Goal: Task Accomplishment & Management: Use online tool/utility

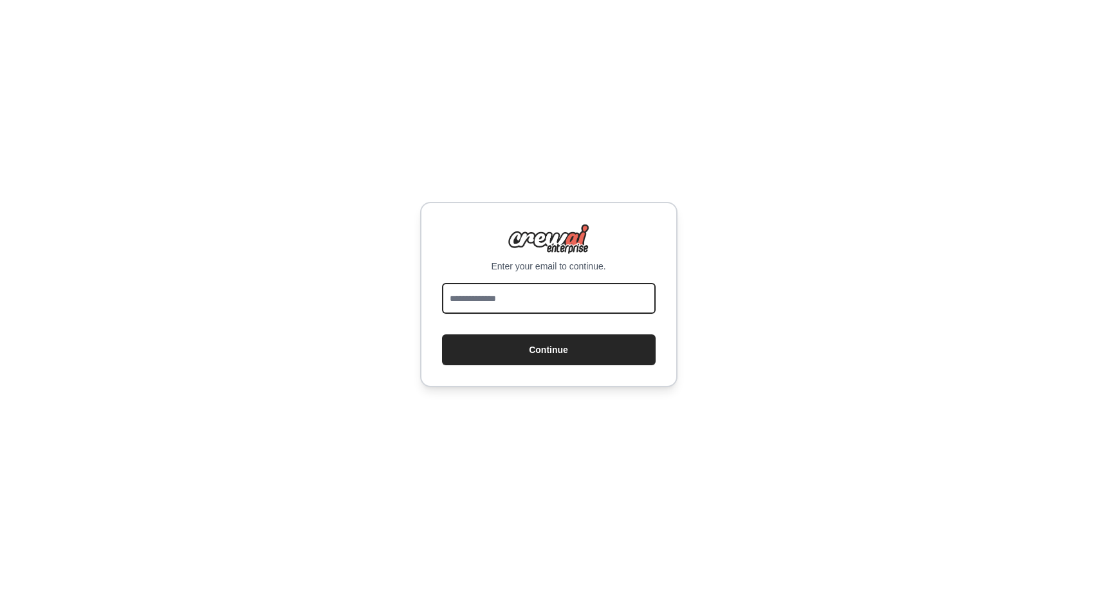
click at [462, 302] on input "email" at bounding box center [549, 298] width 214 height 31
type input "**********"
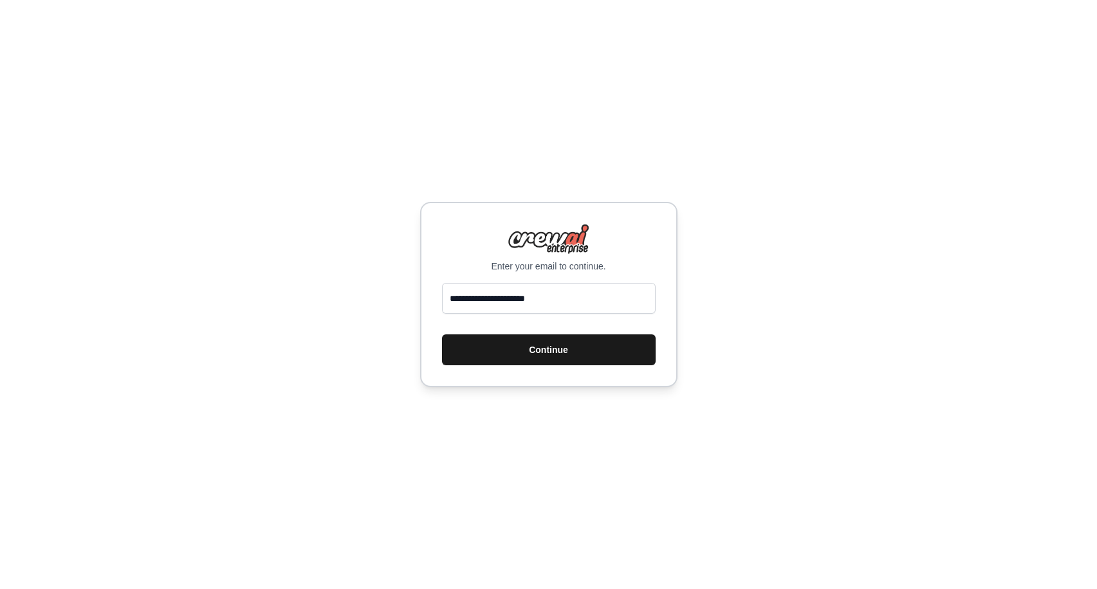
click at [538, 352] on button "Continue" at bounding box center [549, 349] width 214 height 31
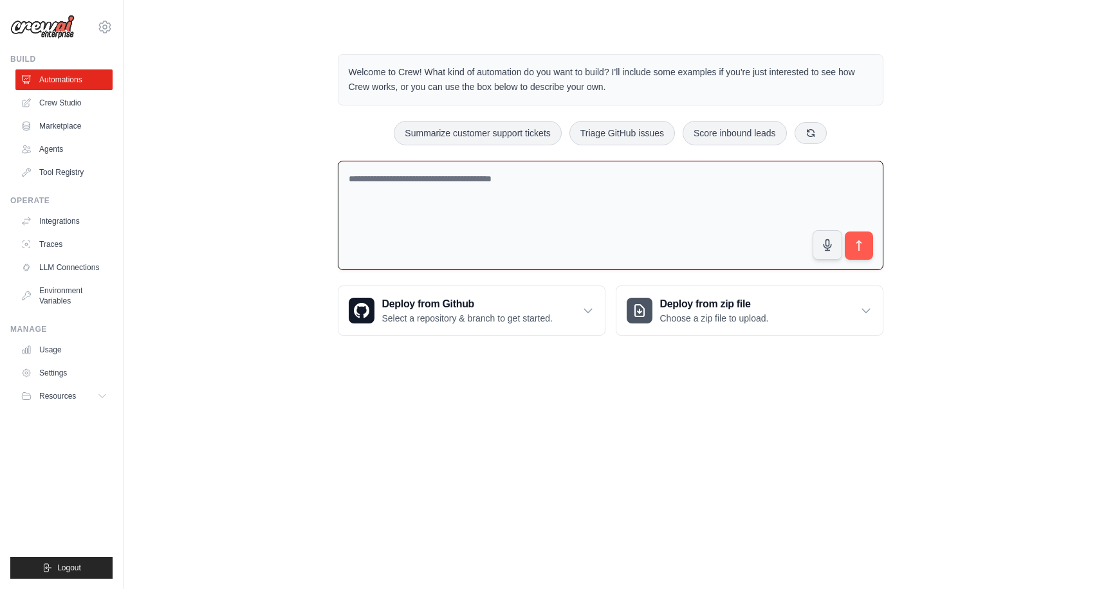
click at [571, 206] on textarea at bounding box center [610, 216] width 545 height 110
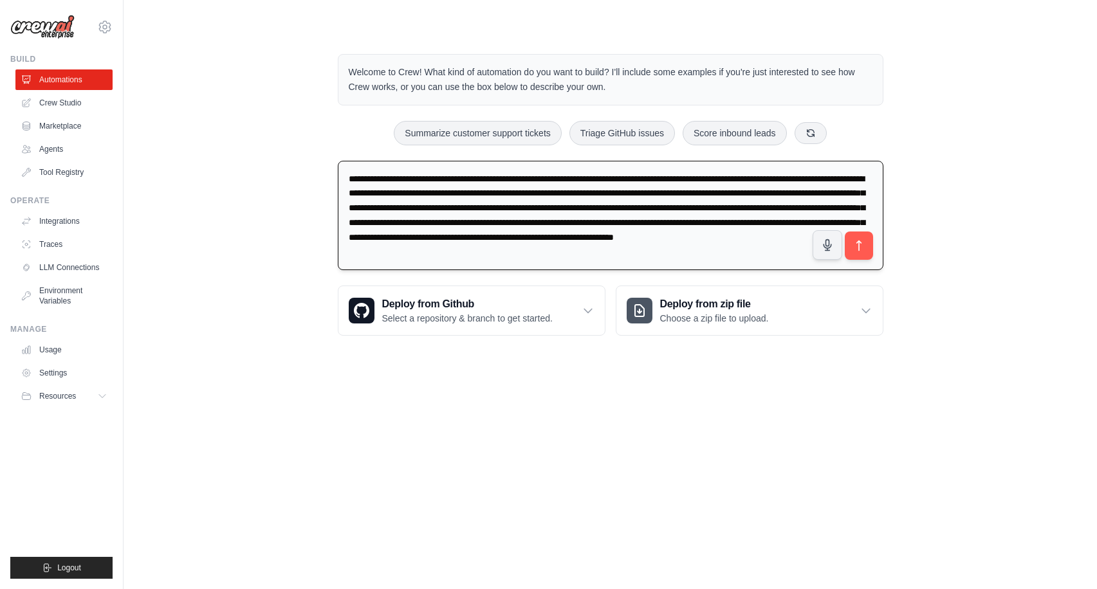
click at [469, 255] on textarea "**********" at bounding box center [610, 216] width 545 height 110
click at [738, 247] on textarea "**********" at bounding box center [610, 216] width 545 height 110
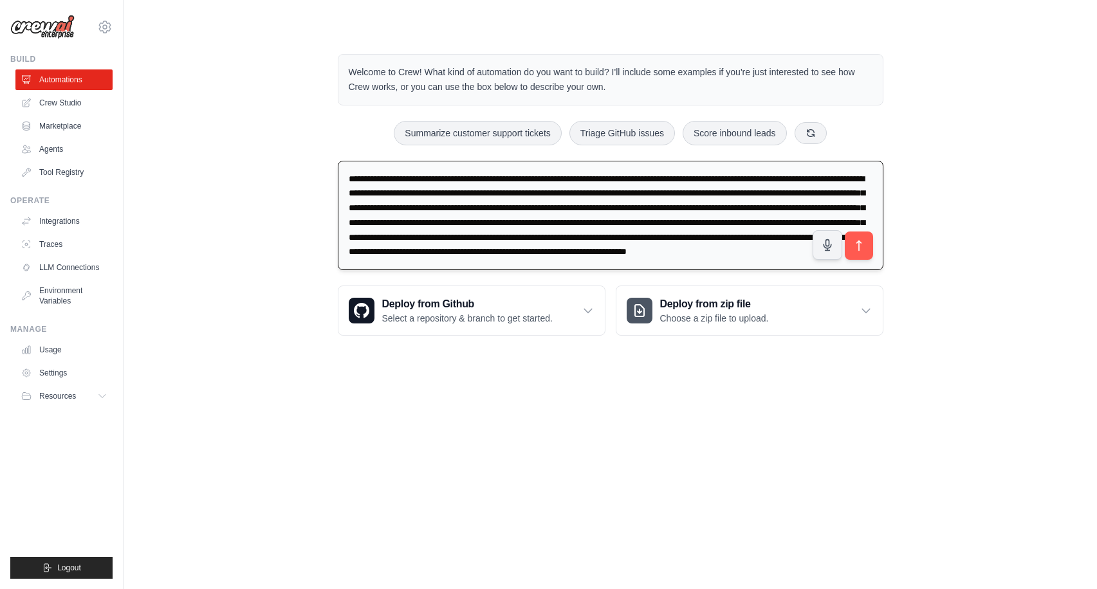
scroll to position [17, 0]
type textarea "**********"
click at [855, 248] on icon "submit" at bounding box center [859, 246] width 14 height 14
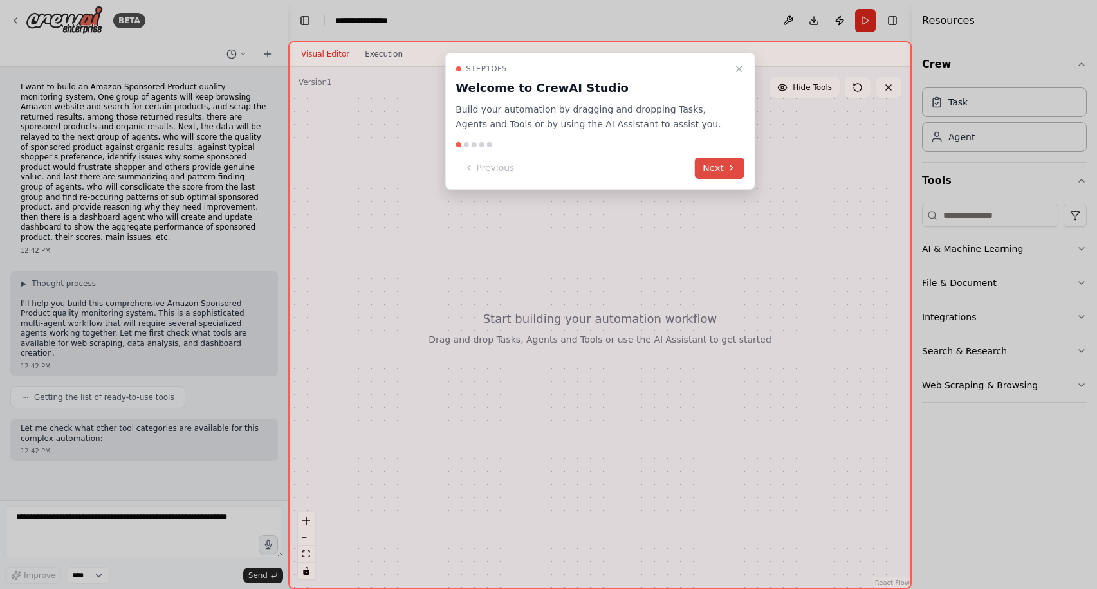
click at [719, 171] on button "Next" at bounding box center [720, 168] width 50 height 21
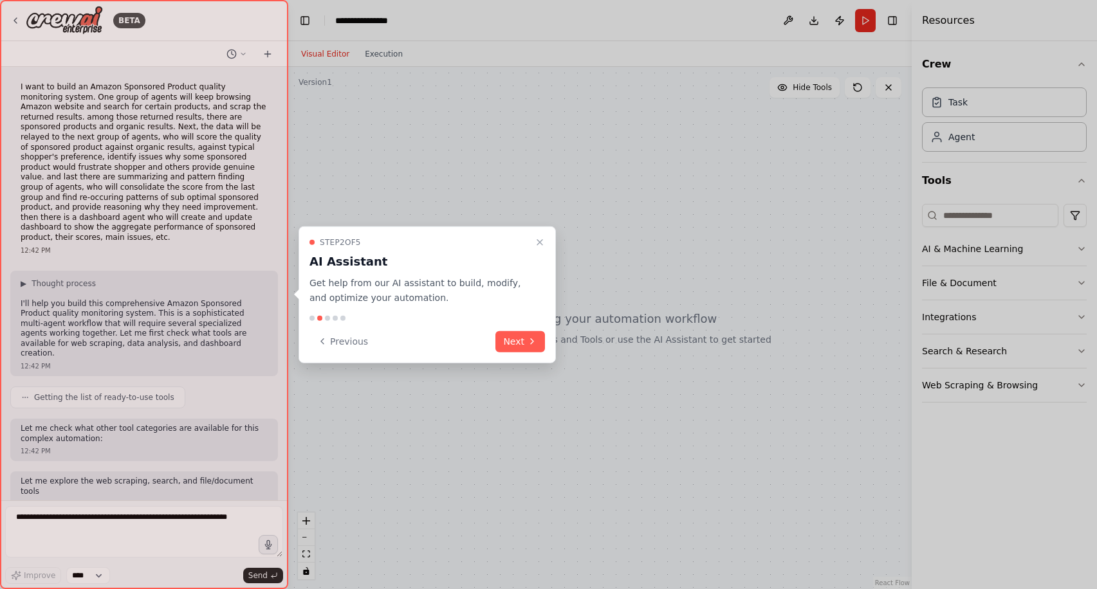
scroll to position [3, 0]
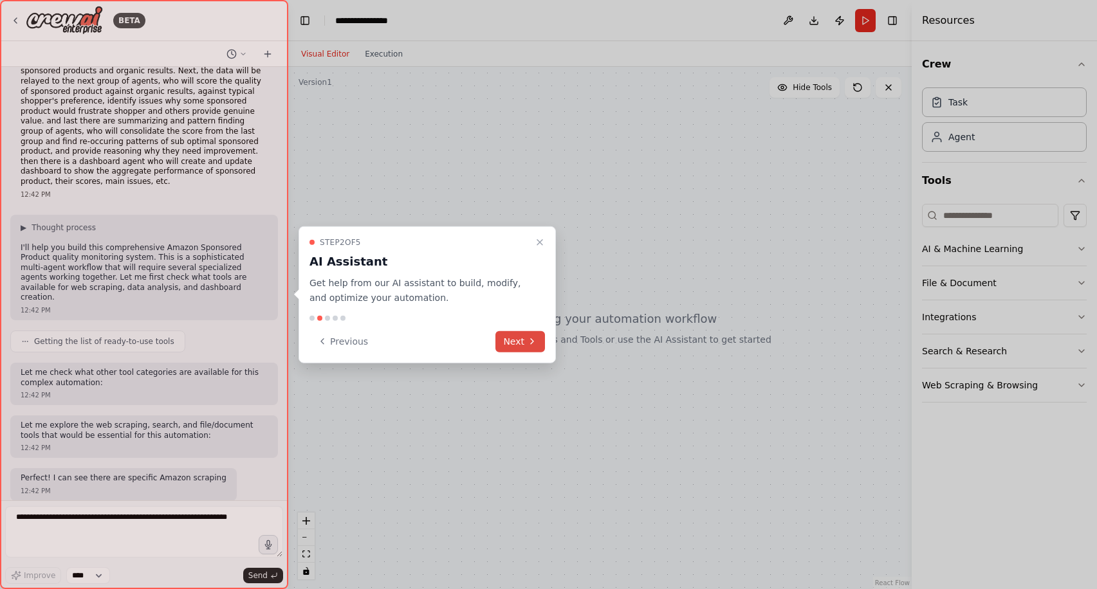
click at [510, 340] on button "Next" at bounding box center [520, 341] width 50 height 21
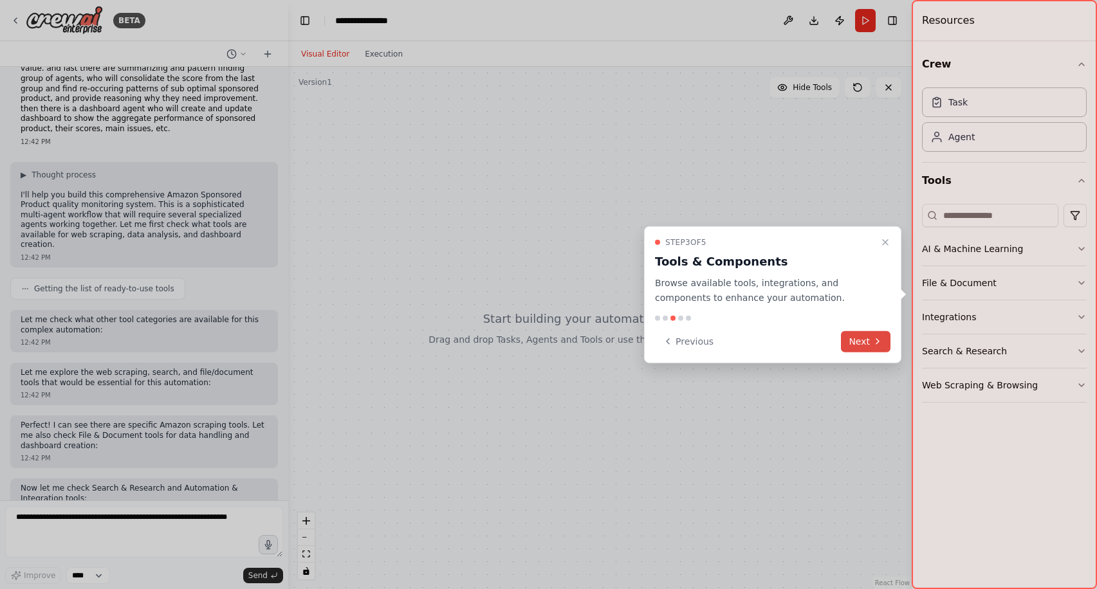
scroll to position [119, 0]
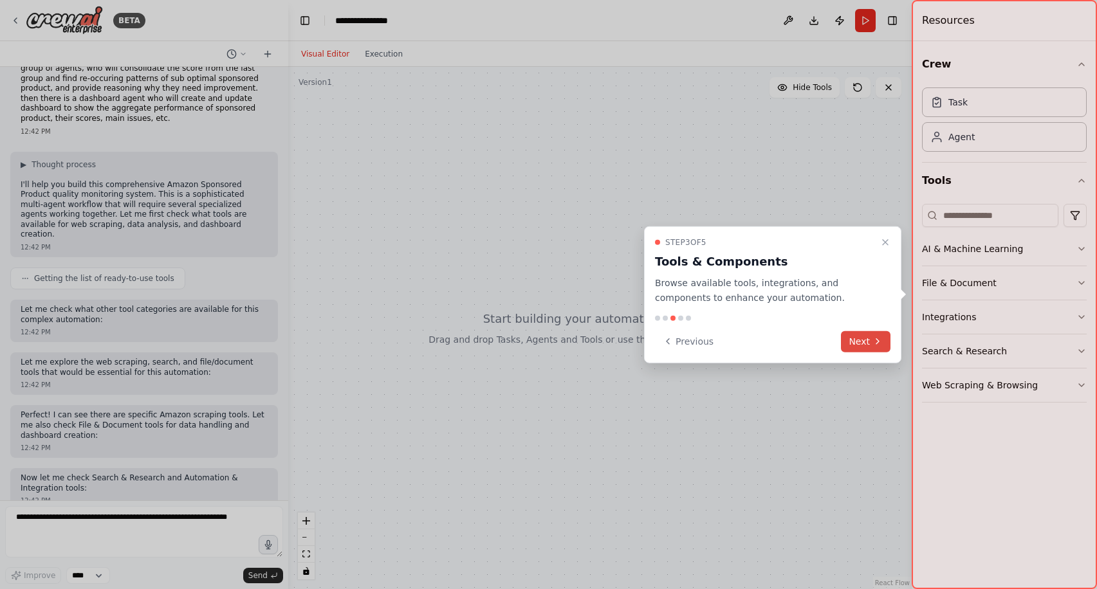
click at [864, 342] on button "Next" at bounding box center [866, 341] width 50 height 21
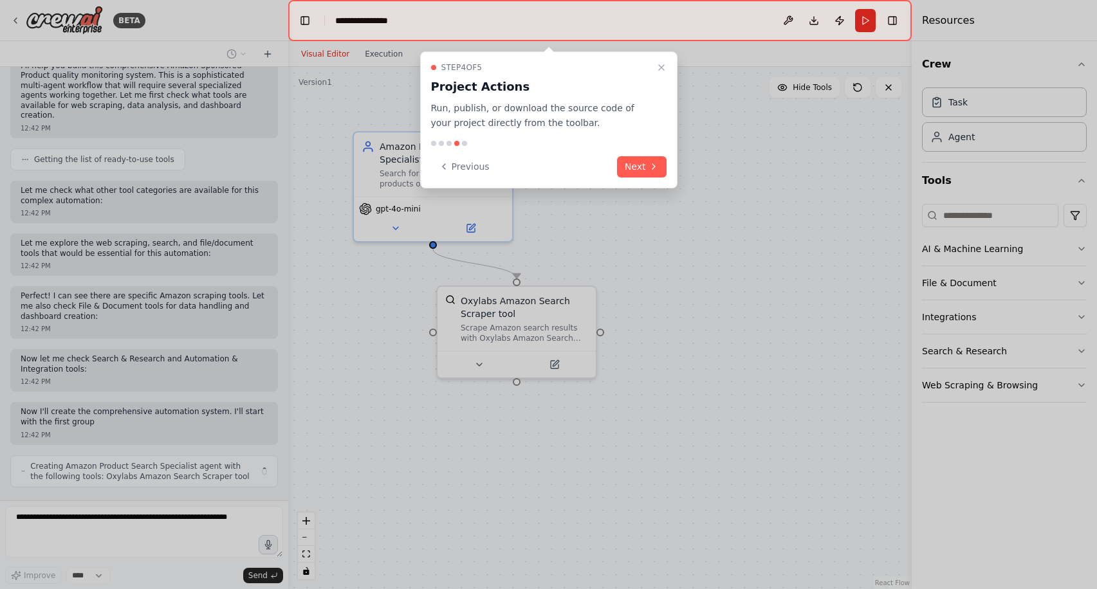
scroll to position [248, 0]
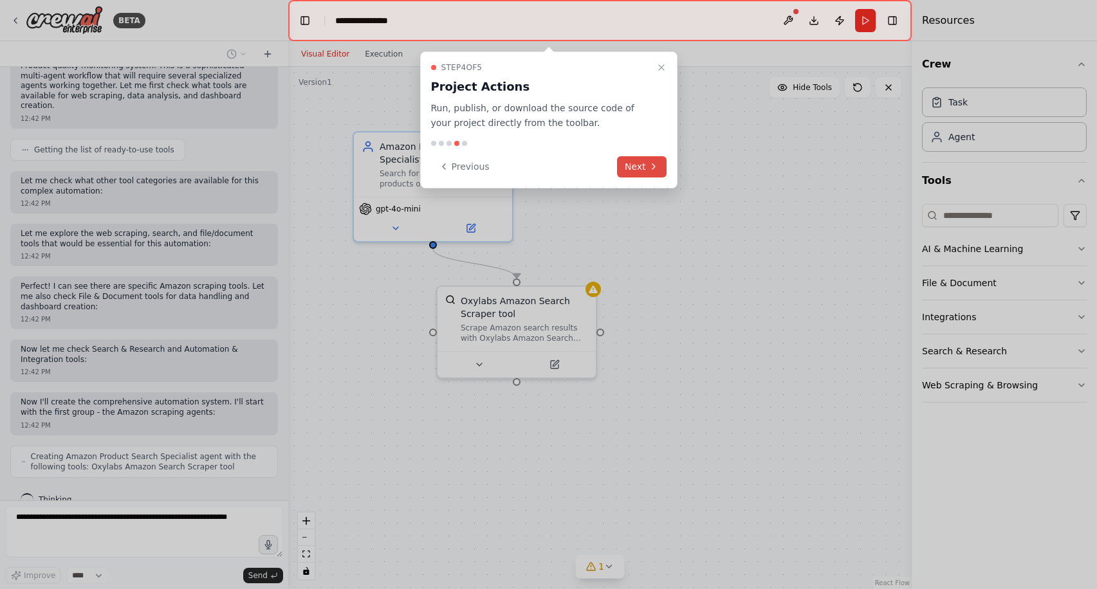
click at [650, 172] on button "Next" at bounding box center [642, 166] width 50 height 21
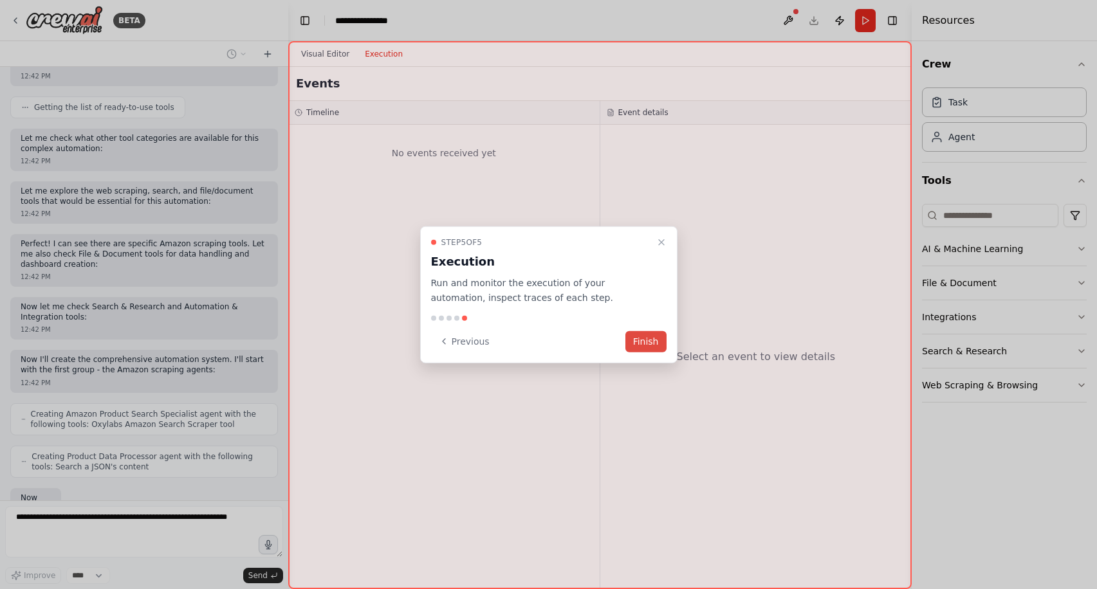
scroll to position [376, 0]
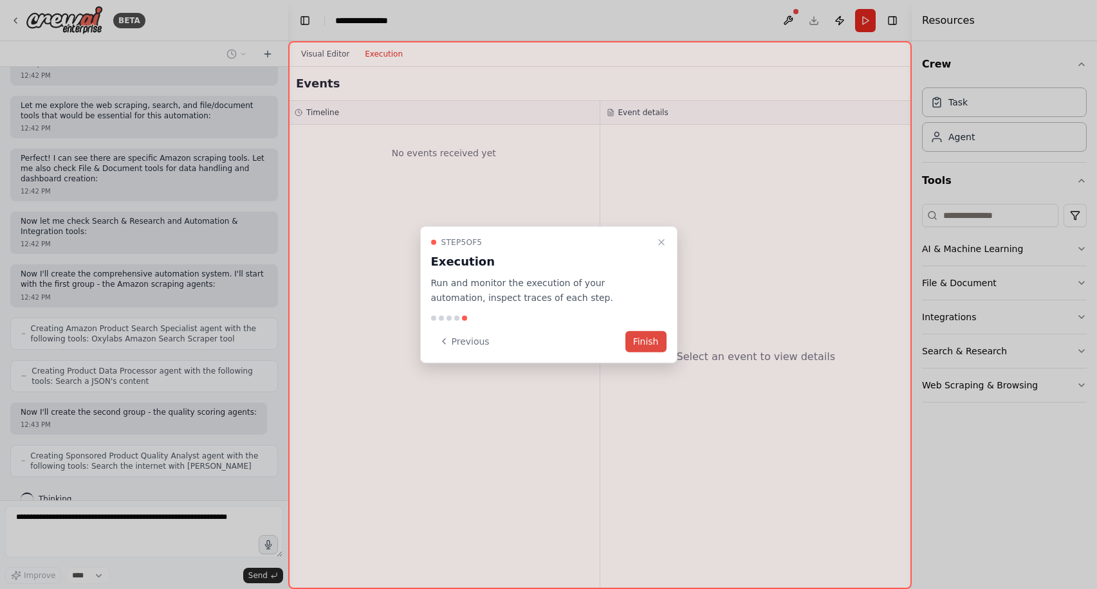
click at [652, 344] on button "Finish" at bounding box center [645, 341] width 41 height 21
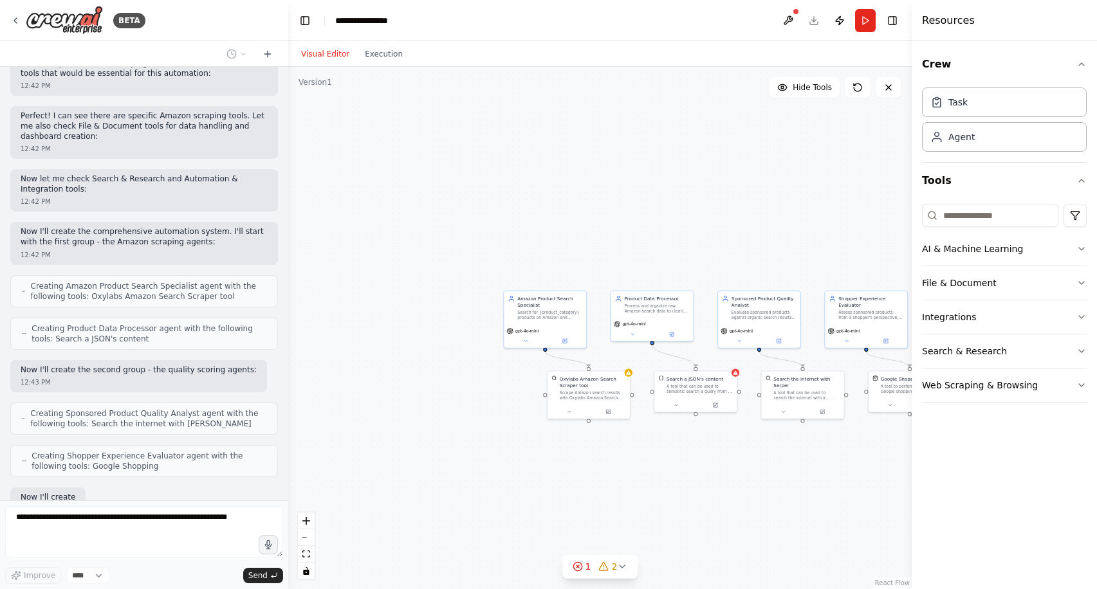
scroll to position [503, 0]
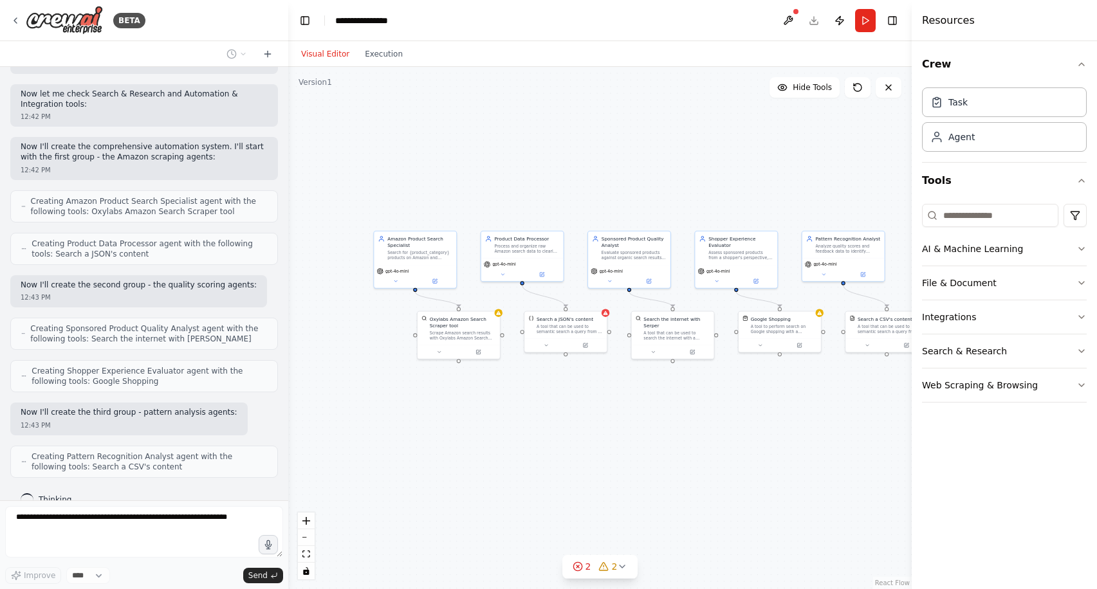
drag, startPoint x: 666, startPoint y: 464, endPoint x: 536, endPoint y: 404, distance: 143.0
click at [536, 404] on div ".deletable-edge-delete-btn { width: 20px; height: 20px; border: 0px solid #ffff…" at bounding box center [599, 328] width 623 height 522
click at [625, 573] on button "2 2" at bounding box center [600, 567] width 76 height 24
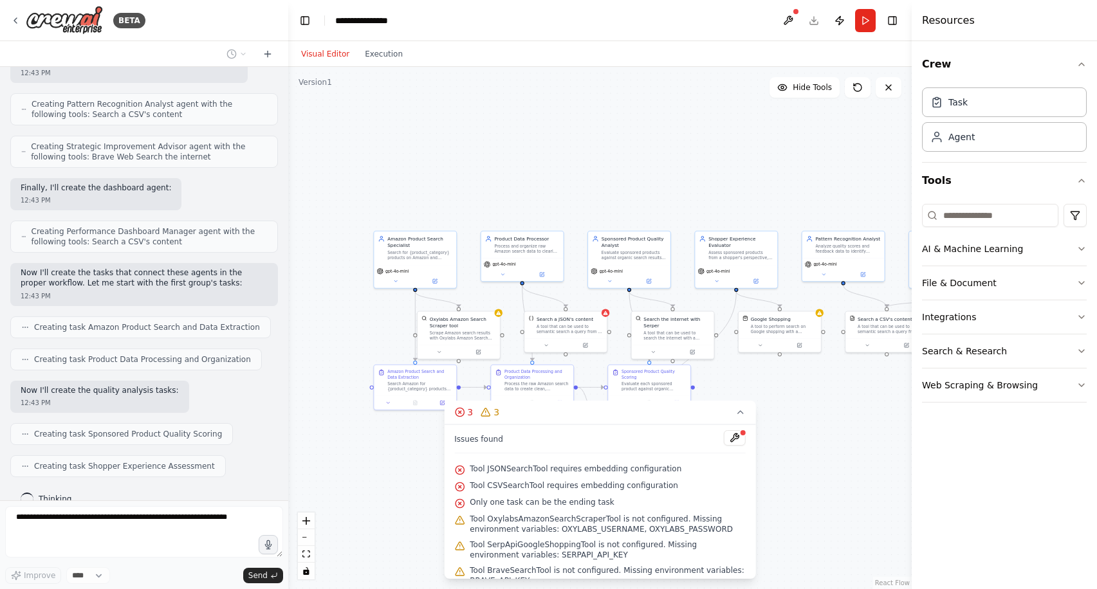
scroll to position [14, 0]
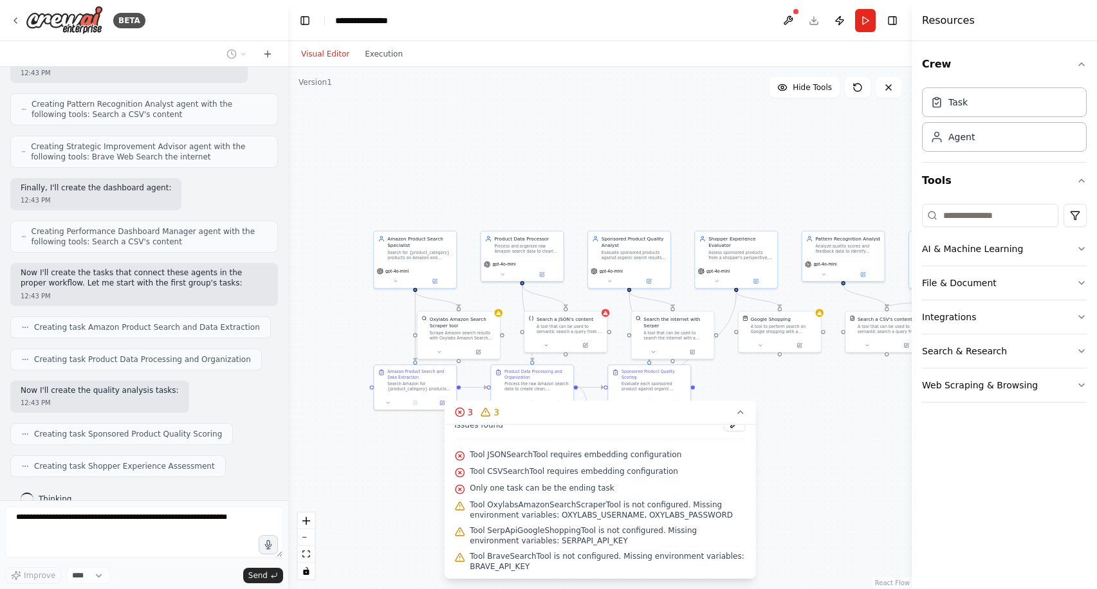
click at [820, 497] on div ".deletable-edge-delete-btn { width: 20px; height: 20px; border: 0px solid #ffff…" at bounding box center [599, 328] width 623 height 522
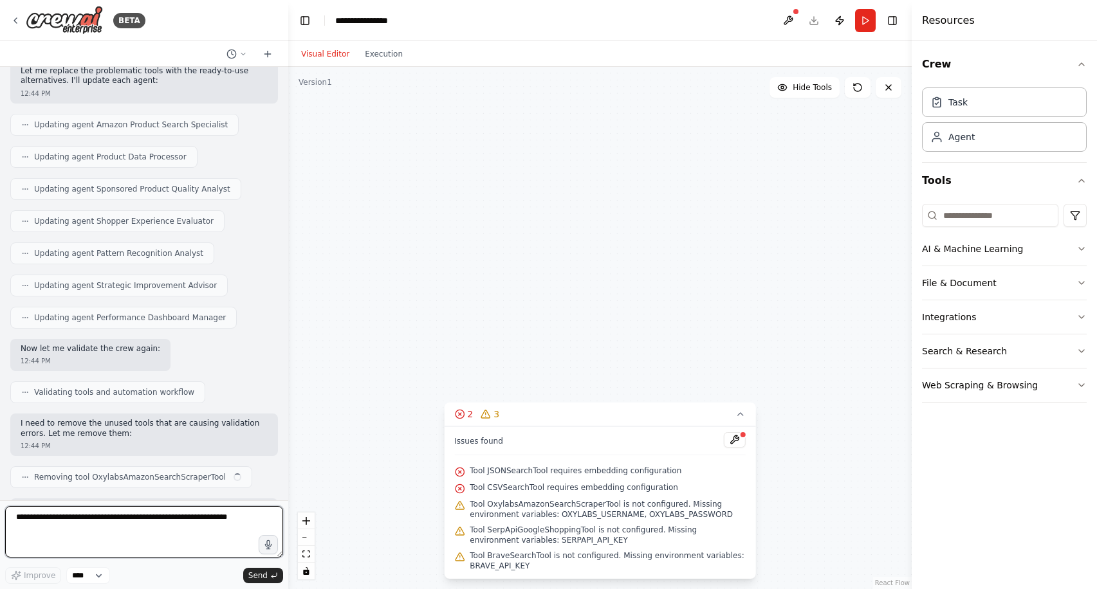
scroll to position [1761, 0]
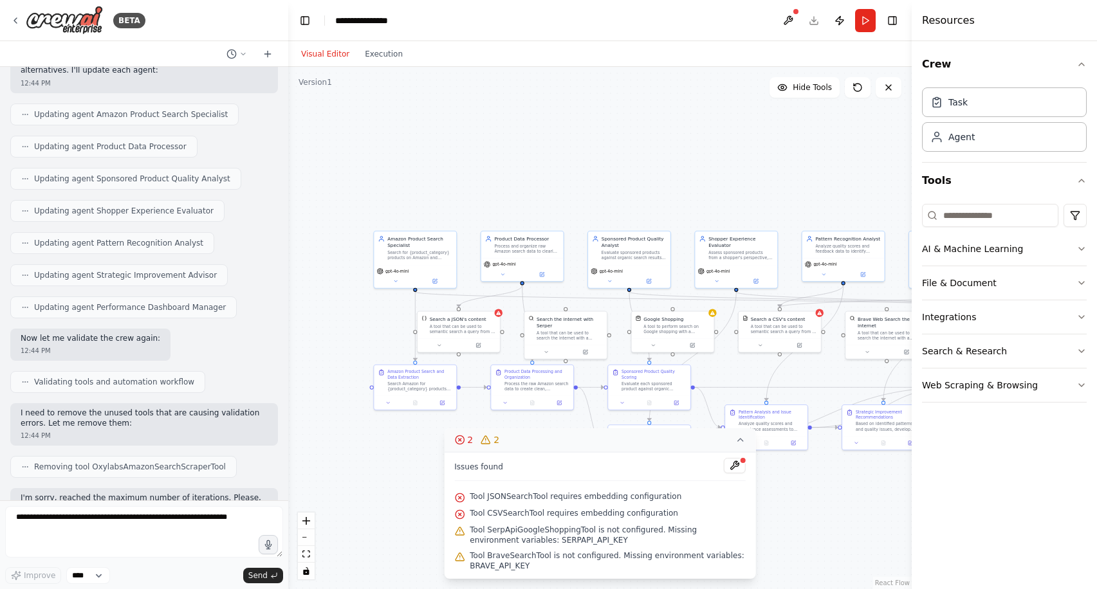
click at [745, 443] on icon at bounding box center [740, 440] width 10 height 10
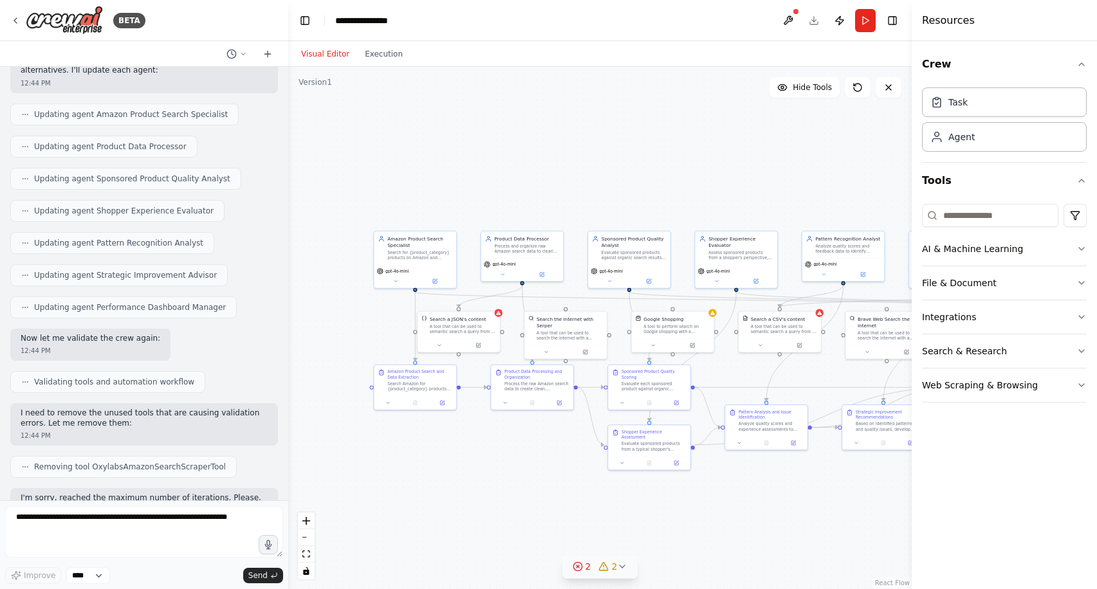
scroll to position [1728, 0]
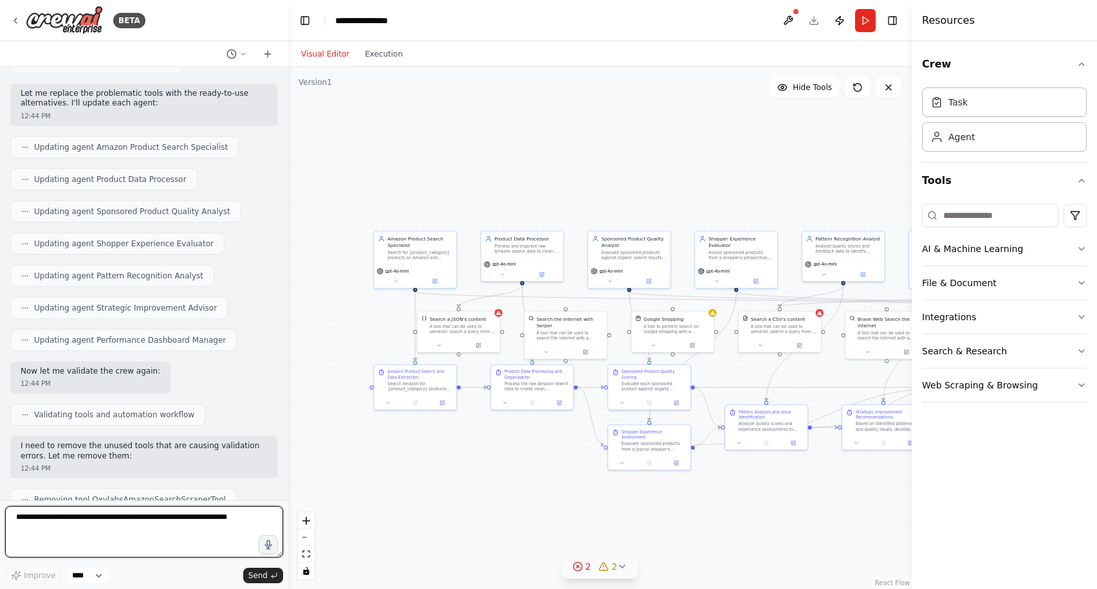
click at [89, 532] on textarea at bounding box center [144, 531] width 278 height 51
type textarea "********"
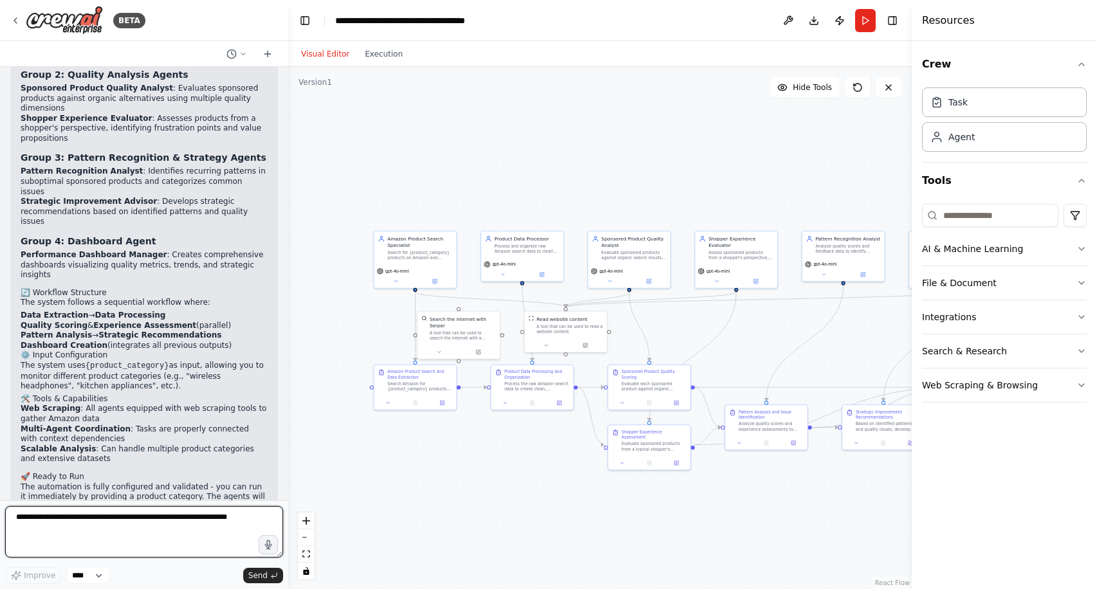
scroll to position [3431, 0]
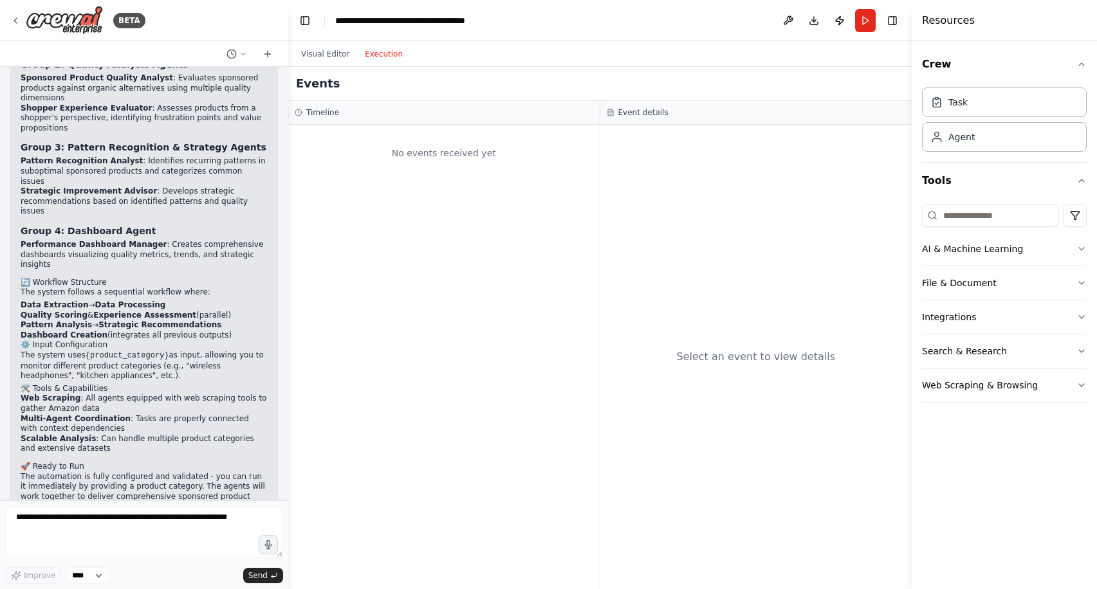
click at [378, 47] on button "Execution" at bounding box center [383, 53] width 53 height 15
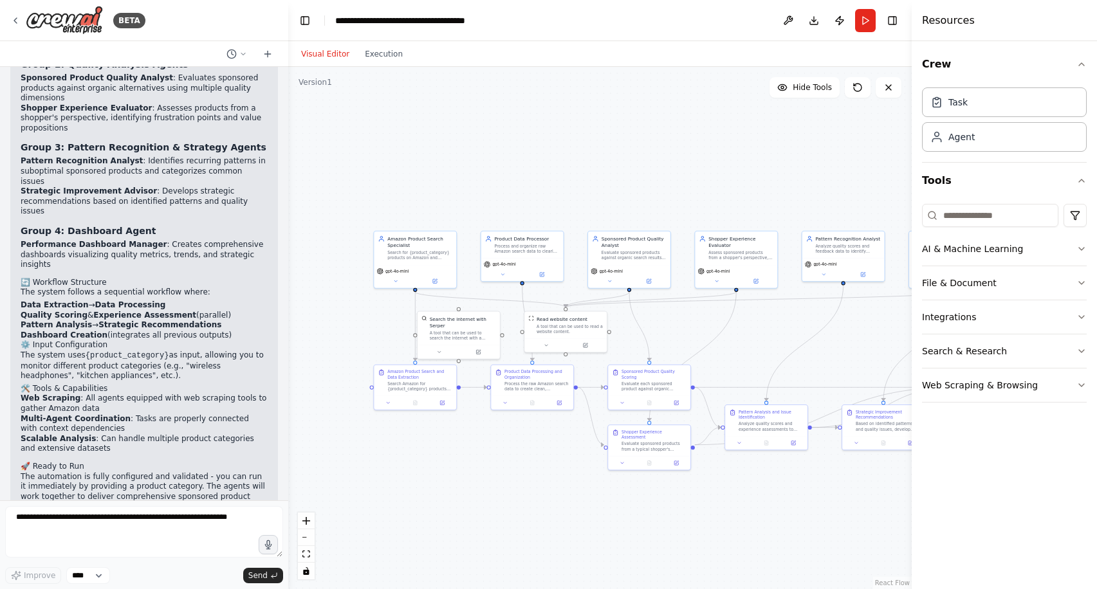
click at [325, 54] on button "Visual Editor" at bounding box center [325, 53] width 64 height 15
click at [893, 19] on button "Toggle Right Sidebar" at bounding box center [892, 21] width 18 height 18
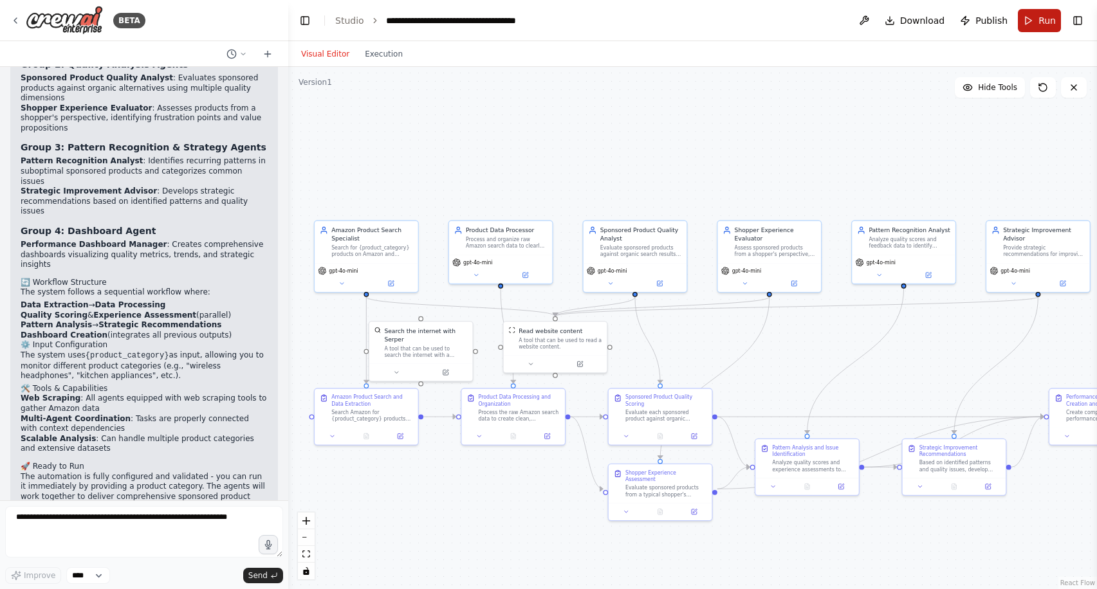
click at [1036, 24] on button "Run" at bounding box center [1039, 20] width 43 height 23
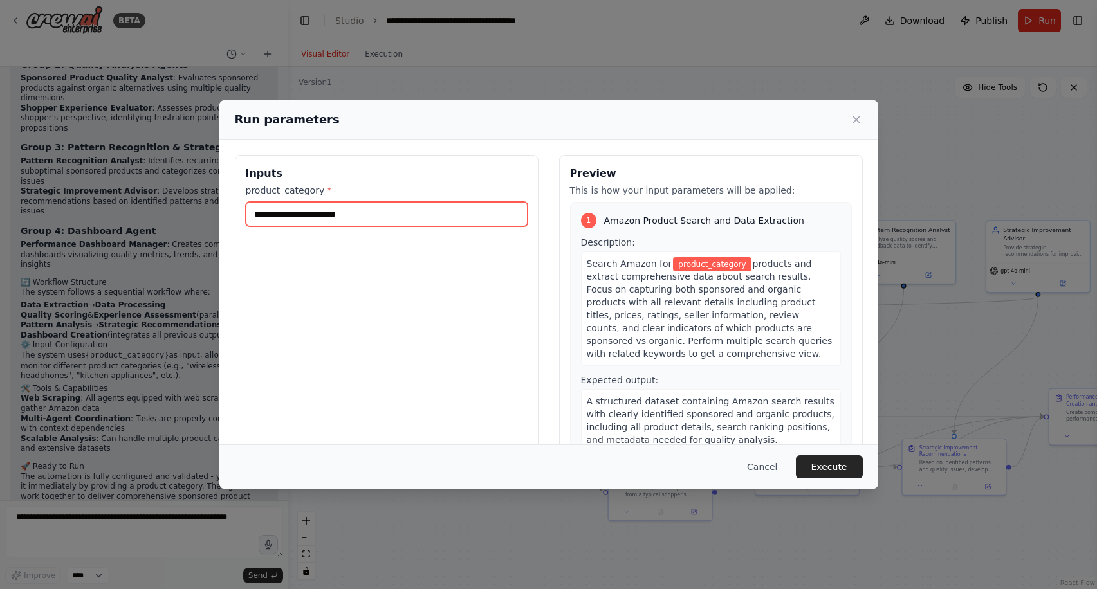
click at [401, 222] on input "product_category *" at bounding box center [387, 214] width 282 height 24
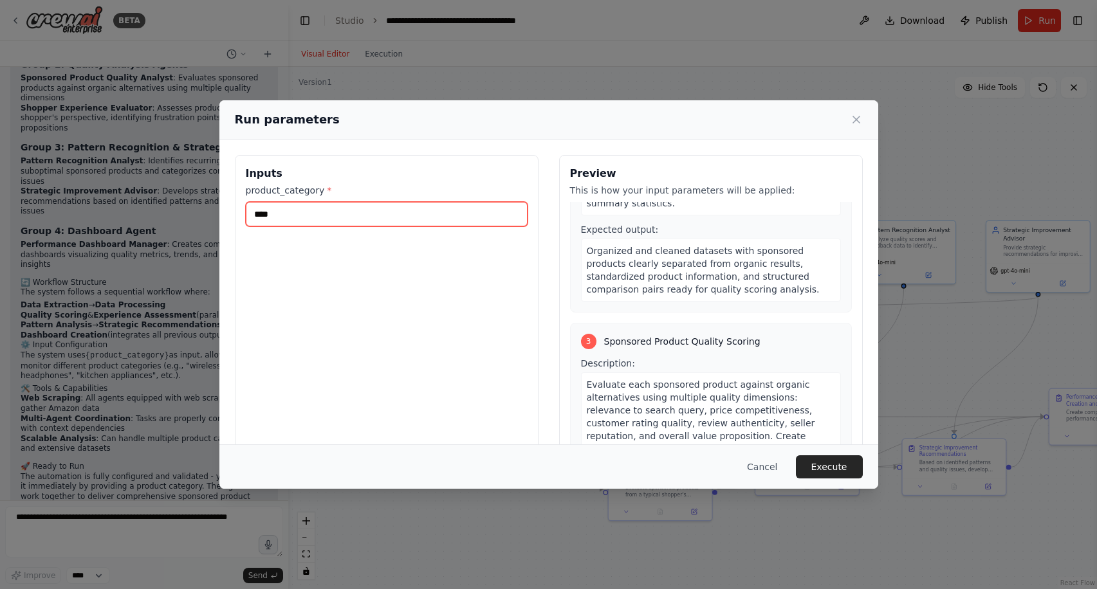
scroll to position [409, 0]
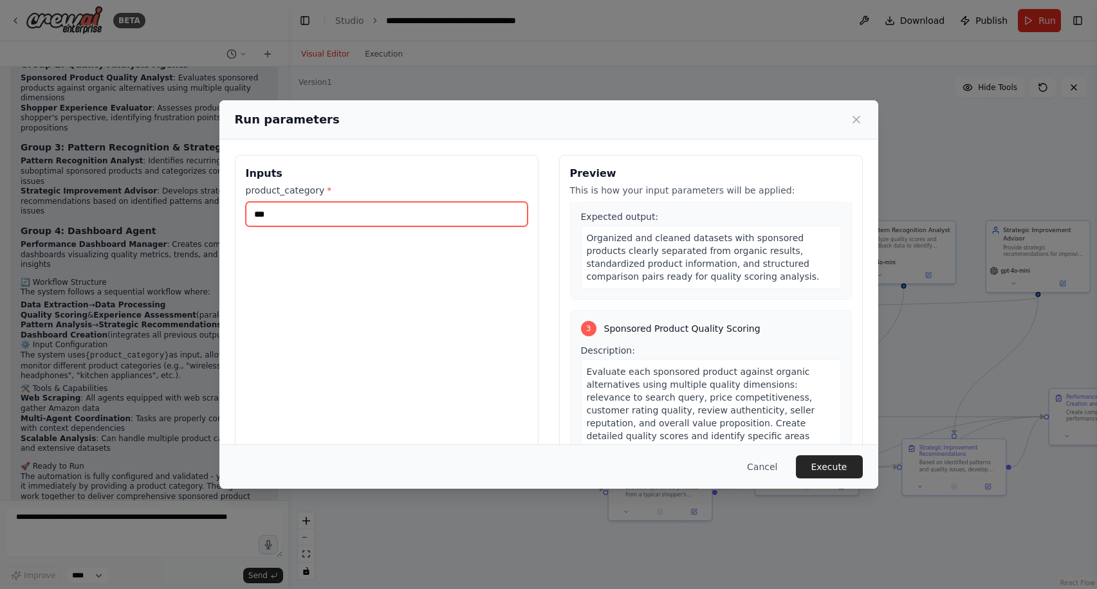
type input "*"
click at [273, 217] on input "product_category *" at bounding box center [387, 214] width 282 height 24
type input "**********"
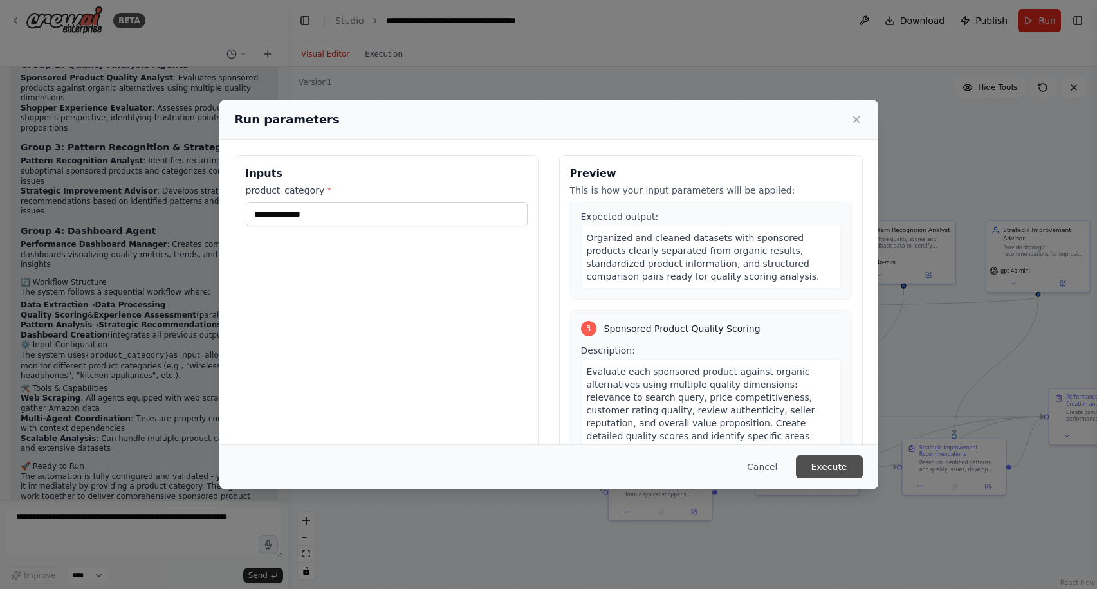
click at [825, 466] on button "Execute" at bounding box center [829, 466] width 67 height 23
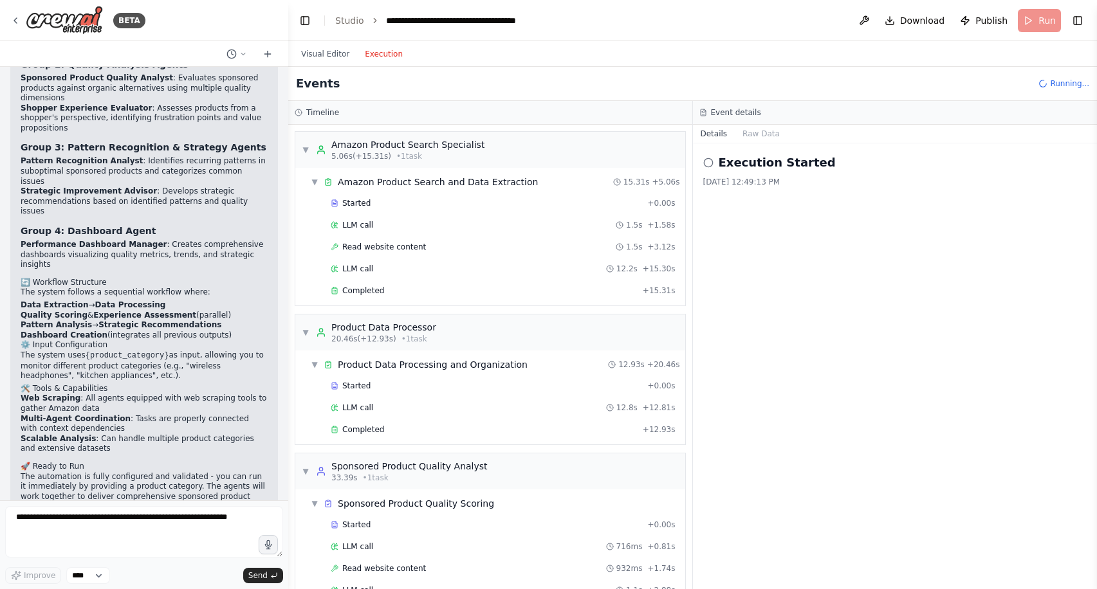
click at [389, 56] on button "Execution" at bounding box center [383, 53] width 53 height 15
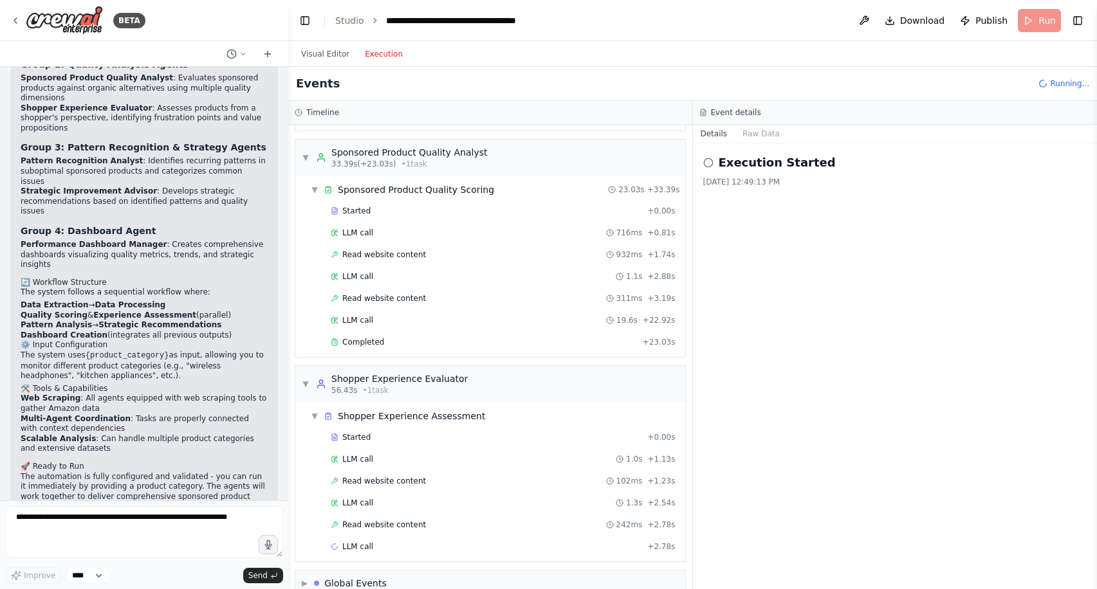
scroll to position [336, 0]
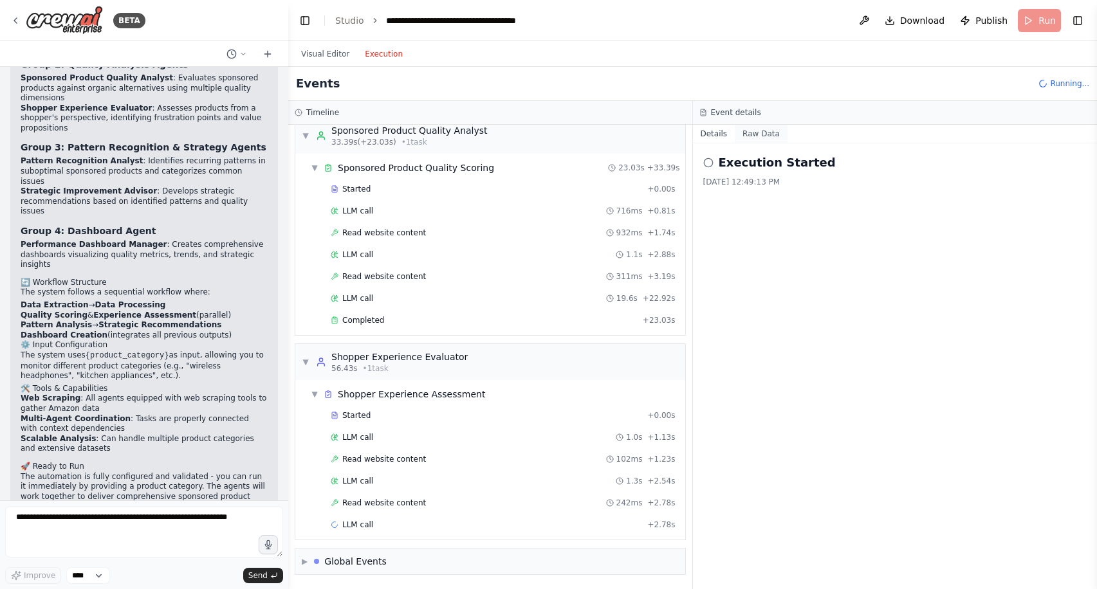
click at [761, 127] on button "Raw Data" at bounding box center [761, 134] width 53 height 18
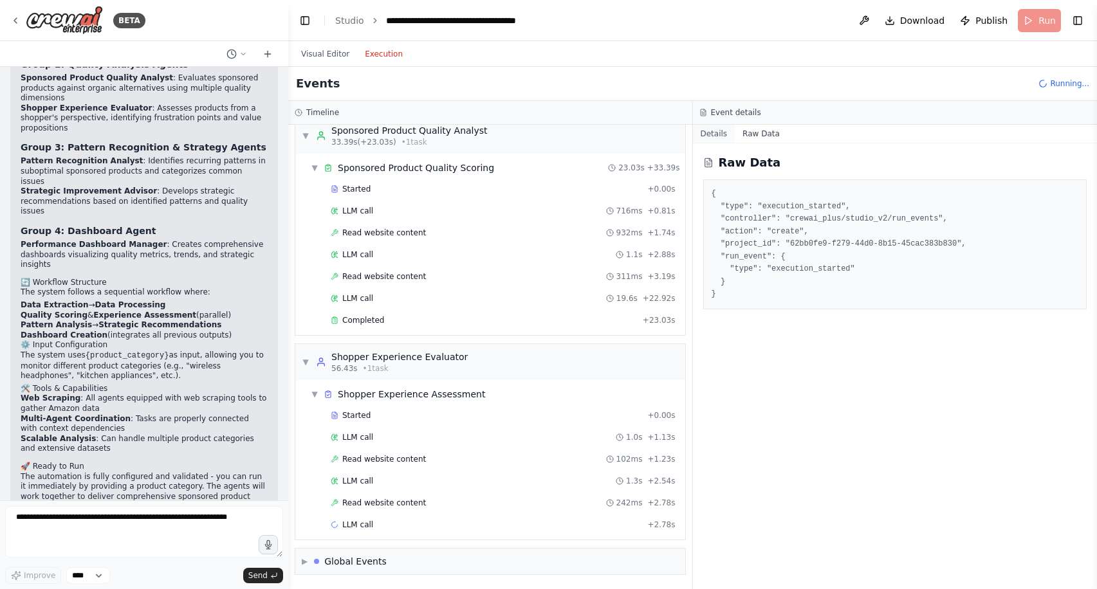
click at [713, 131] on button "Details" at bounding box center [714, 134] width 42 height 18
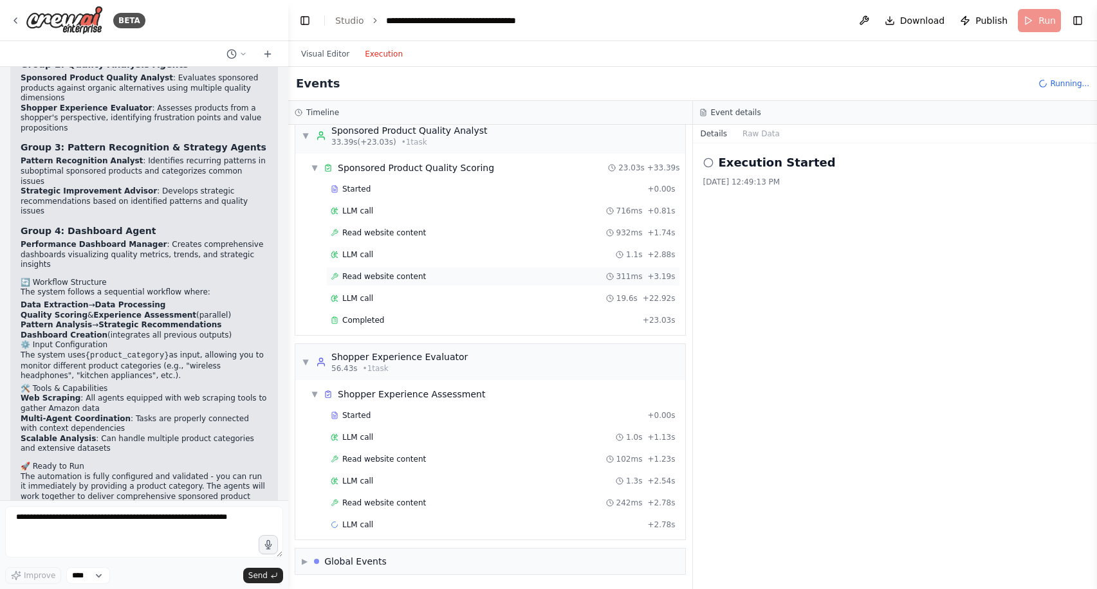
scroll to position [0, 0]
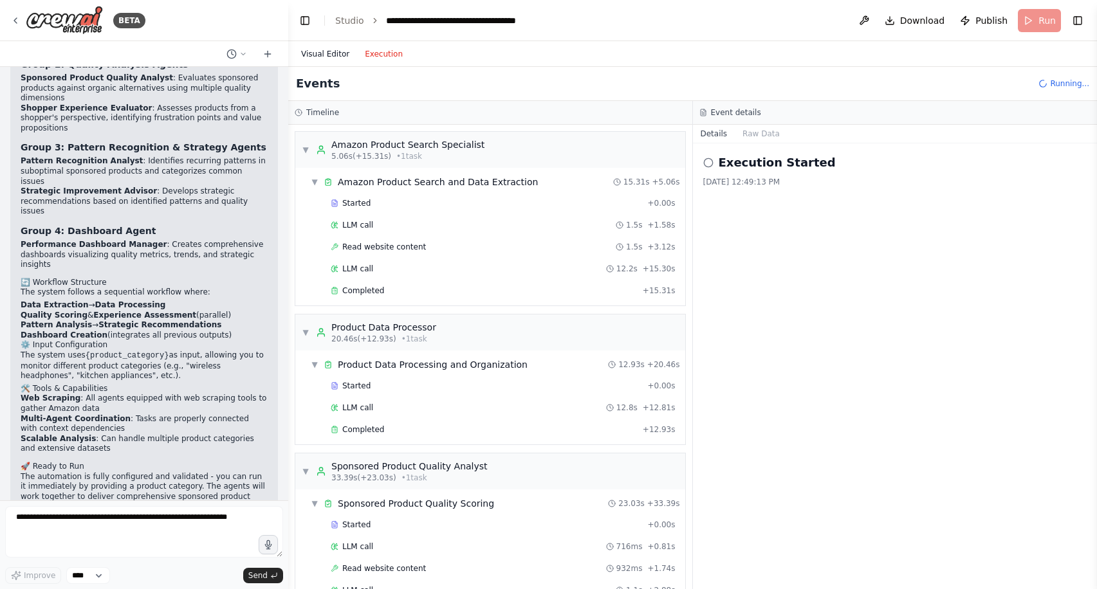
click at [318, 51] on button "Visual Editor" at bounding box center [325, 53] width 64 height 15
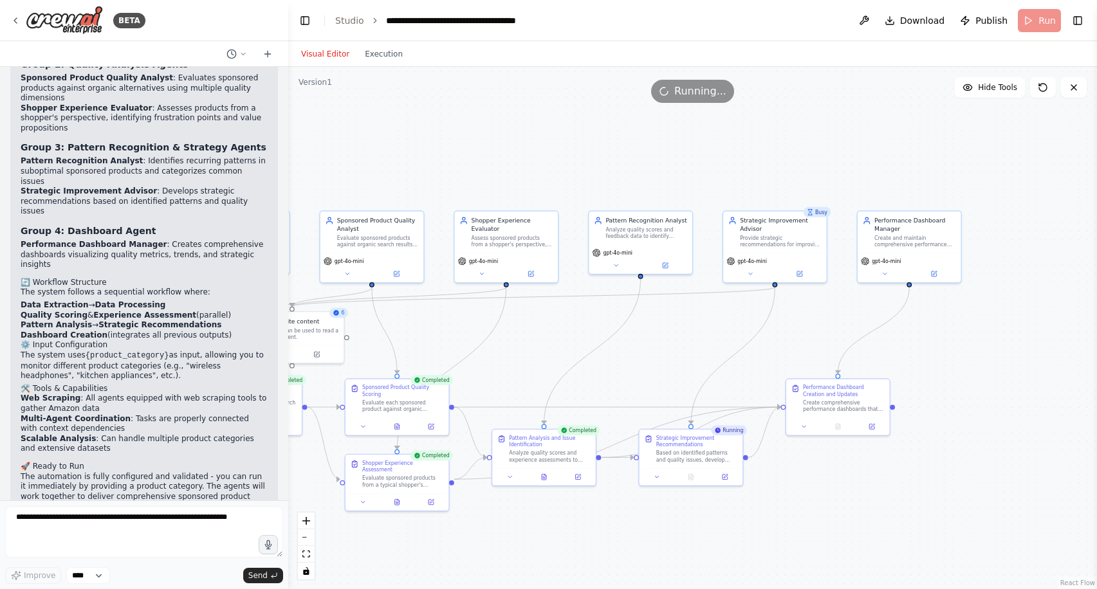
drag, startPoint x: 708, startPoint y: 177, endPoint x: 447, endPoint y: 168, distance: 260.7
click at [446, 168] on div ".deletable-edge-delete-btn { width: 20px; height: 20px; border: 0px solid #ffff…" at bounding box center [692, 328] width 809 height 522
click at [380, 59] on button "Execution" at bounding box center [383, 53] width 53 height 15
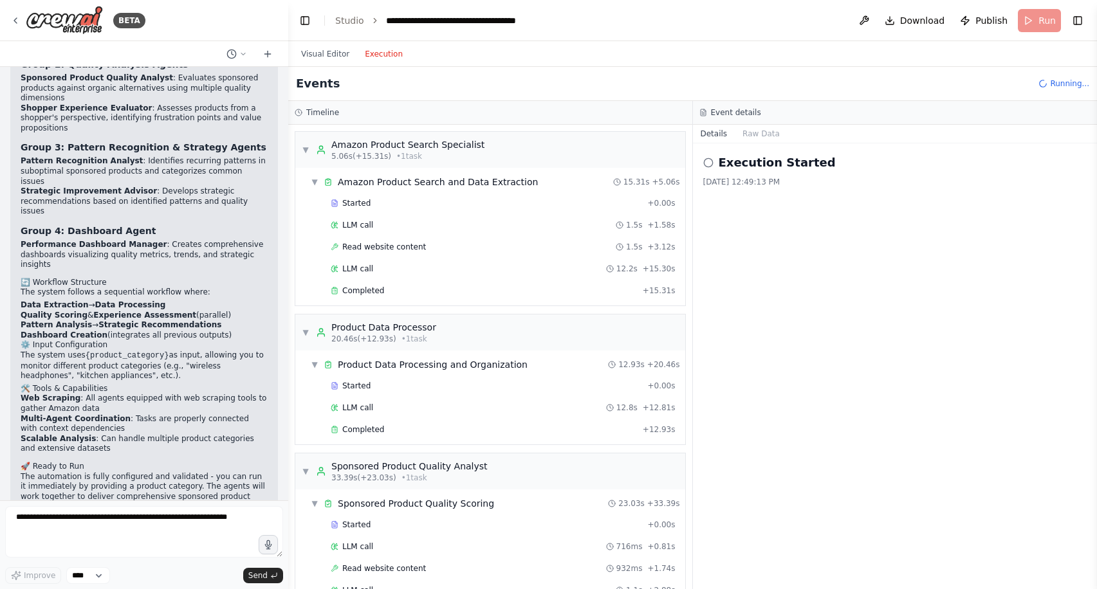
scroll to position [1343, 0]
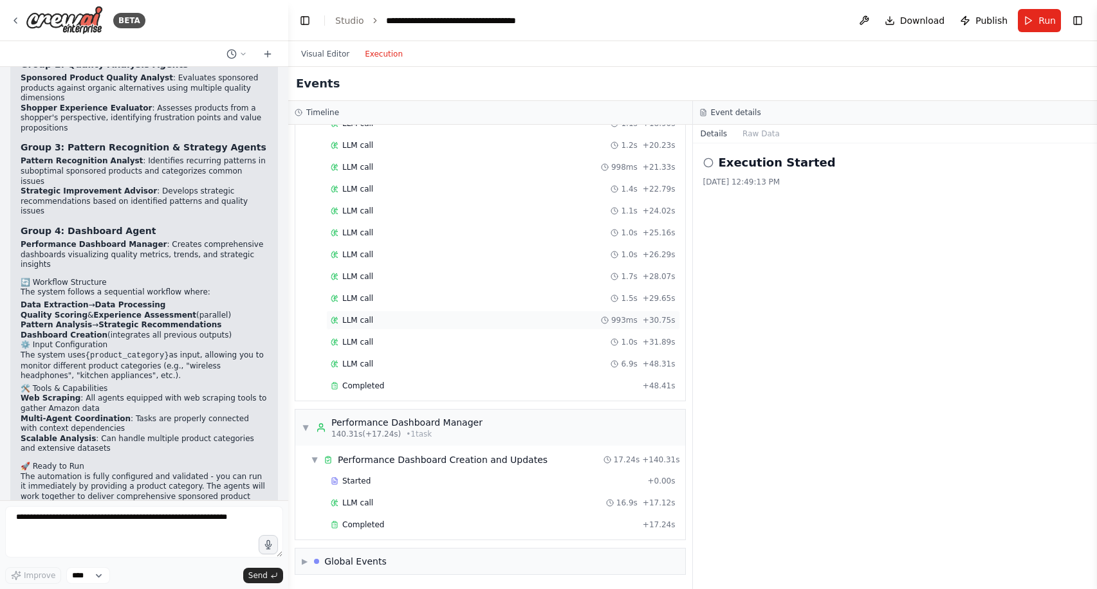
click at [440, 324] on div "LLM call 993ms + 30.75s" at bounding box center [503, 320] width 345 height 10
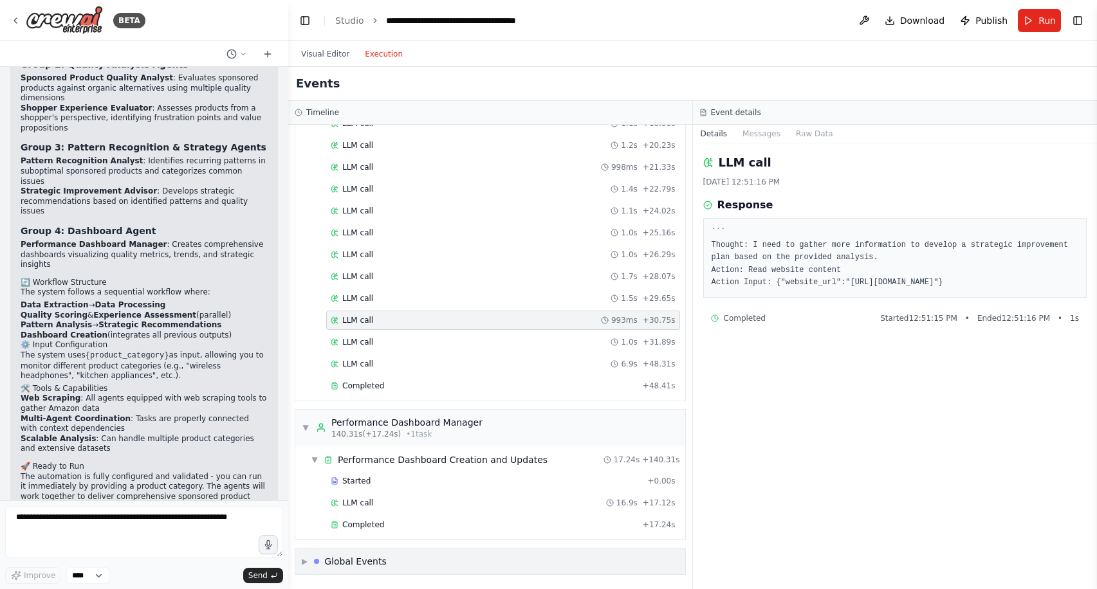
click at [300, 562] on div "▶ Global Events" at bounding box center [490, 562] width 390 height 26
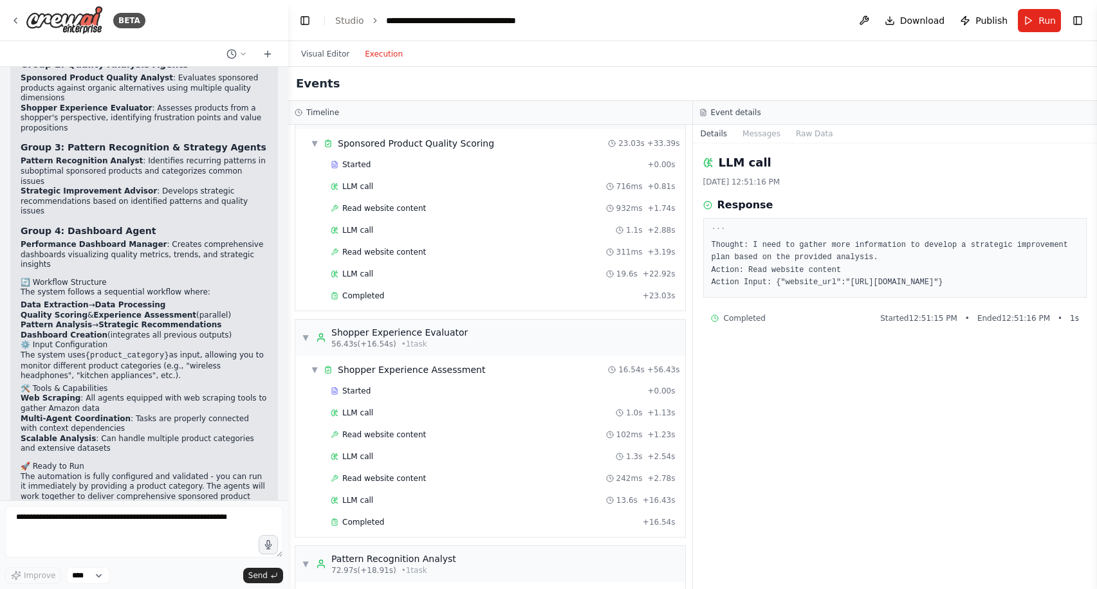
scroll to position [309, 0]
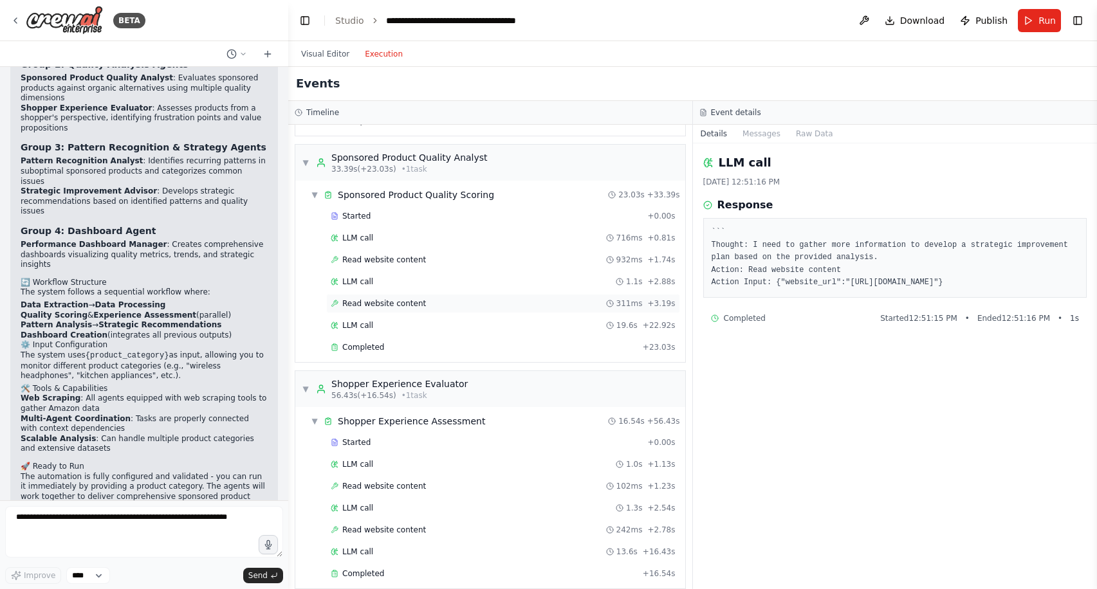
click at [376, 302] on span "Read website content" at bounding box center [384, 303] width 84 height 10
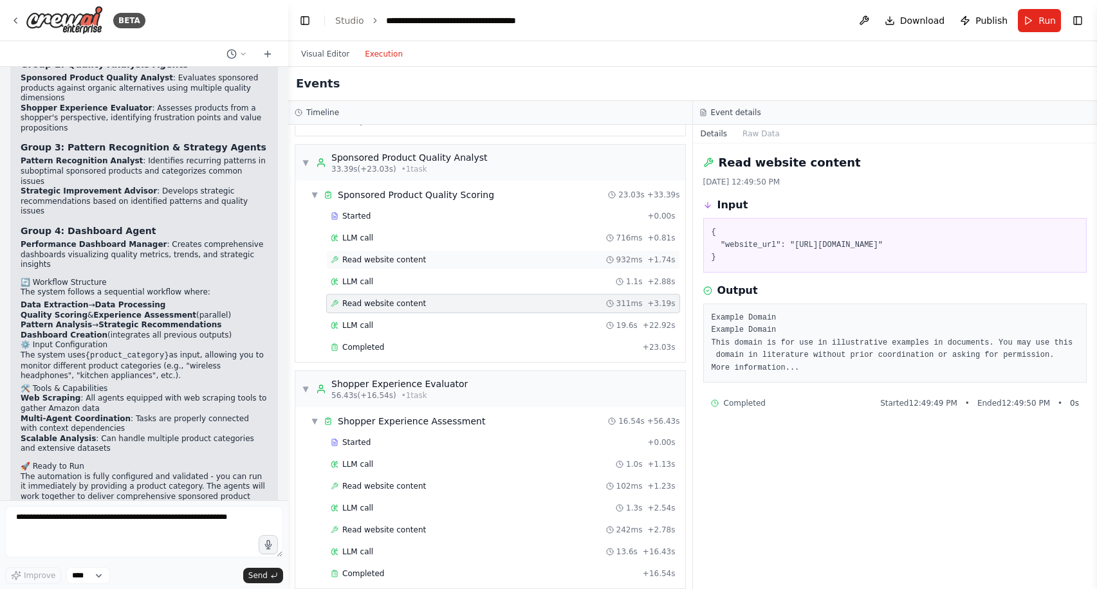
click at [371, 261] on span "Read website content" at bounding box center [384, 260] width 84 height 10
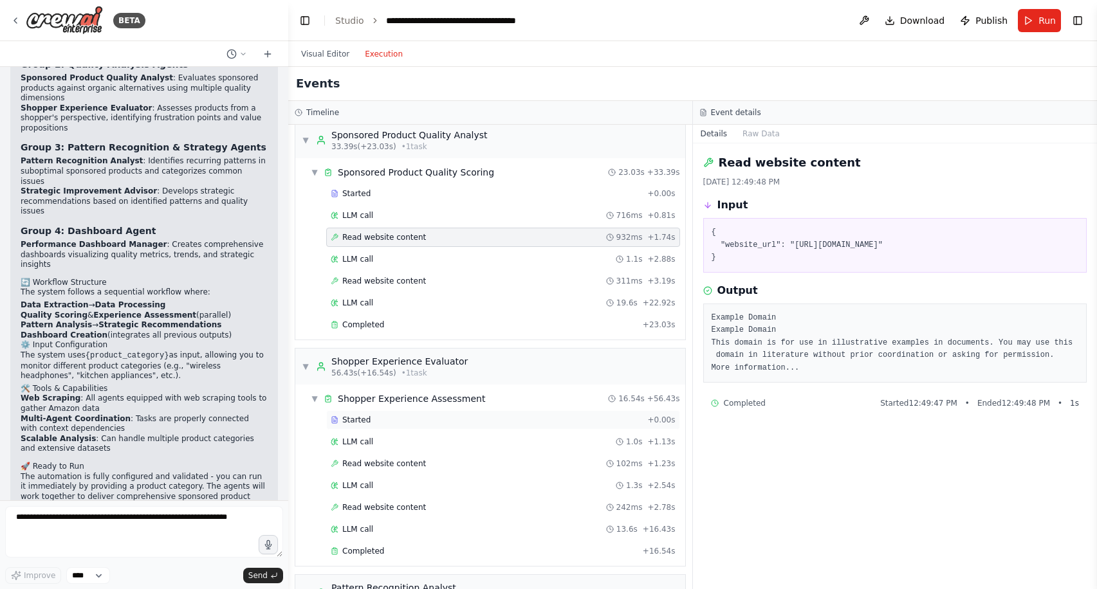
scroll to position [333, 0]
click at [412, 459] on span "Read website content" at bounding box center [384, 462] width 84 height 10
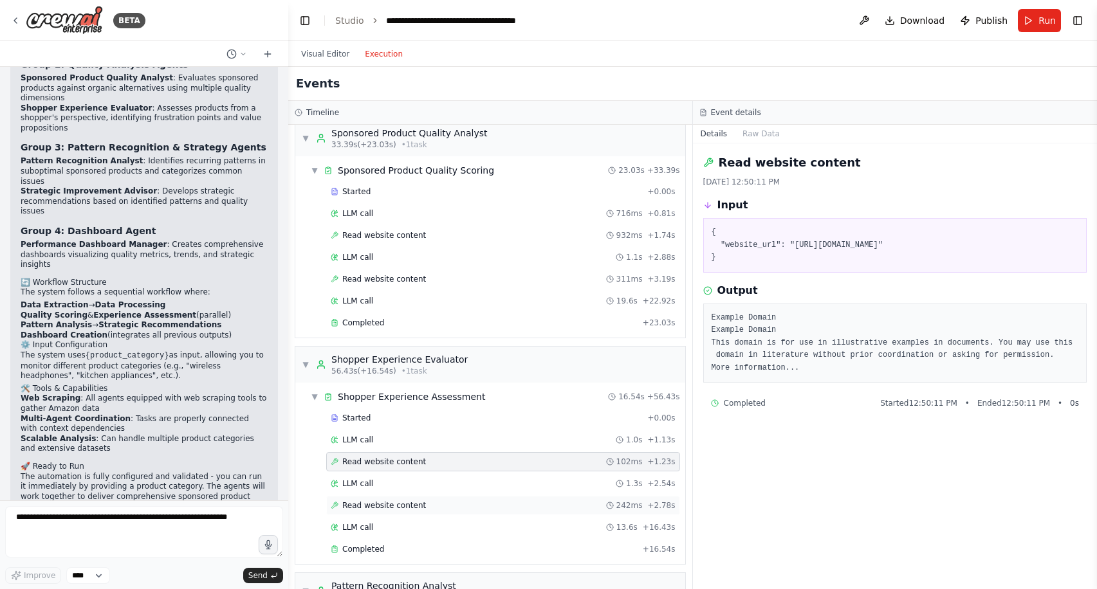
click at [419, 506] on span "Read website content" at bounding box center [384, 505] width 84 height 10
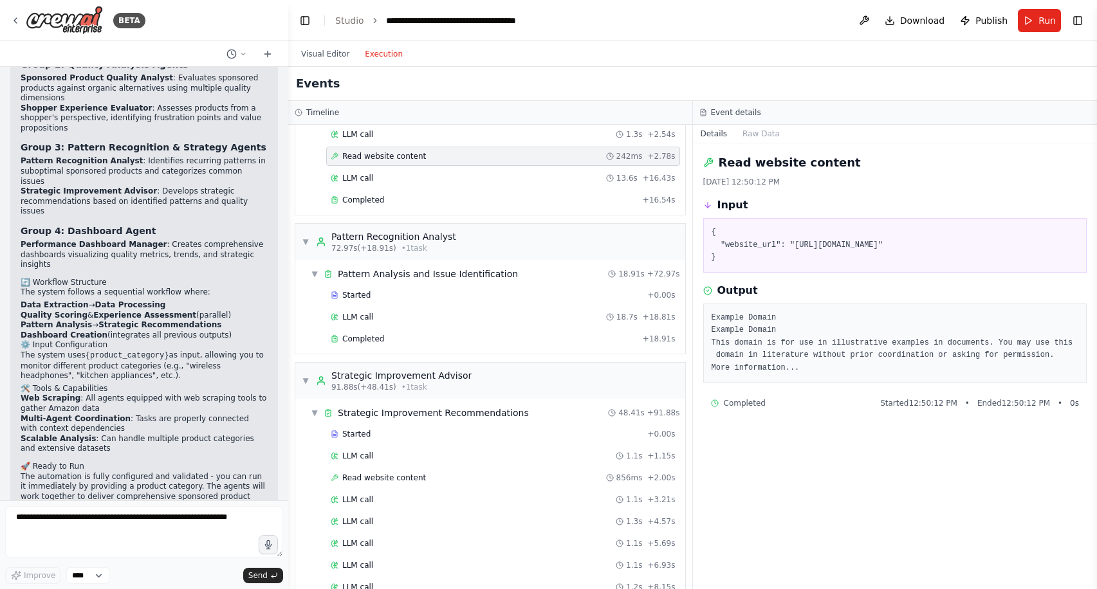
scroll to position [684, 0]
click at [396, 476] on span "Read website content" at bounding box center [384, 477] width 84 height 10
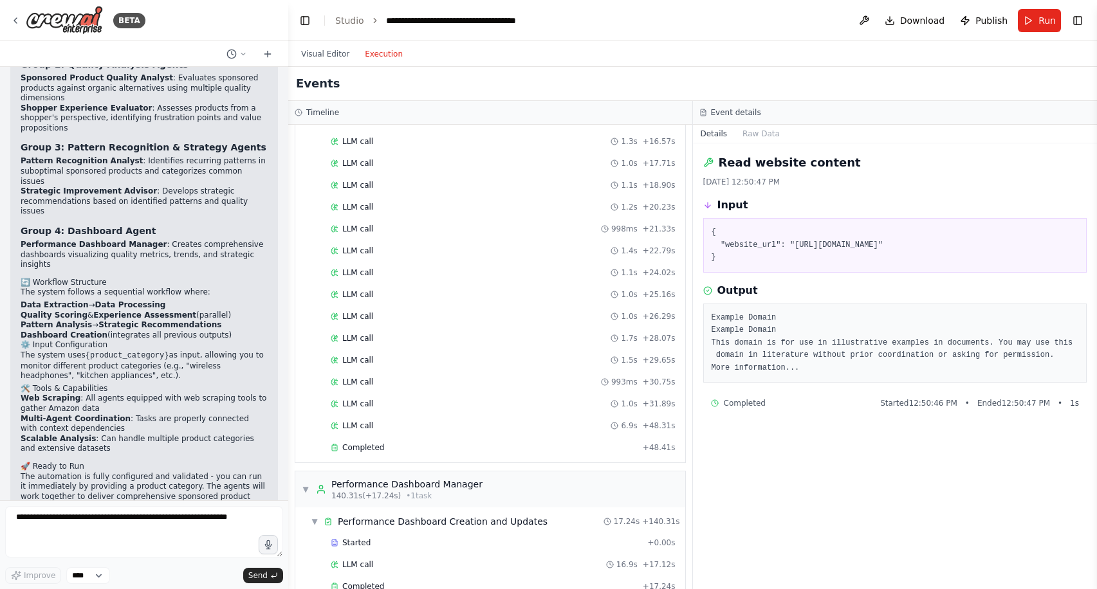
scroll to position [1292, 0]
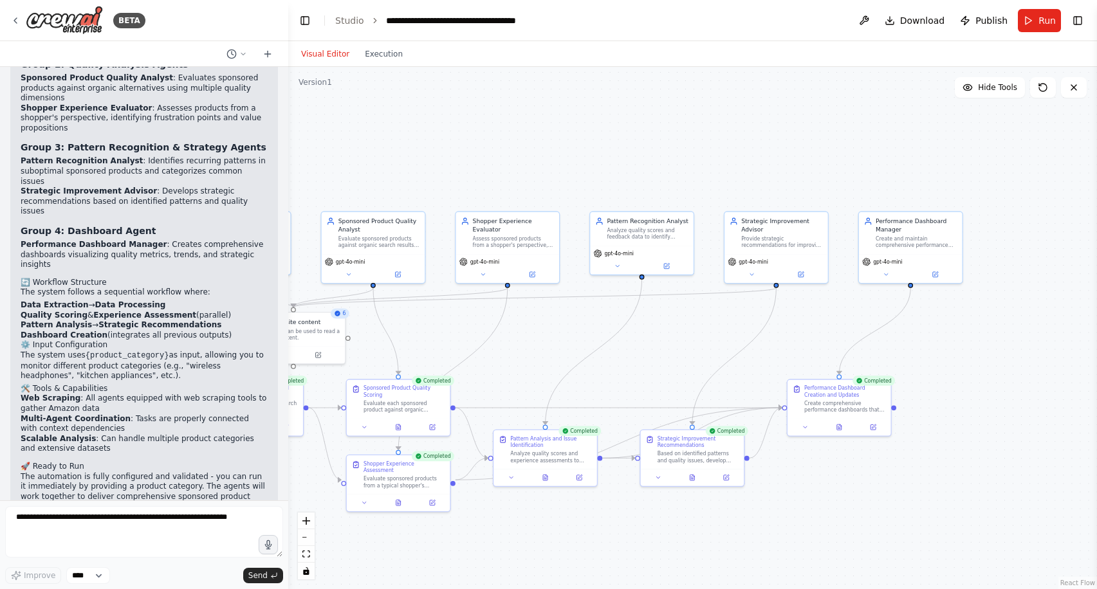
click at [322, 51] on button "Visual Editor" at bounding box center [325, 53] width 64 height 15
click at [382, 54] on button "Execution" at bounding box center [383, 53] width 53 height 15
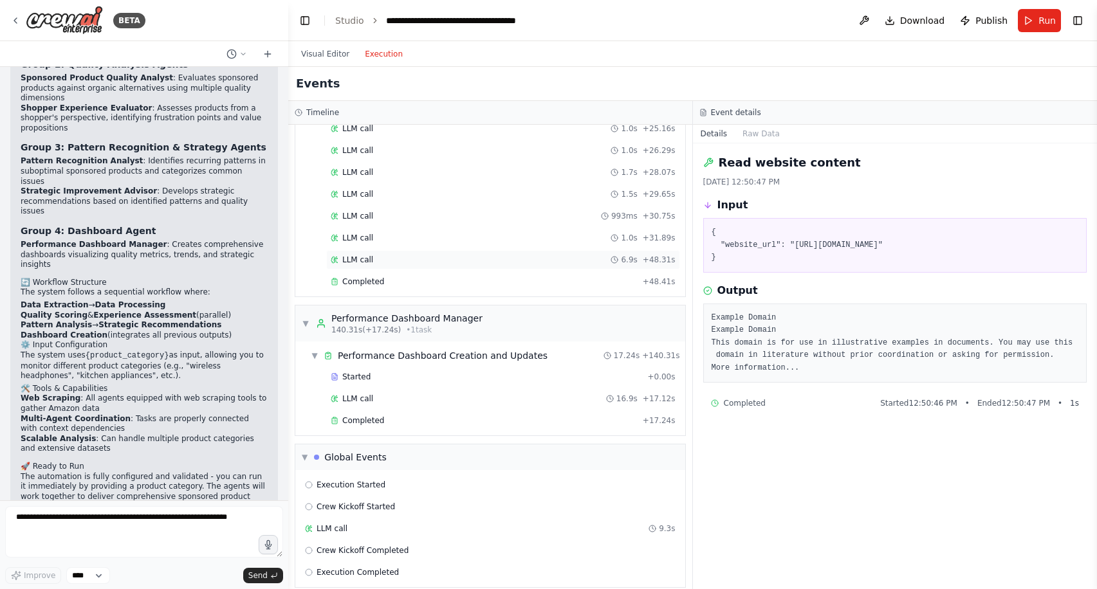
scroll to position [1460, 0]
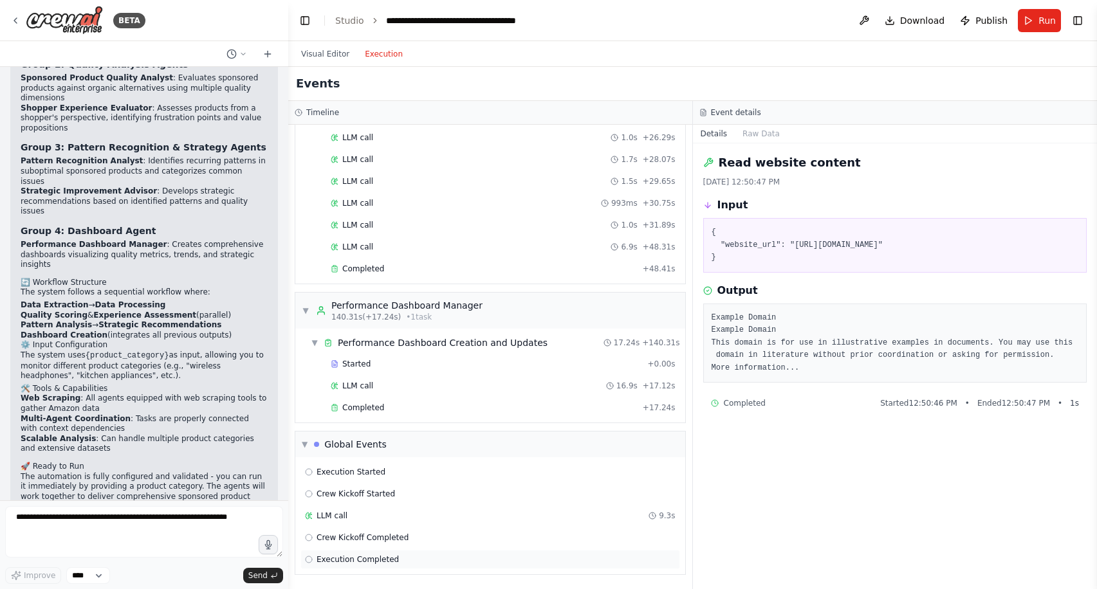
click at [374, 560] on span "Execution Completed" at bounding box center [357, 559] width 82 height 10
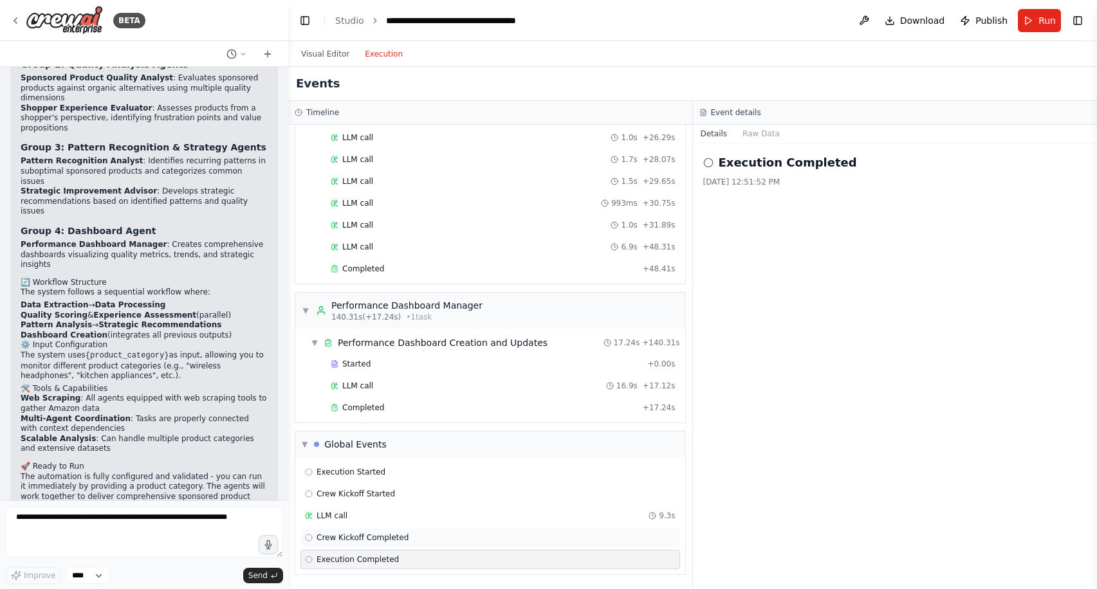
click at [377, 540] on span "Crew Kickoff Completed" at bounding box center [362, 538] width 92 height 10
click at [369, 518] on div "LLM call 9.3s" at bounding box center [490, 516] width 371 height 10
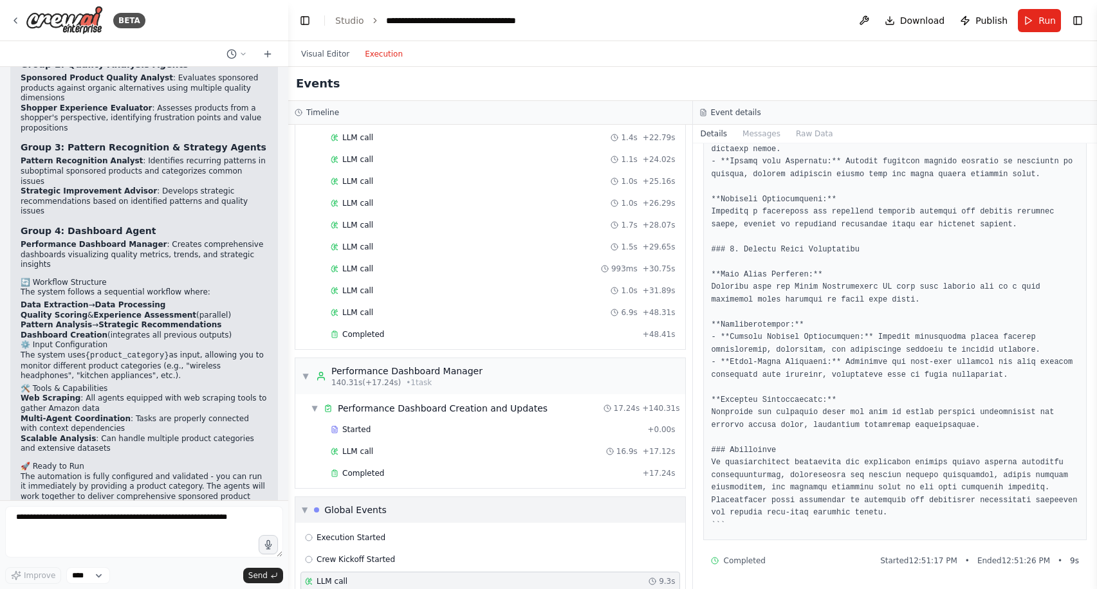
scroll to position [1389, 0]
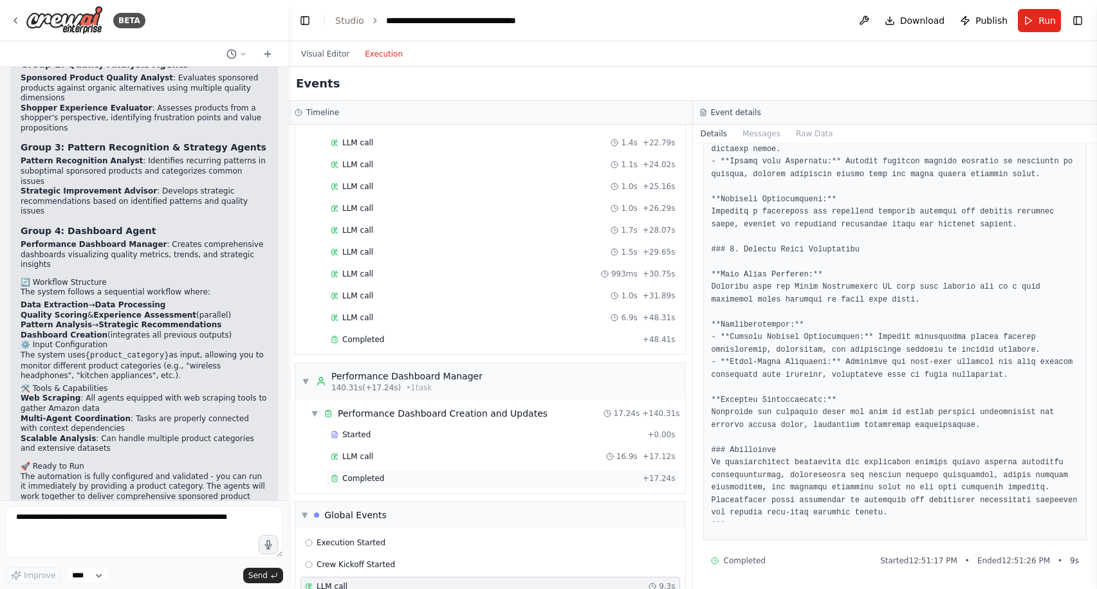
click at [493, 481] on div "Completed" at bounding box center [484, 478] width 307 height 10
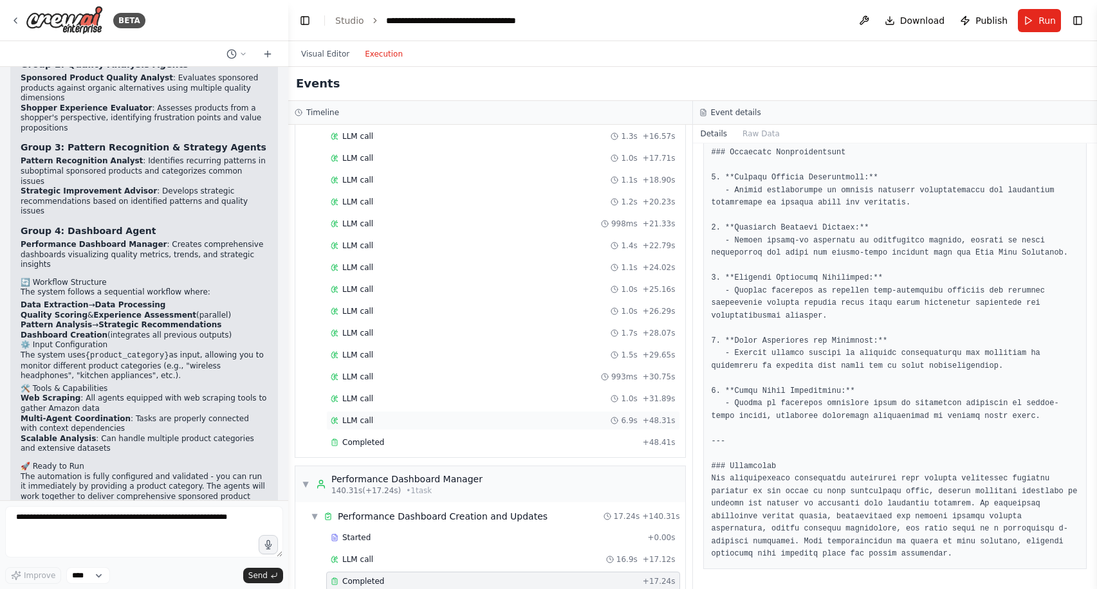
scroll to position [1275, 0]
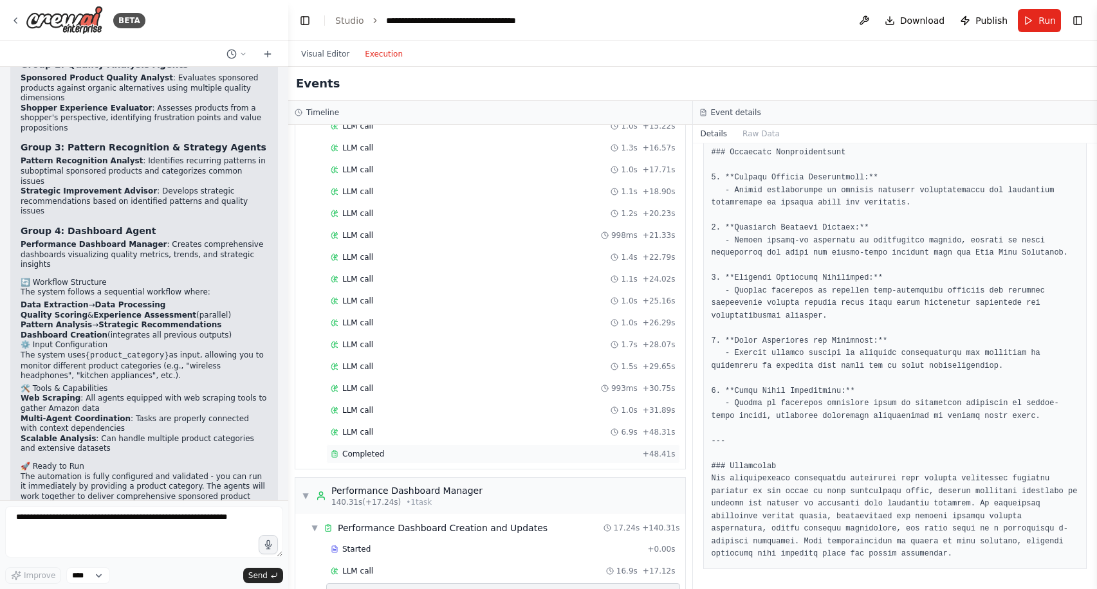
click at [369, 456] on span "Completed" at bounding box center [363, 454] width 42 height 10
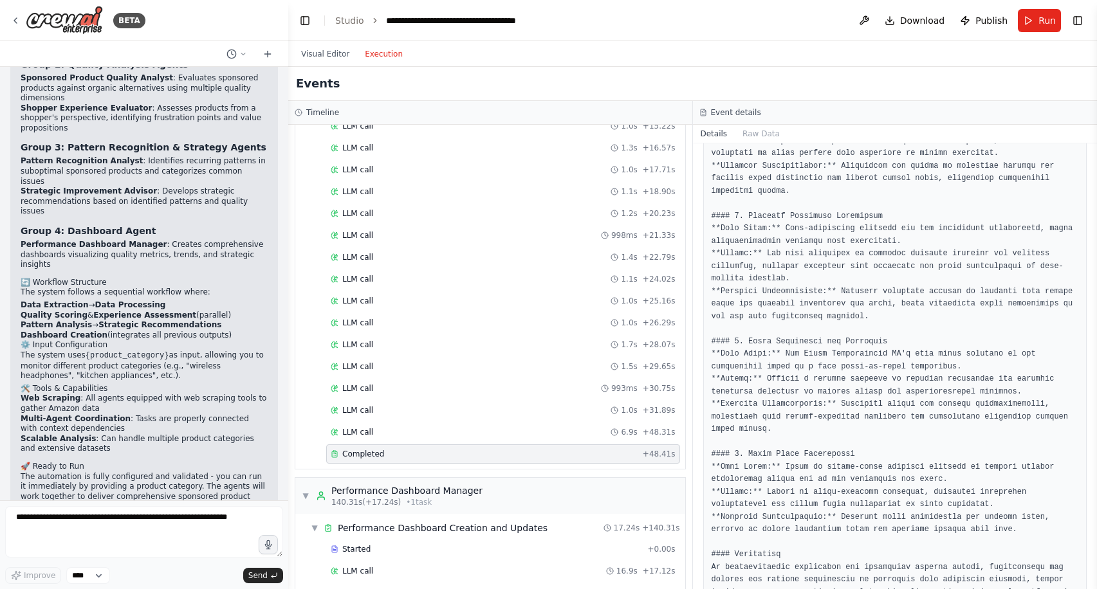
scroll to position [250, 0]
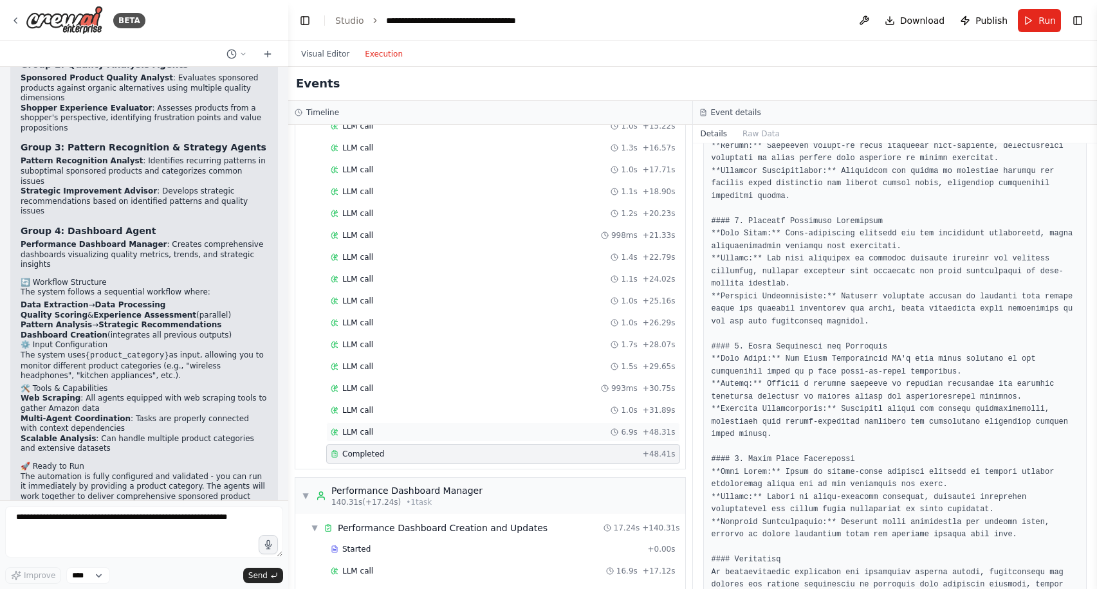
click at [360, 431] on span "LLM call" at bounding box center [357, 432] width 31 height 10
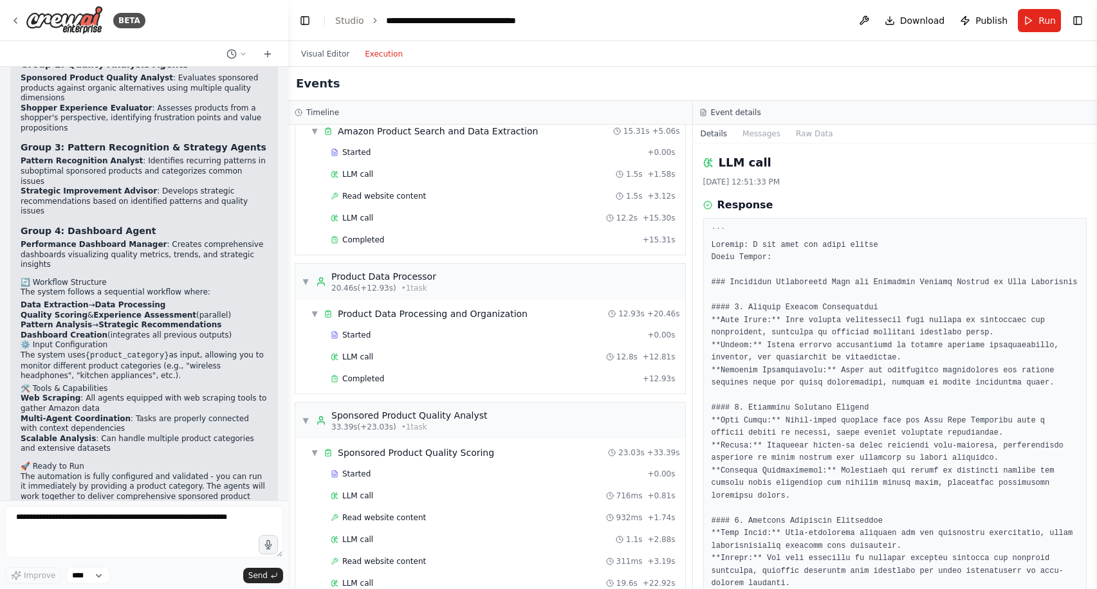
scroll to position [0, 0]
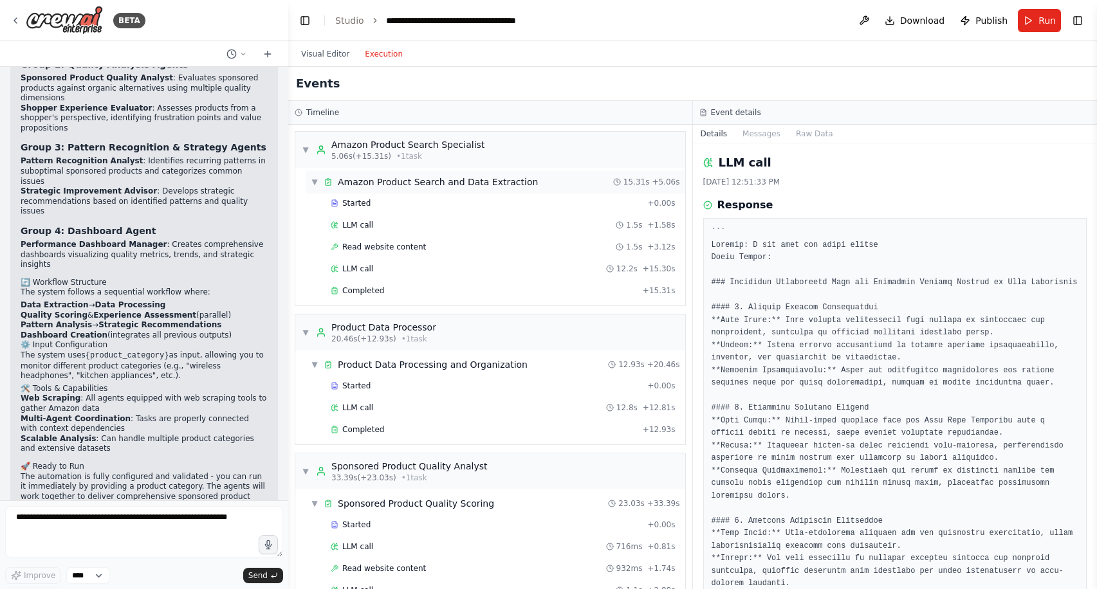
click at [408, 180] on div "Amazon Product Search and Data Extraction" at bounding box center [438, 182] width 200 height 13
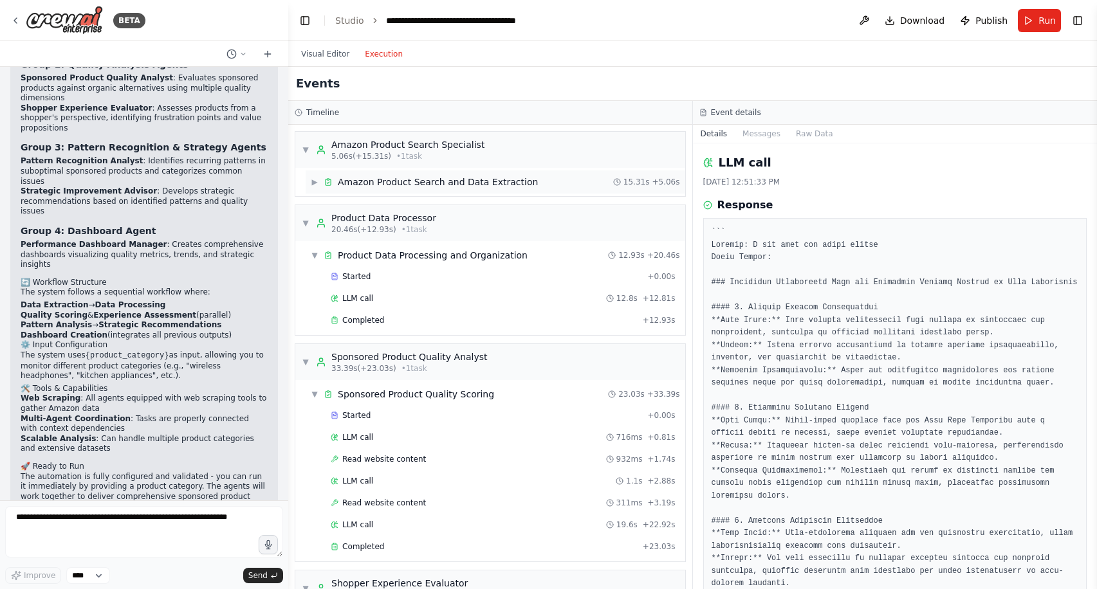
click at [408, 180] on div "Amazon Product Search and Data Extraction" at bounding box center [438, 182] width 200 height 13
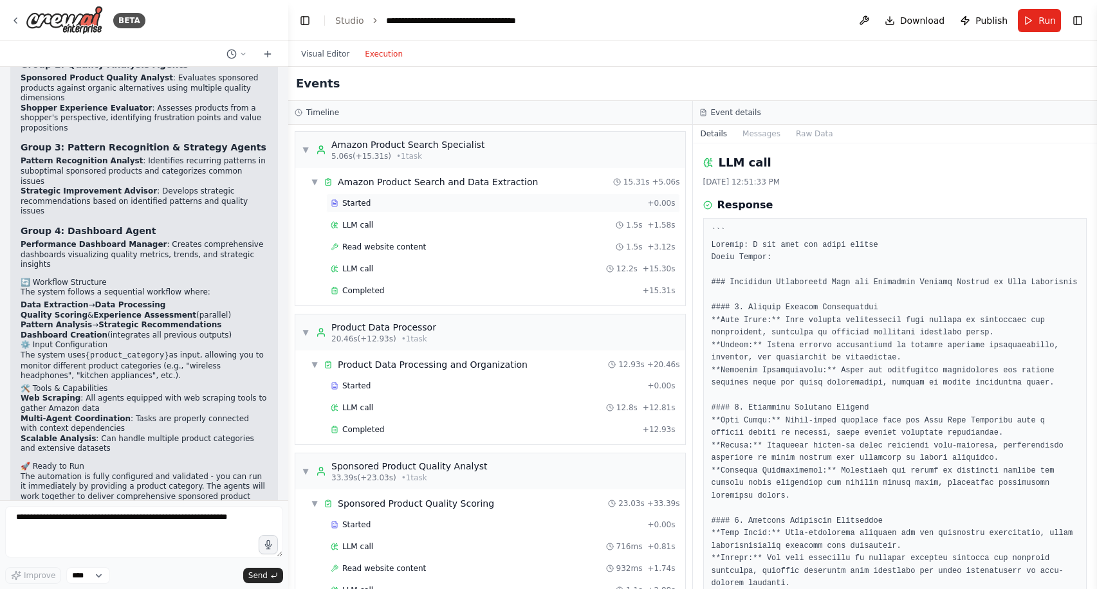
click at [403, 197] on div "Started + 0.00s" at bounding box center [503, 203] width 354 height 19
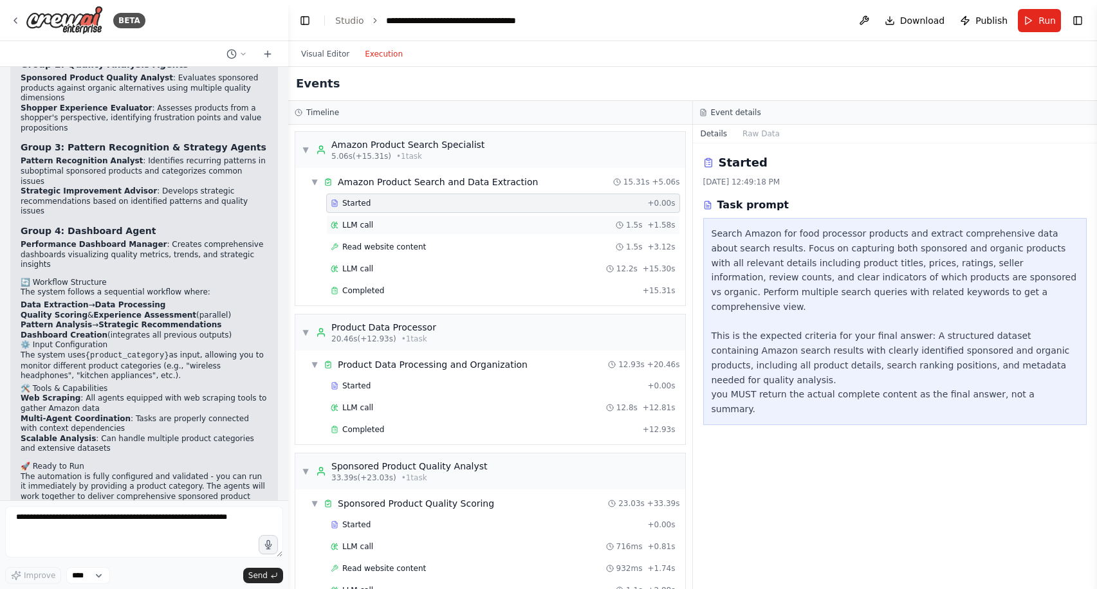
click at [400, 224] on div "LLM call 1.5s + 1.58s" at bounding box center [503, 225] width 345 height 10
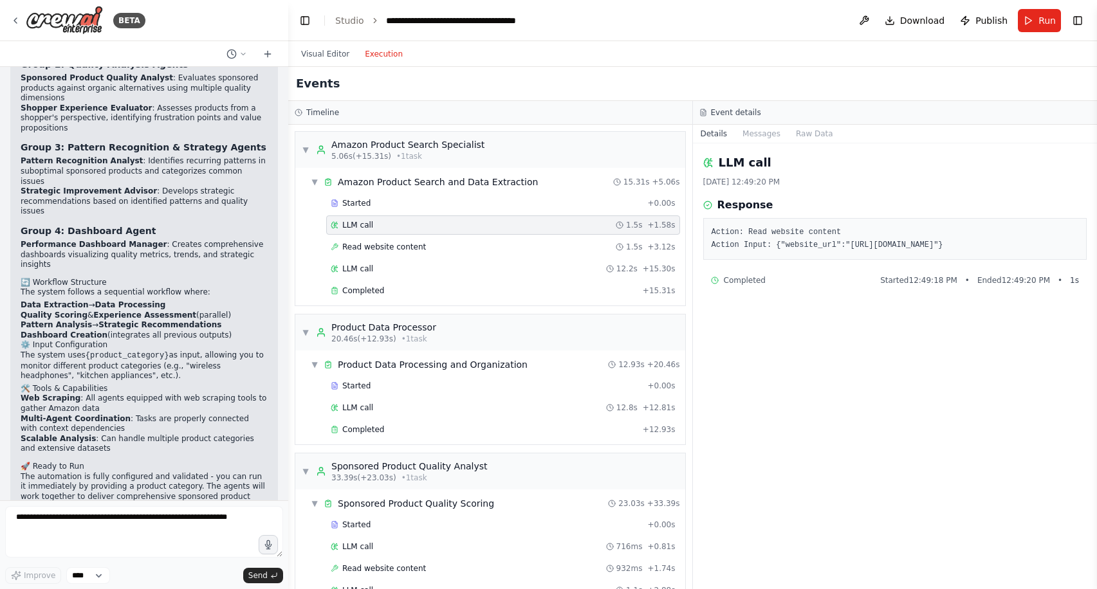
drag, startPoint x: 852, startPoint y: 244, endPoint x: 1042, endPoint y: 244, distance: 190.4
click at [1042, 244] on pre "Action: Read website content Action Input: {"website_url":"https://www.amazon.c…" at bounding box center [894, 238] width 367 height 25
copy pre "https://www.amazon.com/s?k=food+processor"
click at [541, 241] on div "Read website content 1.5s + 3.12s" at bounding box center [503, 246] width 354 height 19
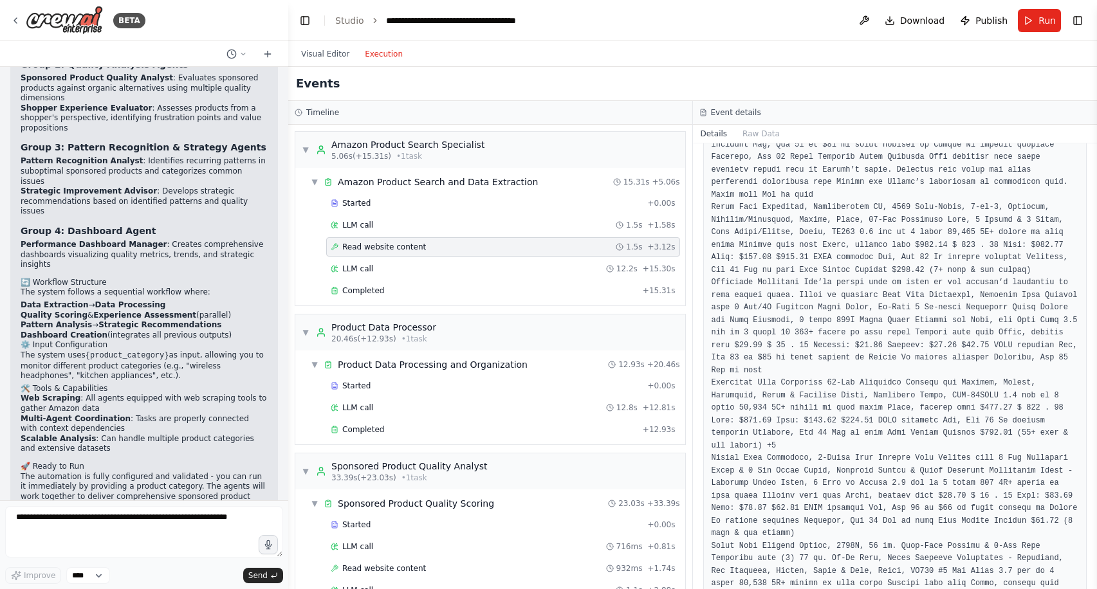
scroll to position [2898, 0]
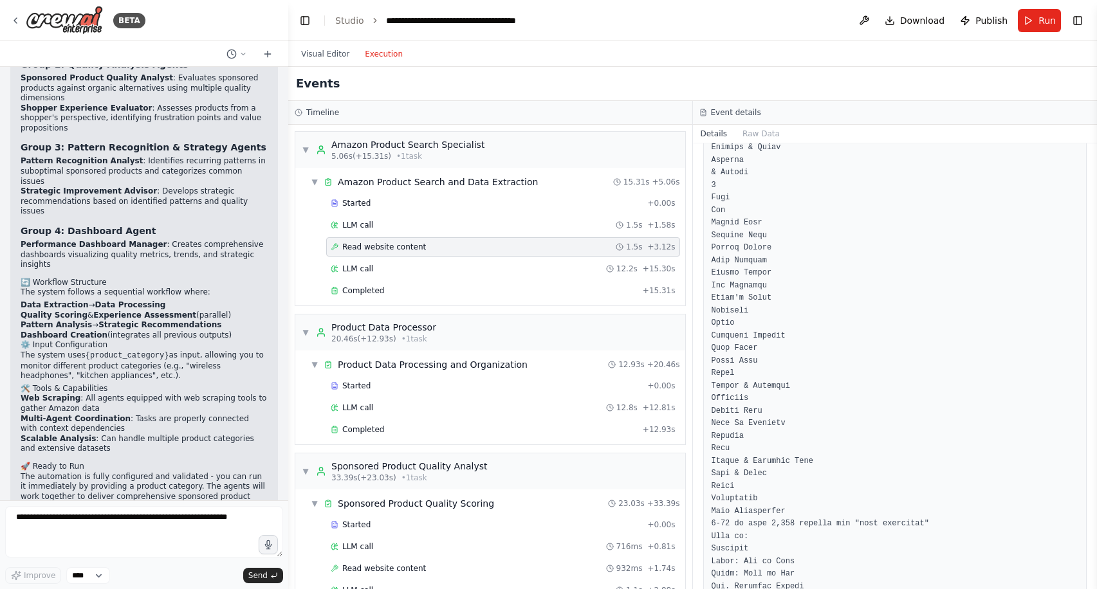
scroll to position [1417, 0]
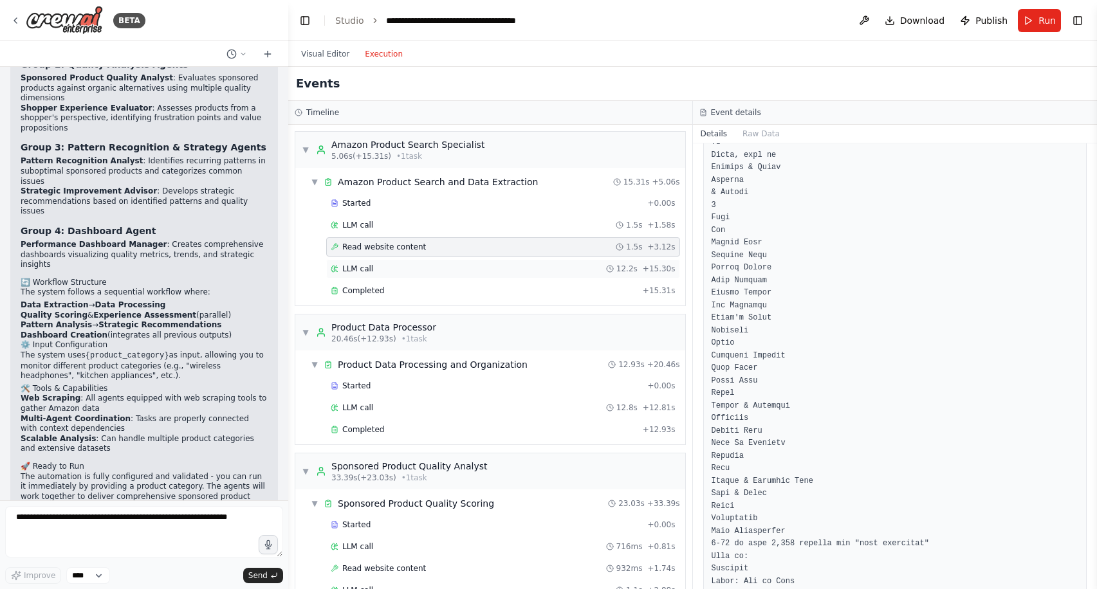
click at [378, 265] on div "LLM call 12.2s + 15.30s" at bounding box center [503, 269] width 345 height 10
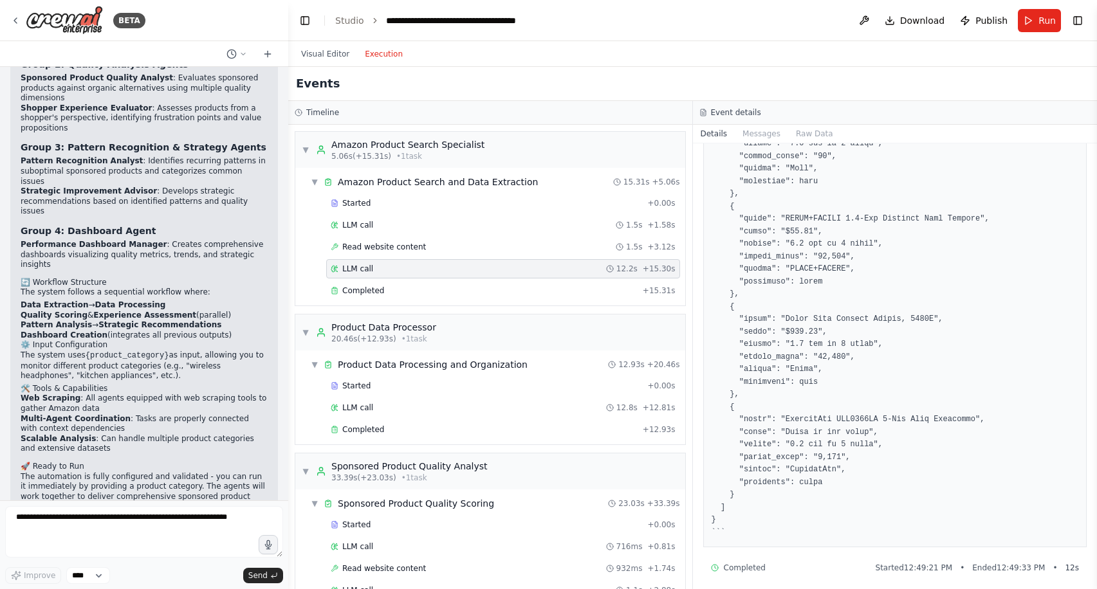
scroll to position [698, 0]
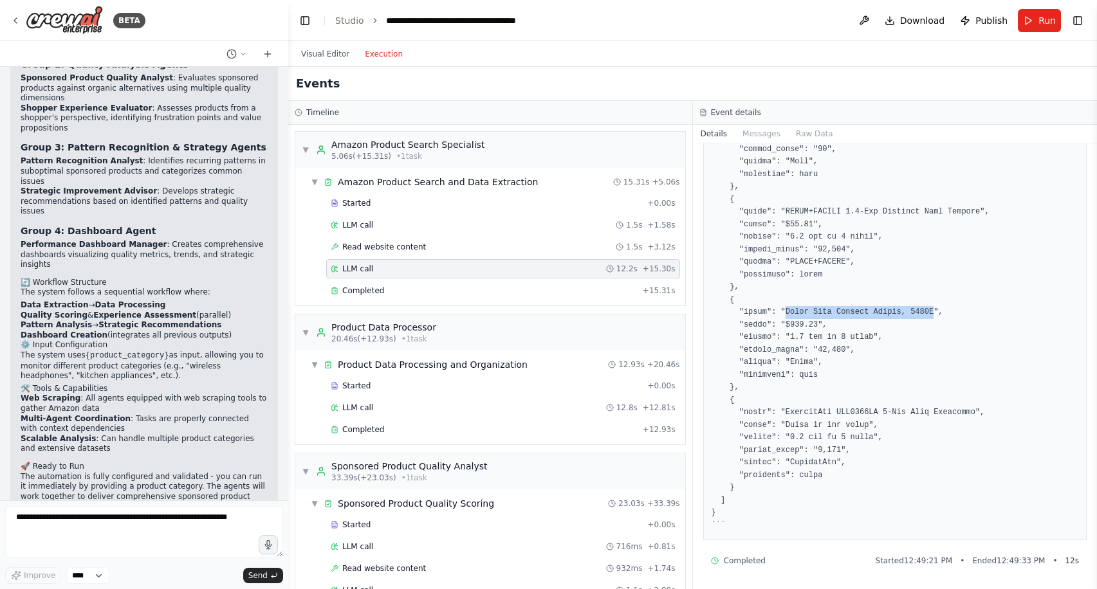
drag, startPoint x: 786, startPoint y: 311, endPoint x: 932, endPoint y: 311, distance: 146.0
click at [932, 311] on pre at bounding box center [894, 29] width 367 height 1003
copy pre "Ninja Mega Kitchen System, 1500W"
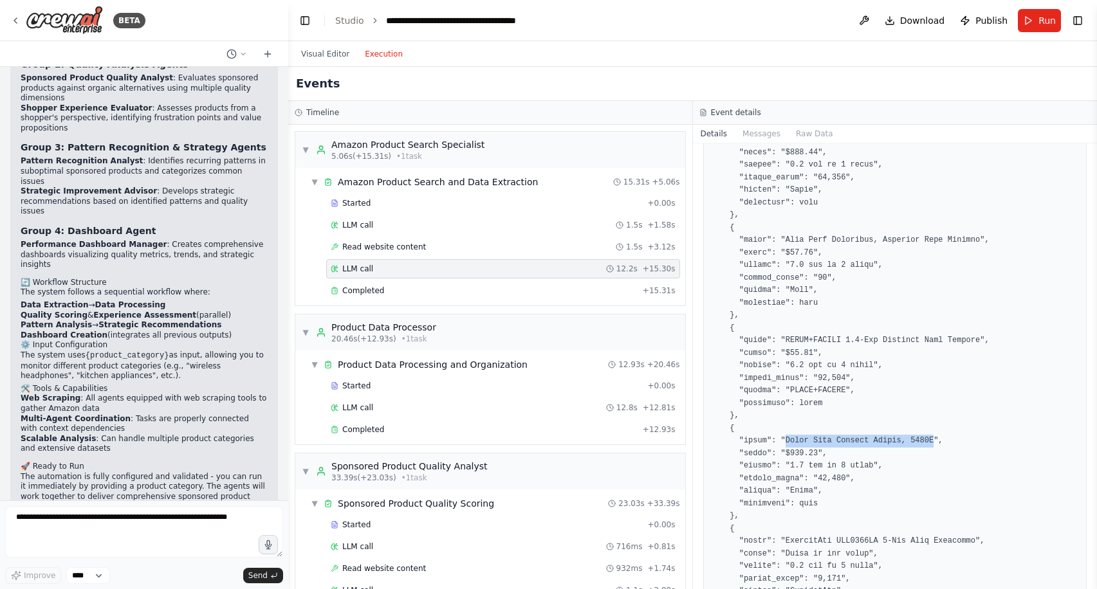
scroll to position [557, 0]
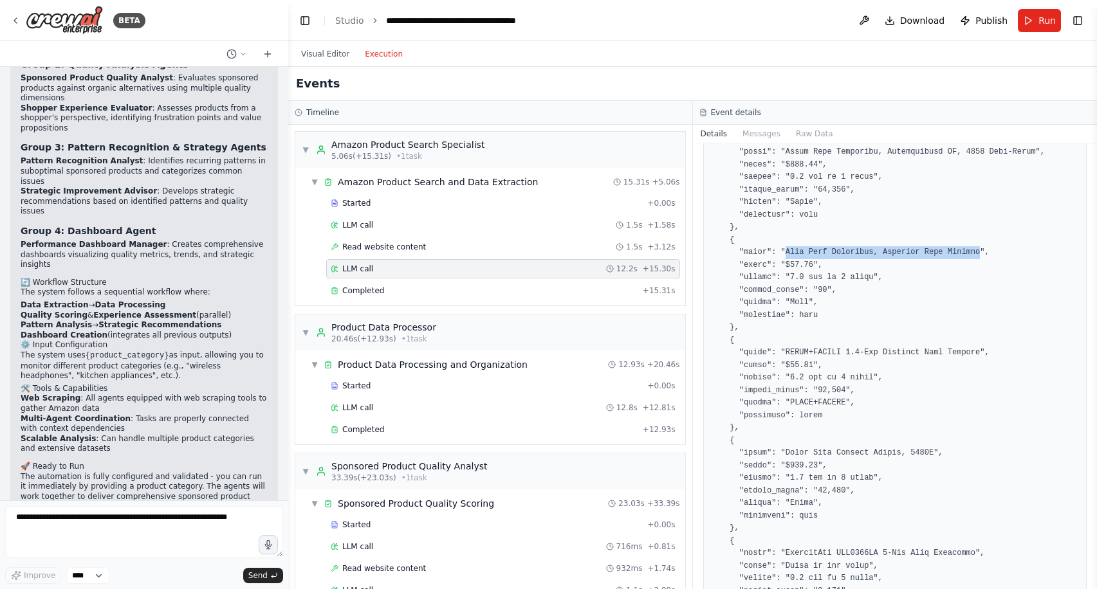
drag, startPoint x: 786, startPoint y: 248, endPoint x: 979, endPoint y: 250, distance: 193.0
click at [979, 250] on pre at bounding box center [894, 170] width 367 height 1003
copy pre "Bear Food Processor, Electric Food Chopper"
click at [544, 295] on div "Completed" at bounding box center [484, 291] width 307 height 10
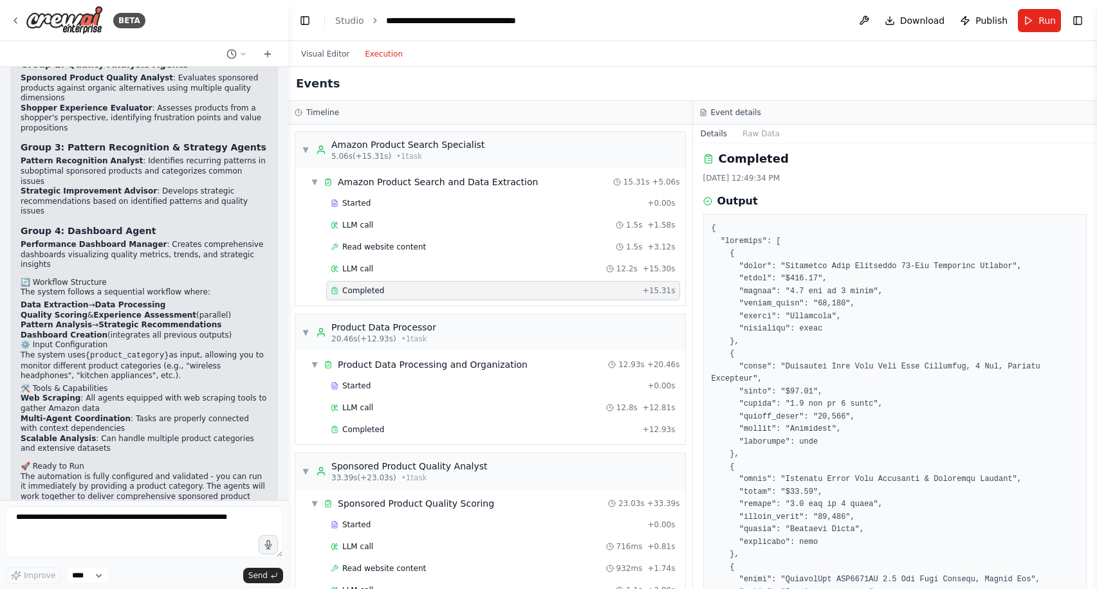
scroll to position [5, 0]
click at [756, 134] on button "Raw Data" at bounding box center [761, 134] width 53 height 18
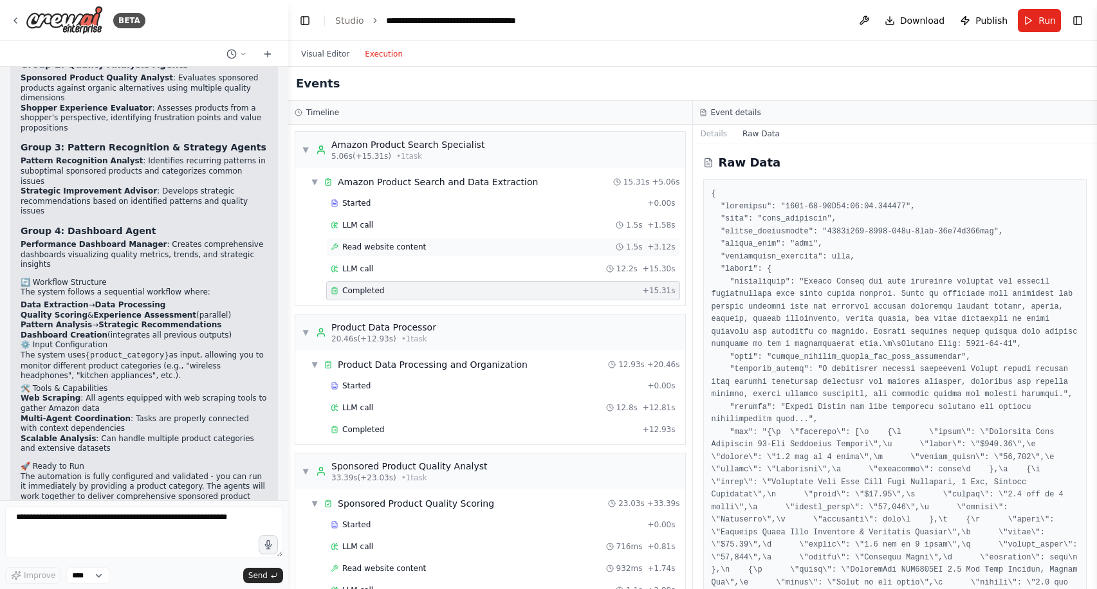
click at [429, 245] on div "Read website content 1.5s + 3.12s" at bounding box center [503, 247] width 345 height 10
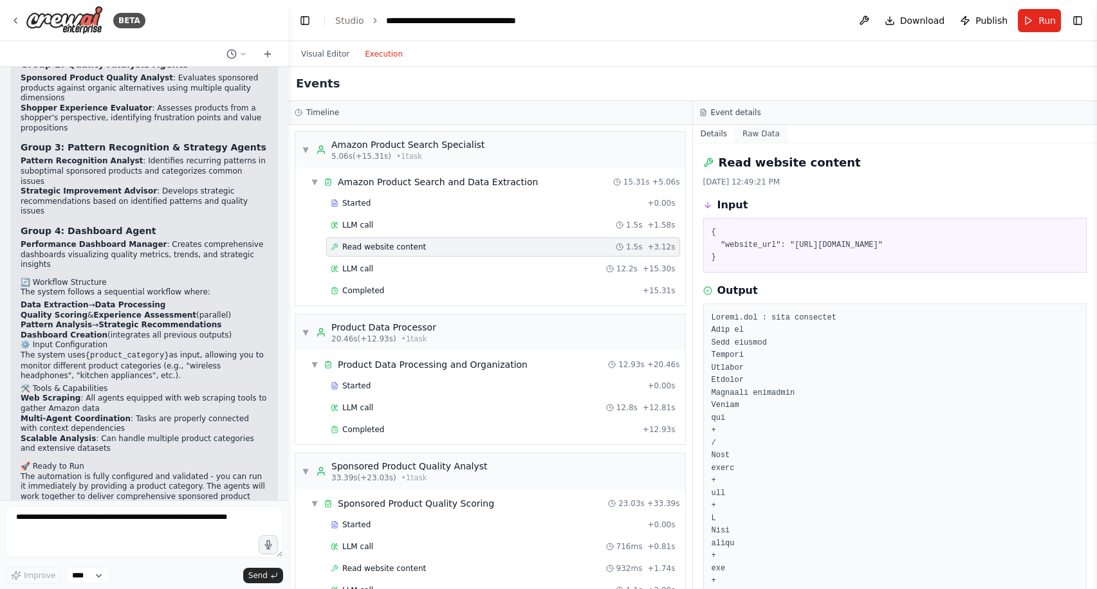
click at [756, 133] on button "Raw Data" at bounding box center [761, 134] width 53 height 18
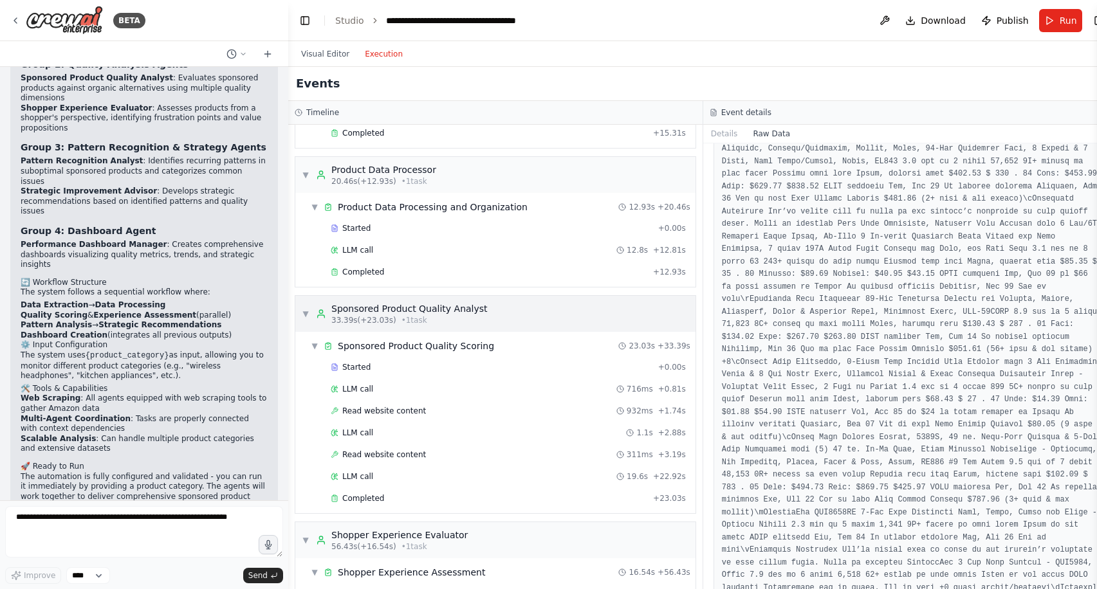
scroll to position [0, 0]
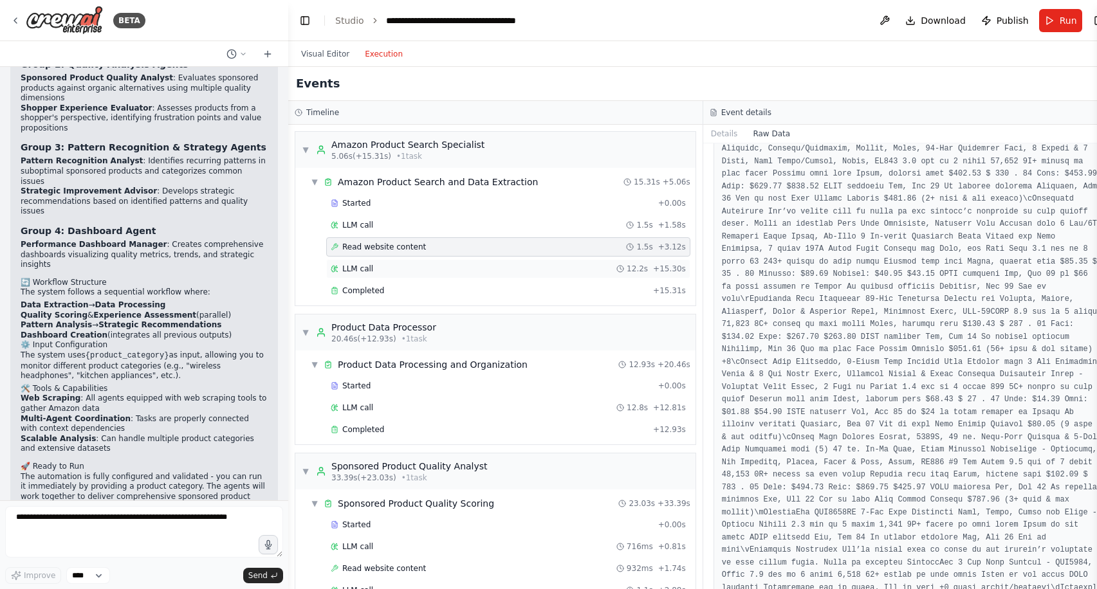
click at [501, 267] on div "LLM call 12.2s + 15.30s" at bounding box center [508, 269] width 355 height 10
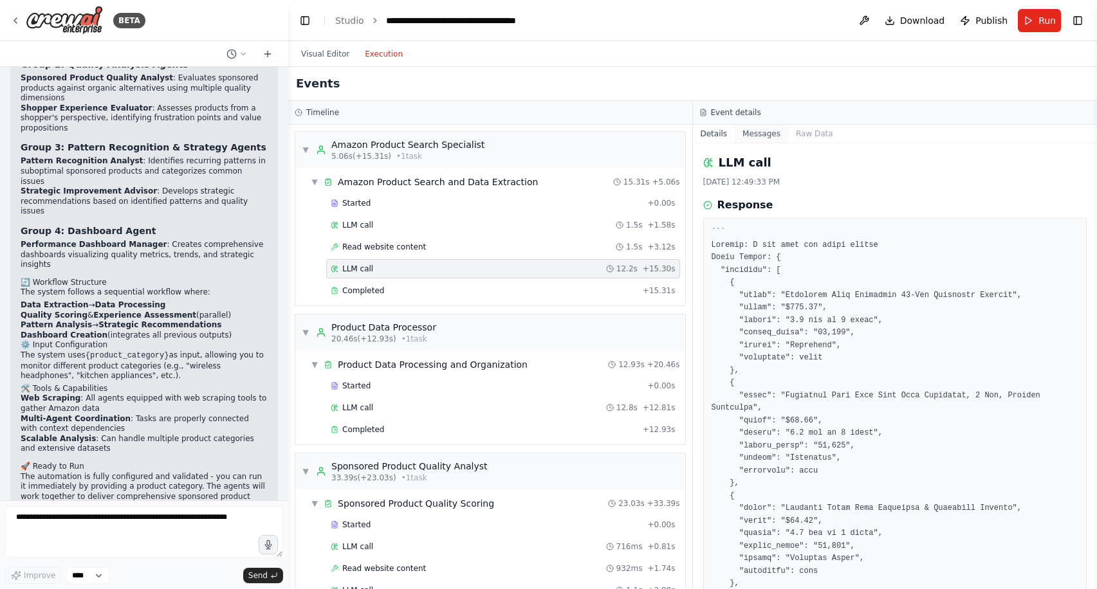
click at [767, 134] on button "Messages" at bounding box center [761, 134] width 53 height 18
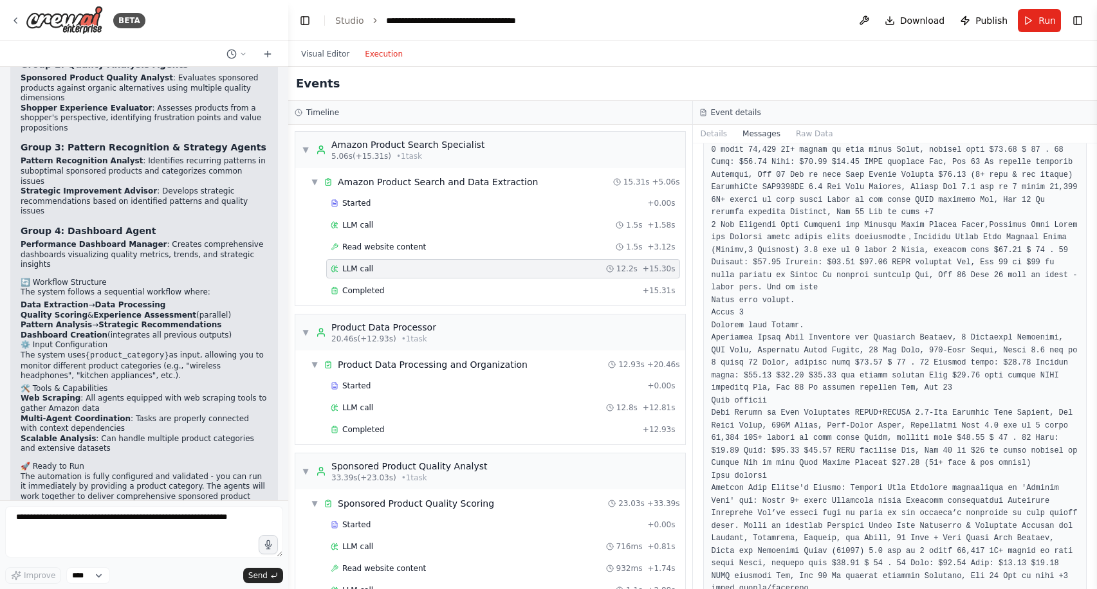
scroll to position [2915, 0]
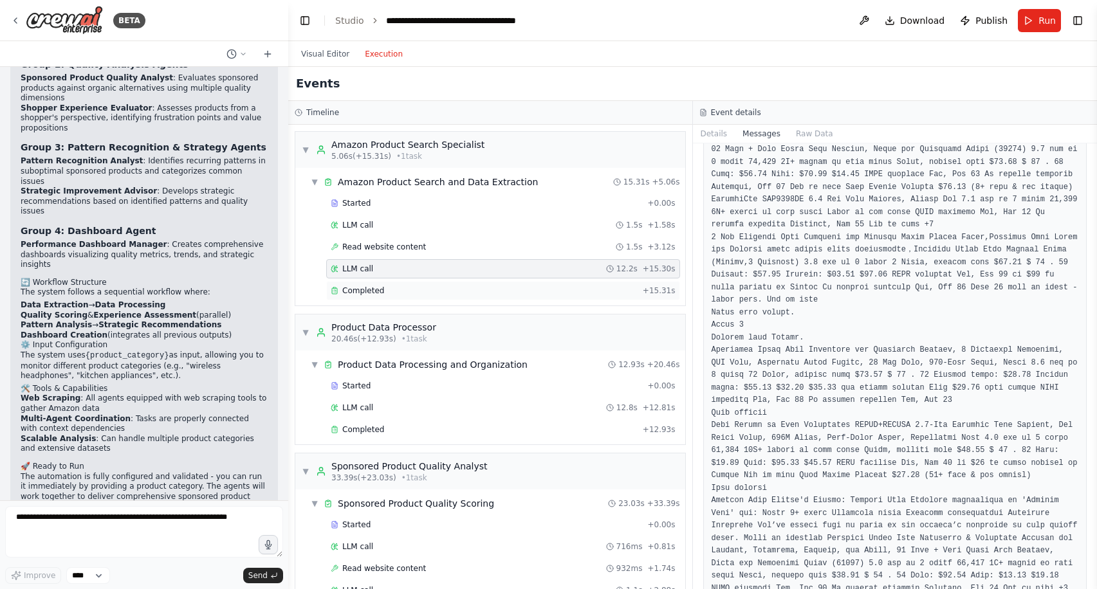
click at [450, 294] on div "Completed" at bounding box center [484, 291] width 307 height 10
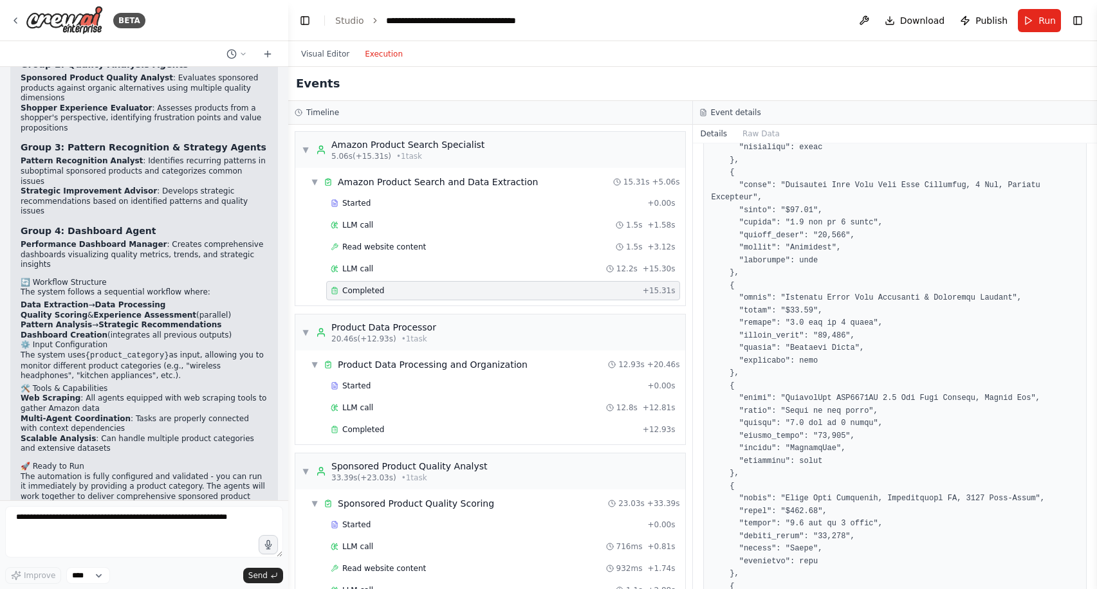
scroll to position [0, 0]
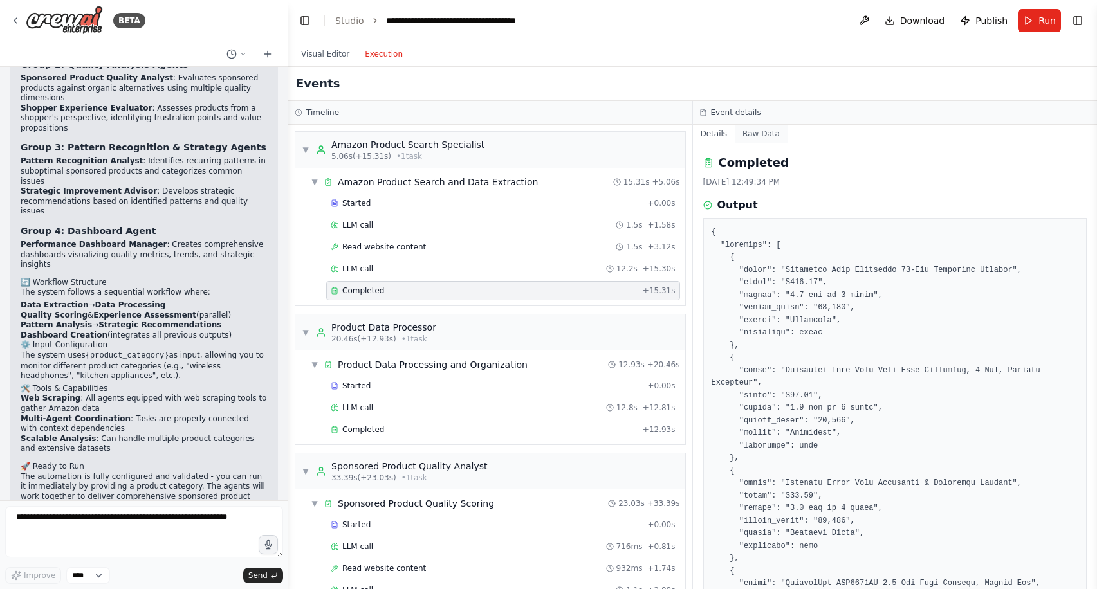
click at [757, 131] on button "Raw Data" at bounding box center [761, 134] width 53 height 18
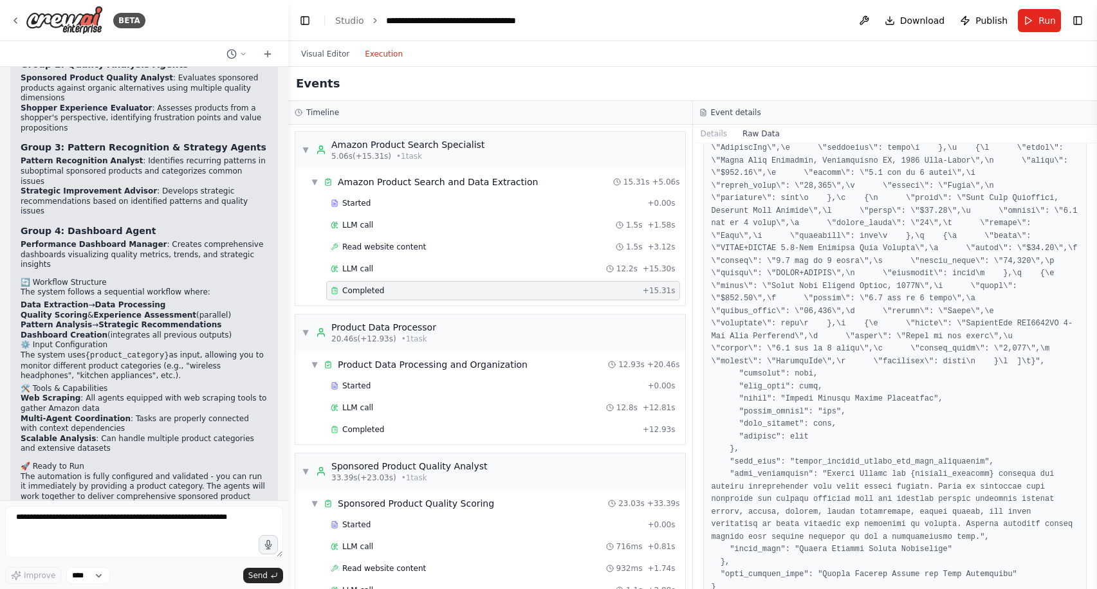
scroll to position [1386, 0]
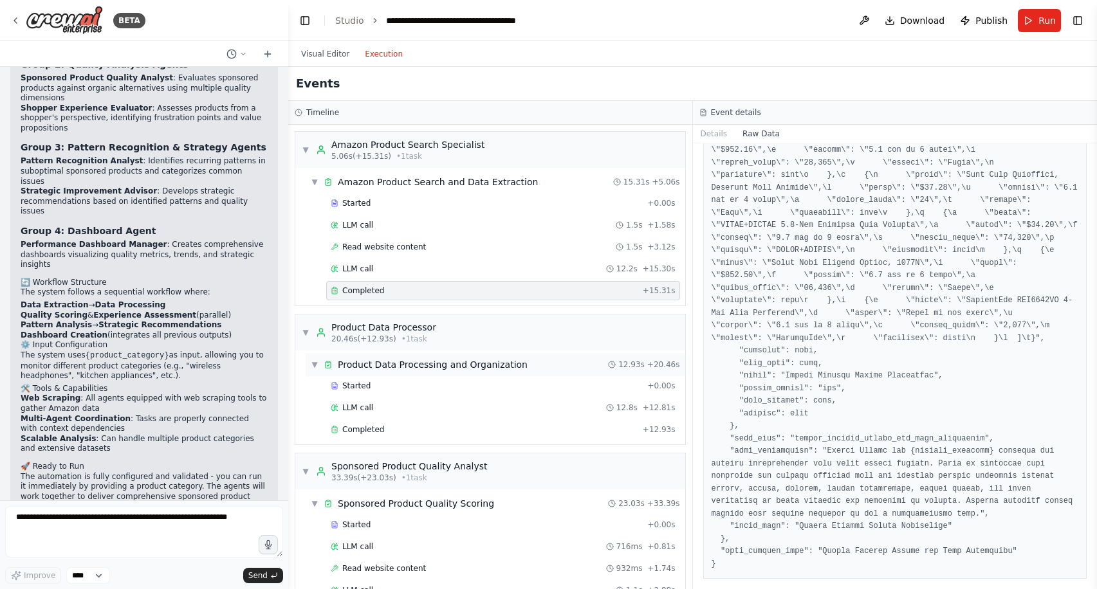
click at [479, 358] on div "Product Data Processing and Organization" at bounding box center [433, 364] width 190 height 13
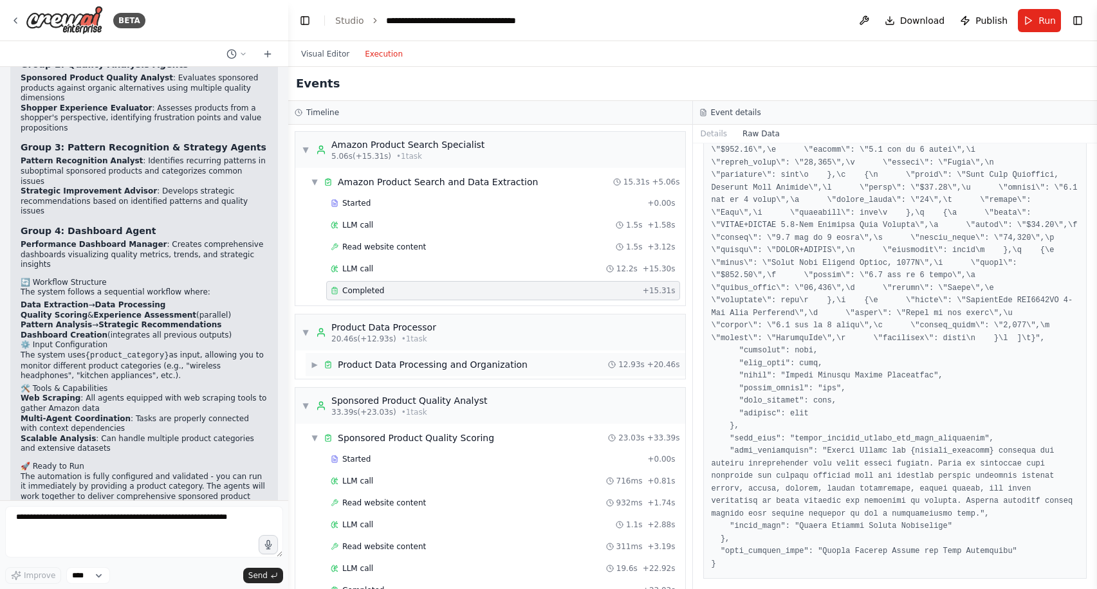
click at [479, 358] on div "Product Data Processing and Organization" at bounding box center [433, 364] width 190 height 13
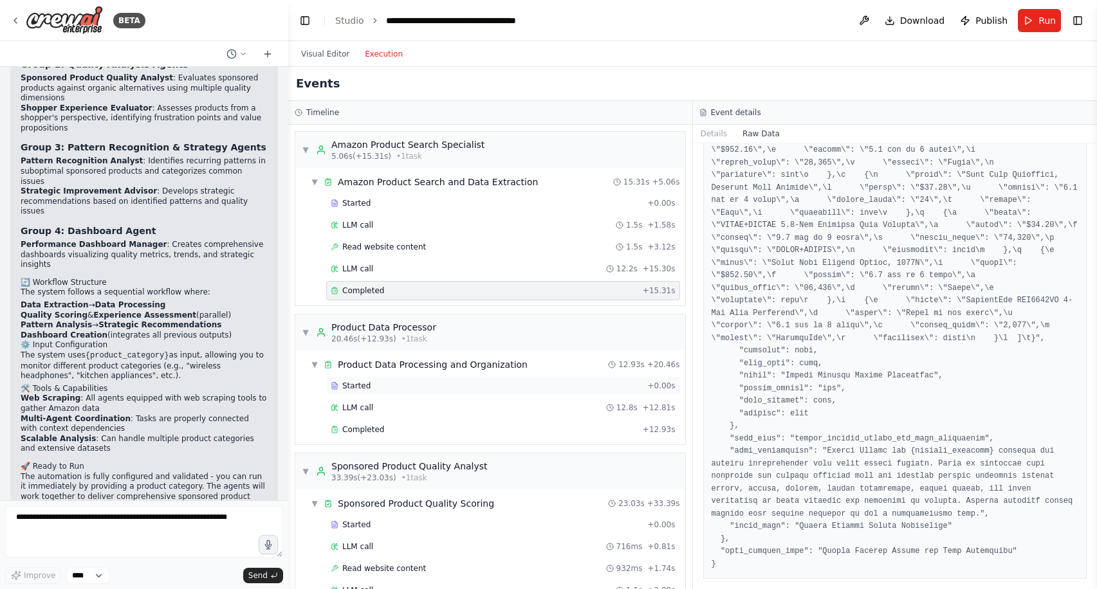
click at [456, 381] on div "Started" at bounding box center [486, 386] width 311 height 10
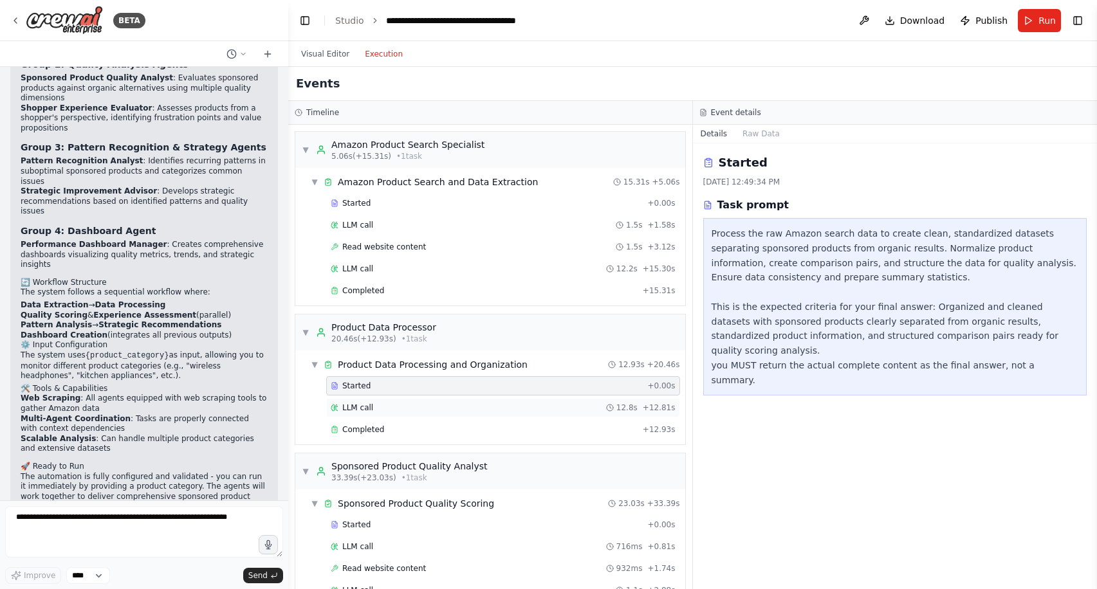
click at [356, 408] on span "LLM call" at bounding box center [357, 408] width 31 height 10
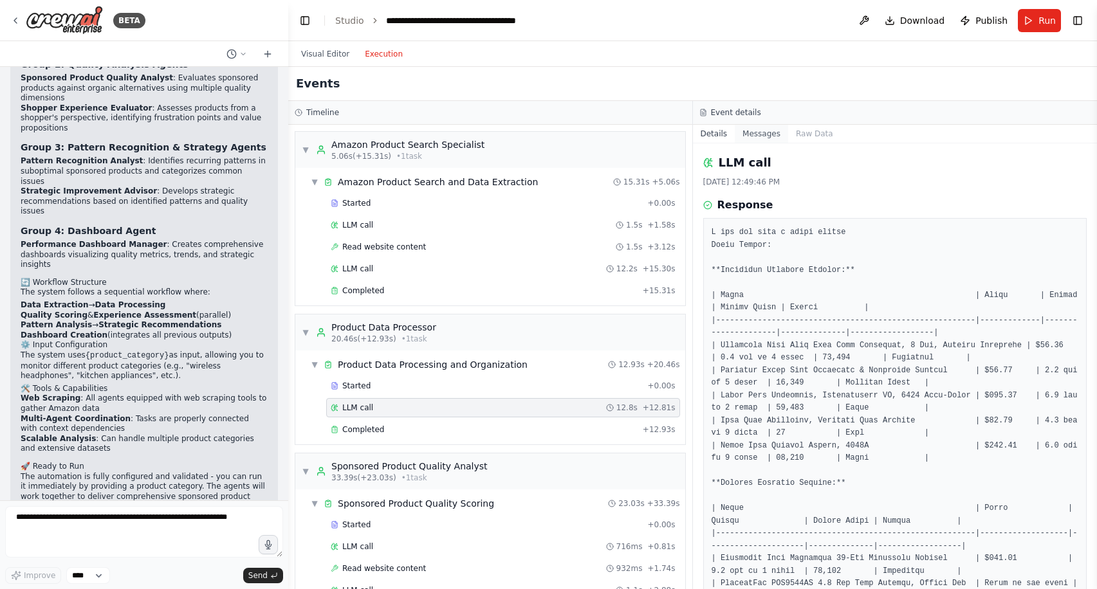
click at [751, 128] on button "Messages" at bounding box center [761, 134] width 53 height 18
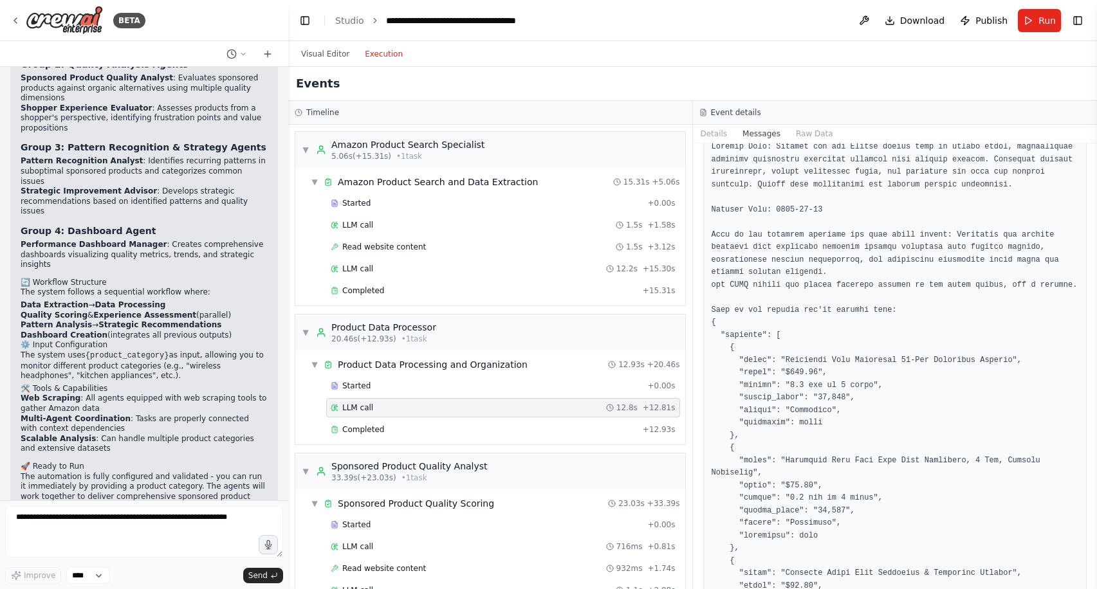
scroll to position [311, 0]
click at [709, 133] on button "Details" at bounding box center [714, 134] width 42 height 18
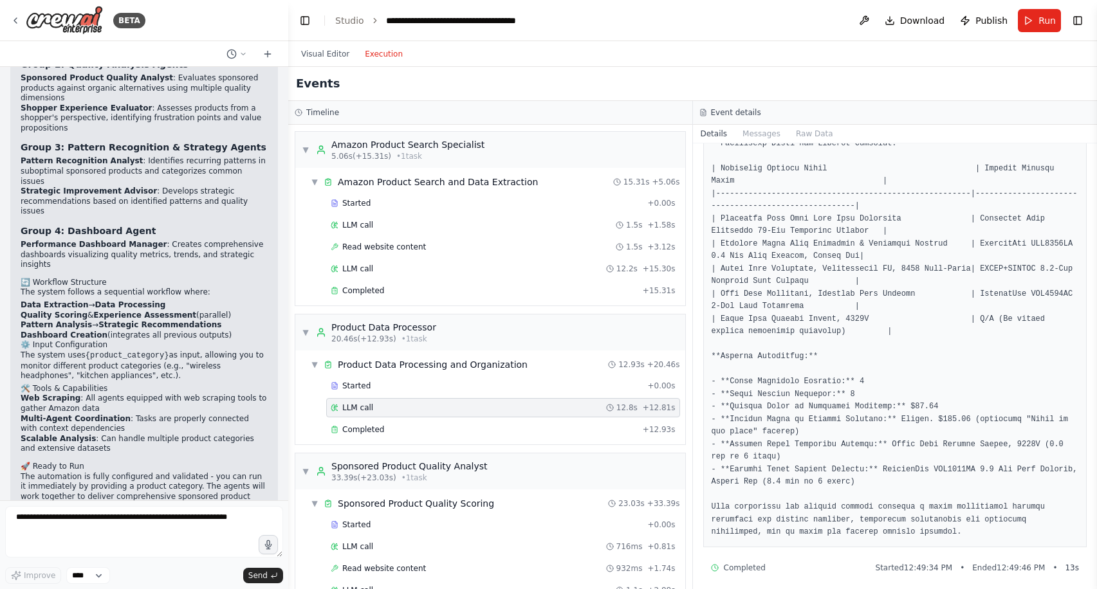
scroll to position [535, 0]
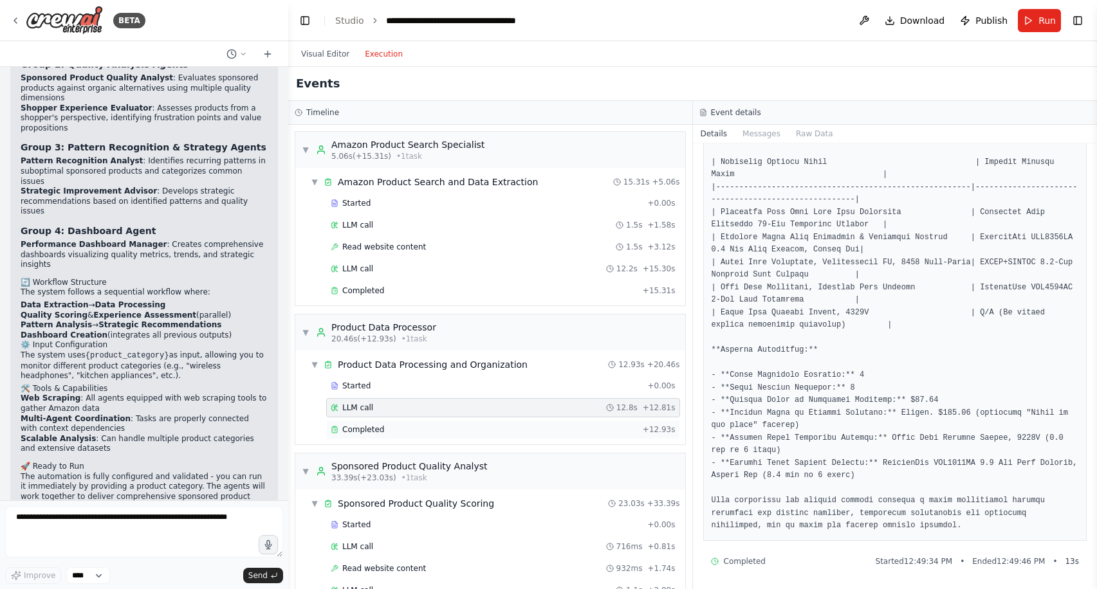
click at [549, 426] on div "Completed" at bounding box center [484, 430] width 307 height 10
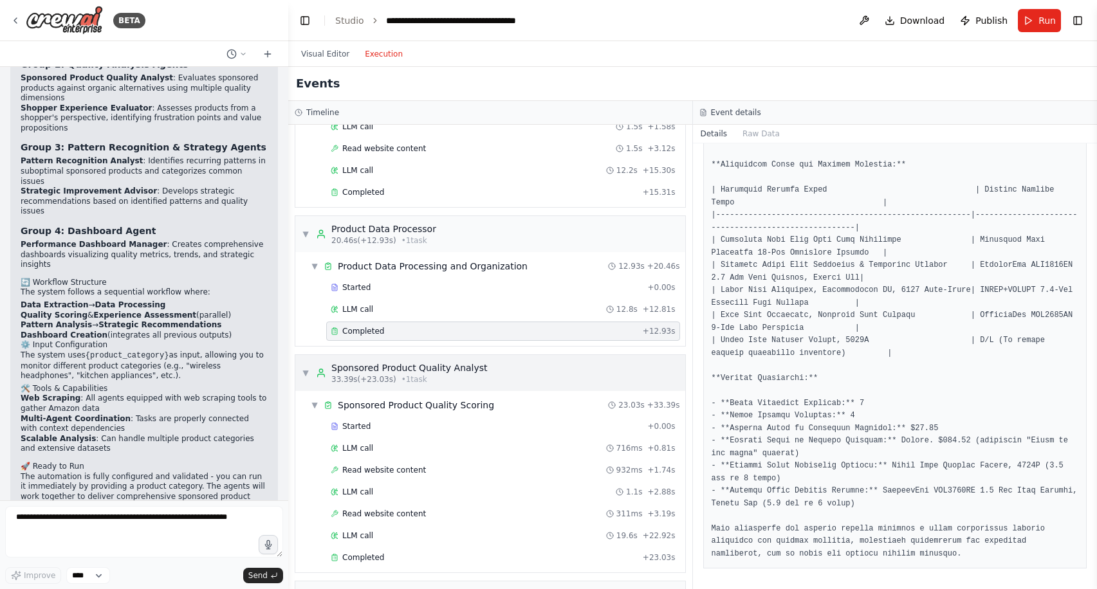
scroll to position [100, 0]
click at [499, 419] on div "Started + 0.00s" at bounding box center [503, 425] width 354 height 19
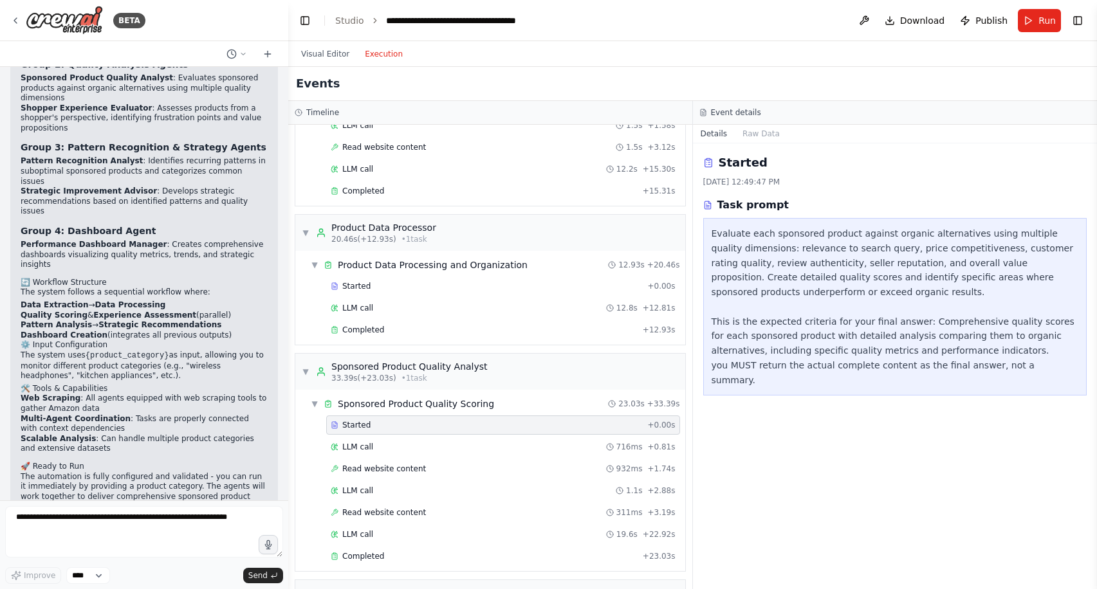
scroll to position [0, 0]
click at [500, 444] on div "LLM call 716ms + 0.81s" at bounding box center [503, 447] width 345 height 10
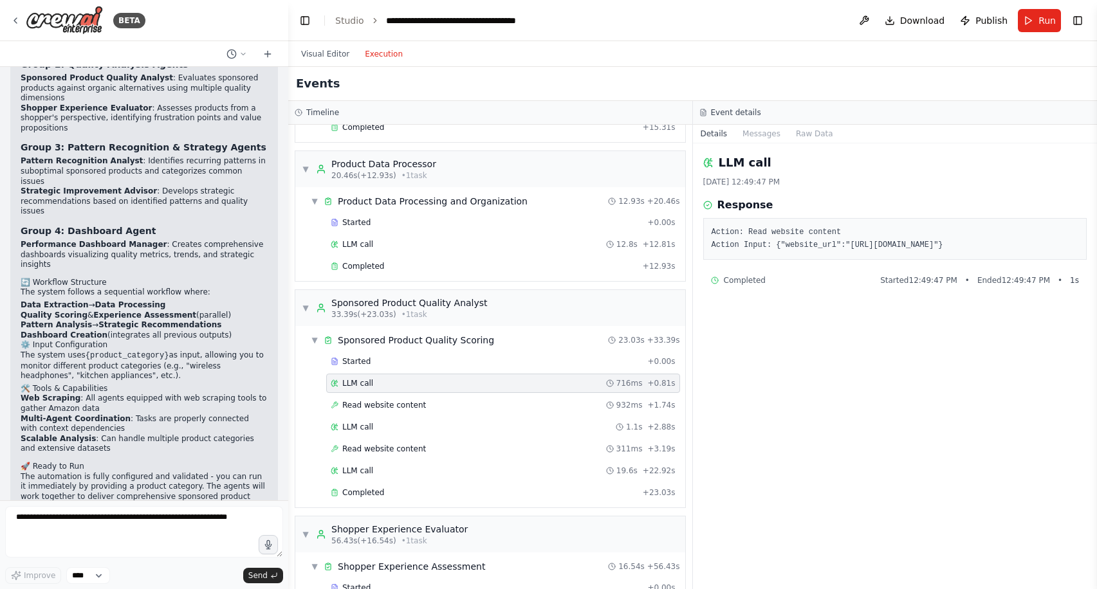
scroll to position [170, 0]
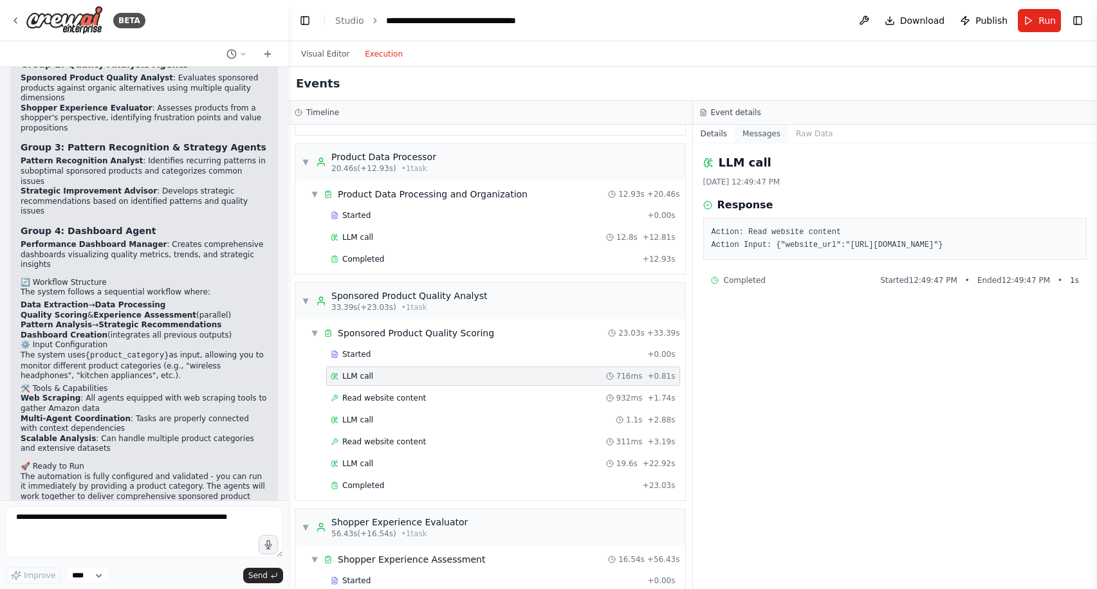
click at [759, 125] on button "Messages" at bounding box center [761, 134] width 53 height 18
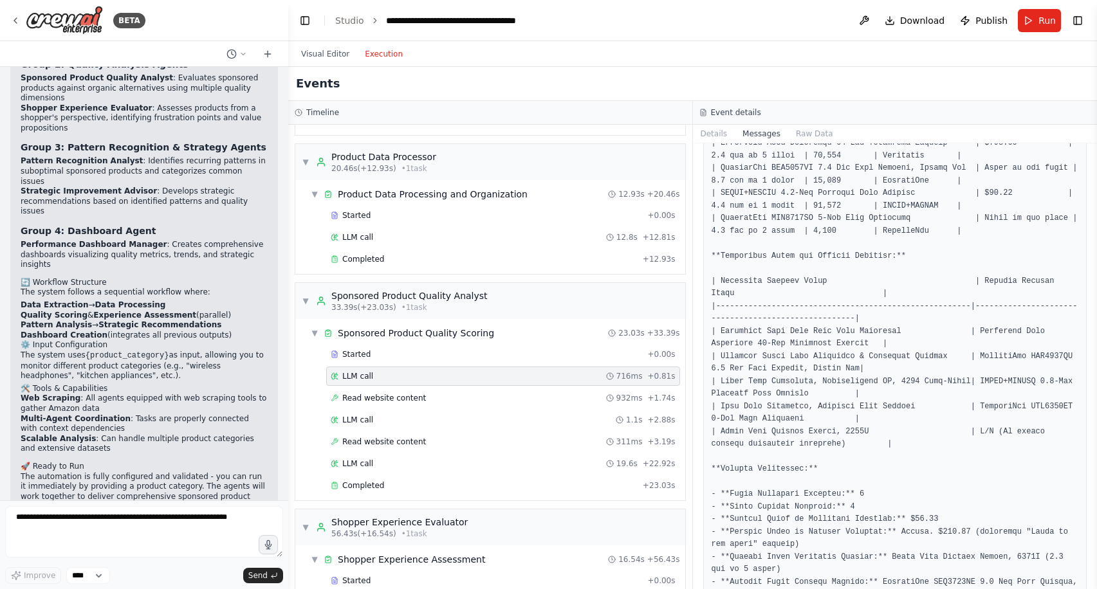
scroll to position [1213, 0]
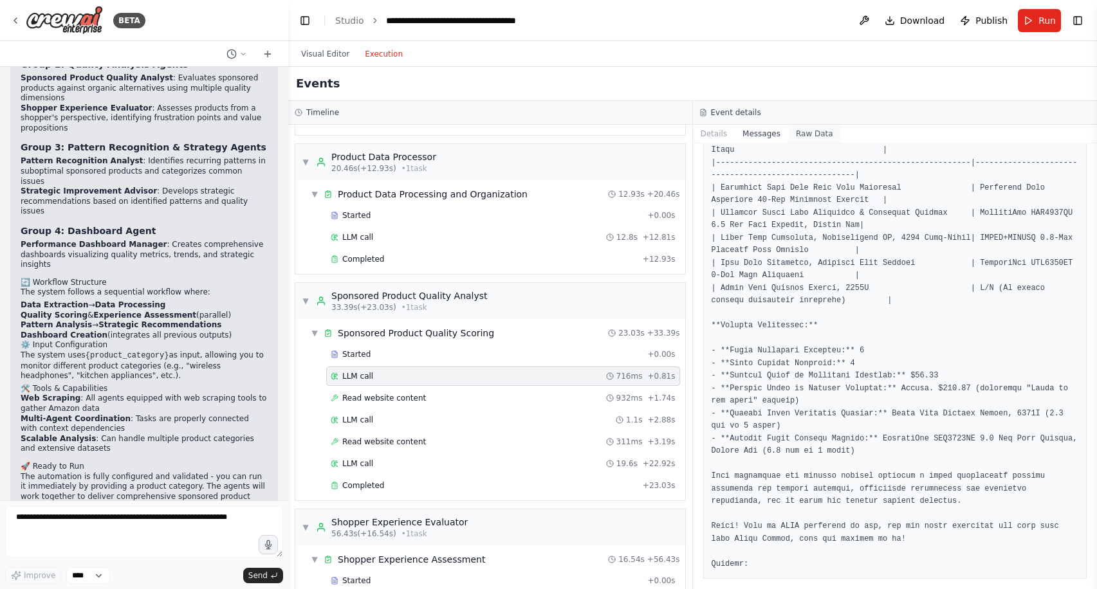
click at [805, 131] on button "Raw Data" at bounding box center [814, 134] width 53 height 18
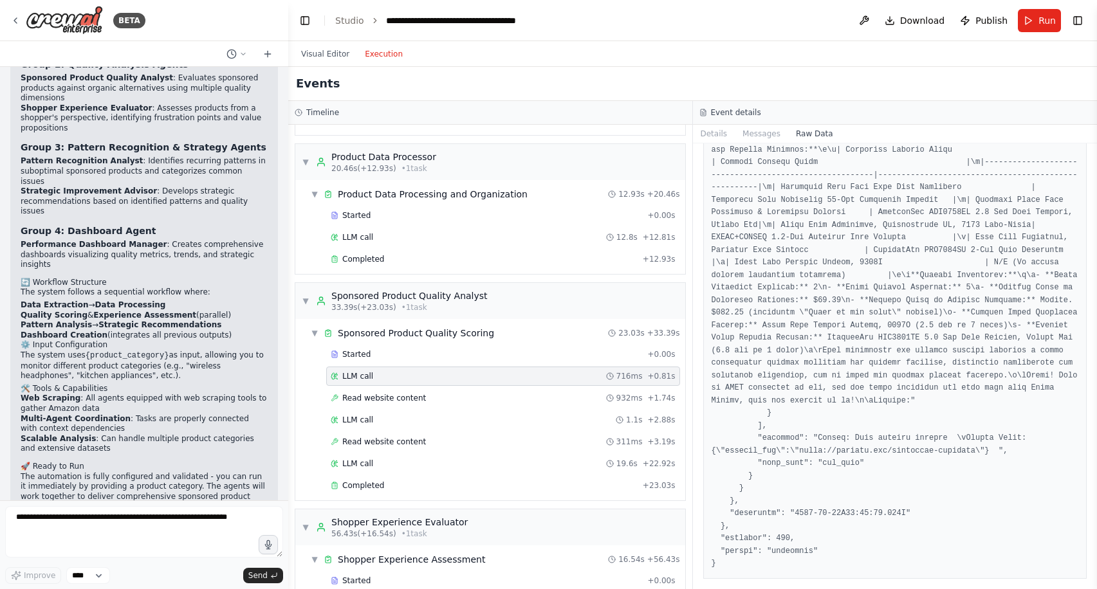
scroll to position [7432, 0]
click at [508, 389] on div "Read website content 932ms + 1.74s" at bounding box center [503, 398] width 354 height 19
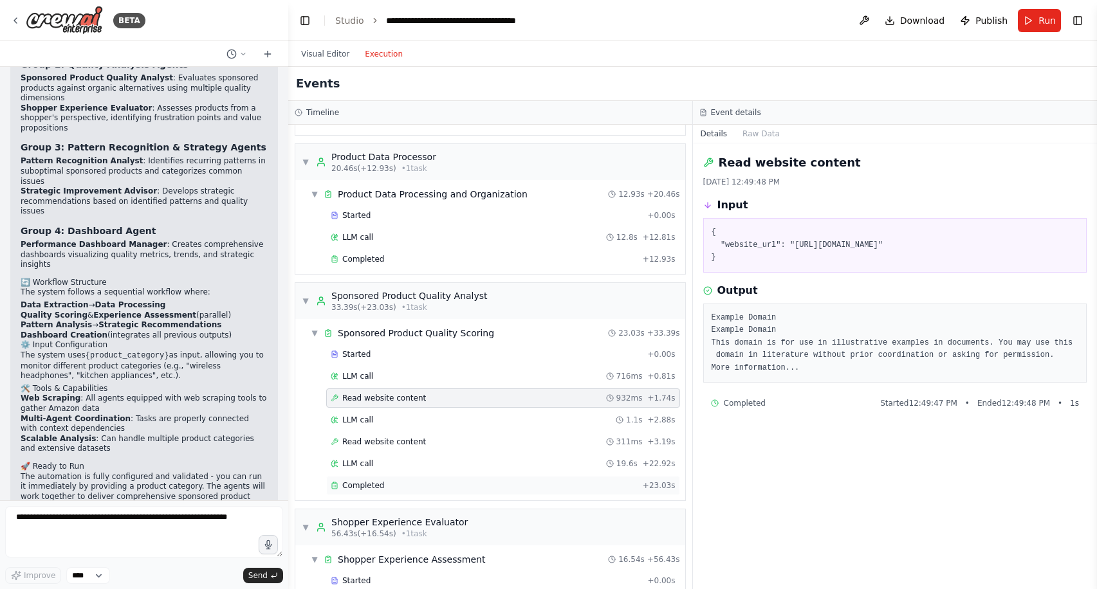
click at [407, 481] on div "Completed" at bounding box center [484, 486] width 307 height 10
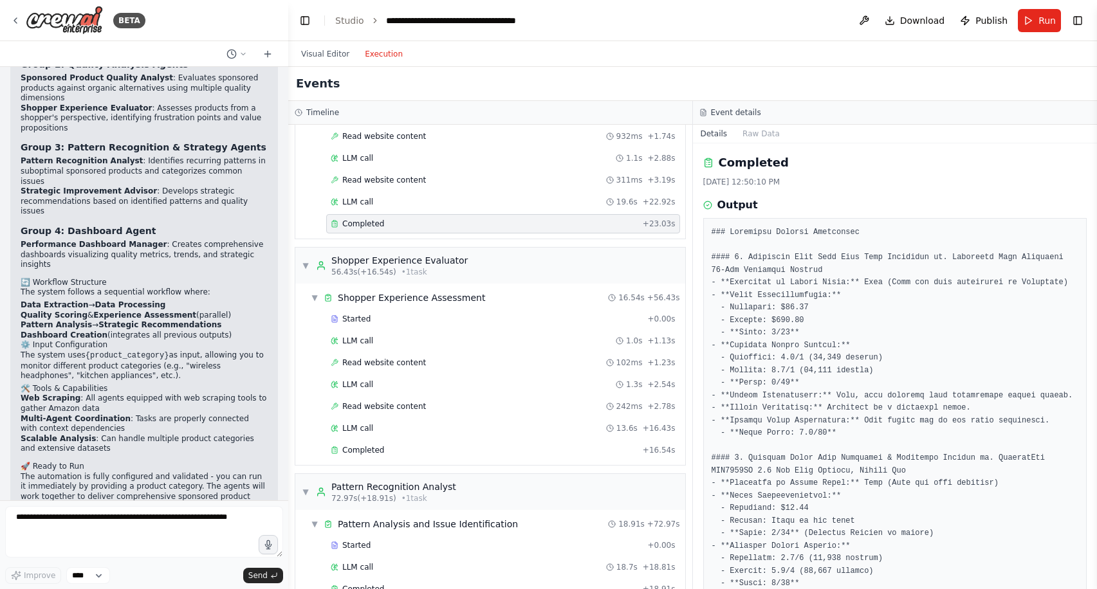
scroll to position [434, 0]
click at [443, 450] on div "Completed" at bounding box center [484, 449] width 307 height 10
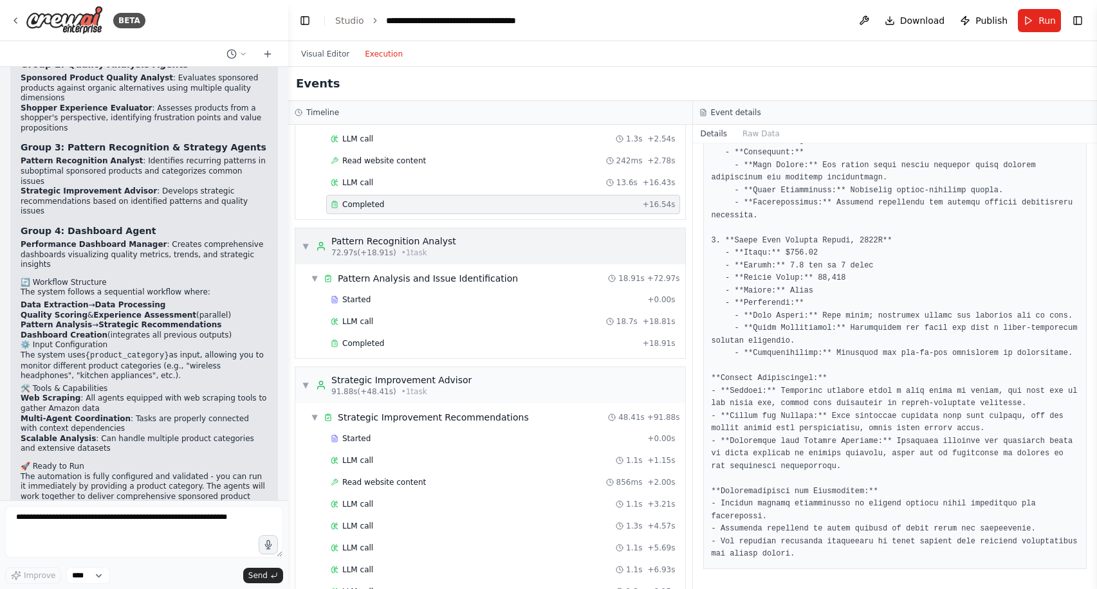
scroll to position [681, 0]
click at [528, 337] on div "Completed" at bounding box center [484, 341] width 307 height 10
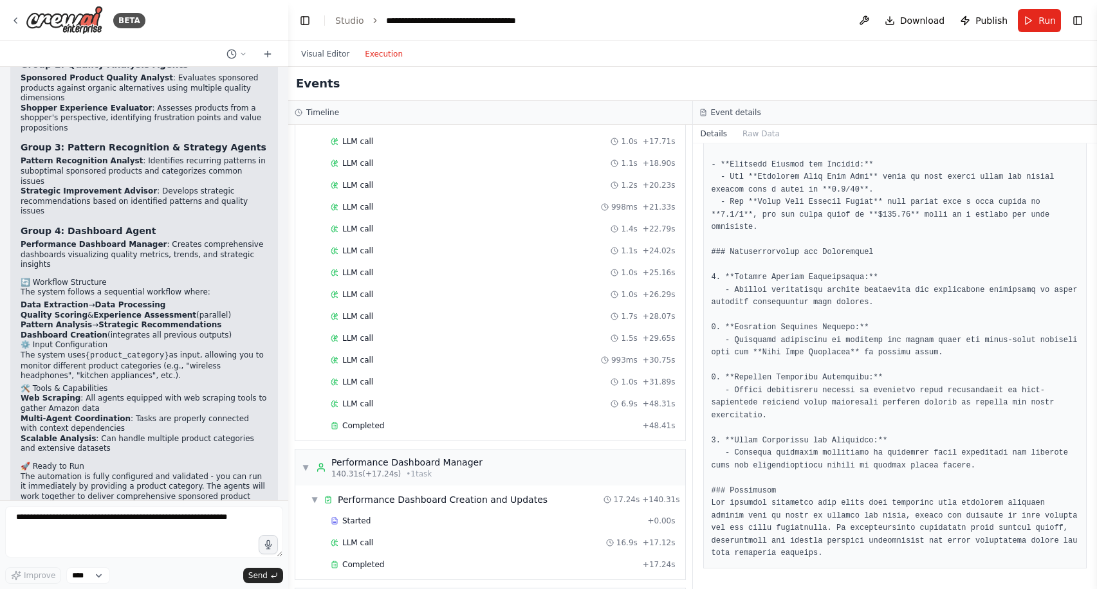
scroll to position [1437, 0]
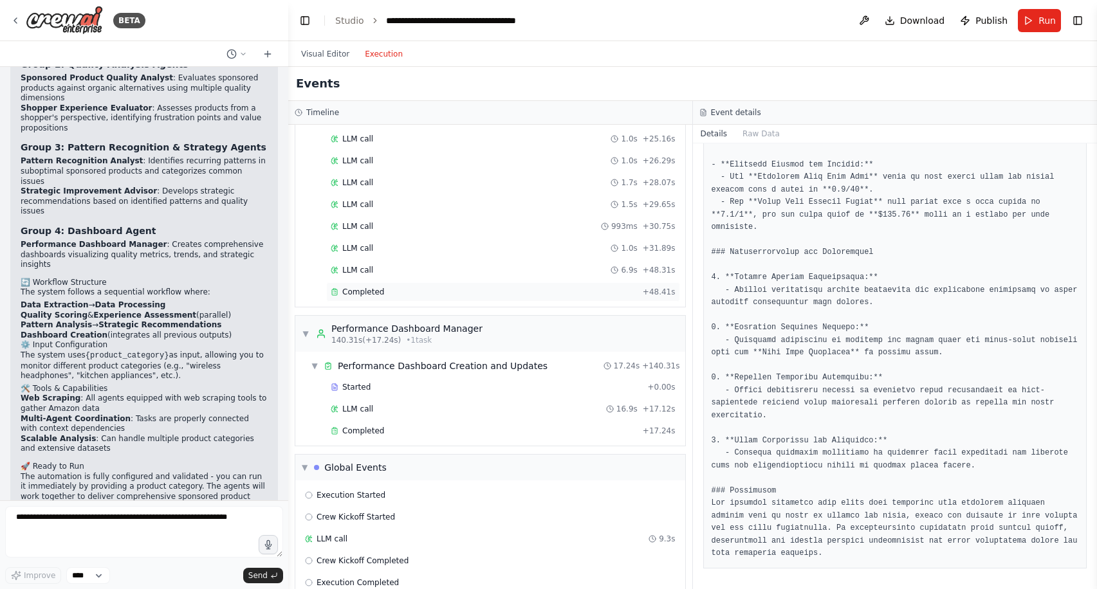
click at [472, 291] on div "Completed" at bounding box center [484, 292] width 307 height 10
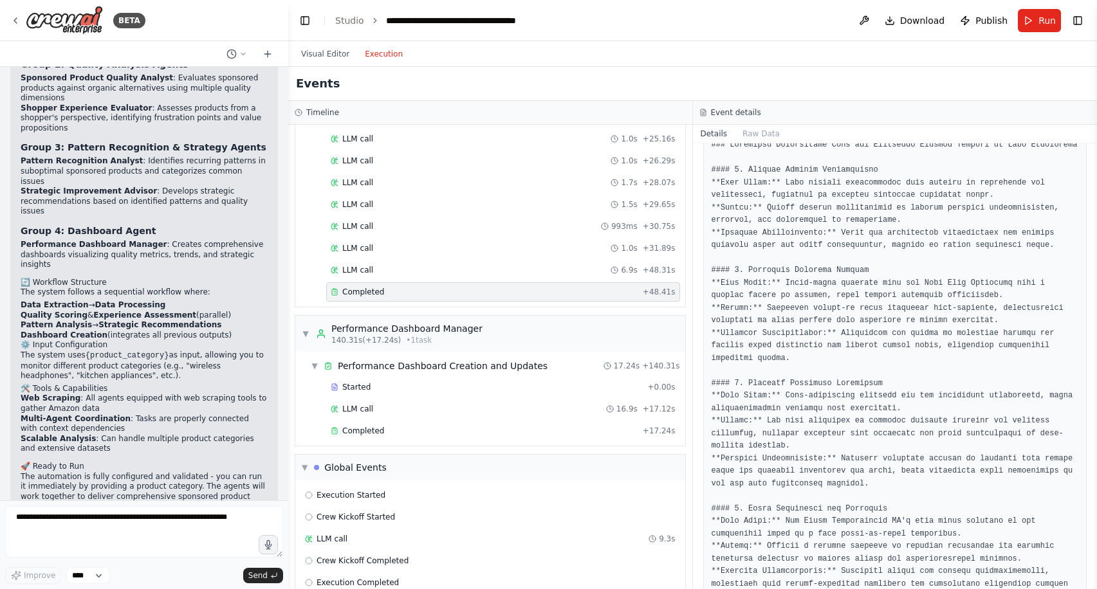
scroll to position [0, 0]
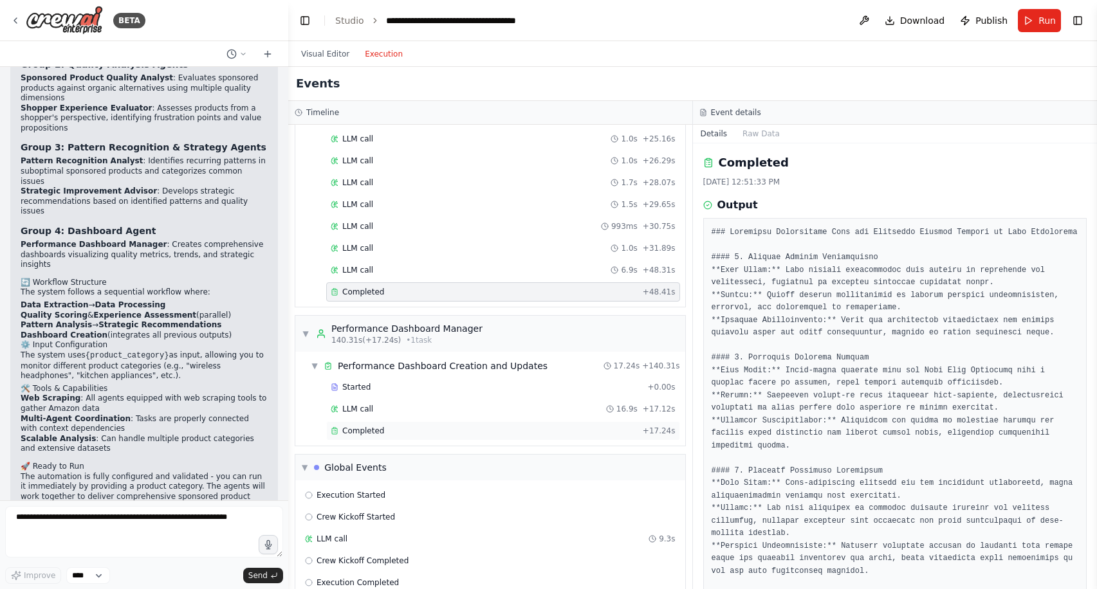
click at [518, 426] on div "Completed" at bounding box center [484, 431] width 307 height 10
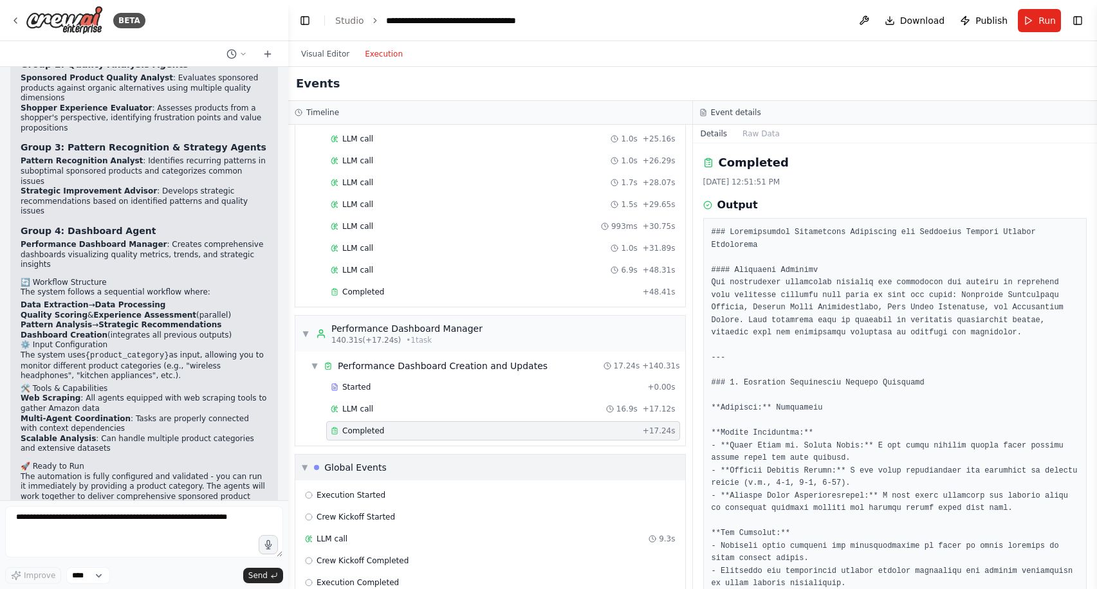
scroll to position [1460, 0]
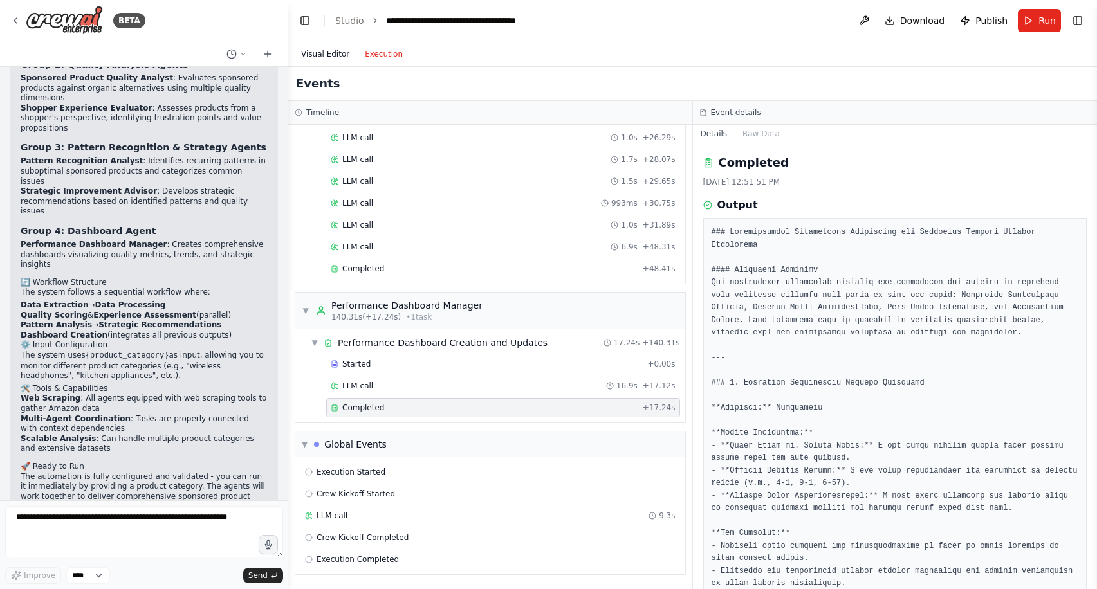
click at [327, 48] on button "Visual Editor" at bounding box center [325, 53] width 64 height 15
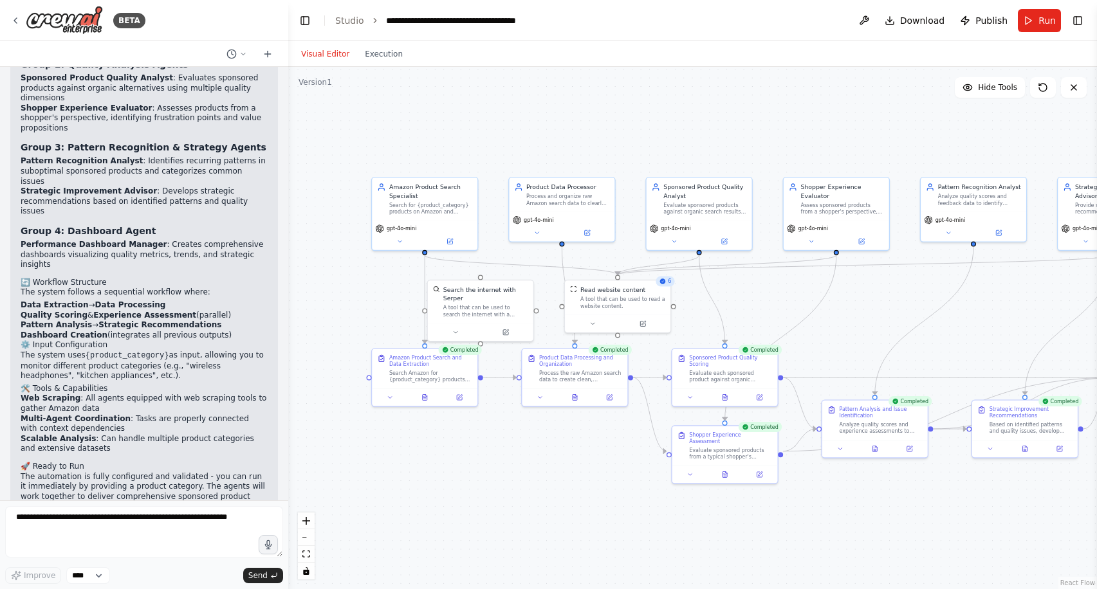
drag, startPoint x: 500, startPoint y: 173, endPoint x: 828, endPoint y: 142, distance: 329.6
click at [828, 142] on div ".deletable-edge-delete-btn { width: 20px; height: 20px; border: 0px solid #ffff…" at bounding box center [692, 328] width 809 height 522
click at [1076, 21] on button "Toggle Right Sidebar" at bounding box center [1077, 21] width 18 height 18
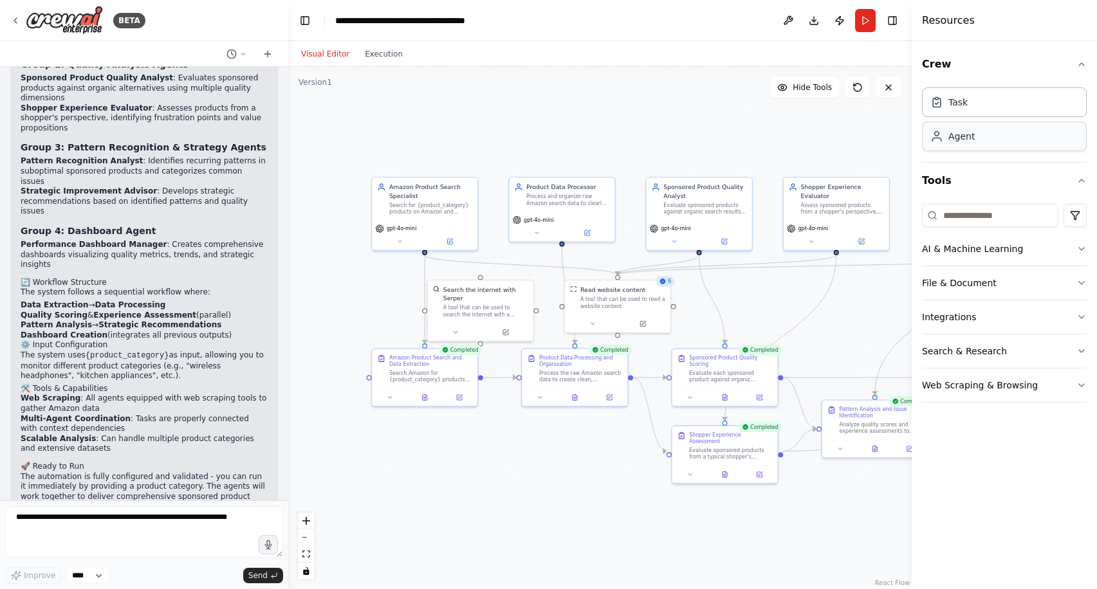
click at [980, 147] on div "Agent" at bounding box center [1004, 137] width 165 height 30
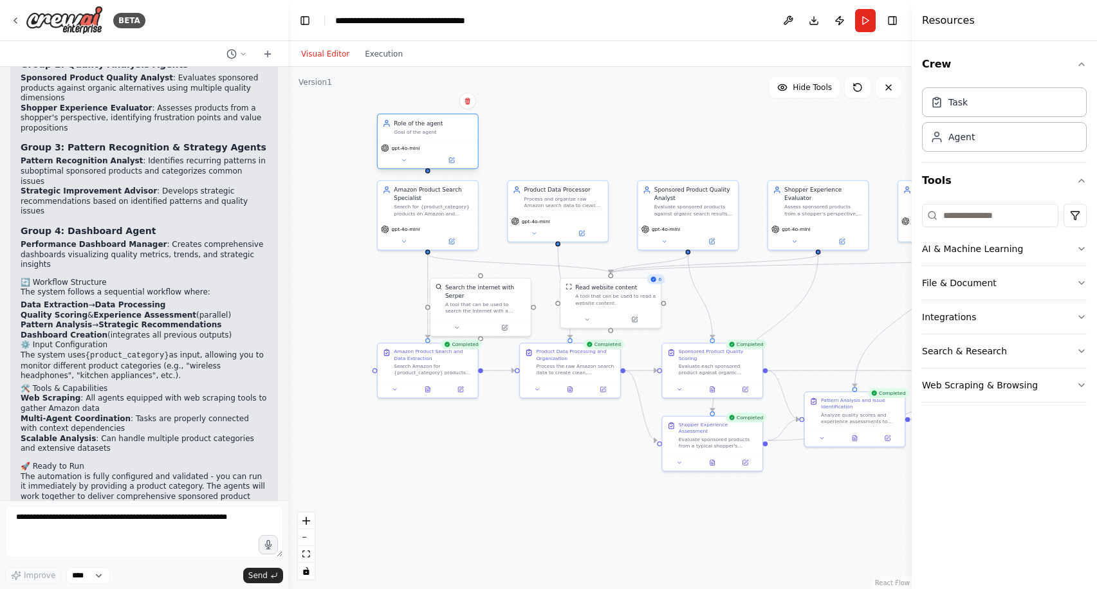
drag, startPoint x: 482, startPoint y: 176, endPoint x: 435, endPoint y: 133, distance: 64.2
click at [435, 133] on div "Role of the agent Goal of the agent" at bounding box center [428, 128] width 100 height 26
click at [426, 124] on div "Role of the agent" at bounding box center [433, 123] width 79 height 8
click at [452, 160] on icon at bounding box center [452, 160] width 4 height 4
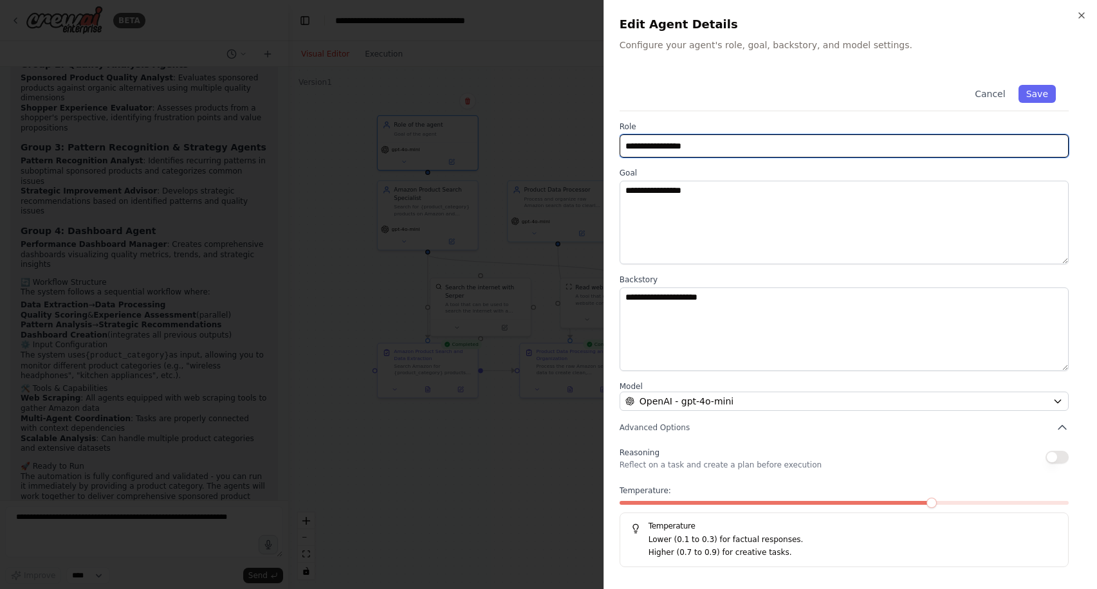
drag, startPoint x: 713, startPoint y: 152, endPoint x: 614, endPoint y: 149, distance: 99.7
click at [614, 149] on div "**********" at bounding box center [849, 294] width 493 height 589
type input "**********"
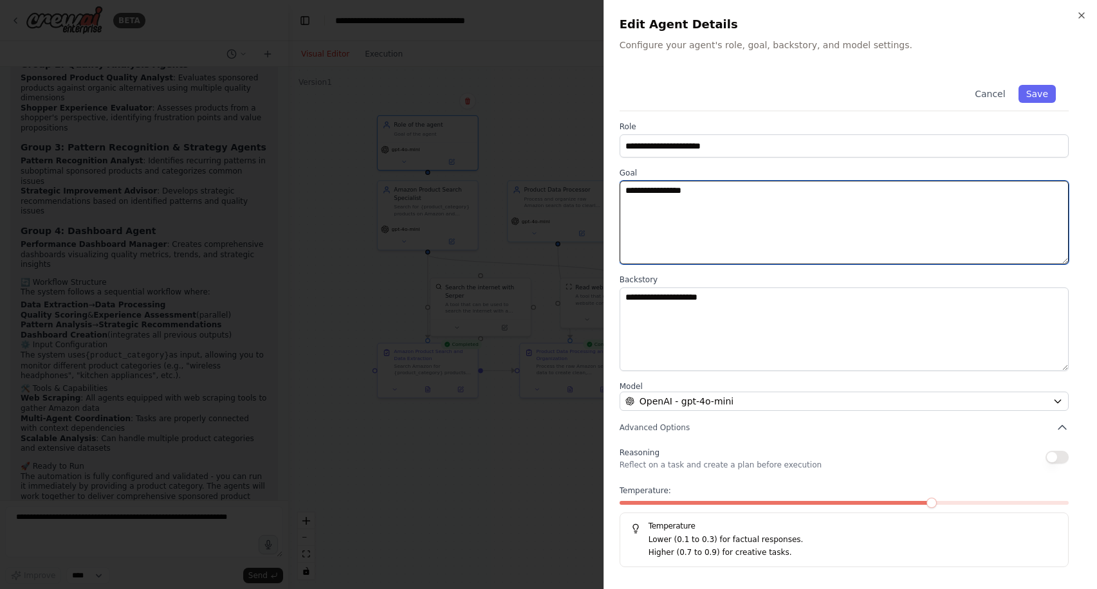
click at [652, 197] on textarea "**********" at bounding box center [843, 223] width 449 height 84
click at [711, 190] on textarea "**********" at bounding box center [843, 223] width 449 height 84
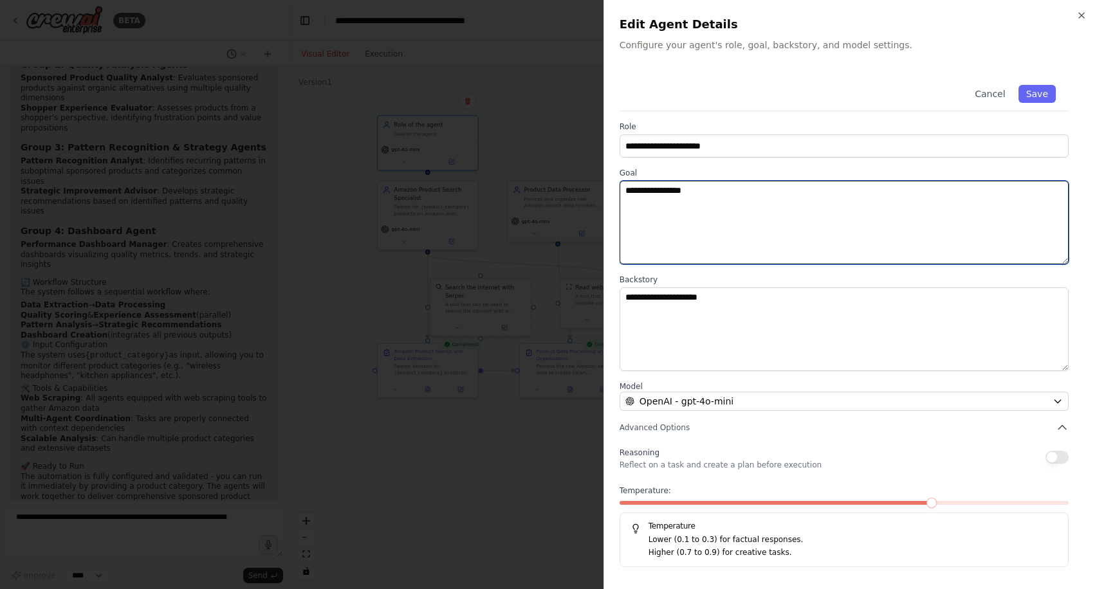
drag, startPoint x: 711, startPoint y: 190, endPoint x: 558, endPoint y: 190, distance: 153.1
click at [556, 190] on body "BETA I want to build an Amazon Sponsored Product quality monitoring system. One…" at bounding box center [548, 294] width 1097 height 589
click at [665, 187] on textarea "**********" at bounding box center [843, 223] width 449 height 84
click at [912, 192] on textarea "**********" at bounding box center [843, 223] width 449 height 84
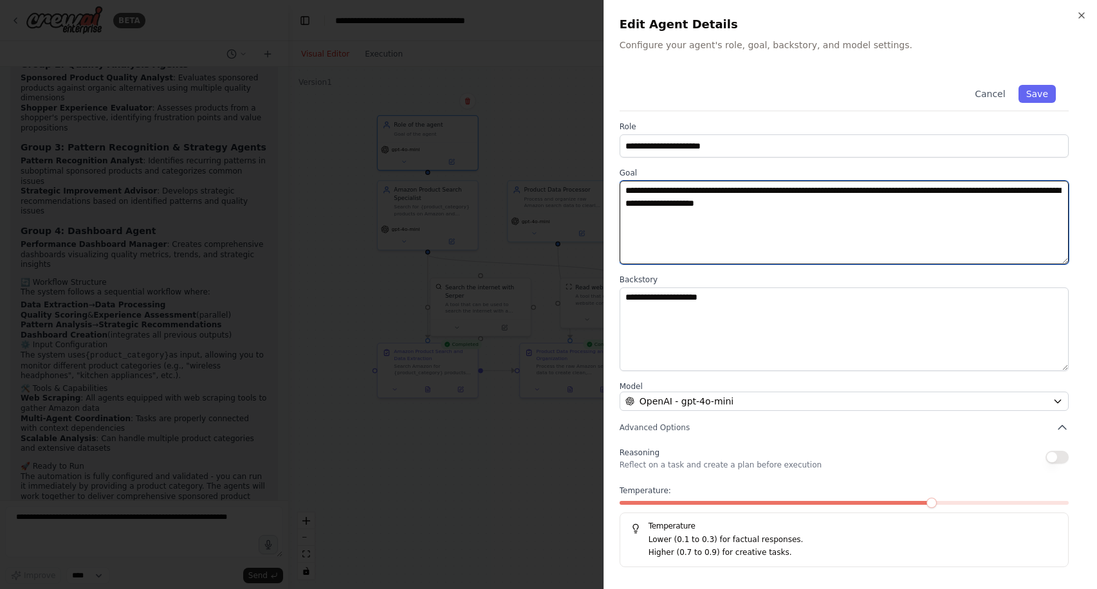
click at [797, 204] on textarea "**********" at bounding box center [843, 223] width 449 height 84
click at [931, 215] on textarea "**********" at bounding box center [843, 223] width 449 height 84
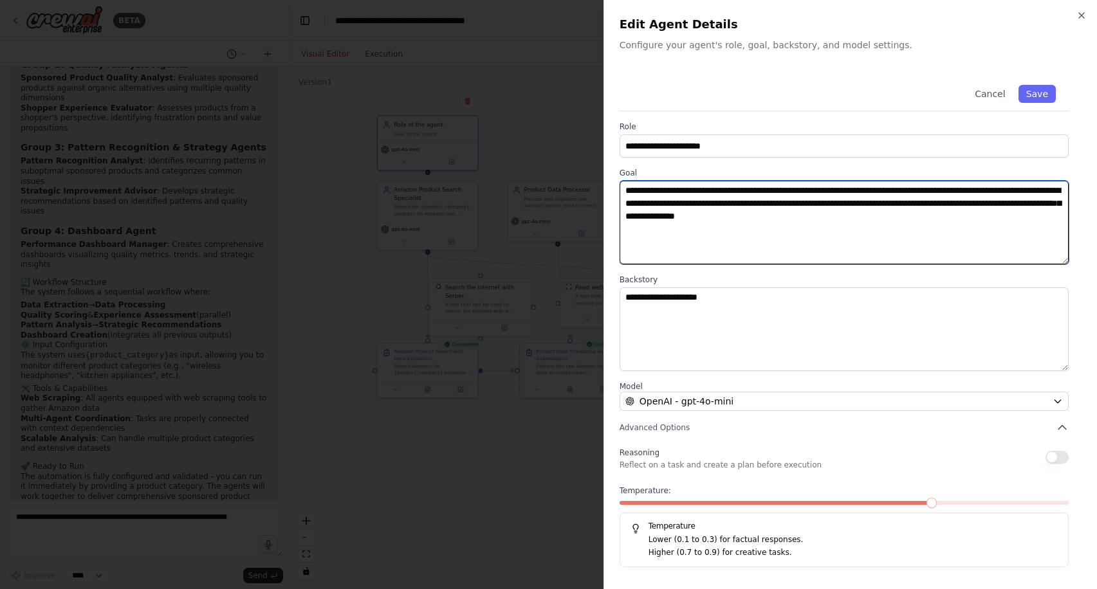
click at [915, 219] on textarea "**********" at bounding box center [843, 223] width 449 height 84
click at [960, 217] on textarea "**********" at bounding box center [843, 223] width 449 height 84
click at [1063, 219] on textarea "**********" at bounding box center [843, 223] width 449 height 84
type textarea "**********"
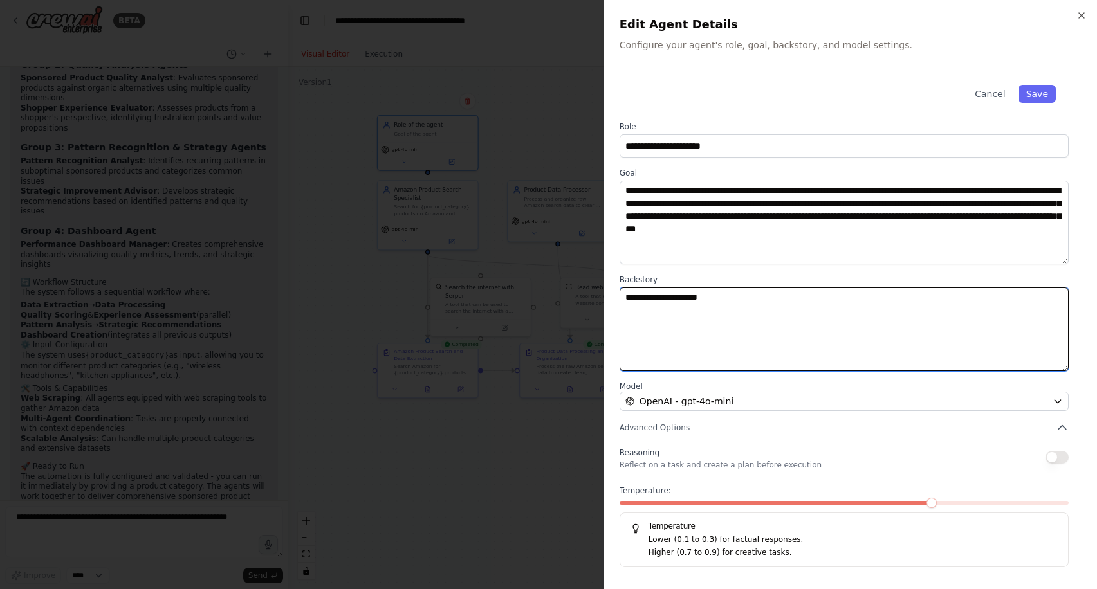
click at [950, 362] on textarea "**********" at bounding box center [843, 330] width 449 height 84
click at [791, 309] on textarea "**********" at bounding box center [843, 330] width 449 height 84
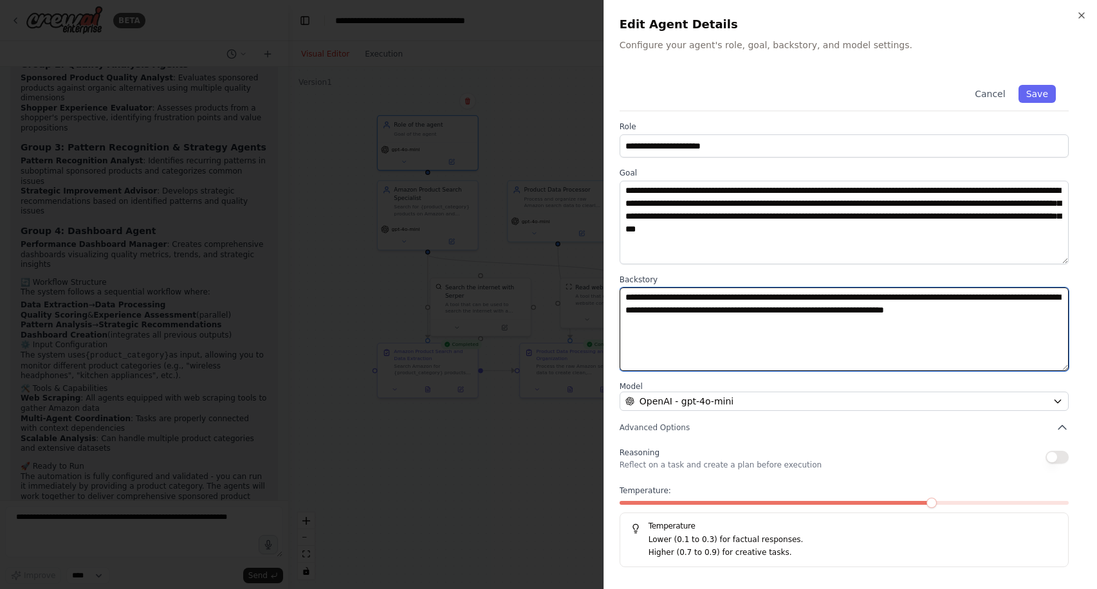
click at [865, 313] on textarea "**********" at bounding box center [843, 330] width 449 height 84
type textarea "**********"
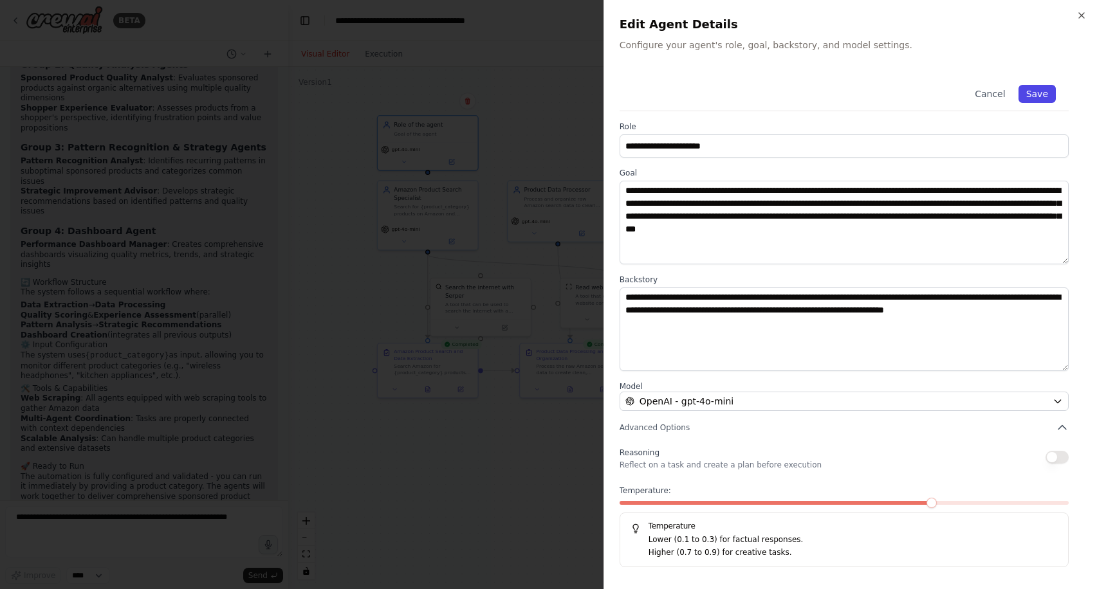
click at [1041, 95] on button "Save" at bounding box center [1036, 94] width 37 height 18
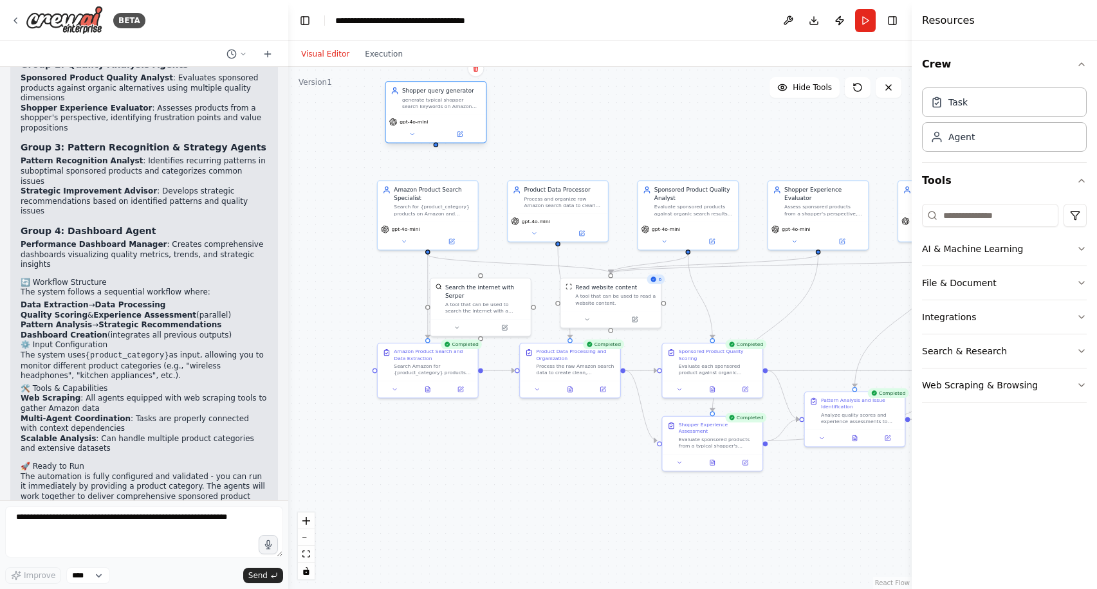
drag, startPoint x: 454, startPoint y: 156, endPoint x: 460, endPoint y: 120, distance: 37.1
click at [460, 120] on div "gpt-4o-mini" at bounding box center [436, 129] width 100 height 28
drag, startPoint x: 436, startPoint y: 137, endPoint x: 434, endPoint y: 222, distance: 84.9
click at [434, 221] on div "Amazon Product Search Specialist Search for {product_category} products on Amaz…" at bounding box center [533, 305] width 394 height 330
drag, startPoint x: 436, startPoint y: 138, endPoint x: 428, endPoint y: 190, distance: 52.8
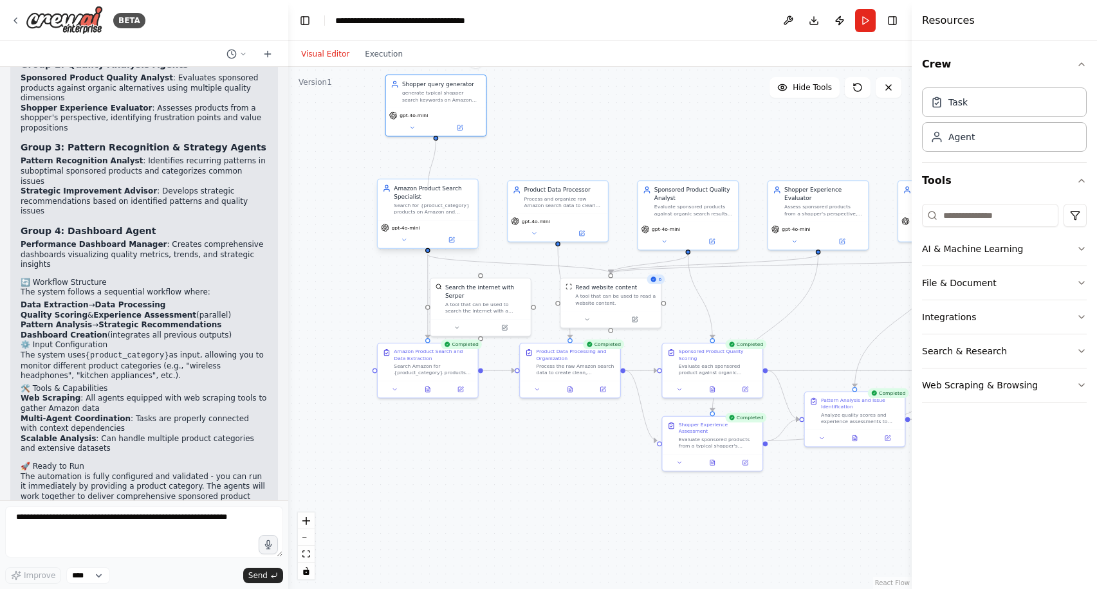
click at [428, 190] on div "Amazon Product Search Specialist Search for {product_category} products on Amaz…" at bounding box center [533, 305] width 394 height 330
click at [441, 199] on div "Amazon Product Search Specialist" at bounding box center [433, 192] width 79 height 16
click at [452, 241] on icon at bounding box center [451, 239] width 5 height 5
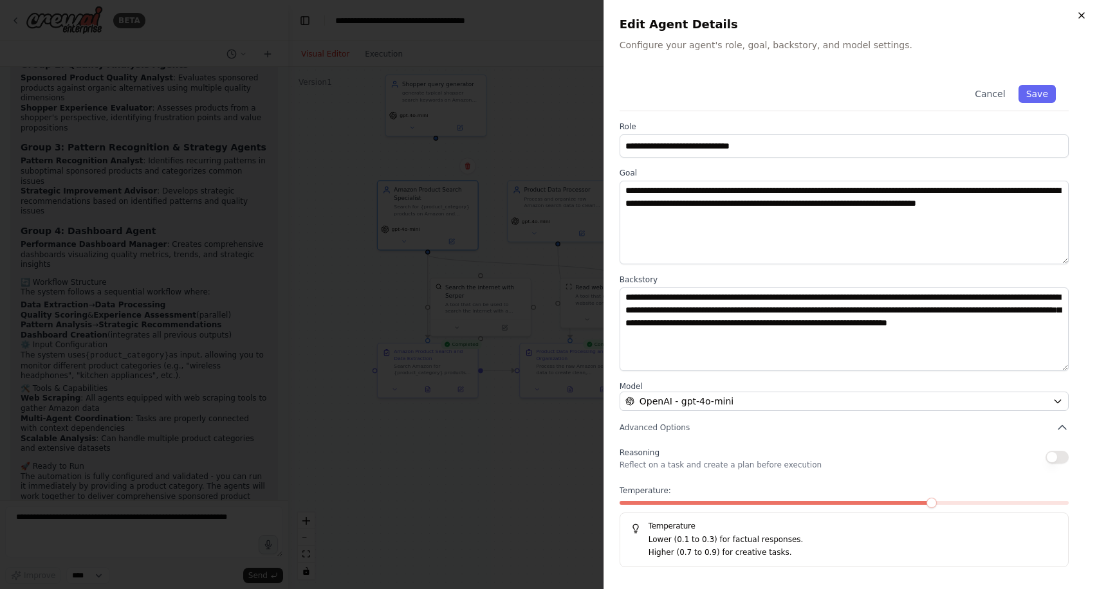
click at [1079, 11] on icon "button" at bounding box center [1081, 15] width 10 height 10
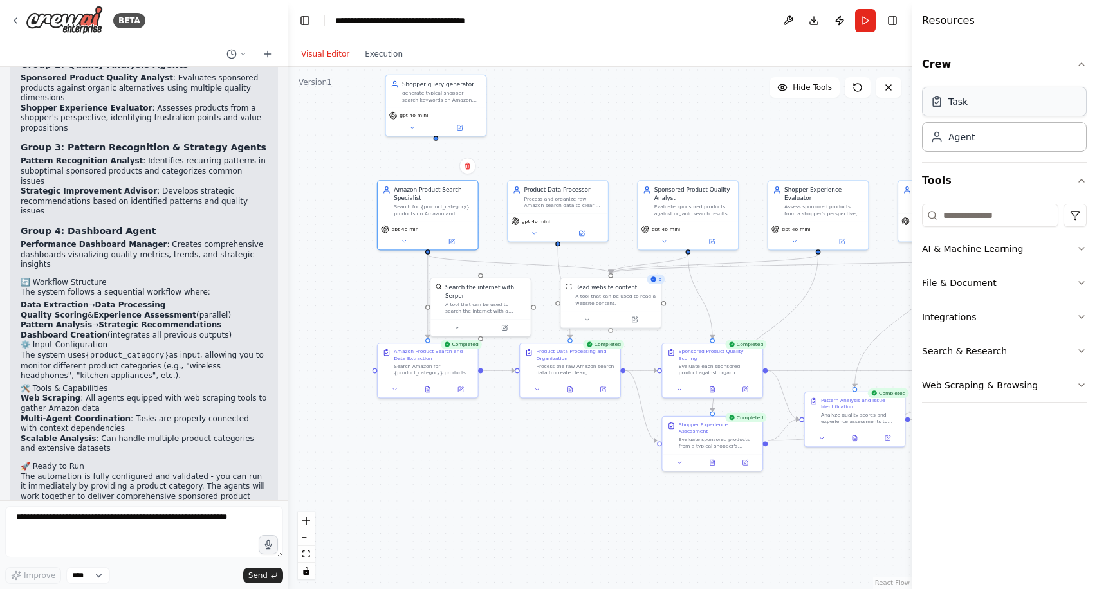
click at [982, 106] on div "Task" at bounding box center [1004, 102] width 165 height 30
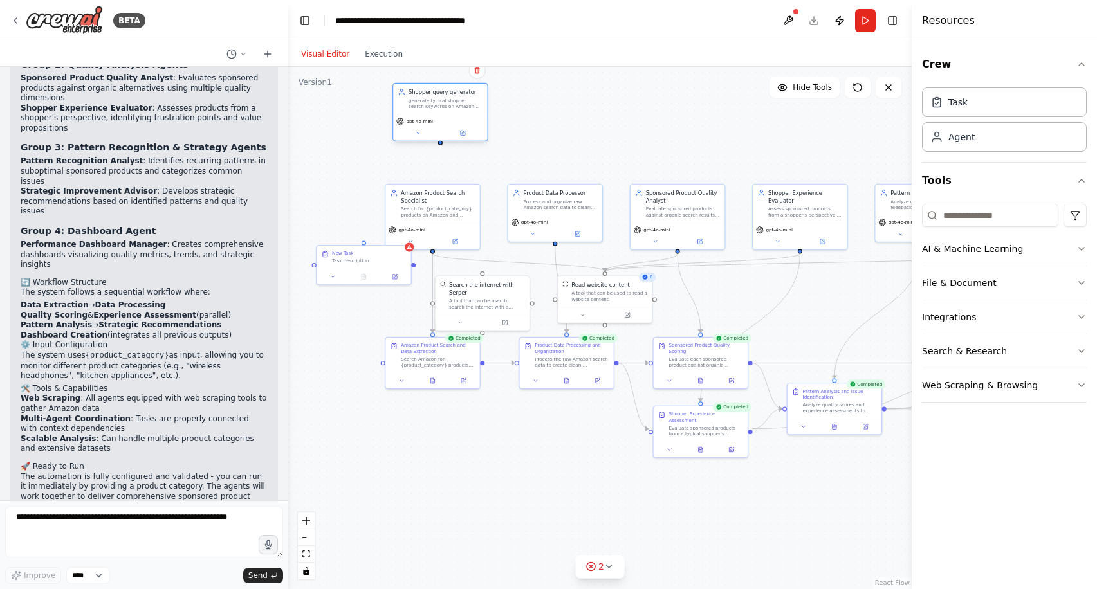
click at [452, 137] on div "gpt-4o-mini" at bounding box center [440, 128] width 94 height 26
drag, startPoint x: 442, startPoint y: 106, endPoint x: 339, endPoint y: 152, distance: 112.6
click at [339, 152] on div "generate typical shopper search keywords on Amazon main page, across different …" at bounding box center [339, 149] width 74 height 12
drag, startPoint x: 374, startPoint y: 258, endPoint x: 338, endPoint y: 238, distance: 41.2
click at [338, 238] on div "Task description" at bounding box center [331, 237] width 74 height 6
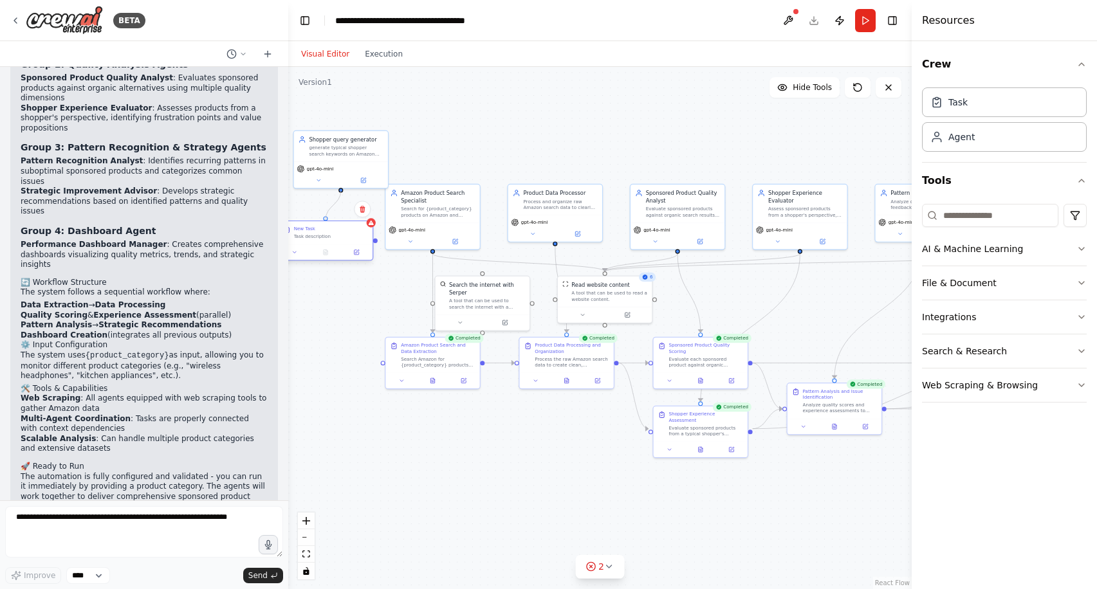
drag, startPoint x: 339, startPoint y: 189, endPoint x: 324, endPoint y: 224, distance: 37.8
click at [347, 224] on div "Amazon Product Search Specialist Search for {product_category} products on Amaz…" at bounding box center [532, 300] width 371 height 311
drag, startPoint x: 345, startPoint y: 234, endPoint x: 327, endPoint y: 359, distance: 126.6
click at [327, 359] on div "Task description" at bounding box center [316, 359] width 74 height 6
click at [362, 363] on div ".deletable-edge-delete-btn { width: 20px; height: 20px; border: 0px solid #ffff…" at bounding box center [599, 328] width 623 height 522
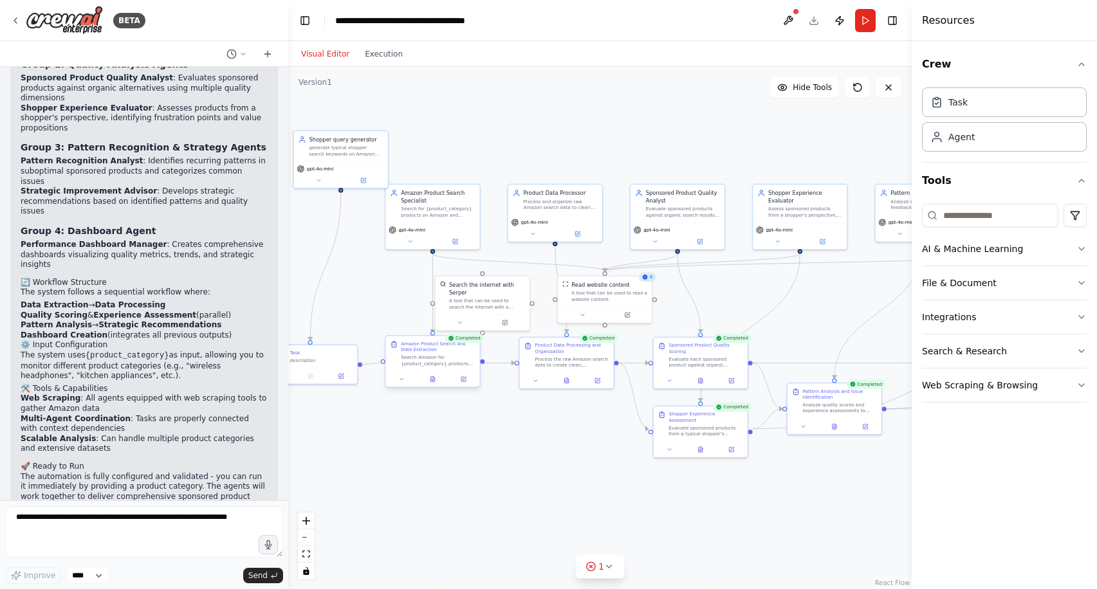
drag, startPoint x: 358, startPoint y: 363, endPoint x: 380, endPoint y: 362, distance: 22.5
click at [380, 362] on div "Amazon Product Search Specialist Search for {product_category} products on Amaz…" at bounding box center [532, 300] width 371 height 311
click at [339, 353] on div "New Task Task description" at bounding box center [323, 356] width 74 height 14
drag, startPoint x: 376, startPoint y: 143, endPoint x: 350, endPoint y: 200, distance: 62.8
click at [350, 205] on div "generate typical shopper search keywords on Amazon main page, across different …" at bounding box center [323, 211] width 74 height 12
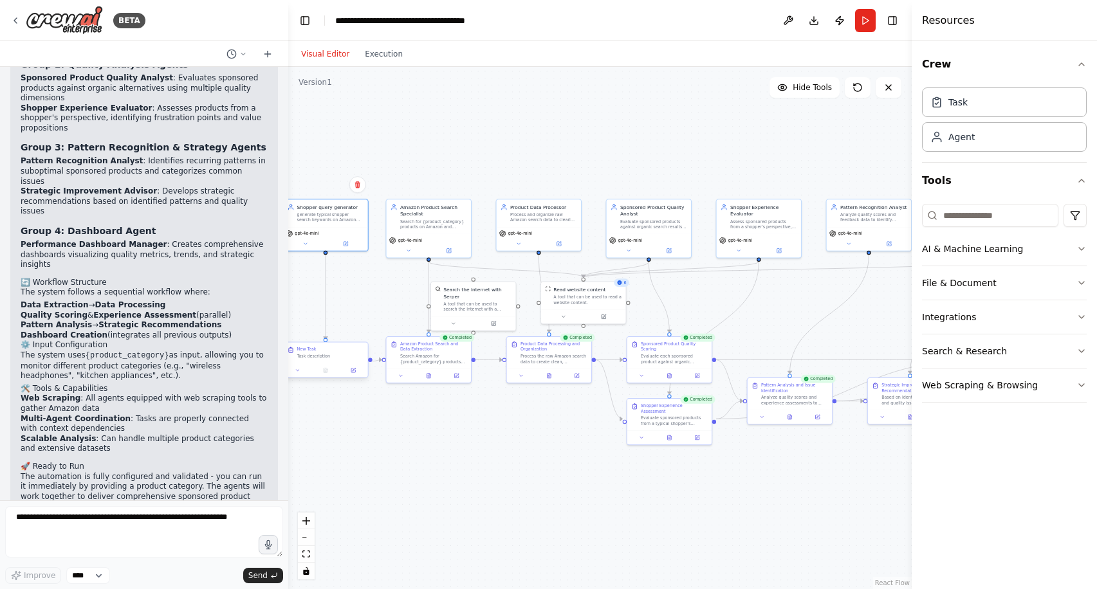
click at [337, 355] on div "Task description" at bounding box center [330, 357] width 67 height 6
click at [337, 220] on div "generate typical shopper search keywords on Amazon main page, across different …" at bounding box center [330, 215] width 67 height 11
click at [350, 241] on button at bounding box center [345, 243] width 39 height 8
click at [346, 243] on icon at bounding box center [346, 241] width 3 height 3
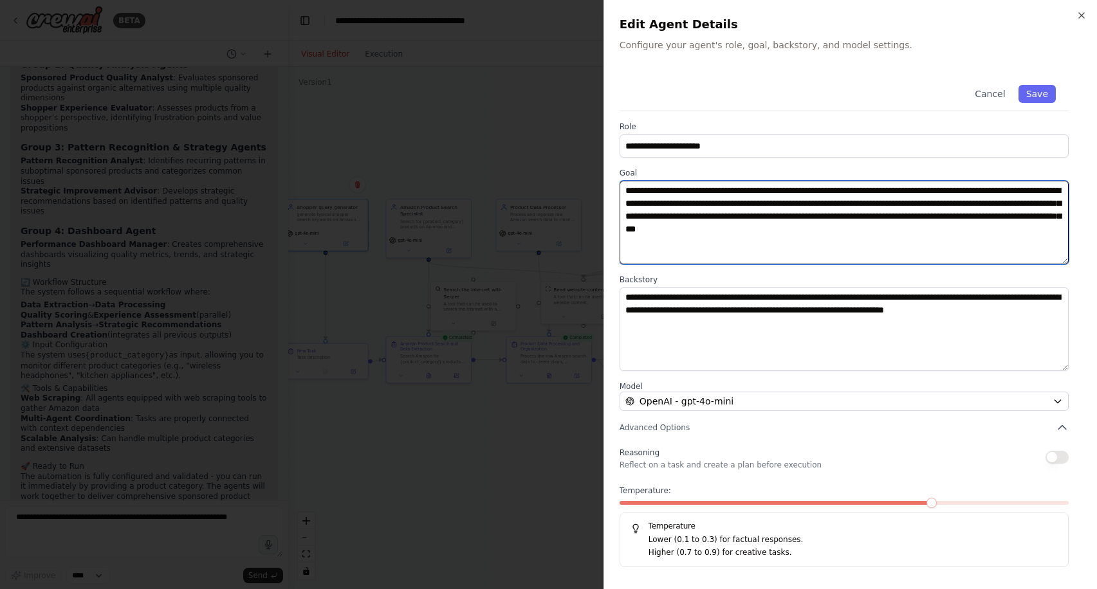
drag, startPoint x: 625, startPoint y: 192, endPoint x: 1111, endPoint y: 229, distance: 487.7
click at [1096, 229] on html "BETA I want to build an Amazon Sponsored Product quality monitoring system. One…" at bounding box center [548, 294] width 1097 height 589
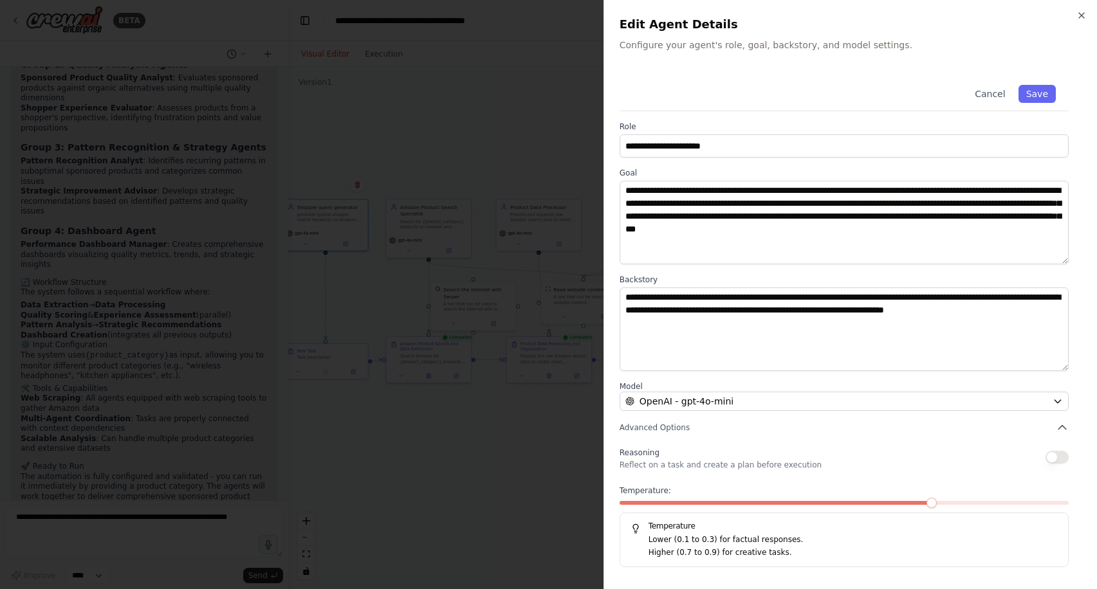
click at [327, 380] on div at bounding box center [548, 294] width 1097 height 589
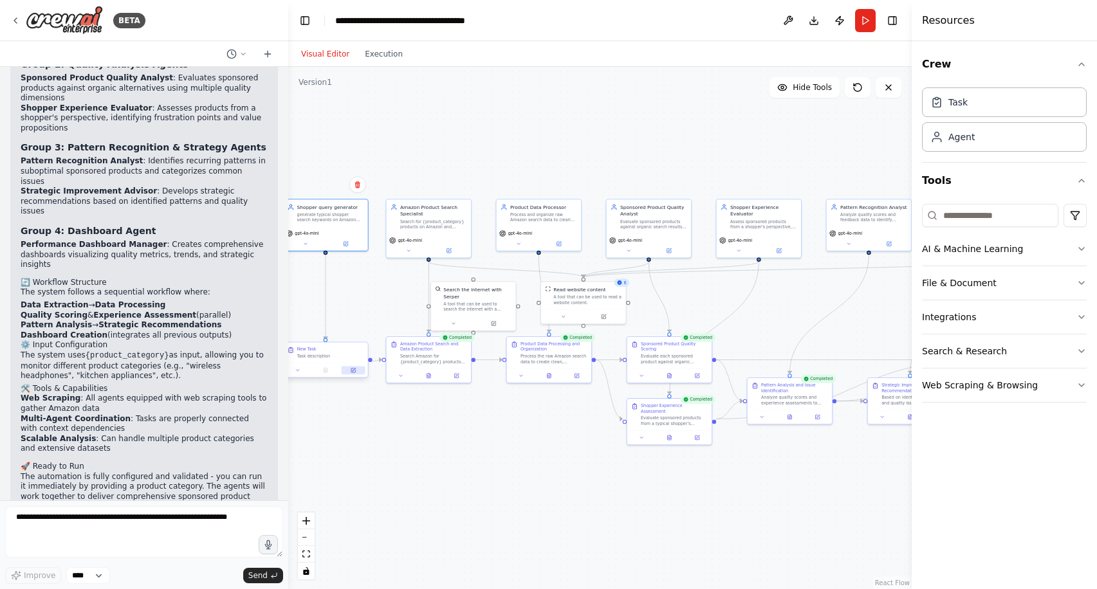
click at [353, 370] on icon at bounding box center [354, 369] width 3 height 3
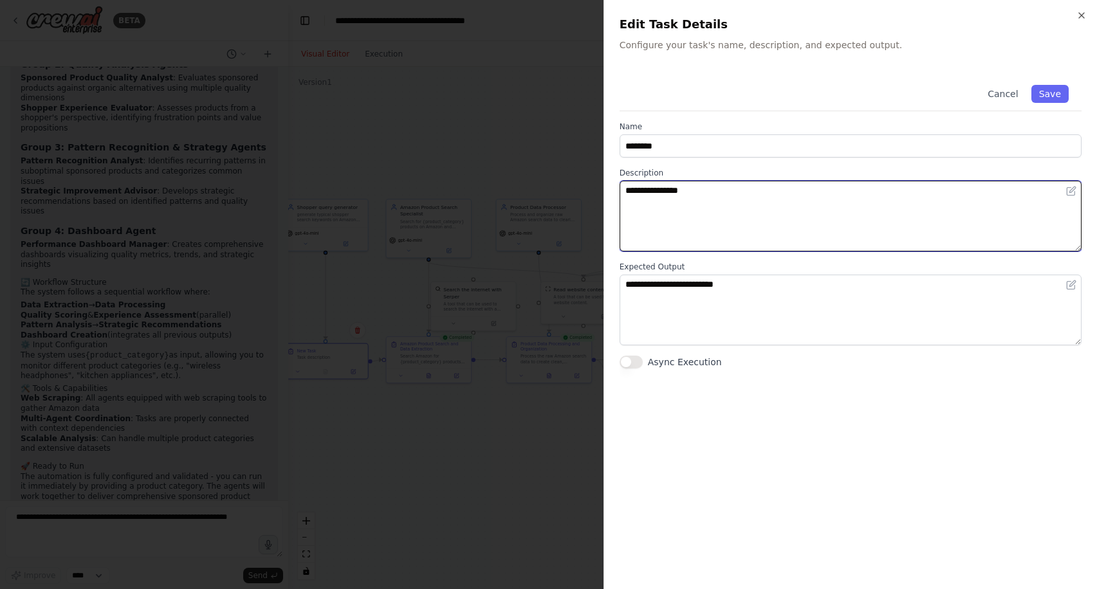
click at [731, 204] on textarea "**********" at bounding box center [850, 216] width 462 height 71
paste textarea "**********"
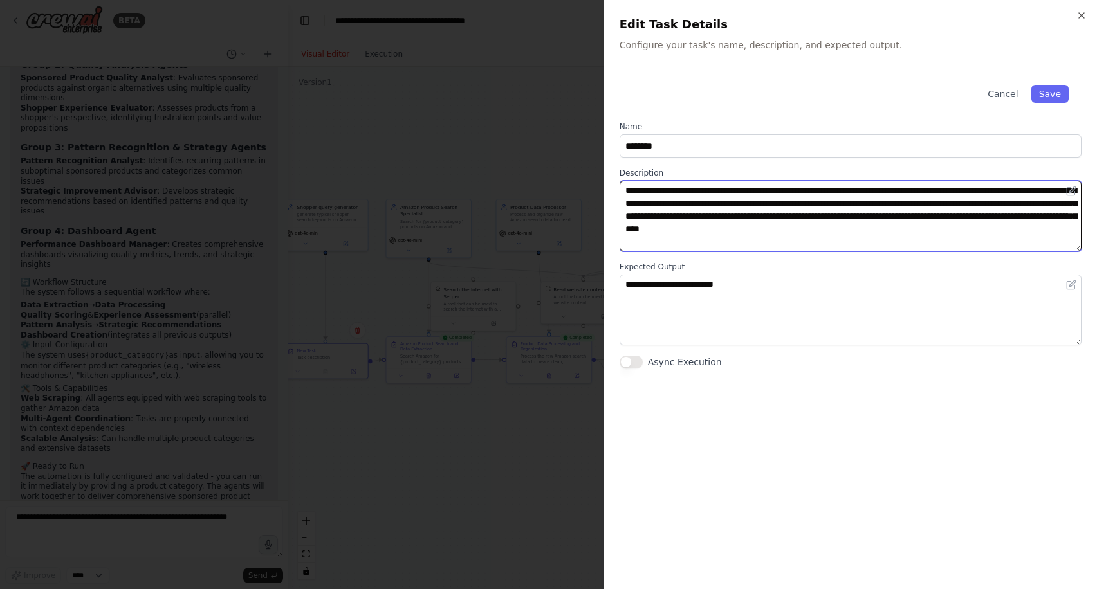
drag, startPoint x: 693, startPoint y: 191, endPoint x: 544, endPoint y: 191, distance: 149.2
click at [544, 191] on body "BETA I want to build an Amazon Sponsored Product quality monitoring system. One…" at bounding box center [548, 294] width 1097 height 589
type textarea "**********"
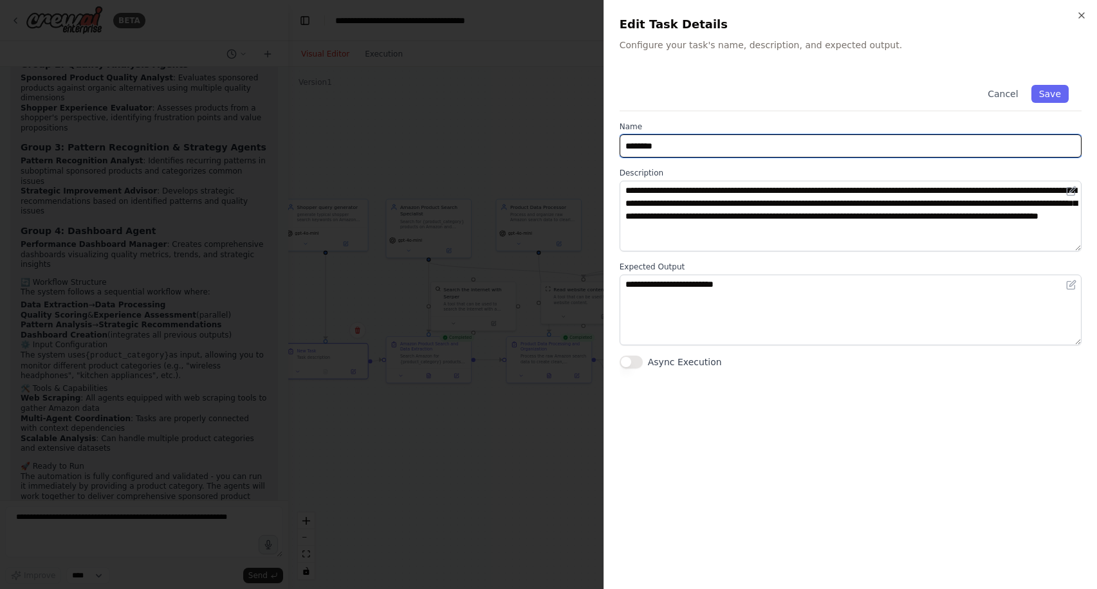
drag, startPoint x: 678, startPoint y: 137, endPoint x: 551, endPoint y: 136, distance: 126.7
click at [551, 136] on body "BETA I want to build an Amazon Sponsored Product quality monitoring system. One…" at bounding box center [548, 294] width 1097 height 589
drag, startPoint x: 684, startPoint y: 146, endPoint x: 535, endPoint y: 140, distance: 150.0
click at [535, 140] on body "BETA I want to build an Amazon Sponsored Product quality monitoring system. One…" at bounding box center [548, 294] width 1097 height 589
type input "**********"
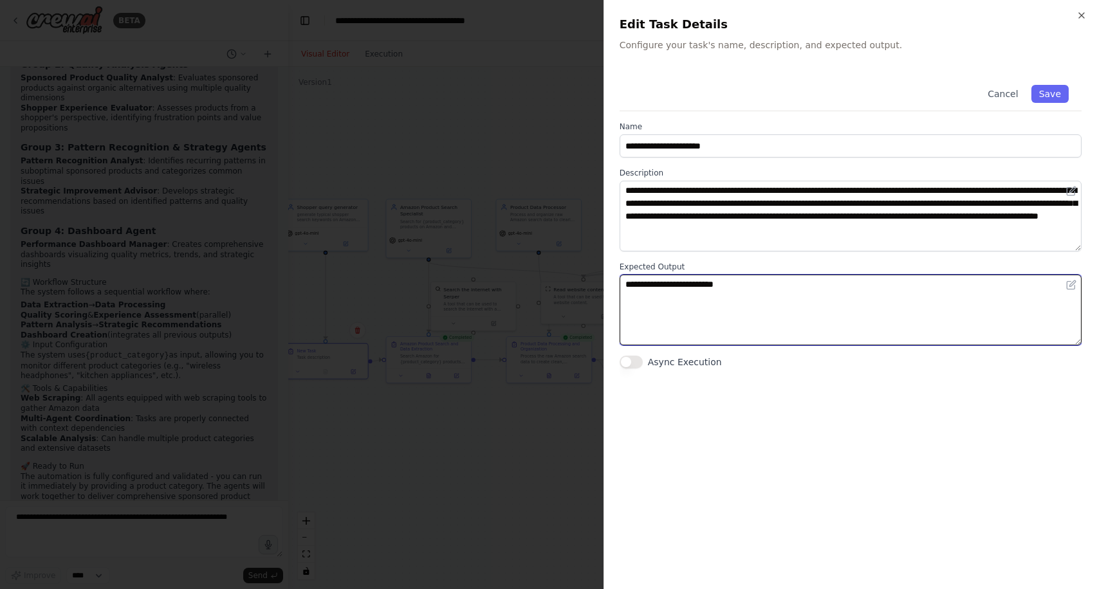
click at [687, 307] on textarea "**********" at bounding box center [850, 310] width 462 height 71
click at [677, 289] on textarea "**********" at bounding box center [850, 310] width 462 height 71
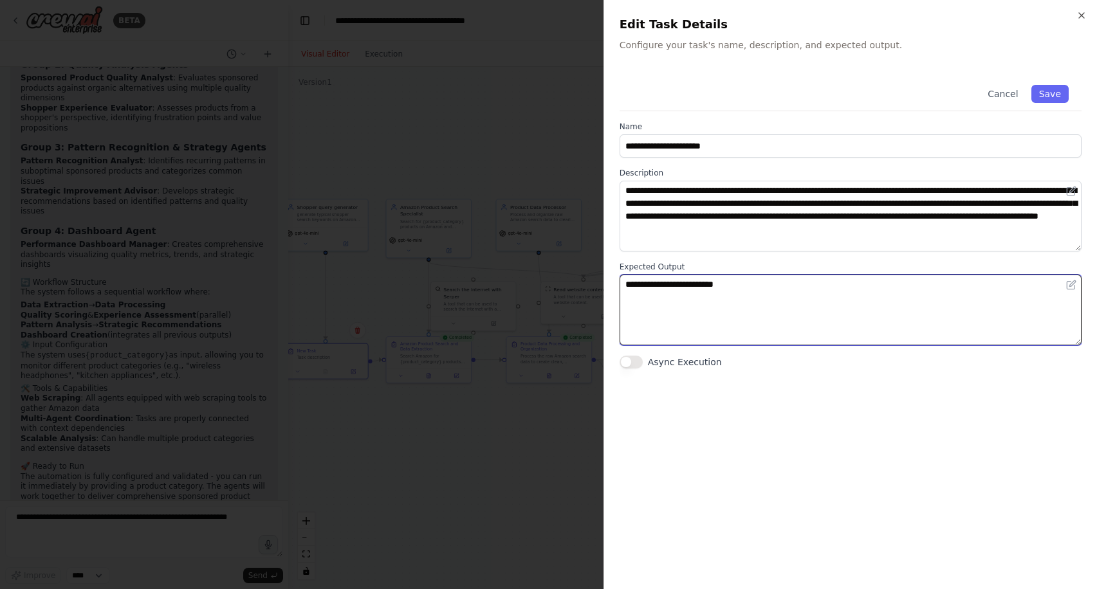
click at [677, 289] on textarea "**********" at bounding box center [850, 310] width 462 height 71
type textarea "**********"
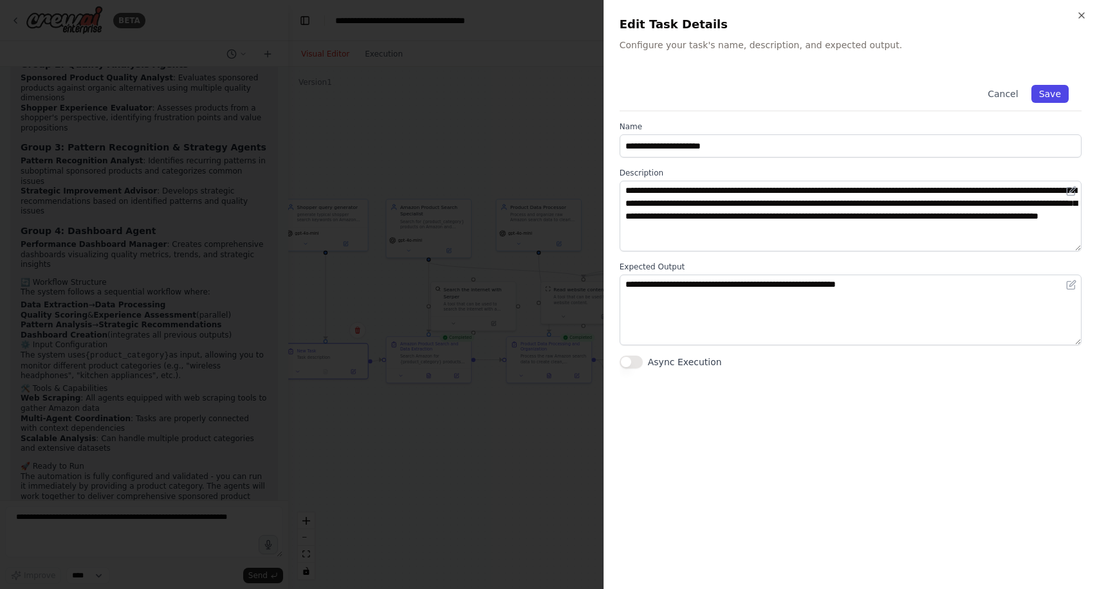
click at [1052, 90] on button "Save" at bounding box center [1049, 94] width 37 height 18
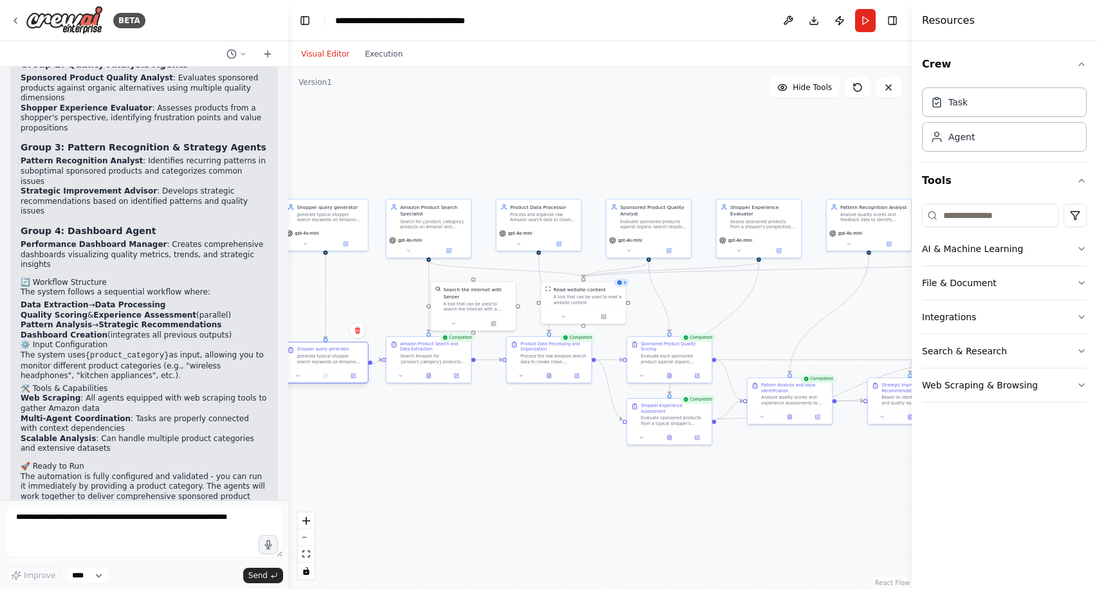
click at [322, 360] on div "generate typical shopper search keywords on Amazon main page, across different …" at bounding box center [330, 359] width 67 height 11
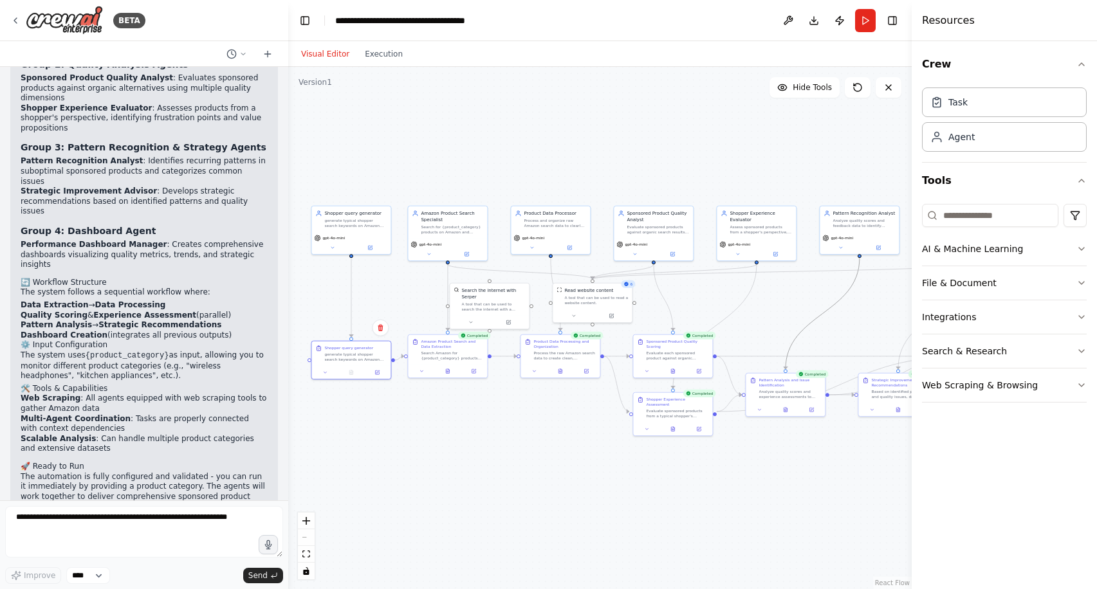
drag, startPoint x: 825, startPoint y: 308, endPoint x: 704, endPoint y: 297, distance: 121.5
click at [704, 297] on div ".deletable-edge-delete-btn { width: 20px; height: 20px; border: 0px solid #ffff…" at bounding box center [599, 328] width 623 height 522
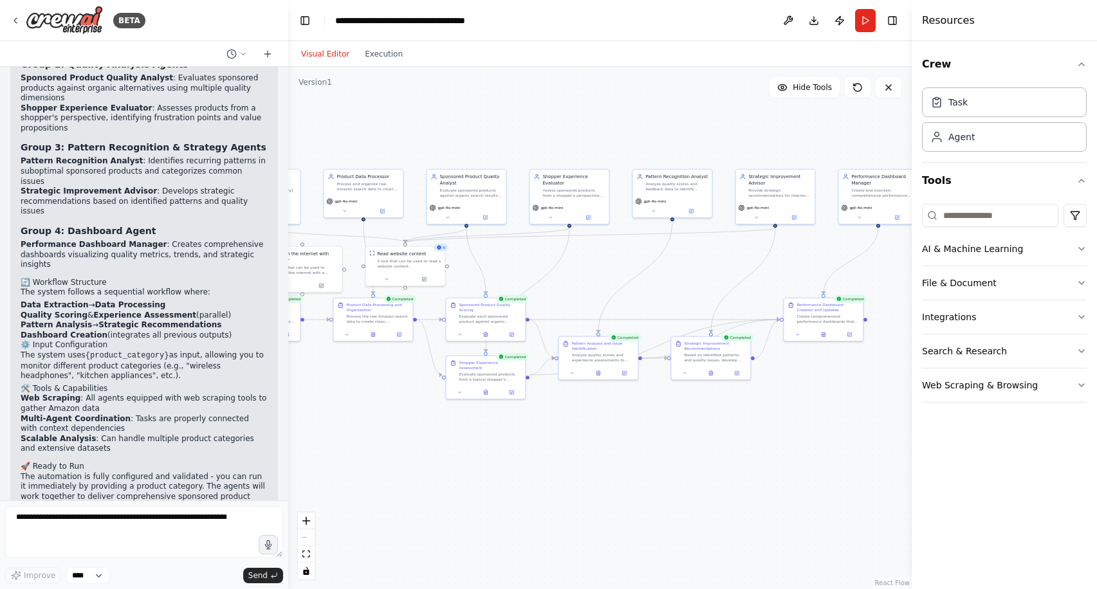
drag, startPoint x: 800, startPoint y: 298, endPoint x: 614, endPoint y: 261, distance: 189.5
click at [613, 261] on div ".deletable-edge-delete-btn { width: 20px; height: 20px; border: 0px solid #ffff…" at bounding box center [599, 328] width 623 height 522
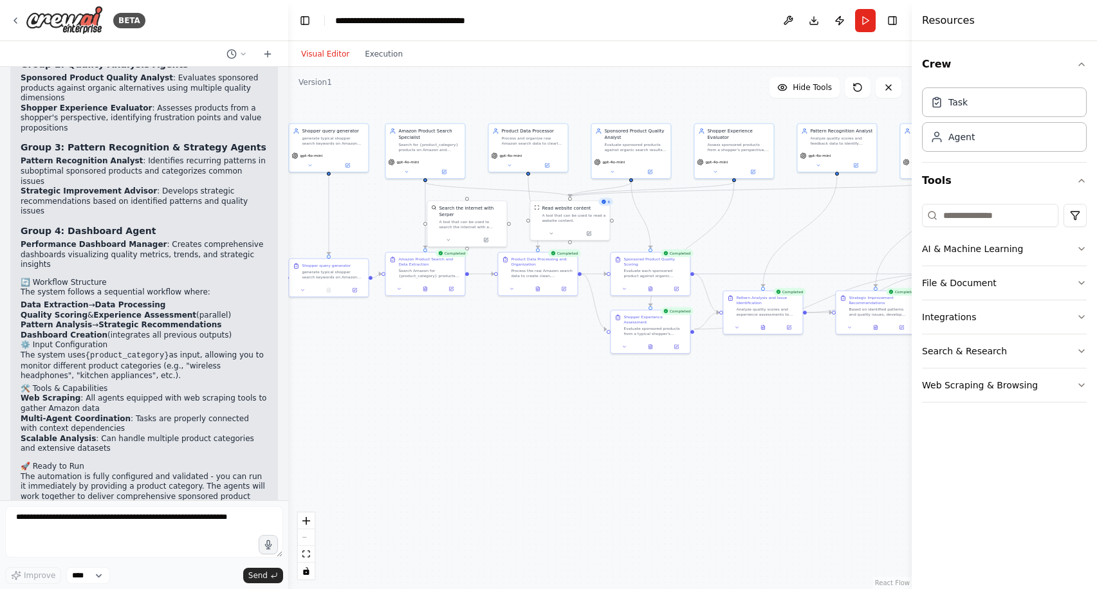
drag, startPoint x: 590, startPoint y: 288, endPoint x: 754, endPoint y: 243, distance: 170.3
click at [754, 243] on div ".deletable-edge-delete-btn { width: 20px; height: 20px; border: 0px solid #ffff…" at bounding box center [599, 328] width 623 height 522
drag, startPoint x: 369, startPoint y: 277, endPoint x: 721, endPoint y: 318, distance: 354.3
click at [721, 318] on div ".deletable-edge-delete-btn { width: 20px; height: 20px; border: 0px solid #ffff…" at bounding box center [599, 328] width 623 height 522
drag, startPoint x: 372, startPoint y: 277, endPoint x: 610, endPoint y: 277, distance: 238.0
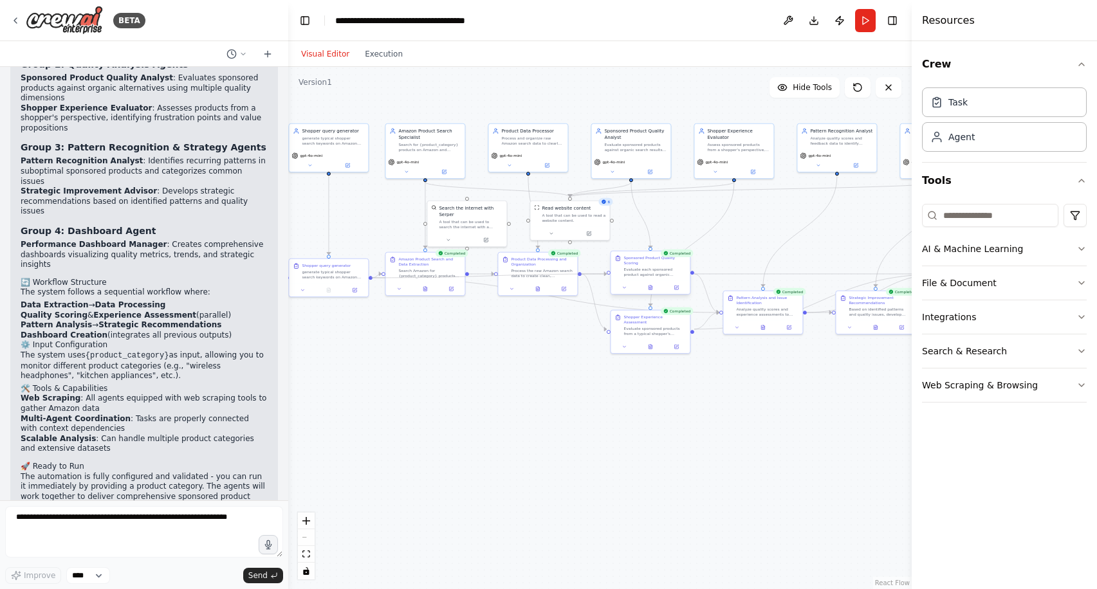
click at [610, 277] on div "Amazon Product Search Specialist Search for {product_category} products on Amaz…" at bounding box center [509, 221] width 312 height 261
drag, startPoint x: 368, startPoint y: 277, endPoint x: 605, endPoint y: 334, distance: 243.7
click at [605, 334] on div ".deletable-edge-delete-btn { width: 20px; height: 20px; border: 0px solid #ffff…" at bounding box center [599, 328] width 623 height 522
drag, startPoint x: 370, startPoint y: 277, endPoint x: 605, endPoint y: 330, distance: 241.4
click at [605, 330] on div ".deletable-edge-delete-btn { width: 20px; height: 20px; border: 0px solid #ffff…" at bounding box center [509, 221] width 312 height 261
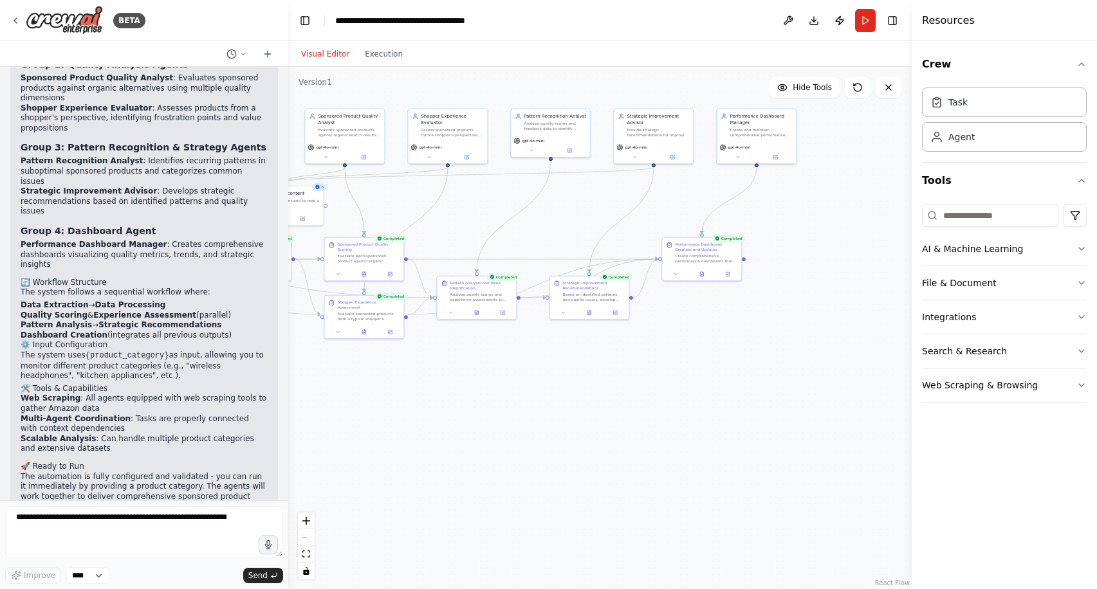
drag, startPoint x: 827, startPoint y: 376, endPoint x: 540, endPoint y: 361, distance: 287.3
click at [541, 361] on div ".deletable-edge-delete-btn { width: 20px; height: 20px; border: 0px solid #ffff…" at bounding box center [599, 328] width 623 height 522
click at [593, 293] on div "Based on identified patterns and quality issues, develop strategic recommendati…" at bounding box center [593, 295] width 62 height 10
click at [596, 289] on div "Strategic Improvement Recommendations Based on identified patterns and quality …" at bounding box center [593, 290] width 62 height 22
click at [614, 311] on icon at bounding box center [615, 311] width 4 height 4
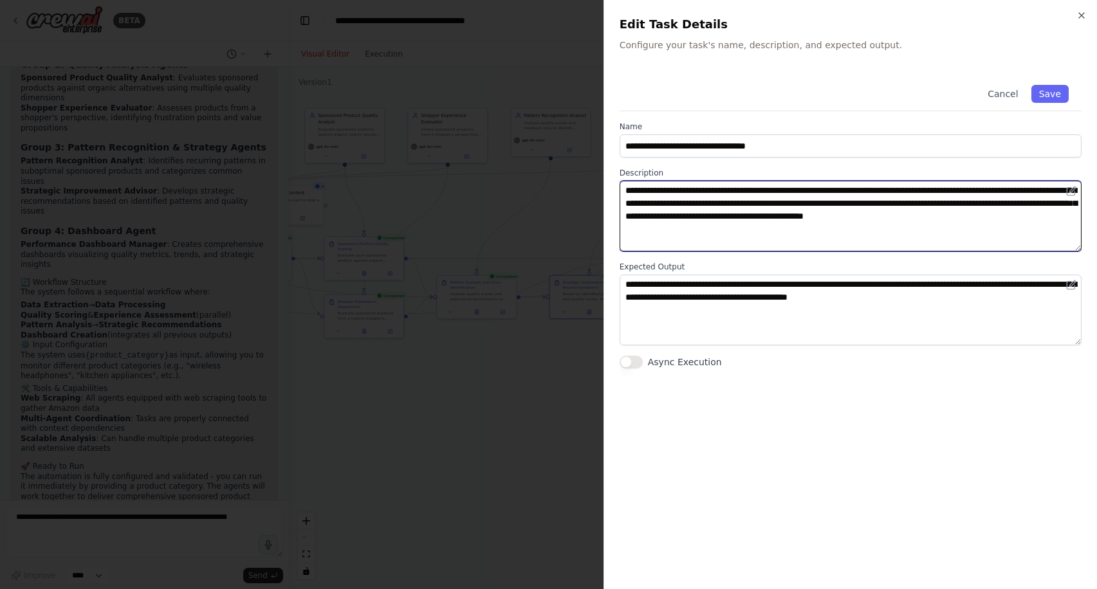
click at [733, 206] on textarea "**********" at bounding box center [850, 216] width 462 height 71
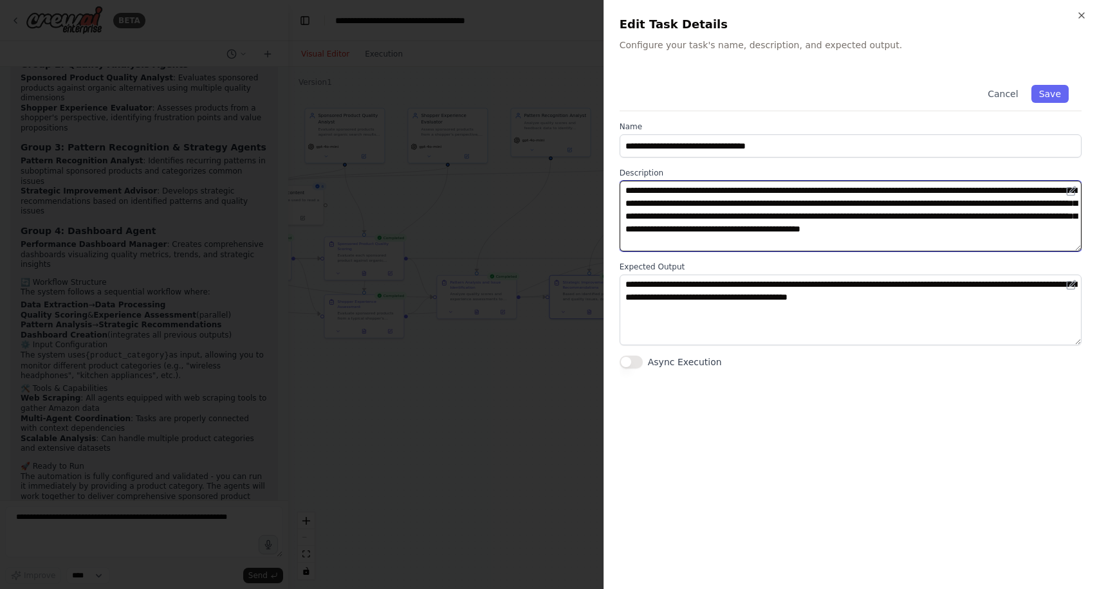
drag, startPoint x: 955, startPoint y: 233, endPoint x: 983, endPoint y: 232, distance: 28.3
click at [983, 232] on textarea "**********" at bounding box center [850, 216] width 462 height 71
click at [926, 241] on textarea "**********" at bounding box center [850, 216] width 462 height 71
drag, startPoint x: 959, startPoint y: 230, endPoint x: 681, endPoint y: 240, distance: 278.7
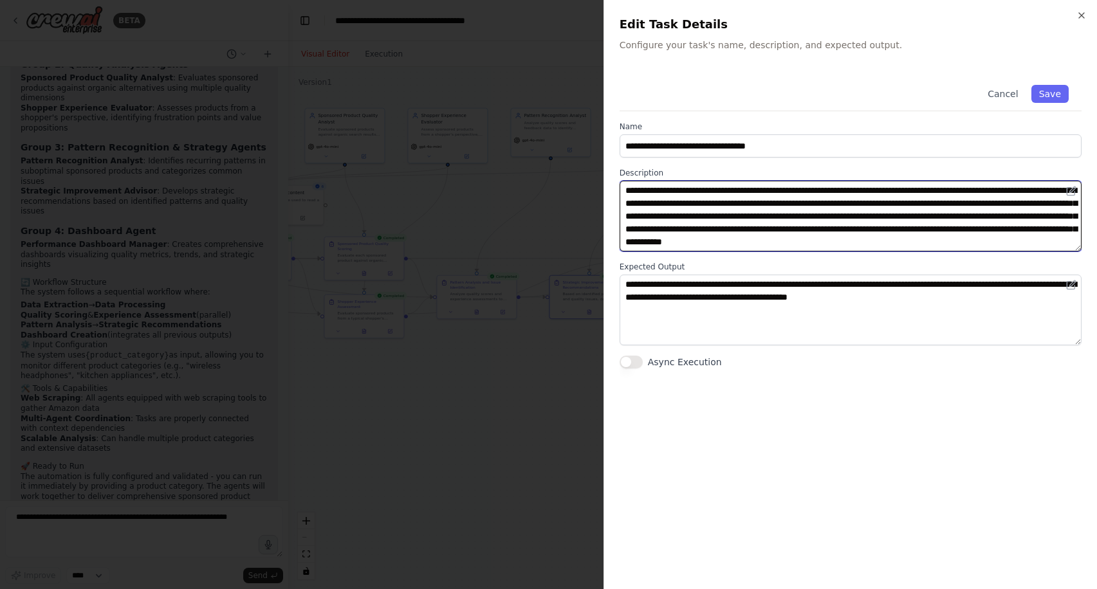
click at [681, 240] on textarea "**********" at bounding box center [850, 216] width 462 height 71
click at [714, 241] on textarea "**********" at bounding box center [850, 216] width 462 height 71
type textarea "**********"
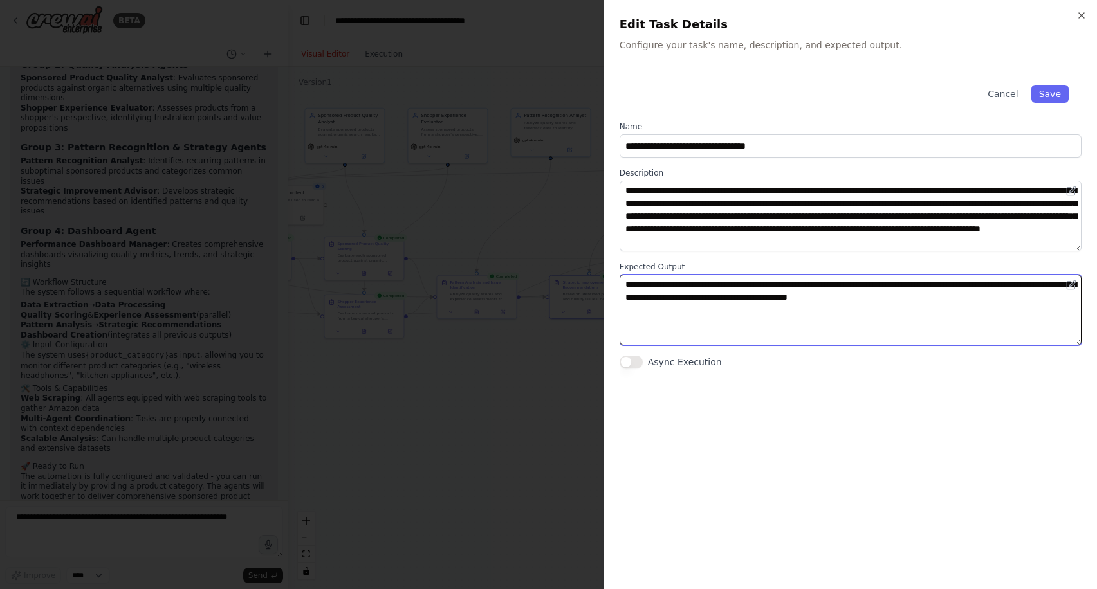
click at [933, 280] on textarea "**********" at bounding box center [850, 310] width 462 height 71
click at [918, 283] on textarea "**********" at bounding box center [850, 310] width 462 height 71
drag, startPoint x: 888, startPoint y: 298, endPoint x: 928, endPoint y: 299, distance: 39.9
click at [928, 299] on textarea "**********" at bounding box center [850, 310] width 462 height 71
click at [895, 324] on textarea "**********" at bounding box center [850, 310] width 462 height 71
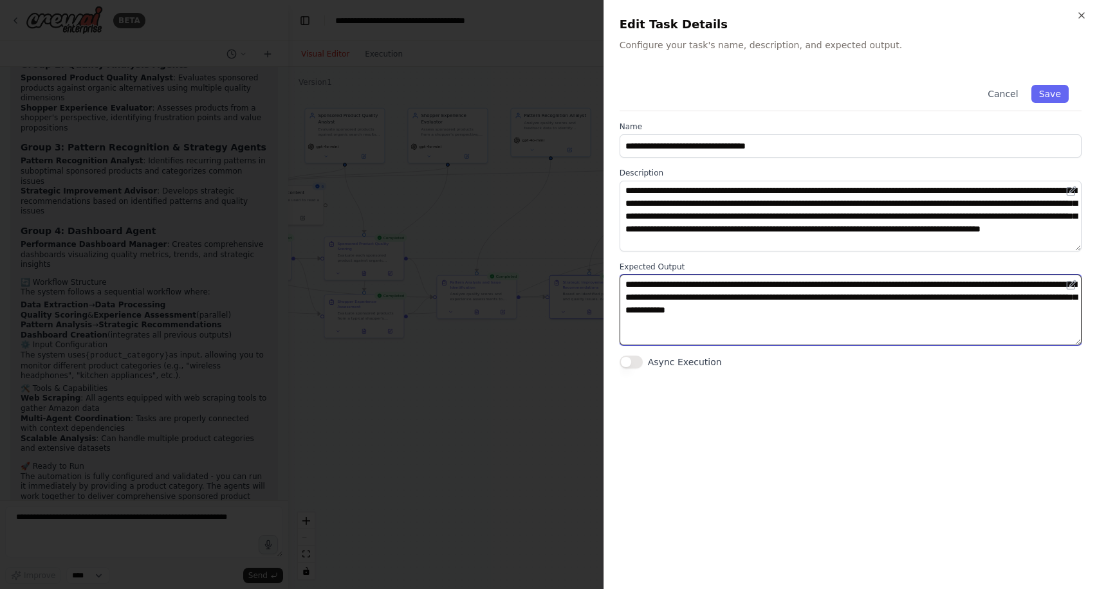
drag, startPoint x: 782, startPoint y: 315, endPoint x: 1105, endPoint y: 313, distance: 323.6
click at [1096, 313] on html "BETA I want to build an Amazon Sponsored Product quality monitoring system. One…" at bounding box center [548, 294] width 1097 height 589
drag, startPoint x: 1014, startPoint y: 311, endPoint x: 654, endPoint y: 313, distance: 360.2
click at [654, 313] on textarea "**********" at bounding box center [850, 310] width 462 height 71
type textarea "**********"
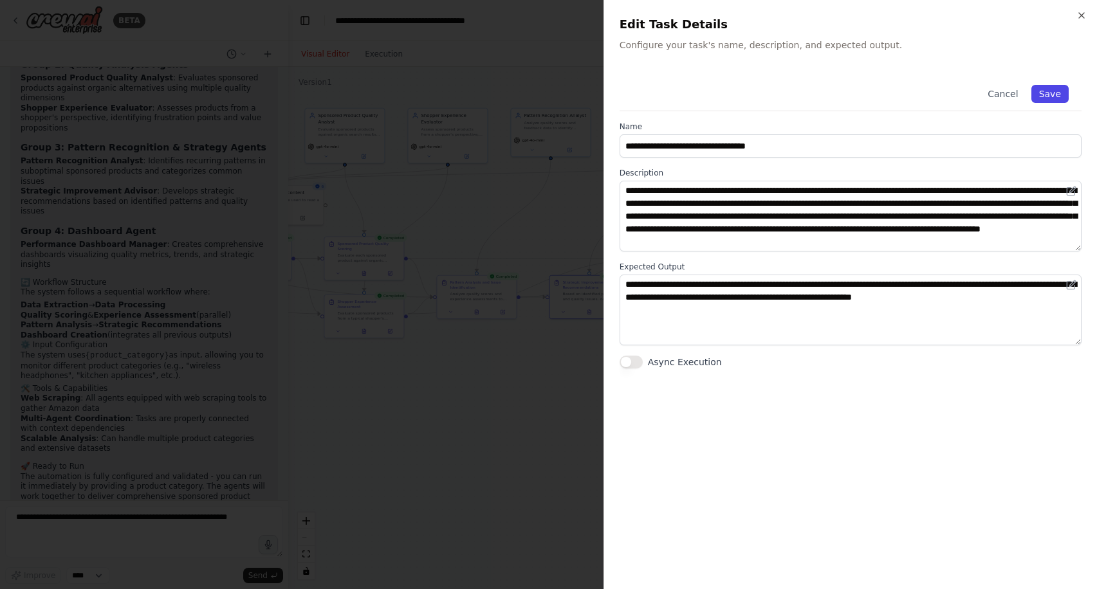
click at [1053, 97] on button "Save" at bounding box center [1049, 94] width 37 height 18
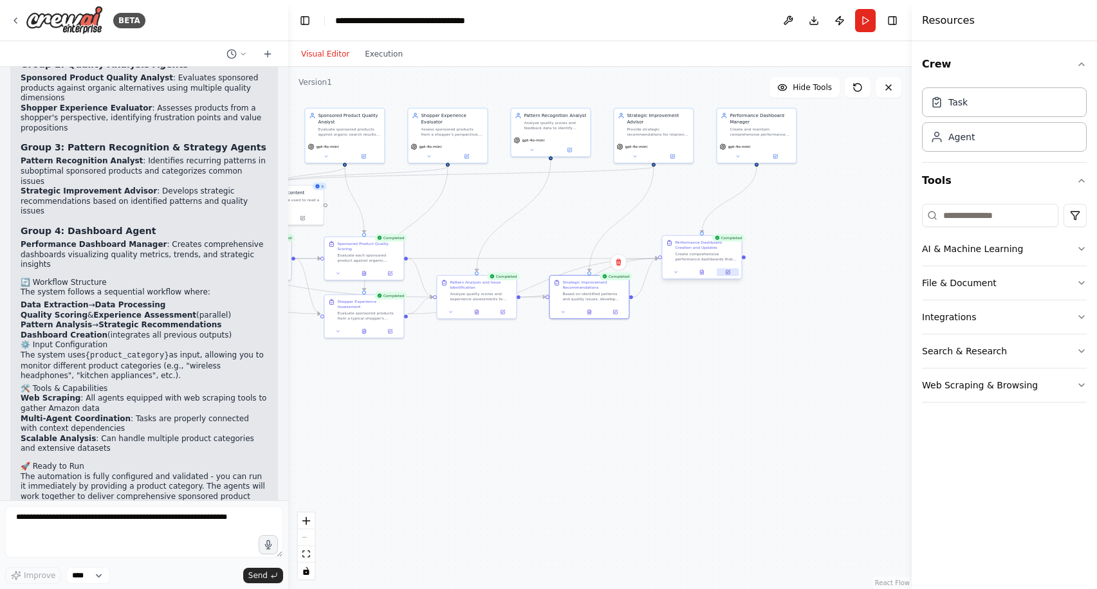
click at [730, 273] on button at bounding box center [728, 272] width 22 height 8
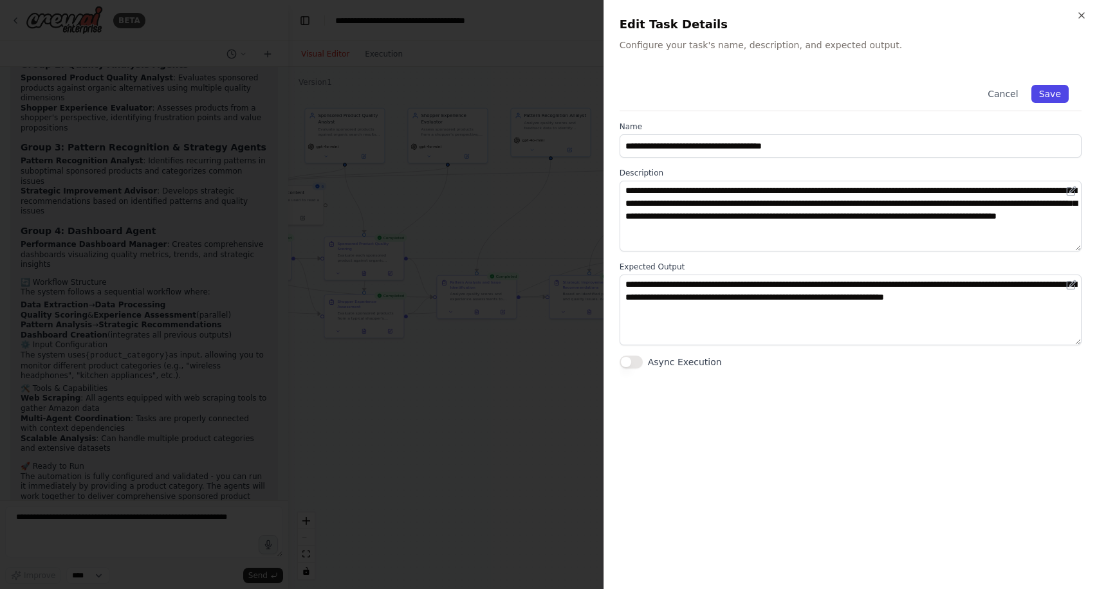
click at [1041, 95] on button "Save" at bounding box center [1049, 94] width 37 height 18
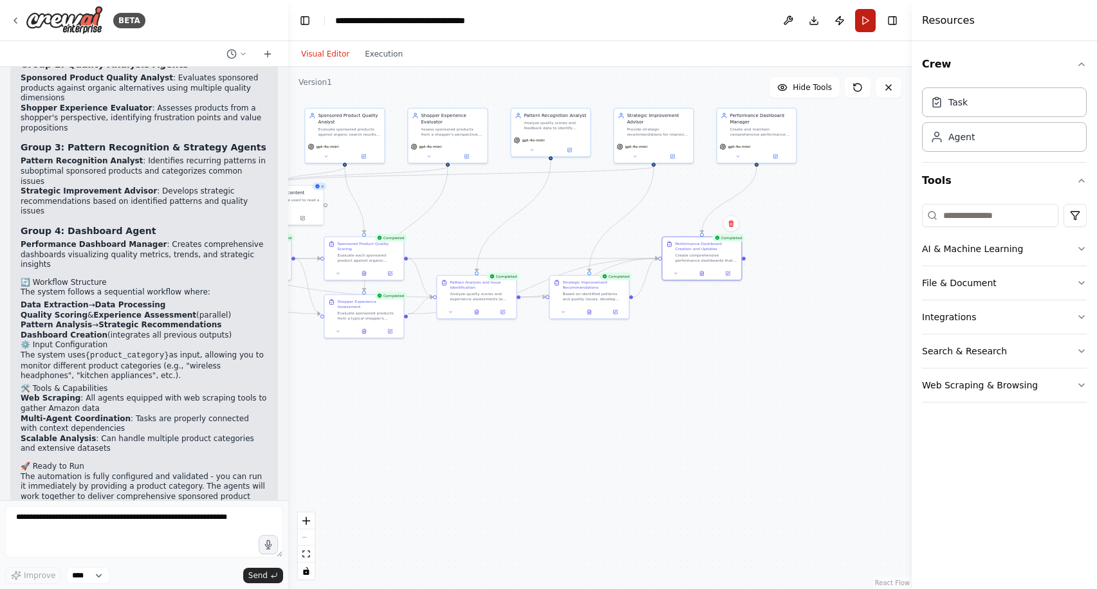
click at [861, 24] on button "Run" at bounding box center [865, 20] width 21 height 23
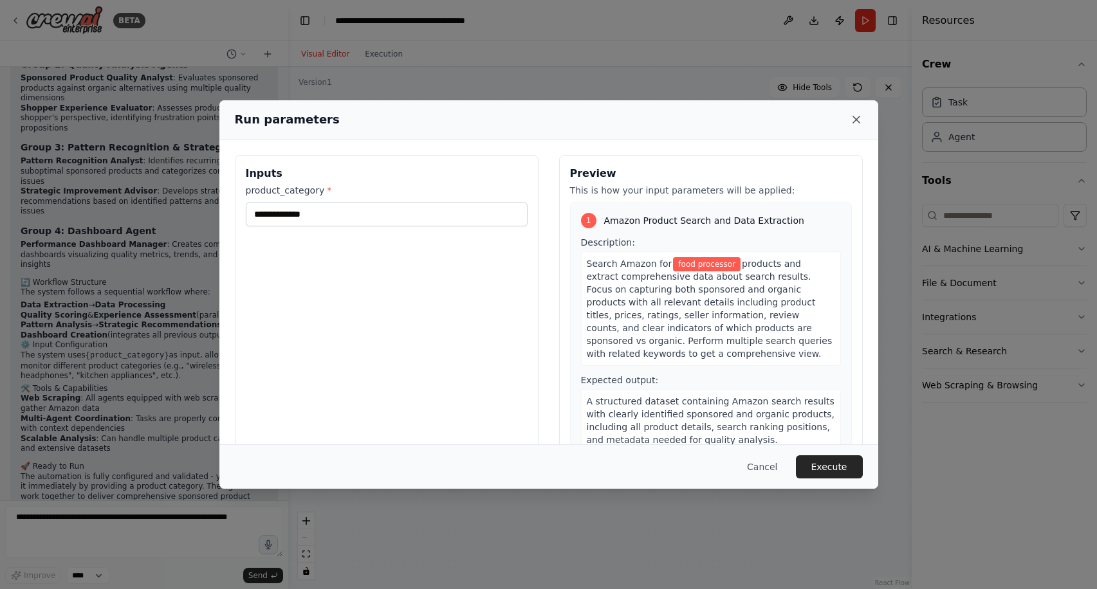
click at [859, 118] on icon at bounding box center [856, 119] width 13 height 13
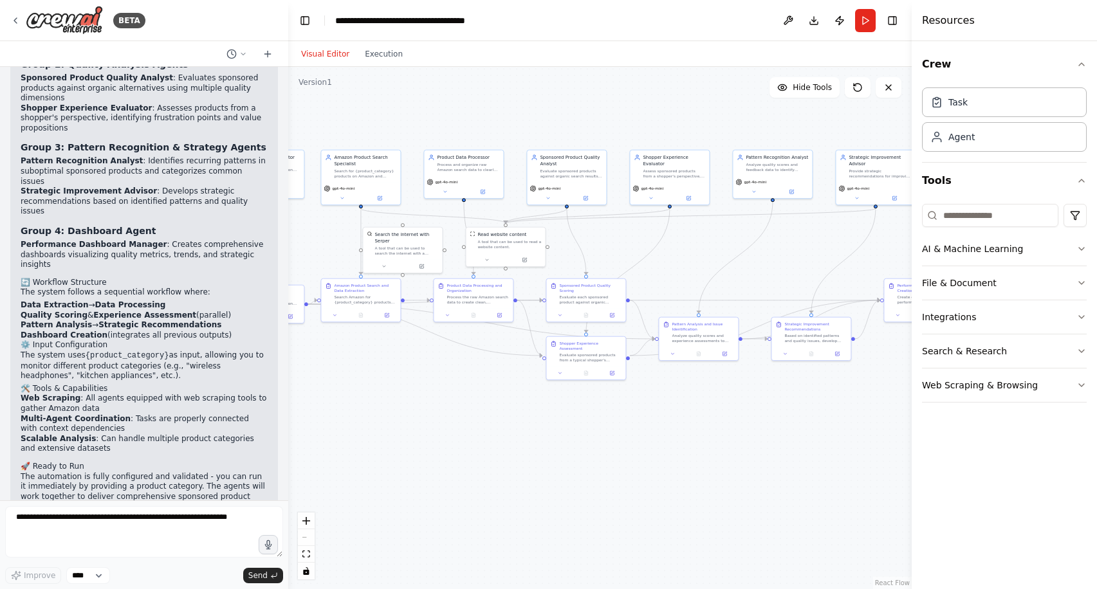
drag, startPoint x: 551, startPoint y: 212, endPoint x: 789, endPoint y: 257, distance: 242.1
click at [789, 257] on div ".deletable-edge-delete-btn { width: 20px; height: 20px; border: 0px solid #ffff…" at bounding box center [599, 328] width 623 height 522
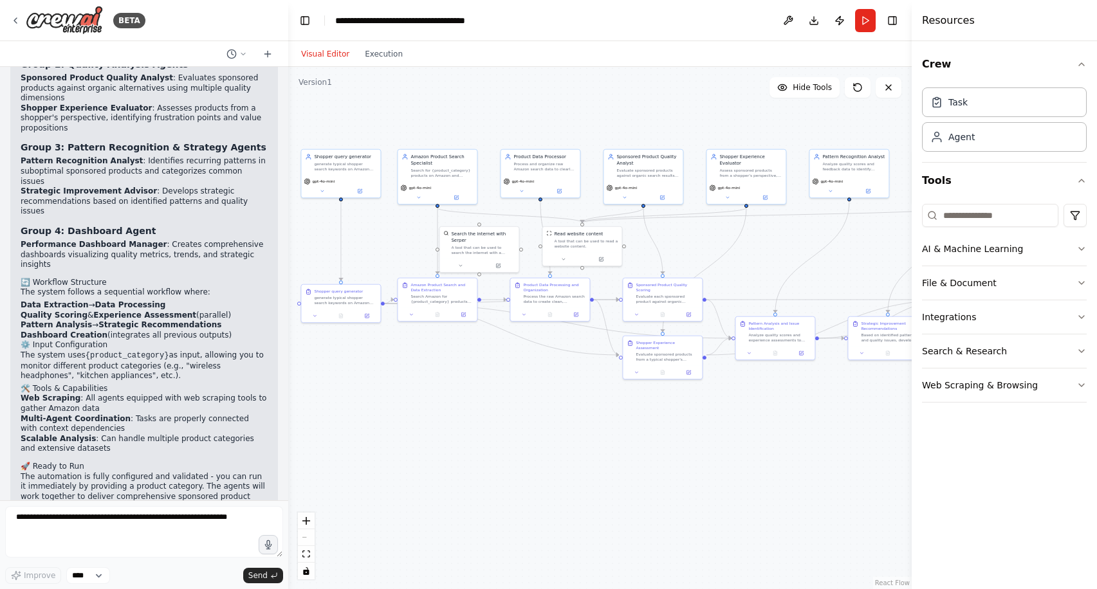
drag, startPoint x: 376, startPoint y: 342, endPoint x: 460, endPoint y: 330, distance: 85.1
click at [460, 330] on div ".deletable-edge-delete-btn { width: 20px; height: 20px; border: 0px solid #ffff…" at bounding box center [599, 328] width 623 height 522
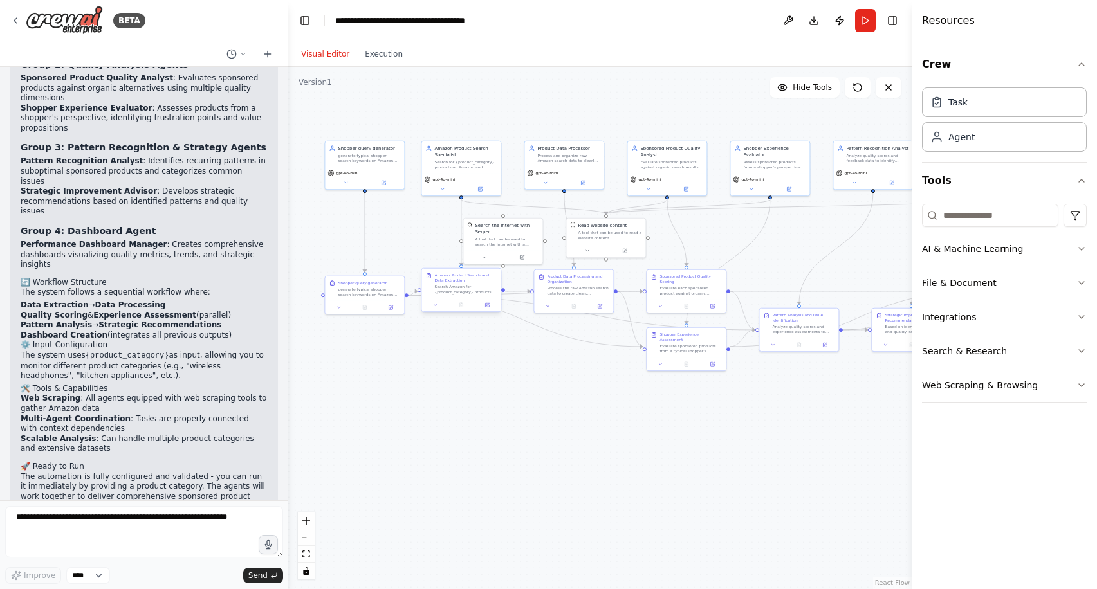
click at [470, 282] on div "Amazon Product Search and Data Extraction" at bounding box center [465, 278] width 62 height 10
click at [487, 306] on icon at bounding box center [487, 304] width 3 height 3
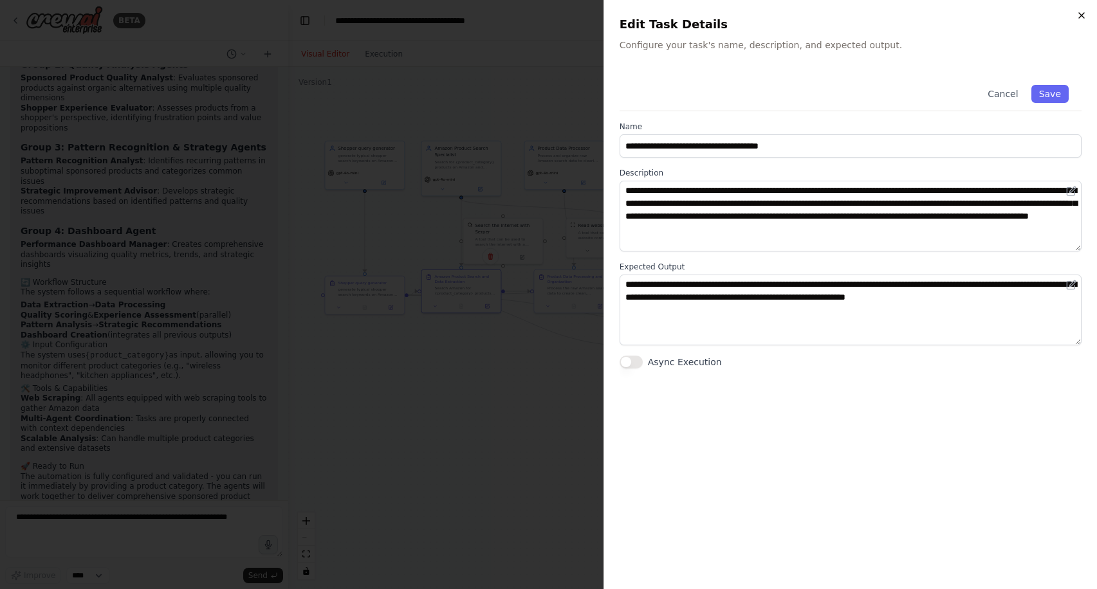
click at [1081, 12] on icon "button" at bounding box center [1081, 15] width 10 height 10
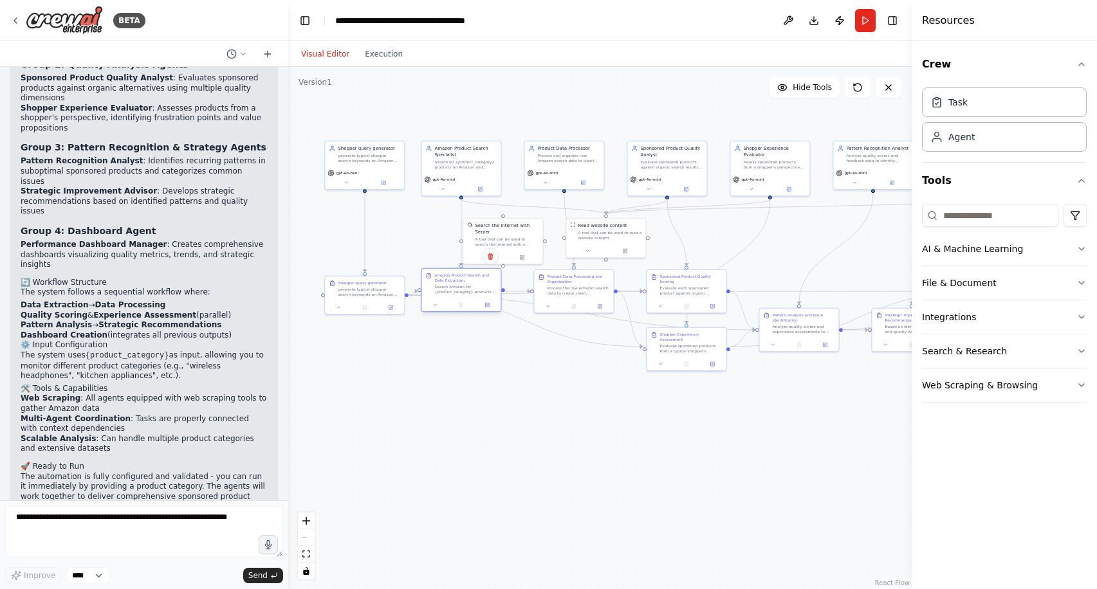
click at [456, 280] on div "Amazon Product Search and Data Extraction" at bounding box center [465, 278] width 62 height 10
click at [436, 306] on icon at bounding box center [435, 304] width 5 height 5
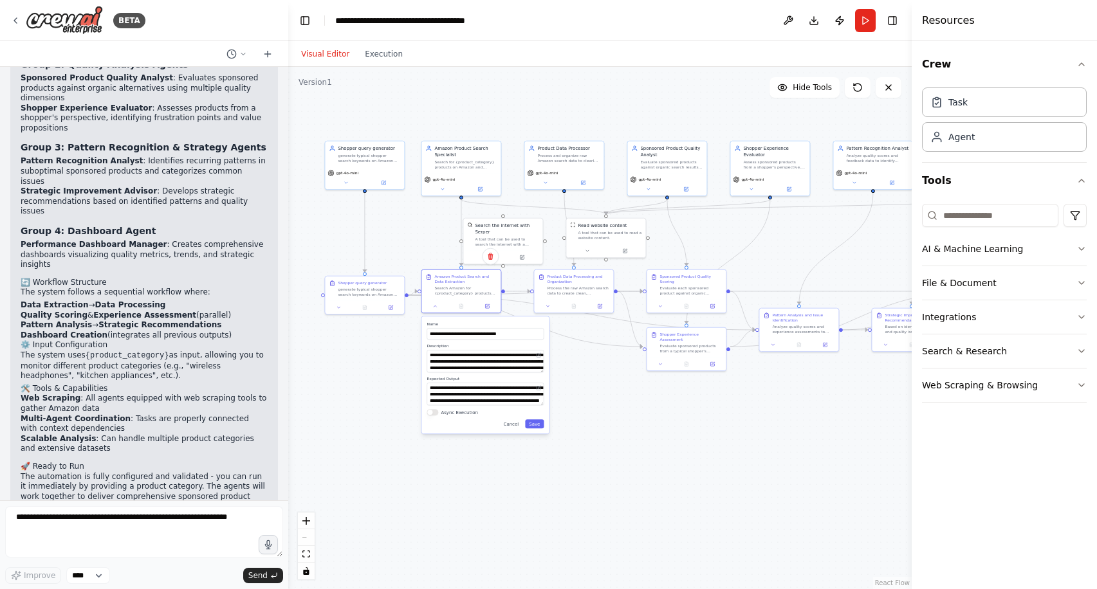
click at [627, 392] on div ".deletable-edge-delete-btn { width: 20px; height: 20px; border: 0px solid #ffff…" at bounding box center [599, 328] width 623 height 522
click at [612, 402] on div ".deletable-edge-delete-btn { width: 20px; height: 20px; border: 0px solid #ffff…" at bounding box center [599, 328] width 623 height 522
click at [511, 425] on button "Cancel" at bounding box center [511, 423] width 23 height 9
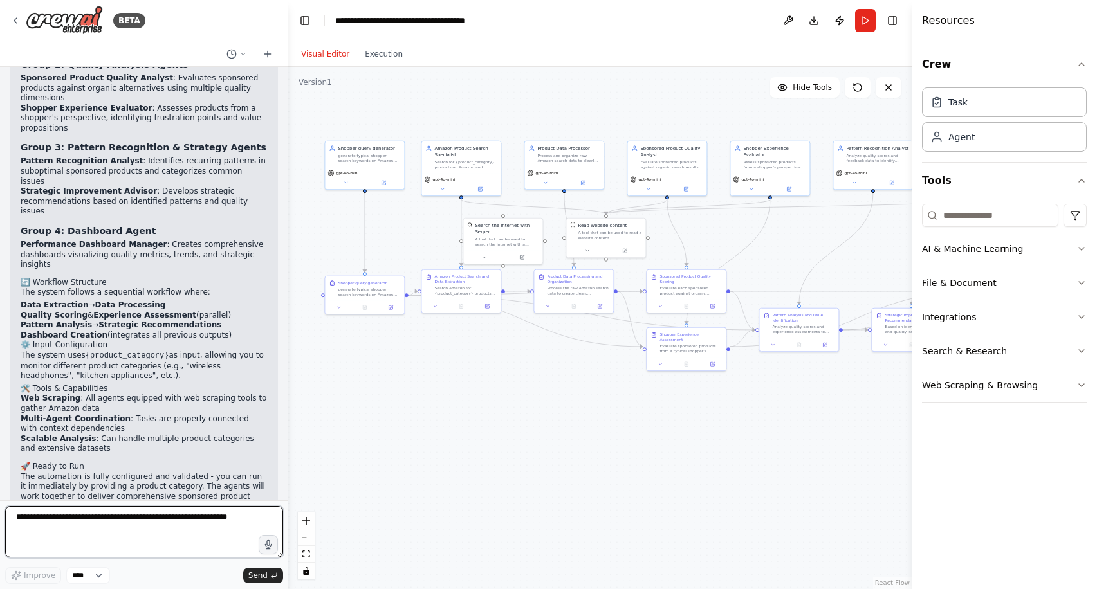
click at [193, 520] on textarea at bounding box center [144, 531] width 278 height 51
type textarea "**********"
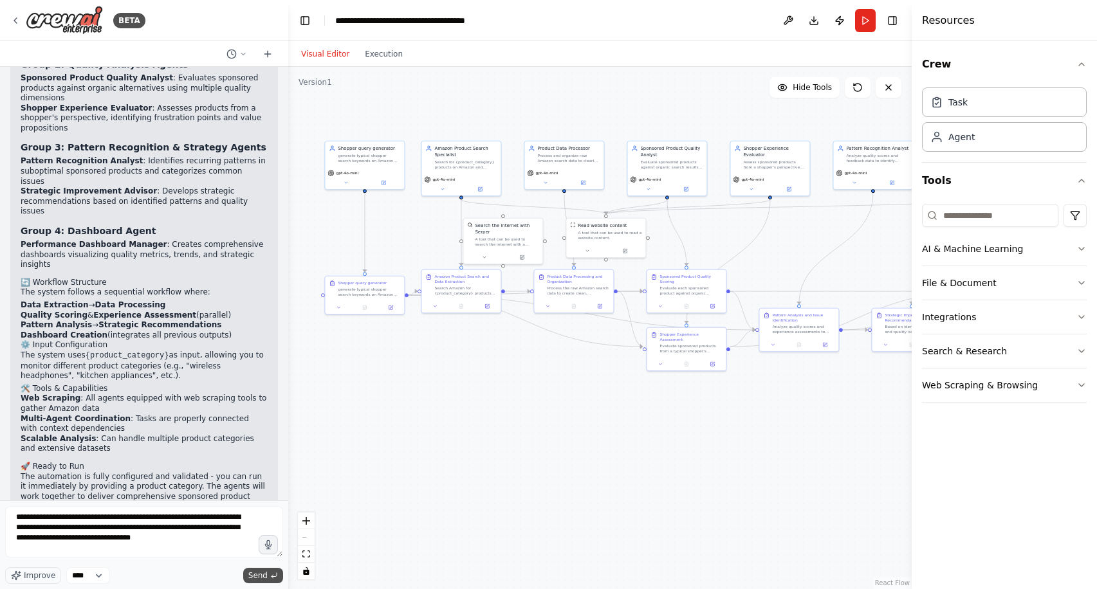
click at [261, 574] on span "Send" at bounding box center [257, 576] width 19 height 10
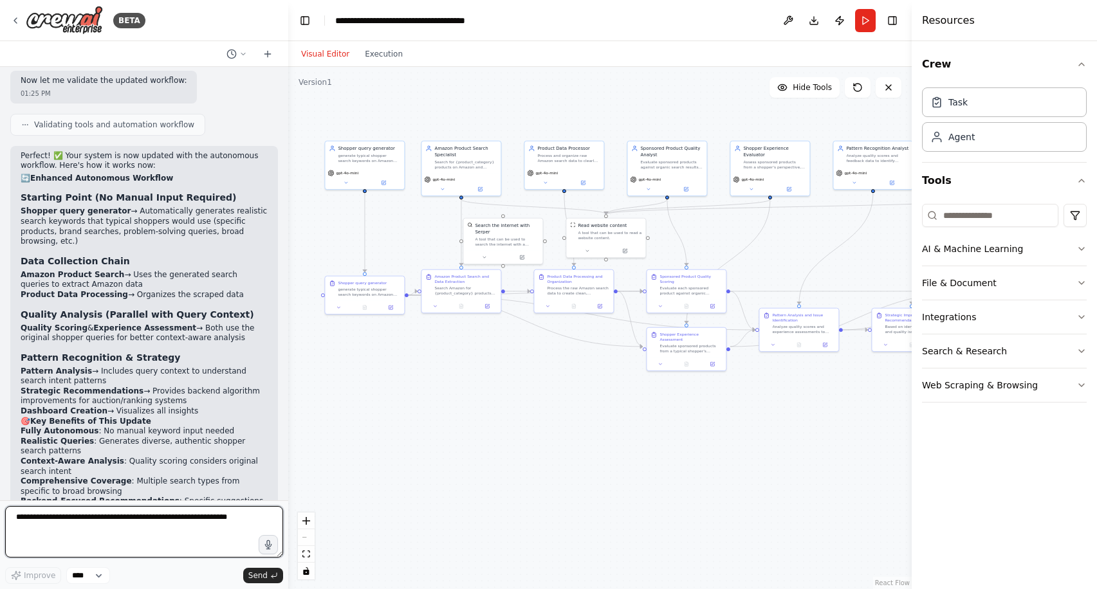
scroll to position [4401, 0]
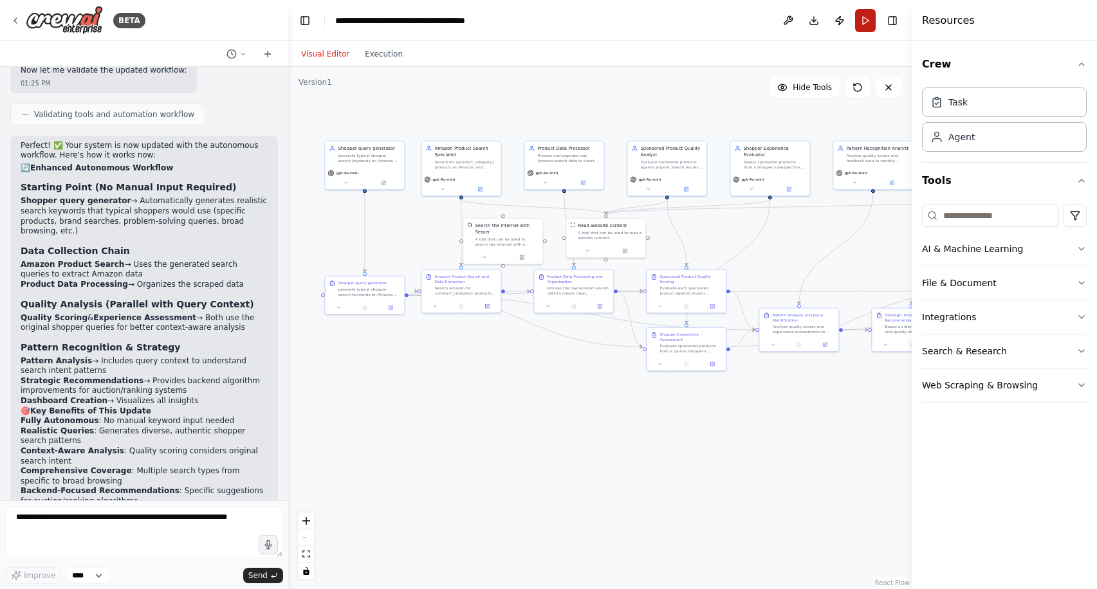
click at [862, 21] on button "Run" at bounding box center [865, 20] width 21 height 23
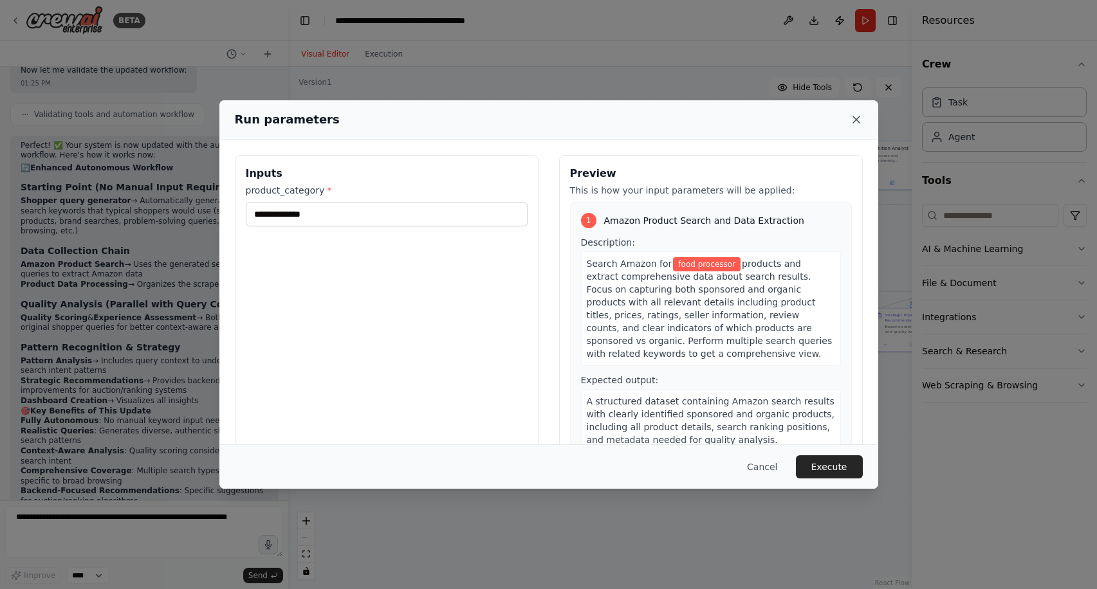
click at [857, 116] on icon at bounding box center [856, 119] width 13 height 13
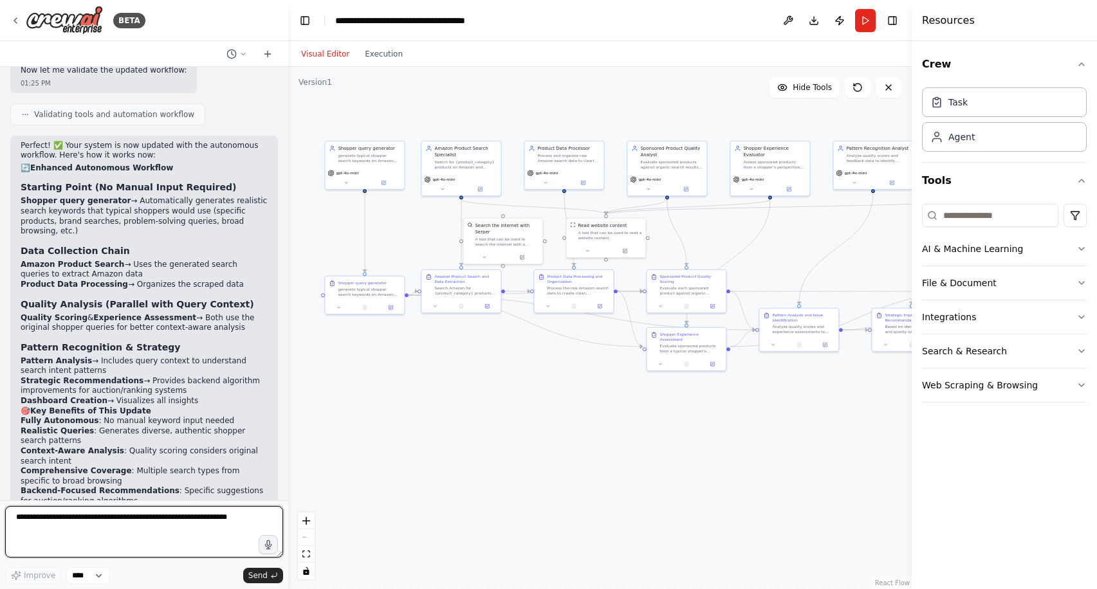
click at [82, 524] on textarea at bounding box center [144, 531] width 278 height 51
type textarea "**********"
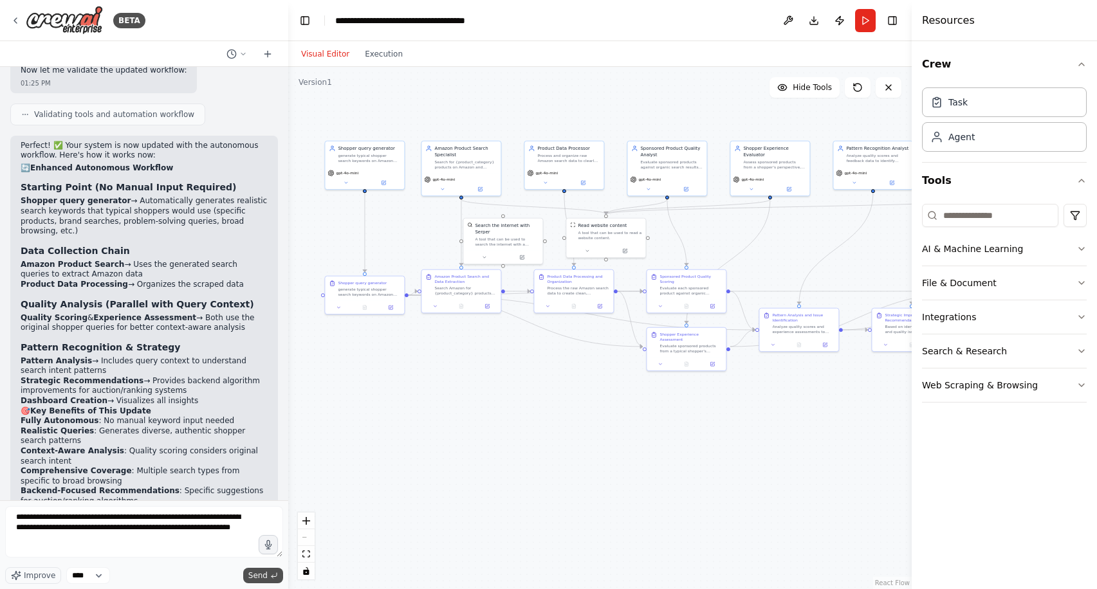
click at [256, 578] on span "Send" at bounding box center [257, 576] width 19 height 10
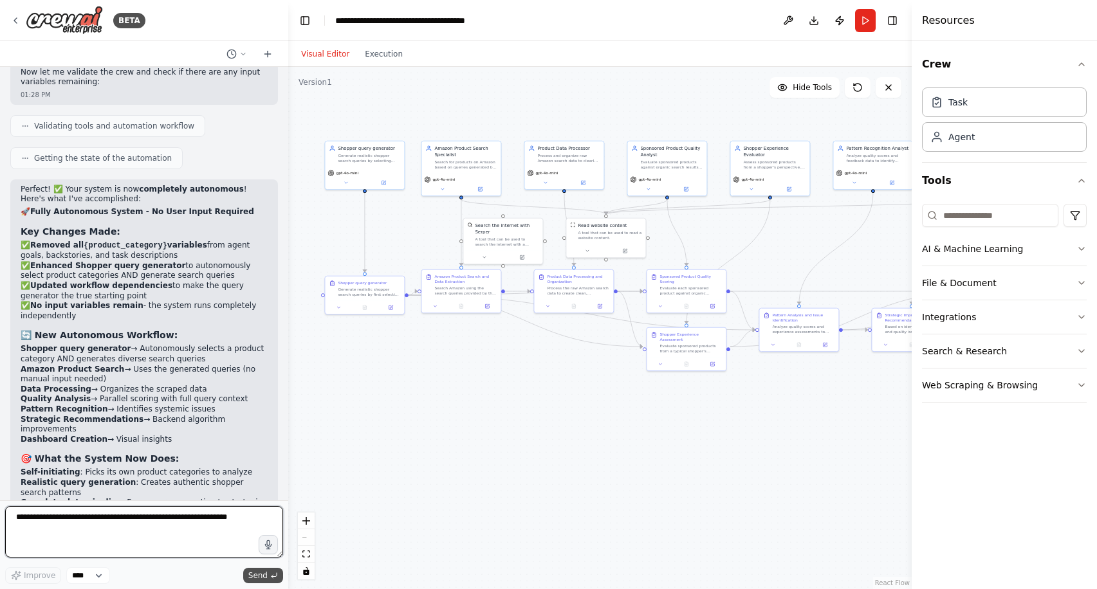
scroll to position [5412, 0]
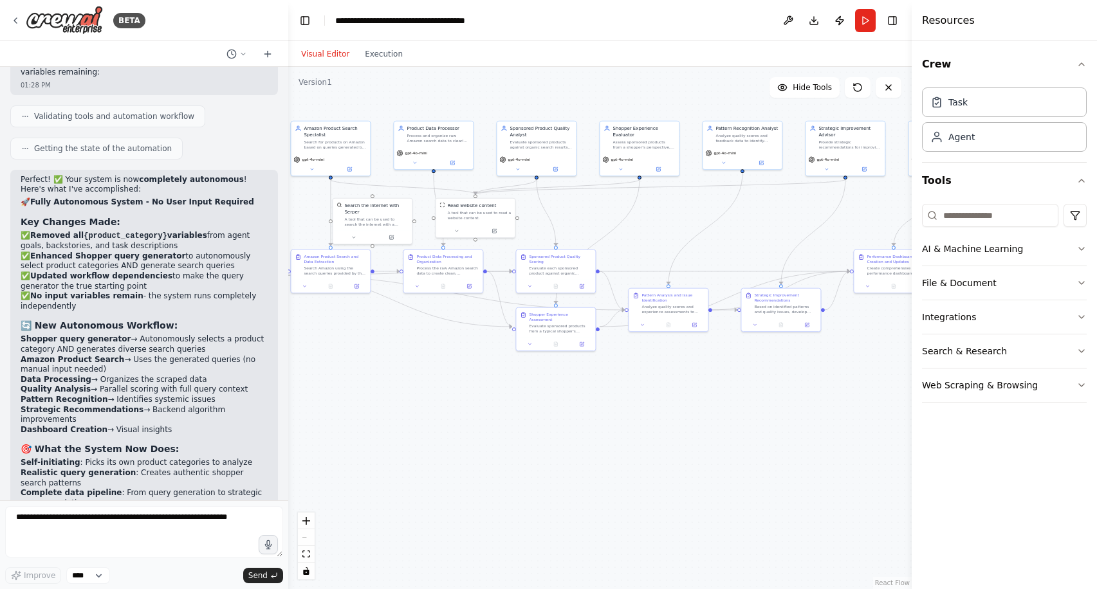
drag, startPoint x: 585, startPoint y: 374, endPoint x: 454, endPoint y: 354, distance: 132.1
click at [454, 354] on div ".deletable-edge-delete-btn { width: 20px; height: 20px; border: 0px solid #ffff…" at bounding box center [599, 328] width 623 height 522
click at [584, 339] on button at bounding box center [582, 343] width 22 height 8
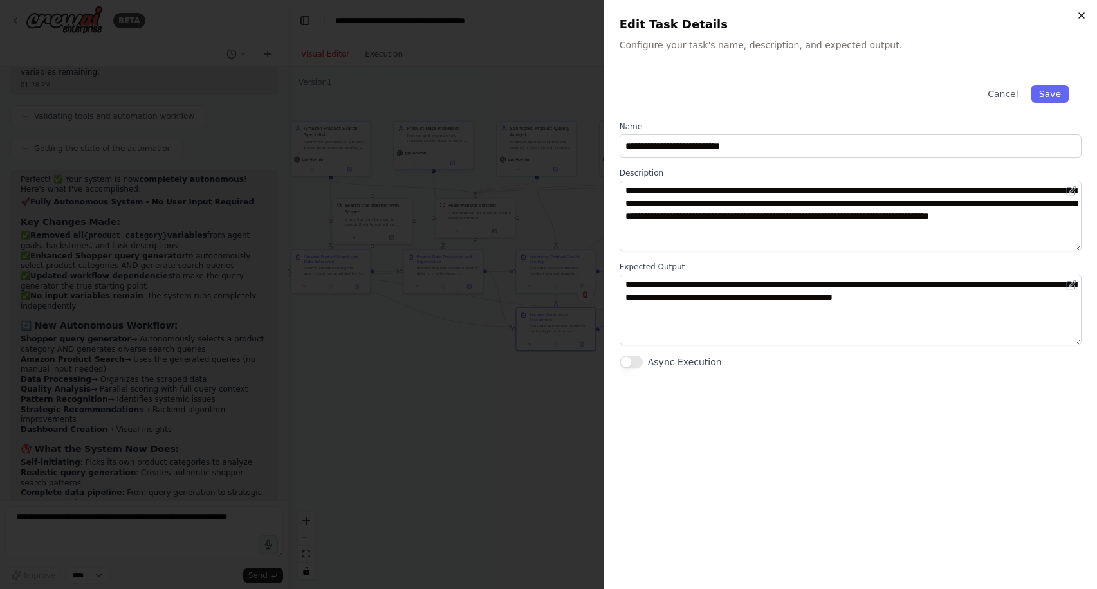
click at [1077, 14] on icon "button" at bounding box center [1081, 15] width 10 height 10
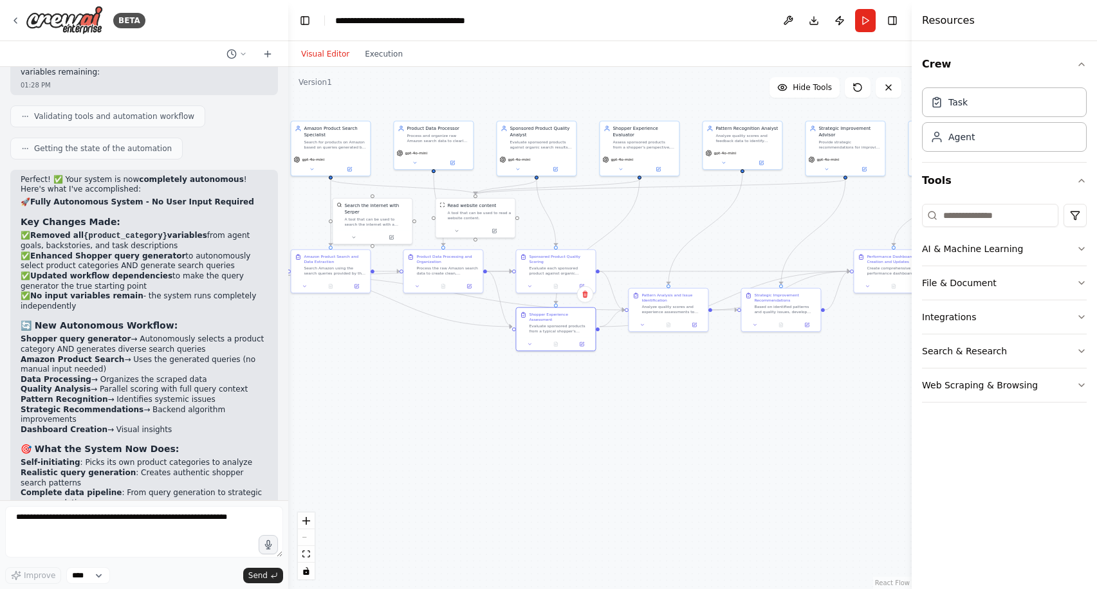
click at [617, 474] on div ".deletable-edge-delete-btn { width: 20px; height: 20px; border: 0px solid #ffff…" at bounding box center [599, 328] width 623 height 522
click at [582, 285] on icon at bounding box center [582, 284] width 3 height 3
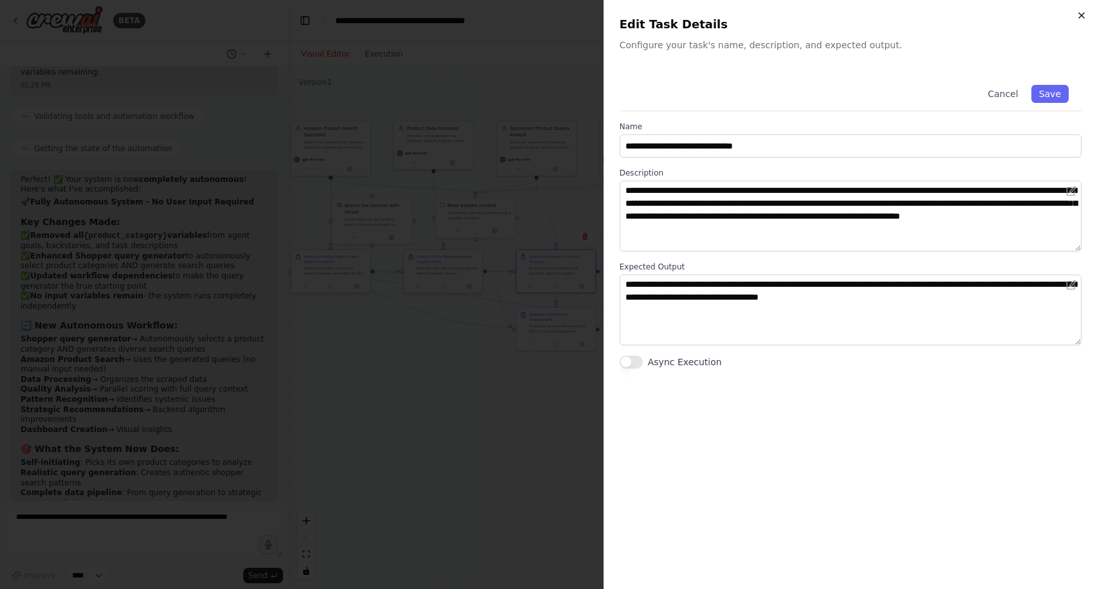
click at [1082, 19] on icon "button" at bounding box center [1081, 15] width 10 height 10
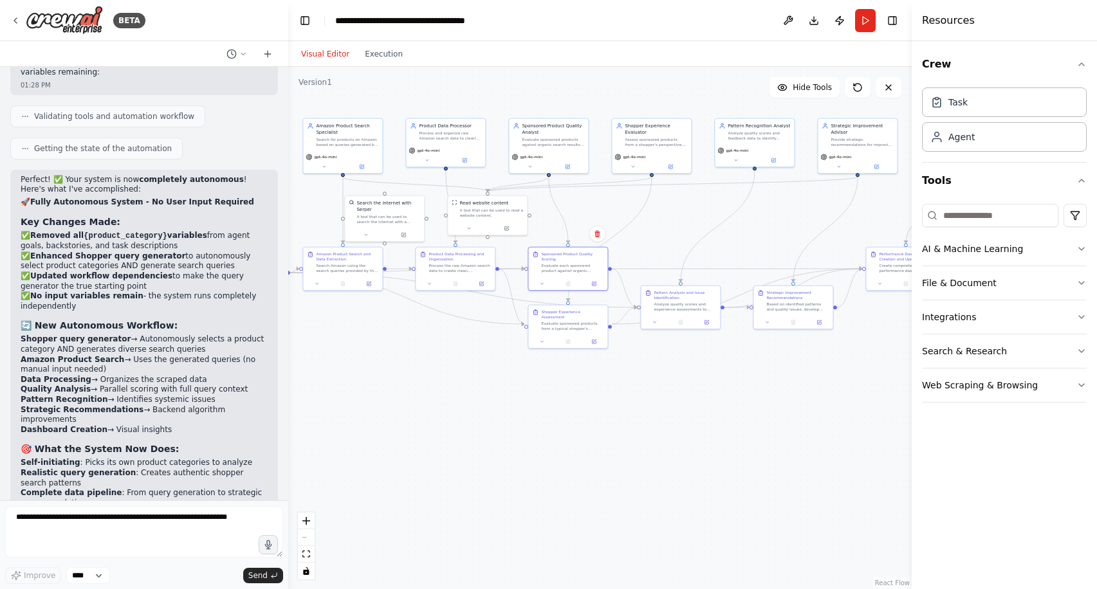
drag, startPoint x: 814, startPoint y: 398, endPoint x: 828, endPoint y: 396, distance: 13.8
click at [827, 396] on div ".deletable-edge-delete-btn { width: 20px; height: 20px; border: 0px solid #ffff…" at bounding box center [599, 328] width 623 height 522
click at [862, 20] on button "Run" at bounding box center [865, 20] width 21 height 23
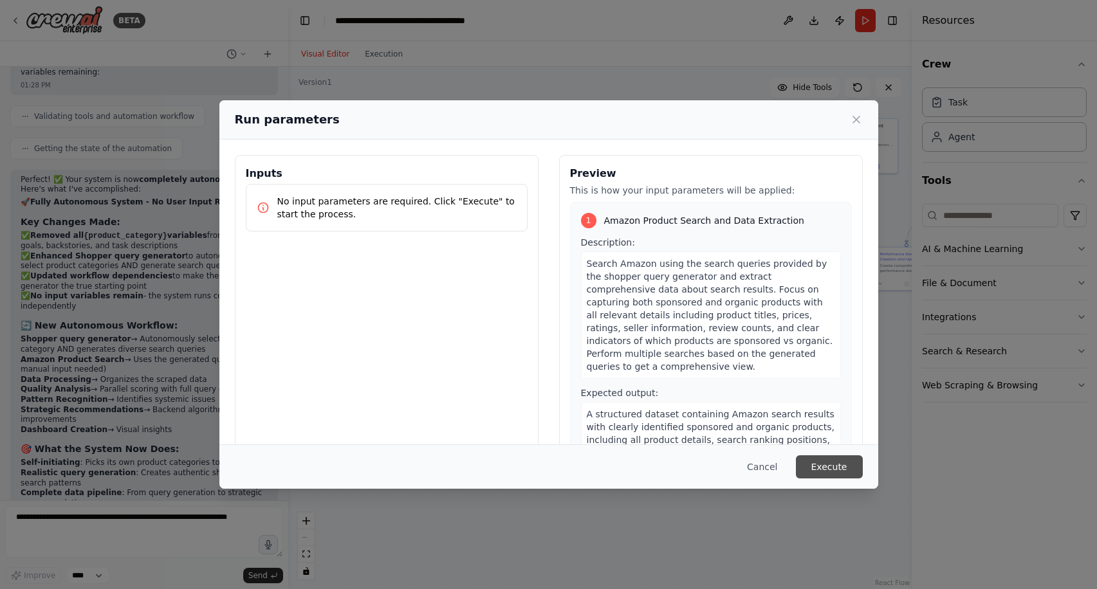
click at [823, 459] on button "Execute" at bounding box center [829, 466] width 67 height 23
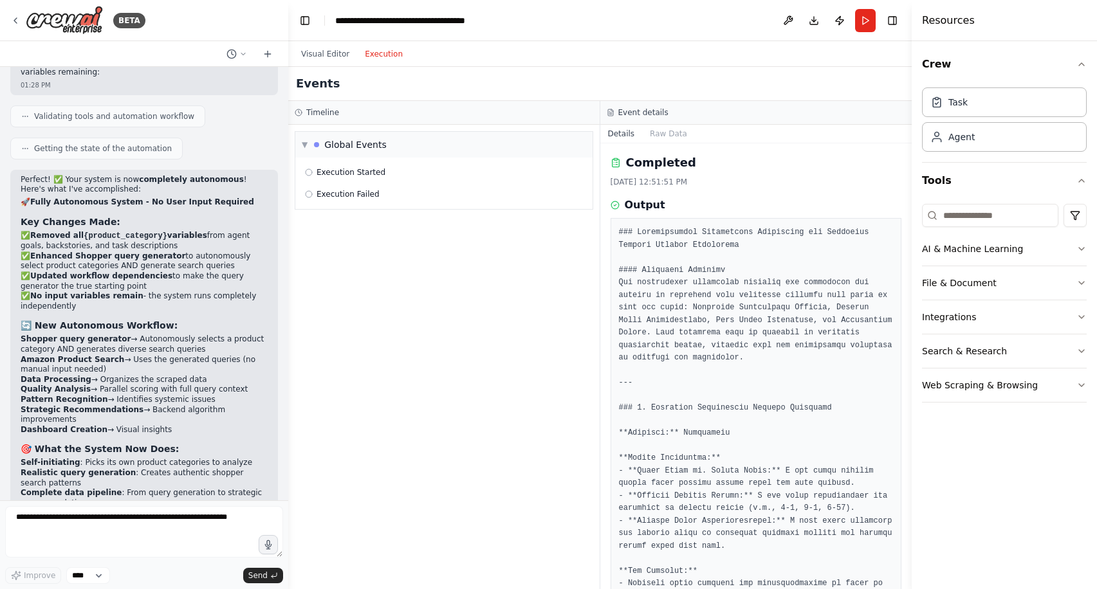
scroll to position [0, 0]
click at [374, 51] on button "Execution" at bounding box center [383, 53] width 53 height 15
click at [376, 191] on span "Execution Failed" at bounding box center [347, 194] width 63 height 10
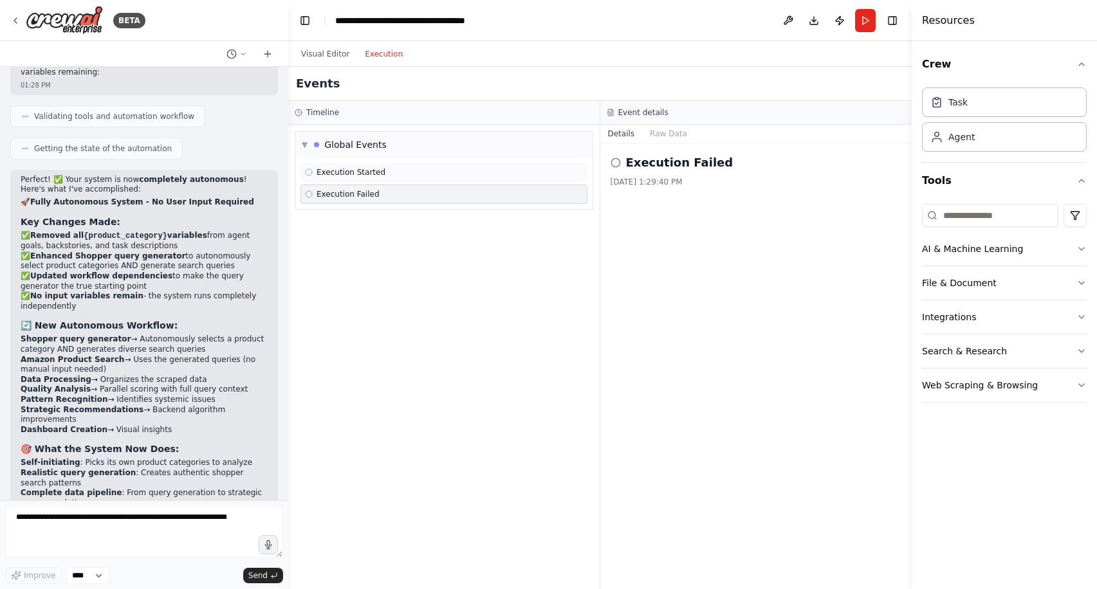
click at [370, 172] on span "Execution Started" at bounding box center [350, 172] width 69 height 10
click at [310, 143] on div "▼ Global Events" at bounding box center [344, 144] width 85 height 13
click at [663, 132] on button "Raw Data" at bounding box center [668, 134] width 53 height 18
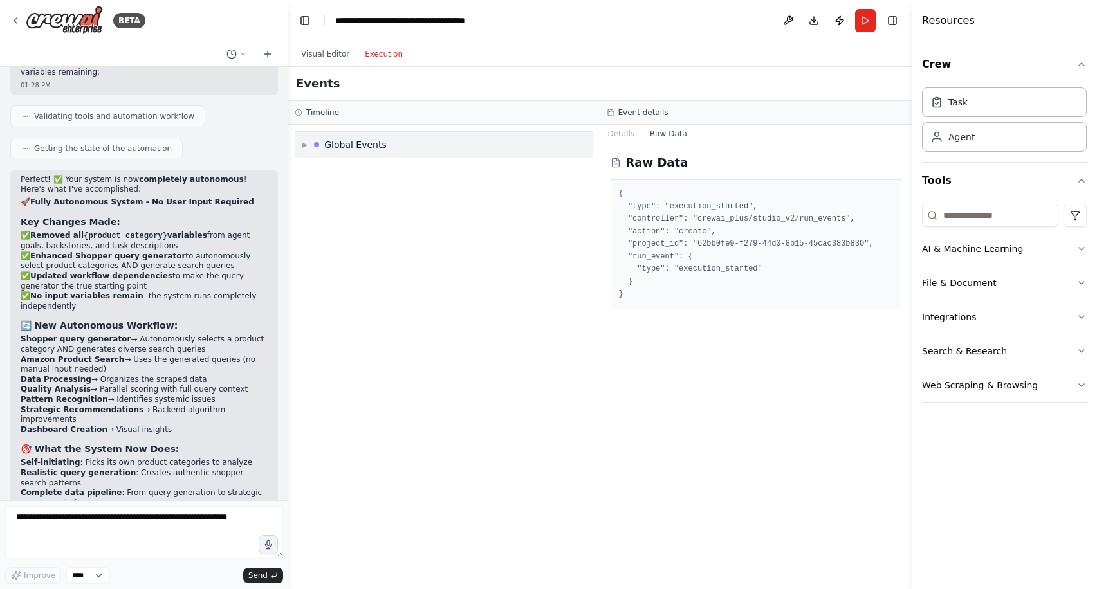
click at [488, 142] on div "▶ Global Events" at bounding box center [443, 145] width 297 height 26
click at [423, 187] on div "Execution Failed" at bounding box center [443, 194] width 287 height 19
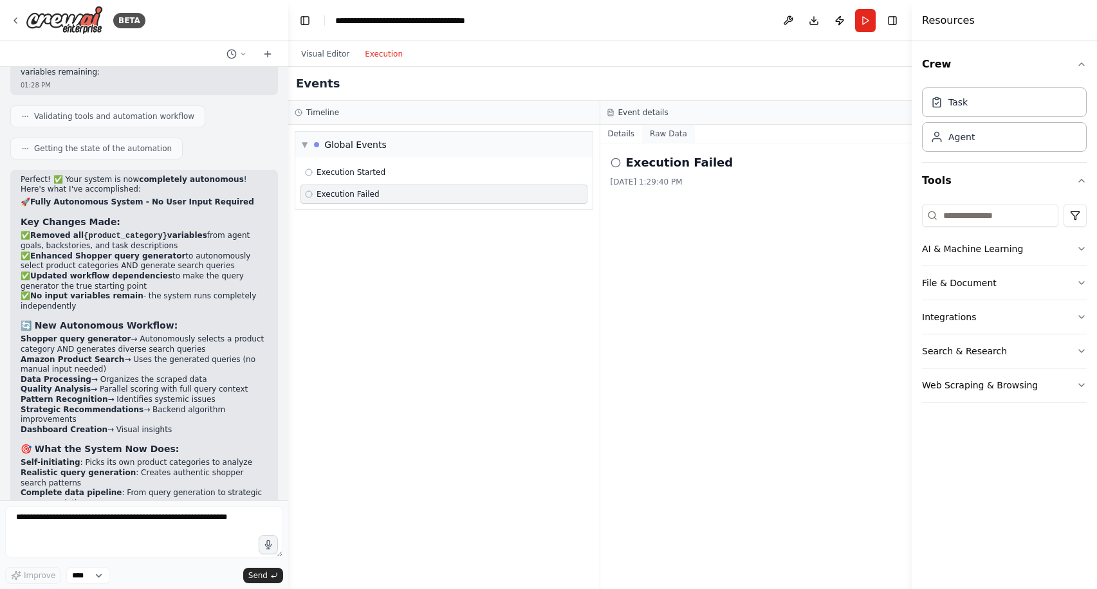
click at [671, 134] on button "Raw Data" at bounding box center [668, 134] width 53 height 18
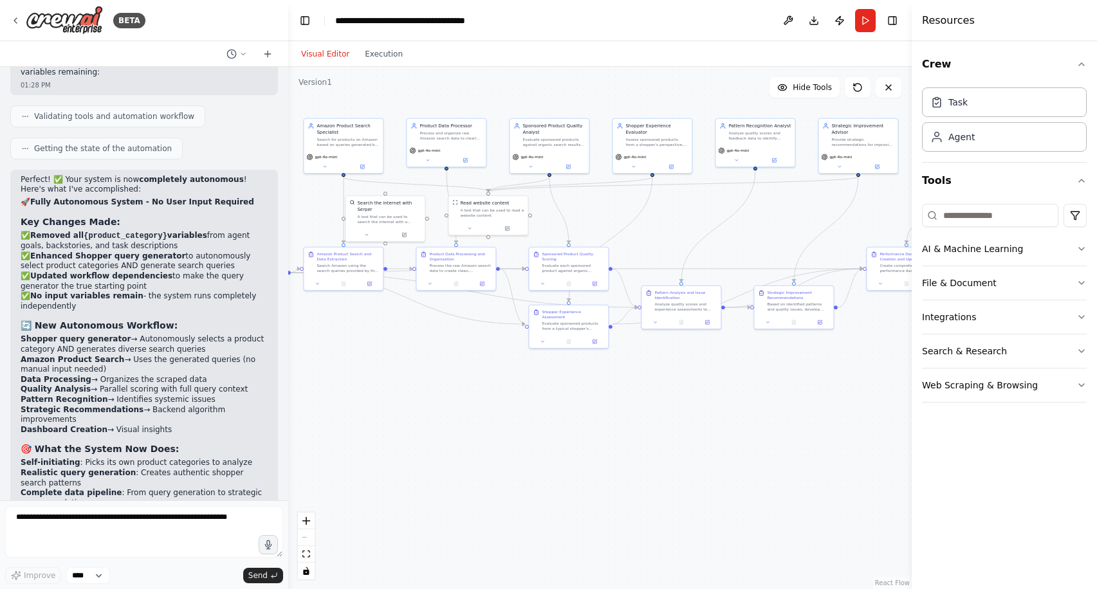
click at [324, 57] on button "Visual Editor" at bounding box center [325, 53] width 64 height 15
click at [203, 526] on textarea at bounding box center [144, 531] width 278 height 51
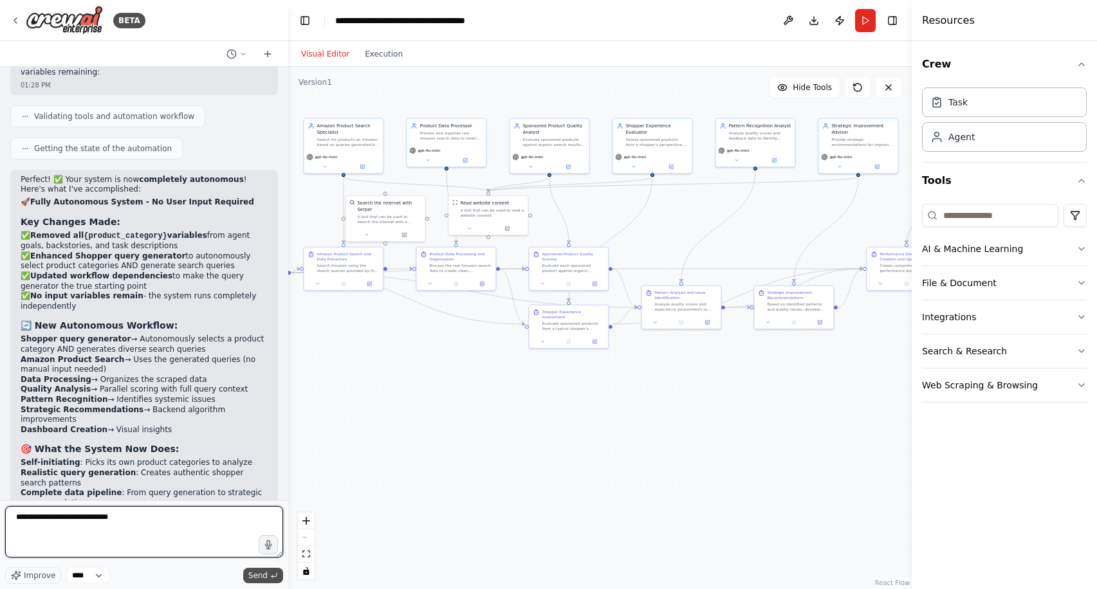
type textarea "**********"
click at [257, 572] on span "Send" at bounding box center [257, 576] width 19 height 10
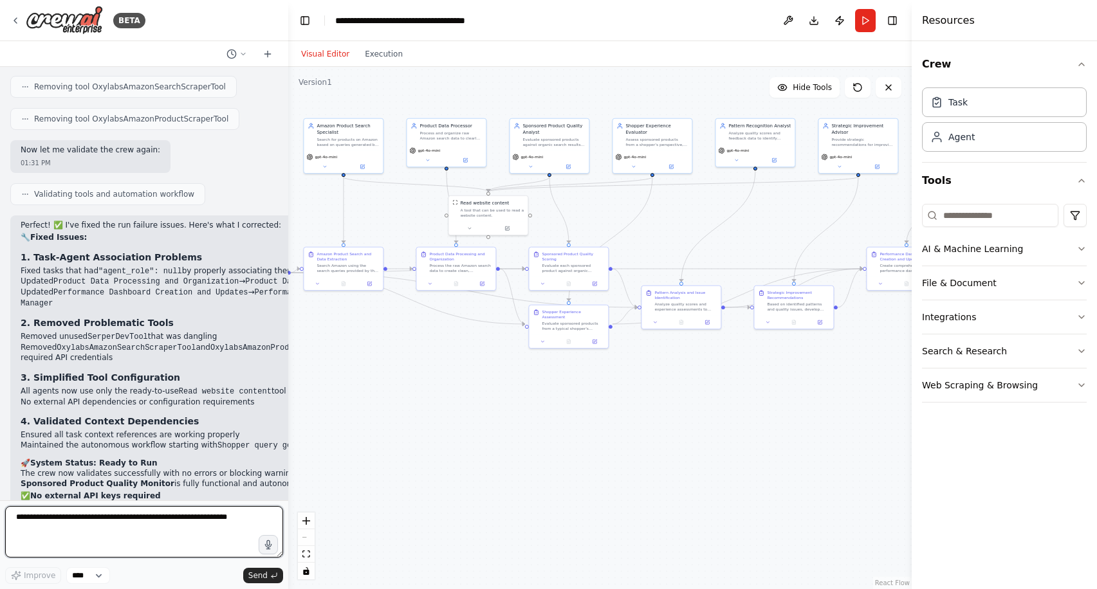
scroll to position [7412, 0]
click at [862, 19] on button "Run" at bounding box center [865, 20] width 21 height 23
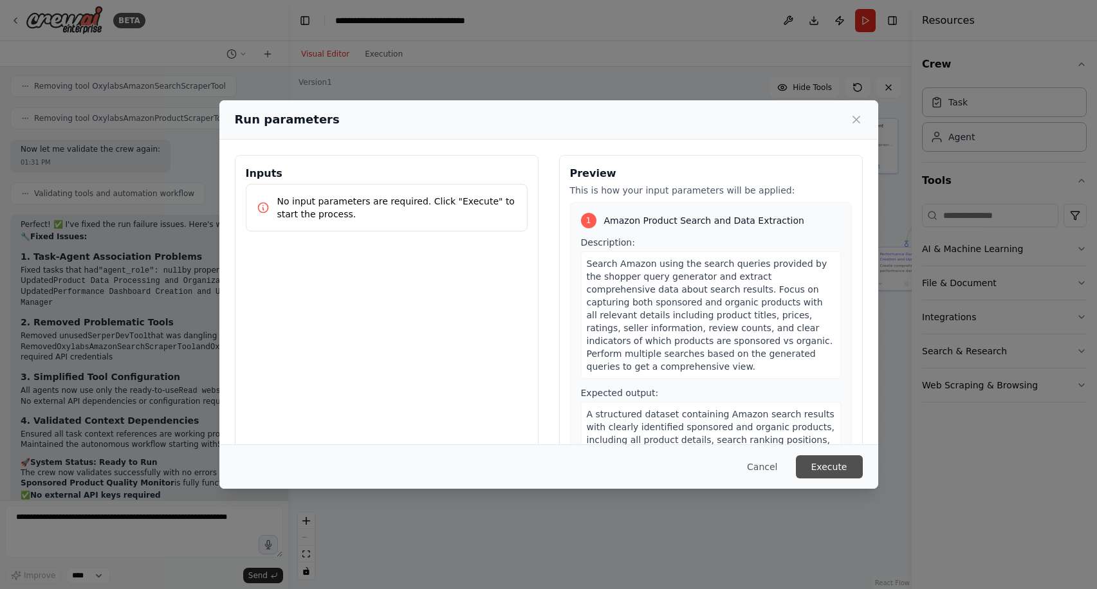
click at [814, 464] on button "Execute" at bounding box center [829, 466] width 67 height 23
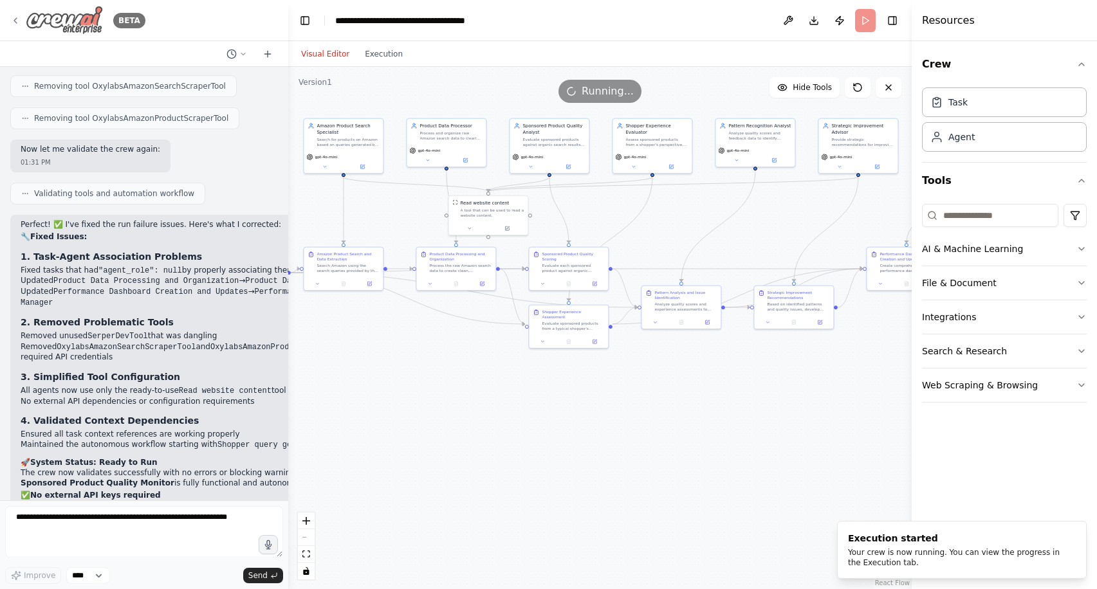
click at [18, 22] on icon at bounding box center [15, 20] width 10 height 10
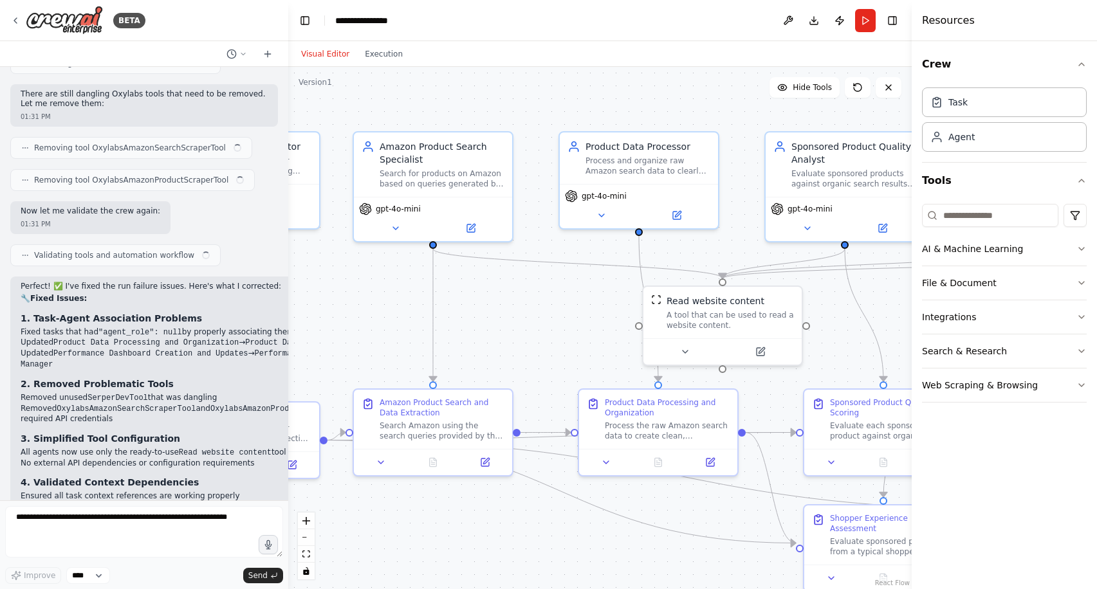
scroll to position [7412, 0]
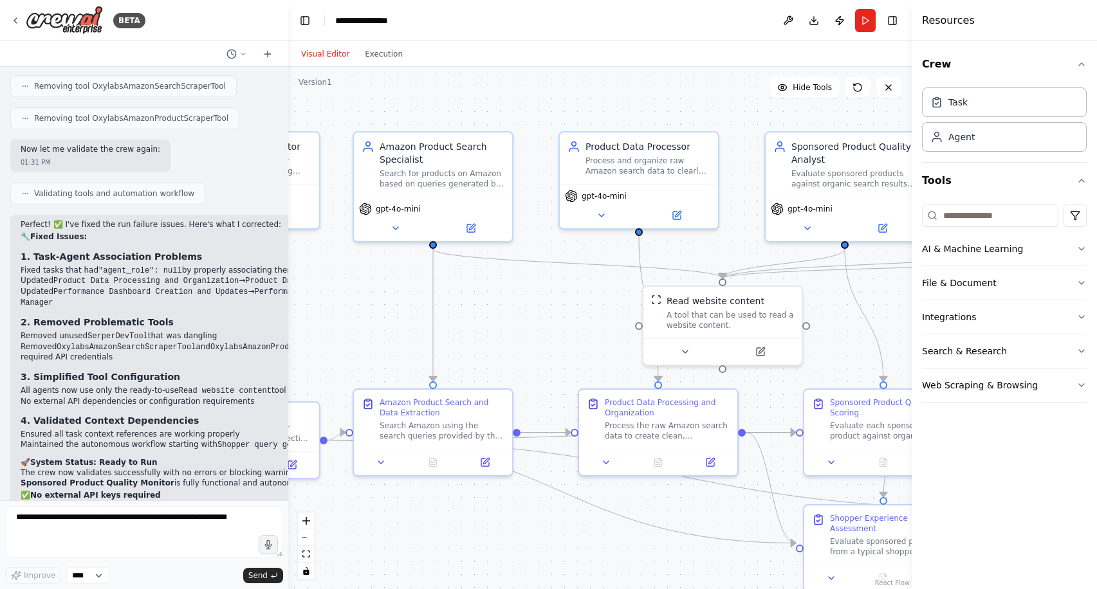
click at [341, 103] on div ".deletable-edge-delete-btn { width: 20px; height: 20px; border: 0px solid #ffff…" at bounding box center [599, 328] width 623 height 522
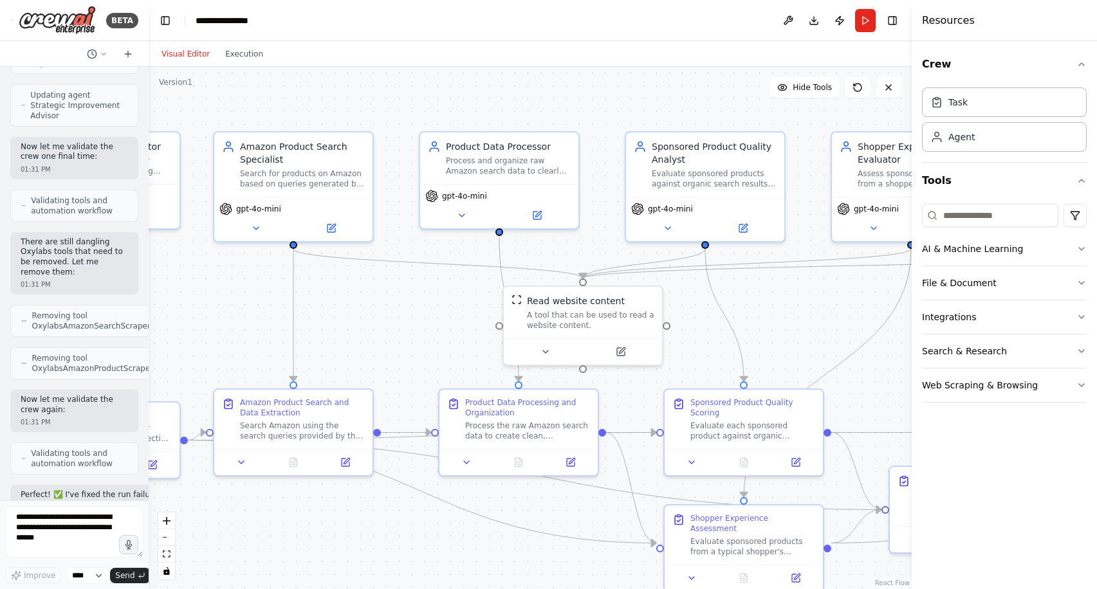
scroll to position [11589, 0]
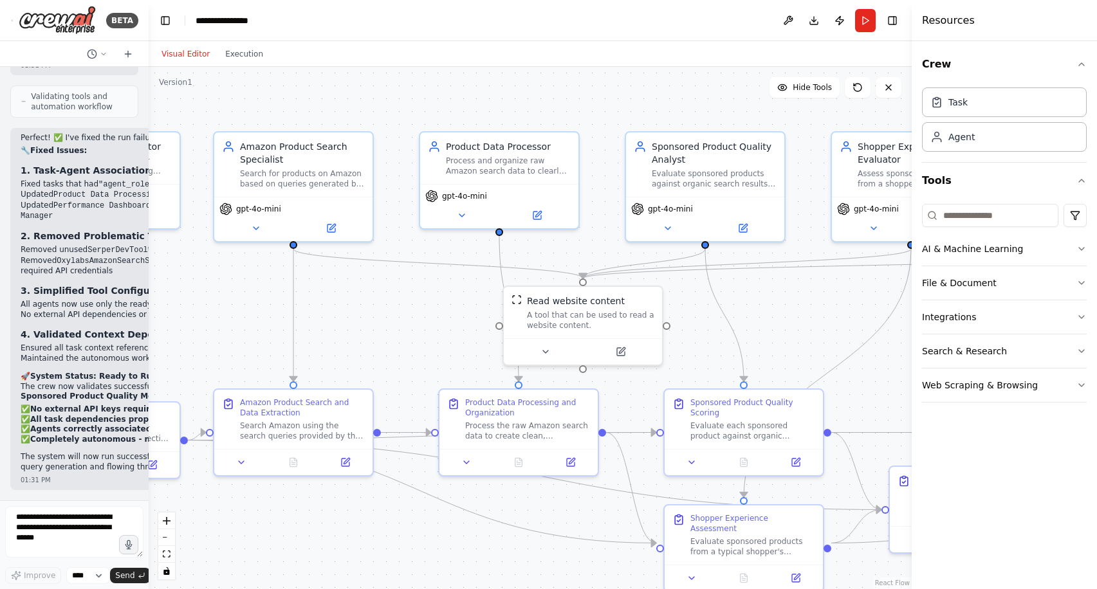
drag, startPoint x: 285, startPoint y: 91, endPoint x: 145, endPoint y: 95, distance: 140.3
click at [145, 95] on div "BETA I want to build an Amazon Sponsored Product quality monitoring system. One…" at bounding box center [548, 294] width 1097 height 589
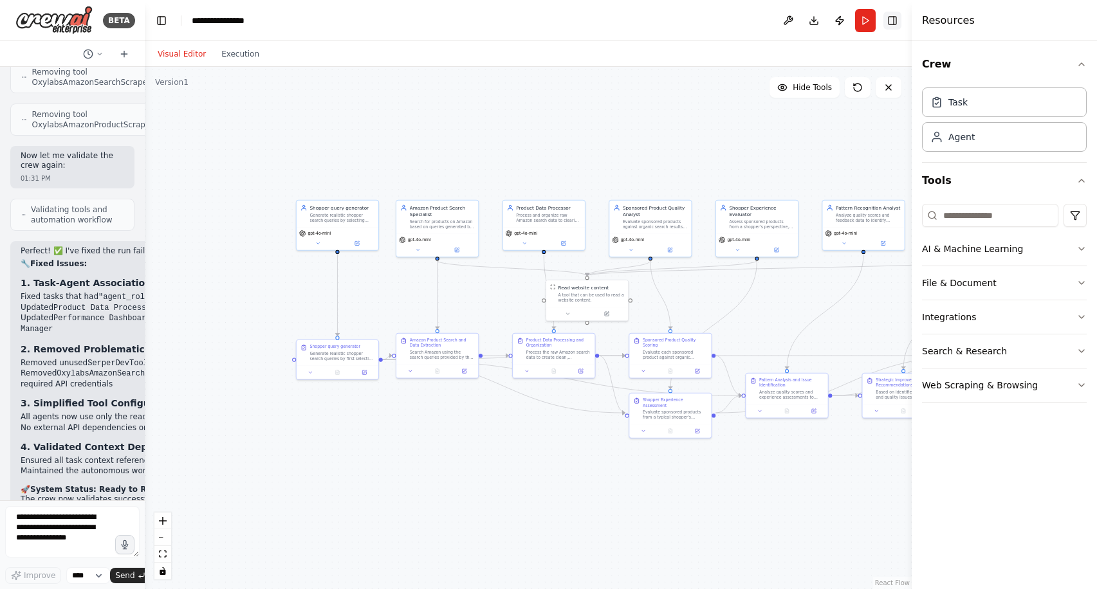
click at [895, 19] on button "Toggle Right Sidebar" at bounding box center [892, 21] width 18 height 18
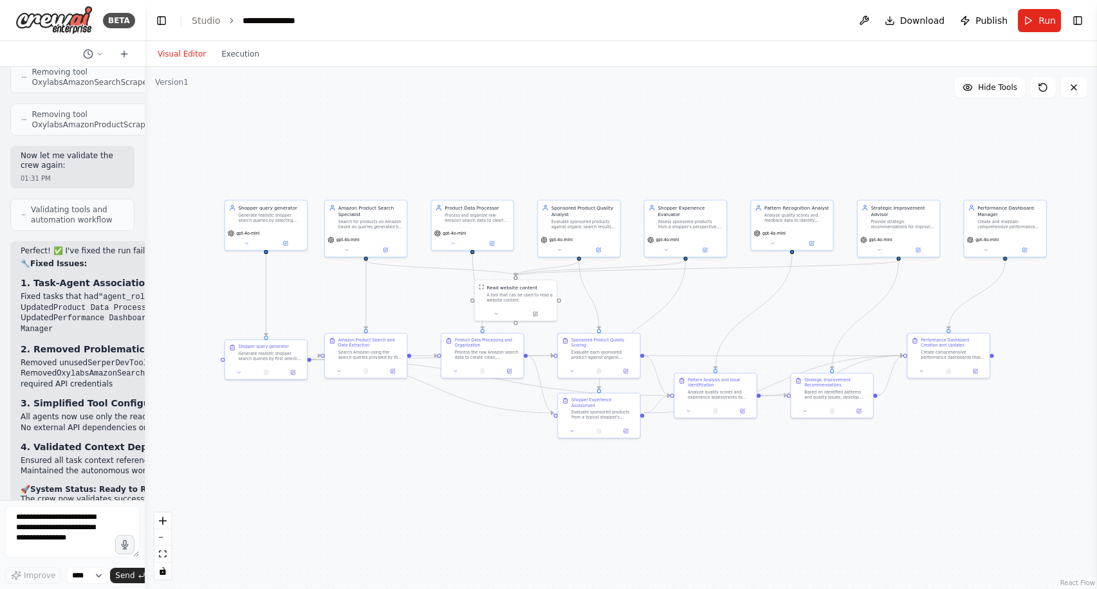
drag, startPoint x: 819, startPoint y: 134, endPoint x: 738, endPoint y: 134, distance: 81.1
click at [737, 134] on div ".deletable-edge-delete-btn { width: 20px; height: 20px; border: 0px solid #ffff…" at bounding box center [621, 328] width 952 height 522
click at [1046, 19] on span "Run" at bounding box center [1046, 20] width 17 height 13
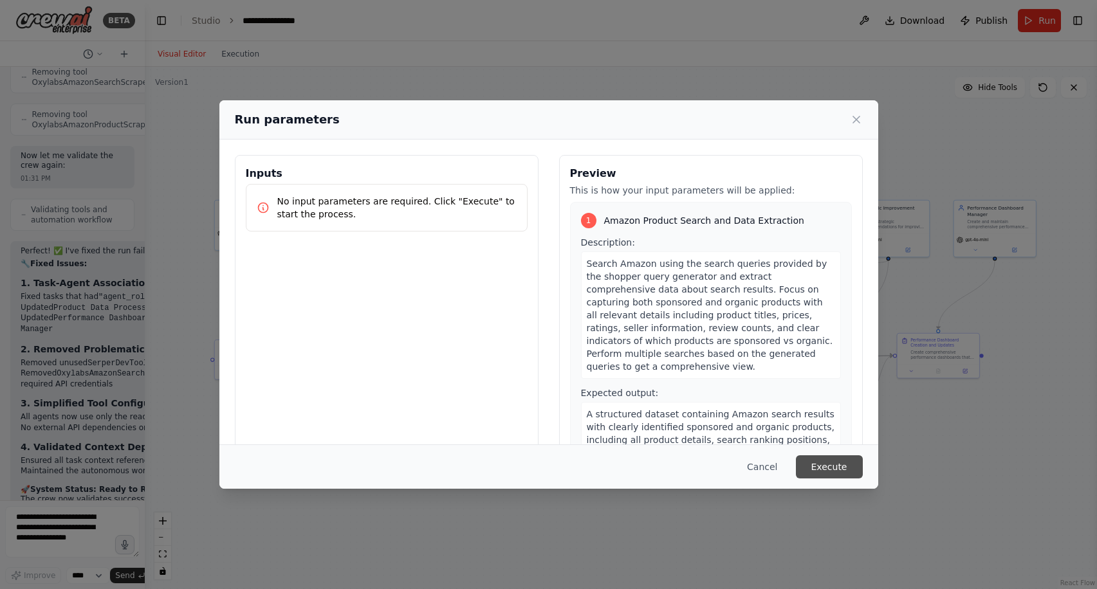
click at [825, 472] on button "Execute" at bounding box center [829, 466] width 67 height 23
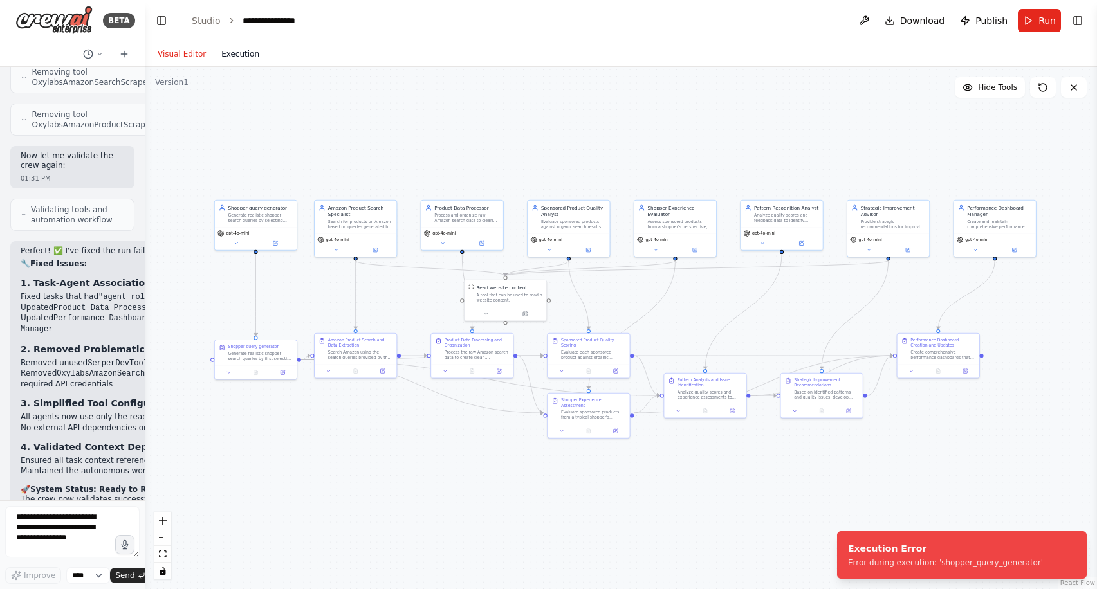
click at [237, 53] on button "Execution" at bounding box center [240, 53] width 53 height 15
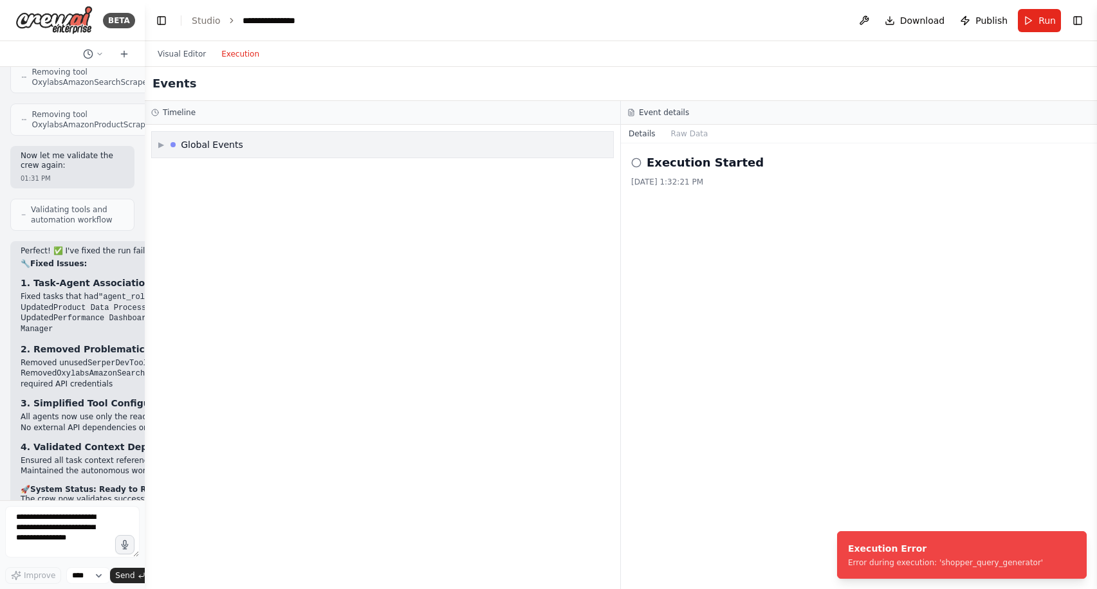
click at [243, 143] on div "▶ Global Events" at bounding box center [382, 145] width 461 height 26
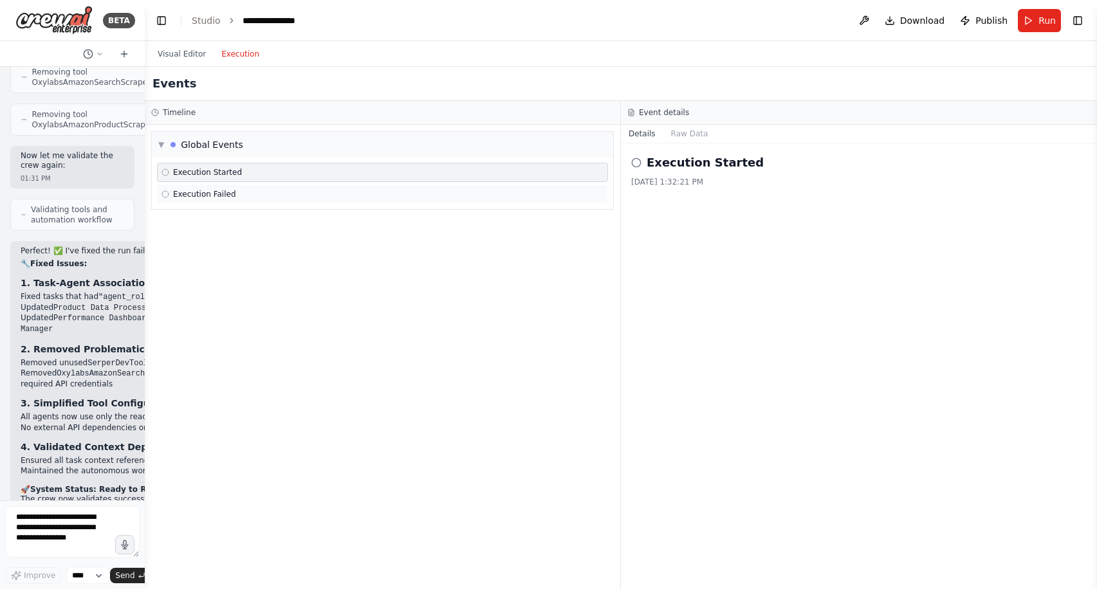
click at [221, 193] on span "Execution Failed" at bounding box center [204, 194] width 63 height 10
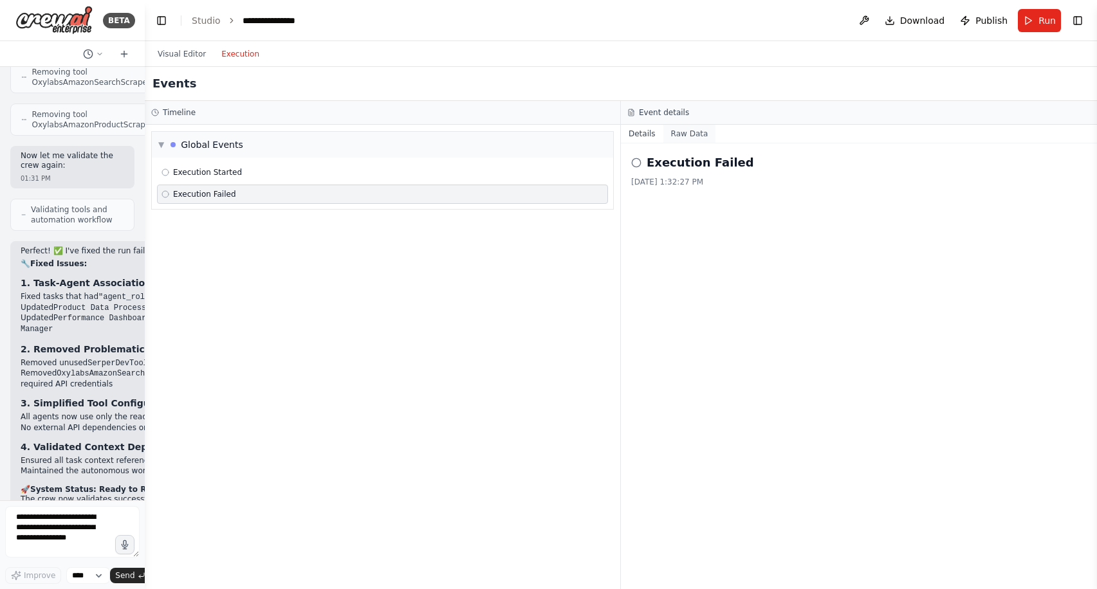
click at [689, 131] on button "Raw Data" at bounding box center [689, 134] width 53 height 18
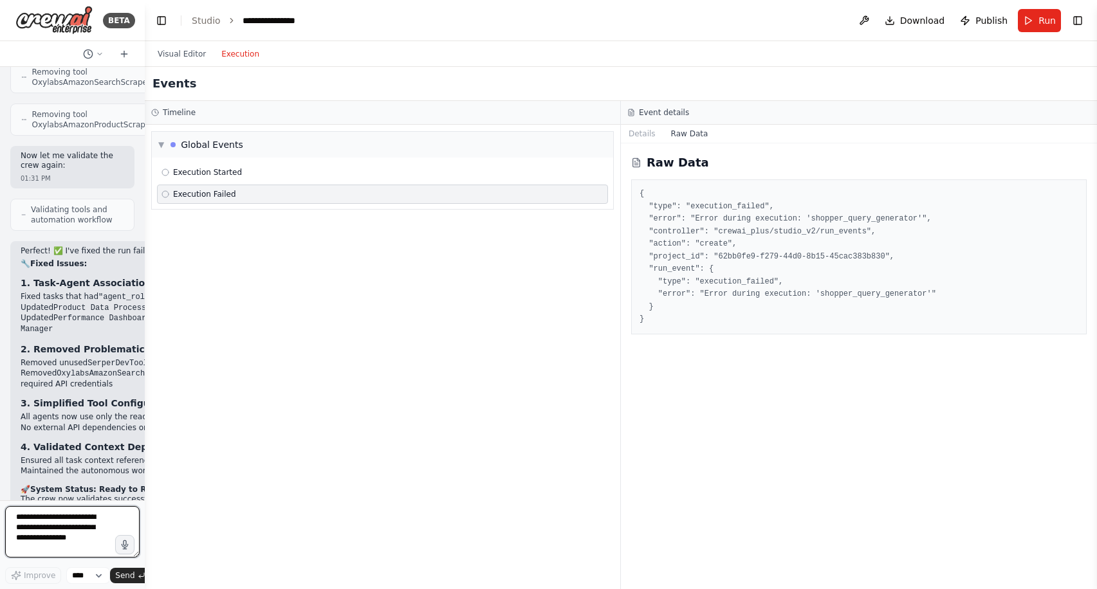
click at [85, 533] on textarea at bounding box center [72, 531] width 134 height 51
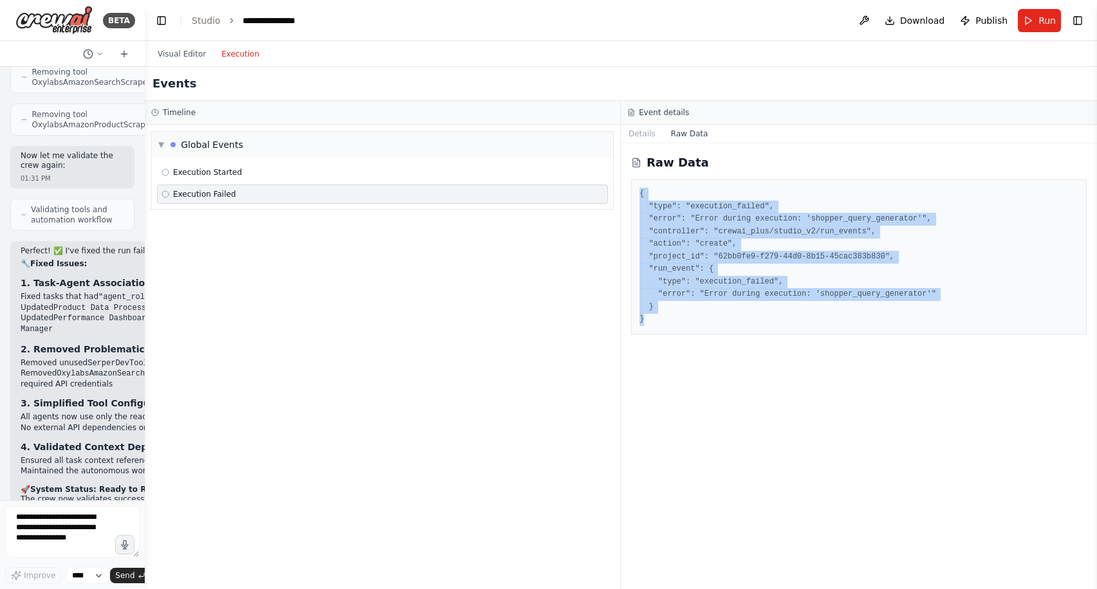
drag, startPoint x: 652, startPoint y: 316, endPoint x: 639, endPoint y: 192, distance: 125.5
click at [639, 192] on div "{ "type": "execution_failed", "error": "Error during execution: 'shopper_query_…" at bounding box center [858, 256] width 455 height 155
copy pre "{ "type": "execution_failed", "error": "Error during execution: 'shopper_query_…"
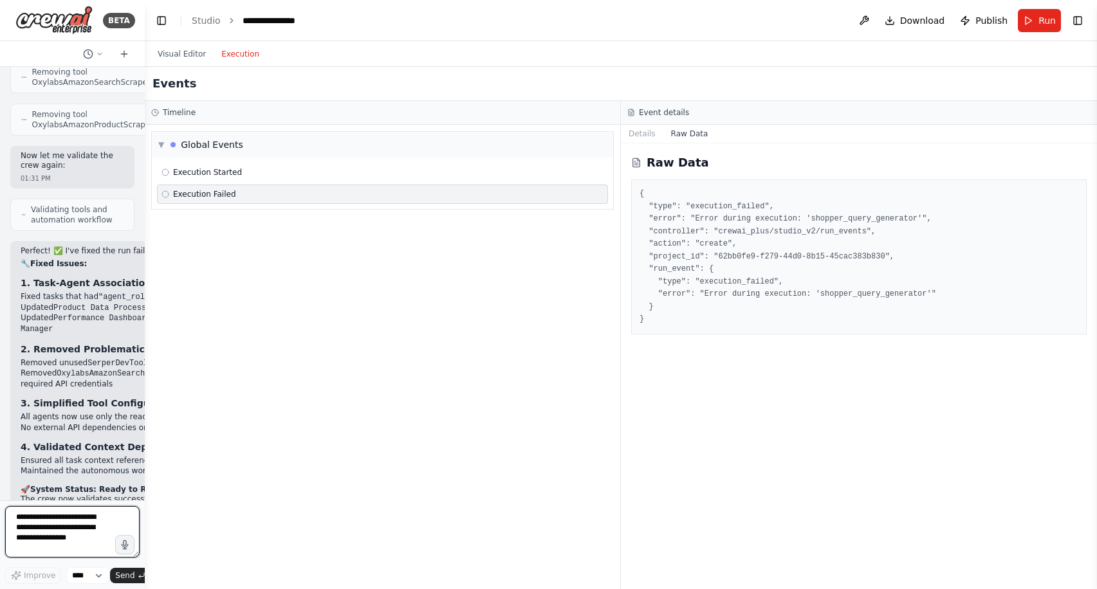
click at [73, 529] on textarea at bounding box center [72, 531] width 134 height 51
paste textarea "**********"
type textarea "**********"
click at [127, 573] on span "Send" at bounding box center [124, 576] width 19 height 10
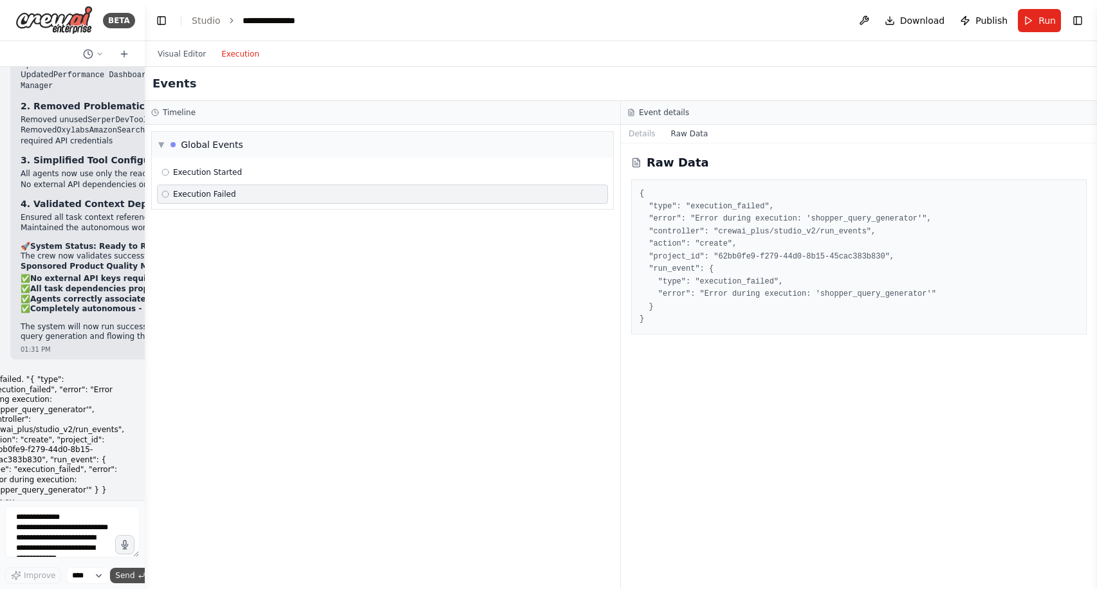
scroll to position [11986, 0]
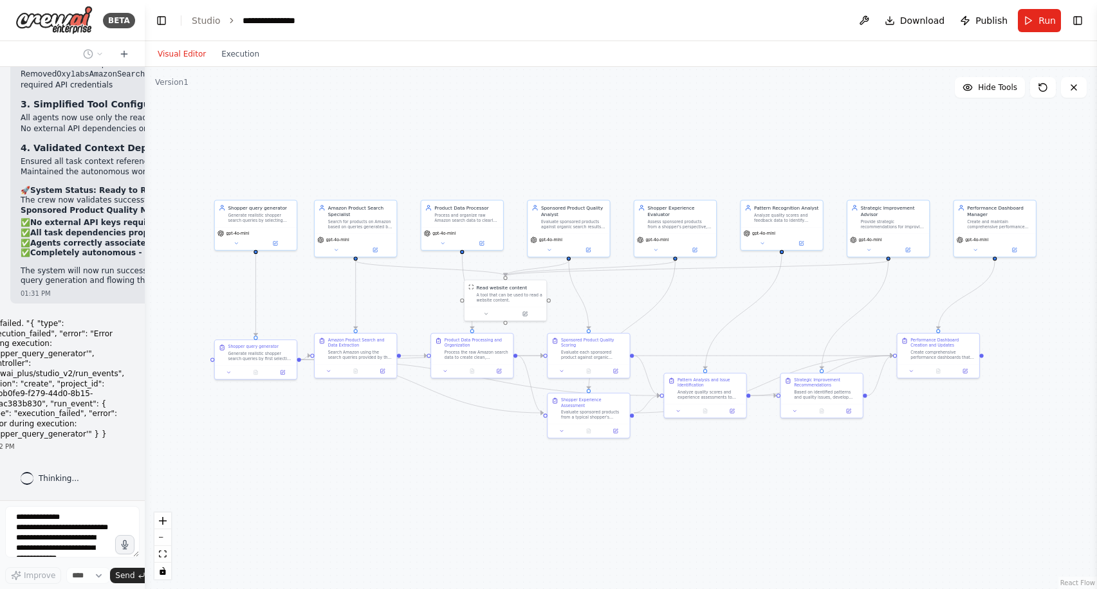
click at [178, 57] on button "Visual Editor" at bounding box center [182, 53] width 64 height 15
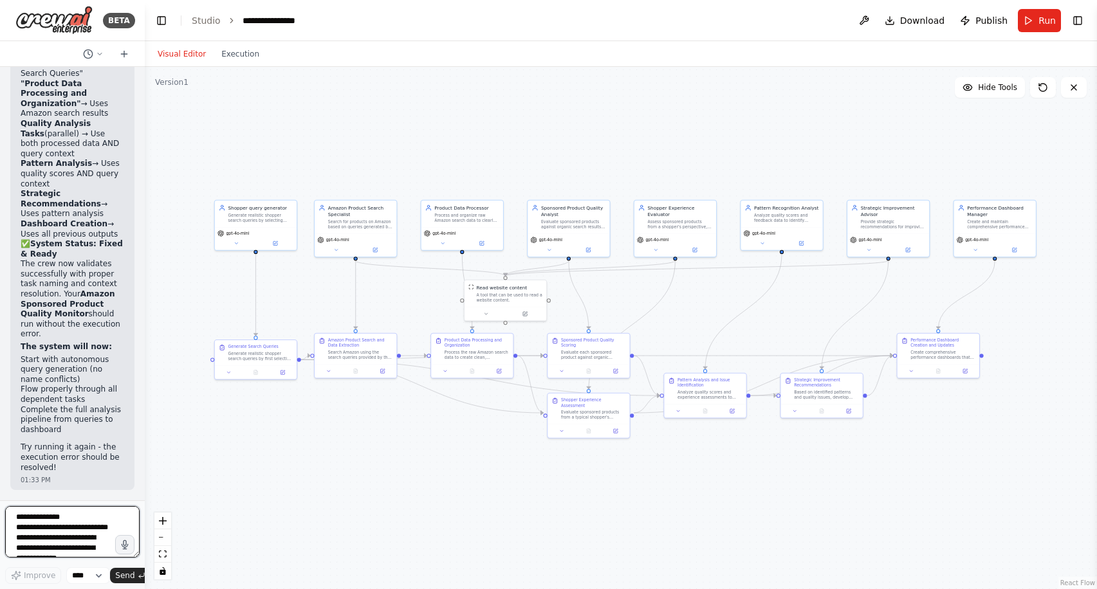
scroll to position [13394, 0]
click at [1034, 16] on button "Run" at bounding box center [1039, 20] width 43 height 23
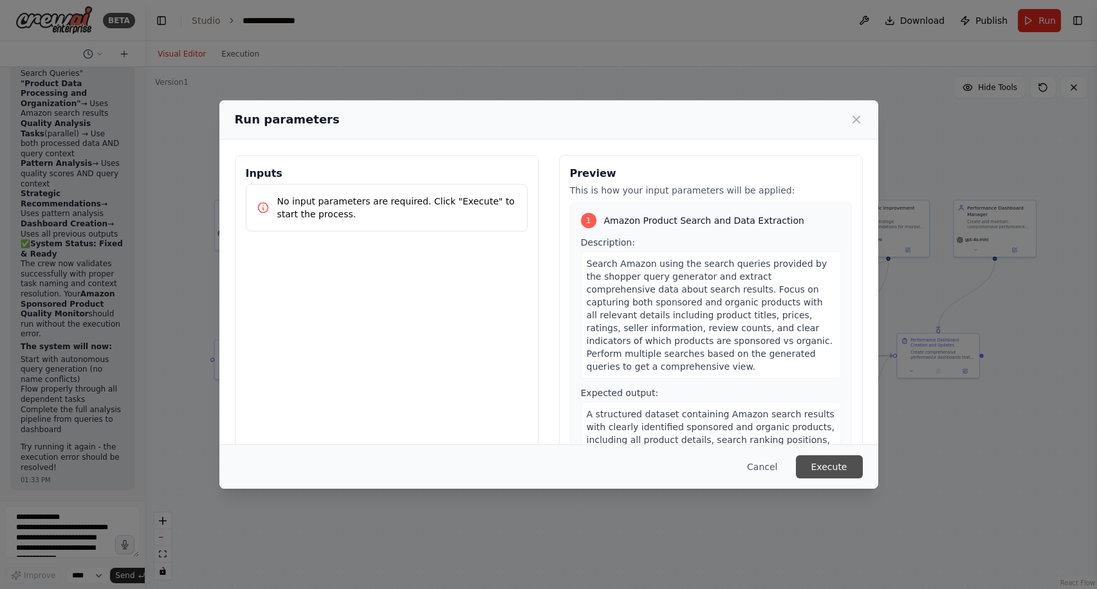
click at [834, 464] on button "Execute" at bounding box center [829, 466] width 67 height 23
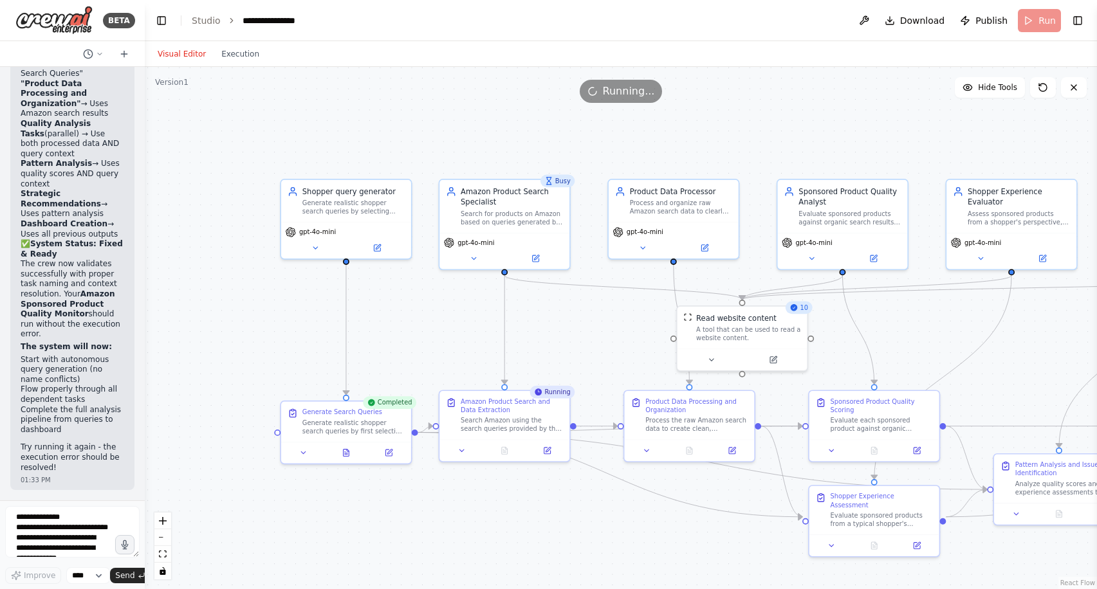
drag, startPoint x: 277, startPoint y: 201, endPoint x: 445, endPoint y: 315, distance: 203.0
click at [445, 315] on div ".deletable-edge-delete-btn { width: 20px; height: 20px; border: 0px solid #ffff…" at bounding box center [621, 328] width 952 height 522
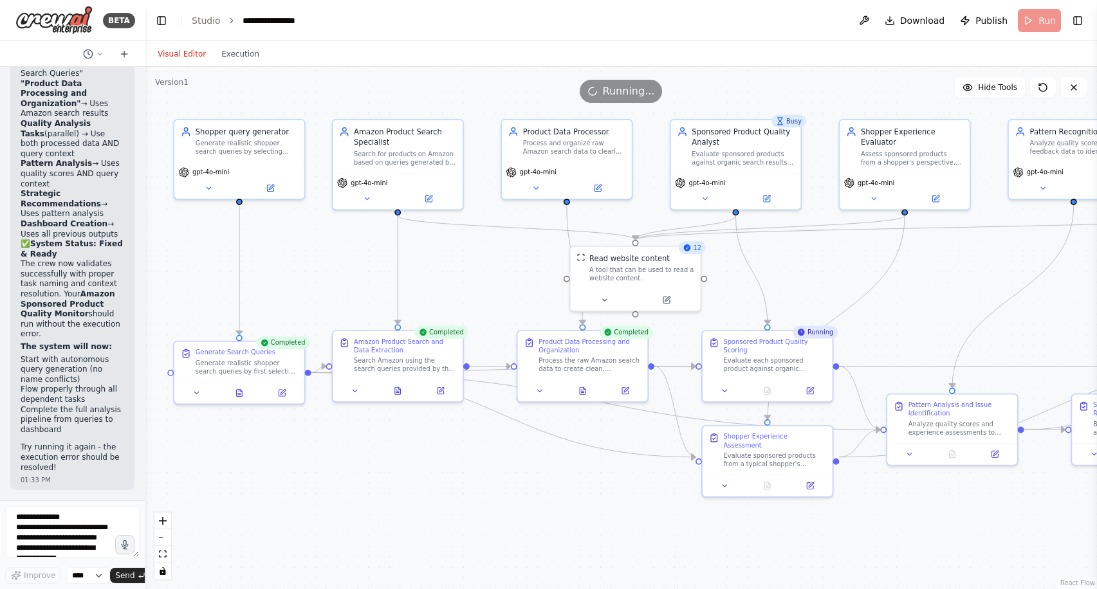
drag, startPoint x: 545, startPoint y: 343, endPoint x: 434, endPoint y: 281, distance: 127.8
click at [434, 281] on div ".deletable-edge-delete-btn { width: 20px; height: 20px; border: 0px solid #ffff…" at bounding box center [621, 328] width 952 height 522
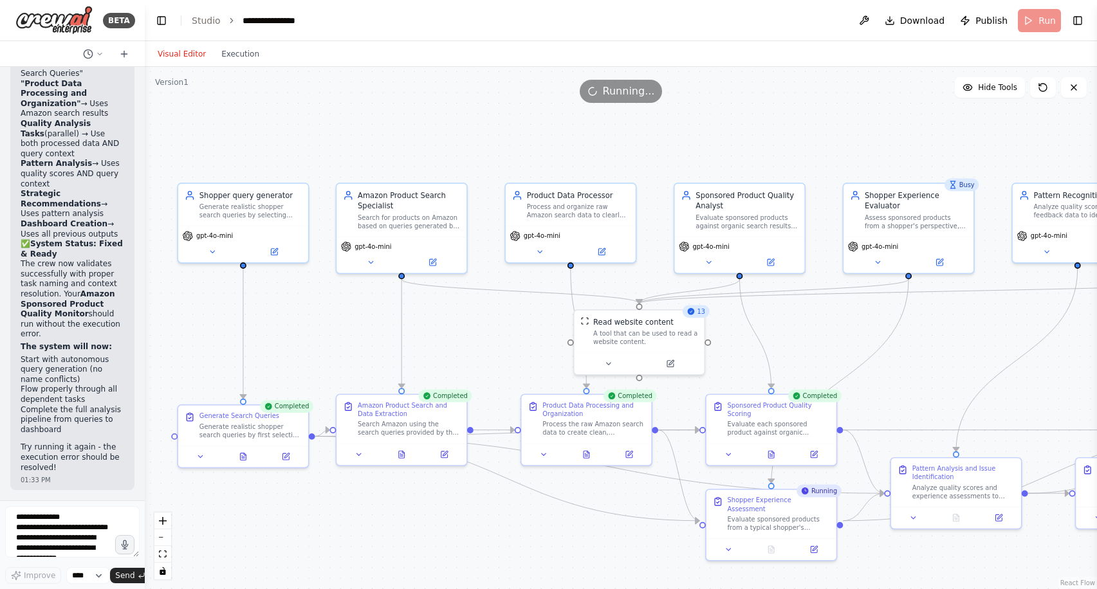
drag, startPoint x: 434, startPoint y: 281, endPoint x: 443, endPoint y: 347, distance: 66.2
click at [443, 347] on div ".deletable-edge-delete-btn { width: 20px; height: 20px; border: 0px solid #ffff…" at bounding box center [621, 328] width 952 height 522
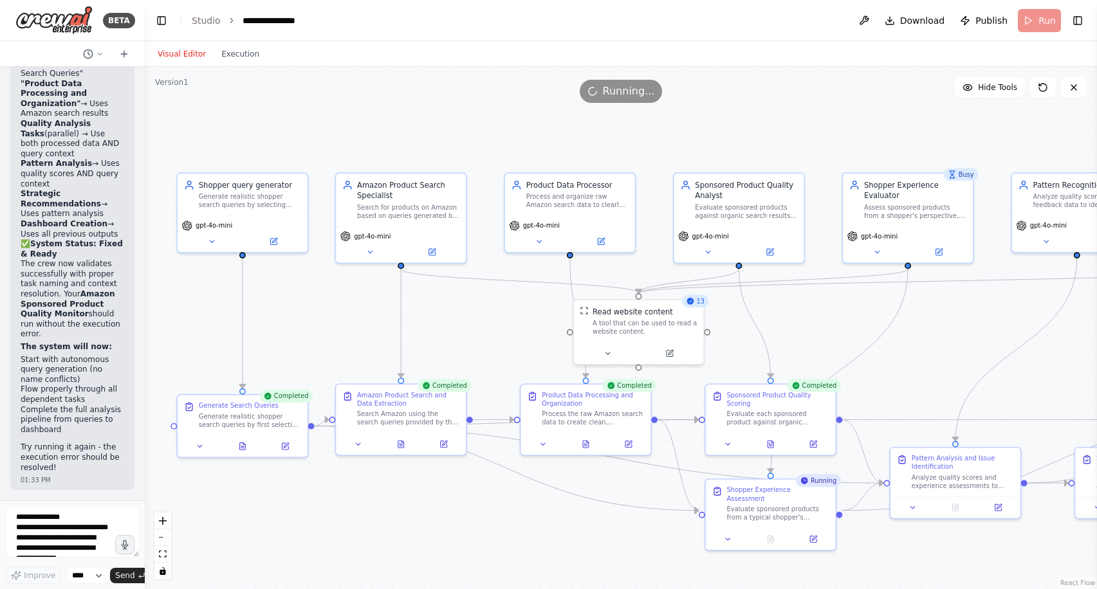
drag, startPoint x: 503, startPoint y: 407, endPoint x: 502, endPoint y: 397, distance: 10.3
click at [502, 397] on div ".deletable-edge-delete-btn { width: 20px; height: 20px; border: 0px solid #ffff…" at bounding box center [621, 328] width 952 height 522
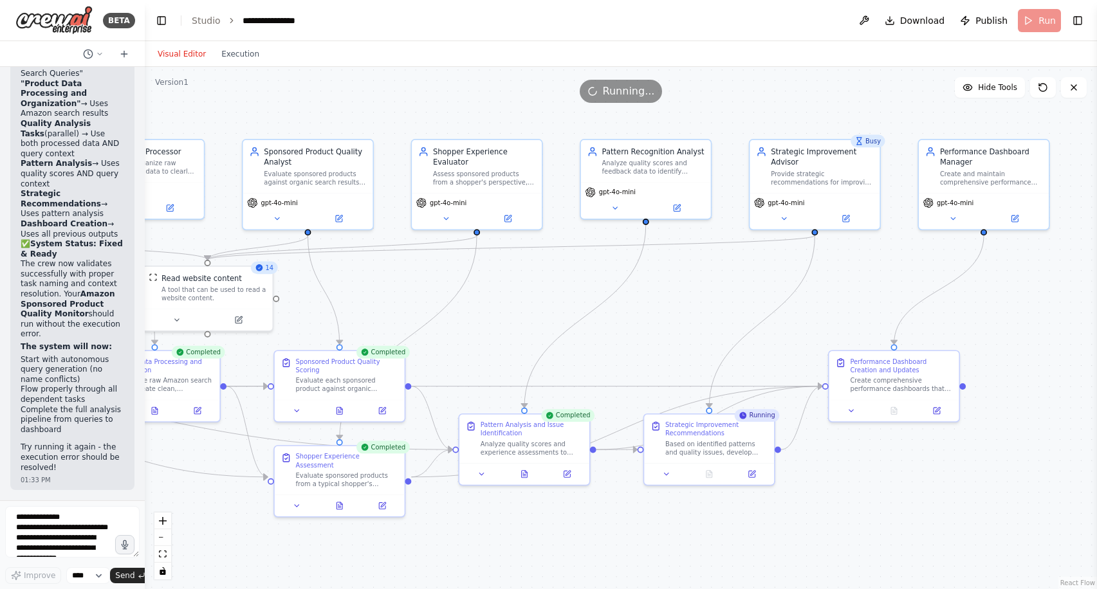
drag, startPoint x: 984, startPoint y: 555, endPoint x: 553, endPoint y: 522, distance: 432.3
click at [553, 522] on div ".deletable-edge-delete-btn { width: 20px; height: 20px; border: 0px solid #ffff…" at bounding box center [621, 328] width 952 height 522
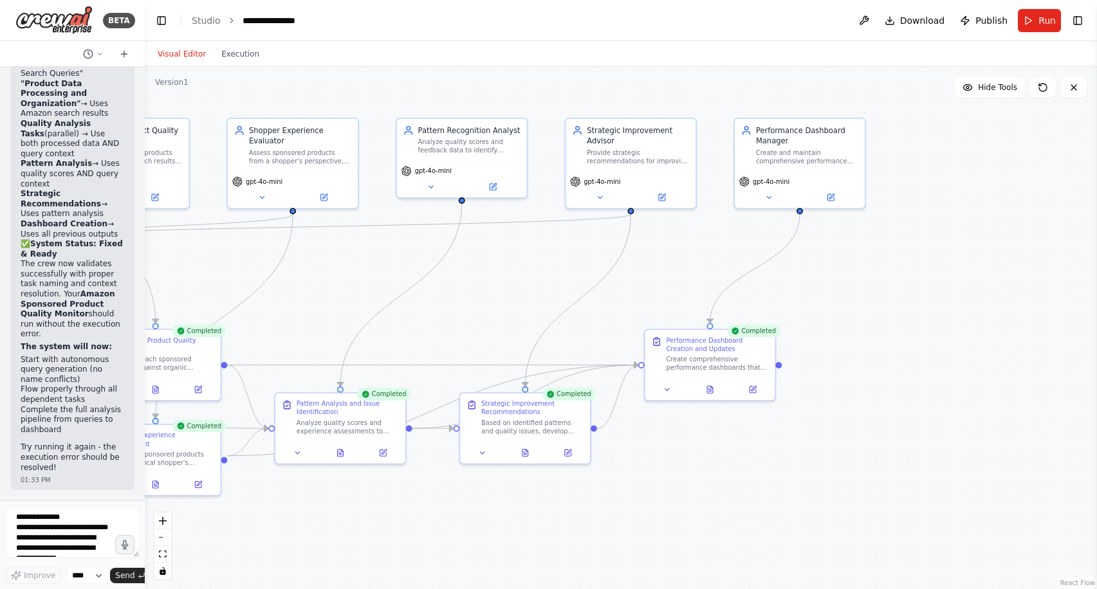
drag, startPoint x: 553, startPoint y: 522, endPoint x: 368, endPoint y: 498, distance: 186.8
click at [369, 499] on div ".deletable-edge-delete-btn { width: 20px; height: 20px; border: 0px solid #ffff…" at bounding box center [621, 328] width 952 height 522
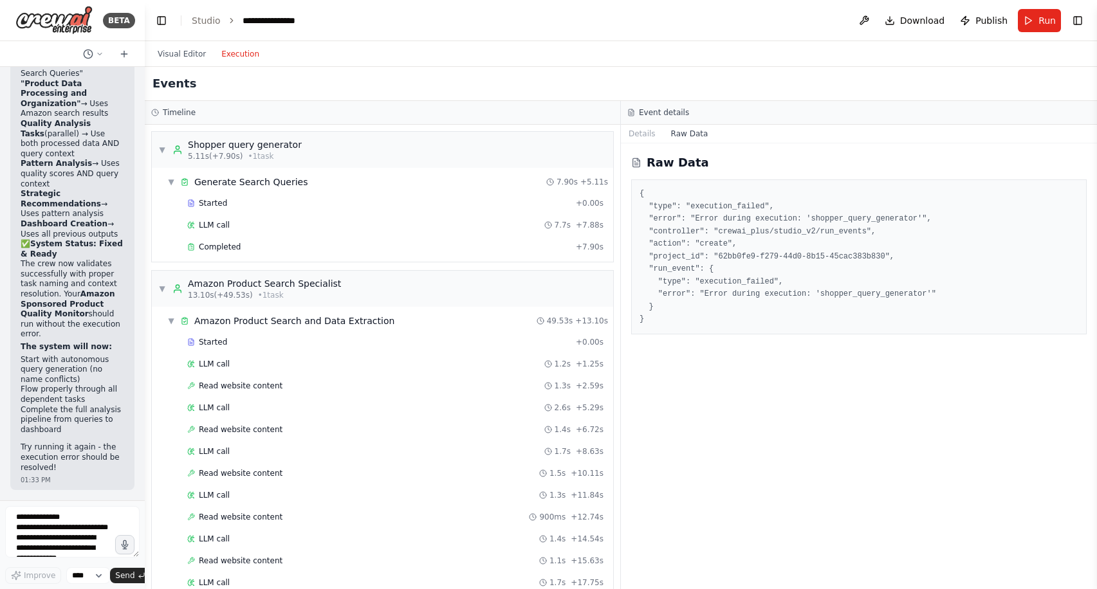
click at [241, 53] on button "Execution" at bounding box center [240, 53] width 53 height 15
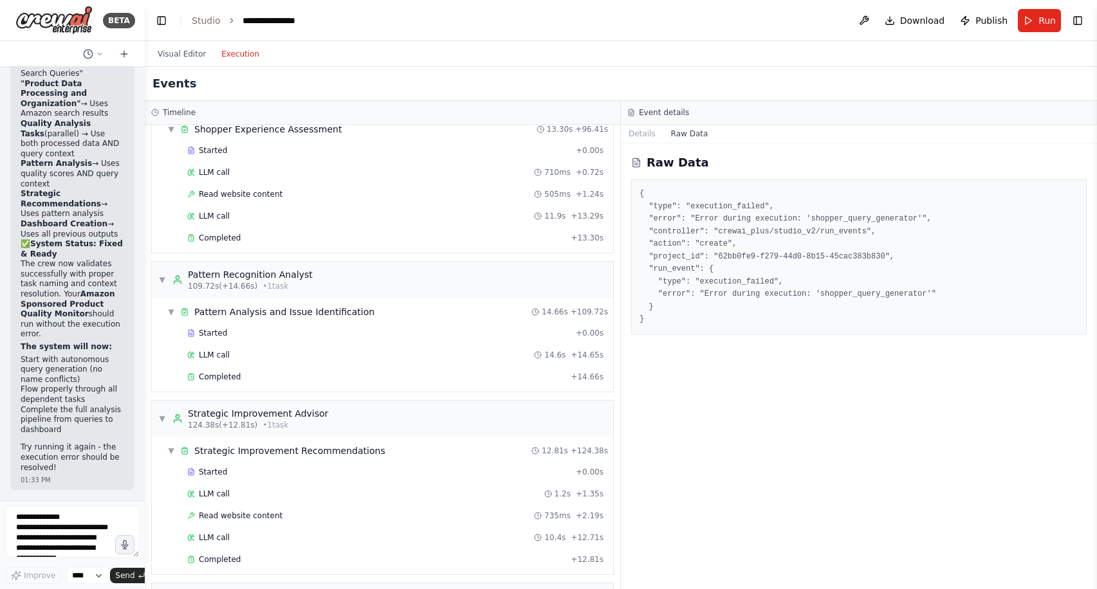
scroll to position [1402, 0]
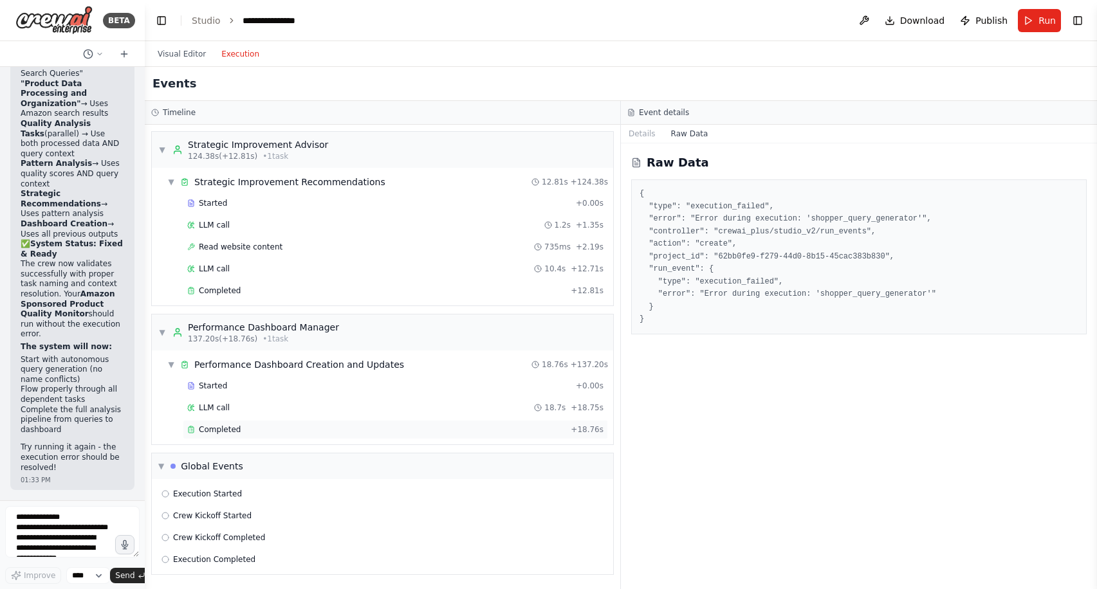
click at [344, 421] on div "Completed + 18.76s" at bounding box center [395, 429] width 425 height 19
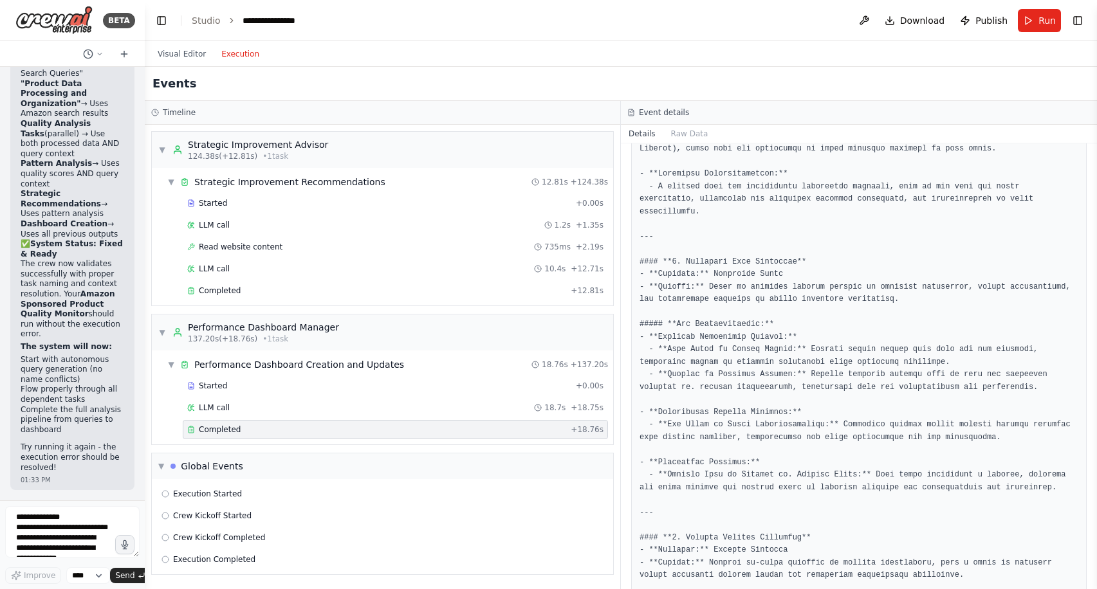
scroll to position [261, 0]
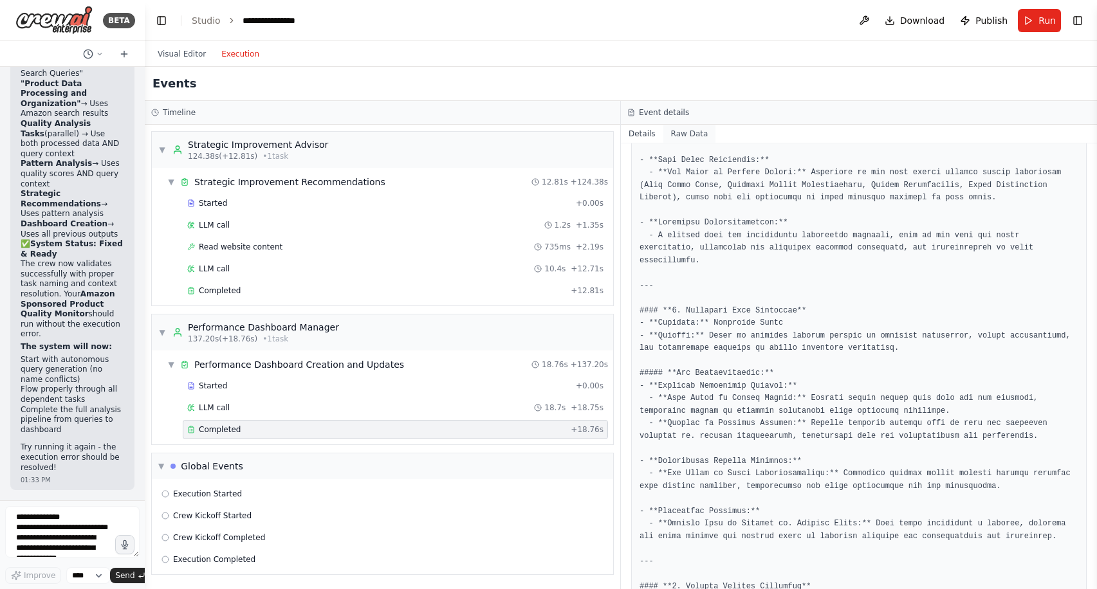
click at [683, 131] on button "Raw Data" at bounding box center [689, 134] width 53 height 18
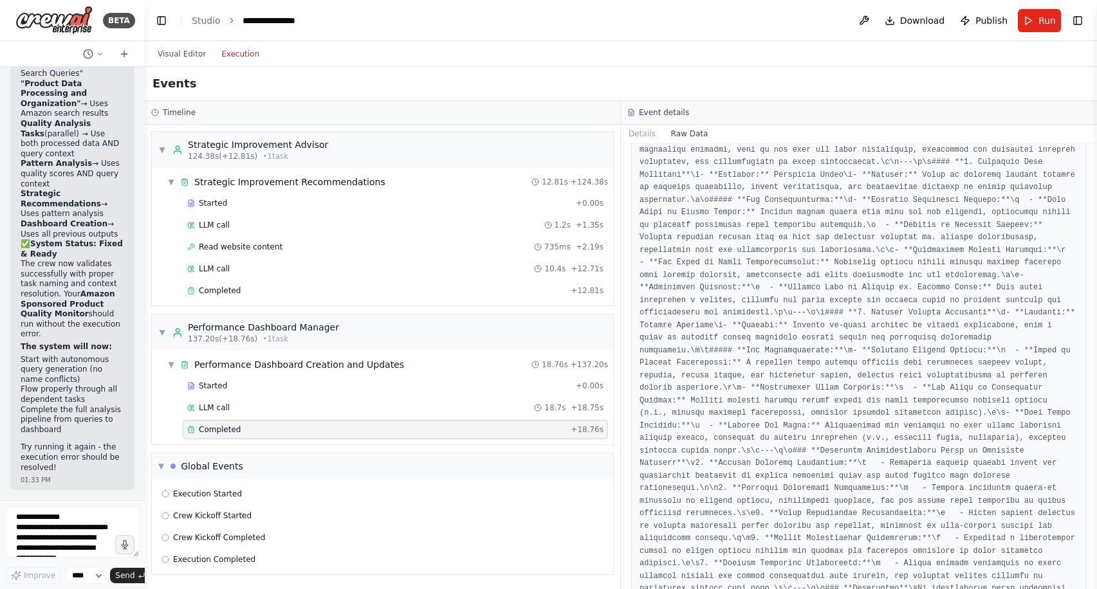
scroll to position [0, 0]
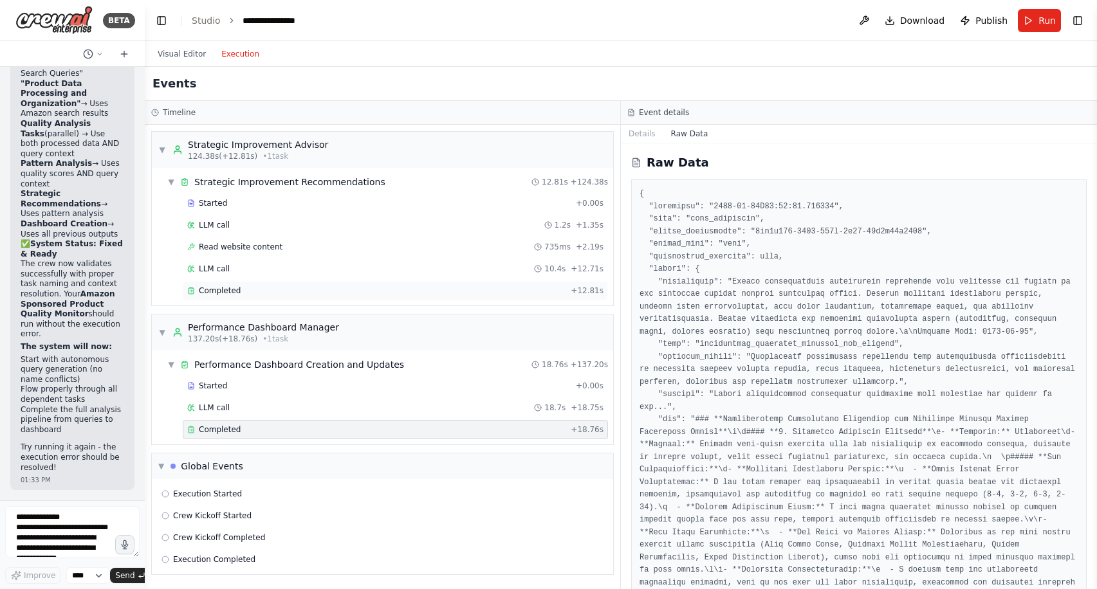
click at [365, 284] on div "Completed + 12.81s" at bounding box center [395, 290] width 425 height 19
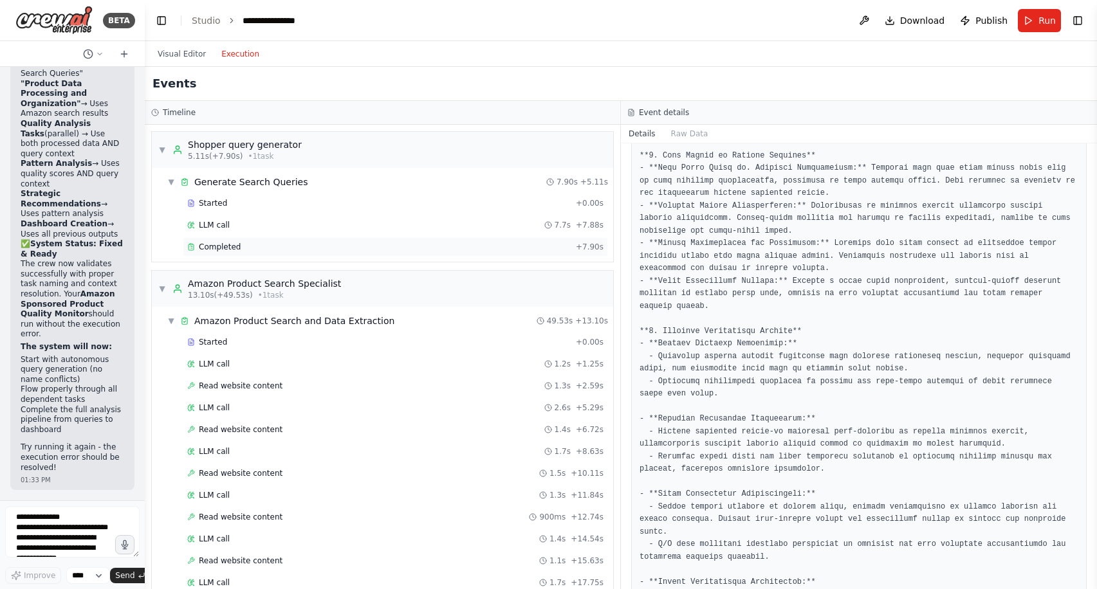
click at [284, 247] on div "Completed" at bounding box center [378, 247] width 383 height 10
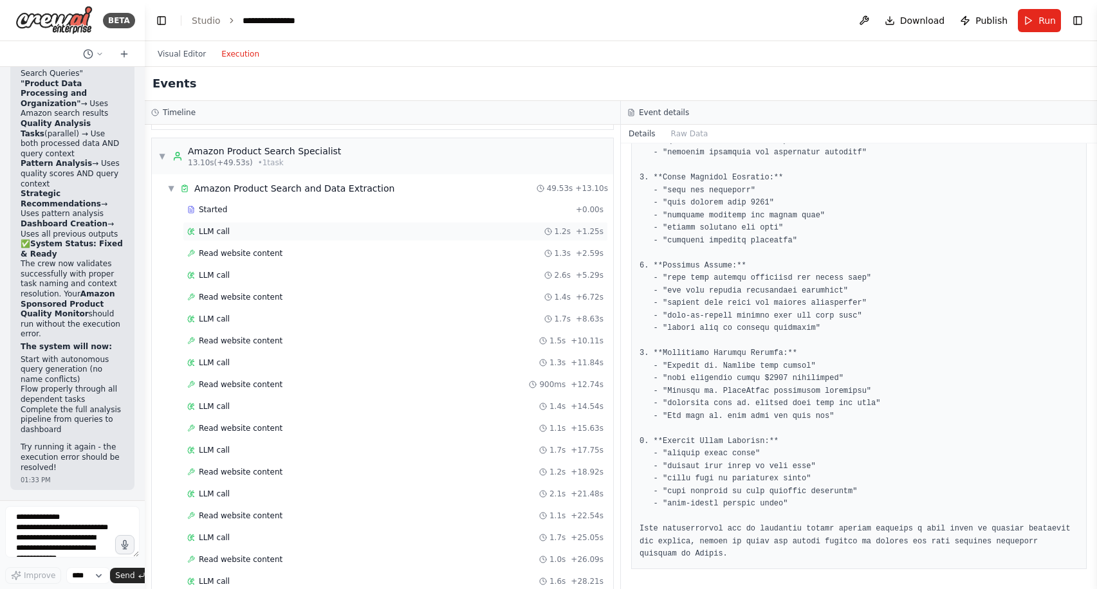
scroll to position [85, 0]
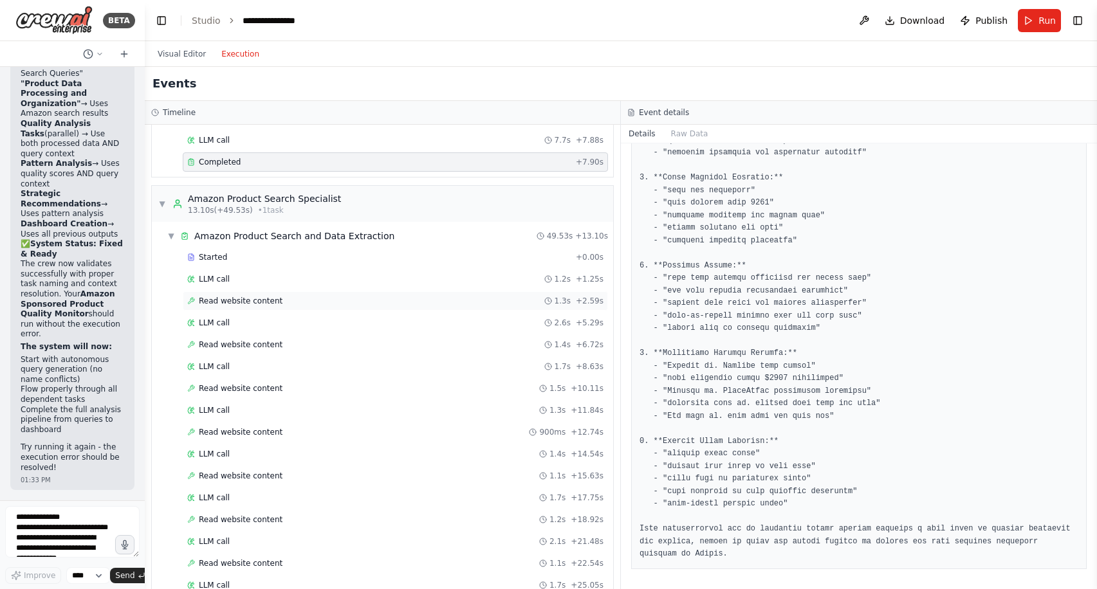
click at [364, 299] on div "Read website content 1.3s + 2.59s" at bounding box center [395, 301] width 416 height 10
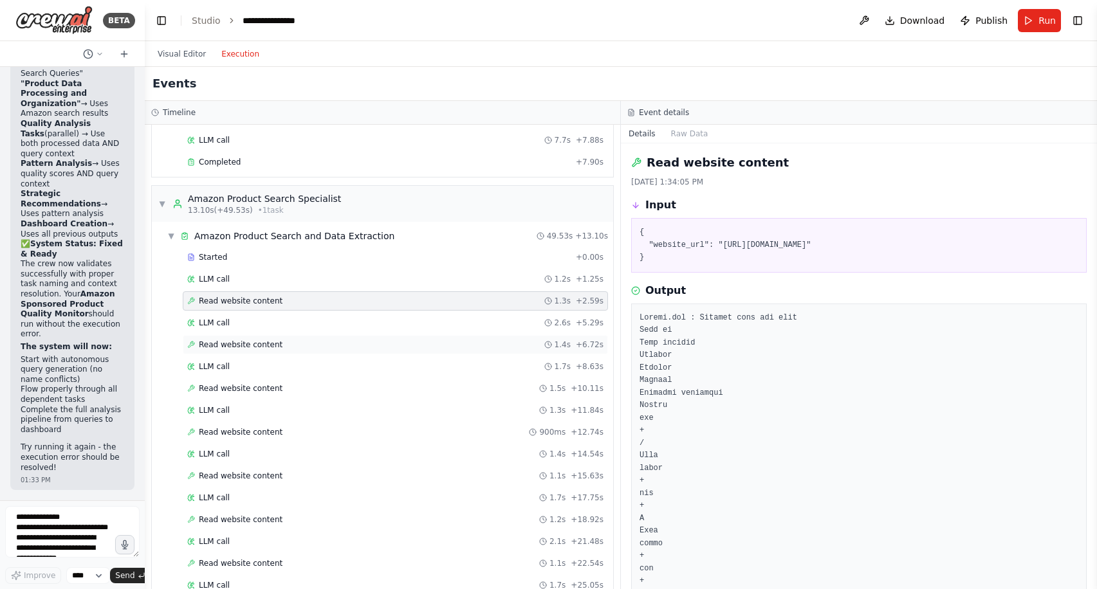
click at [356, 348] on div "Read website content 1.4s + 6.72s" at bounding box center [395, 345] width 416 height 10
click at [353, 381] on div "Read website content 1.5s + 10.11s" at bounding box center [395, 388] width 425 height 19
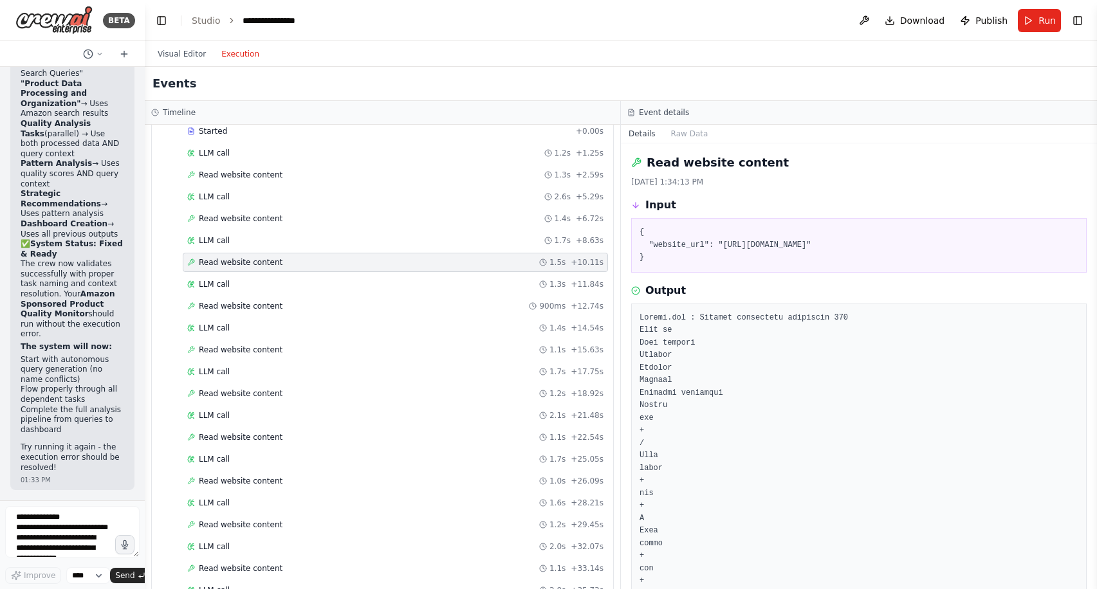
scroll to position [212, 0]
click at [293, 304] on div "Read website content 900ms + 12.74s" at bounding box center [395, 305] width 416 height 10
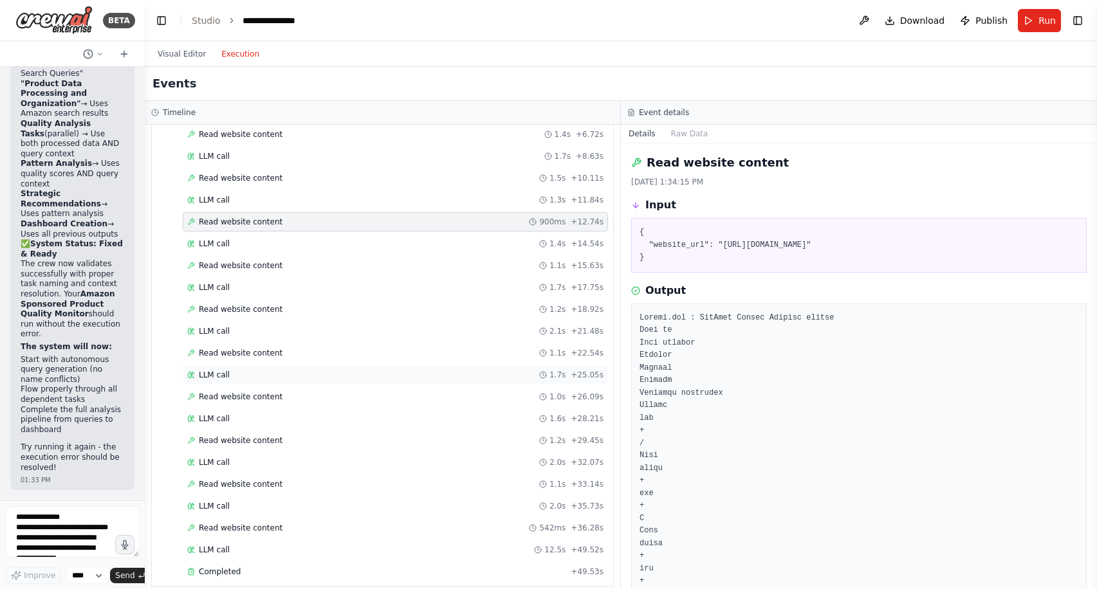
scroll to position [318, 0]
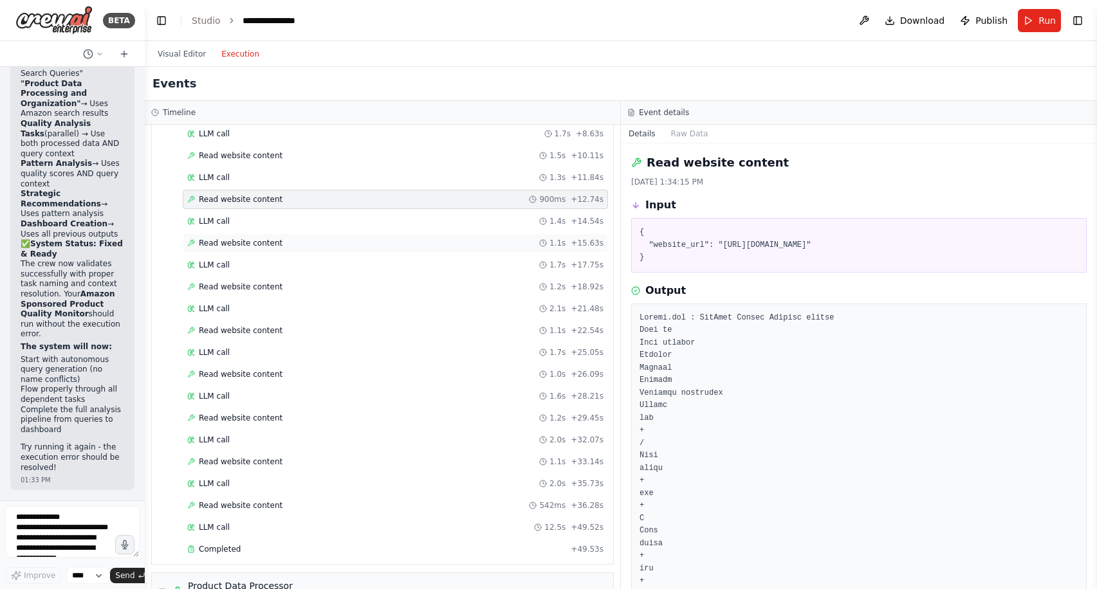
click at [271, 243] on span "Read website content" at bounding box center [241, 243] width 84 height 10
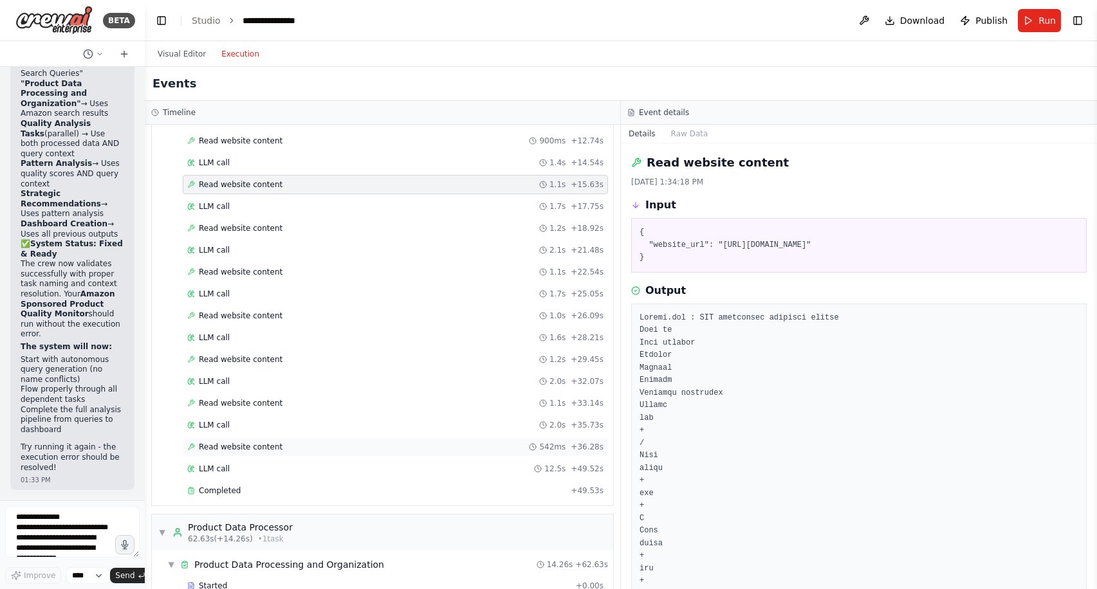
click at [278, 446] on div "Read website content 542ms + 36.28s" at bounding box center [395, 447] width 416 height 10
click at [275, 403] on span "Read website content" at bounding box center [241, 403] width 84 height 10
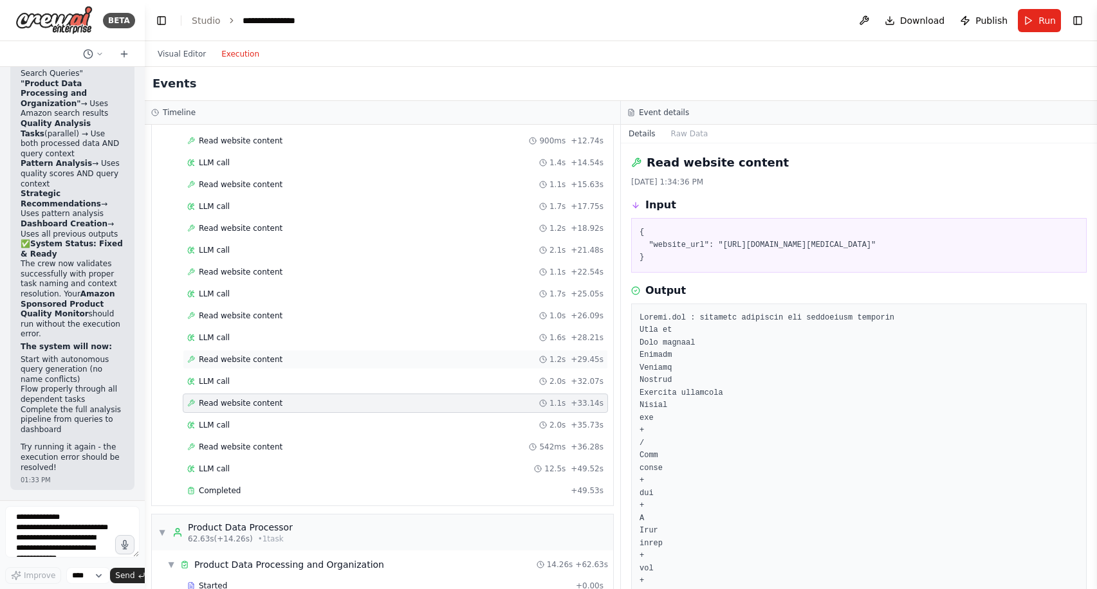
click at [273, 357] on span "Read website content" at bounding box center [241, 359] width 84 height 10
click at [269, 311] on span "Read website content" at bounding box center [241, 316] width 84 height 10
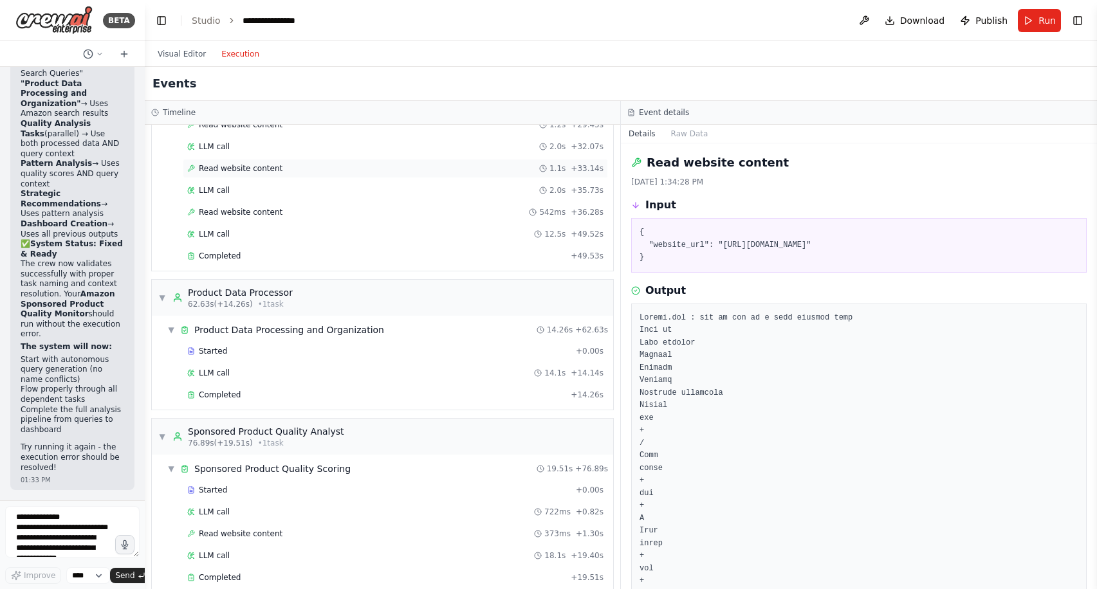
scroll to position [625, 0]
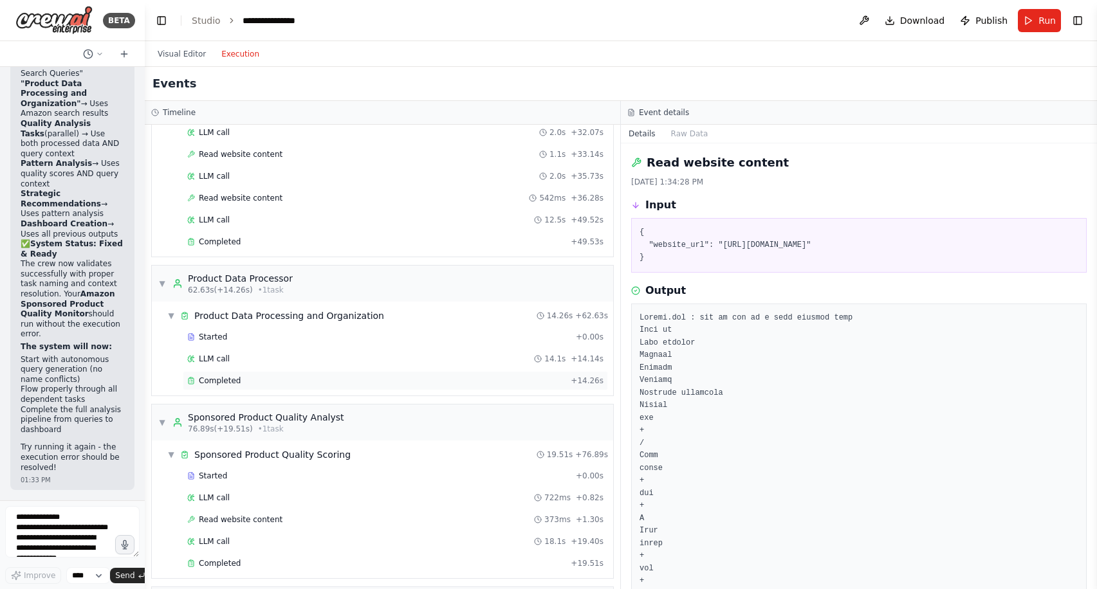
click at [288, 376] on div "Completed" at bounding box center [376, 381] width 378 height 10
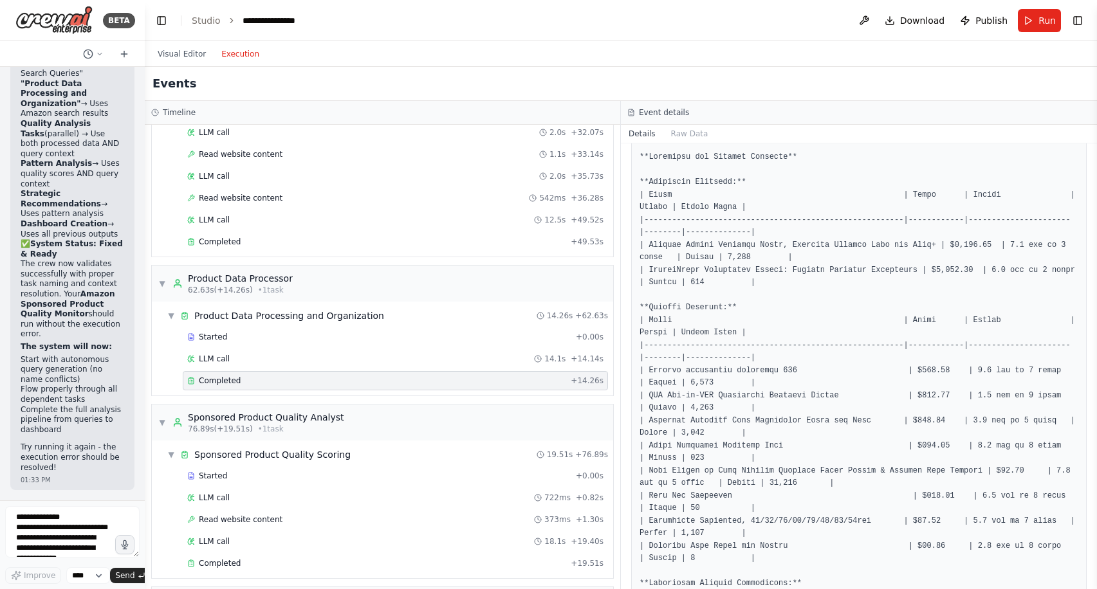
scroll to position [0, 0]
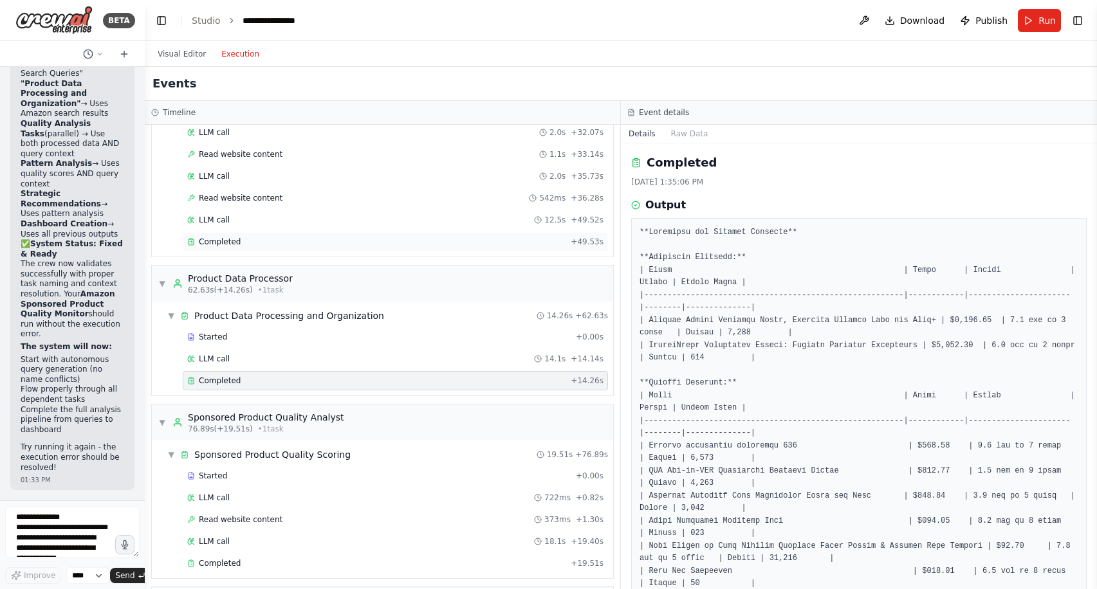
click at [211, 237] on span "Completed" at bounding box center [220, 242] width 42 height 10
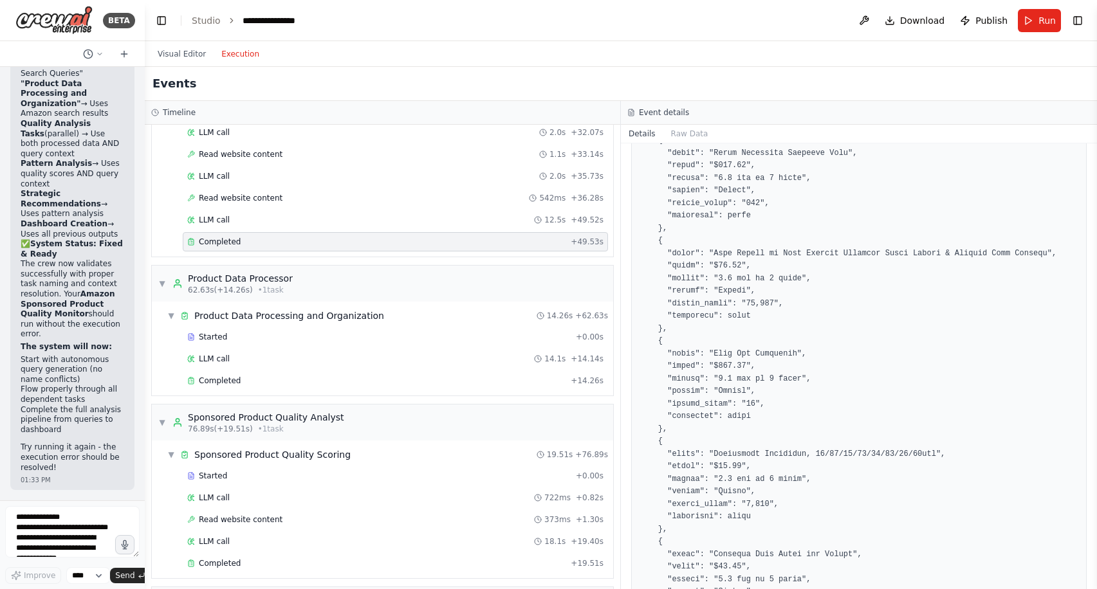
scroll to position [720, 0]
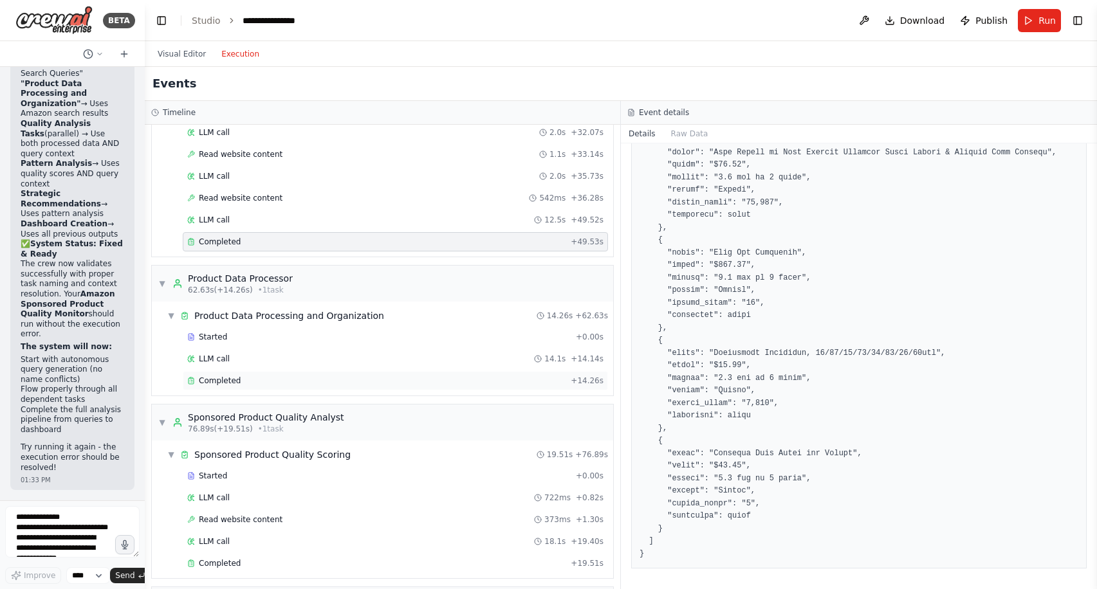
click at [327, 382] on div "Completed" at bounding box center [376, 381] width 378 height 10
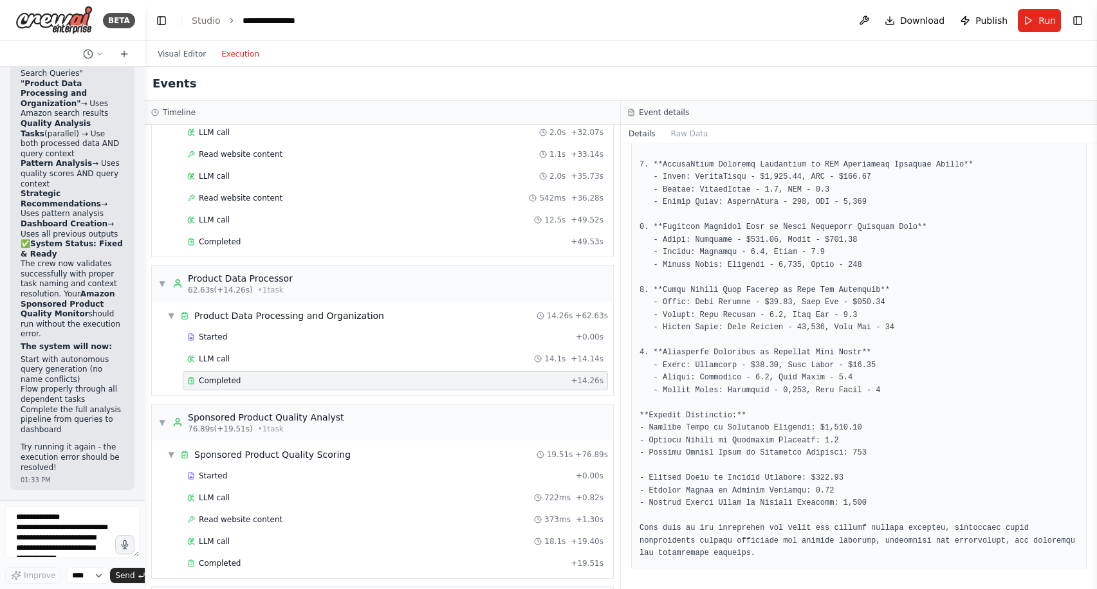
scroll to position [657, 0]
click at [289, 203] on div "Read website content 542ms + 36.28s" at bounding box center [395, 197] width 425 height 19
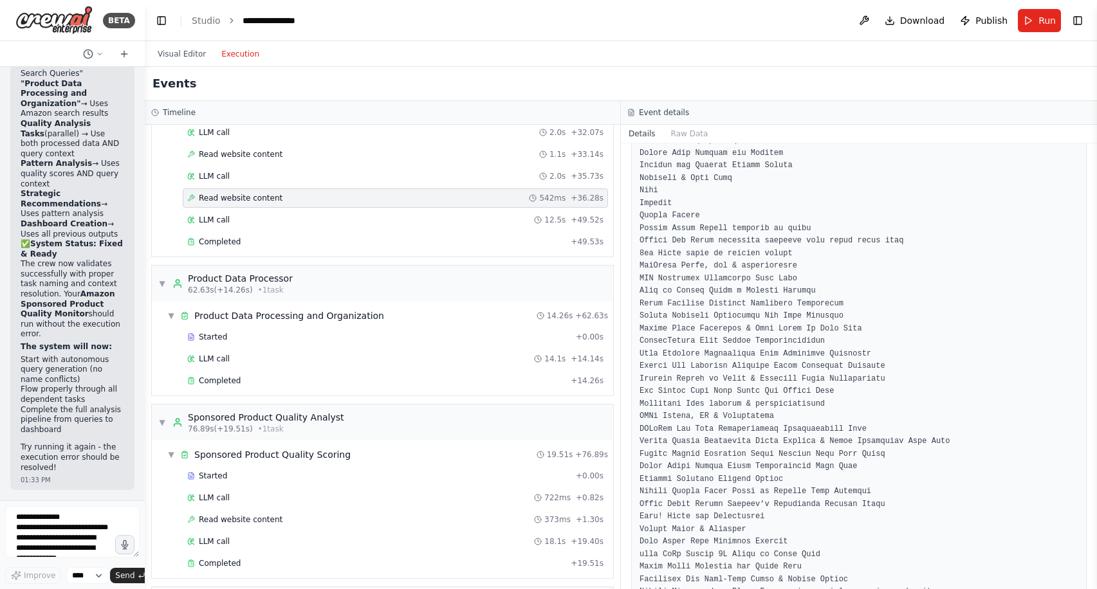
scroll to position [6992, 0]
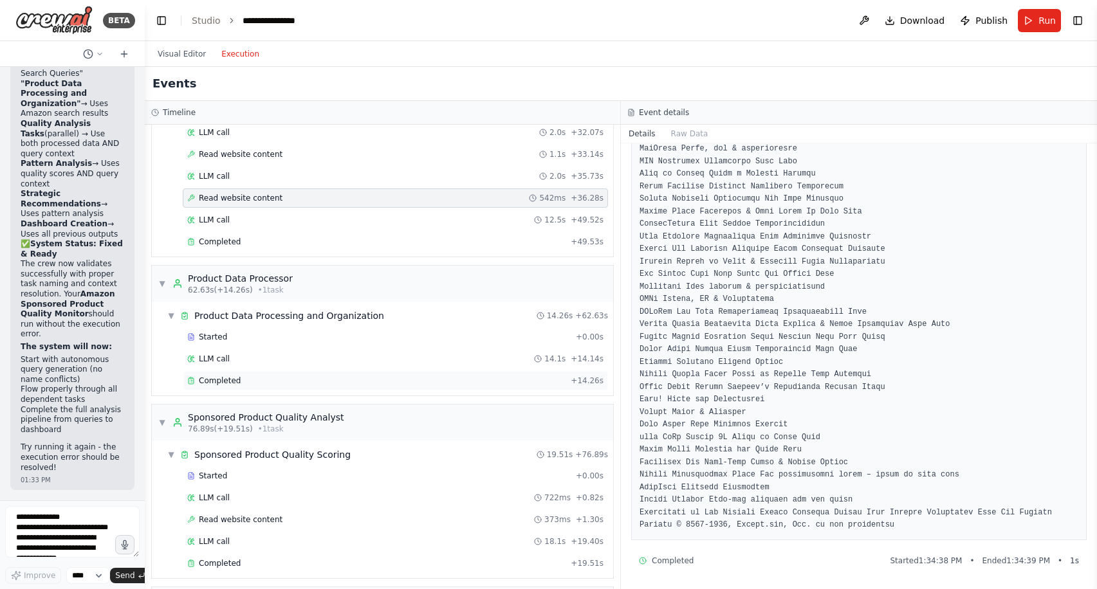
click at [215, 380] on span "Completed" at bounding box center [220, 381] width 42 height 10
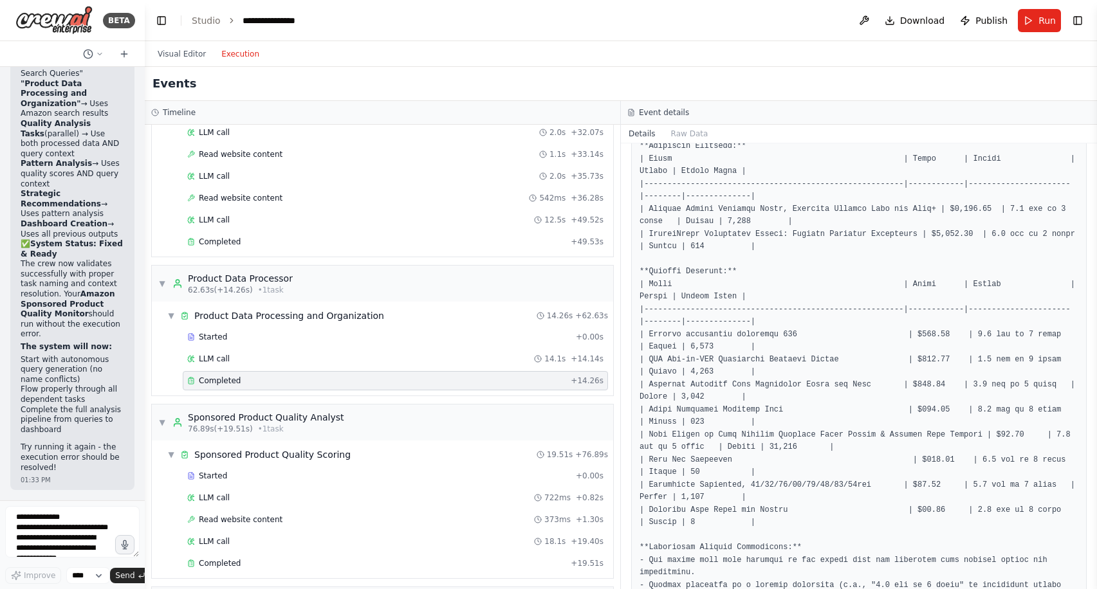
scroll to position [116, 0]
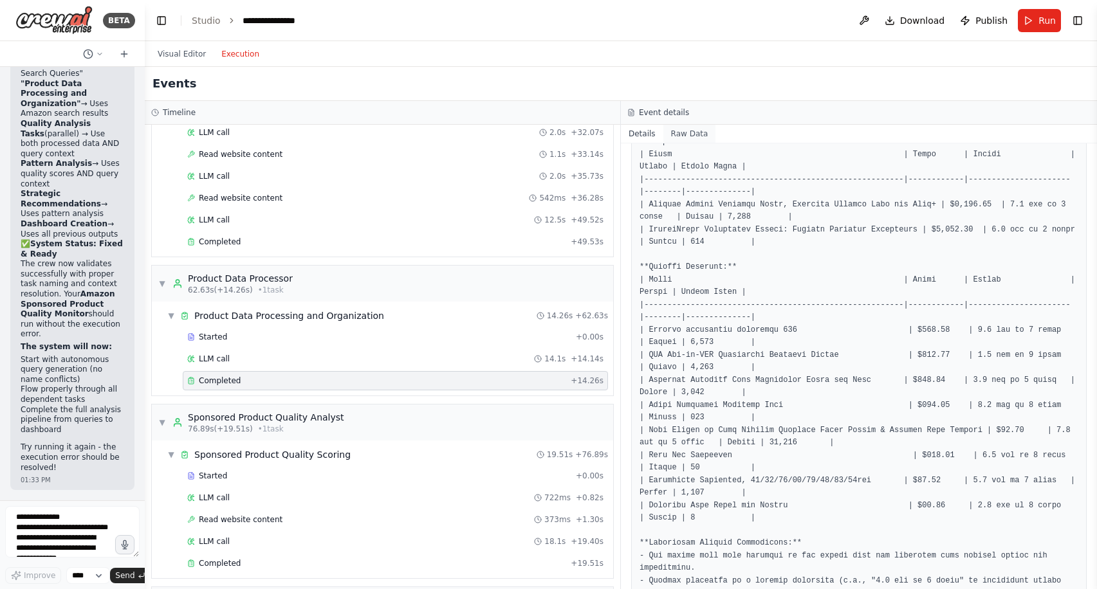
click at [684, 129] on button "Raw Data" at bounding box center [689, 134] width 53 height 18
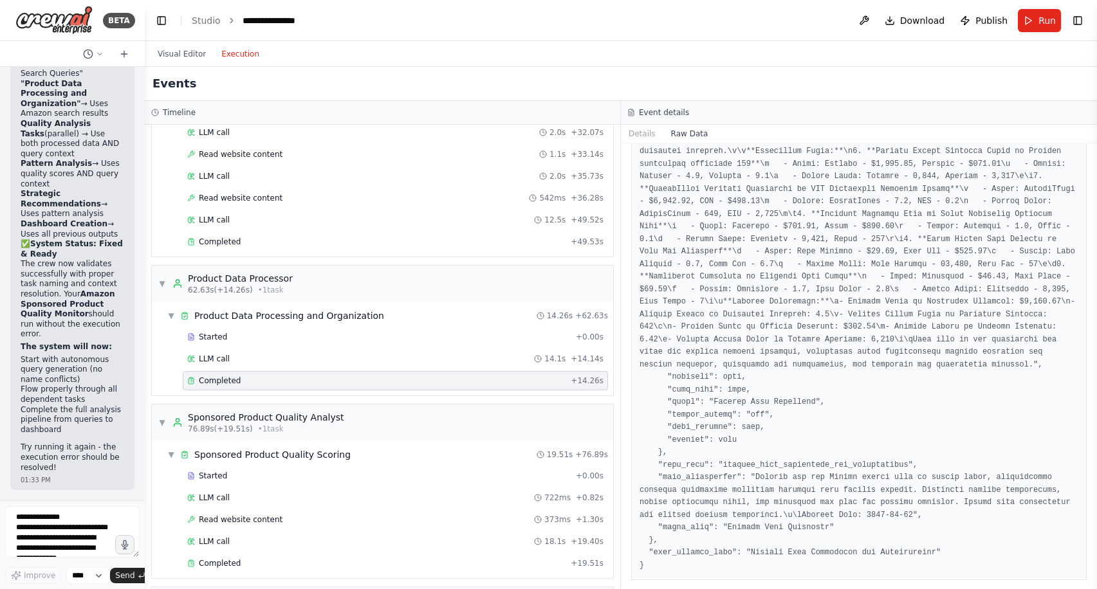
scroll to position [1424, 0]
click at [639, 133] on button "Details" at bounding box center [642, 134] width 42 height 18
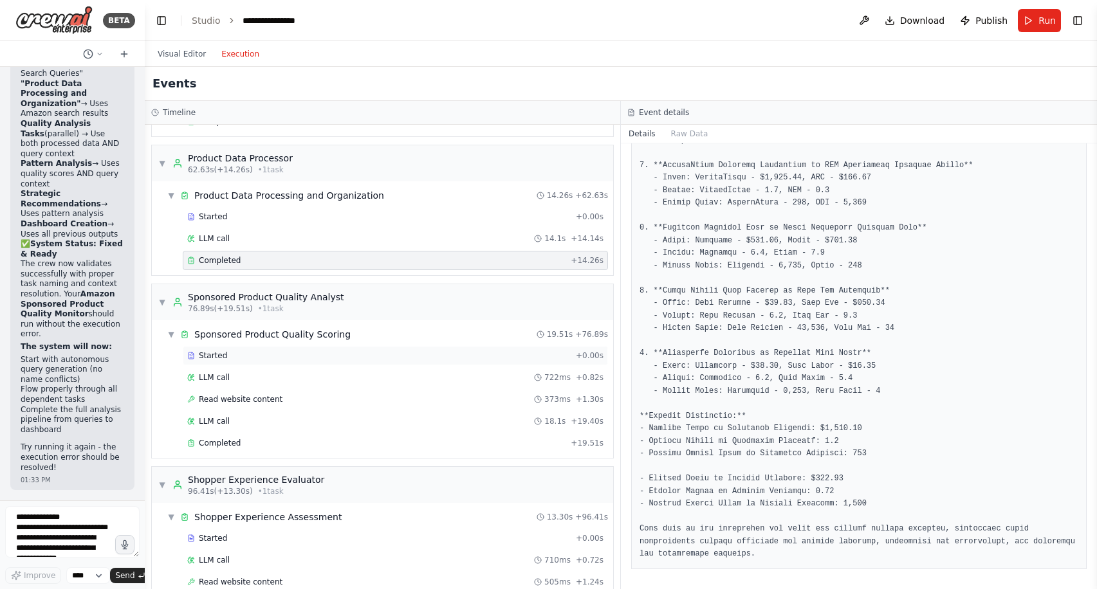
scroll to position [756, 0]
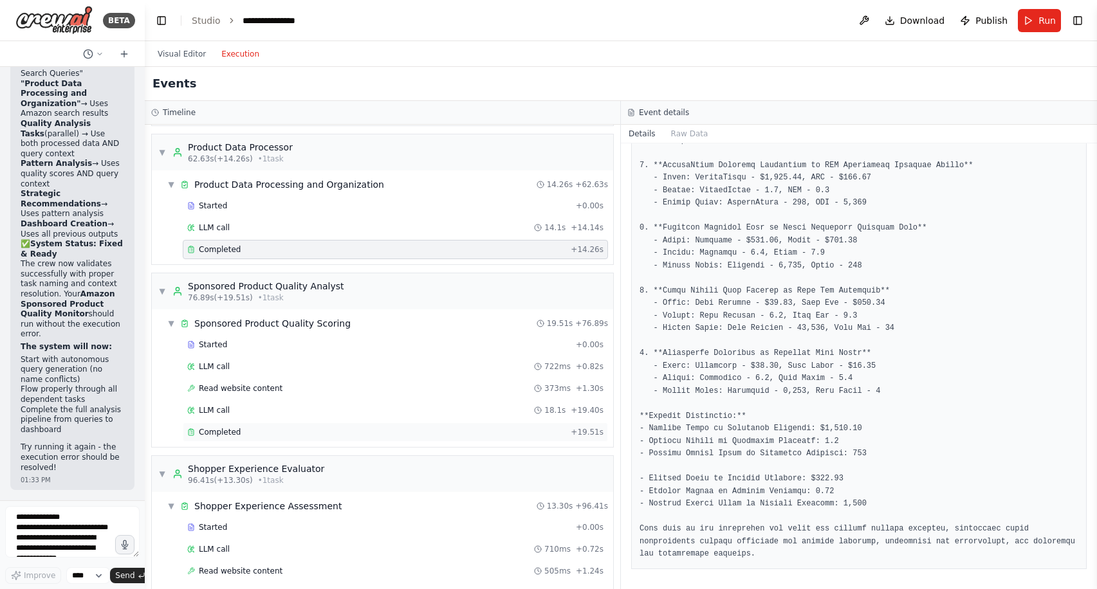
click at [453, 432] on div "Completed" at bounding box center [376, 432] width 378 height 10
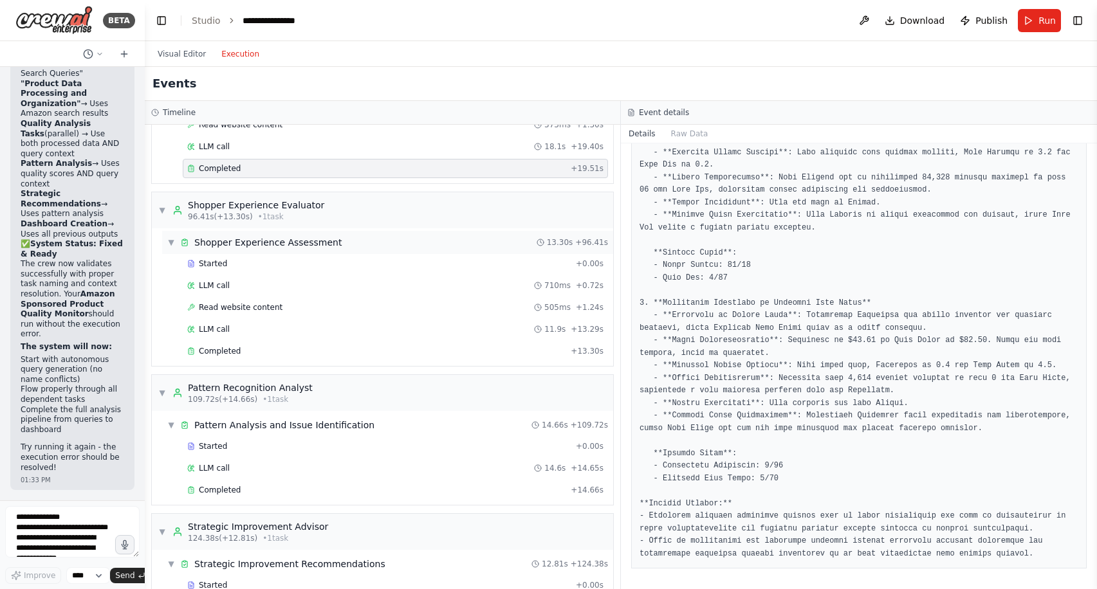
scroll to position [1021, 0]
click at [314, 351] on div "Completed" at bounding box center [376, 350] width 378 height 10
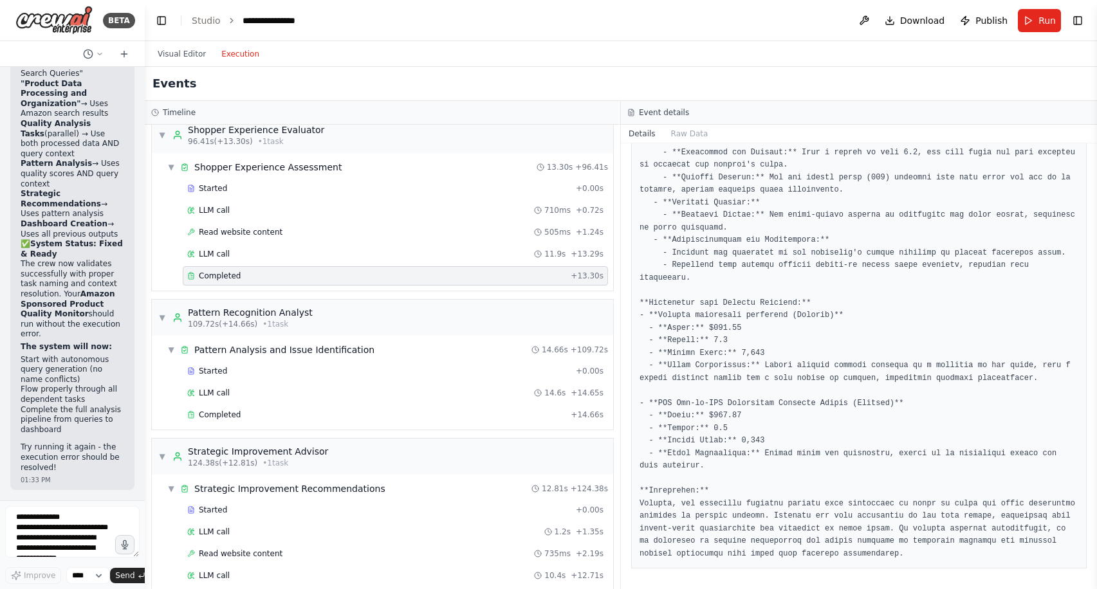
scroll to position [1118, 0]
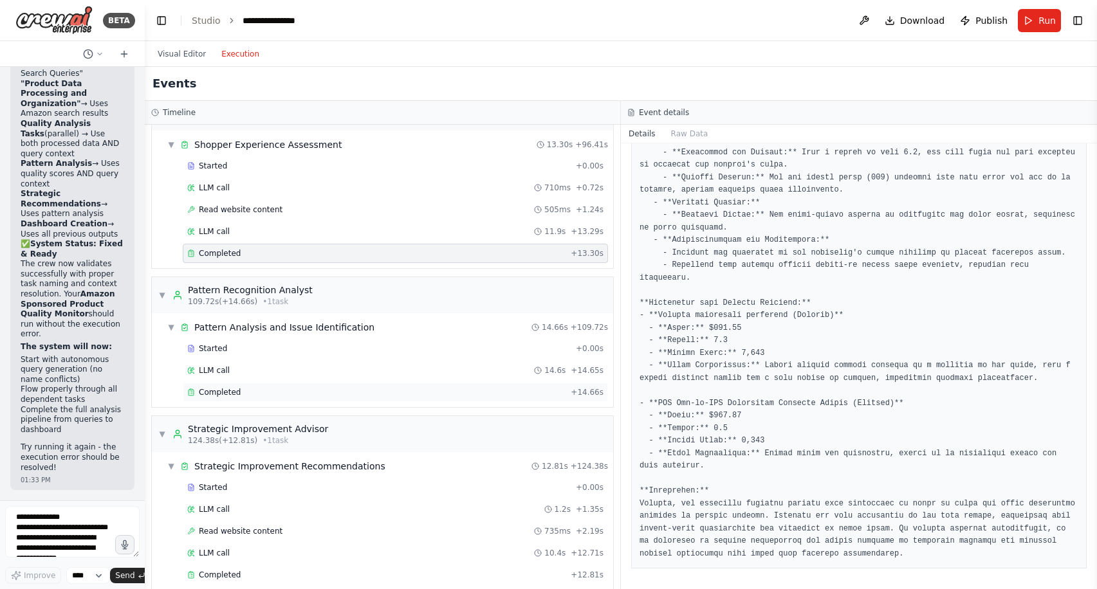
click at [390, 389] on div "Completed" at bounding box center [376, 392] width 378 height 10
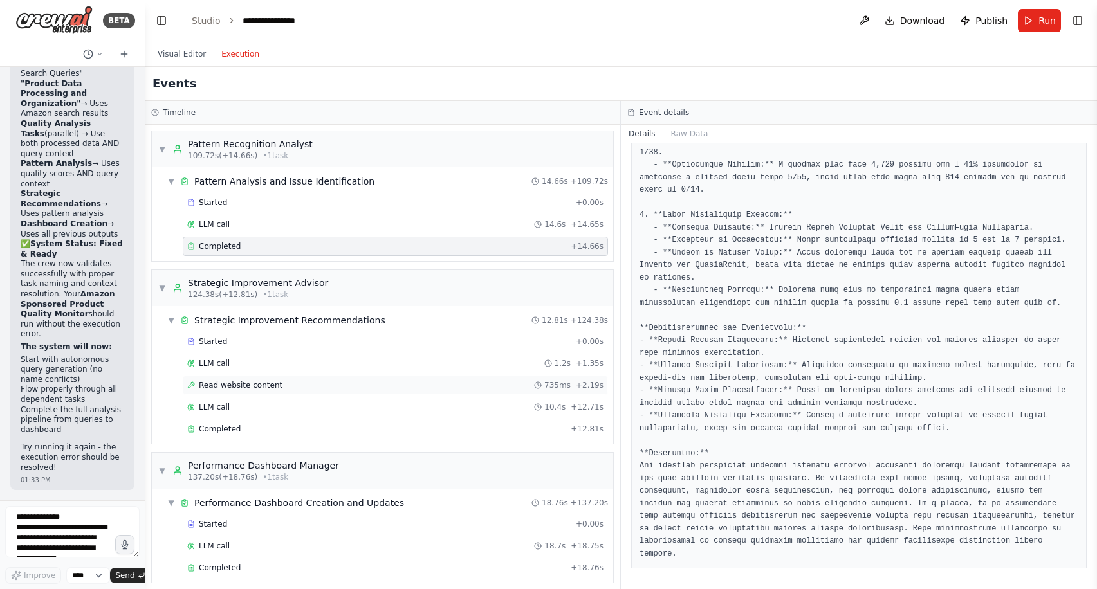
scroll to position [1369, 0]
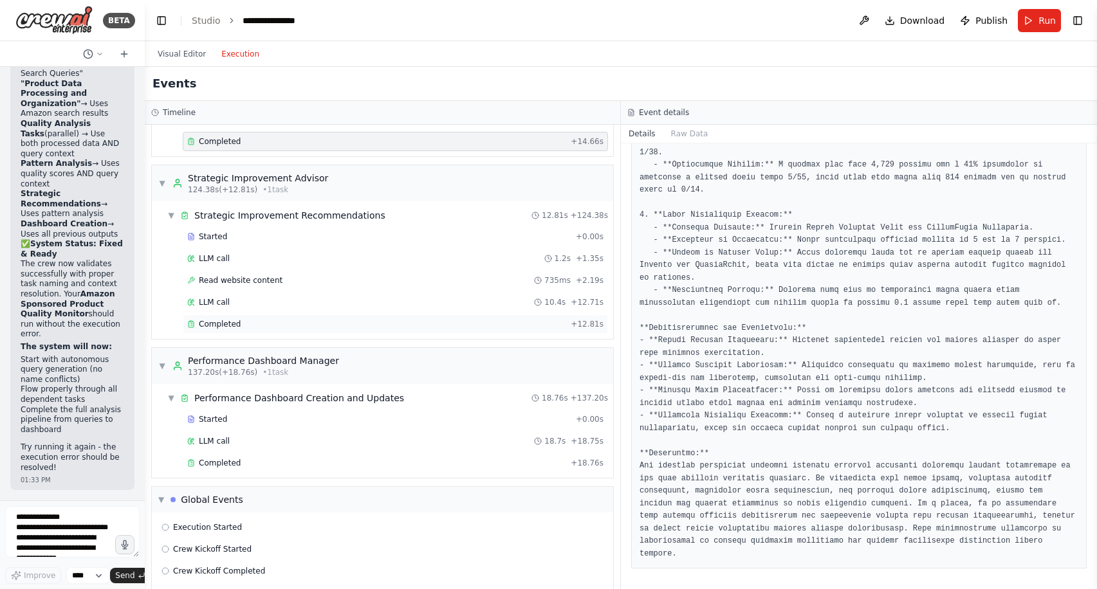
click at [394, 319] on div "Completed" at bounding box center [376, 324] width 378 height 10
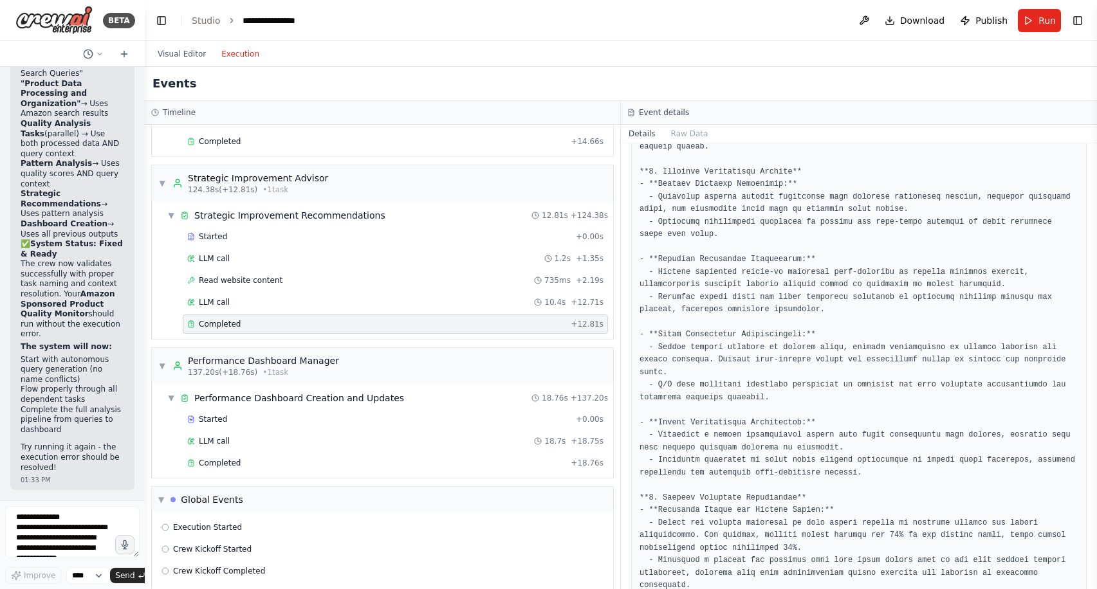
scroll to position [358, 0]
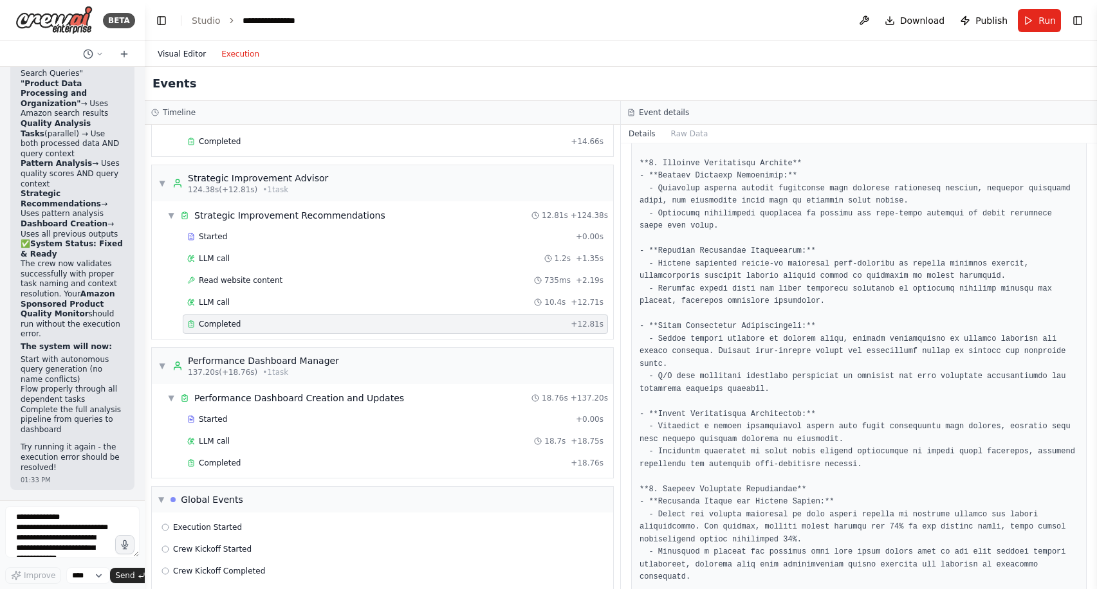
click at [171, 53] on button "Visual Editor" at bounding box center [182, 53] width 64 height 15
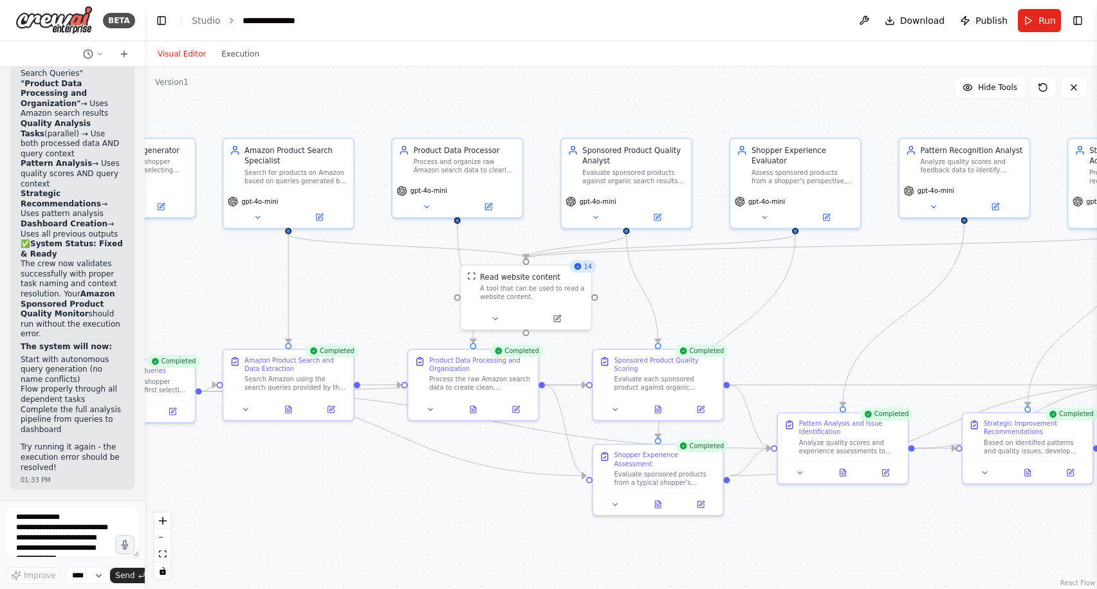
drag, startPoint x: 367, startPoint y: 280, endPoint x: 871, endPoint y: 300, distance: 504.7
click at [871, 301] on div ".deletable-edge-delete-btn { width: 20px; height: 20px; border: 0px solid #ffff…" at bounding box center [621, 328] width 952 height 522
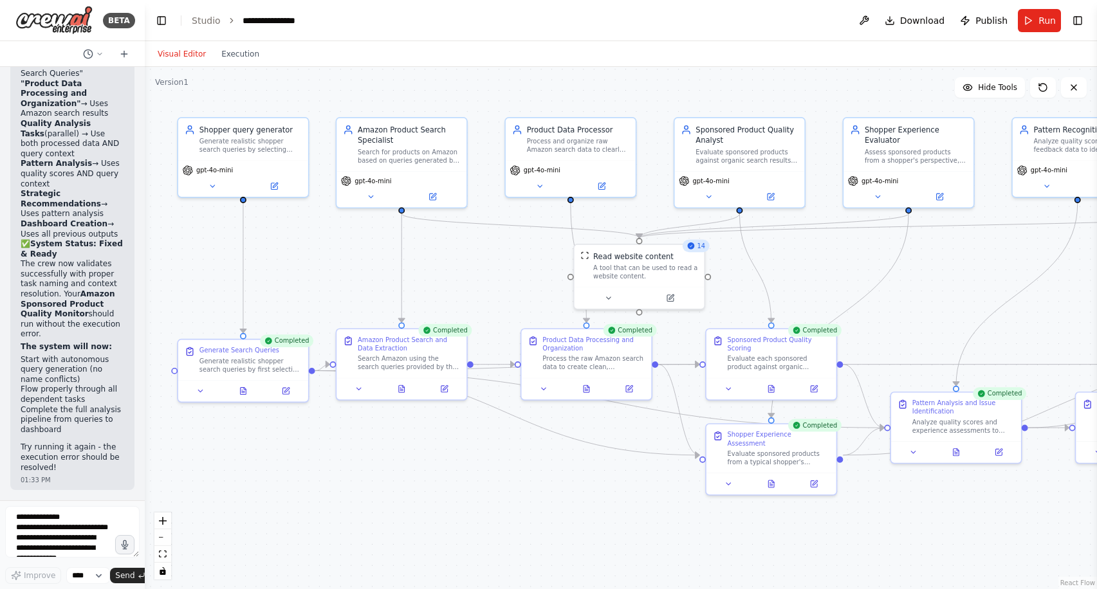
drag, startPoint x: 345, startPoint y: 298, endPoint x: 457, endPoint y: 279, distance: 113.7
click at [457, 279] on div ".deletable-edge-delete-btn { width: 20px; height: 20px; border: 0px solid #ffff…" at bounding box center [621, 328] width 952 height 522
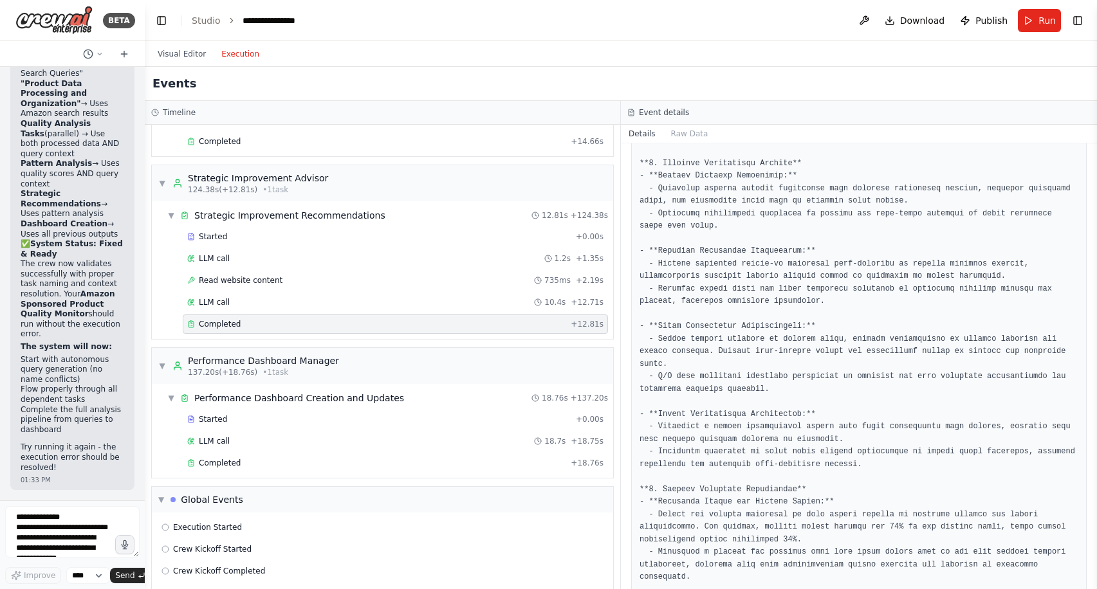
click at [241, 55] on button "Execution" at bounding box center [240, 53] width 53 height 15
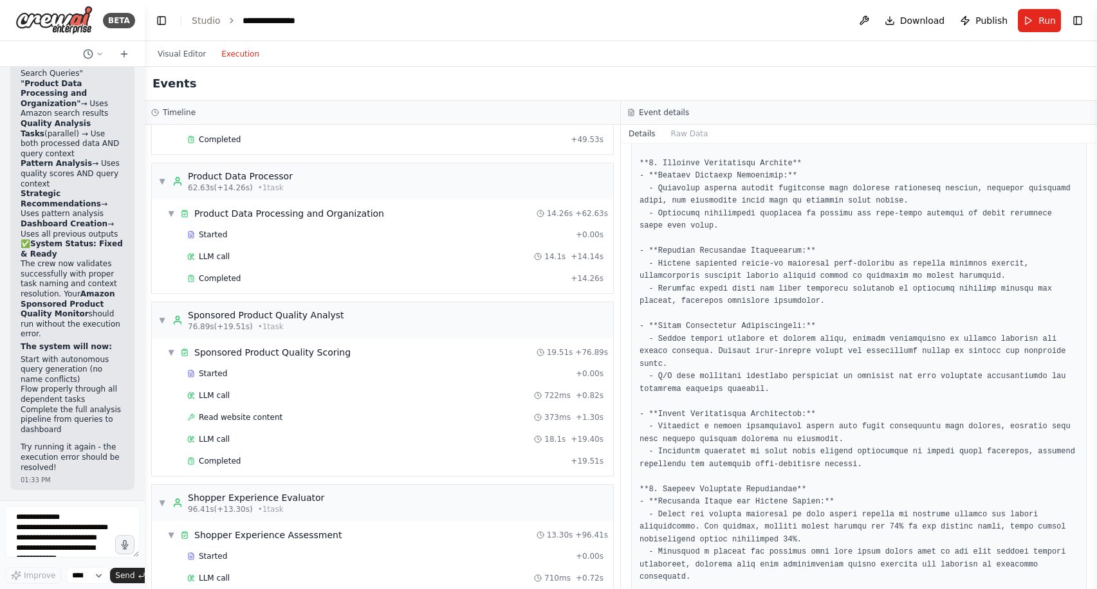
scroll to position [0, 0]
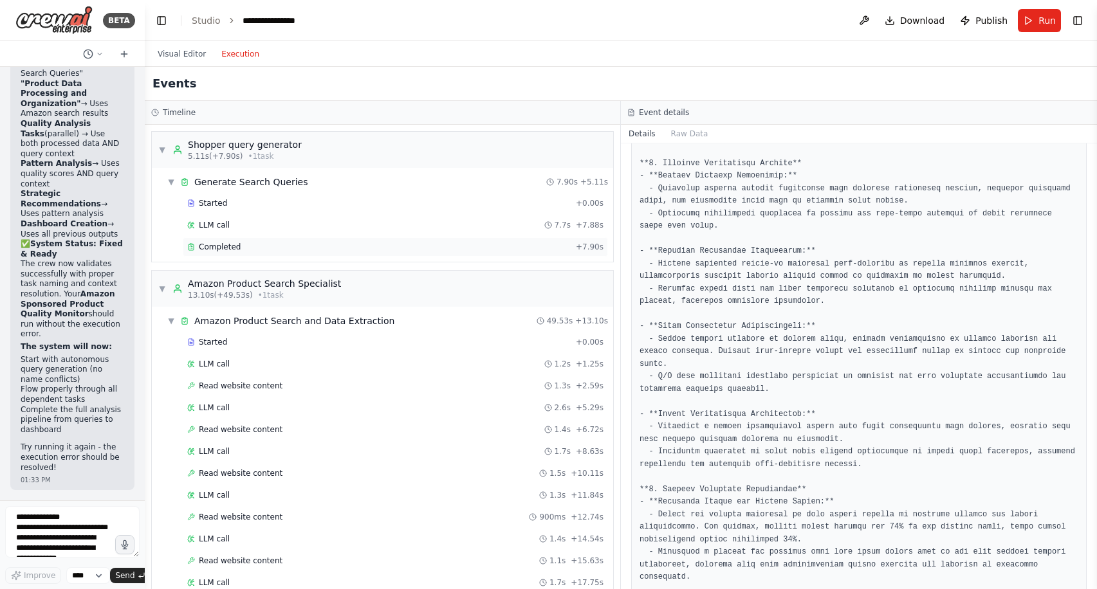
click at [303, 246] on div "Completed" at bounding box center [378, 247] width 383 height 10
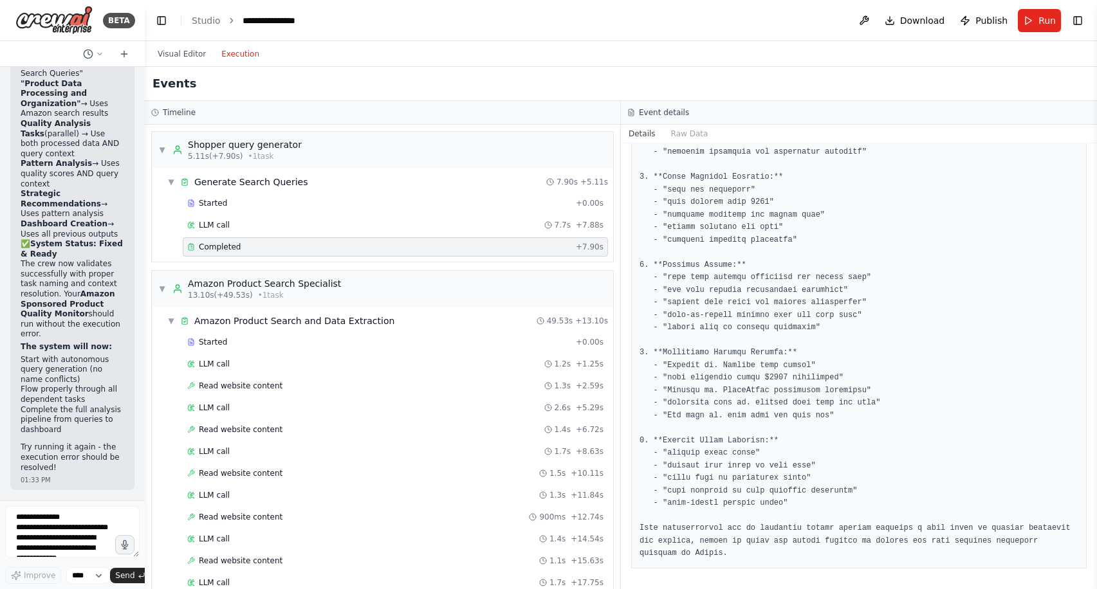
scroll to position [255, 0]
click at [418, 338] on div "Started" at bounding box center [378, 342] width 383 height 10
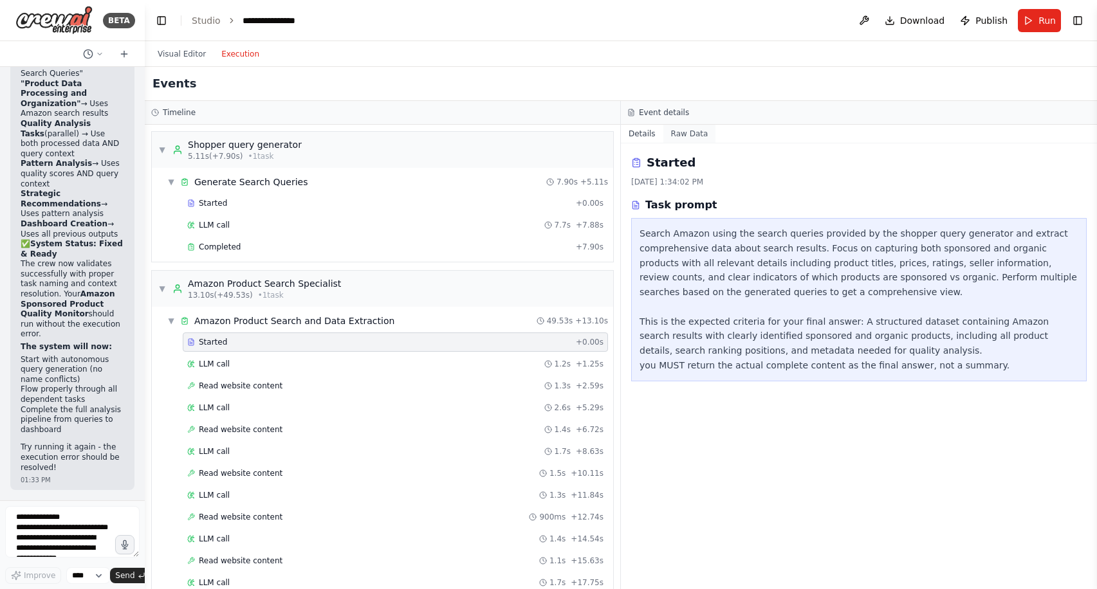
click at [685, 137] on button "Raw Data" at bounding box center [689, 134] width 53 height 18
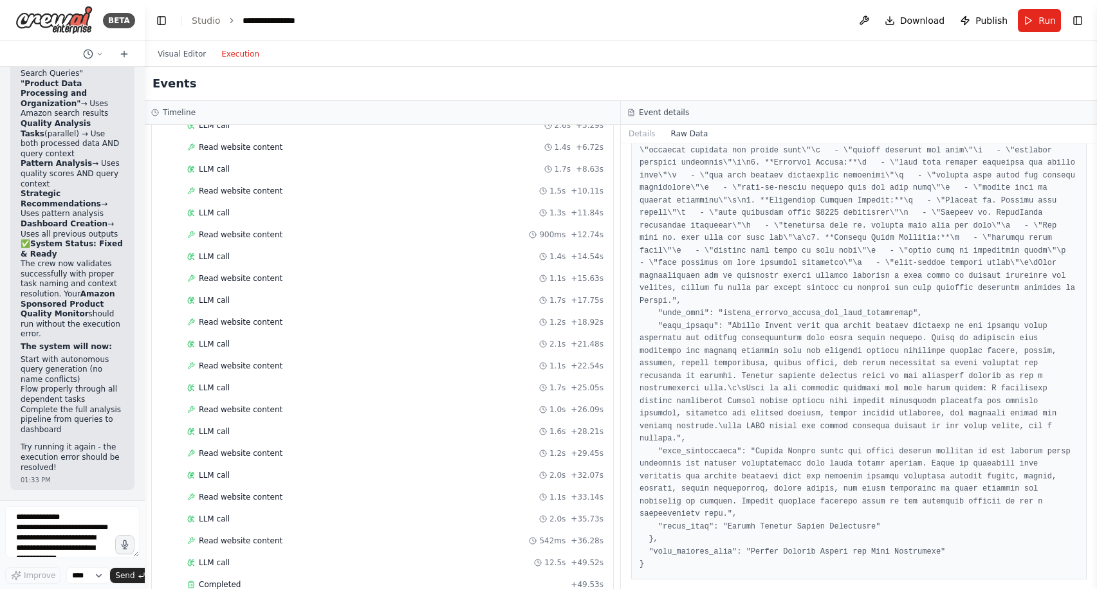
scroll to position [285, 0]
click at [360, 263] on div "LLM call 1.4s + 14.54s" at bounding box center [395, 253] width 425 height 19
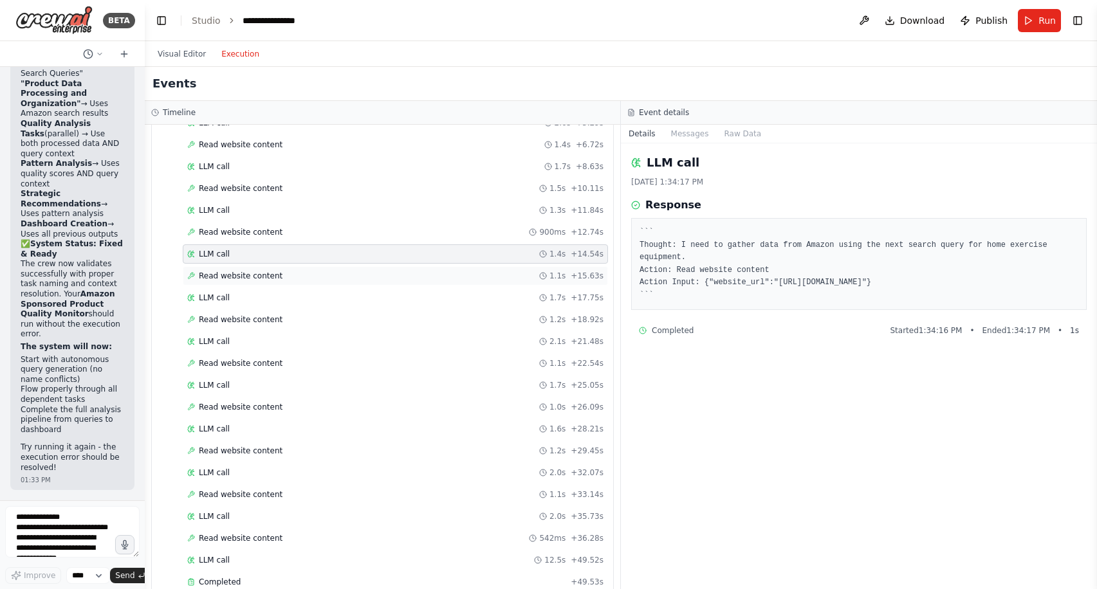
click at [349, 270] on div "Read website content 1.1s + 15.63s" at bounding box center [395, 275] width 425 height 19
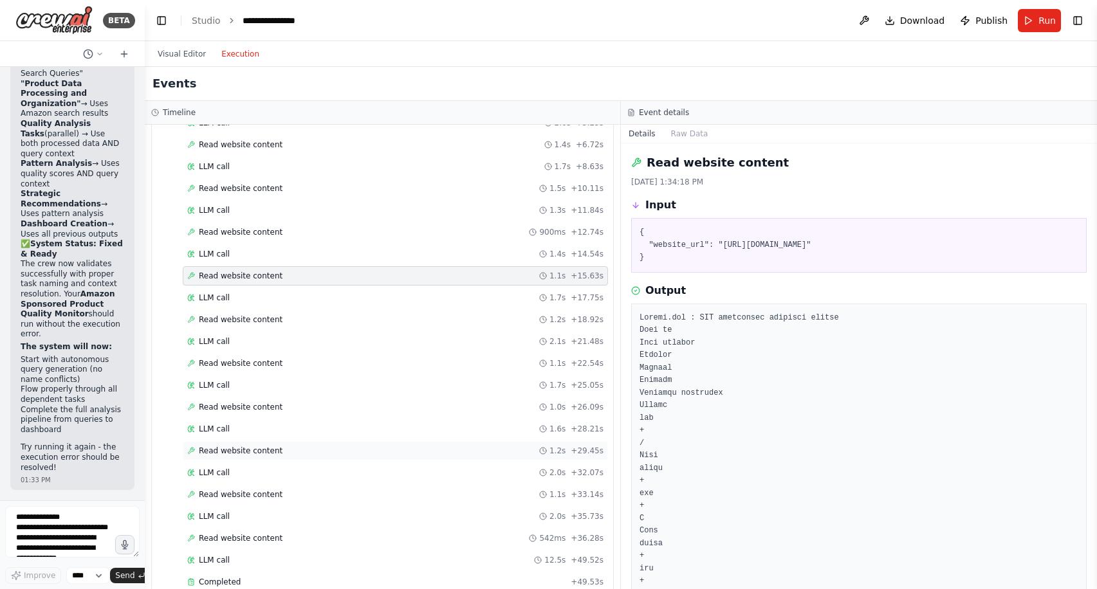
click at [336, 443] on div "Read website content 1.2s + 29.45s" at bounding box center [395, 450] width 425 height 19
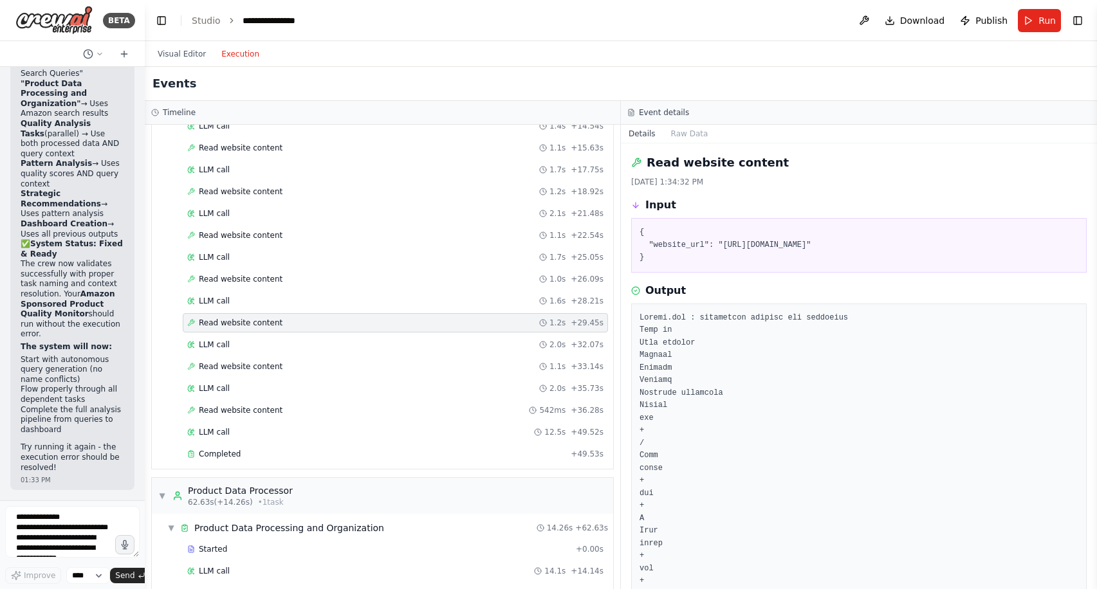
scroll to position [482, 0]
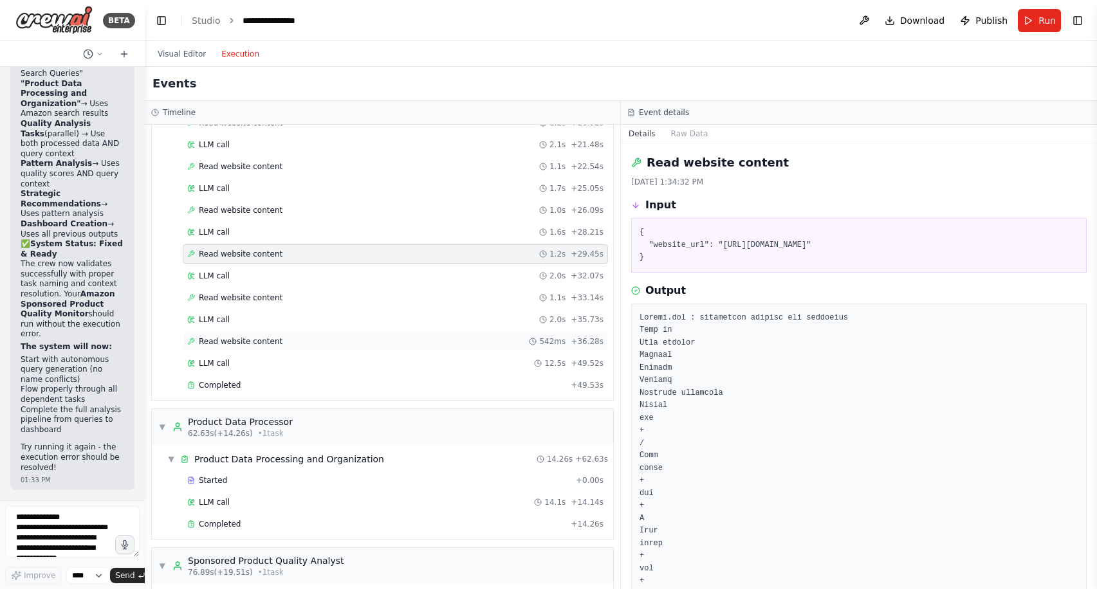
click at [309, 338] on div "Read website content 542ms + 36.28s" at bounding box center [395, 341] width 416 height 10
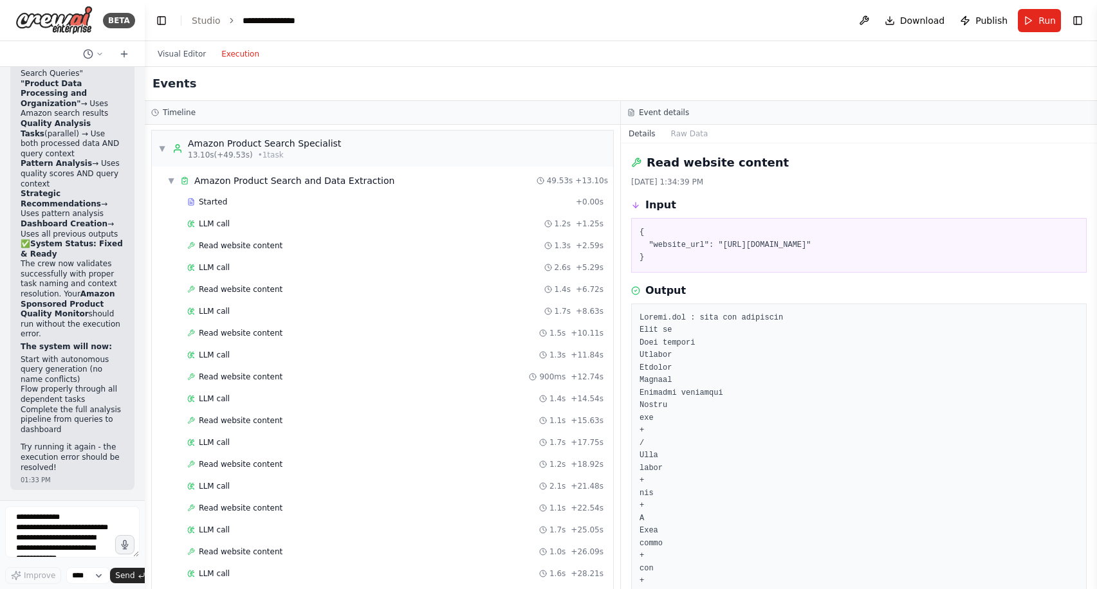
scroll to position [125, 0]
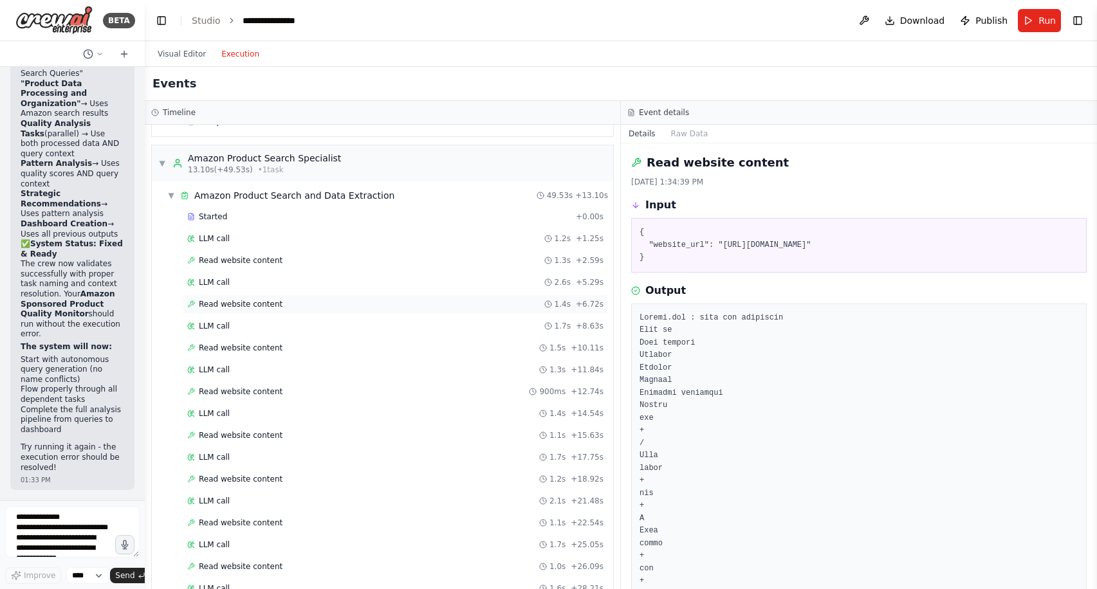
click at [293, 300] on div "Read website content 1.4s + 6.72s" at bounding box center [395, 304] width 416 height 10
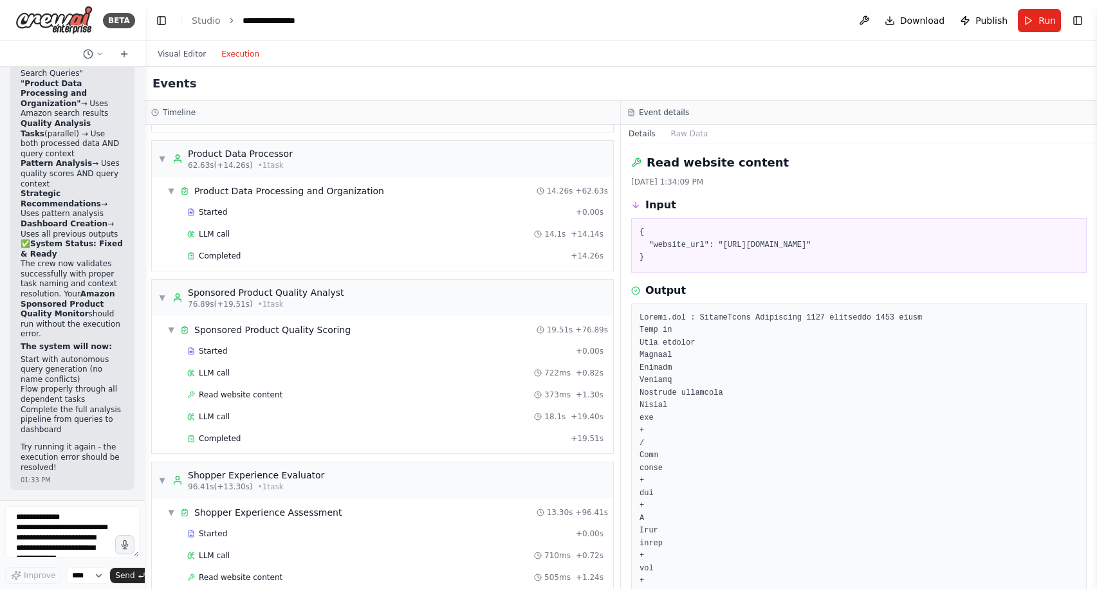
scroll to position [762, 0]
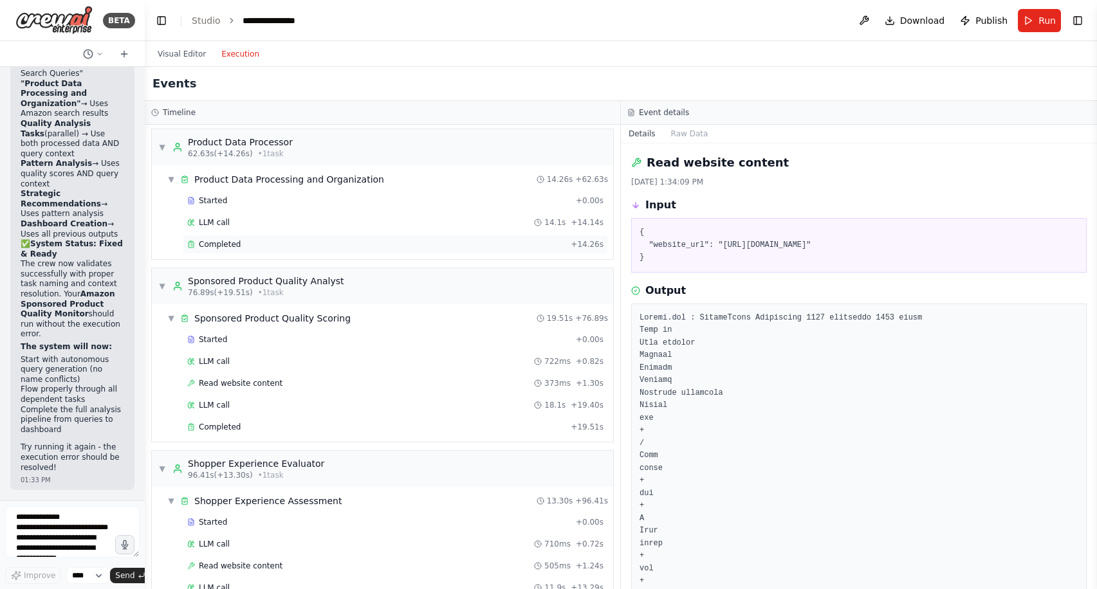
click at [316, 240] on div "Completed" at bounding box center [376, 244] width 378 height 10
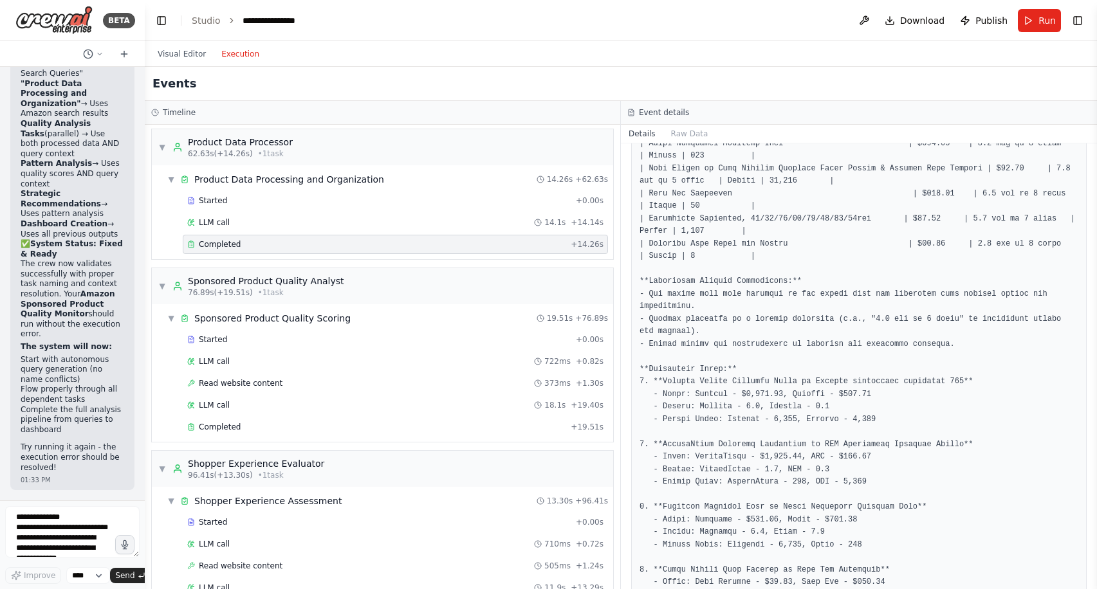
scroll to position [389, 0]
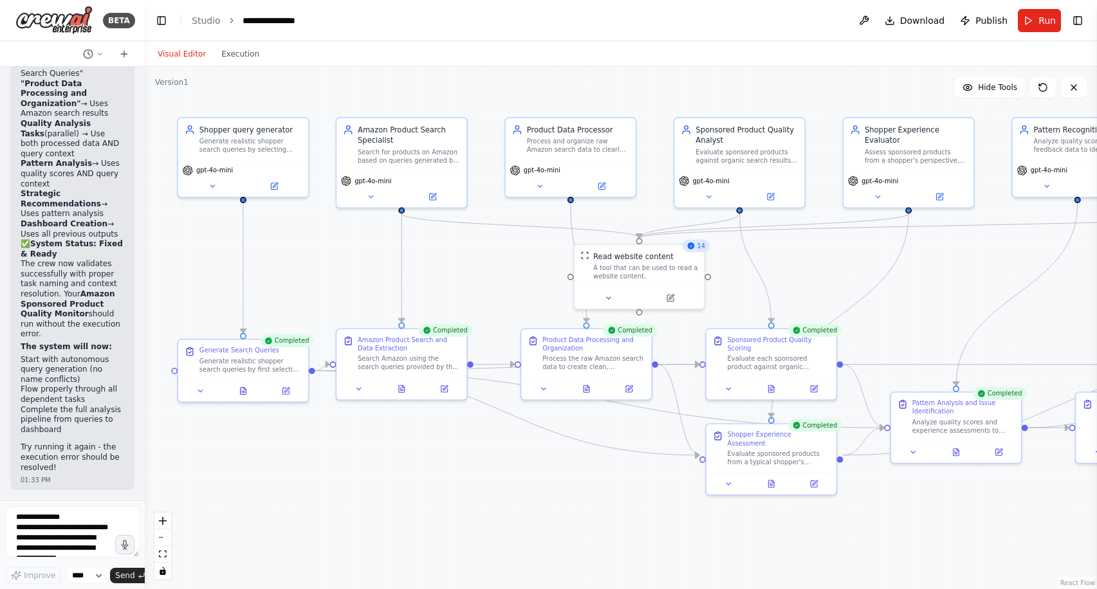
click at [173, 46] on button "Visual Editor" at bounding box center [182, 53] width 64 height 15
click at [78, 524] on textarea "**********" at bounding box center [72, 531] width 134 height 51
click at [239, 51] on button "Execution" at bounding box center [240, 53] width 53 height 15
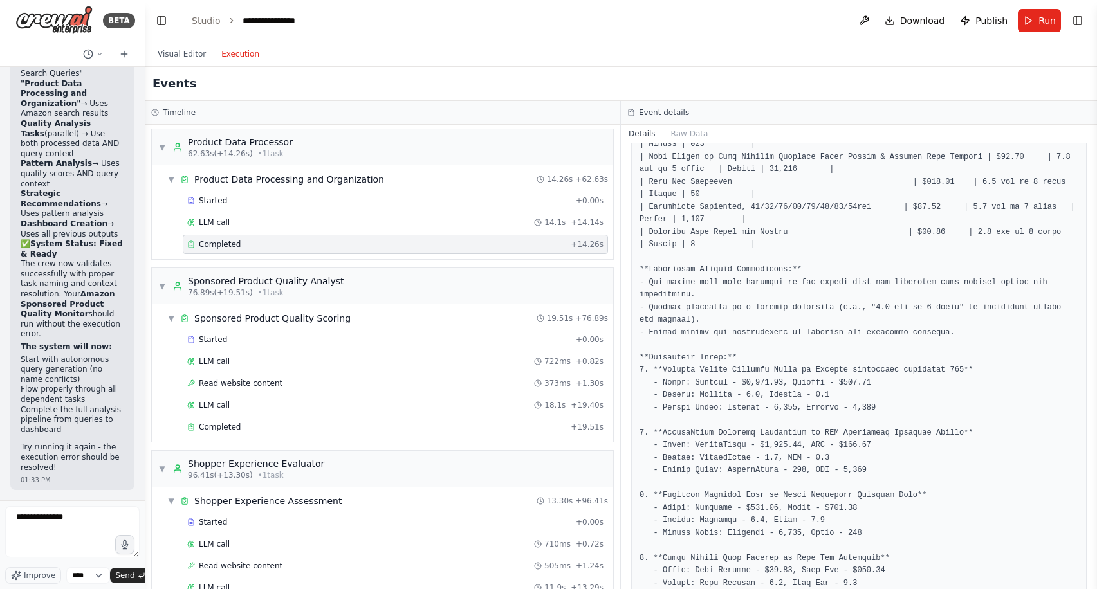
click at [281, 235] on div "Completed + 14.26s" at bounding box center [395, 244] width 425 height 19
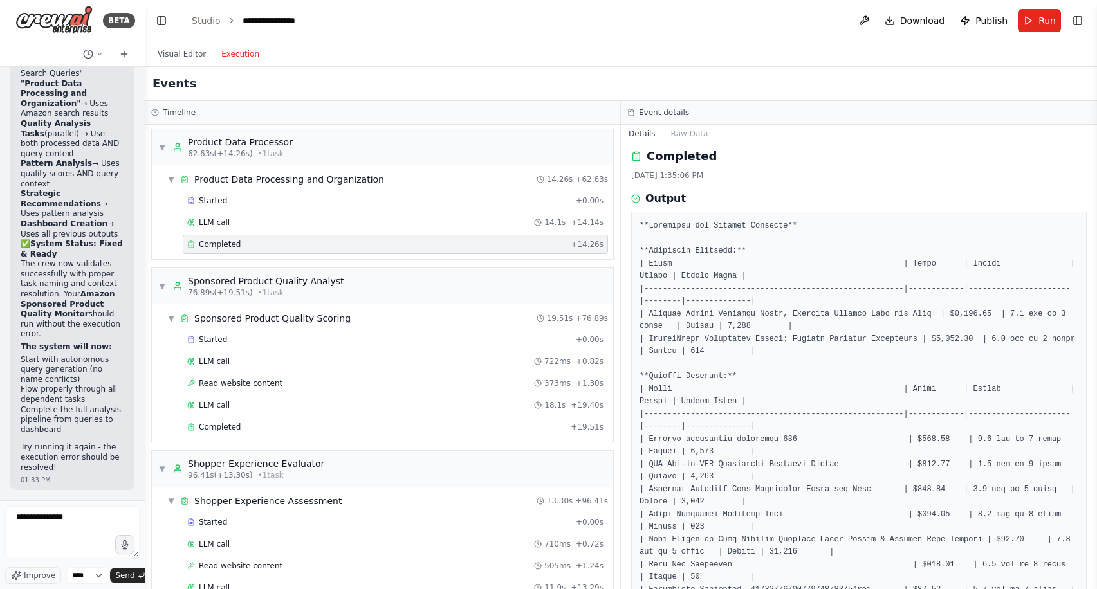
scroll to position [0, 0]
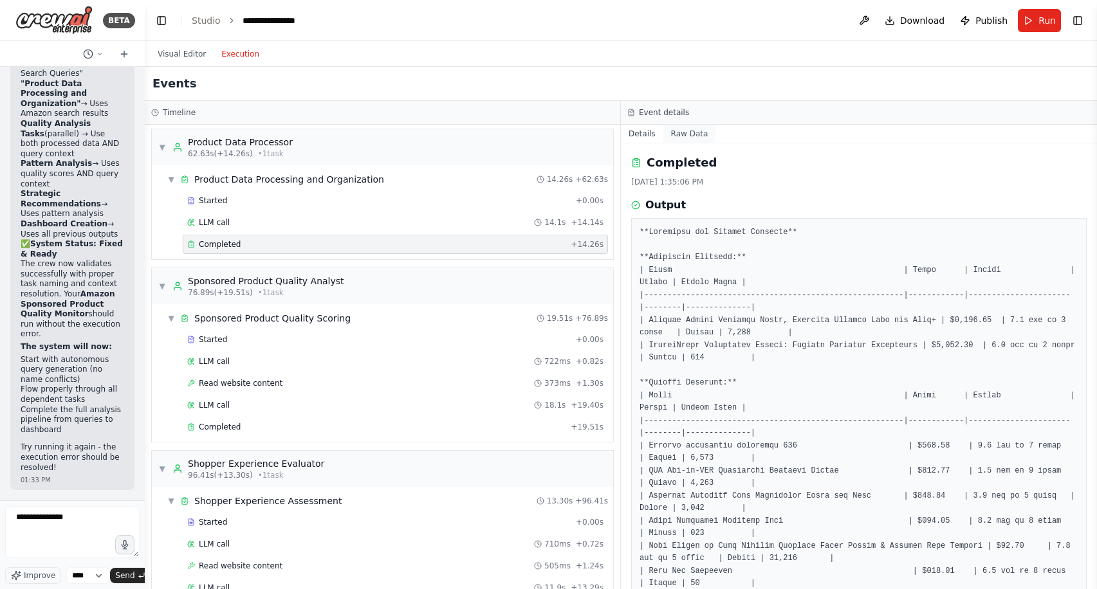
click at [693, 133] on button "Raw Data" at bounding box center [689, 134] width 53 height 18
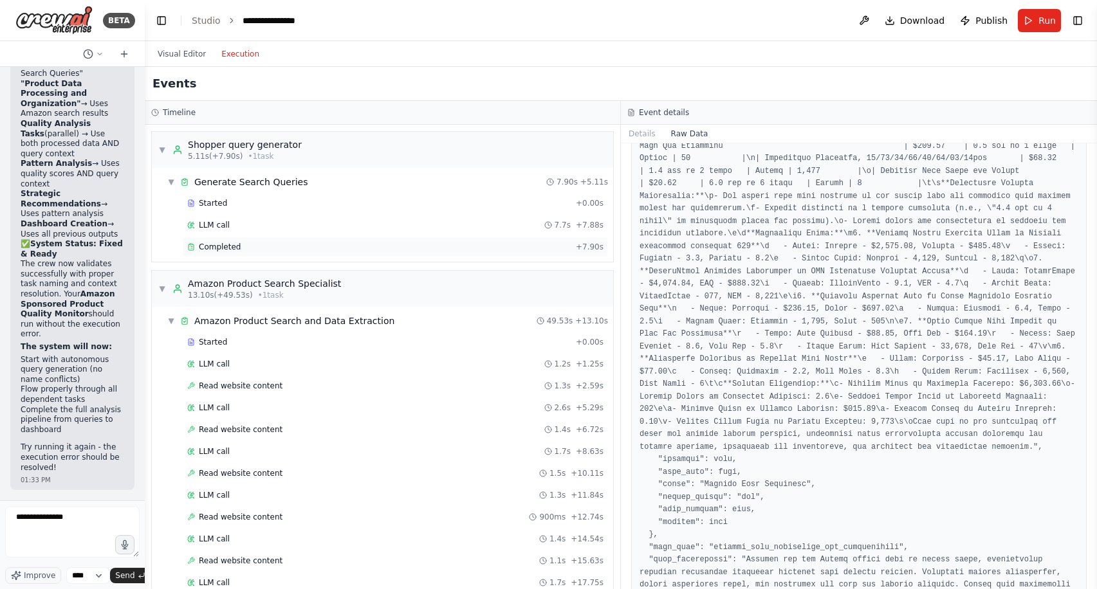
click at [224, 244] on span "Completed" at bounding box center [220, 247] width 42 height 10
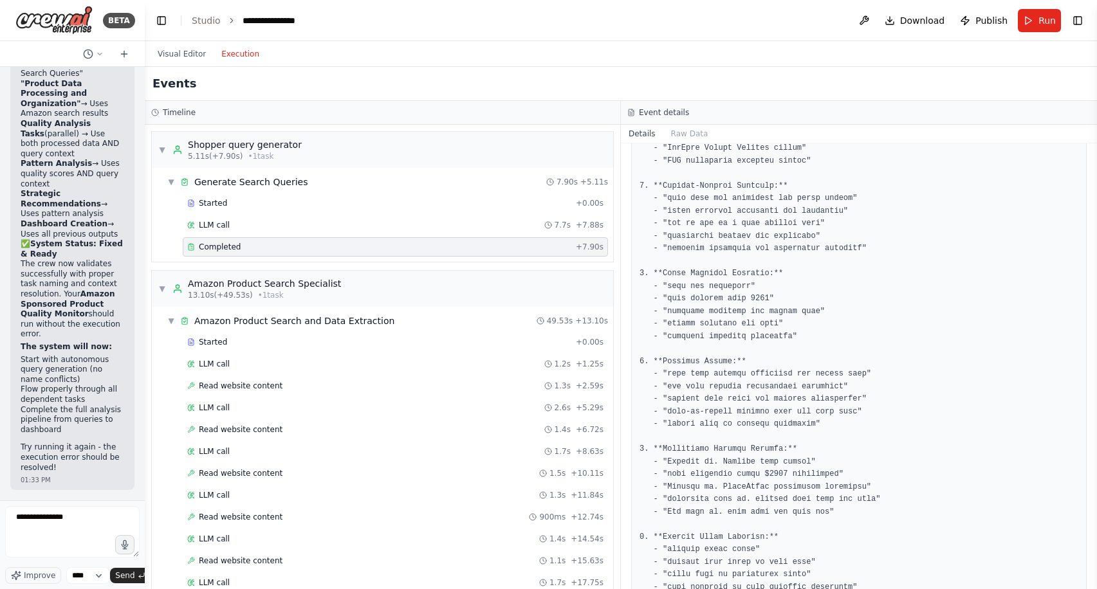
scroll to position [255, 0]
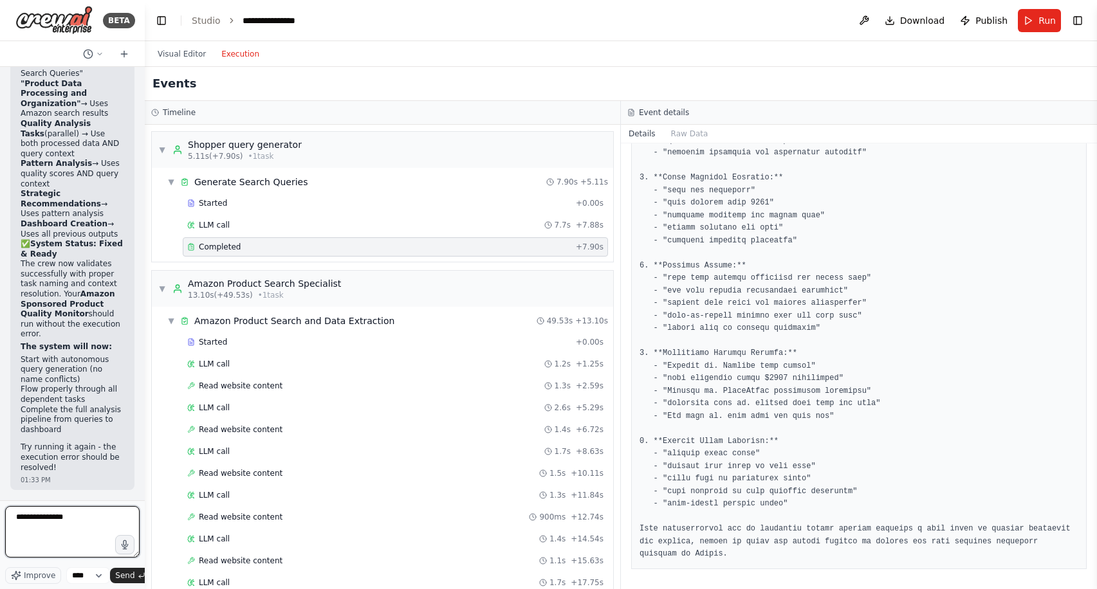
click at [91, 527] on textarea "**********" at bounding box center [72, 531] width 134 height 51
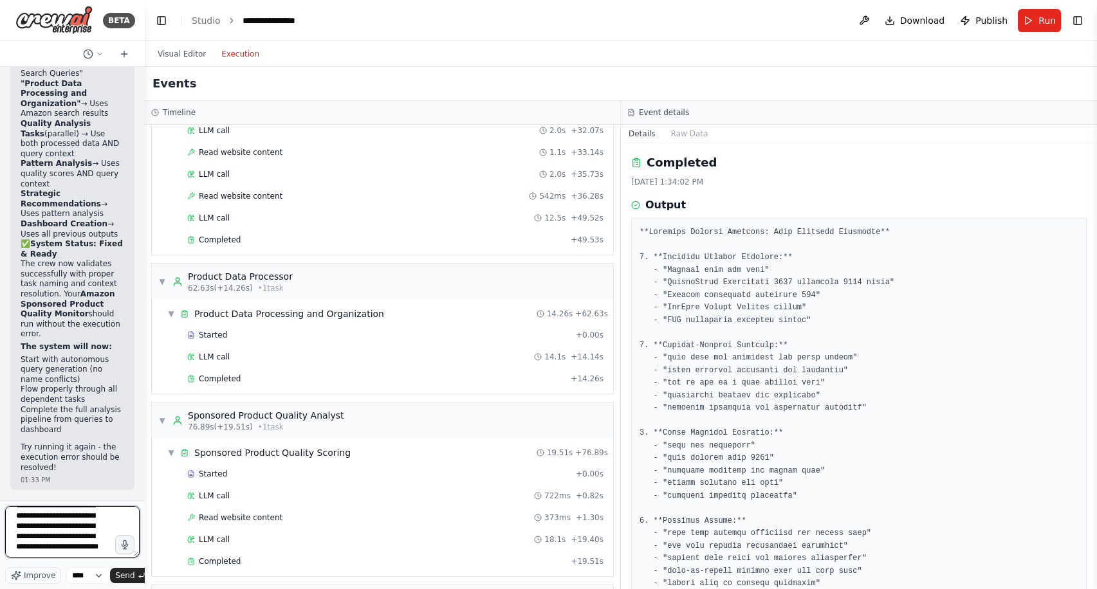
scroll to position [68, 0]
click at [15, 553] on textarea "**********" at bounding box center [72, 531] width 134 height 51
click at [100, 550] on textarea "**********" at bounding box center [72, 531] width 134 height 51
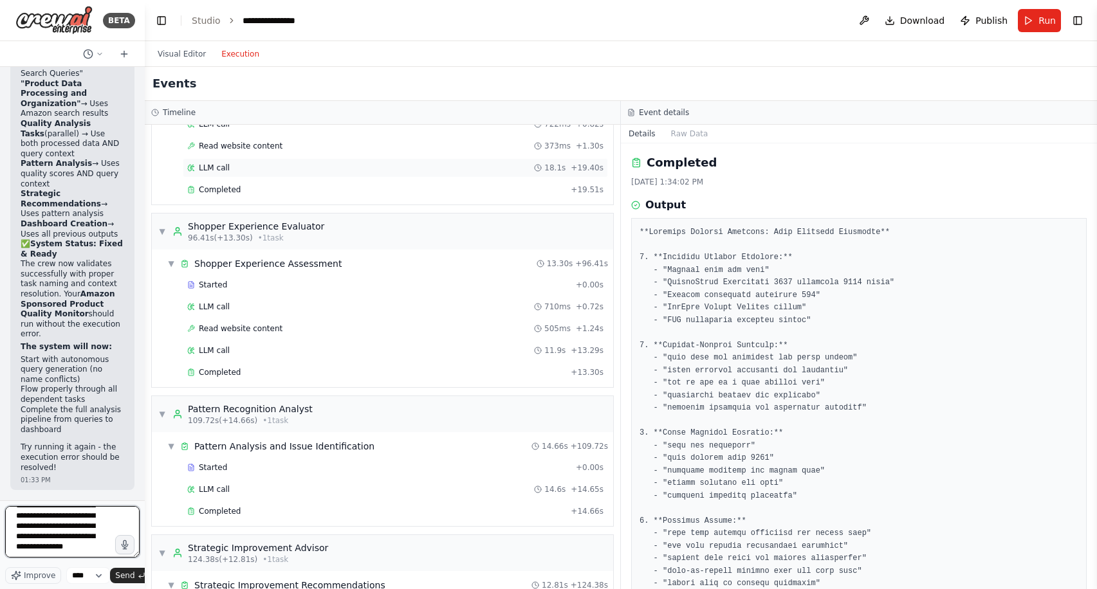
scroll to position [989, 0]
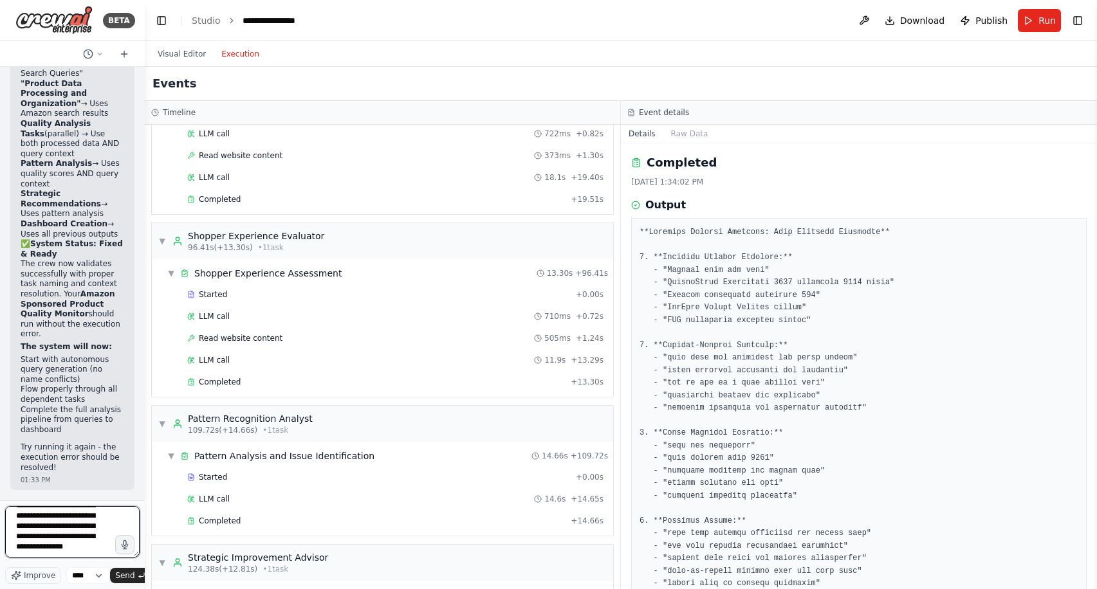
click at [109, 531] on textarea "**********" at bounding box center [72, 531] width 134 height 51
click at [80, 551] on textarea "**********" at bounding box center [72, 531] width 134 height 51
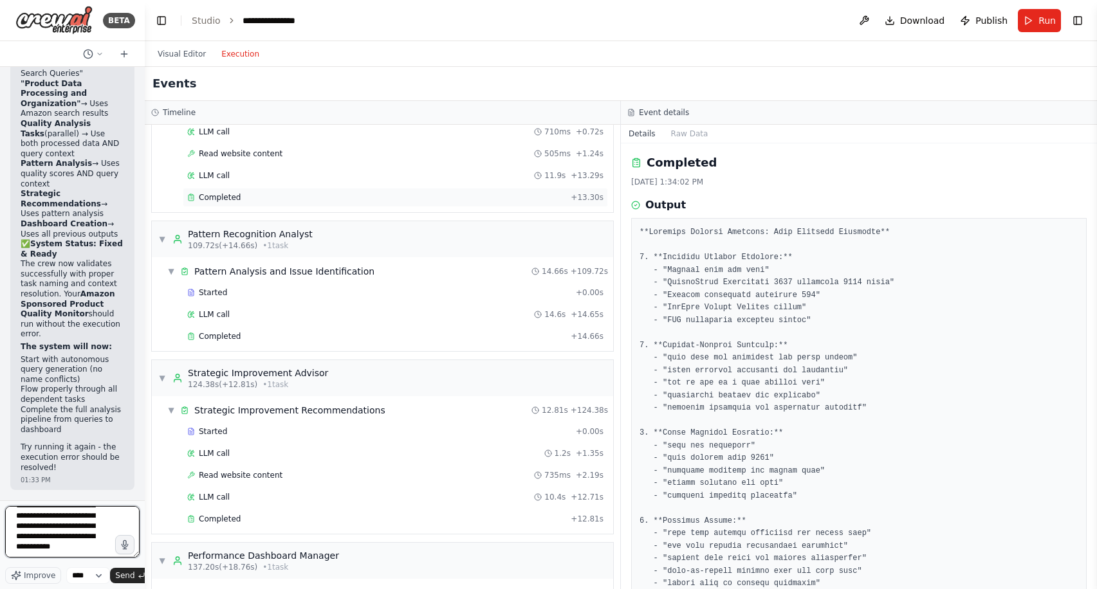
scroll to position [294, 0]
type textarea "**********"
click at [131, 576] on span "Send" at bounding box center [124, 576] width 19 height 10
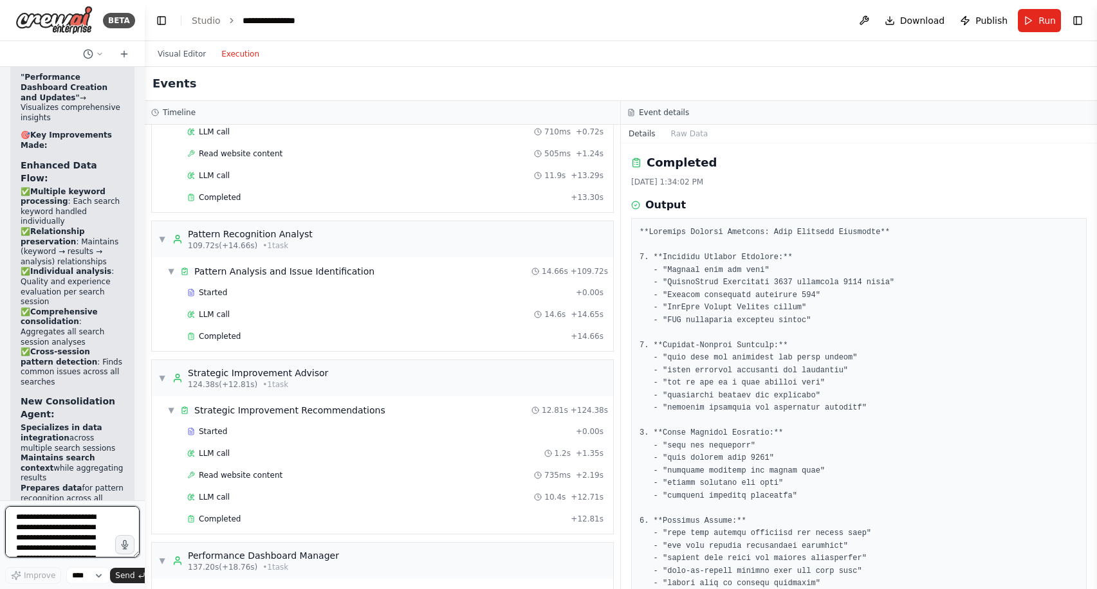
scroll to position [15905, 0]
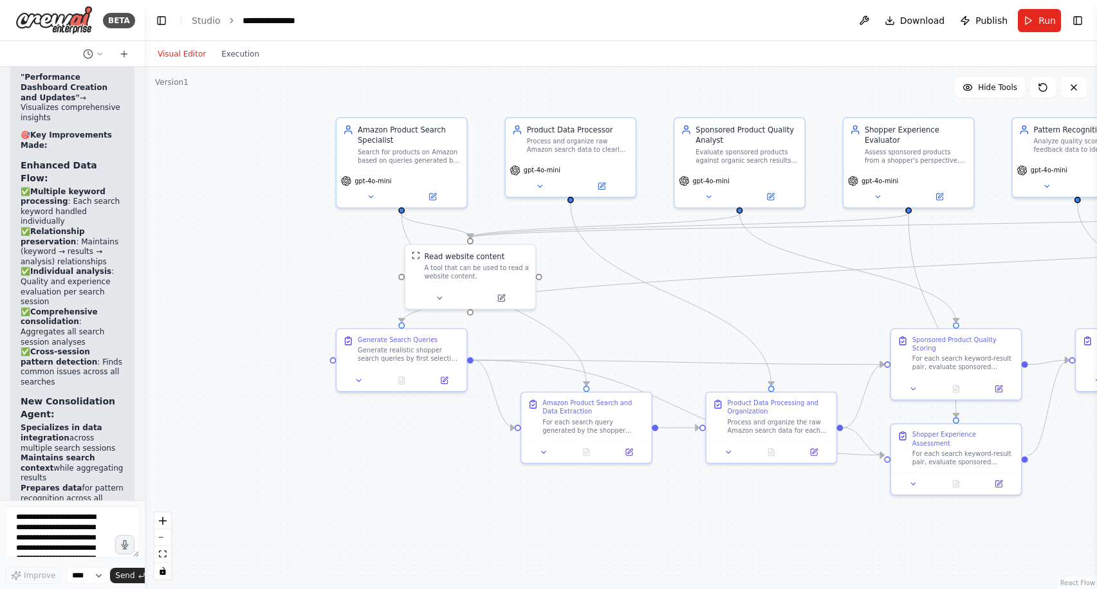
click at [188, 56] on button "Visual Editor" at bounding box center [182, 53] width 64 height 15
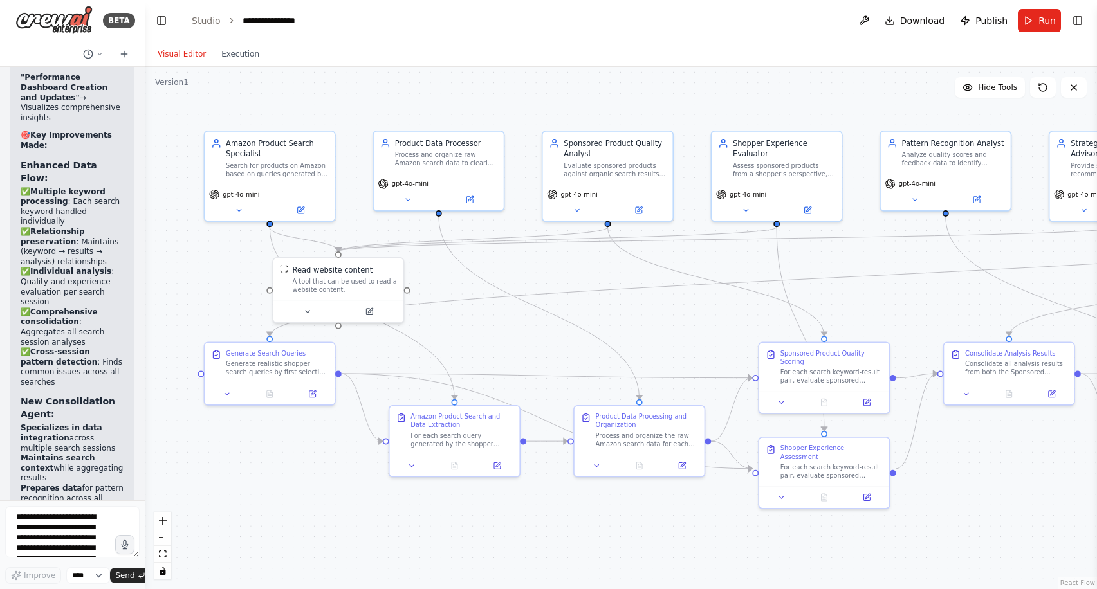
drag, startPoint x: 791, startPoint y: 306, endPoint x: 658, endPoint y: 320, distance: 133.8
click at [658, 320] on div ".deletable-edge-delete-btn { width: 20px; height: 20px; border: 0px solid #ffff…" at bounding box center [621, 328] width 952 height 522
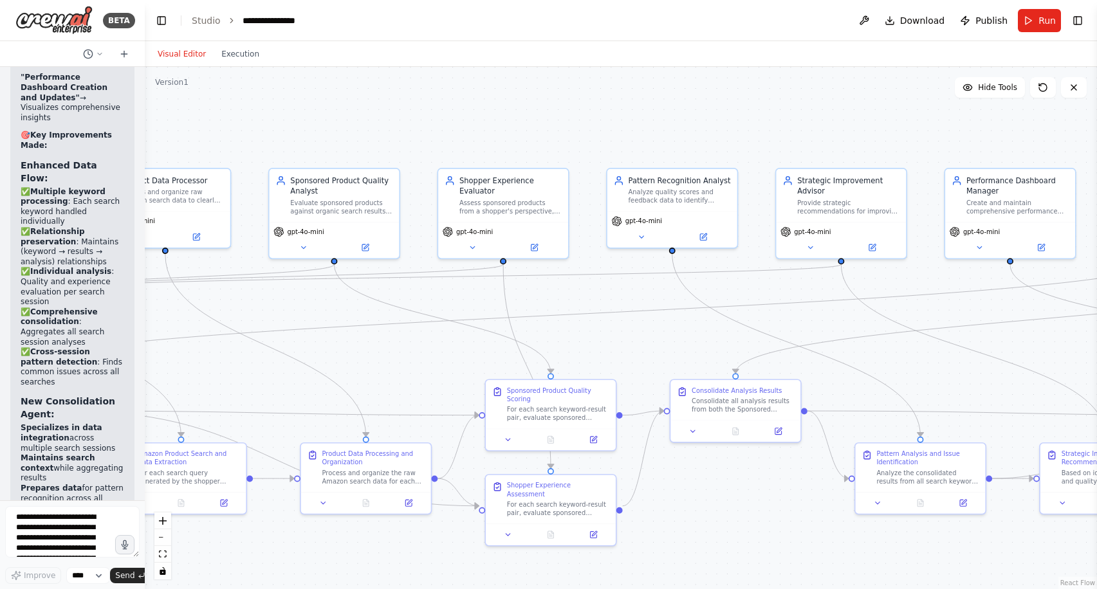
drag, startPoint x: 696, startPoint y: 323, endPoint x: 425, endPoint y: 359, distance: 273.2
click at [425, 359] on div ".deletable-edge-delete-btn { width: 20px; height: 20px; border: 0px solid #ffff…" at bounding box center [621, 328] width 952 height 522
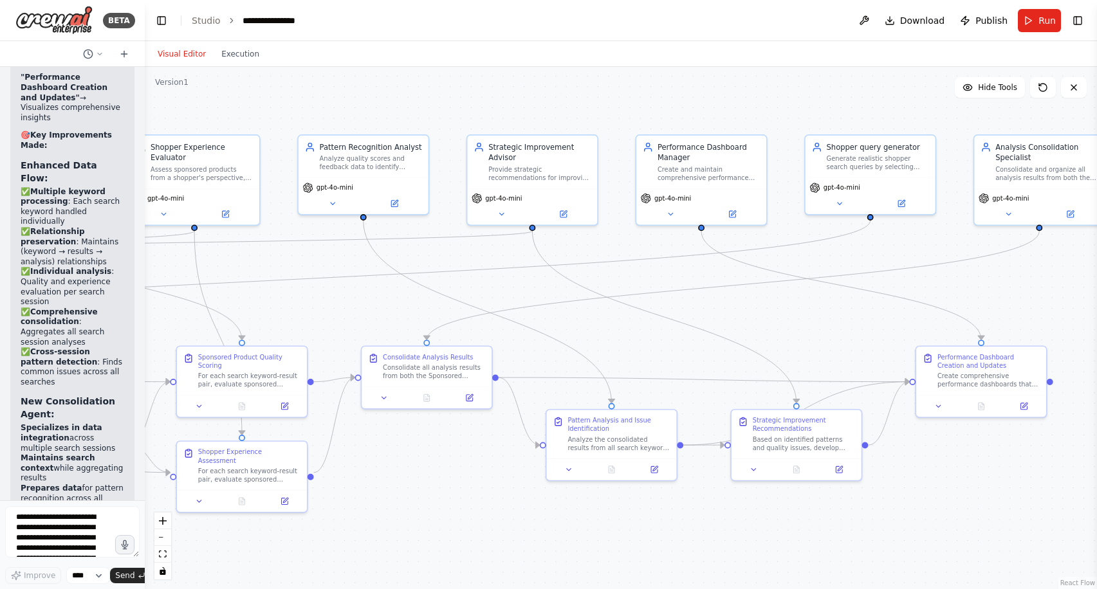
drag, startPoint x: 660, startPoint y: 354, endPoint x: 351, endPoint y: 322, distance: 311.1
click at [351, 322] on div ".deletable-edge-delete-btn { width: 20px; height: 20px; border: 0px solid #ffff…" at bounding box center [621, 328] width 952 height 522
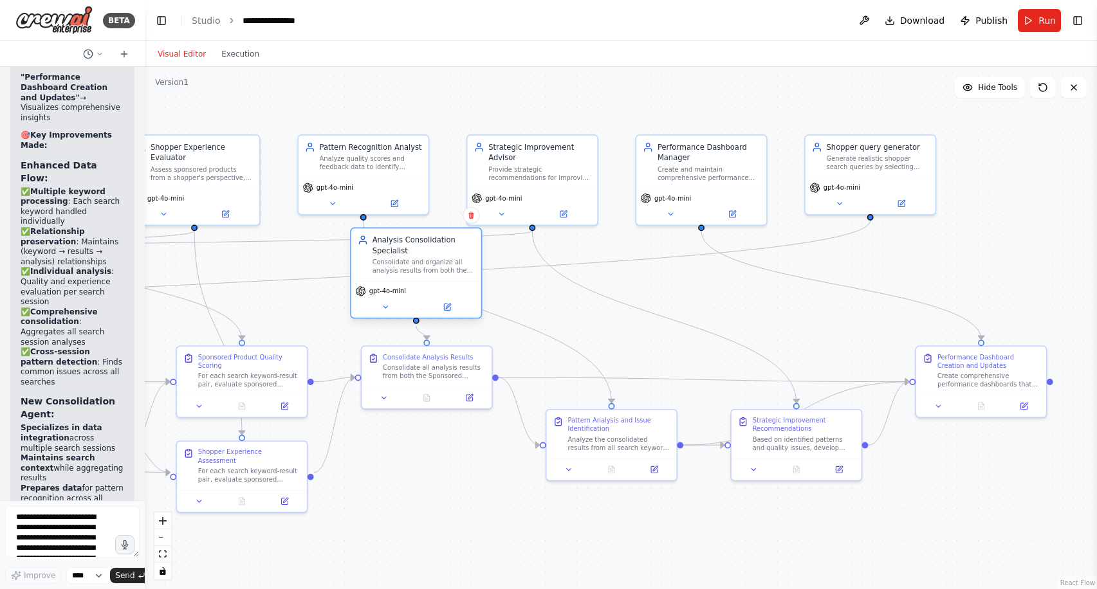
drag, startPoint x: 1070, startPoint y: 186, endPoint x: 450, endPoint y: 286, distance: 628.1
click at [450, 286] on div "gpt-4o-mini" at bounding box center [416, 299] width 130 height 37
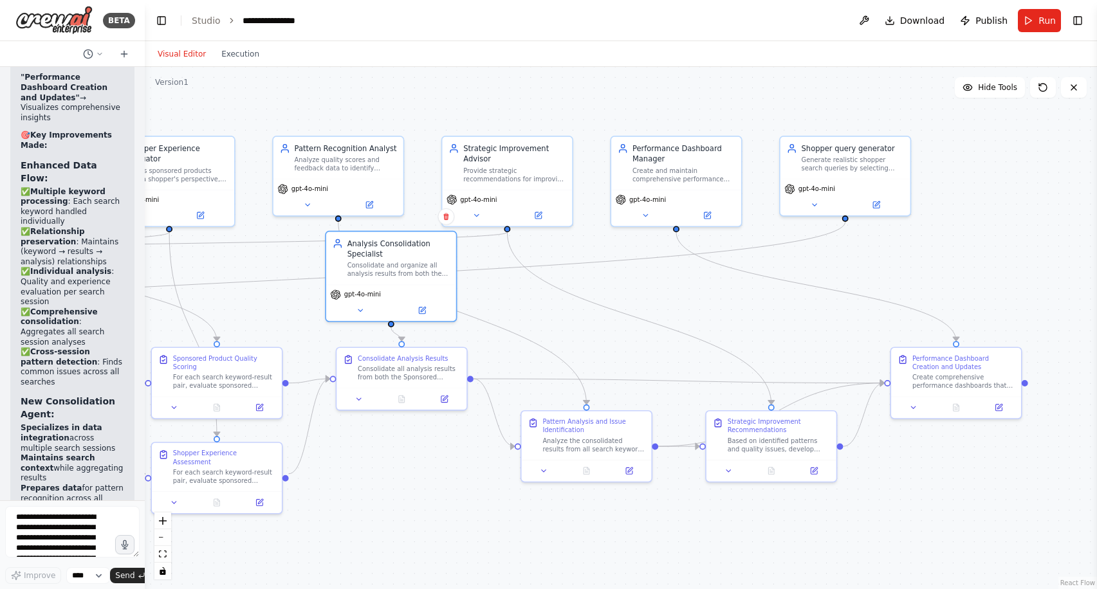
drag, startPoint x: 997, startPoint y: 171, endPoint x: 973, endPoint y: 173, distance: 23.9
click at [973, 173] on div ".deletable-edge-delete-btn { width: 20px; height: 20px; border: 0px solid #ffff…" at bounding box center [621, 328] width 952 height 522
click at [376, 165] on div "Analyze quality scores and feedback data to identify recurring patterns in subo…" at bounding box center [347, 162] width 102 height 17
click at [509, 166] on div "Provide strategic recommendations for improving sponsored product quality based…" at bounding box center [515, 173] width 102 height 17
click at [663, 188] on div "gpt-4o-mini" at bounding box center [677, 206] width 130 height 37
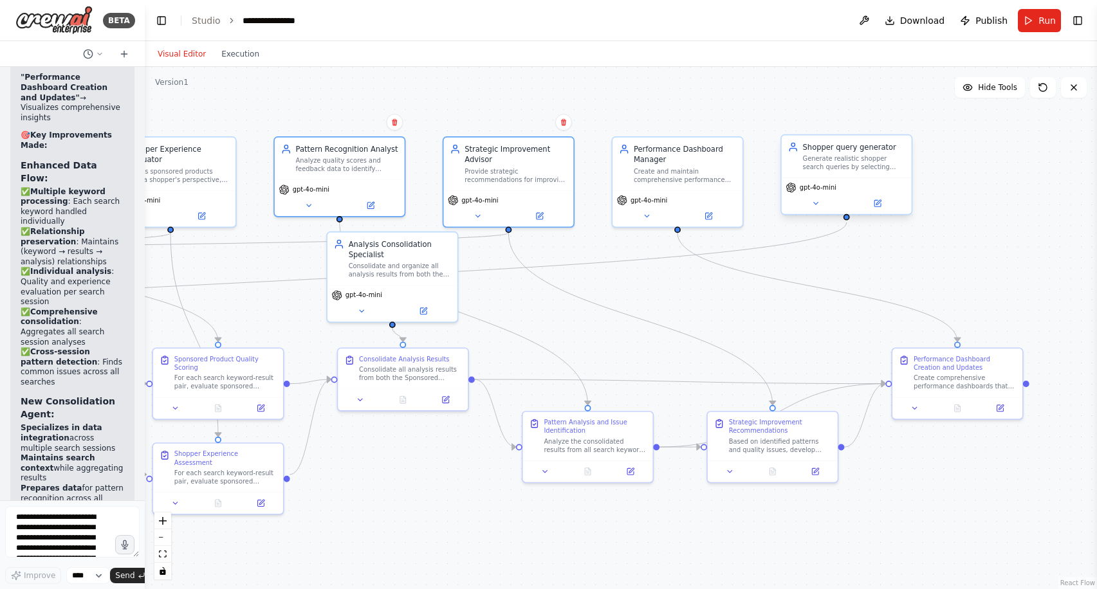
click at [852, 170] on div "Generate realistic shopper search queries by selecting product categories and c…" at bounding box center [854, 162] width 102 height 17
click at [702, 167] on div "Create and maintain comprehensive performance dashboards that visualize sponsor…" at bounding box center [685, 173] width 102 height 17
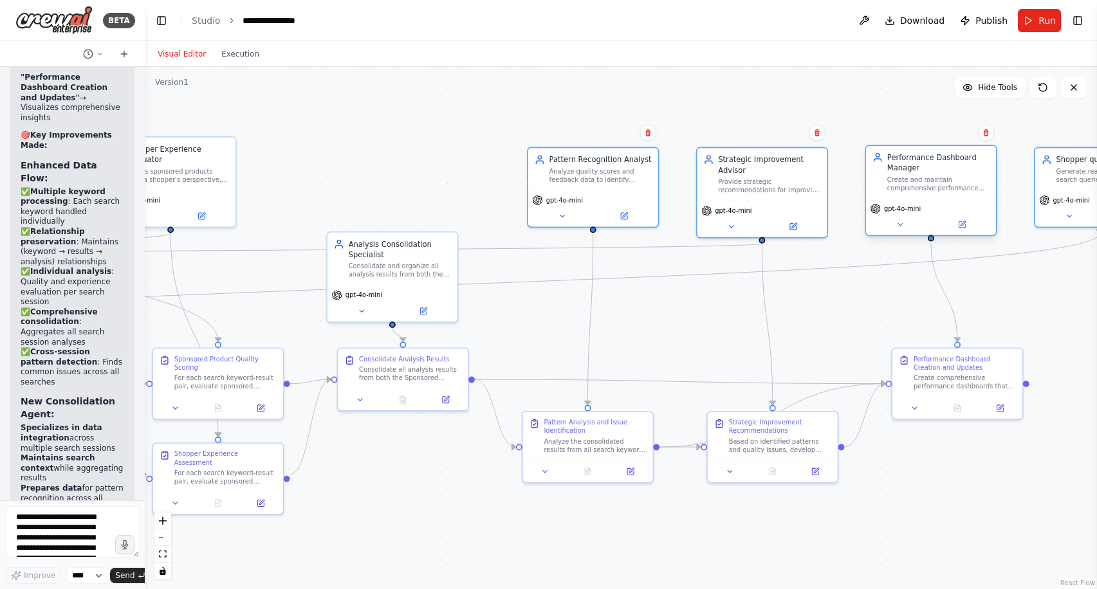
drag, startPoint x: 682, startPoint y: 167, endPoint x: 936, endPoint y: 171, distance: 254.1
click at [937, 176] on div "Create and maintain comprehensive performance dashboards that visualize sponsor…" at bounding box center [938, 184] width 102 height 17
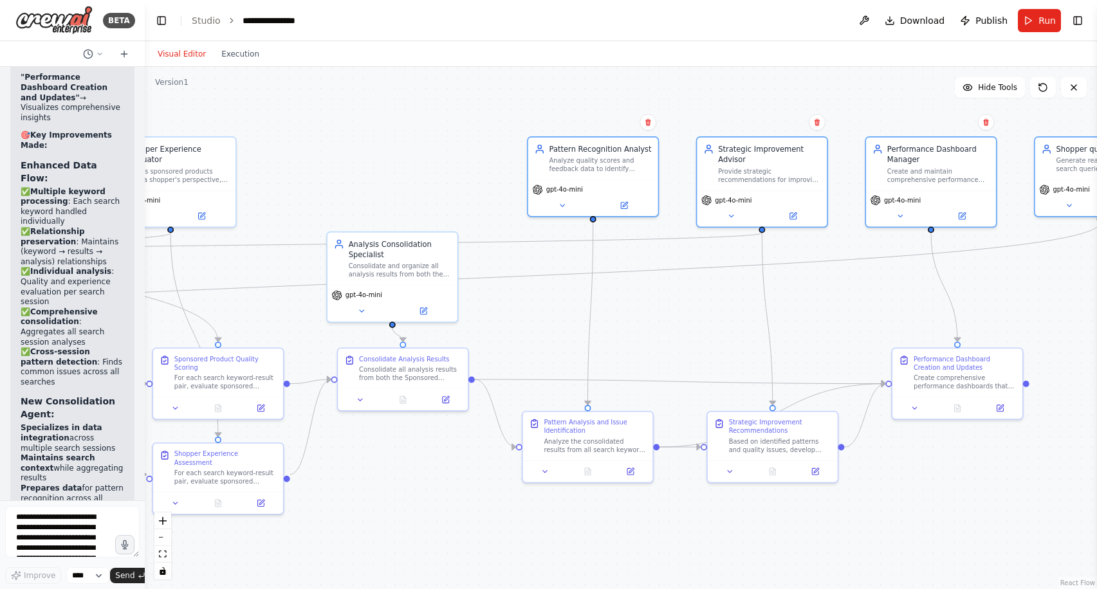
click at [396, 178] on div ".deletable-edge-delete-btn { width: 20px; height: 20px; border: 0px solid #ffff…" at bounding box center [621, 328] width 952 height 522
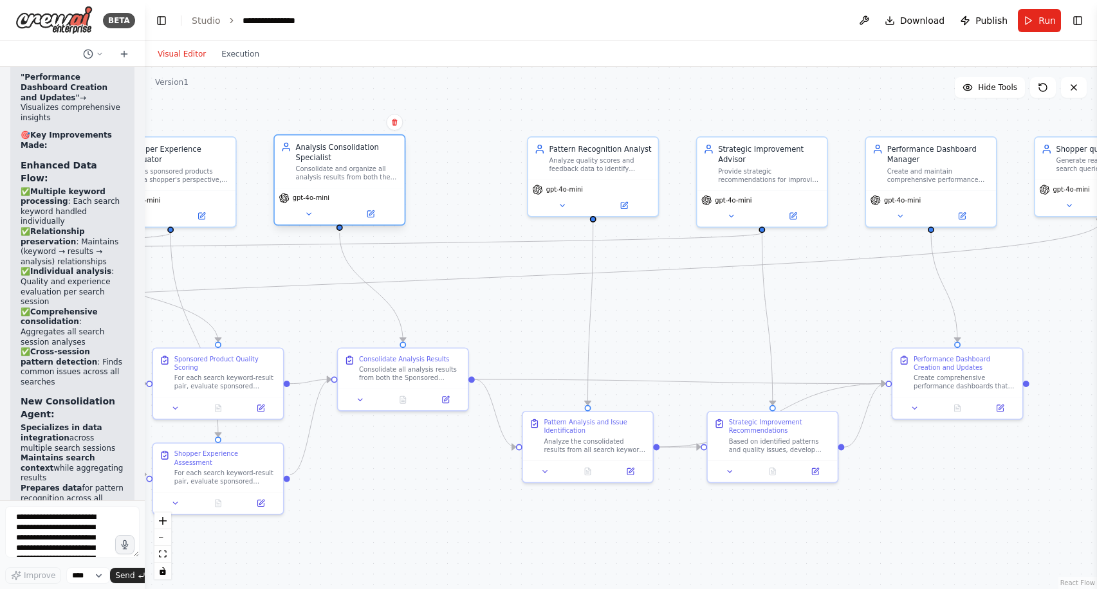
drag, startPoint x: 407, startPoint y: 255, endPoint x: 354, endPoint y: 165, distance: 105.2
click at [354, 165] on div "Analysis Consolidation Specialist Consolidate and organize all analysis results…" at bounding box center [347, 162] width 102 height 40
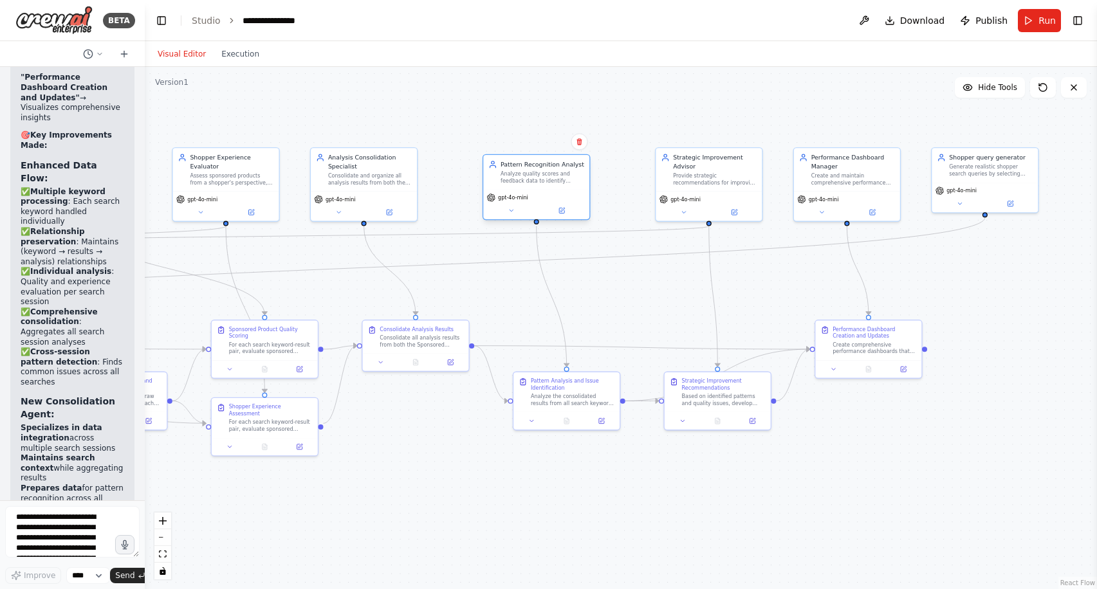
drag, startPoint x: 565, startPoint y: 175, endPoint x: 527, endPoint y: 185, distance: 38.5
click at [527, 185] on div "Pattern Recognition Analyst Analyze quality scores and feedback data to identif…" at bounding box center [536, 172] width 106 height 35
drag, startPoint x: 732, startPoint y: 175, endPoint x: 707, endPoint y: 181, distance: 25.9
click at [707, 181] on div "Provide strategic recommendations for improving sponsored product quality based…" at bounding box center [689, 186] width 84 height 14
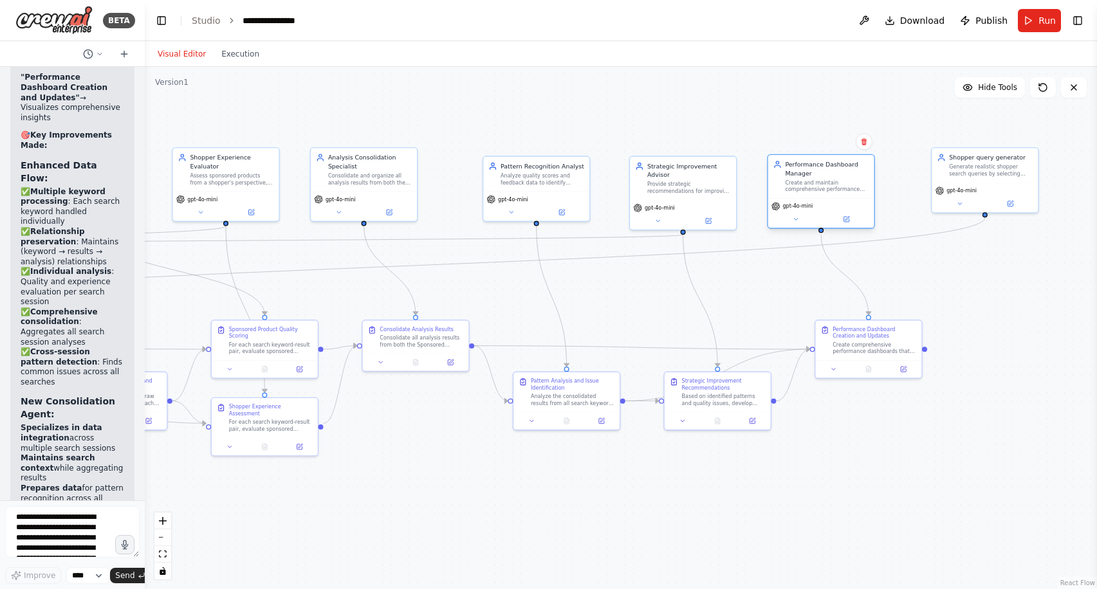
drag, startPoint x: 836, startPoint y: 176, endPoint x: 811, endPoint y: 186, distance: 26.9
click at [811, 186] on div "Create and maintain comprehensive performance dashboards that visualize sponsor…" at bounding box center [827, 186] width 84 height 14
drag, startPoint x: 994, startPoint y: 175, endPoint x: 488, endPoint y: 257, distance: 512.2
click at [488, 257] on div "Shopper query generator Generate realistic shopper search queries by selecting …" at bounding box center [476, 241] width 106 height 35
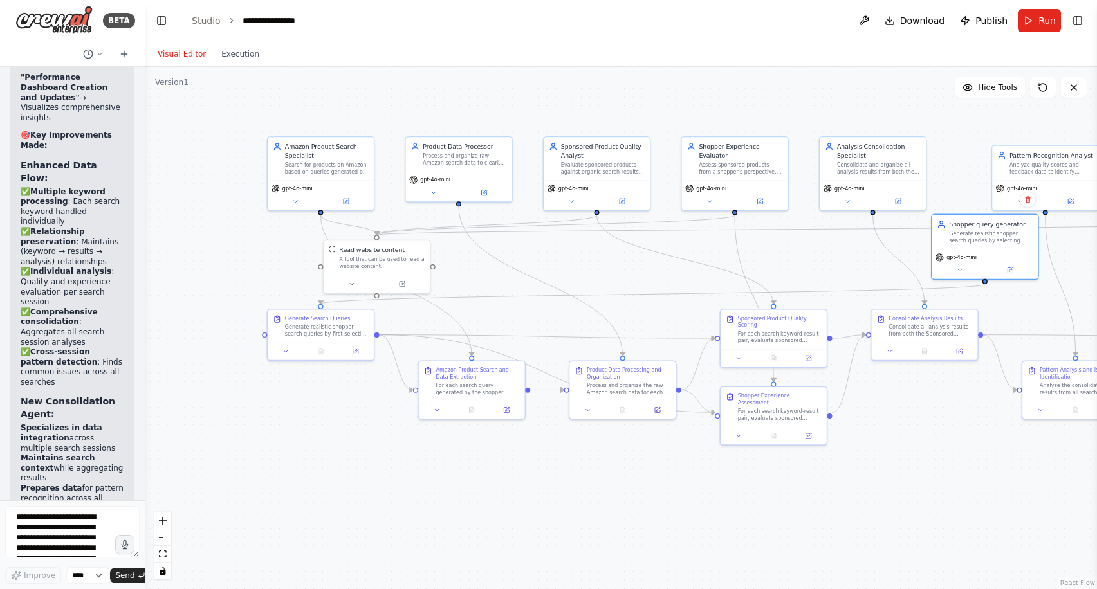
drag, startPoint x: 602, startPoint y: 294, endPoint x: 1111, endPoint y: 283, distance: 508.9
click at [1096, 283] on html "BETA I want to build an Amazon Sponsored Product quality monitoring system. One…" at bounding box center [548, 294] width 1097 height 589
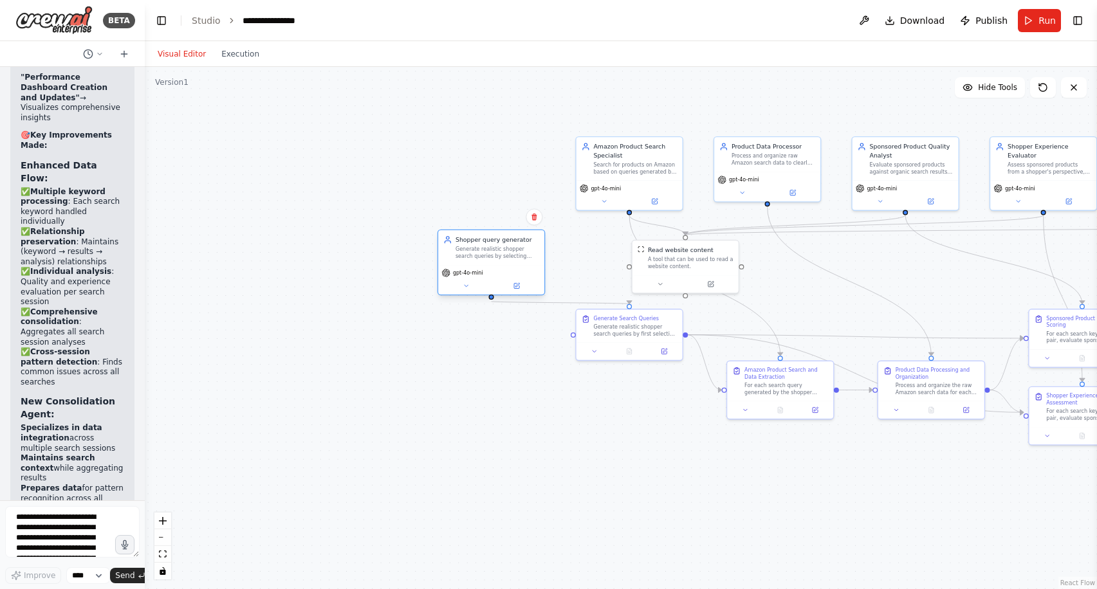
drag, startPoint x: 993, startPoint y: 228, endPoint x: 499, endPoint y: 244, distance: 494.3
click at [499, 244] on div "Shopper query generator Generate realistic shopper search queries by selecting …" at bounding box center [497, 247] width 84 height 24
click at [516, 420] on div ".deletable-edge-delete-btn { width: 20px; height: 20px; border: 0px solid #ffff…" at bounding box center [621, 328] width 952 height 522
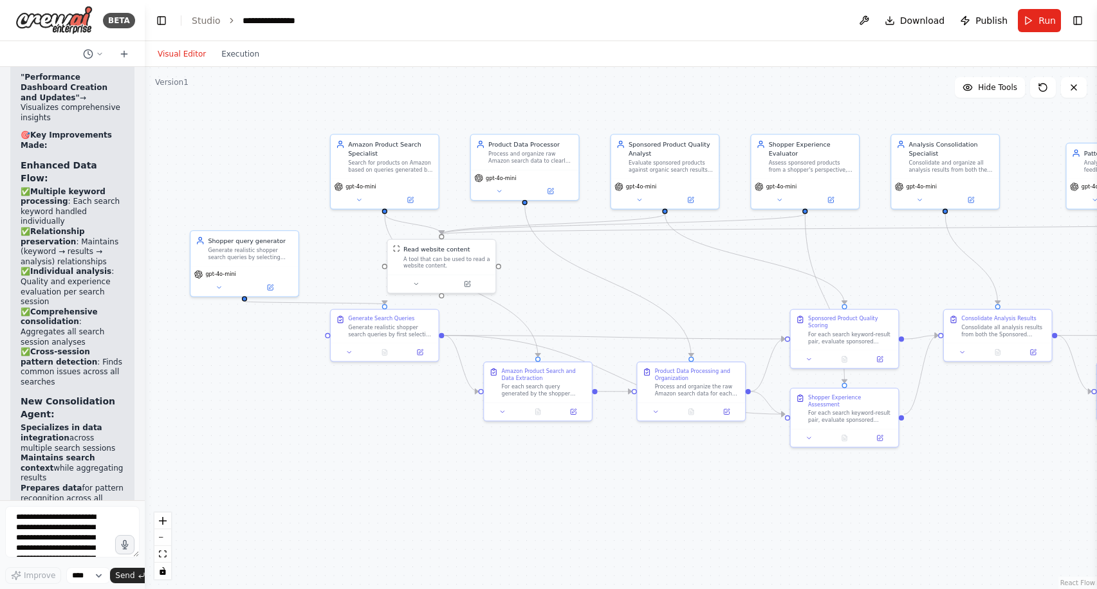
drag, startPoint x: 922, startPoint y: 268, endPoint x: 675, endPoint y: 270, distance: 246.4
click at [675, 270] on div ".deletable-edge-delete-btn { width: 20px; height: 20px; border: 0px solid #ffff…" at bounding box center [621, 328] width 952 height 522
drag, startPoint x: 408, startPoint y: 330, endPoint x: 269, endPoint y: 351, distance: 141.2
click at [269, 351] on div "Generate realistic shopper search queries by first selecting a product category…" at bounding box center [250, 347] width 85 height 14
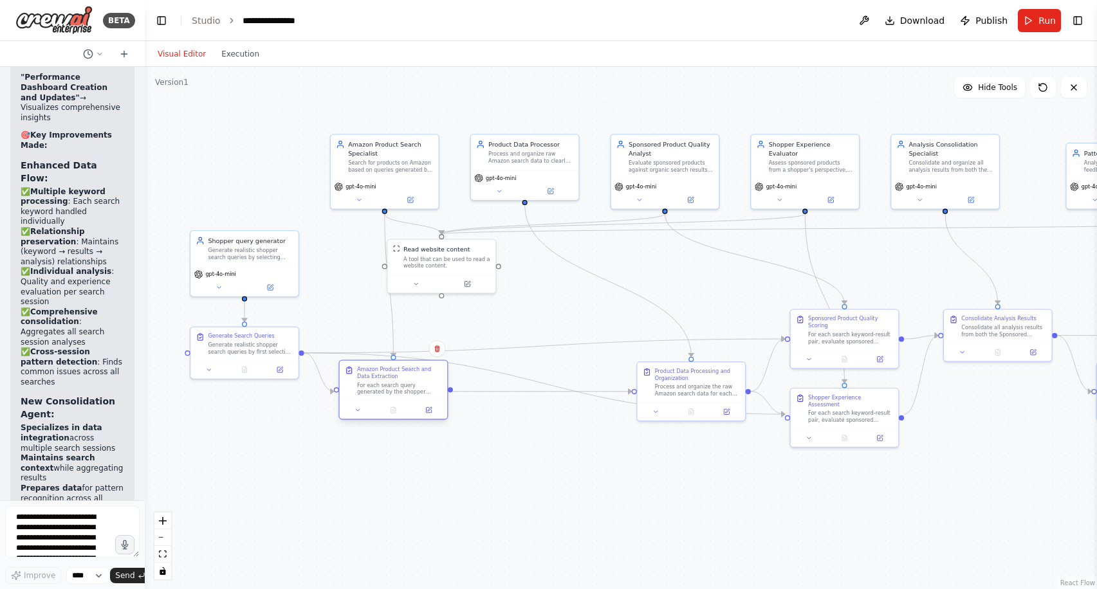
drag, startPoint x: 573, startPoint y: 382, endPoint x: 428, endPoint y: 382, distance: 145.4
click at [428, 382] on div "For each search query generated by the shopper query generator, perform individ…" at bounding box center [399, 388] width 85 height 14
drag, startPoint x: 689, startPoint y: 376, endPoint x: 522, endPoint y: 379, distance: 166.6
click at [522, 379] on div "Product Data Processing and Organization" at bounding box center [530, 373] width 85 height 14
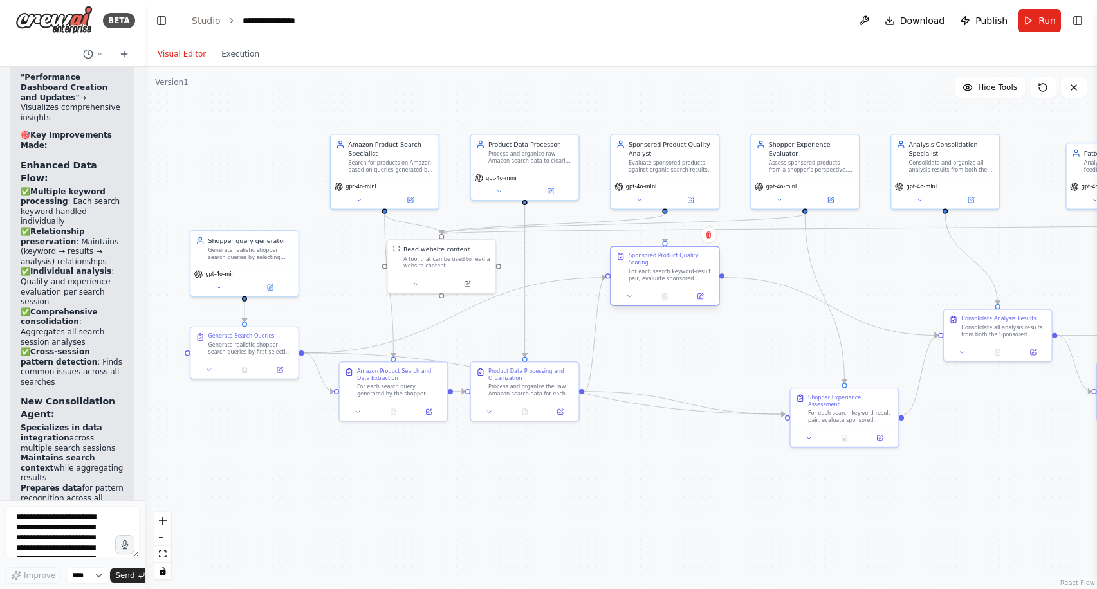
drag, startPoint x: 863, startPoint y: 332, endPoint x: 683, endPoint y: 271, distance: 189.6
click at [683, 271] on div "For each search keyword-result pair, evaluate sponsored products against organi…" at bounding box center [670, 275] width 85 height 14
drag, startPoint x: 803, startPoint y: 162, endPoint x: 664, endPoint y: 369, distance: 248.5
click at [664, 369] on div "Assess sponsored products from a shopper's perspective, identifying pain points…" at bounding box center [670, 375] width 85 height 14
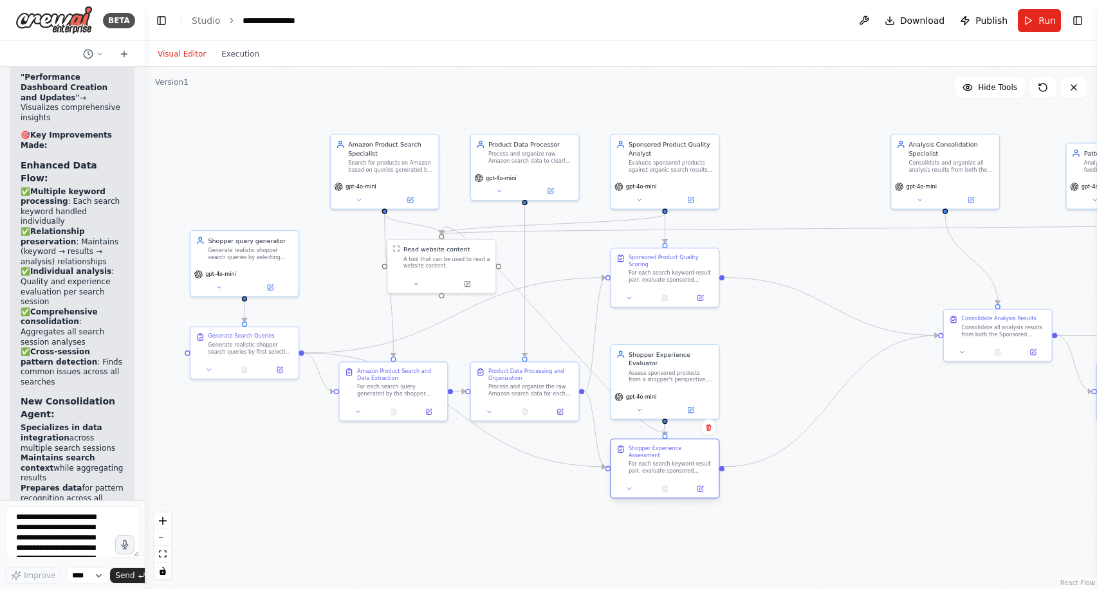
drag, startPoint x: 845, startPoint y: 410, endPoint x: 666, endPoint y: 466, distance: 188.0
click at [666, 466] on div "For each search keyword-result pair, evaluate sponsored products from a typical…" at bounding box center [670, 468] width 85 height 14
drag, startPoint x: 674, startPoint y: 156, endPoint x: 674, endPoint y: 133, distance: 23.8
click at [674, 133] on div "Sponsored Product Quality Analyst Evaluate sponsored products against organic s…" at bounding box center [670, 128] width 85 height 33
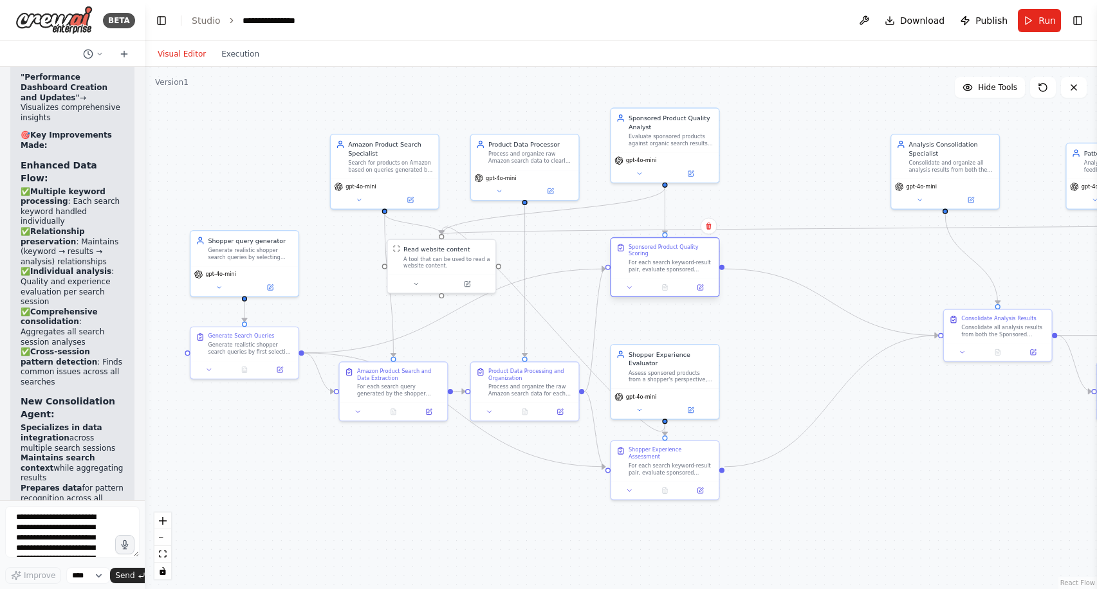
drag, startPoint x: 670, startPoint y: 275, endPoint x: 669, endPoint y: 267, distance: 7.8
click at [669, 267] on div "For each search keyword-result pair, evaluate sponsored products against organi…" at bounding box center [670, 266] width 85 height 14
drag, startPoint x: 668, startPoint y: 380, endPoint x: 790, endPoint y: 147, distance: 263.0
click at [790, 147] on div "Shopper Experience Evaluator Assess sponsored products from a shopper's perspec…" at bounding box center [786, 129] width 107 height 44
click at [653, 260] on div "Sponsored Product Quality Scoring For each search keyword-result pair, evaluate…" at bounding box center [664, 267] width 109 height 60
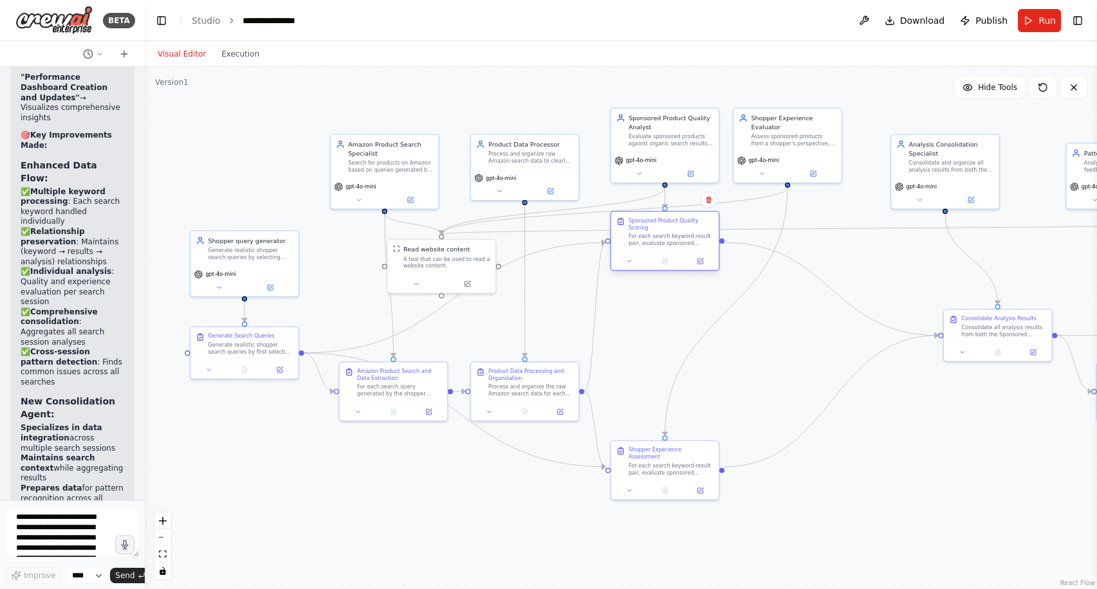
drag, startPoint x: 653, startPoint y: 260, endPoint x: 650, endPoint y: 232, distance: 27.8
click at [650, 233] on div "For each search keyword-result pair, evaluate sponsored products against organi…" at bounding box center [670, 240] width 85 height 14
drag, startPoint x: 808, startPoint y: 142, endPoint x: 688, endPoint y: 336, distance: 227.9
click at [688, 336] on div "Assess sponsored products from a shopper's perspective, identifying pain points…" at bounding box center [670, 331] width 85 height 14
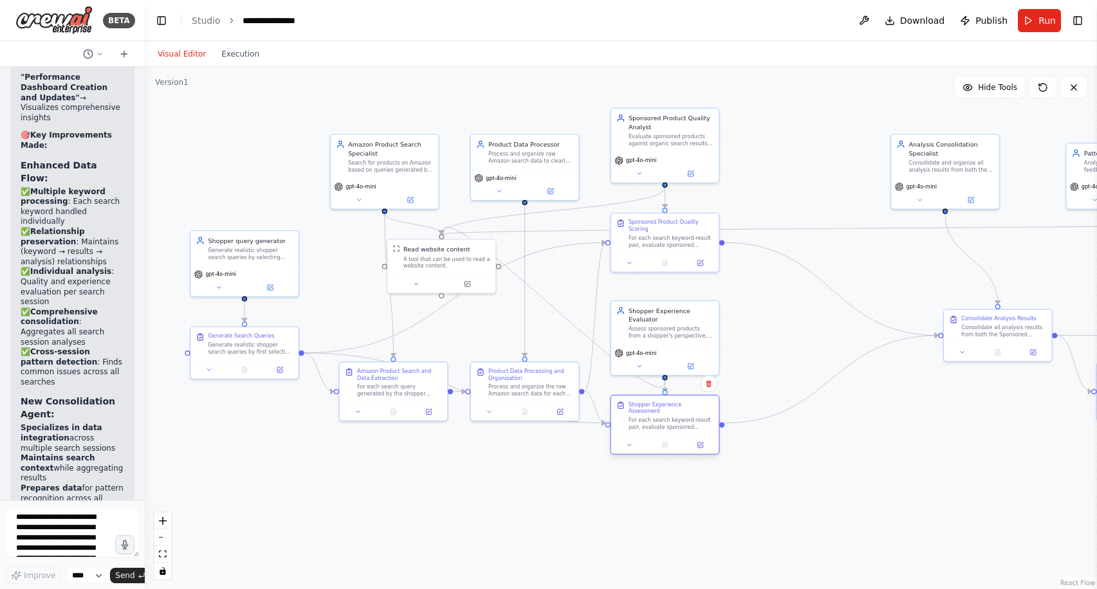
drag, startPoint x: 662, startPoint y: 456, endPoint x: 660, endPoint y: 409, distance: 47.0
click at [660, 409] on div "Shopper Experience Assessment For each search keyword-result pair, evaluate spo…" at bounding box center [670, 416] width 85 height 30
drag, startPoint x: 955, startPoint y: 156, endPoint x: 861, endPoint y: 158, distance: 94.6
click at [861, 158] on div "Analysis Consolidation Specialist Consolidate and organize all analysis results…" at bounding box center [854, 154] width 85 height 33
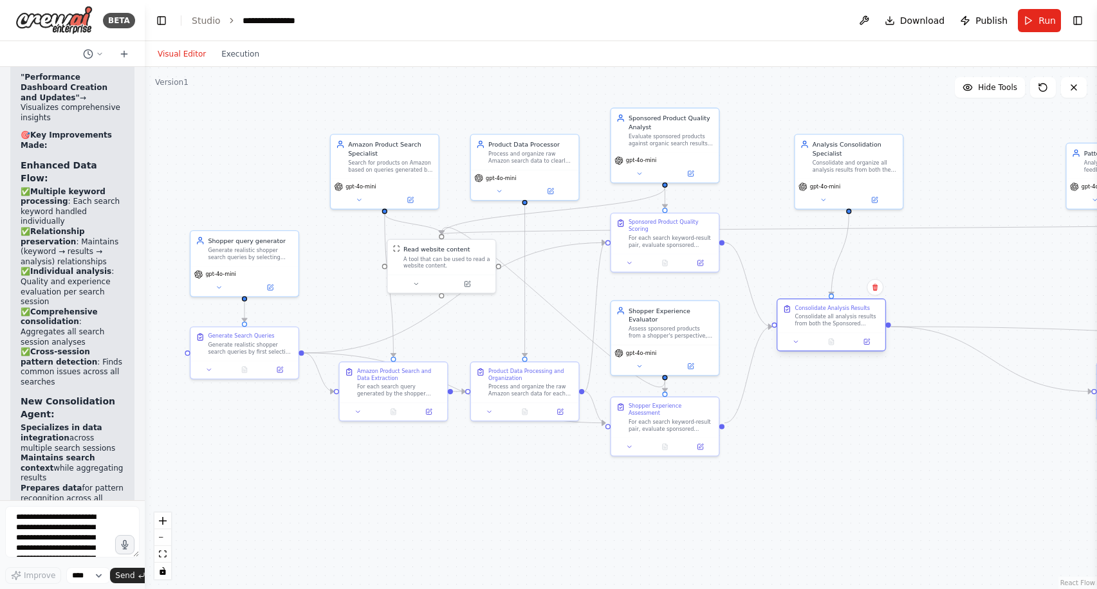
drag, startPoint x: 1004, startPoint y: 330, endPoint x: 843, endPoint y: 320, distance: 161.8
click at [842, 320] on div "Consolidate all analysis results from both the Sponsored Product Quality Analys…" at bounding box center [837, 320] width 85 height 14
drag, startPoint x: 866, startPoint y: 154, endPoint x: 838, endPoint y: 152, distance: 28.4
click at [838, 152] on div "Analysis Consolidation Specialist" at bounding box center [828, 146] width 85 height 17
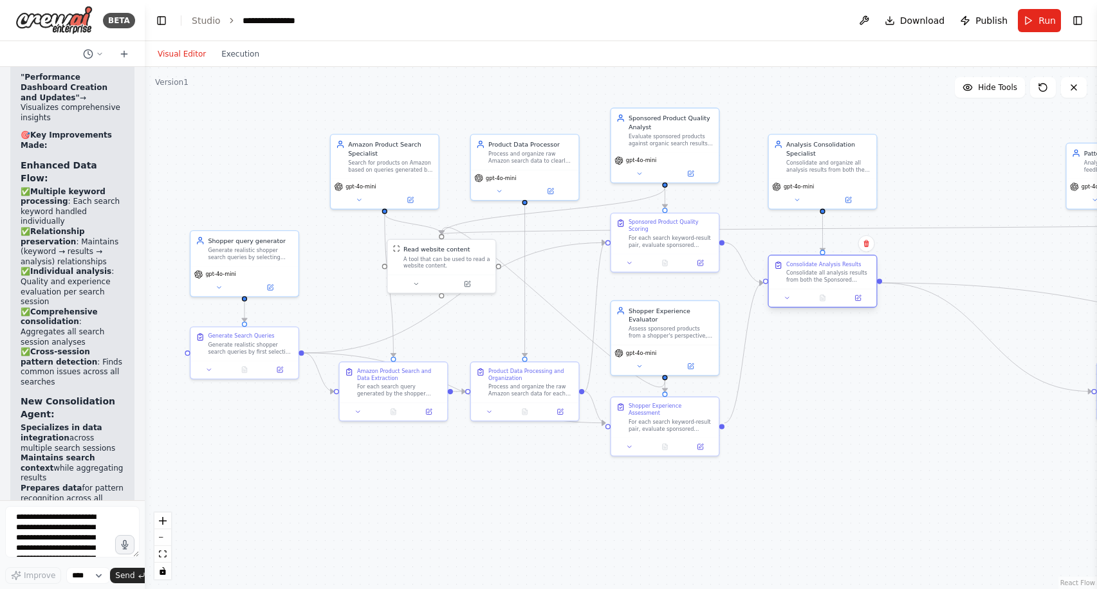
drag, startPoint x: 821, startPoint y: 322, endPoint x: 809, endPoint y: 279, distance: 45.4
click at [809, 279] on div "Consolidate all analysis results from both the Sponsored Product Quality Analys…" at bounding box center [828, 277] width 85 height 14
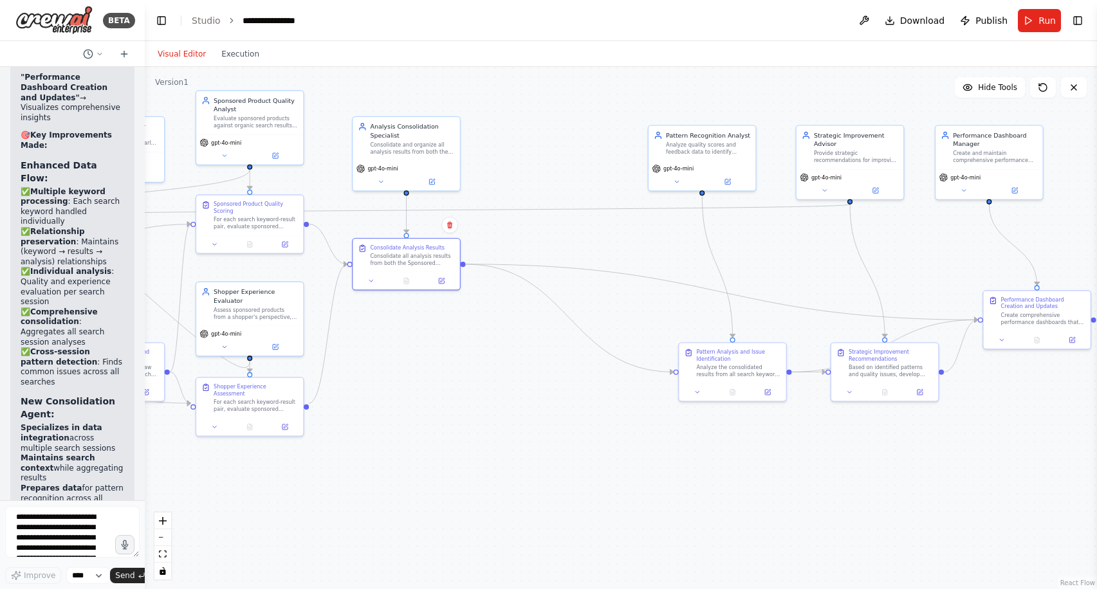
drag, startPoint x: 919, startPoint y: 366, endPoint x: 504, endPoint y: 346, distance: 414.7
click at [504, 346] on div ".deletable-edge-delete-btn { width: 20px; height: 20px; border: 0px solid #ffff…" at bounding box center [621, 328] width 952 height 522
click at [728, 144] on div "Analyze quality scores and feedback data to identify recurring patterns in subo…" at bounding box center [708, 147] width 84 height 14
click at [857, 152] on div "Provide strategic recommendations for improving sponsored product quality based…" at bounding box center [856, 156] width 84 height 14
click at [969, 149] on div "Create and maintain comprehensive performance dashboards that visualize sponsor…" at bounding box center [995, 156] width 84 height 14
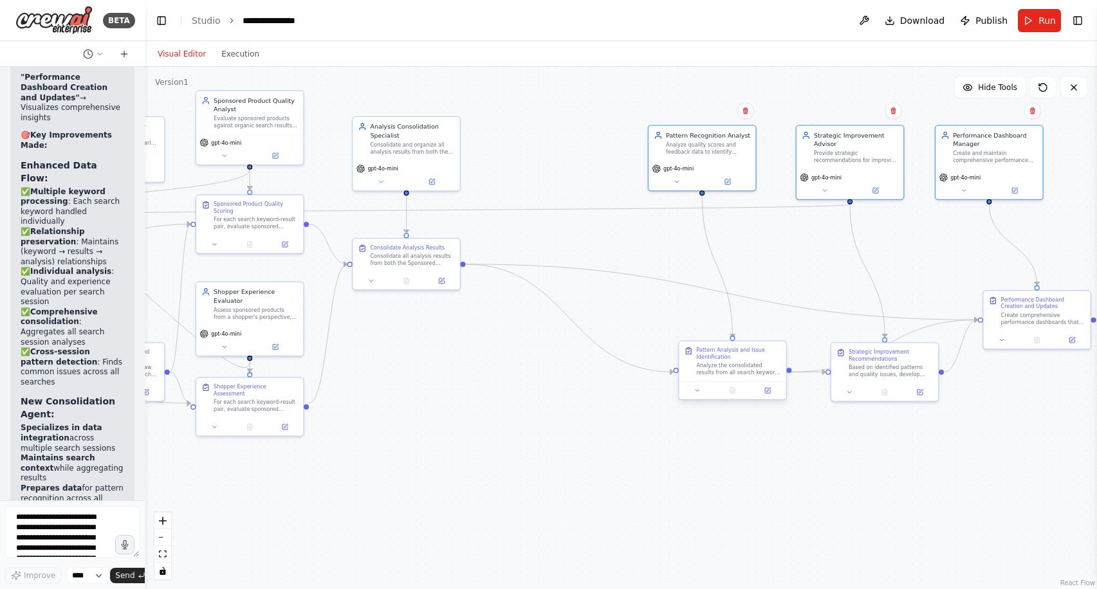
click at [757, 356] on div "Pattern Analysis and Issue Identification" at bounding box center [738, 354] width 84 height 14
click at [866, 353] on div "Strategic Improvement Recommendations" at bounding box center [890, 354] width 84 height 14
click at [1038, 298] on div "Performance Dashboard Creation and Updates" at bounding box center [1043, 302] width 84 height 14
click at [914, 359] on div "Strategic Improvement Recommendations" at bounding box center [890, 354] width 84 height 14
click at [1010, 307] on div "Performance Dashboard Creation and Updates" at bounding box center [1047, 302] width 84 height 14
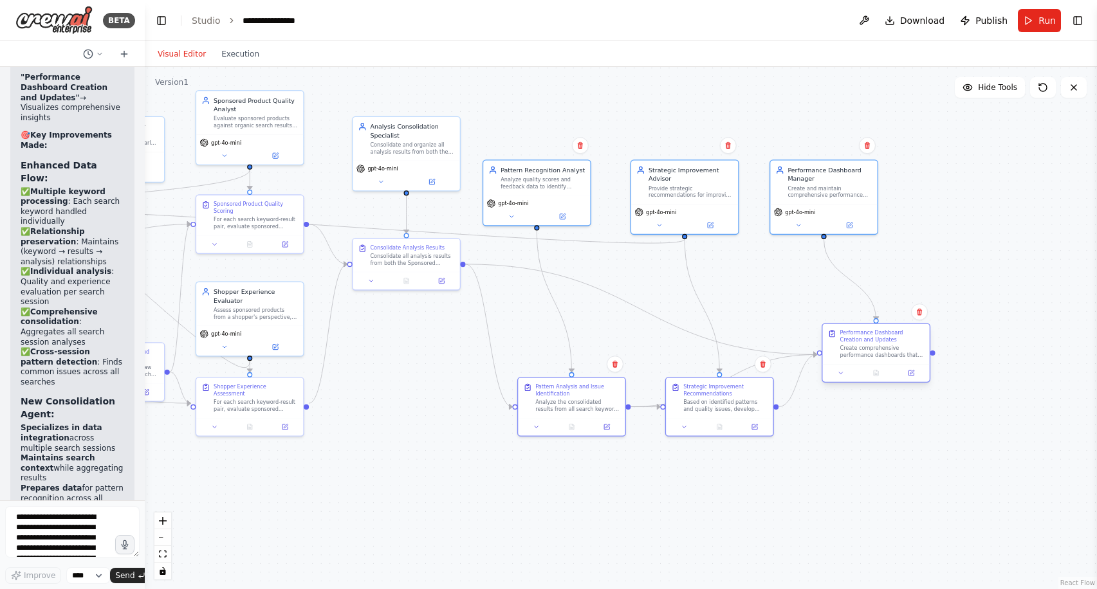
drag, startPoint x: 1010, startPoint y: 307, endPoint x: 849, endPoint y: 343, distance: 164.8
click at [848, 343] on div "Performance Dashboard Creation and Updates" at bounding box center [881, 336] width 84 height 14
click at [623, 344] on div ".deletable-edge-delete-btn { width: 20px; height: 20px; border: 0px solid #ffff…" at bounding box center [621, 328] width 952 height 522
drag, startPoint x: 586, startPoint y: 394, endPoint x: 553, endPoint y: 393, distance: 32.8
click at [553, 393] on div "Pattern Analysis and Issue Identification" at bounding box center [542, 388] width 84 height 14
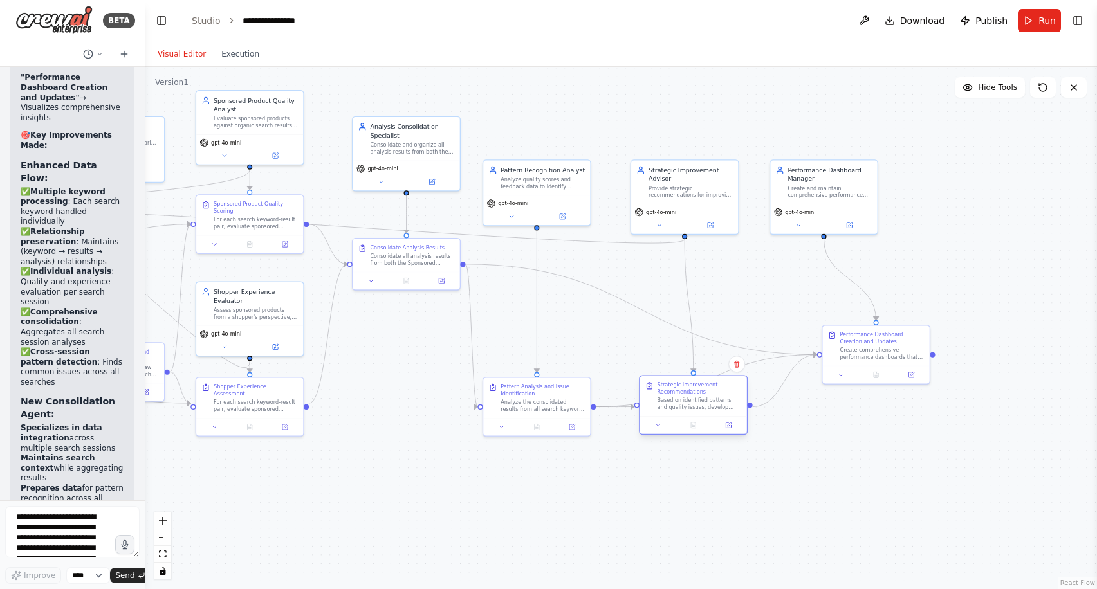
drag, startPoint x: 713, startPoint y: 393, endPoint x: 685, endPoint y: 394, distance: 28.3
click at [685, 394] on div "Strategic Improvement Recommendations" at bounding box center [699, 388] width 84 height 14
drag, startPoint x: 883, startPoint y: 335, endPoint x: 829, endPoint y: 291, distance: 70.0
click at [828, 290] on div "Performance Dashboard Creation and Updates" at bounding box center [829, 293] width 84 height 14
click at [830, 457] on div ".deletable-edge-delete-btn { width: 20px; height: 20px; border: 0px solid #ffff…" at bounding box center [621, 328] width 952 height 522
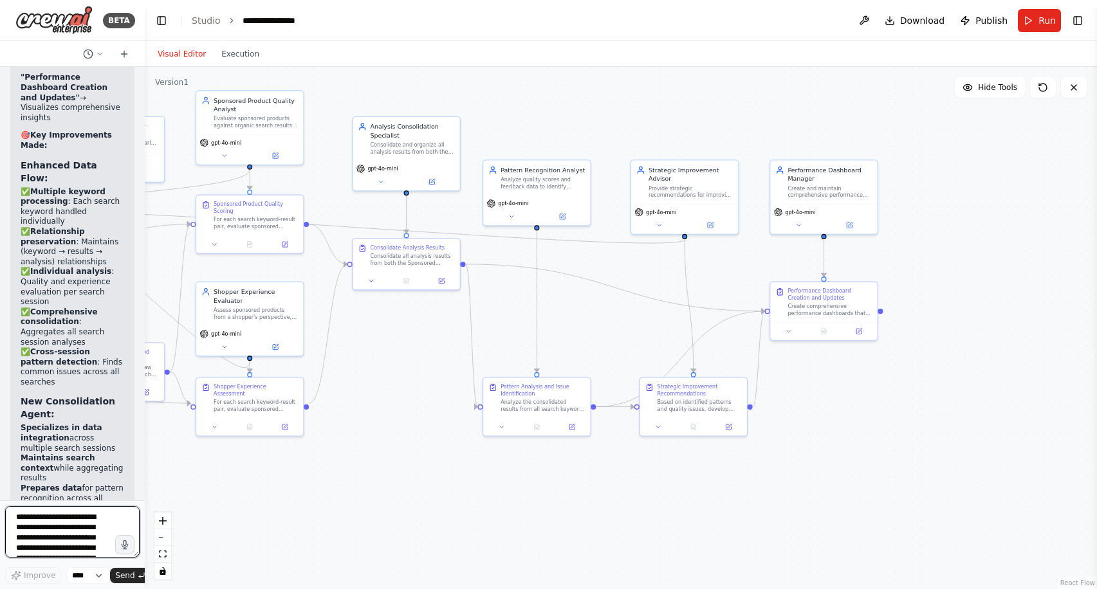
click at [54, 535] on textarea "**********" at bounding box center [72, 531] width 134 height 51
click at [16, 525] on textarea "**********" at bounding box center [72, 531] width 134 height 51
click at [89, 551] on textarea "**********" at bounding box center [72, 531] width 134 height 51
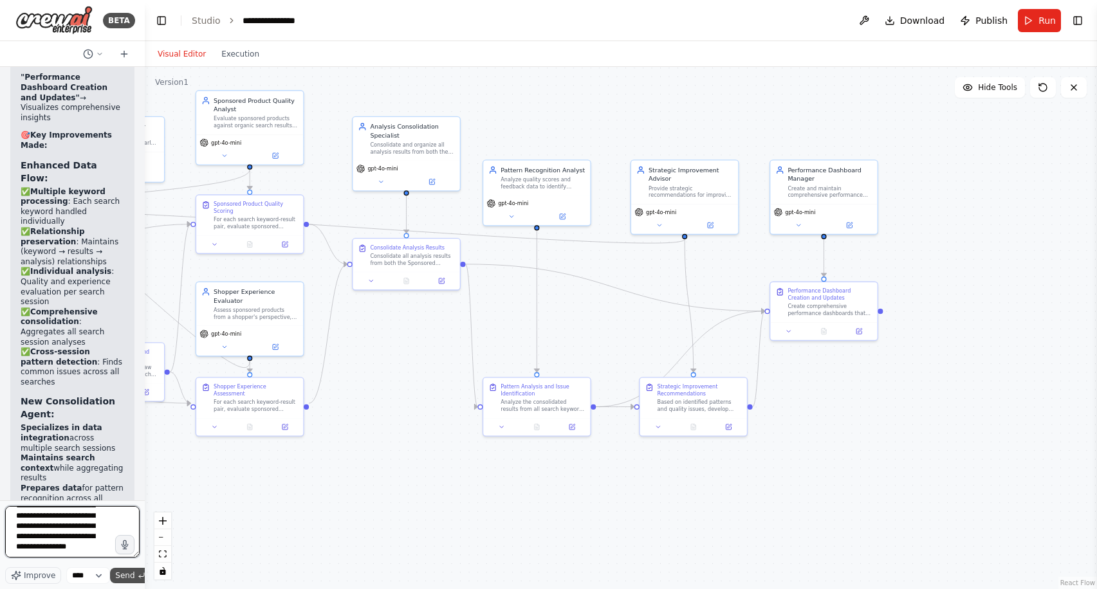
type textarea "**********"
click at [125, 576] on span "Send" at bounding box center [124, 576] width 19 height 10
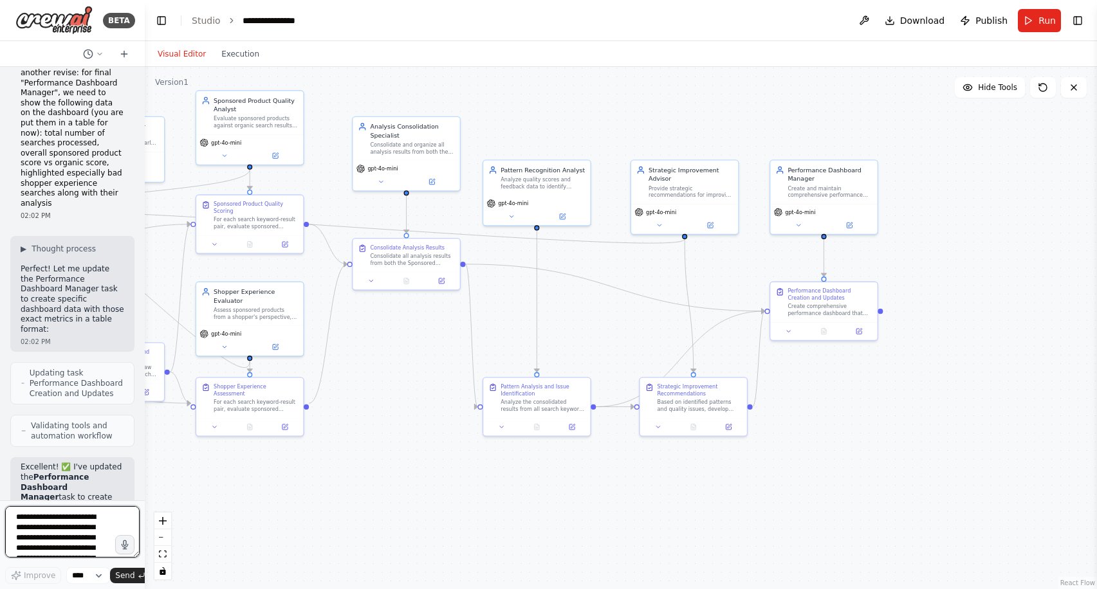
scroll to position [16303, 0]
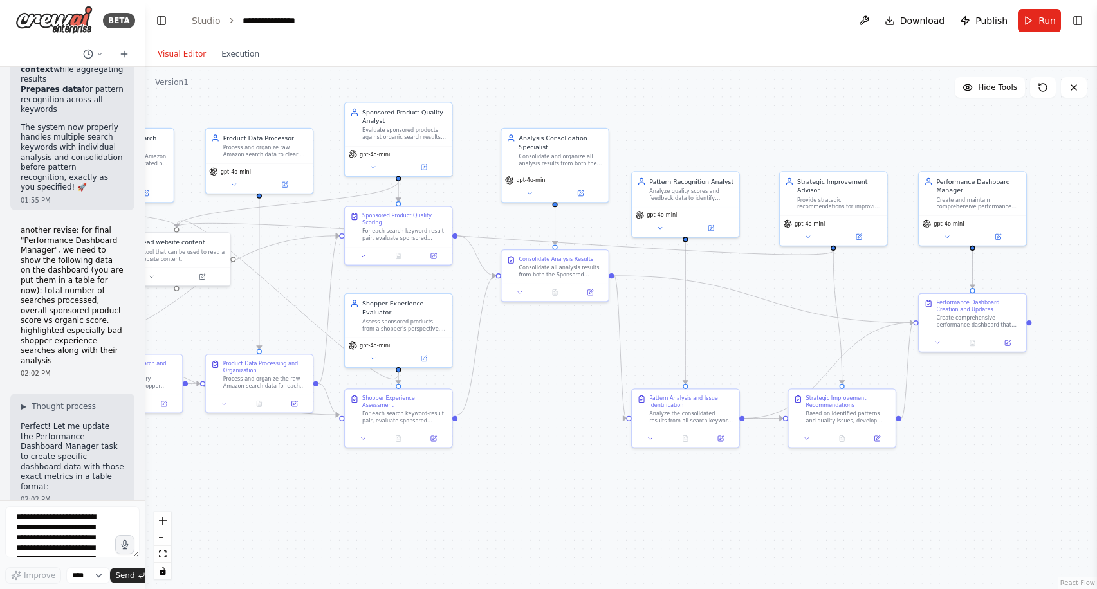
drag, startPoint x: 403, startPoint y: 339, endPoint x: 552, endPoint y: 351, distance: 149.0
click at [552, 351] on div ".deletable-edge-delete-btn { width: 20px; height: 20px; border: 0px solid #ffff…" at bounding box center [621, 328] width 952 height 522
click at [1036, 21] on button "Run" at bounding box center [1039, 20] width 43 height 23
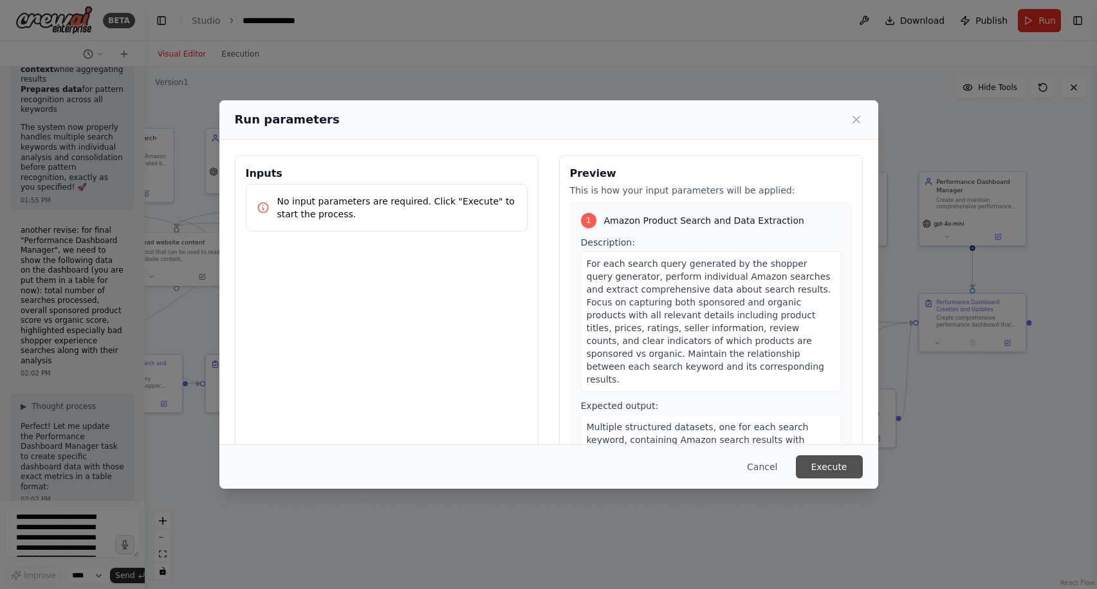
click at [838, 468] on button "Execute" at bounding box center [829, 466] width 67 height 23
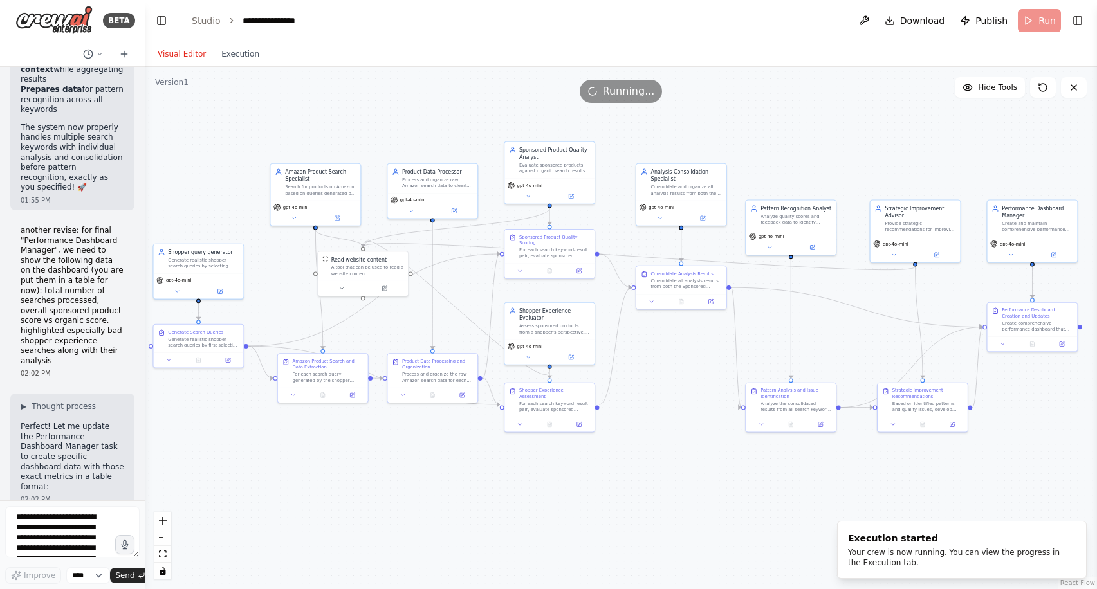
drag, startPoint x: 565, startPoint y: 410, endPoint x: 660, endPoint y: 390, distance: 96.6
click at [660, 390] on div ".deletable-edge-delete-btn { width: 20px; height: 20px; border: 0px solid #ffff…" at bounding box center [621, 328] width 952 height 522
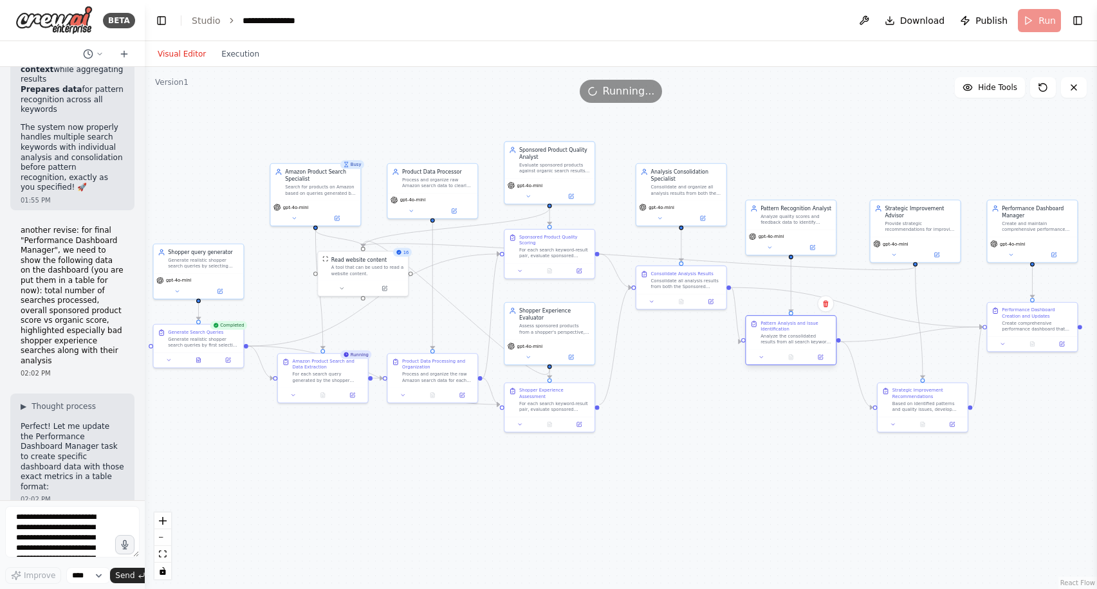
drag, startPoint x: 819, startPoint y: 399, endPoint x: 818, endPoint y: 333, distance: 66.3
click at [818, 333] on div "Pattern Analysis and Issue Identification Analyze the consolidated results from…" at bounding box center [795, 332] width 71 height 25
drag, startPoint x: 933, startPoint y: 401, endPoint x: 924, endPoint y: 323, distance: 78.9
click at [924, 323] on div "Based on identified patterns and quality issues, develop strategic recommendati…" at bounding box center [919, 325] width 71 height 12
click at [871, 447] on div ".deletable-edge-delete-btn { width: 20px; height: 20px; border: 0px solid #ffff…" at bounding box center [621, 328] width 952 height 522
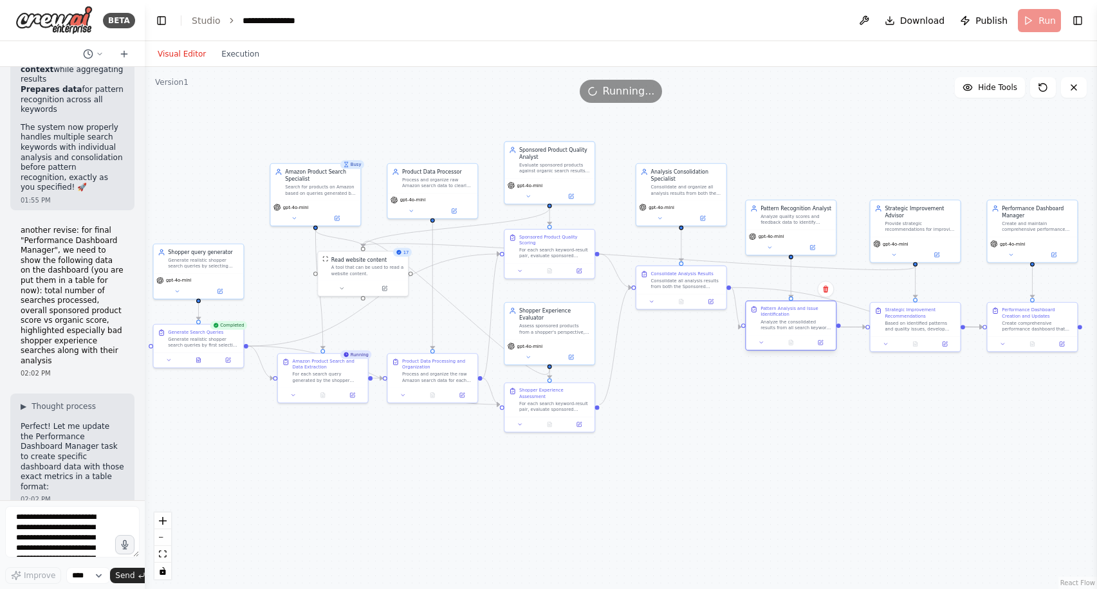
drag, startPoint x: 804, startPoint y: 246, endPoint x: 809, endPoint y: 313, distance: 67.7
click at [809, 313] on div "Pattern Analysis and Issue Identification" at bounding box center [795, 312] width 71 height 12
click at [877, 459] on div ".deletable-edge-delete-btn { width: 20px; height: 20px; border: 0px solid #ffff…" at bounding box center [621, 328] width 952 height 522
drag, startPoint x: 708, startPoint y: 179, endPoint x: 706, endPoint y: 214, distance: 34.8
click at [706, 214] on div "Analysis Consolidation Specialist" at bounding box center [686, 210] width 71 height 15
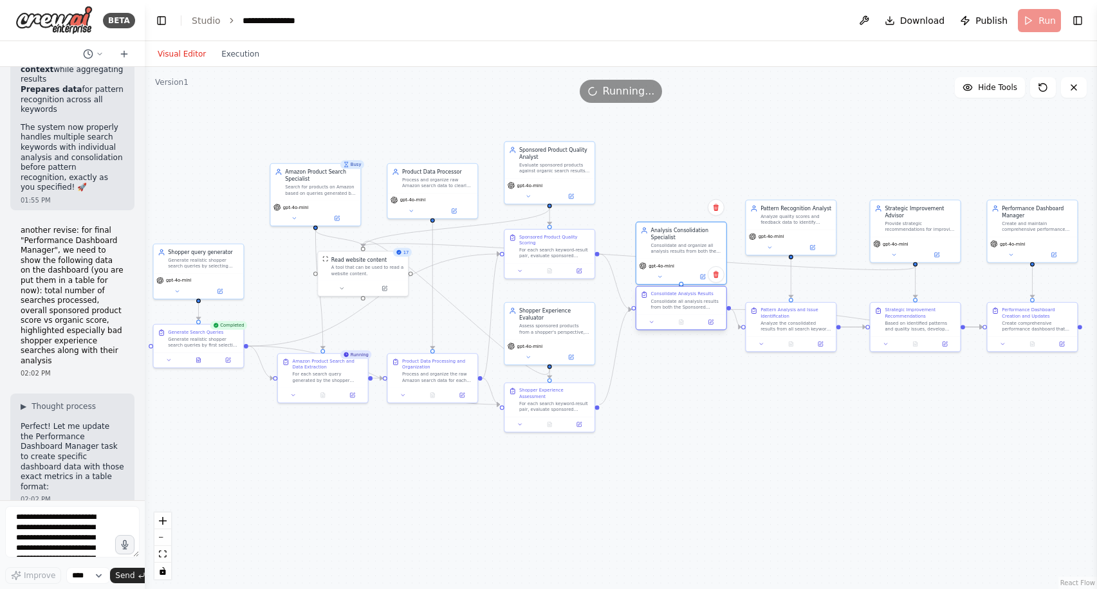
drag, startPoint x: 705, startPoint y: 277, endPoint x: 702, endPoint y: 298, distance: 21.4
click at [702, 298] on div "Consolidate all analysis results from both the Sponsored Product Quality Analys…" at bounding box center [686, 304] width 71 height 12
click at [706, 389] on div ".deletable-edge-delete-btn { width: 20px; height: 20px; border: 0px solid #ffff…" at bounding box center [621, 328] width 952 height 522
drag, startPoint x: 699, startPoint y: 296, endPoint x: 699, endPoint y: 316, distance: 20.0
click at [699, 316] on div "Consolidate Analysis Results" at bounding box center [682, 316] width 62 height 6
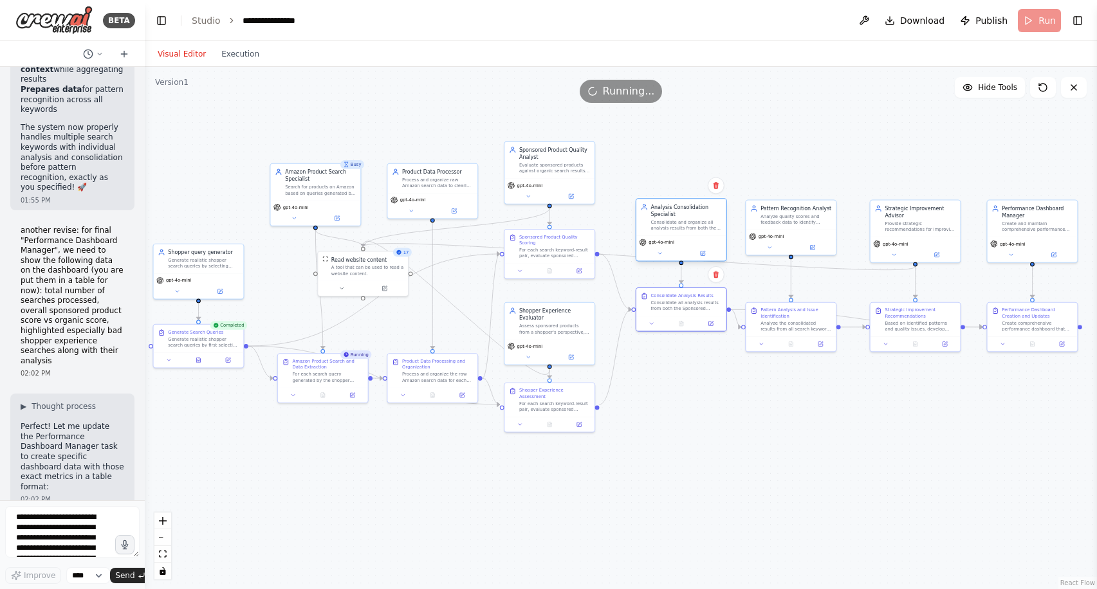
drag, startPoint x: 702, startPoint y: 244, endPoint x: 701, endPoint y: 221, distance: 23.2
click at [701, 221] on div "Consolidate and organize all analysis results from both the Sponsored Product Q…" at bounding box center [686, 225] width 71 height 12
click at [711, 438] on div ".deletable-edge-delete-btn { width: 20px; height: 20px; border: 0px solid #ffff…" at bounding box center [621, 328] width 952 height 522
drag, startPoint x: 703, startPoint y: 295, endPoint x: 704, endPoint y: 311, distance: 15.5
click at [704, 311] on div "Consolidate Analysis Results" at bounding box center [682, 309] width 62 height 6
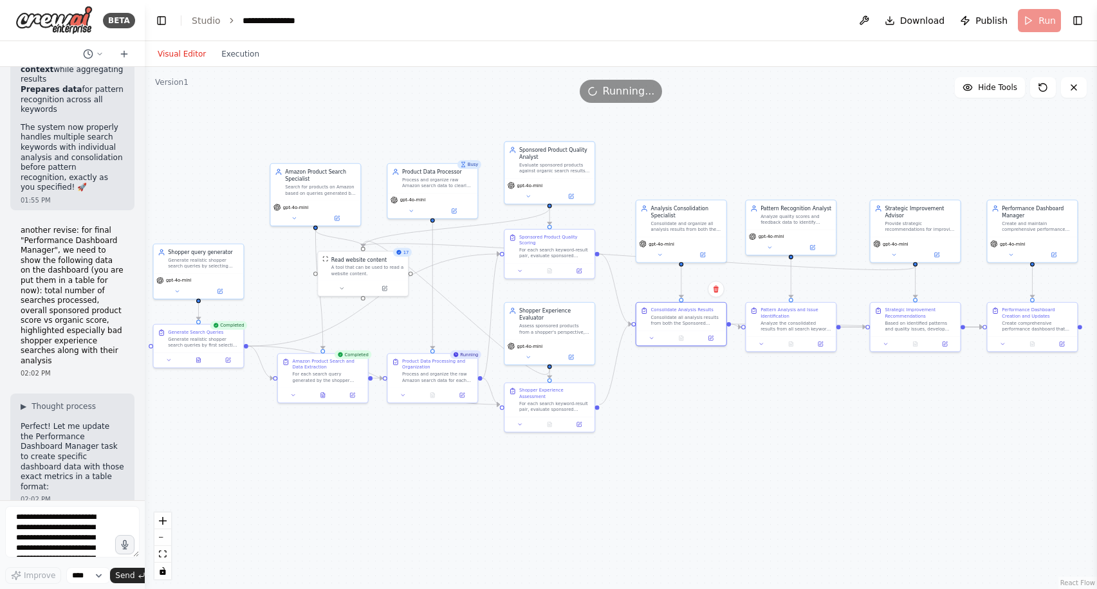
click at [723, 444] on div ".deletable-edge-delete-btn { width: 20px; height: 20px; border: 0px solid #ffff…" at bounding box center [621, 328] width 952 height 522
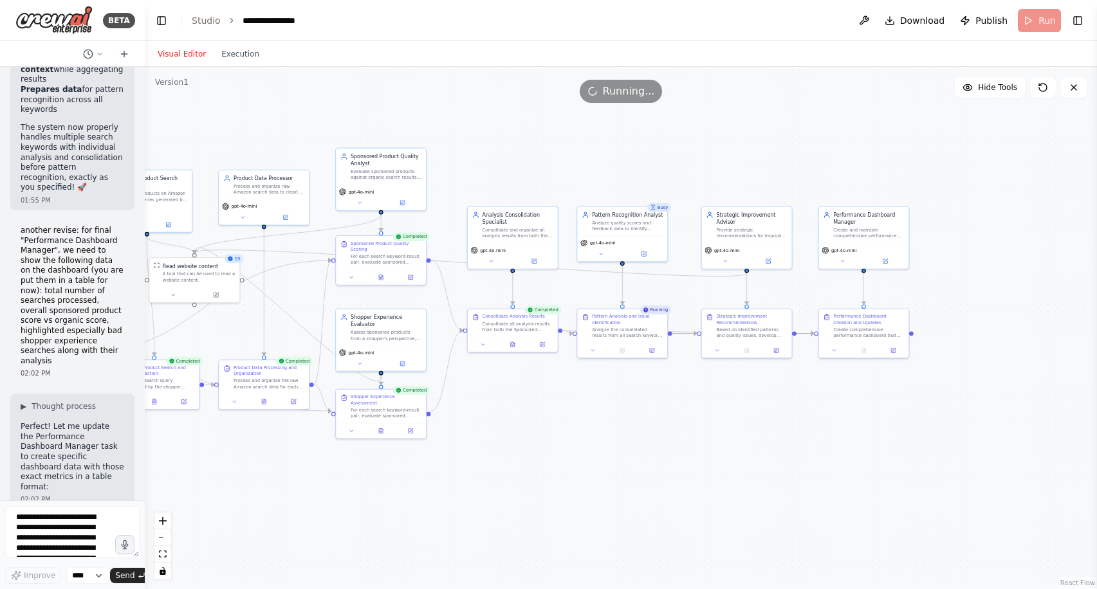
drag, startPoint x: 821, startPoint y: 414, endPoint x: 653, endPoint y: 420, distance: 168.7
click at [653, 420] on div ".deletable-edge-delete-btn { width: 20px; height: 20px; border: 0px solid #ffff…" at bounding box center [621, 328] width 952 height 522
click at [233, 52] on button "Execution" at bounding box center [240, 53] width 53 height 15
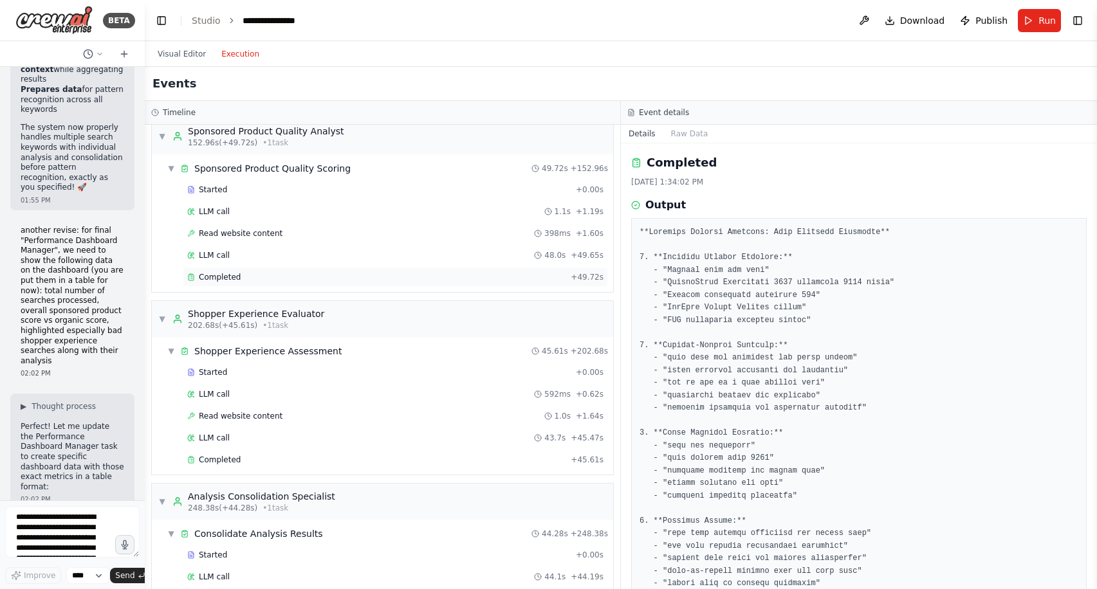
click at [405, 275] on div "Completed" at bounding box center [376, 277] width 378 height 10
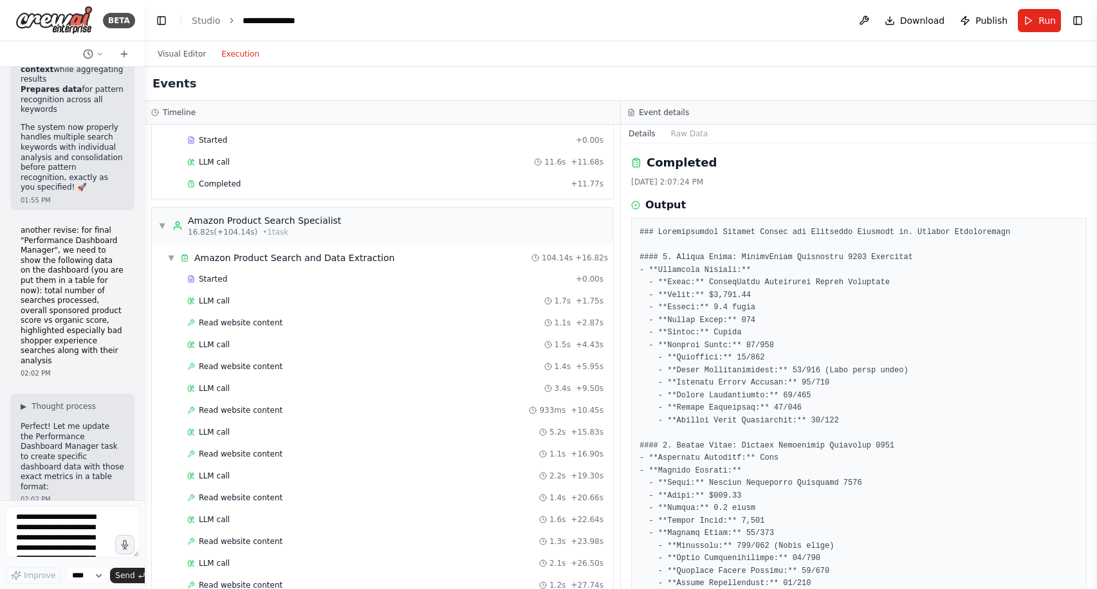
scroll to position [0, 0]
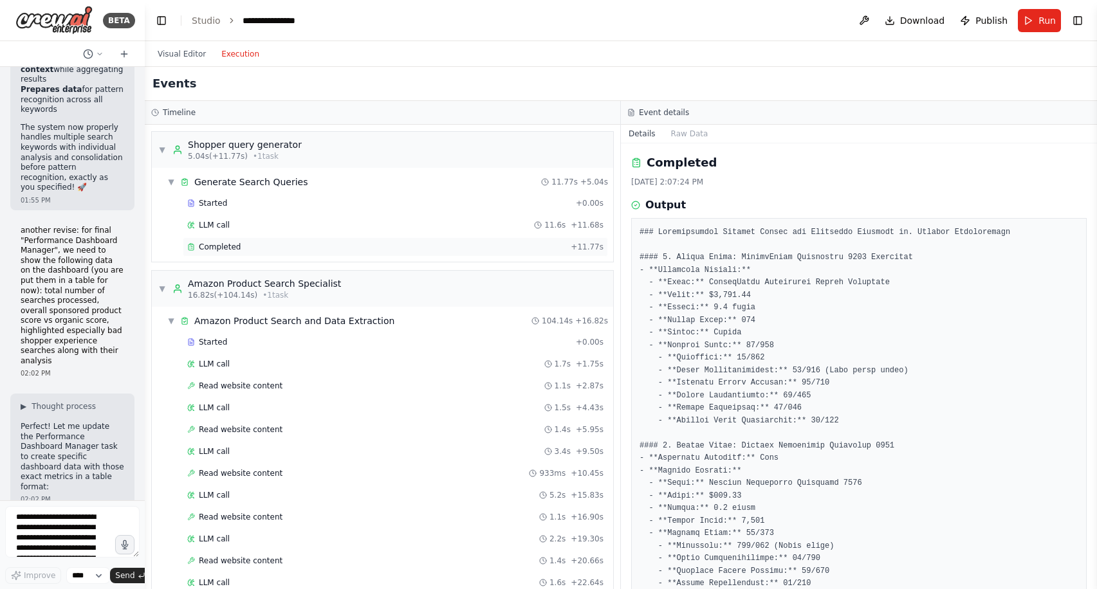
click at [434, 243] on div "Completed" at bounding box center [376, 247] width 378 height 10
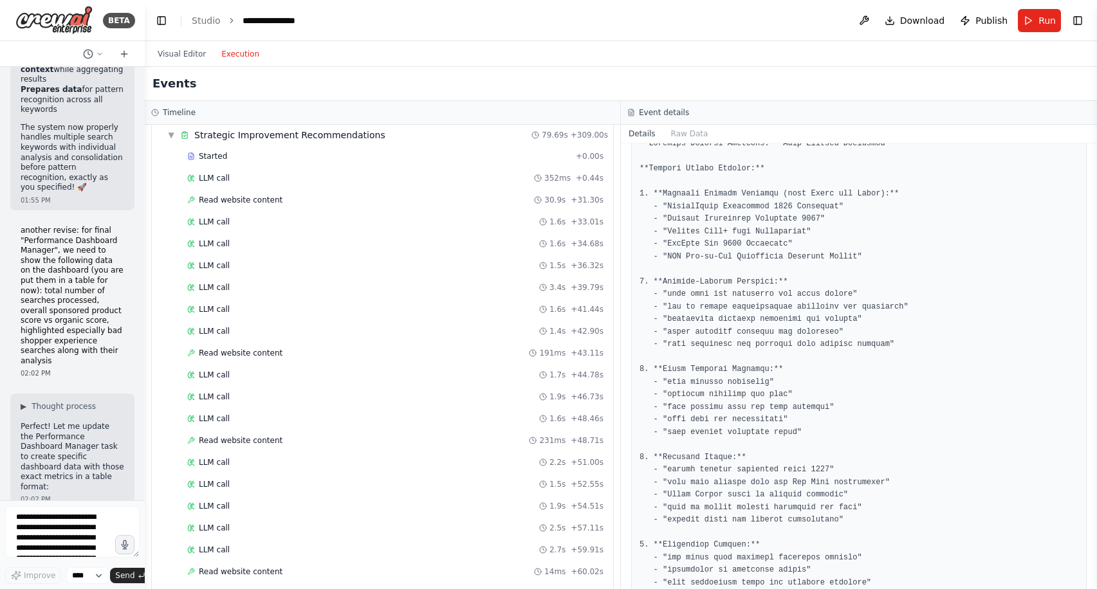
scroll to position [1778, 0]
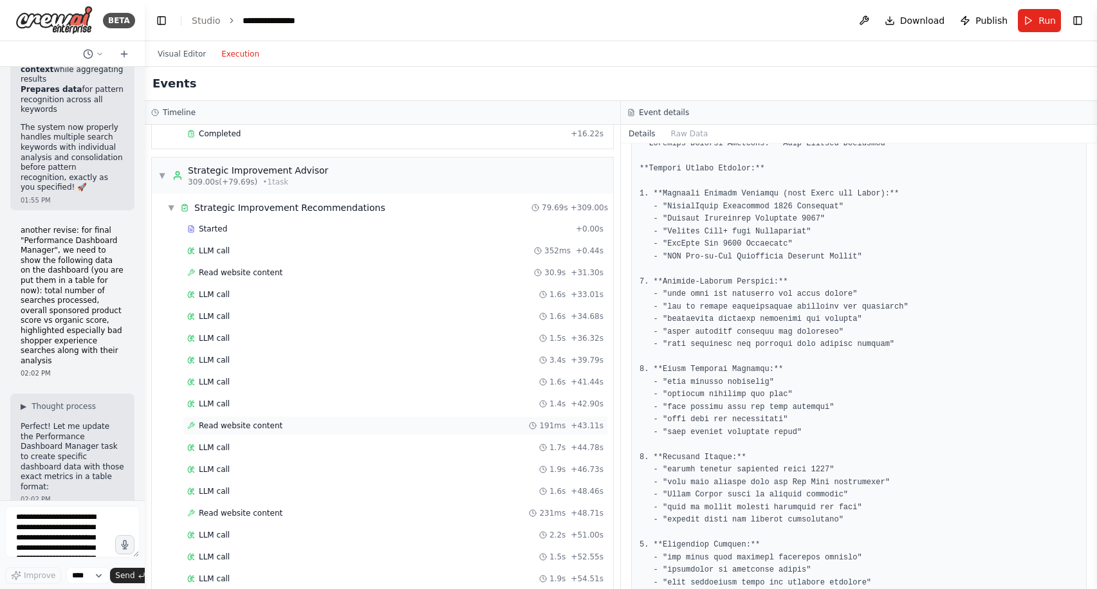
click at [425, 423] on div "Read website content 191ms + 43.11s" at bounding box center [395, 426] width 416 height 10
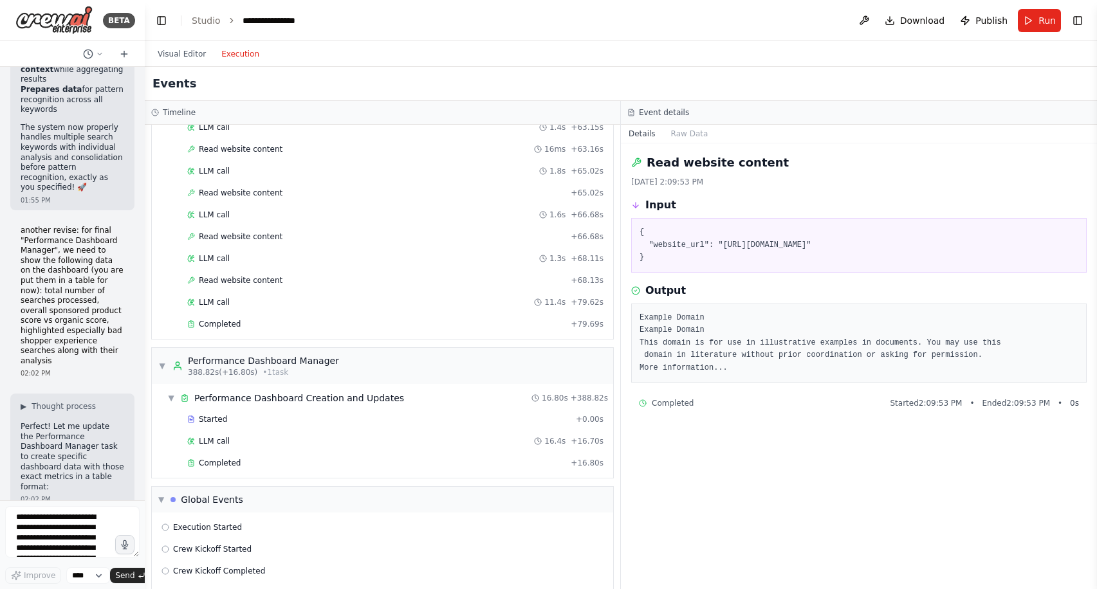
scroll to position [2394, 0]
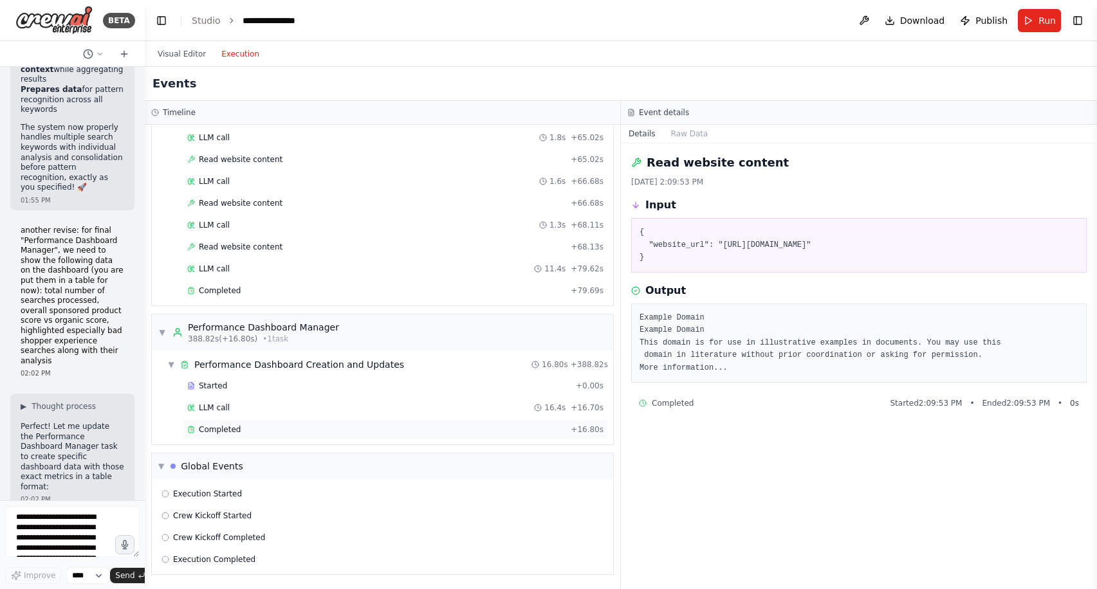
click at [420, 425] on div "Completed" at bounding box center [376, 430] width 378 height 10
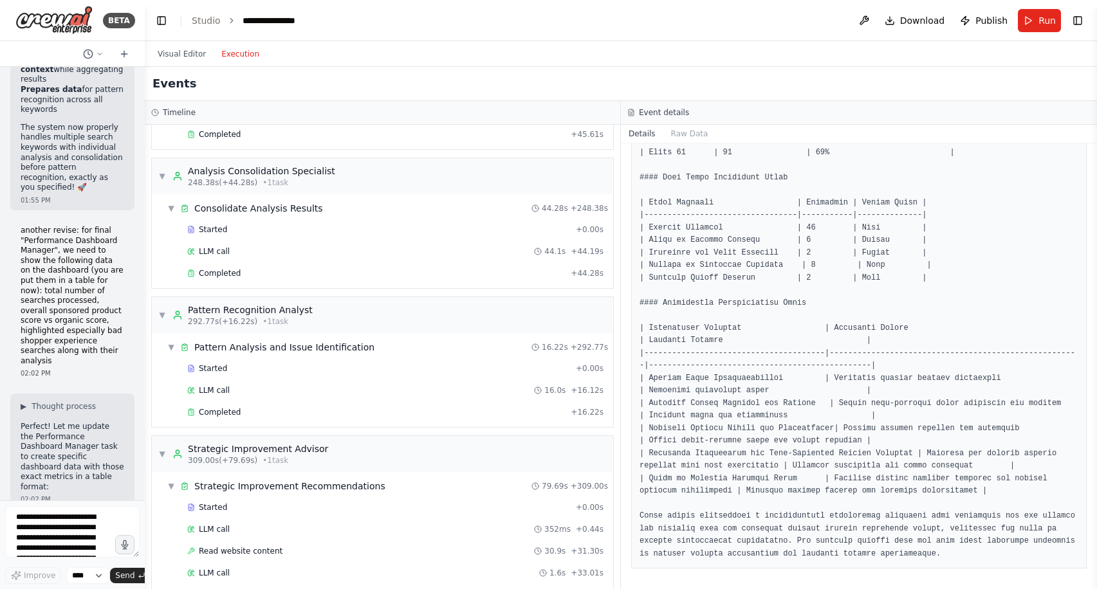
scroll to position [1489, 0]
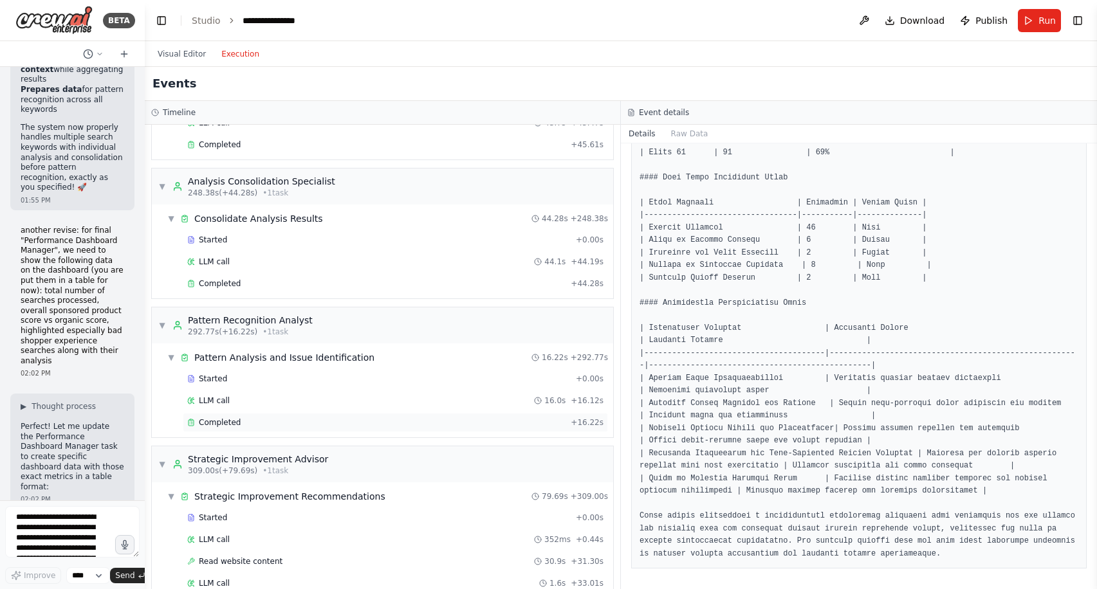
click at [399, 414] on div "Completed + 16.22s" at bounding box center [395, 422] width 425 height 19
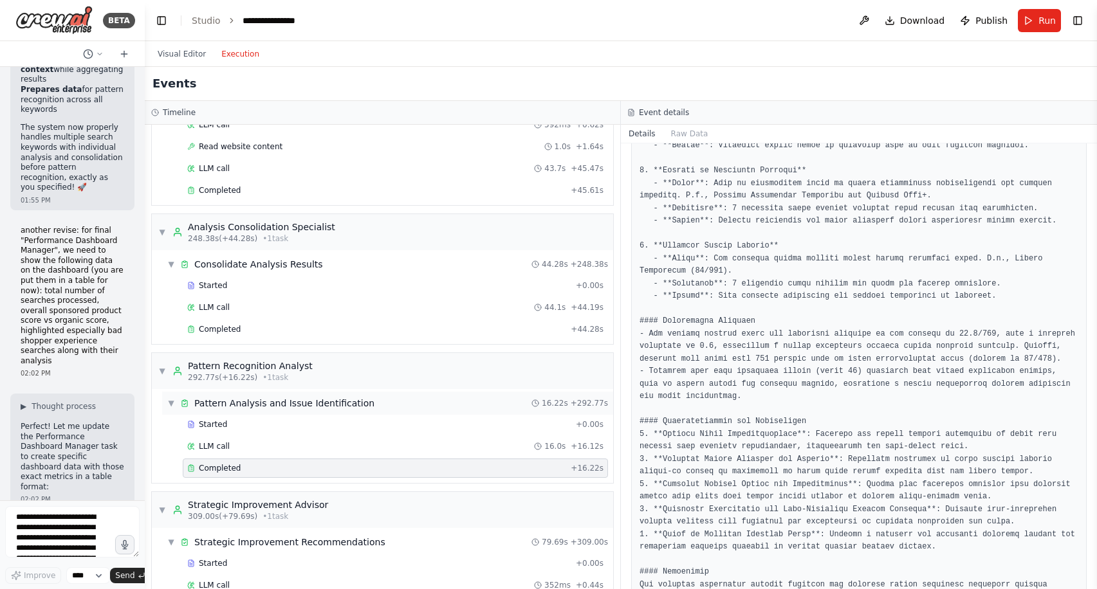
scroll to position [1425, 0]
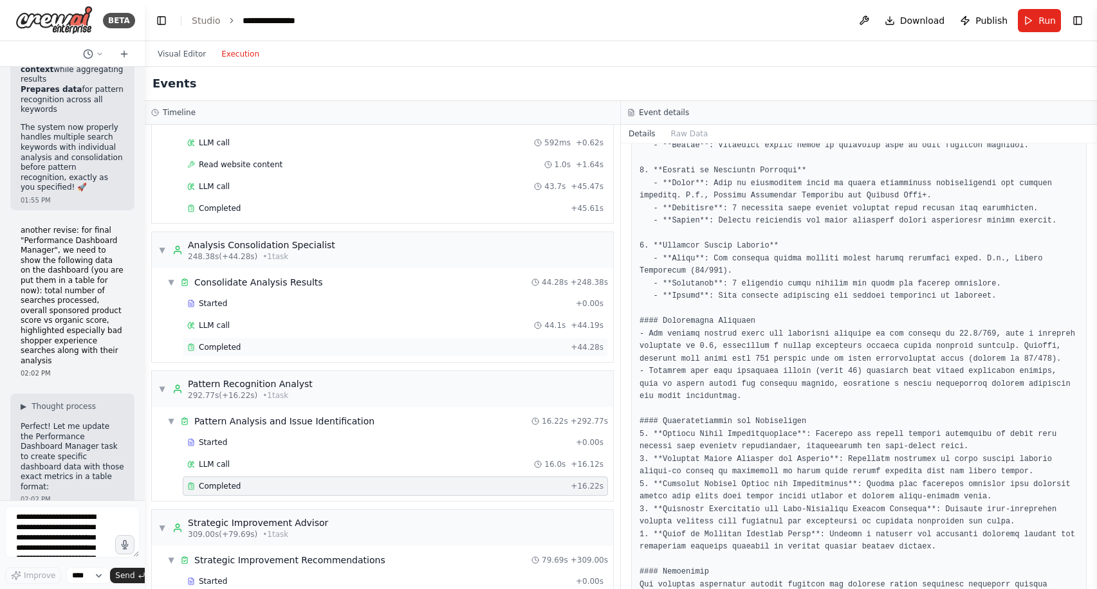
click at [367, 344] on div "Completed" at bounding box center [376, 347] width 378 height 10
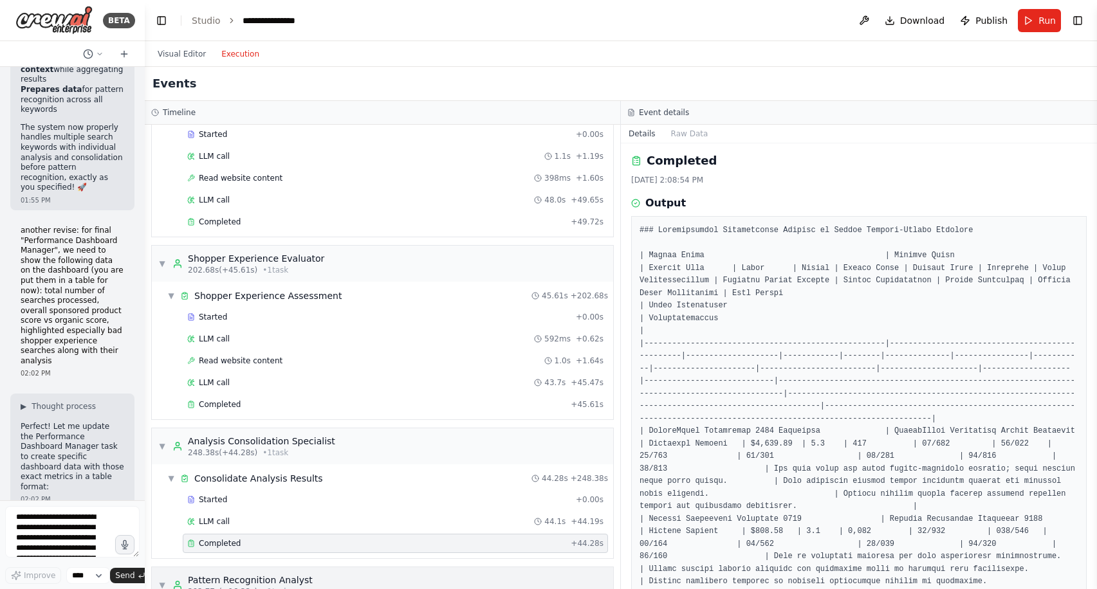
scroll to position [1225, 0]
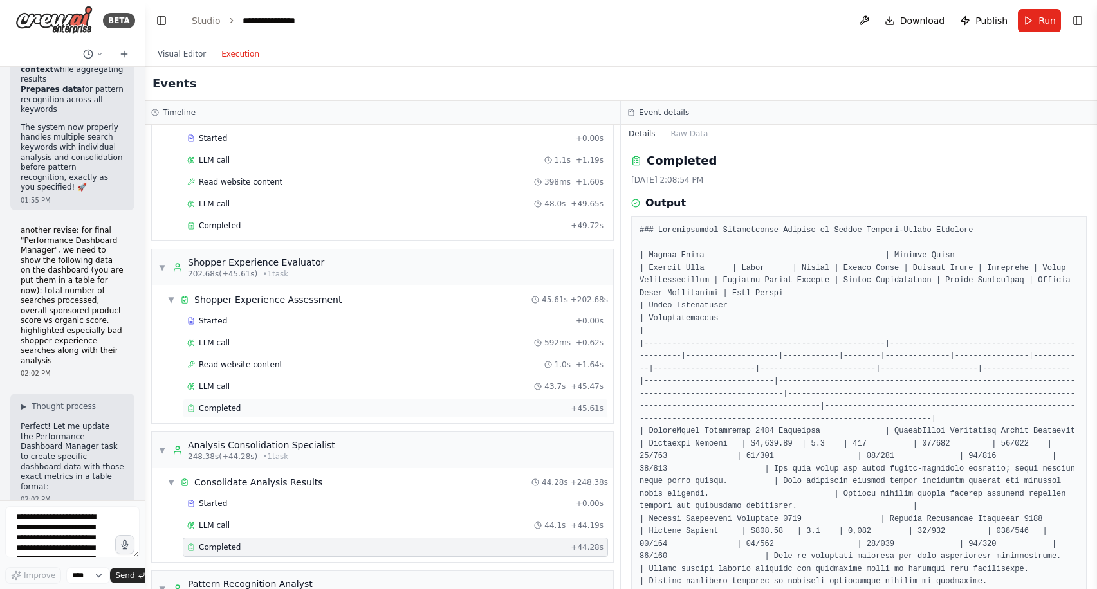
click at [398, 408] on div "Completed" at bounding box center [376, 408] width 378 height 10
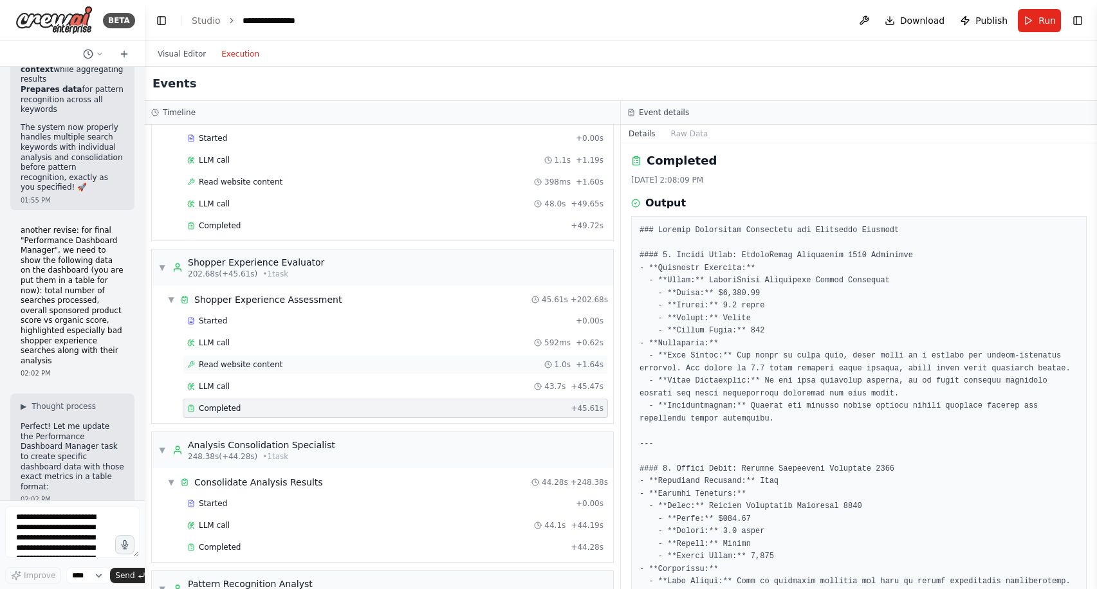
click at [401, 363] on div "Read website content 1.0s + 1.64s" at bounding box center [395, 365] width 416 height 10
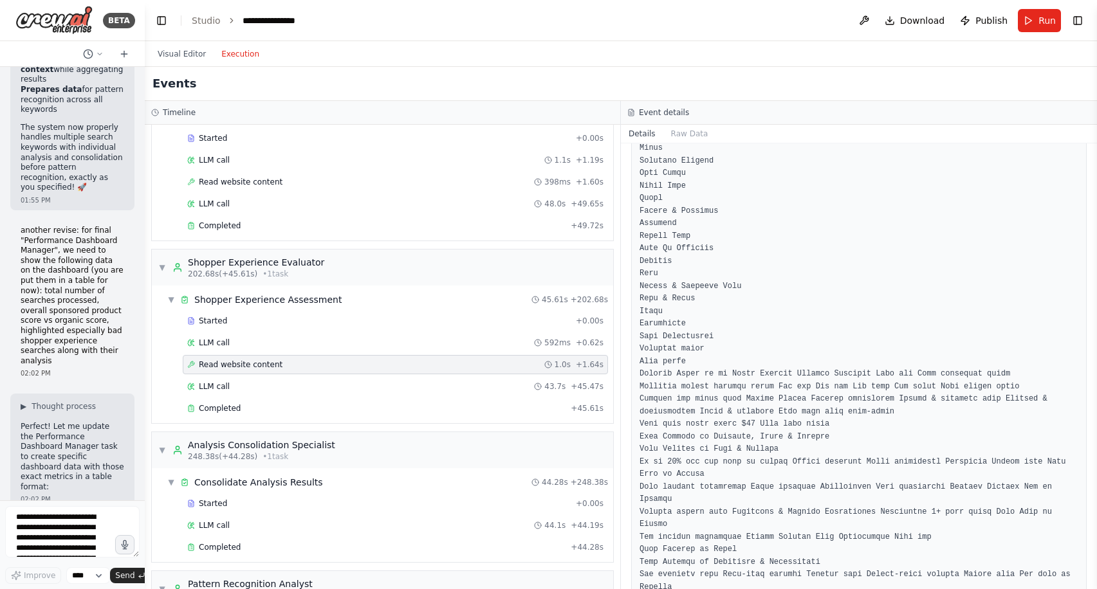
scroll to position [1759, 0]
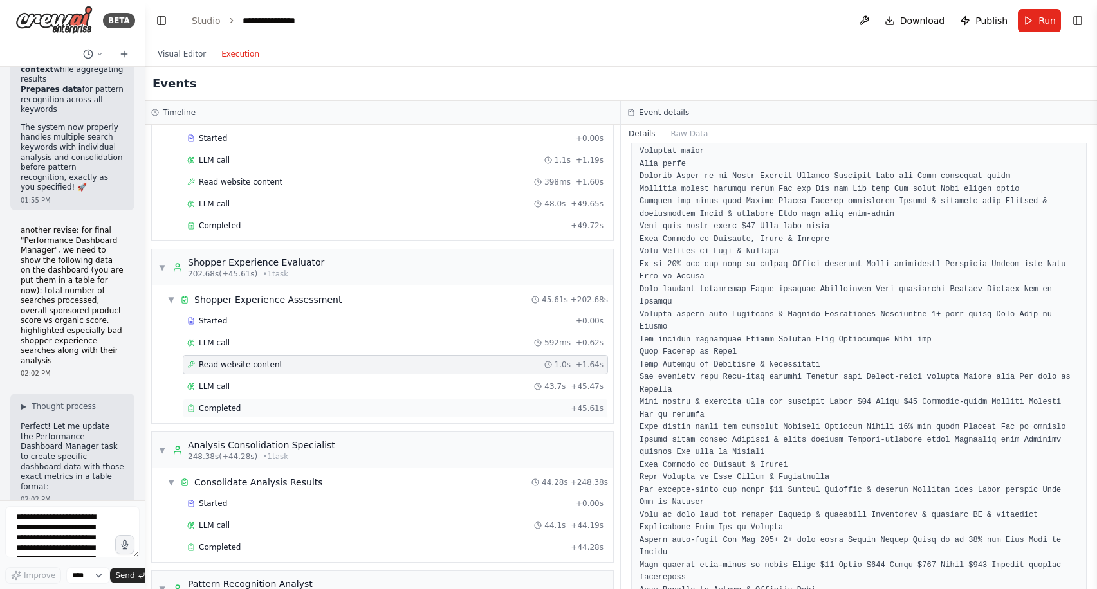
click at [273, 407] on div "Completed" at bounding box center [376, 408] width 378 height 10
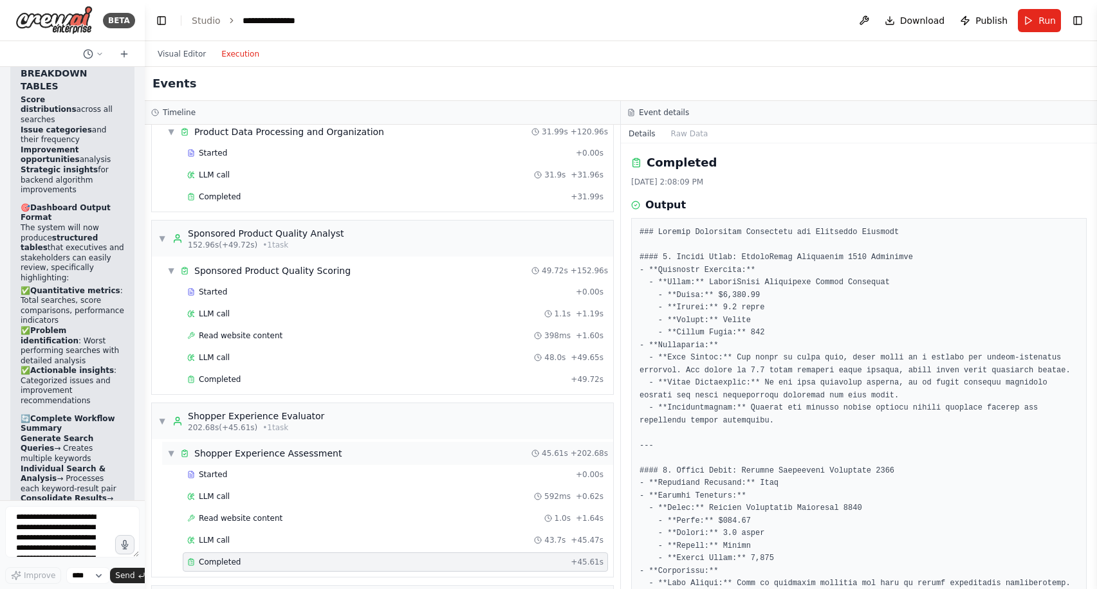
scroll to position [1058, 0]
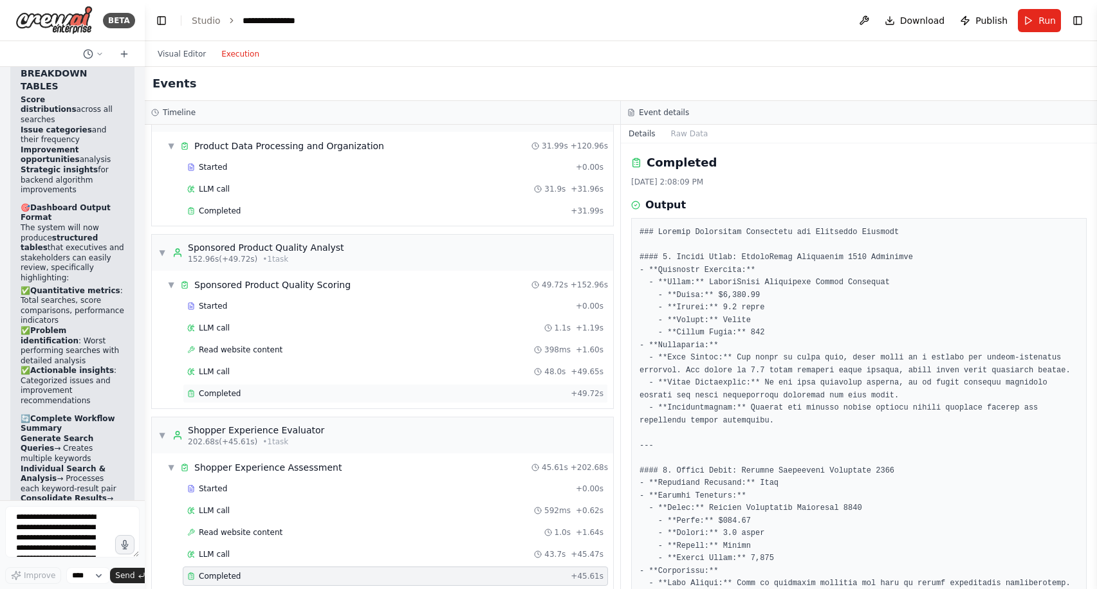
click at [414, 394] on div "Completed" at bounding box center [376, 394] width 378 height 10
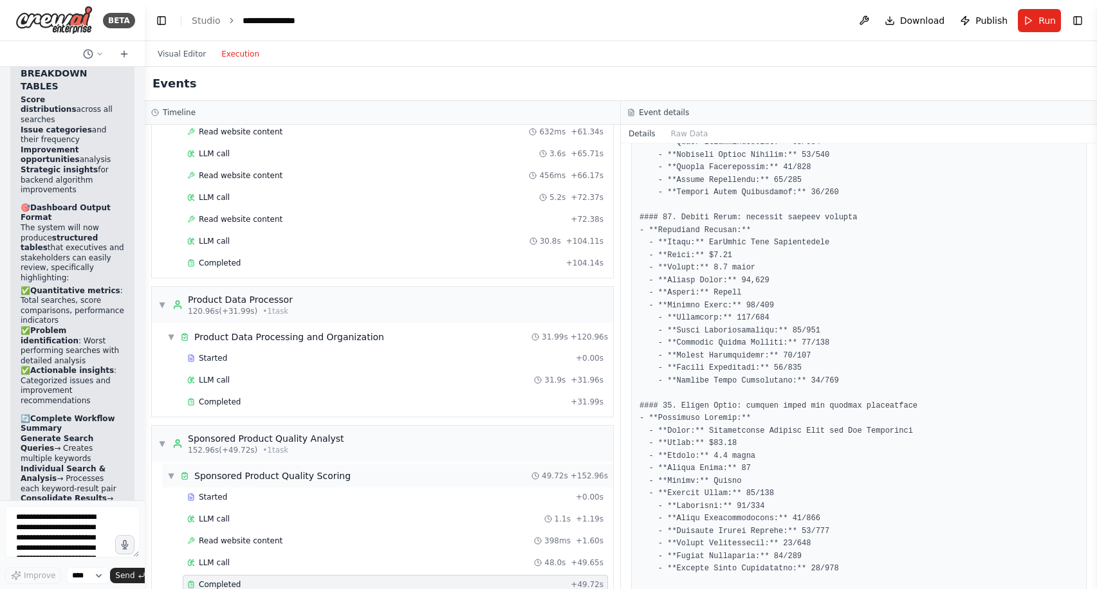
scroll to position [807, 0]
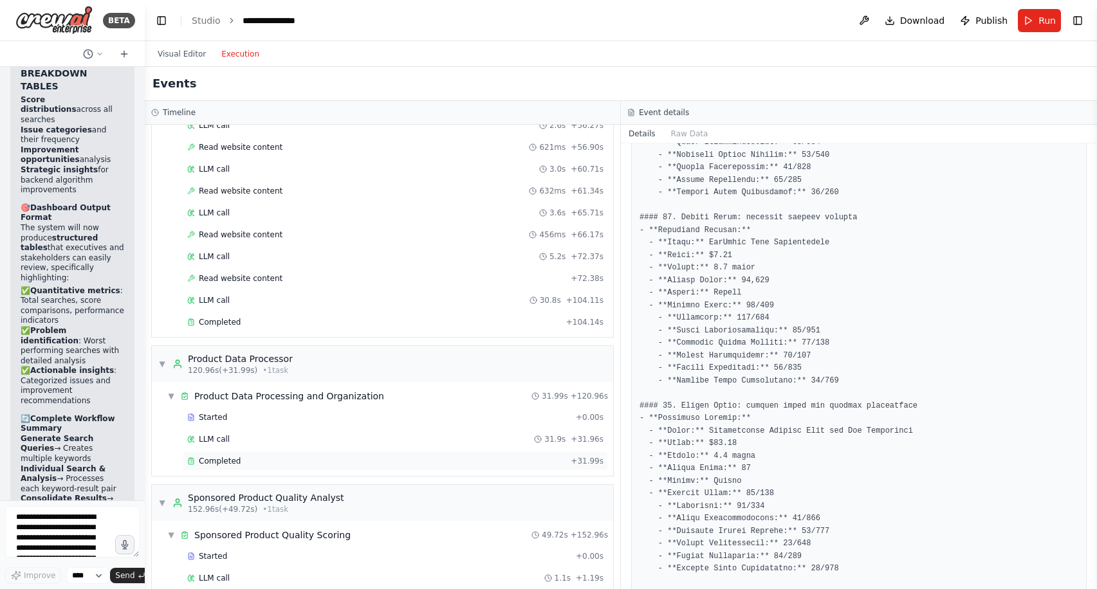
click at [293, 463] on div "Completed" at bounding box center [376, 461] width 378 height 10
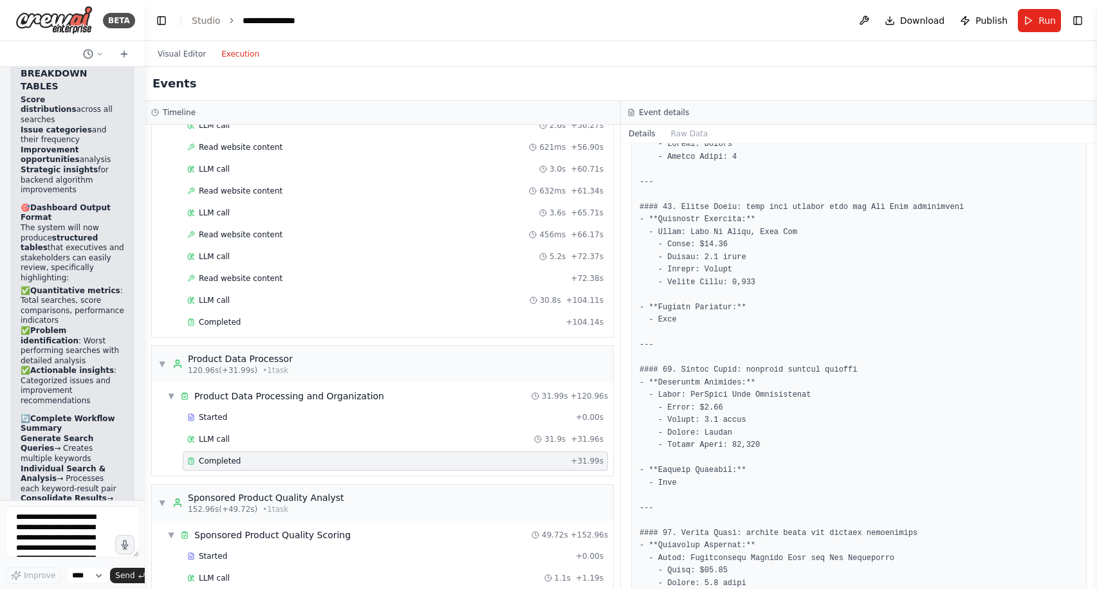
scroll to position [1826, 0]
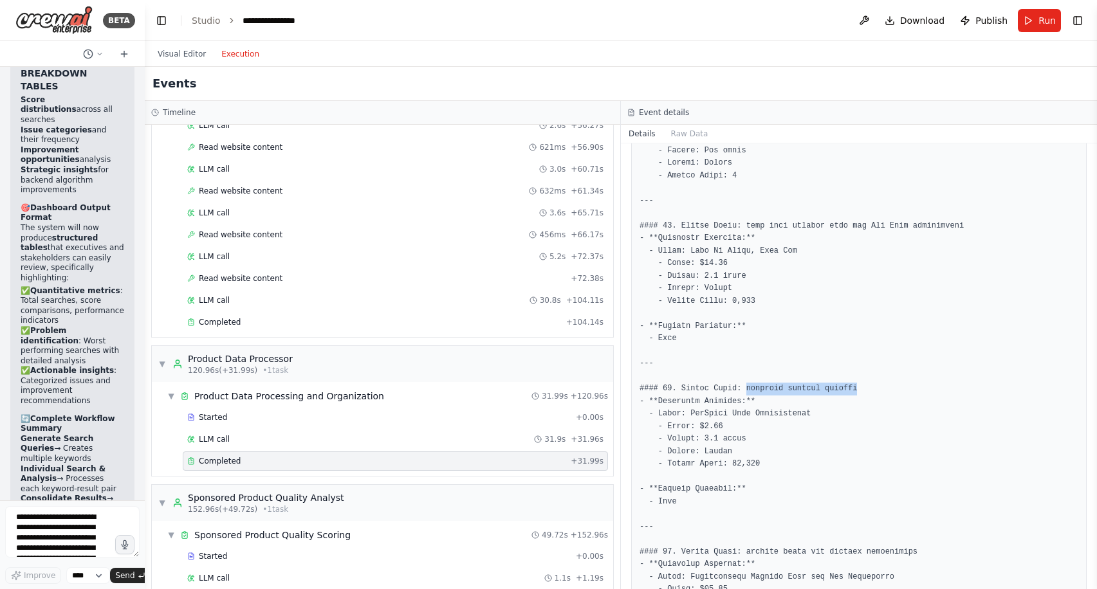
drag, startPoint x: 746, startPoint y: 387, endPoint x: 858, endPoint y: 388, distance: 111.9
copy pre "trending fitness gadgets"
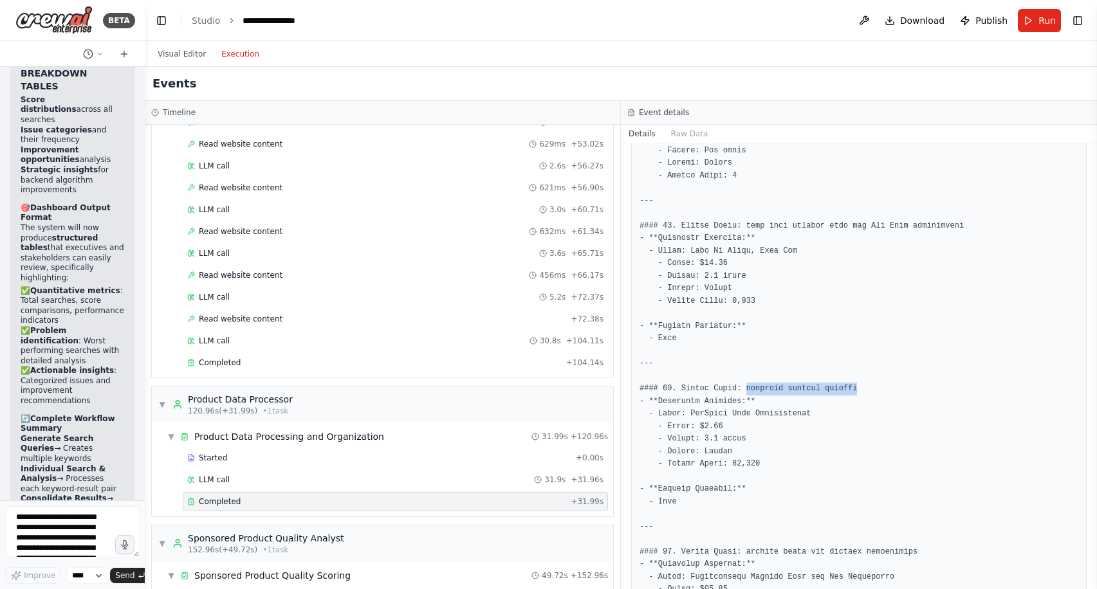
scroll to position [761, 0]
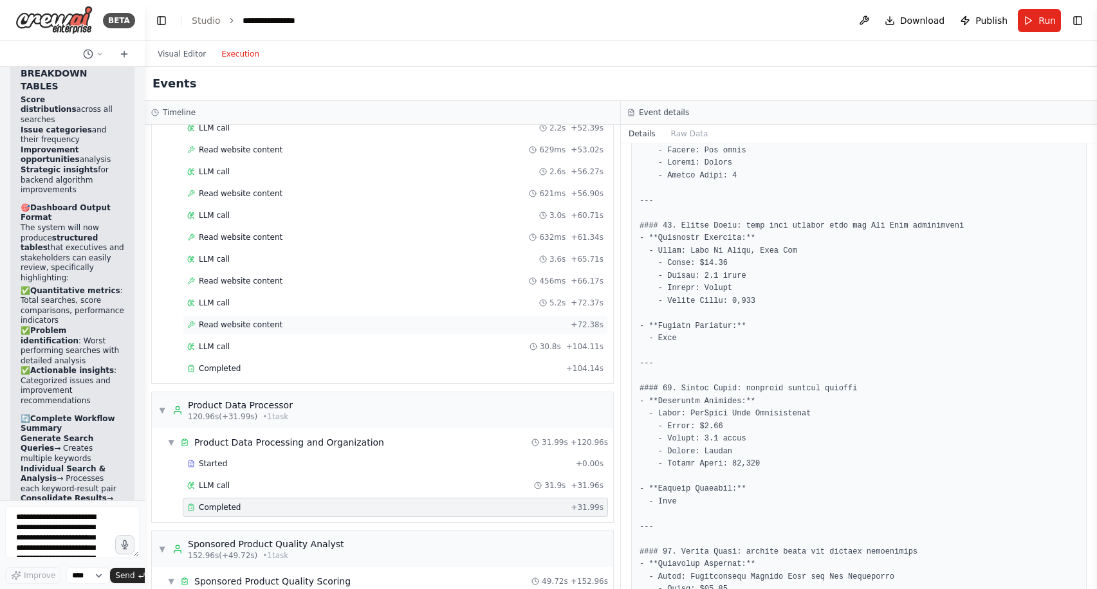
click at [349, 320] on div "Read website content + 72.38s" at bounding box center [395, 325] width 416 height 10
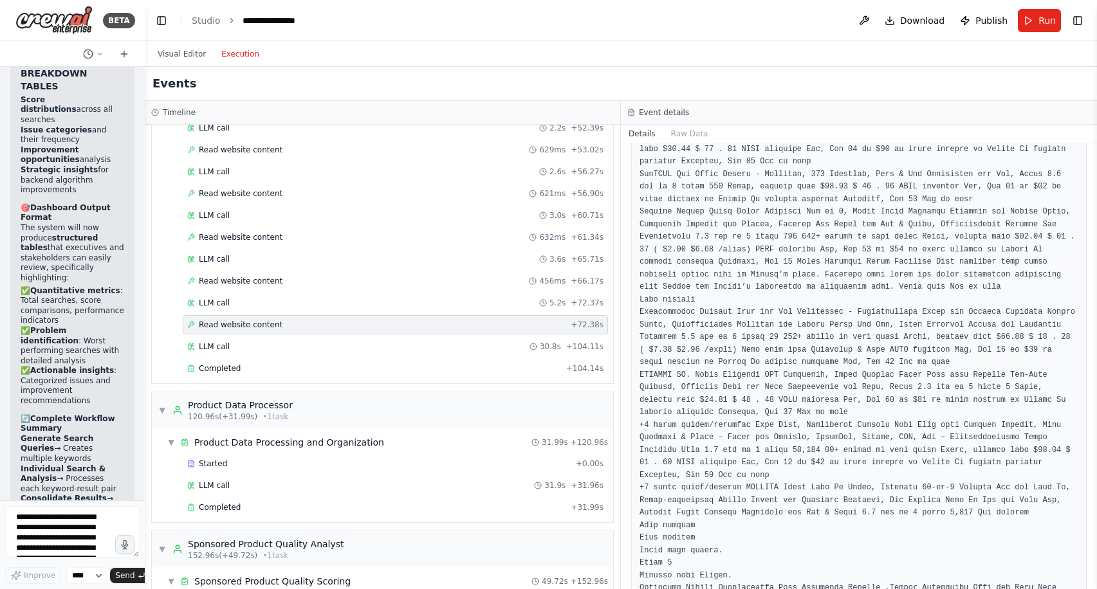
scroll to position [2628, 0]
click at [349, 502] on div "Completed" at bounding box center [376, 507] width 378 height 10
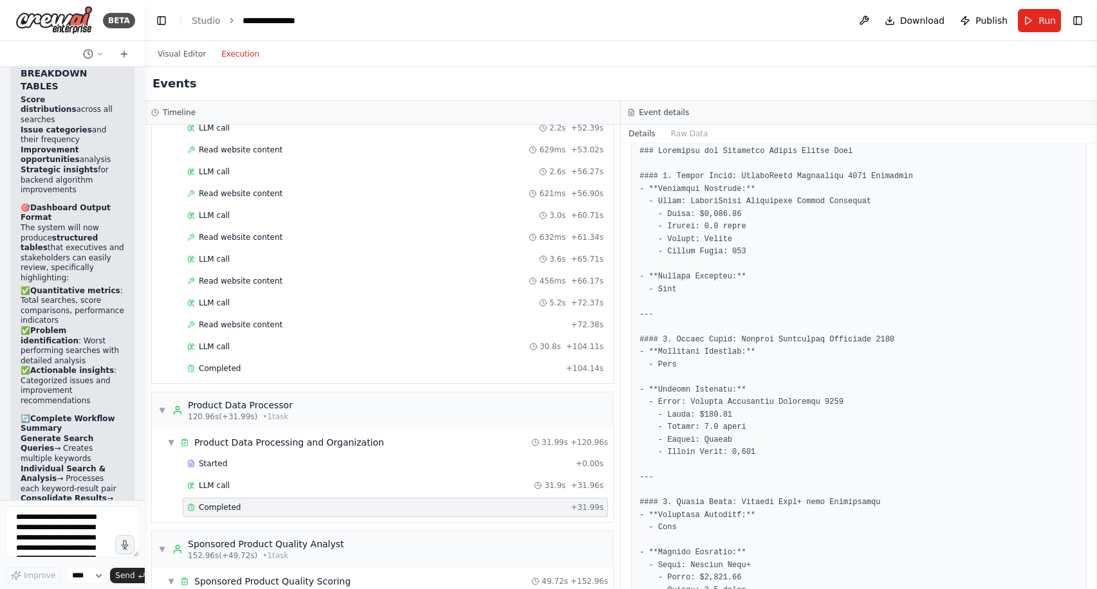
scroll to position [85, 0]
click at [39, 538] on textarea "**********" at bounding box center [72, 531] width 134 height 51
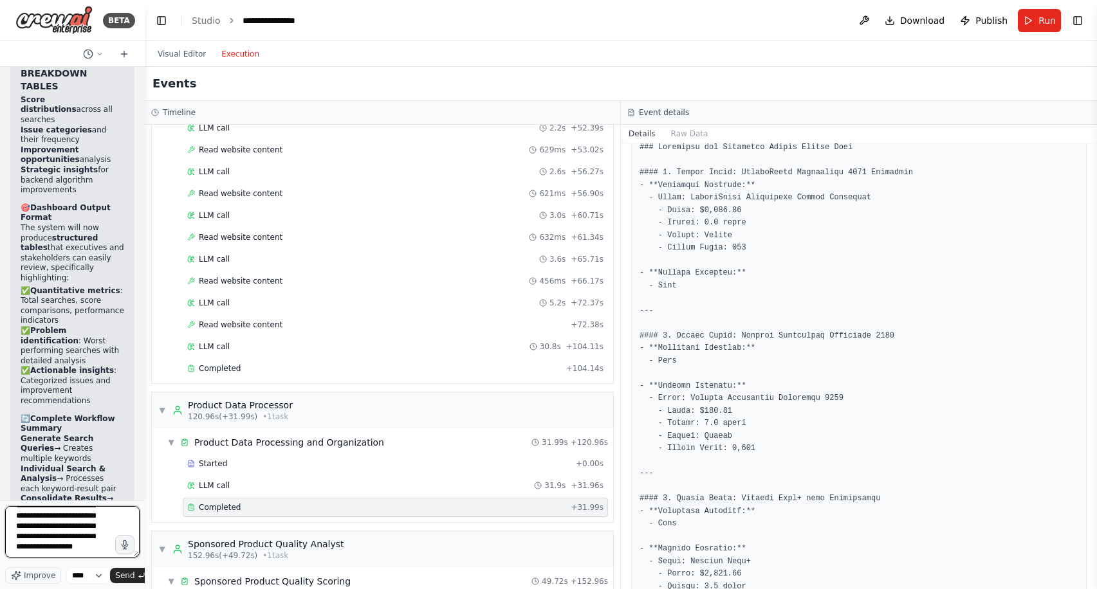
scroll to position [109, 0]
type textarea "**********"
click at [124, 573] on span "Send" at bounding box center [124, 576] width 19 height 10
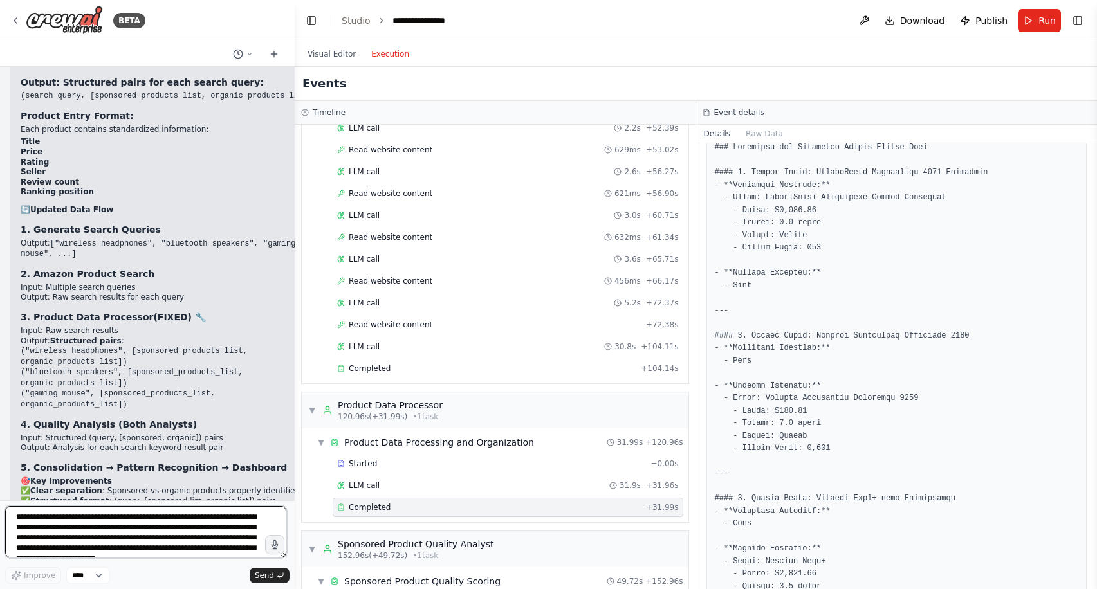
scroll to position [11350, 0]
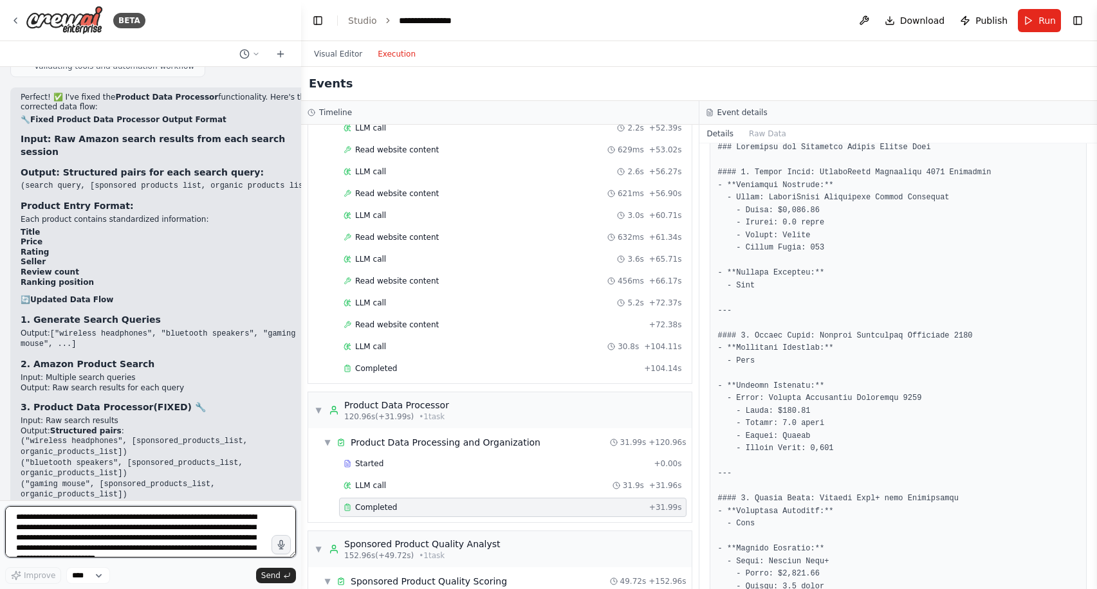
drag, startPoint x: 144, startPoint y: 470, endPoint x: 301, endPoint y: 466, distance: 157.0
click at [301, 466] on div "BETA I want to build an Amazon Sponsored Product quality monitoring system. One…" at bounding box center [548, 294] width 1097 height 589
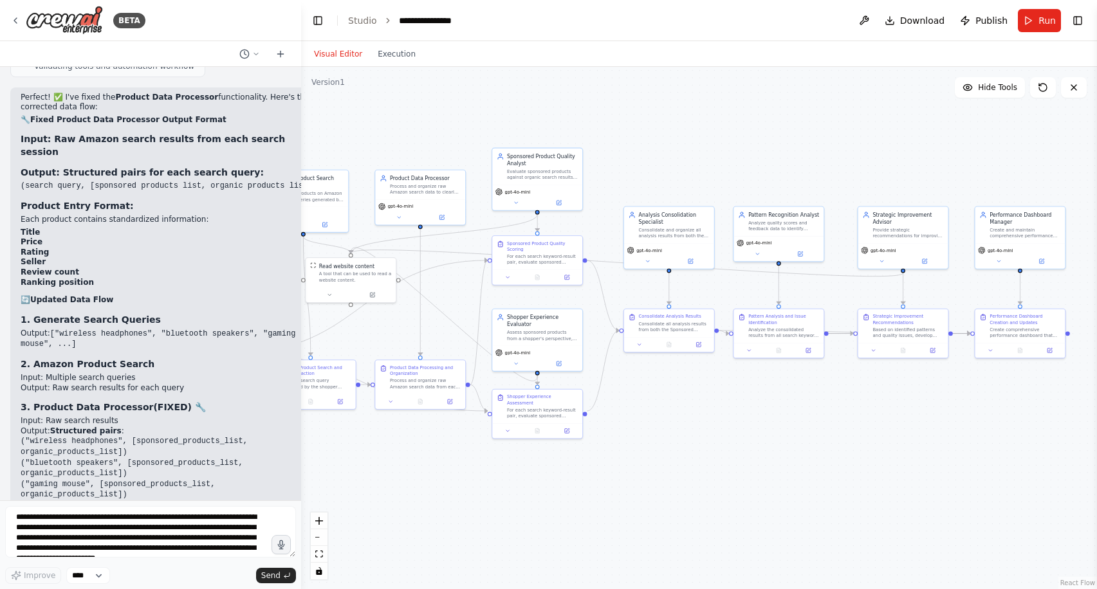
click at [338, 52] on button "Visual Editor" at bounding box center [338, 53] width 64 height 15
click at [207, 513] on textarea "**********" at bounding box center [150, 531] width 291 height 51
click at [393, 52] on button "Execution" at bounding box center [396, 53] width 53 height 15
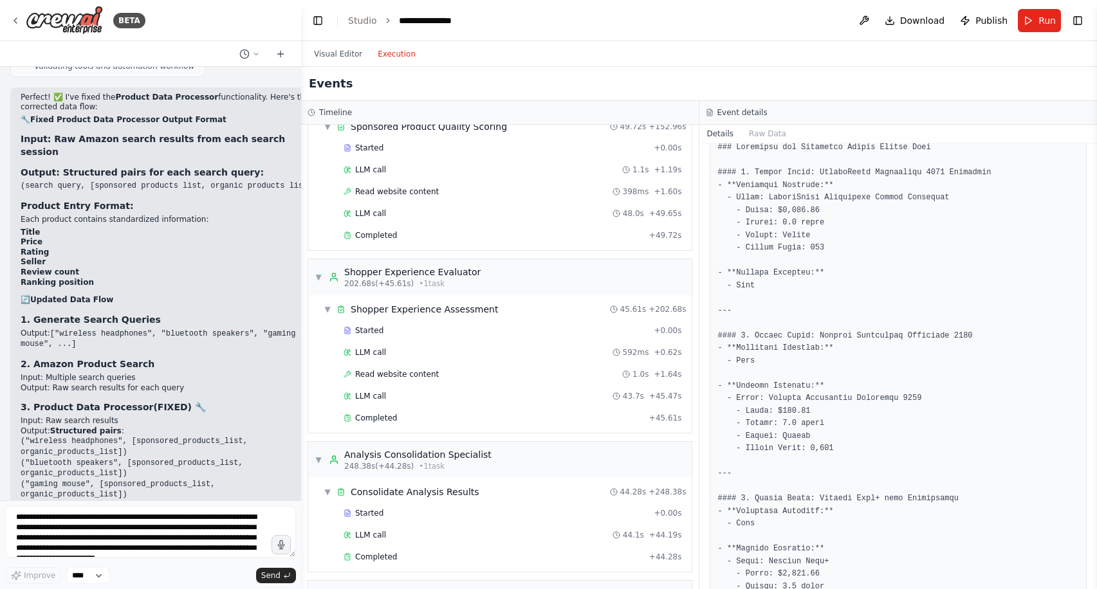
scroll to position [1220, 0]
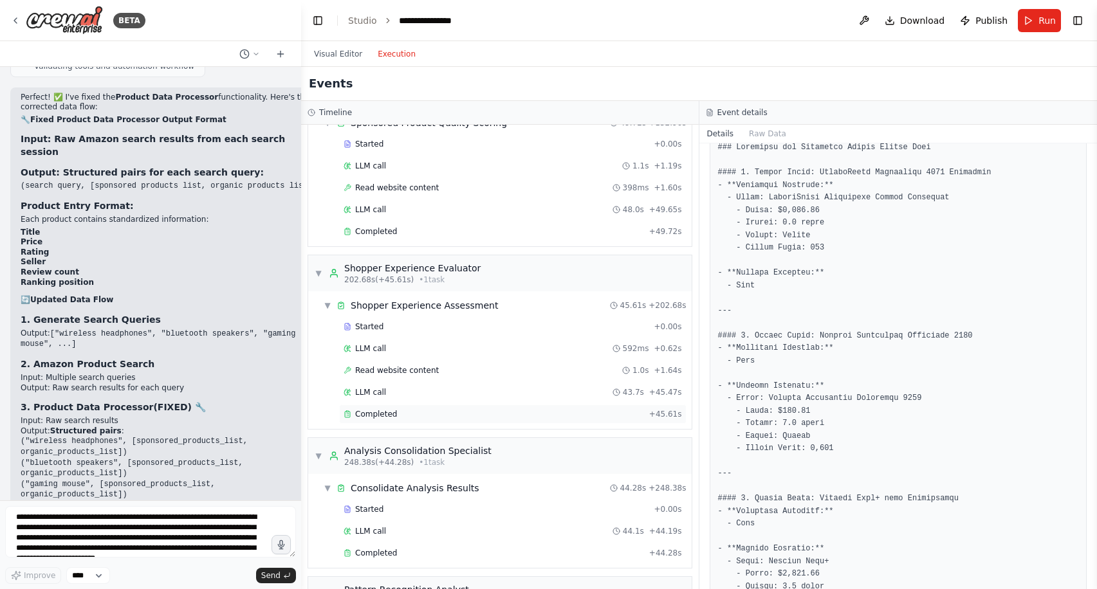
click at [478, 412] on div "Completed" at bounding box center [494, 414] width 300 height 10
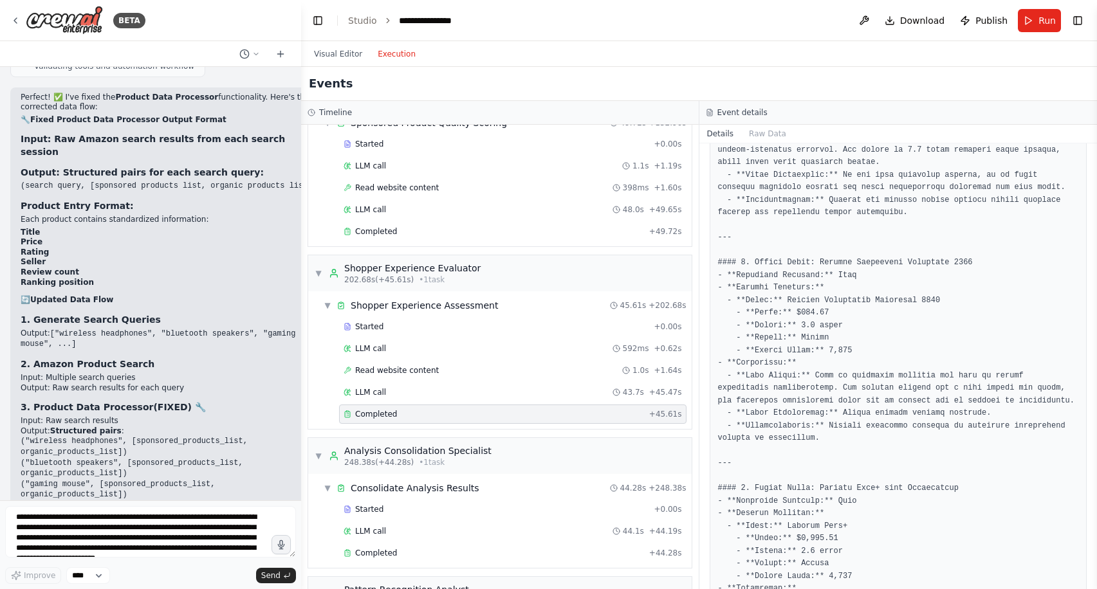
scroll to position [220, 0]
click at [90, 515] on textarea "**********" at bounding box center [150, 531] width 291 height 51
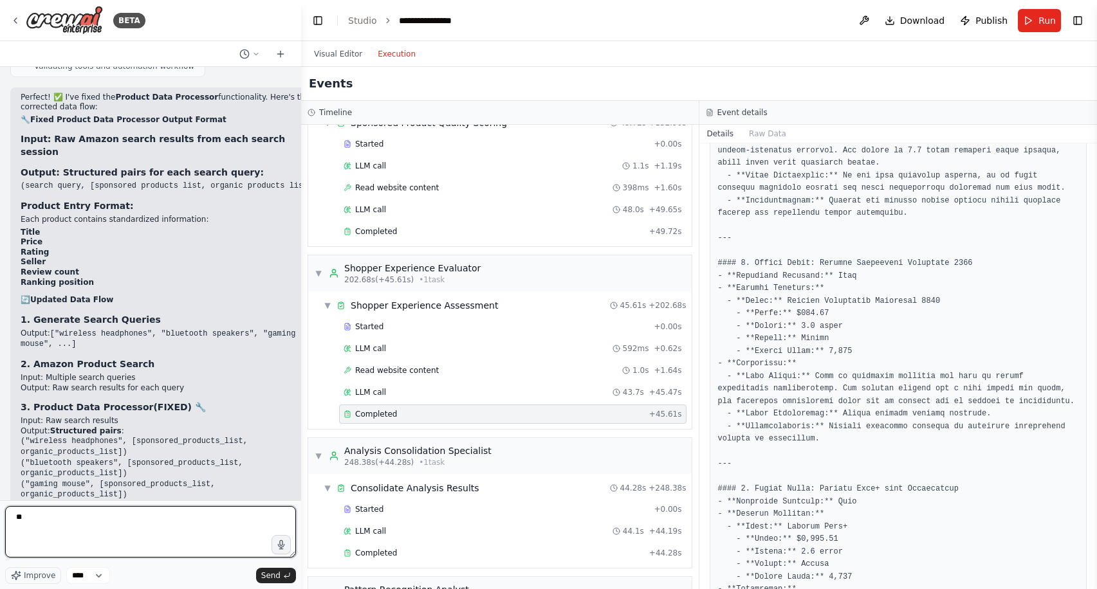
type textarea "*"
drag, startPoint x: 132, startPoint y: 538, endPoint x: 0, endPoint y: 514, distance: 134.1
click at [0, 514] on div "BETA I want to build an Amazon Sponsored Product quality monitoring system. One…" at bounding box center [150, 294] width 301 height 589
click at [116, 515] on textarea "**********" at bounding box center [150, 531] width 291 height 51
drag, startPoint x: 66, startPoint y: 517, endPoint x: 102, endPoint y: 526, distance: 37.8
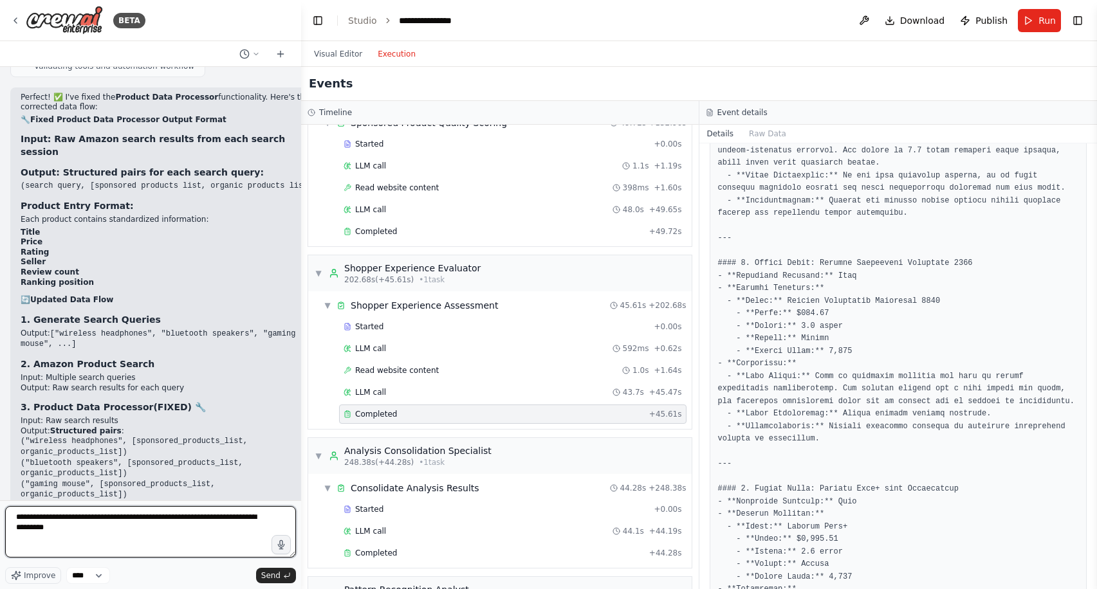
click at [102, 526] on textarea "**********" at bounding box center [150, 531] width 291 height 51
click at [262, 516] on textarea "**********" at bounding box center [150, 531] width 291 height 51
type textarea "**********"
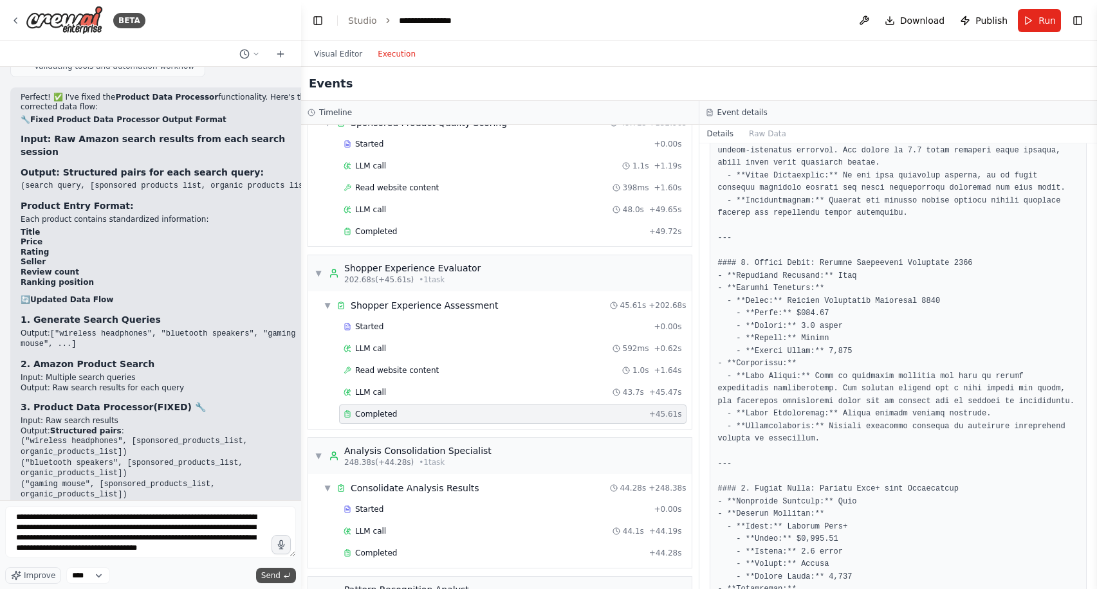
click at [284, 573] on icon "submit" at bounding box center [287, 576] width 8 height 8
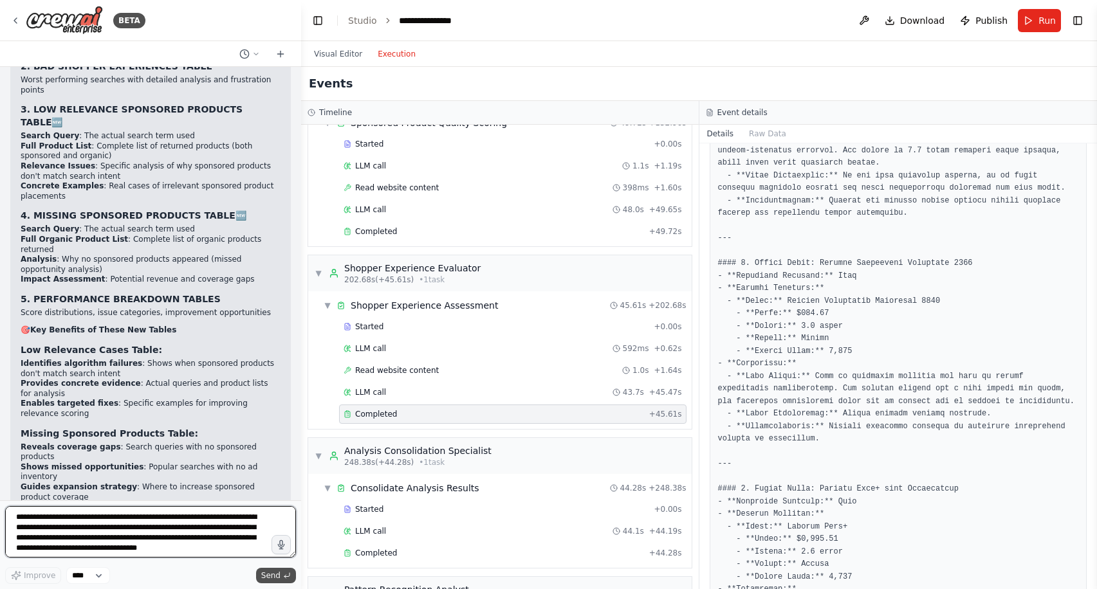
scroll to position [12294, 0]
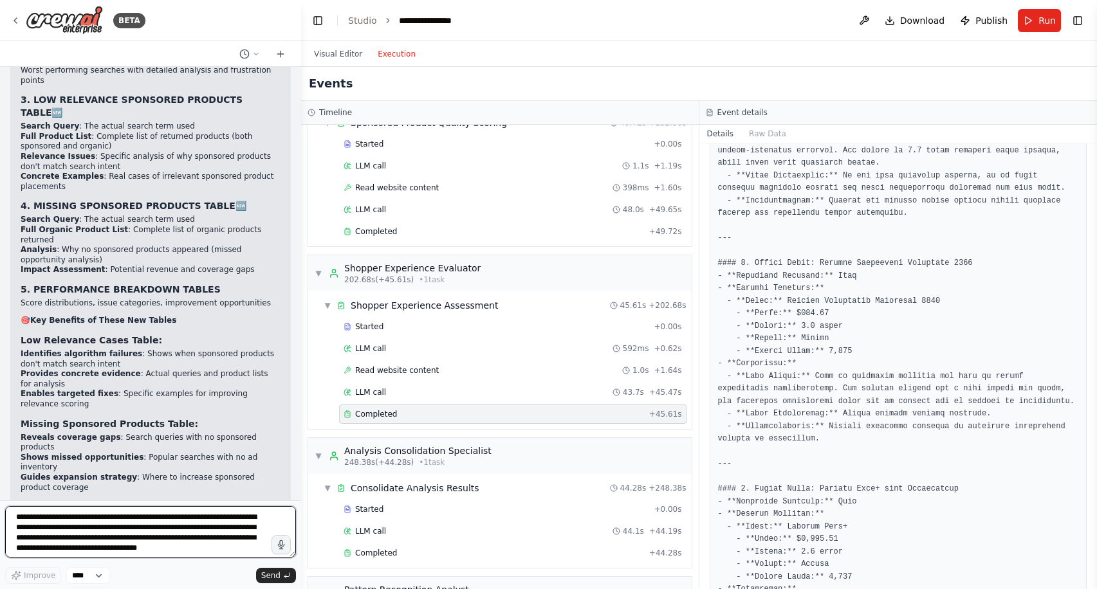
click at [229, 518] on textarea "**********" at bounding box center [150, 531] width 291 height 51
click at [77, 517] on textarea "**********" at bounding box center [150, 531] width 291 height 51
click at [279, 522] on textarea "**********" at bounding box center [150, 531] width 291 height 51
click at [271, 513] on textarea "**********" at bounding box center [150, 531] width 291 height 51
click at [228, 548] on textarea "**********" at bounding box center [150, 531] width 291 height 51
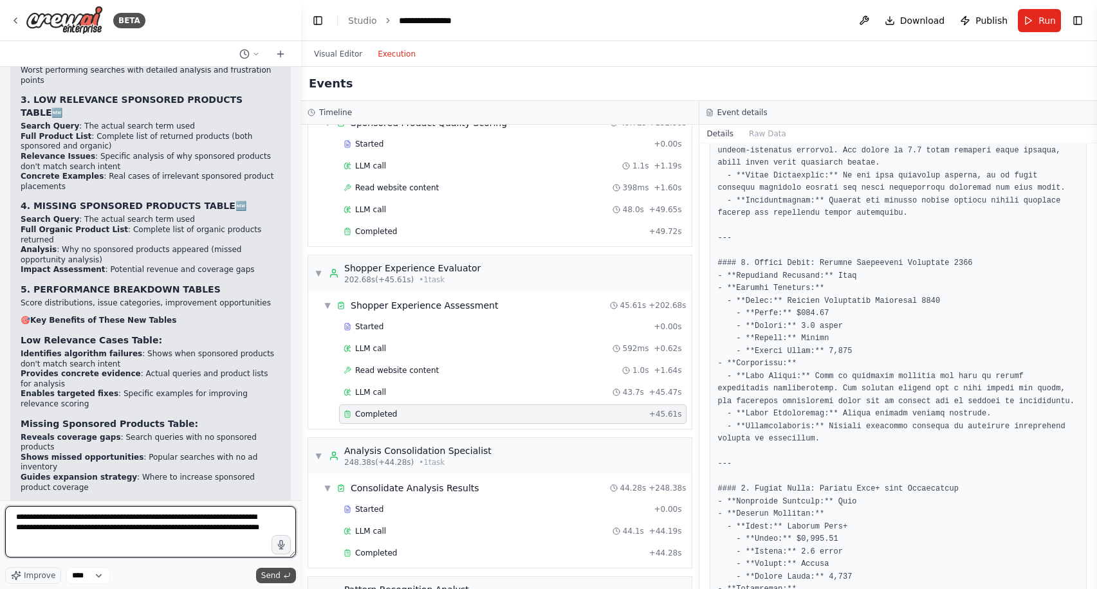
type textarea "**********"
click at [279, 573] on span "Send" at bounding box center [270, 576] width 19 height 10
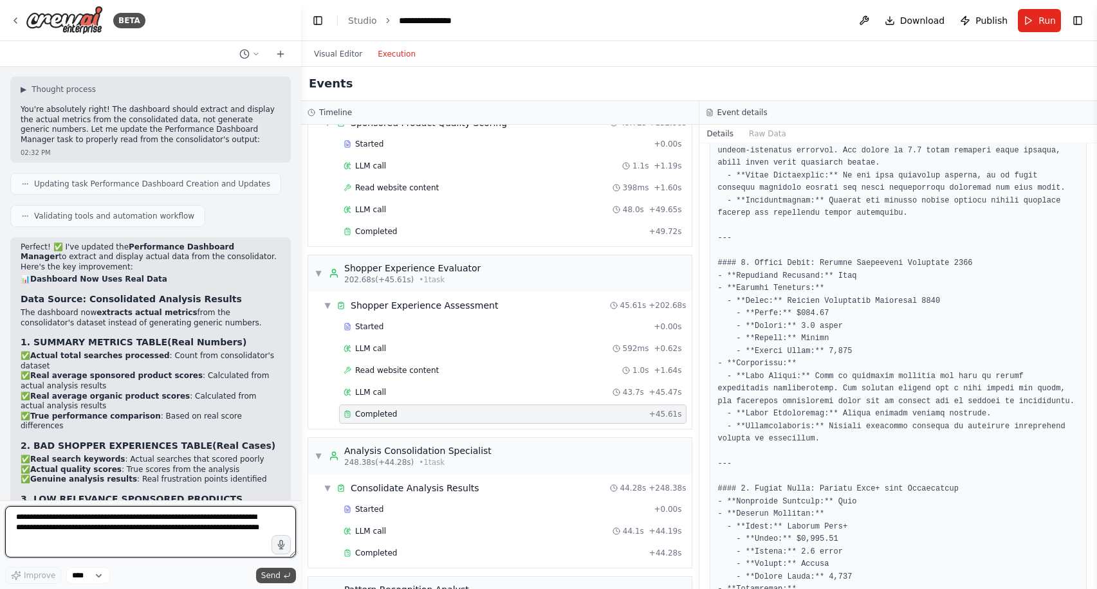
scroll to position [13036, 0]
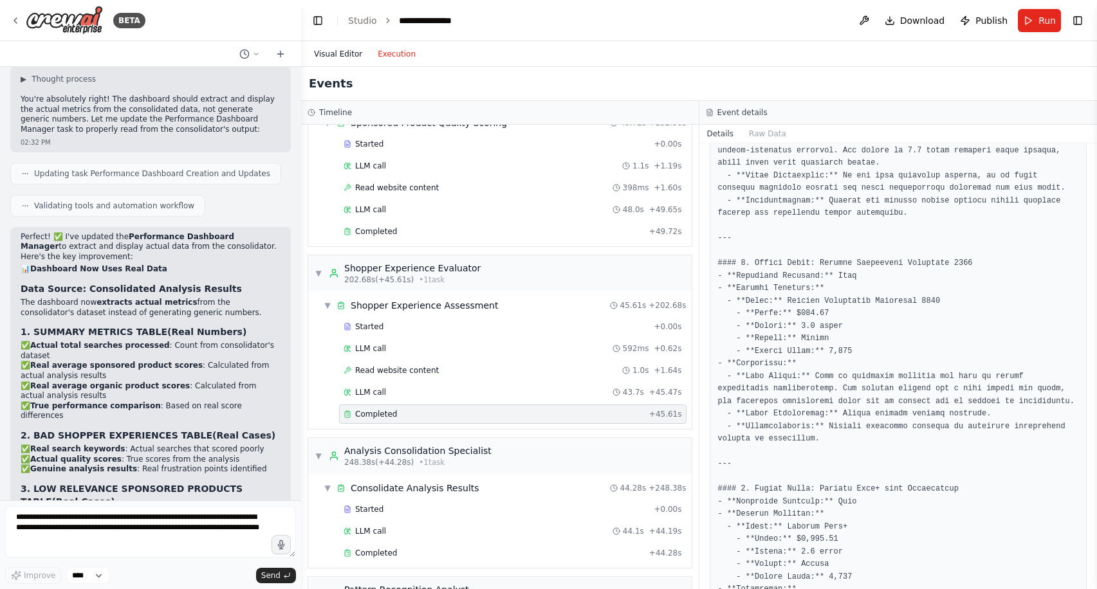
click at [345, 54] on button "Visual Editor" at bounding box center [338, 53] width 64 height 15
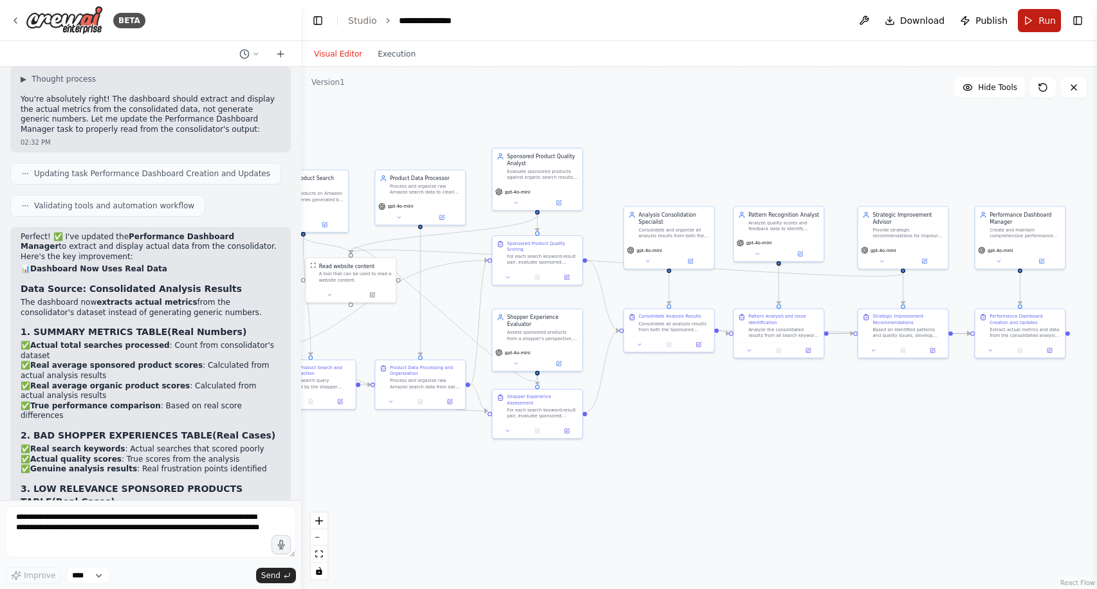
click at [1031, 24] on button "Run" at bounding box center [1039, 20] width 43 height 23
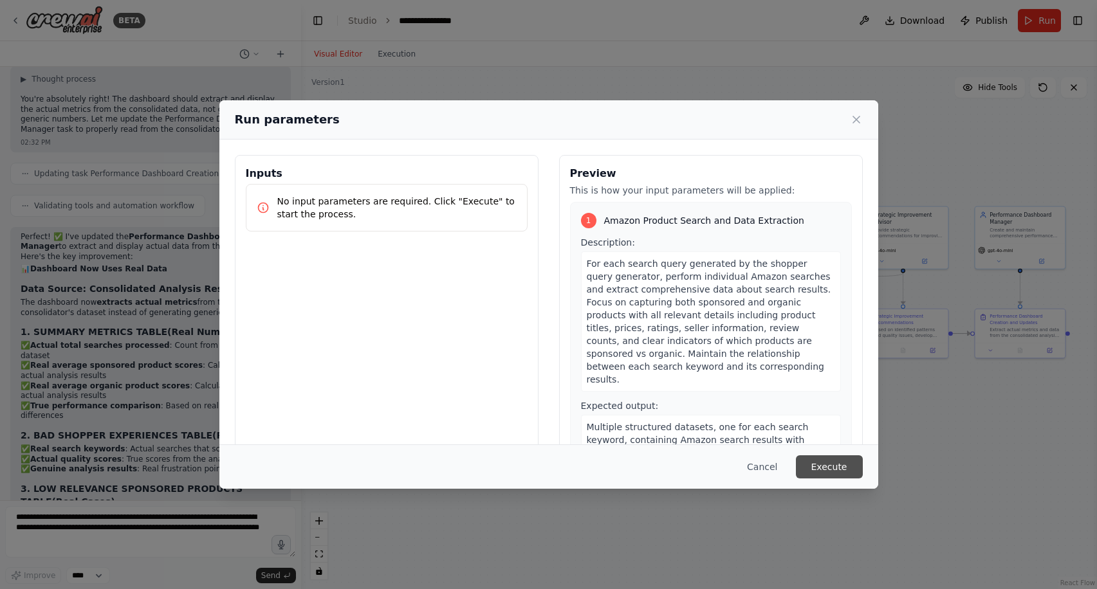
click at [825, 470] on button "Execute" at bounding box center [829, 466] width 67 height 23
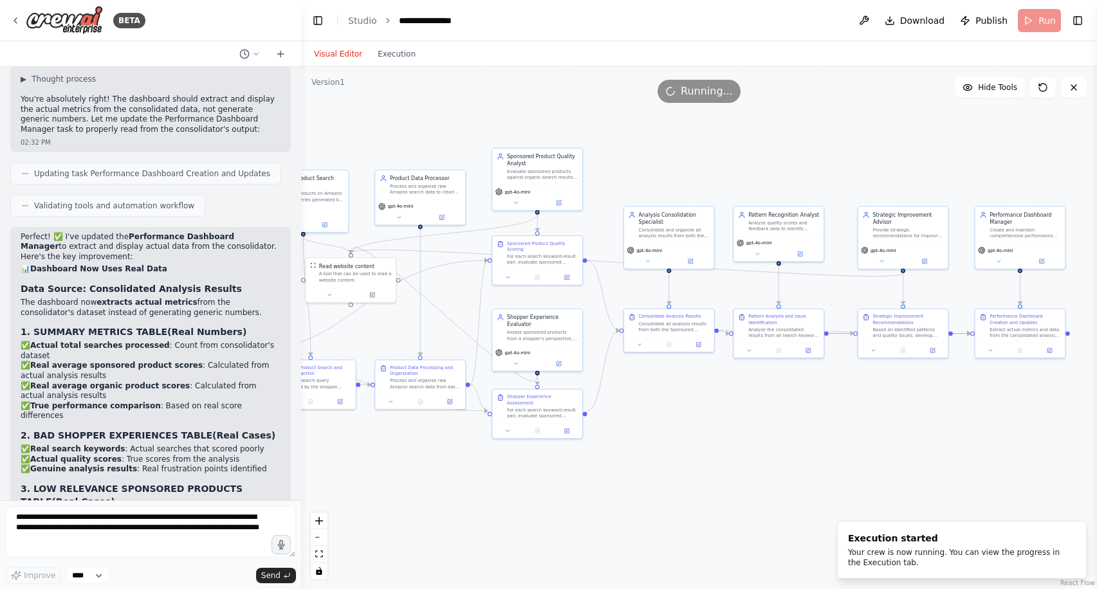
scroll to position [22636, 0]
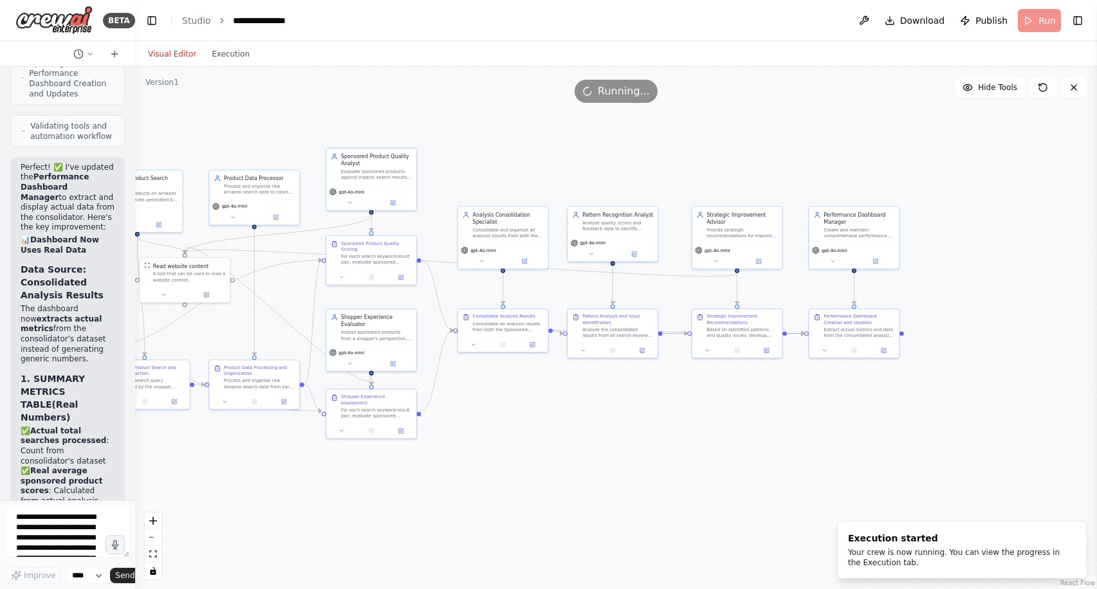
drag, startPoint x: 296, startPoint y: 86, endPoint x: 38, endPoint y: 86, distance: 257.9
click at [37, 86] on div "BETA I want to build an Amazon Sponsored Product quality monitoring system. One…" at bounding box center [67, 294] width 135 height 589
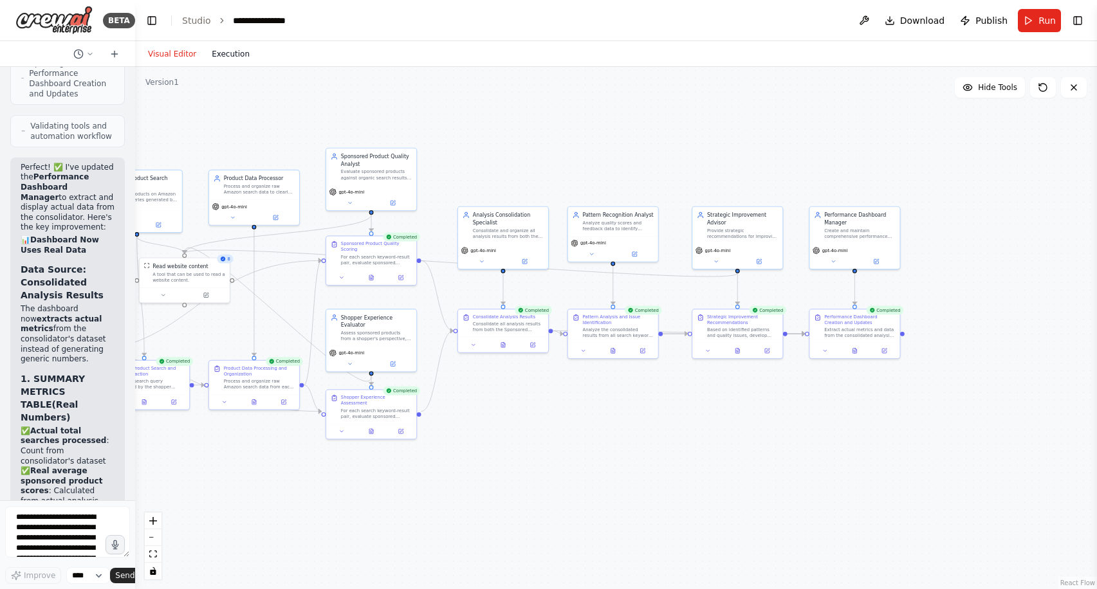
click at [227, 55] on button "Execution" at bounding box center [230, 53] width 53 height 15
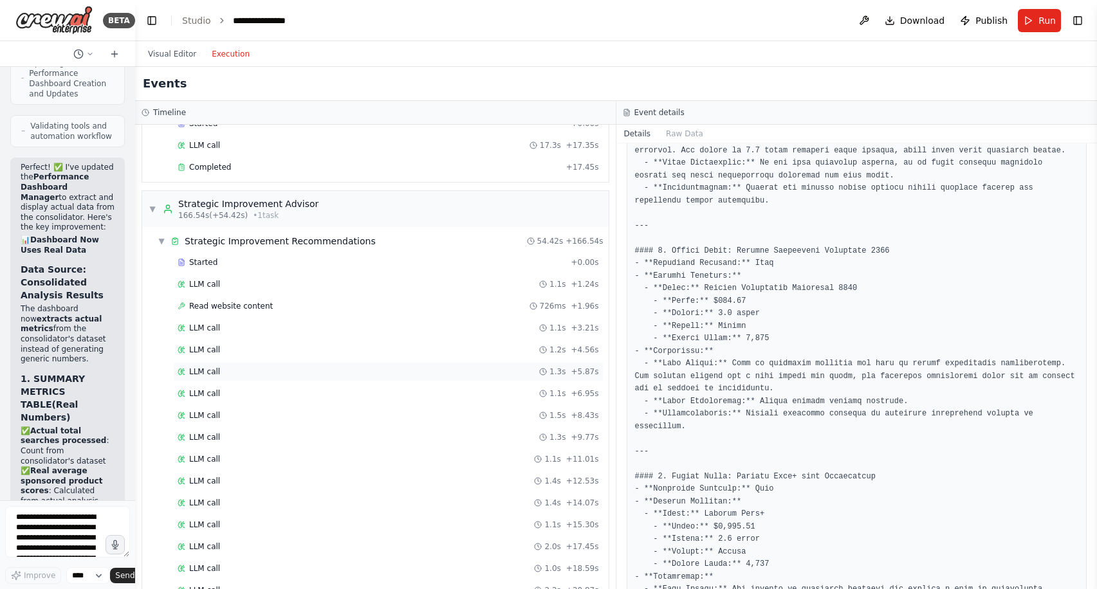
scroll to position [1826, 0]
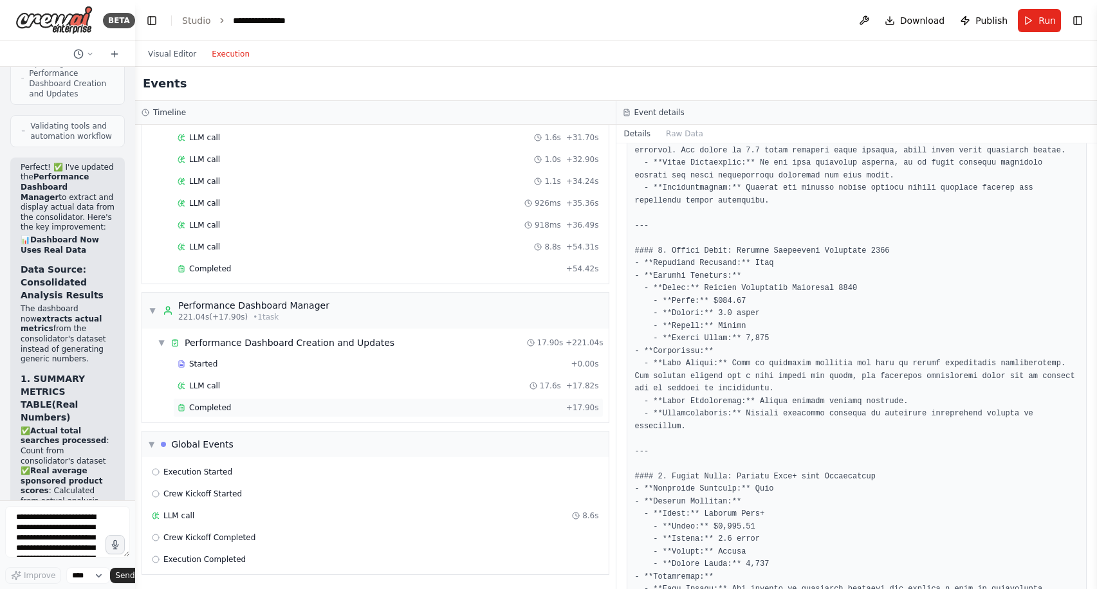
click at [338, 403] on div "Completed" at bounding box center [369, 408] width 383 height 10
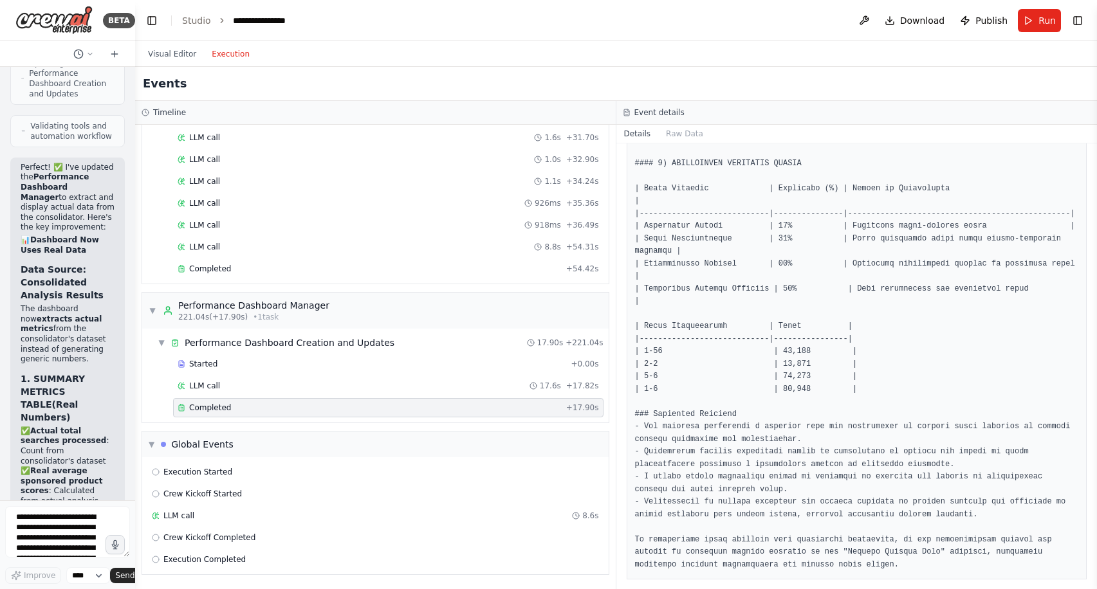
scroll to position [645, 0]
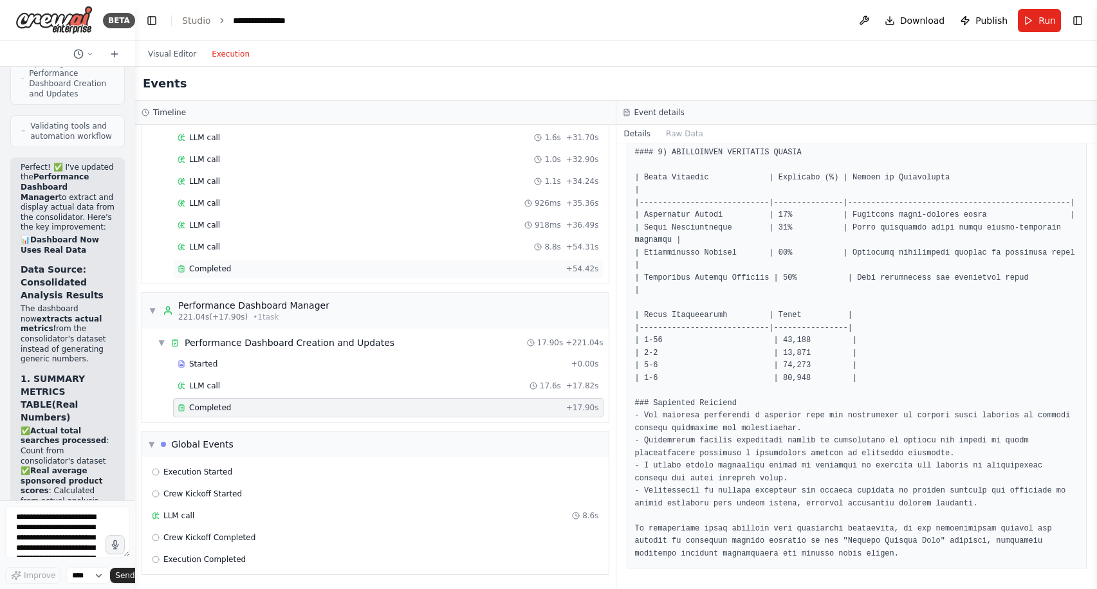
click at [405, 274] on div "Completed + 54.42s" at bounding box center [388, 268] width 430 height 19
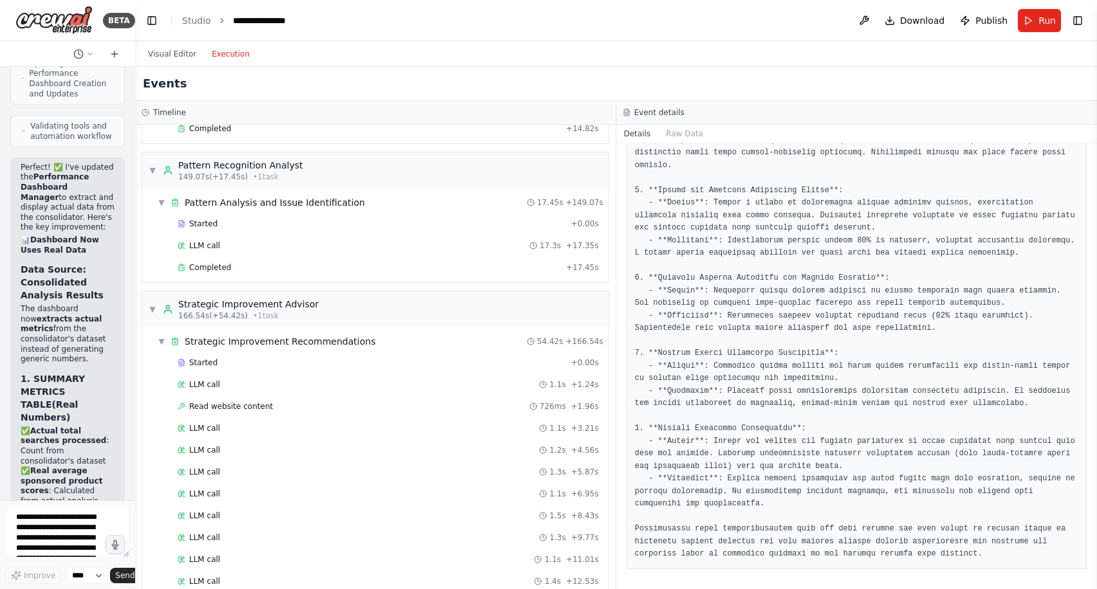
scroll to position [1056, 0]
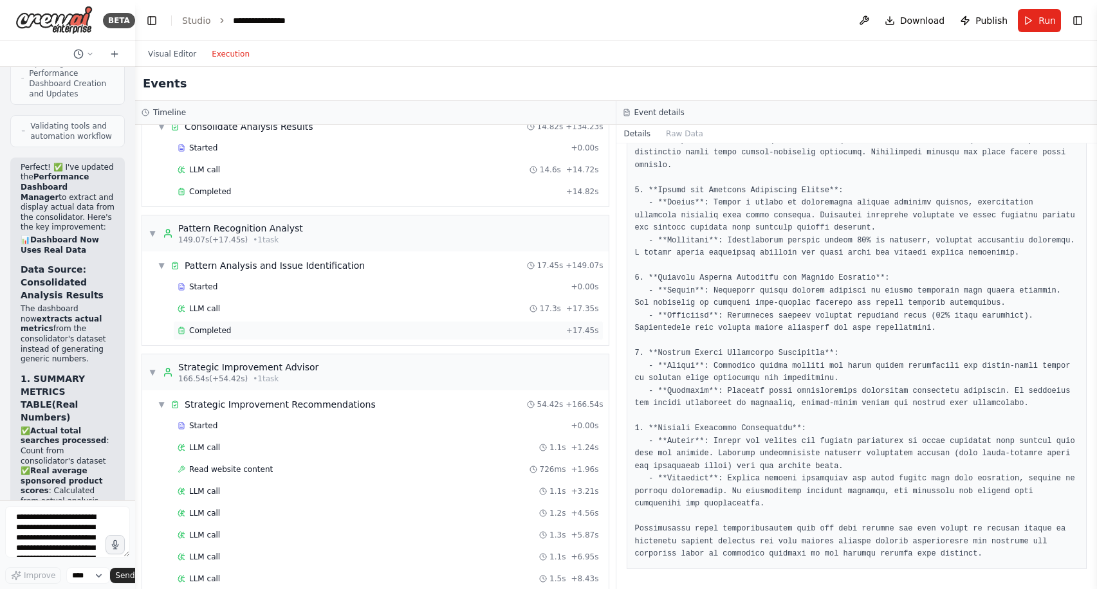
click at [392, 330] on div "Completed" at bounding box center [369, 330] width 383 height 10
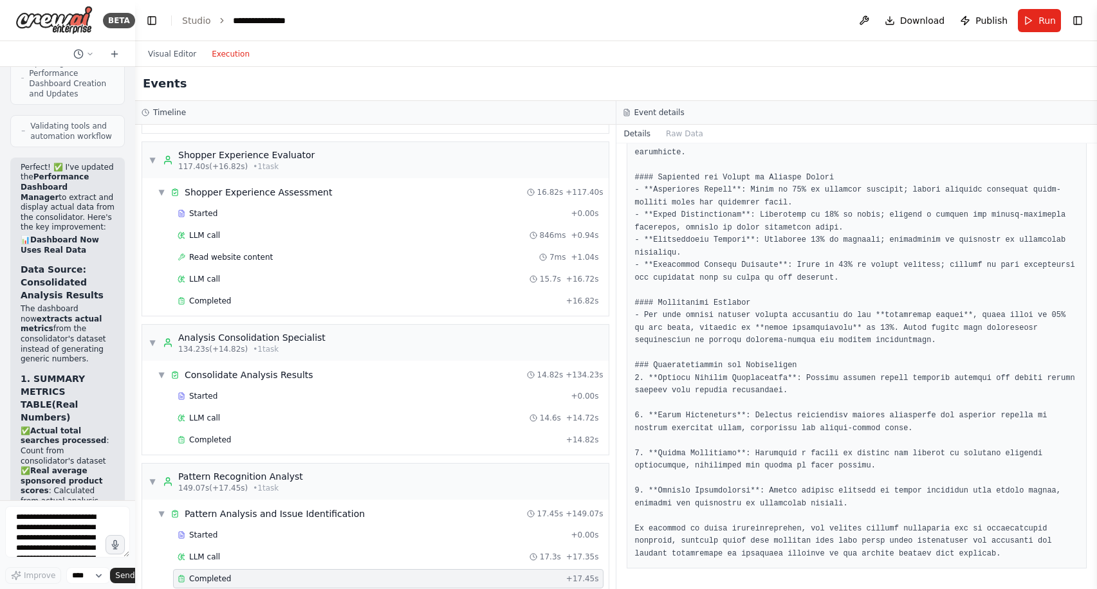
scroll to position [745, 0]
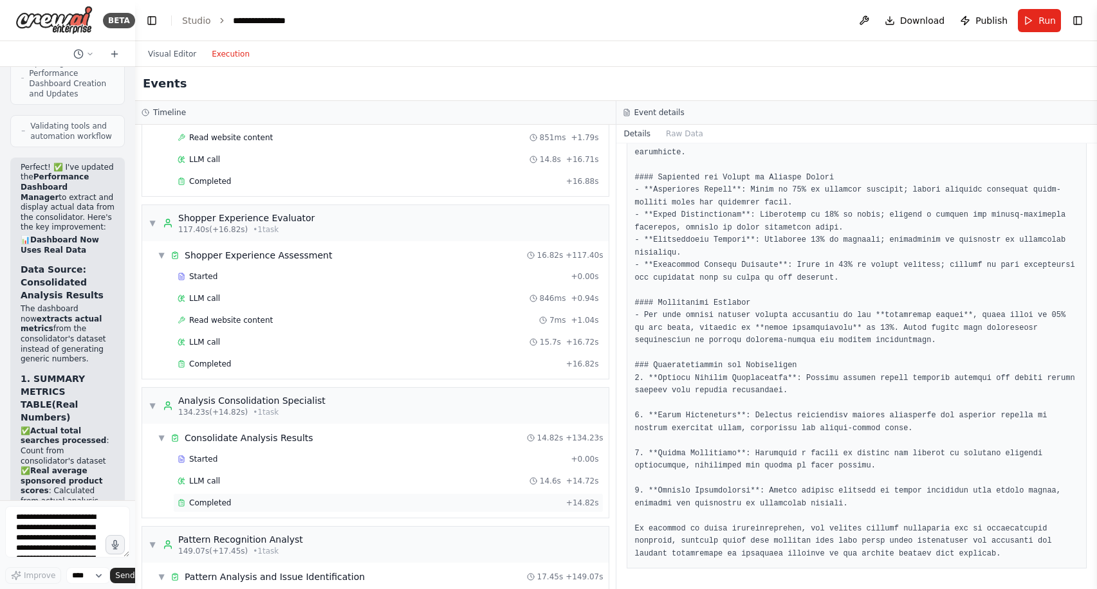
click at [279, 511] on div "Completed + 14.82s" at bounding box center [388, 502] width 430 height 19
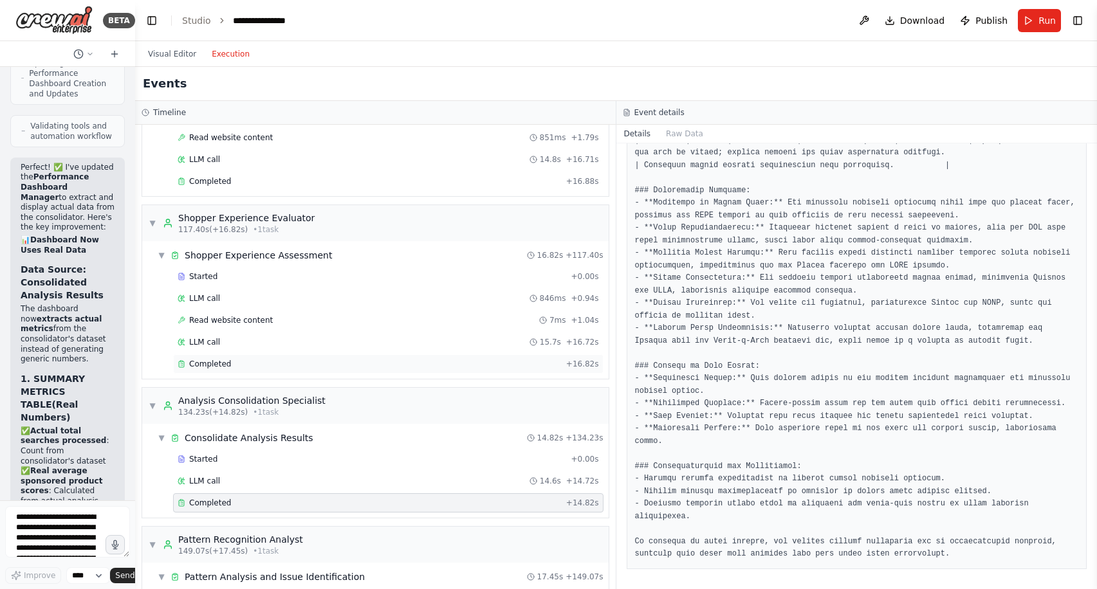
scroll to position [728, 0]
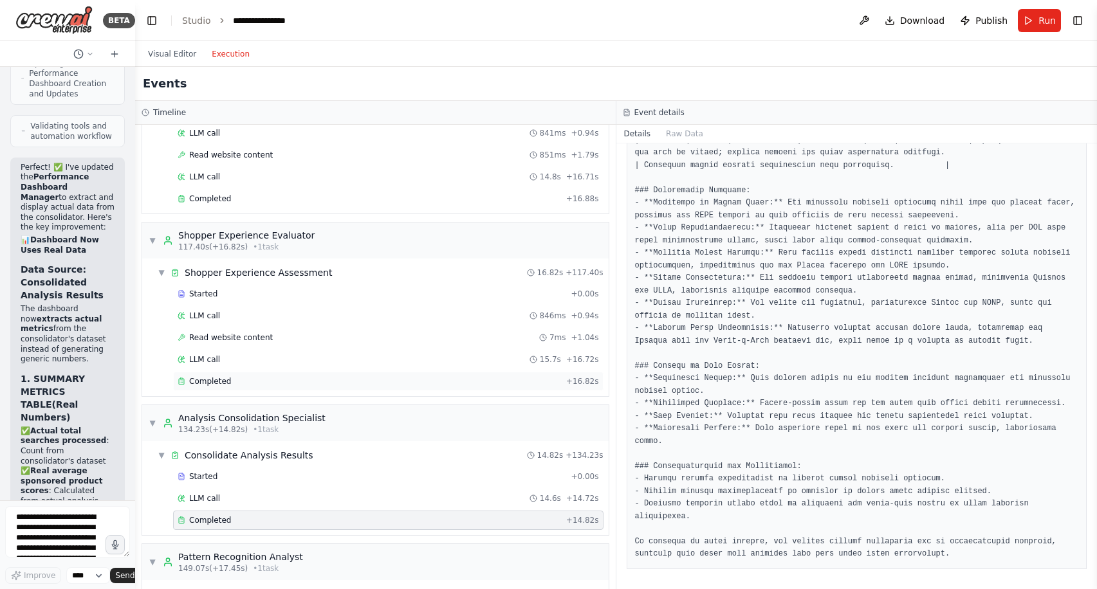
click at [433, 381] on div "Completed" at bounding box center [369, 381] width 383 height 10
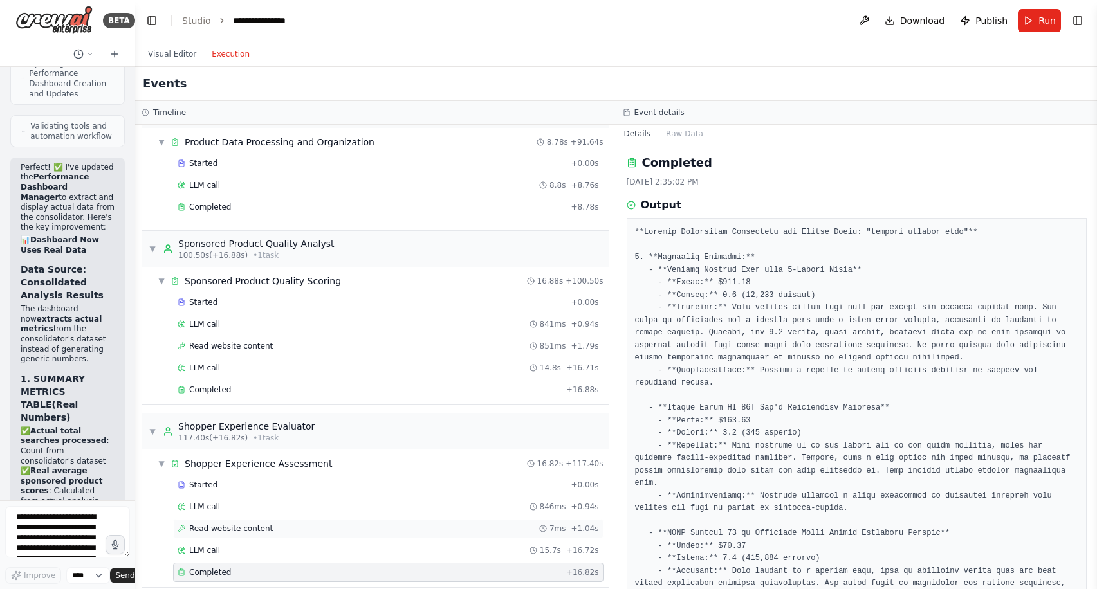
scroll to position [522, 0]
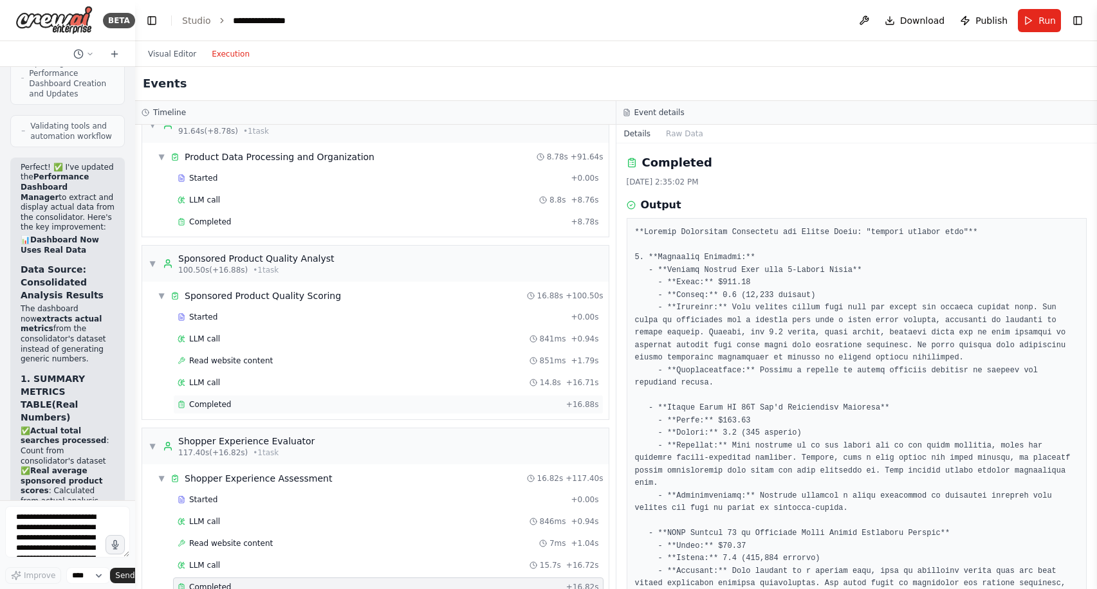
click at [372, 409] on div "Completed" at bounding box center [369, 404] width 383 height 10
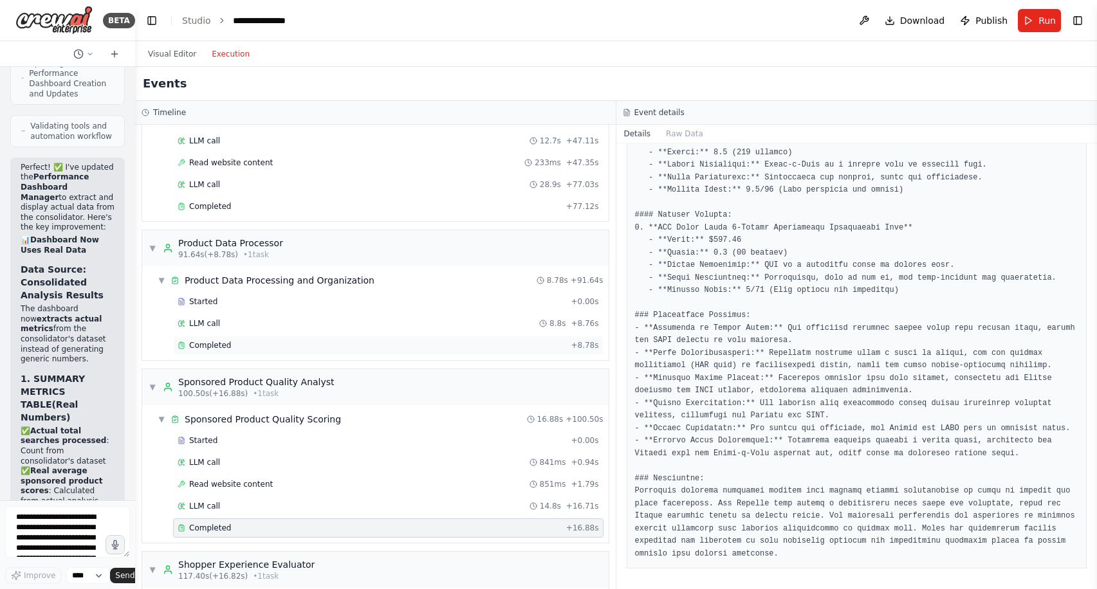
scroll to position [377, 0]
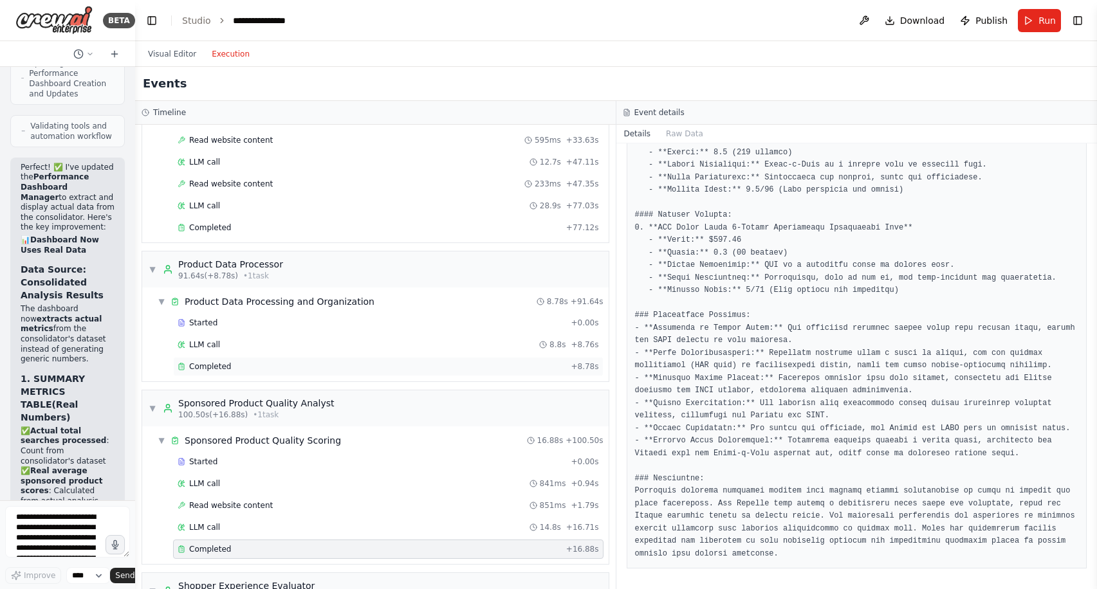
click at [264, 363] on div "Completed" at bounding box center [372, 367] width 388 height 10
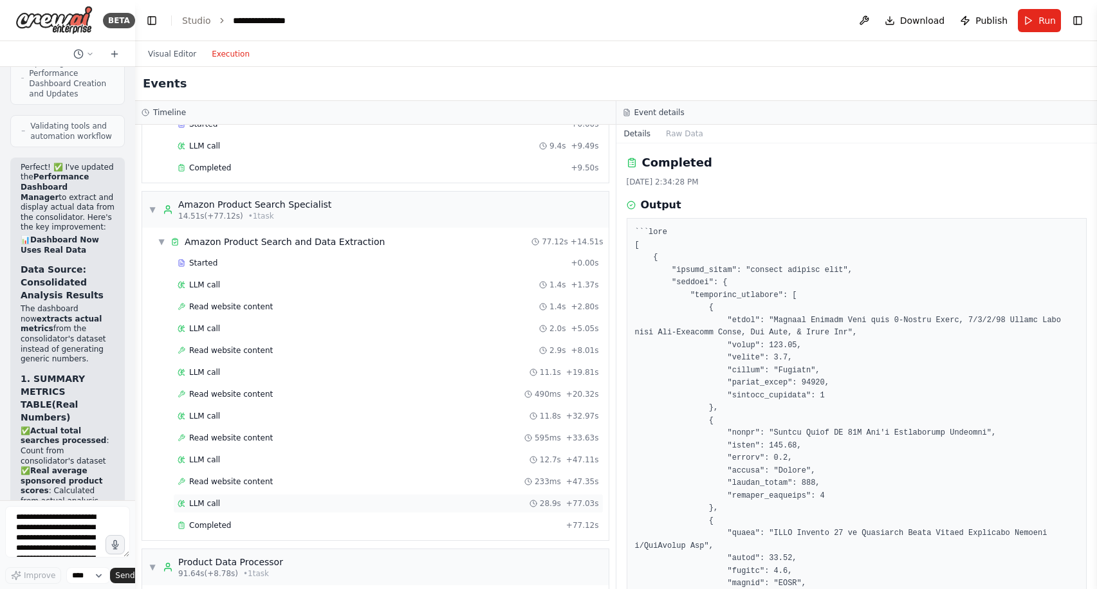
scroll to position [77, 0]
click at [358, 525] on div "Completed" at bounding box center [369, 528] width 383 height 10
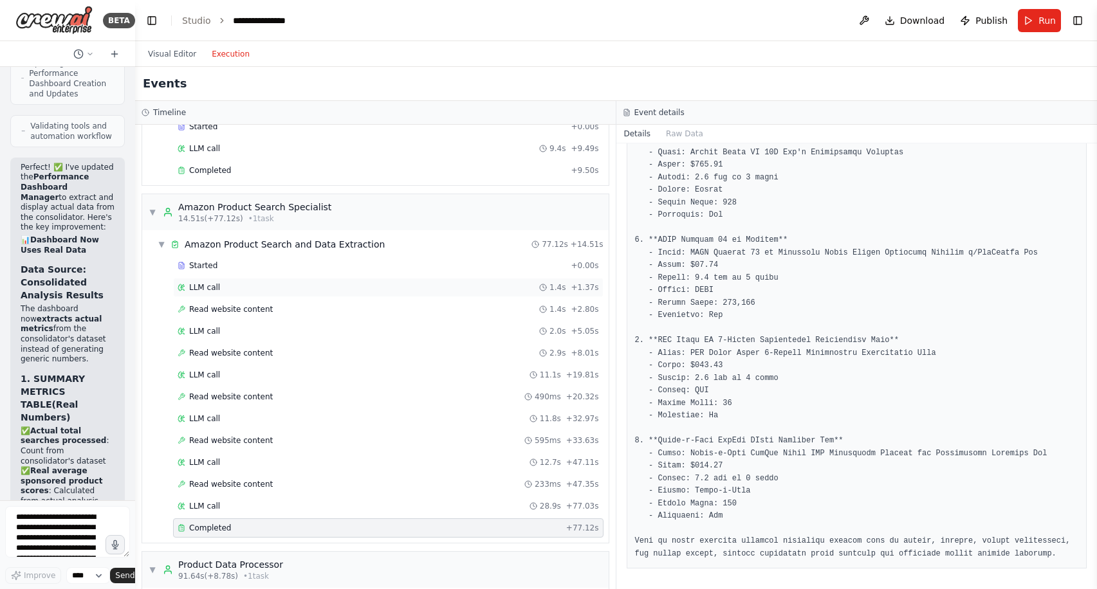
scroll to position [0, 0]
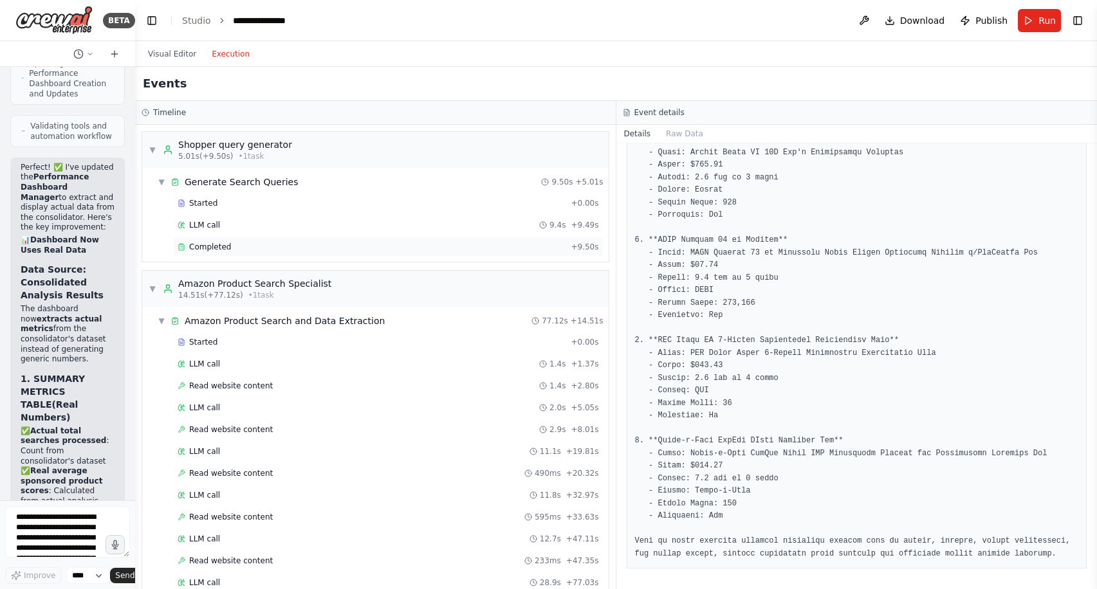
click at [295, 243] on div "Completed" at bounding box center [372, 247] width 388 height 10
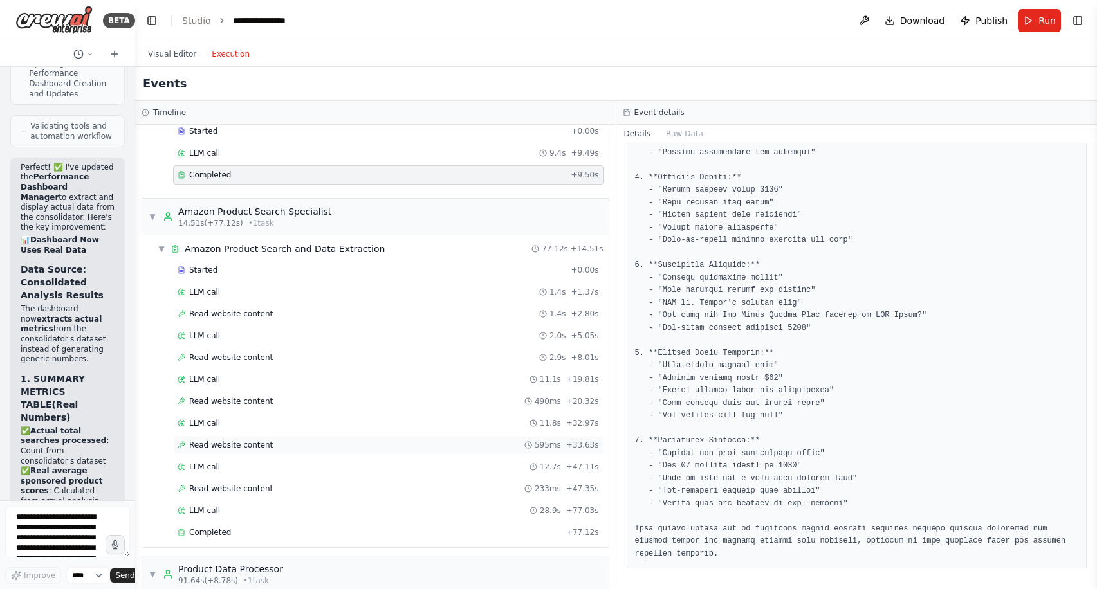
scroll to position [85, 0]
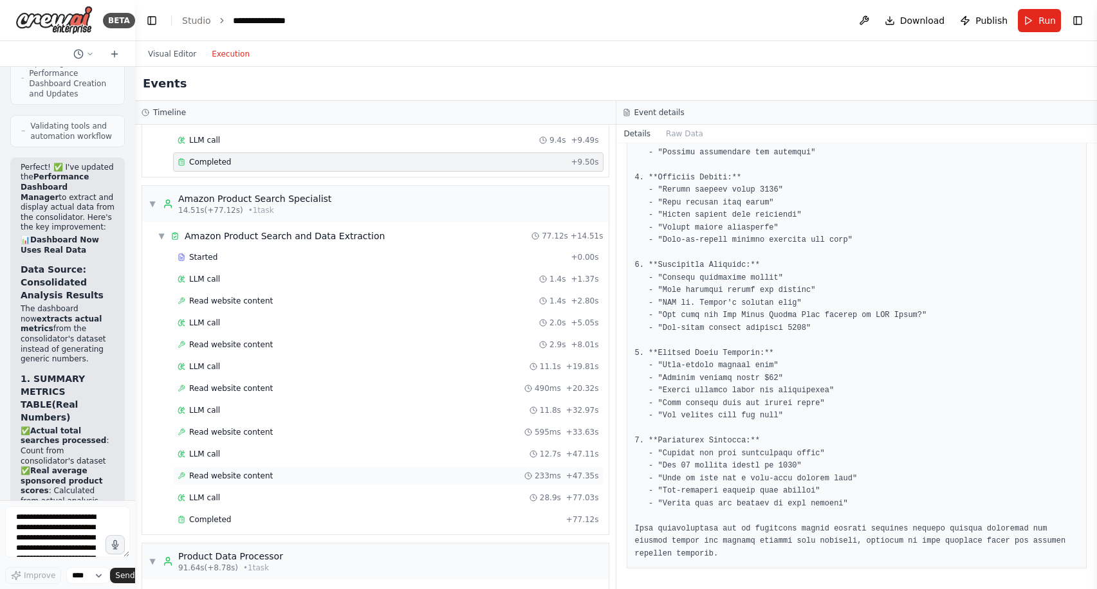
click at [261, 475] on span "Read website content" at bounding box center [231, 476] width 84 height 10
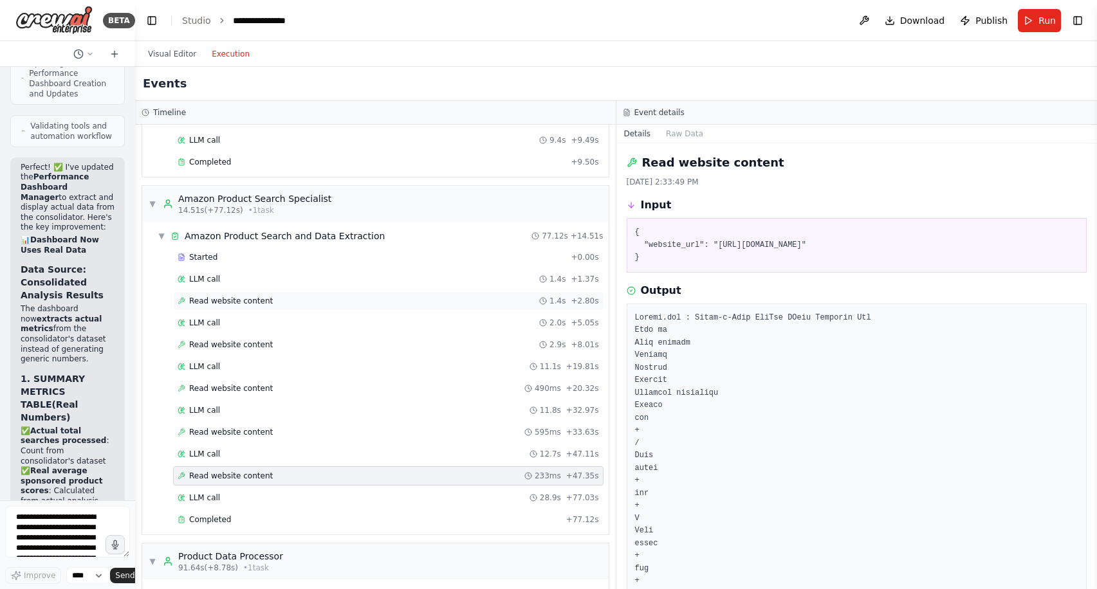
click at [259, 299] on span "Read website content" at bounding box center [231, 301] width 84 height 10
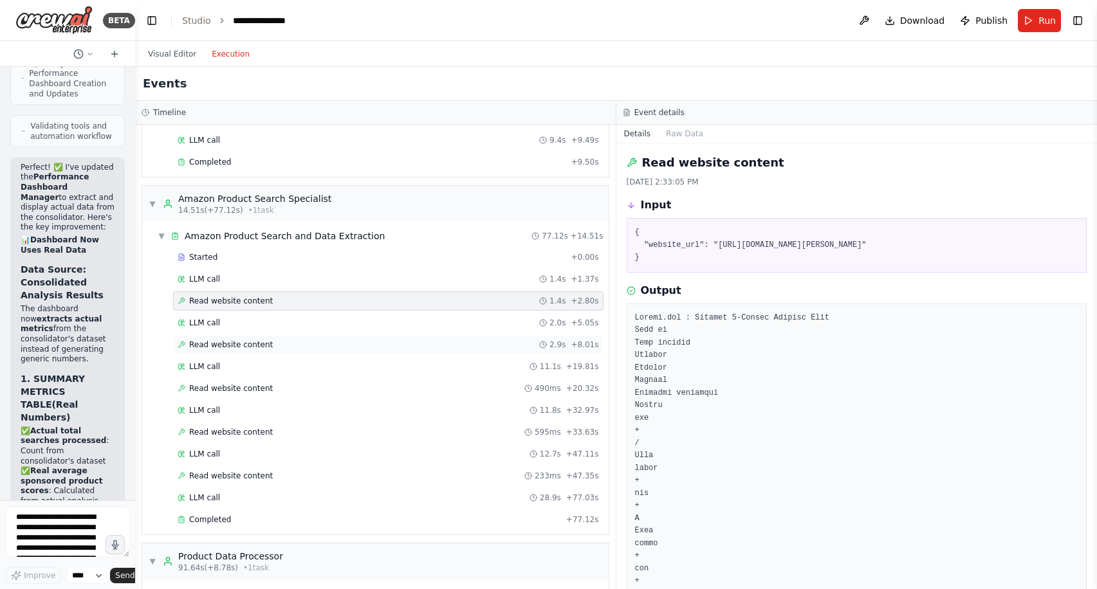
click at [268, 341] on span "Read website content" at bounding box center [231, 345] width 84 height 10
click at [267, 392] on span "Read website content" at bounding box center [231, 388] width 84 height 10
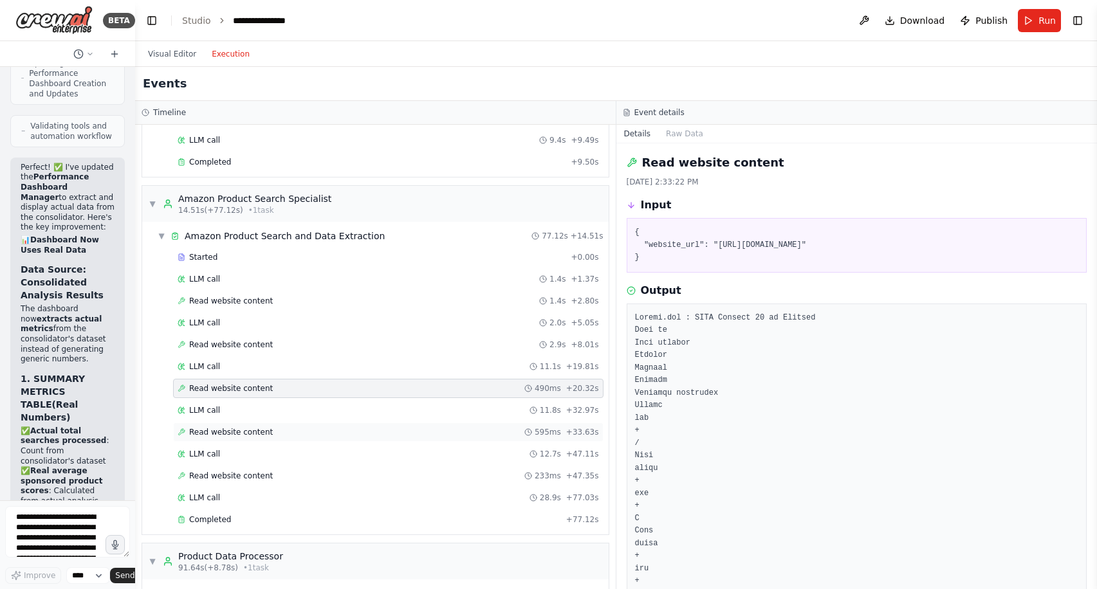
click at [257, 434] on span "Read website content" at bounding box center [231, 432] width 84 height 10
click at [256, 477] on span "Read website content" at bounding box center [231, 476] width 84 height 10
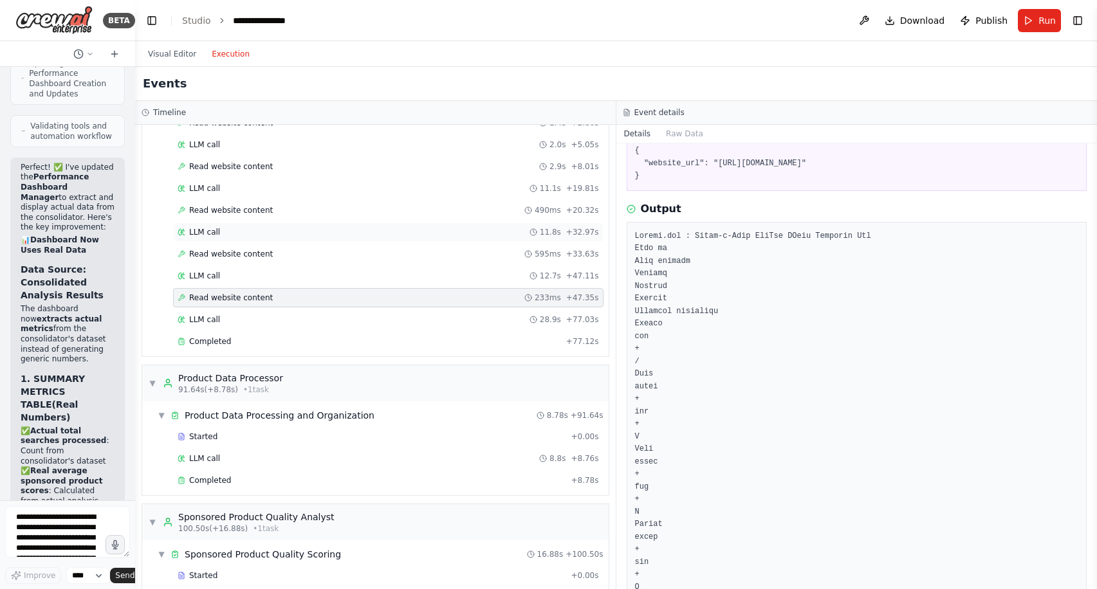
scroll to position [266, 0]
click at [316, 480] on div "Completed" at bounding box center [372, 478] width 388 height 10
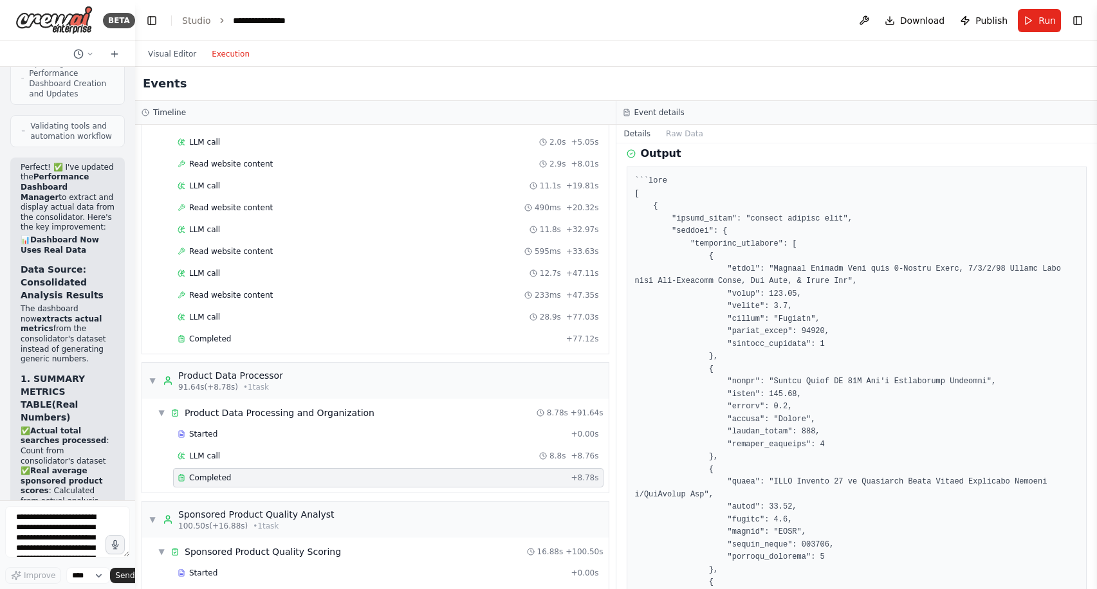
scroll to position [30, 0]
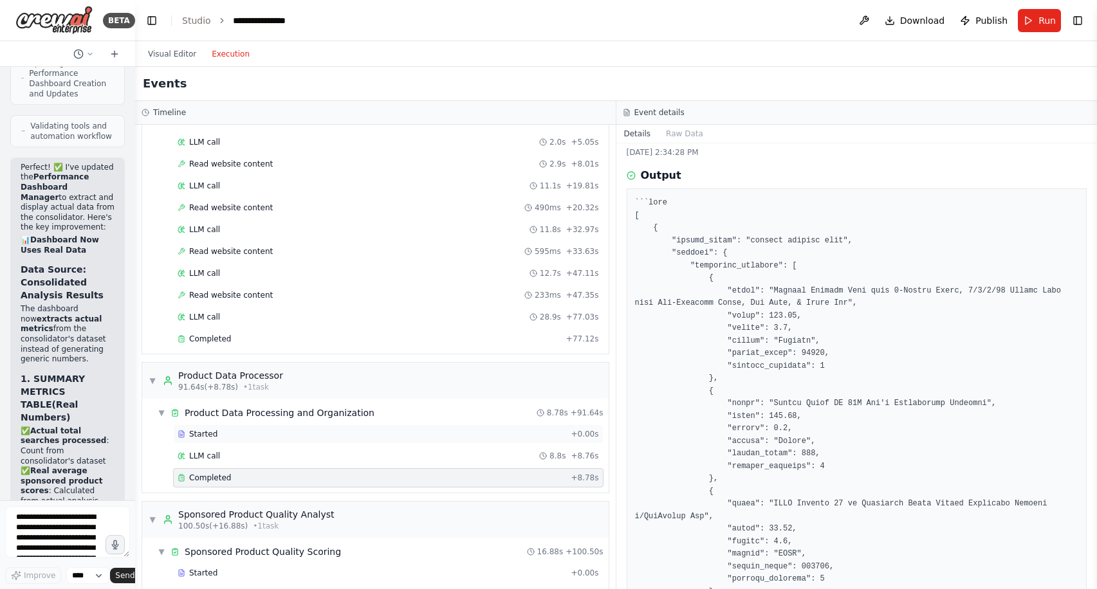
click at [358, 429] on div "Started" at bounding box center [372, 434] width 388 height 10
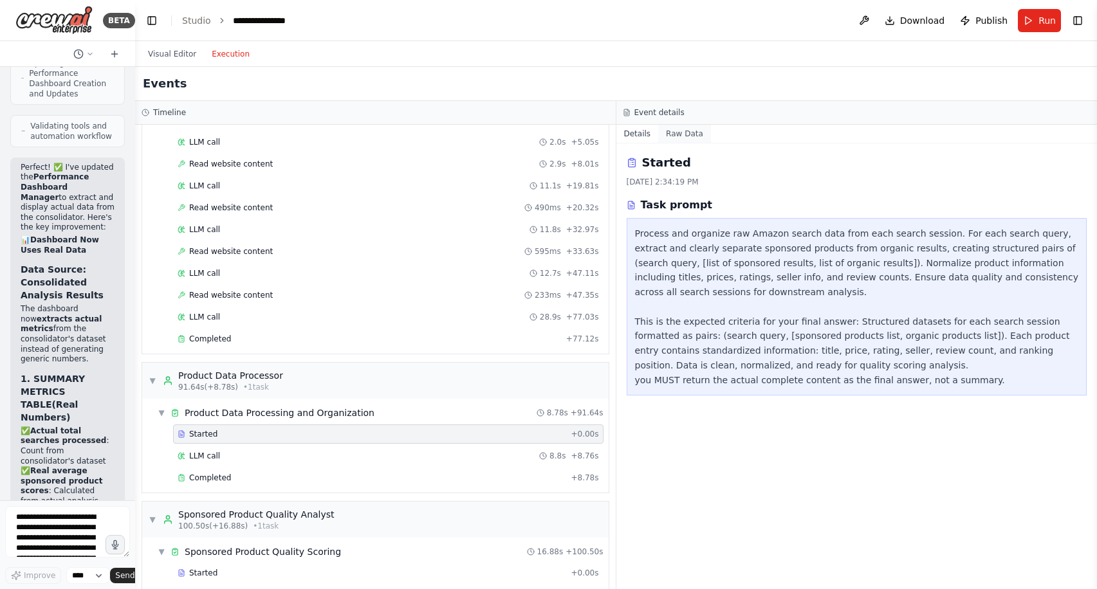
click at [681, 140] on button "Raw Data" at bounding box center [684, 134] width 53 height 18
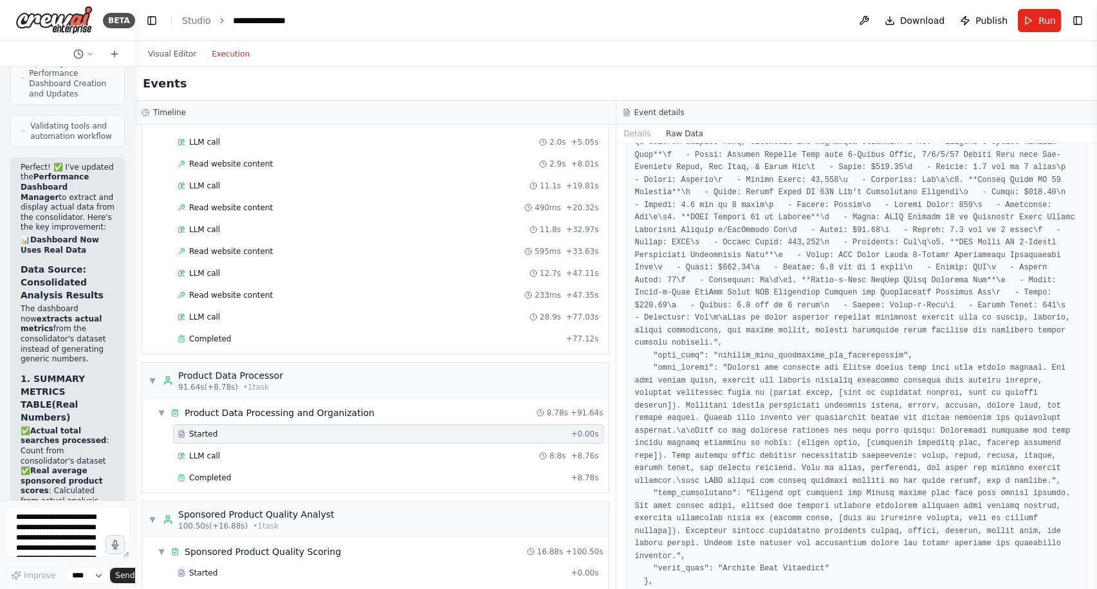
scroll to position [746, 0]
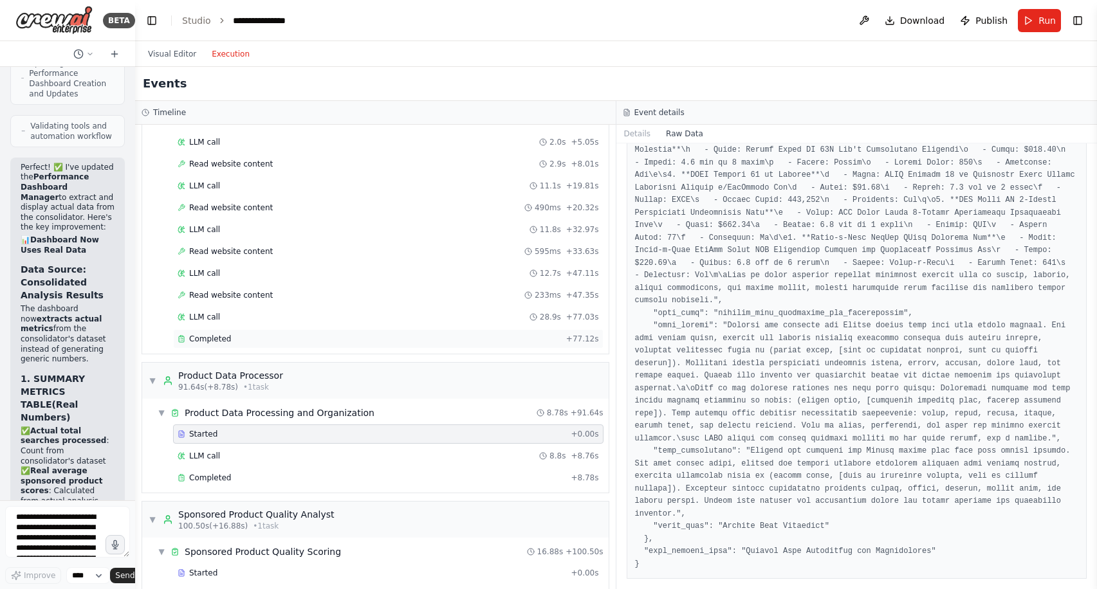
click at [206, 339] on span "Completed" at bounding box center [210, 339] width 42 height 10
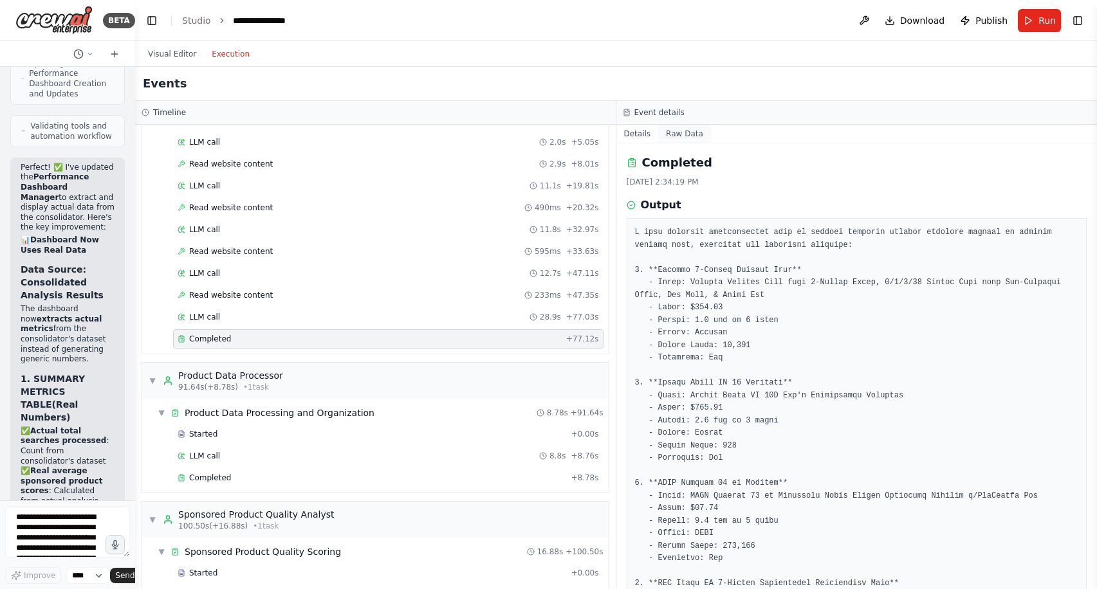
click at [691, 133] on button "Raw Data" at bounding box center [684, 134] width 53 height 18
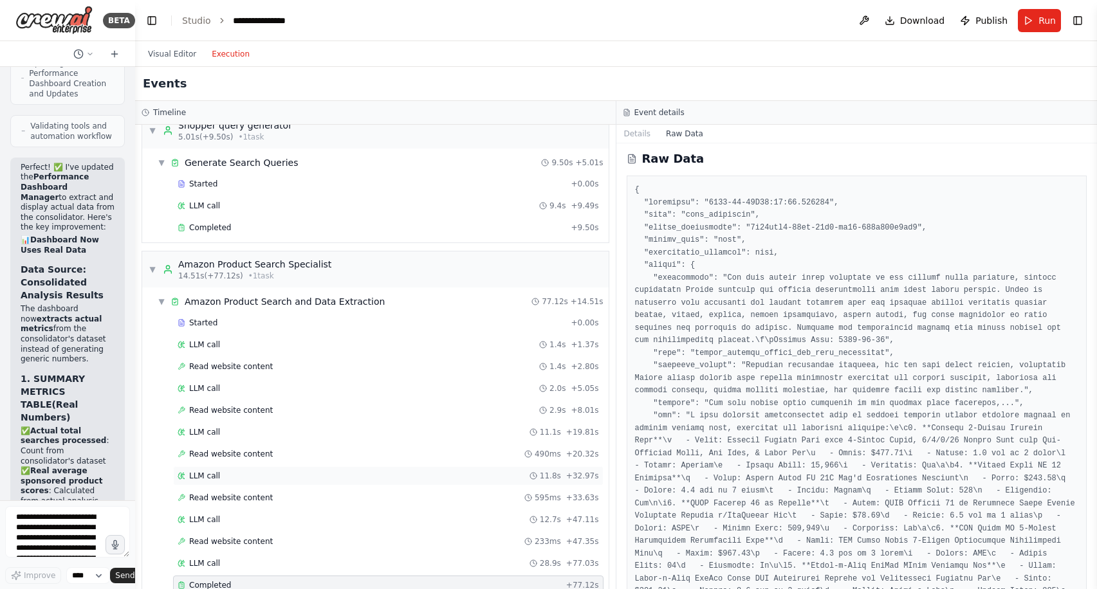
scroll to position [31, 0]
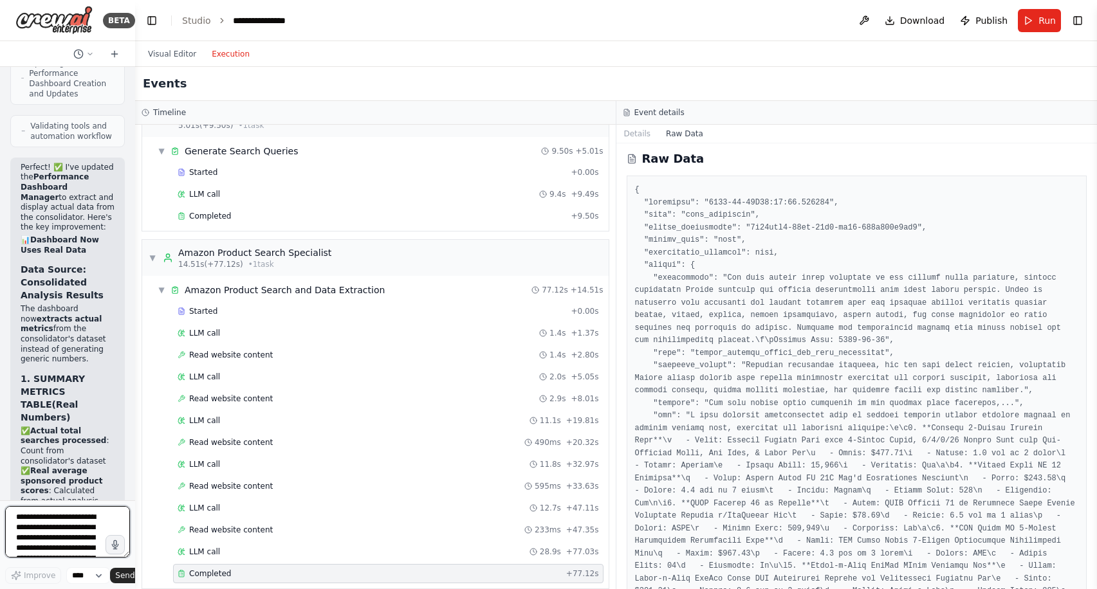
click at [44, 526] on textarea "**********" at bounding box center [67, 531] width 125 height 51
click at [37, 543] on textarea "**********" at bounding box center [67, 531] width 125 height 51
click at [51, 549] on textarea "**********" at bounding box center [67, 531] width 125 height 51
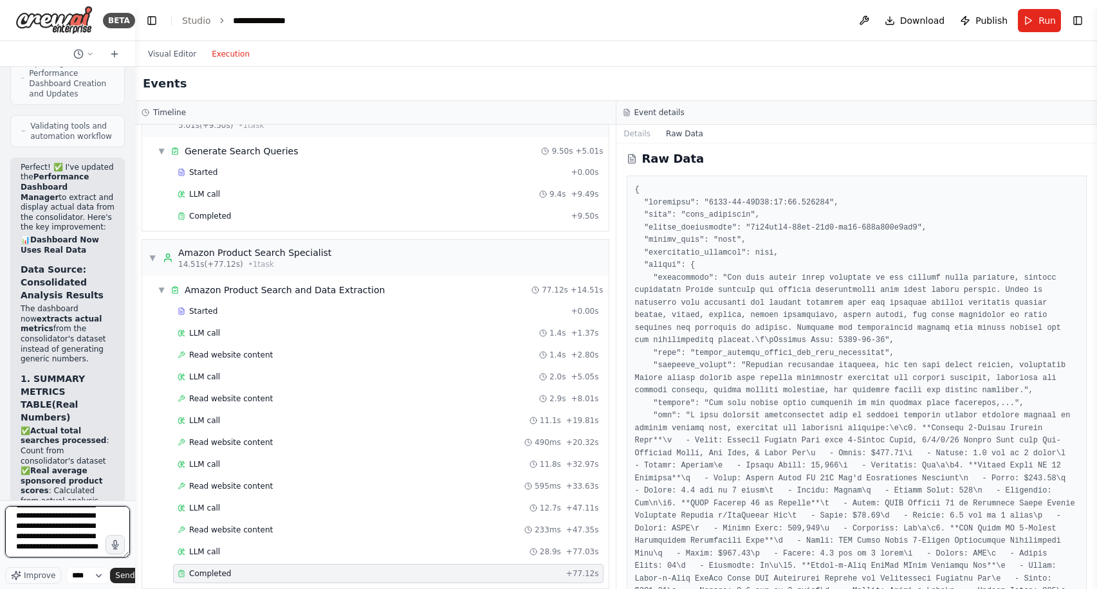
scroll to position [94, 0]
click at [61, 549] on textarea "**********" at bounding box center [67, 531] width 125 height 51
type textarea "**********"
click at [126, 573] on span "Send" at bounding box center [124, 576] width 19 height 10
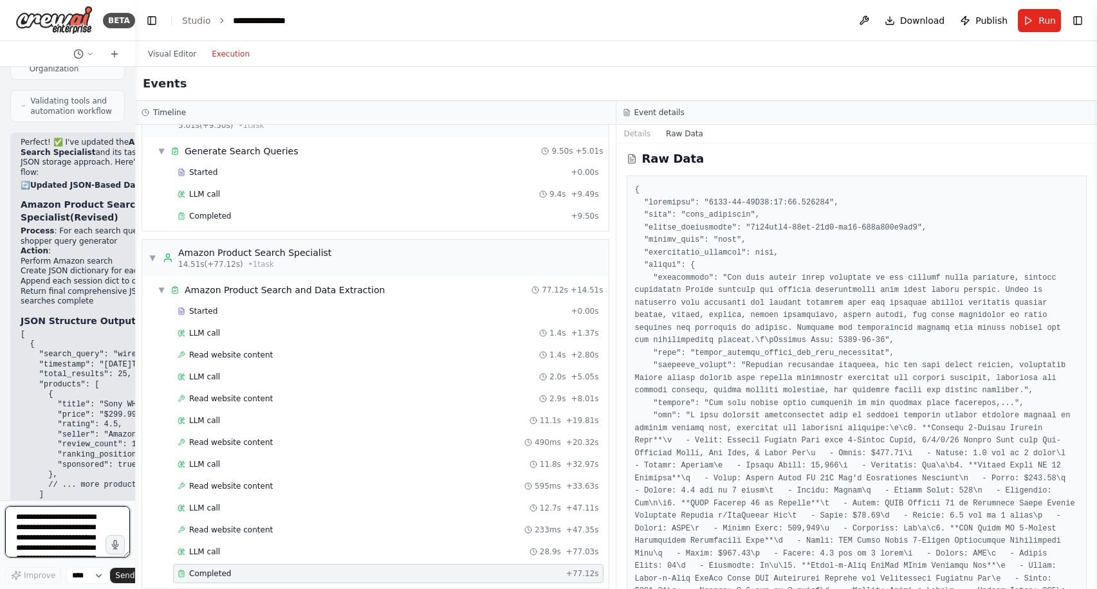
scroll to position [24659, 0]
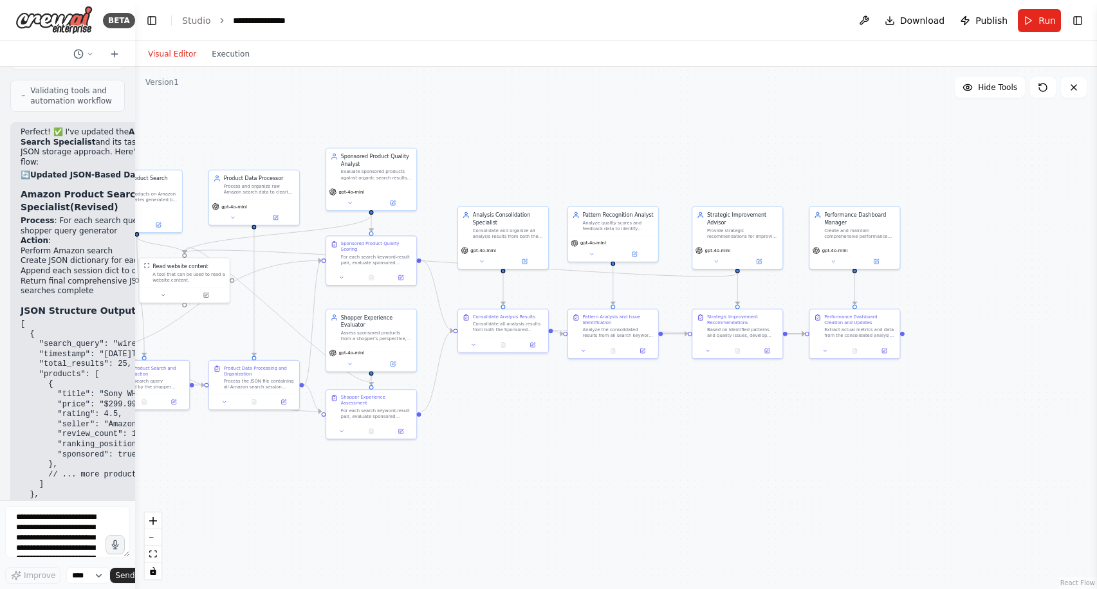
click at [181, 49] on button "Visual Editor" at bounding box center [172, 53] width 64 height 15
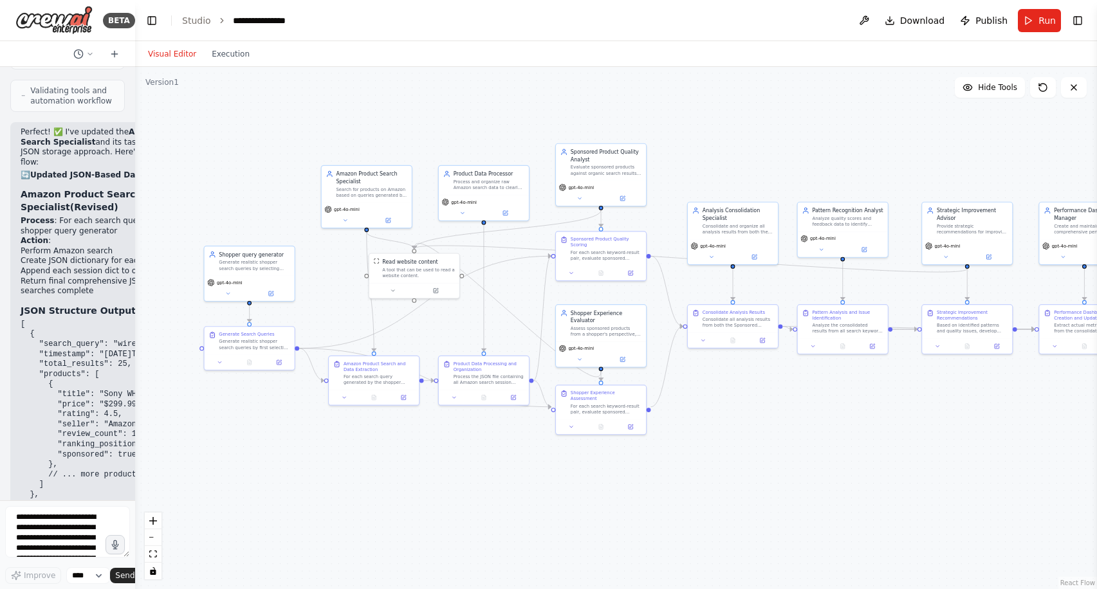
drag, startPoint x: 289, startPoint y: 298, endPoint x: 517, endPoint y: 294, distance: 228.4
click at [517, 294] on div ".deletable-edge-delete-btn { width: 20px; height: 20px; border: 0px solid #ffff…" at bounding box center [616, 328] width 962 height 522
click at [271, 271] on div "Shopper query generator Generate realistic shopper search queries by selecting …" at bounding box center [248, 261] width 90 height 30
click at [52, 527] on textarea "**********" at bounding box center [67, 531] width 125 height 51
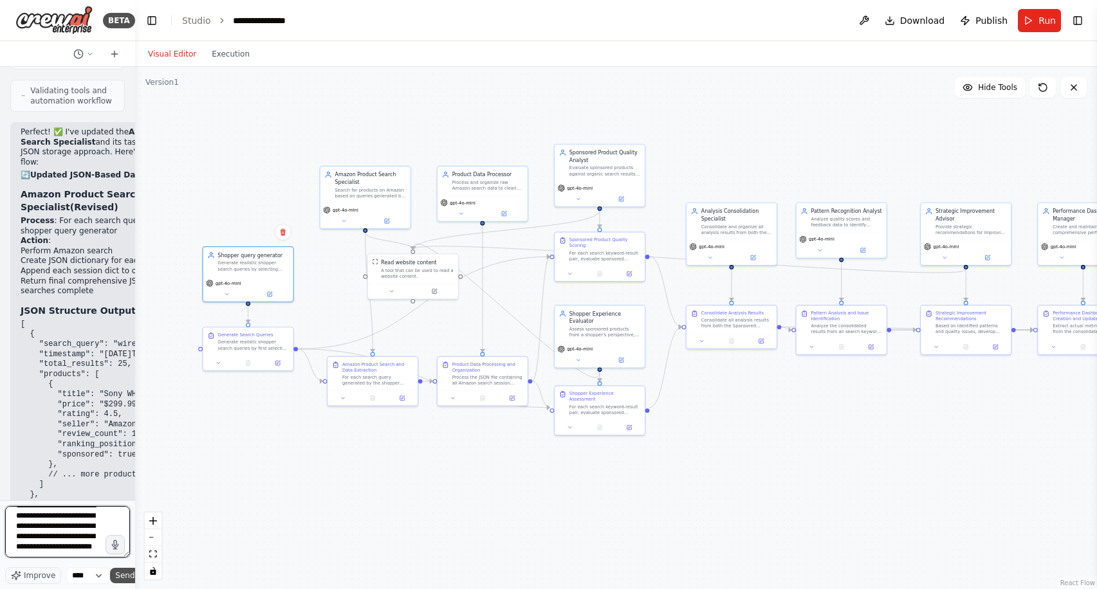
type textarea "**********"
click at [122, 576] on span "Send" at bounding box center [124, 576] width 19 height 10
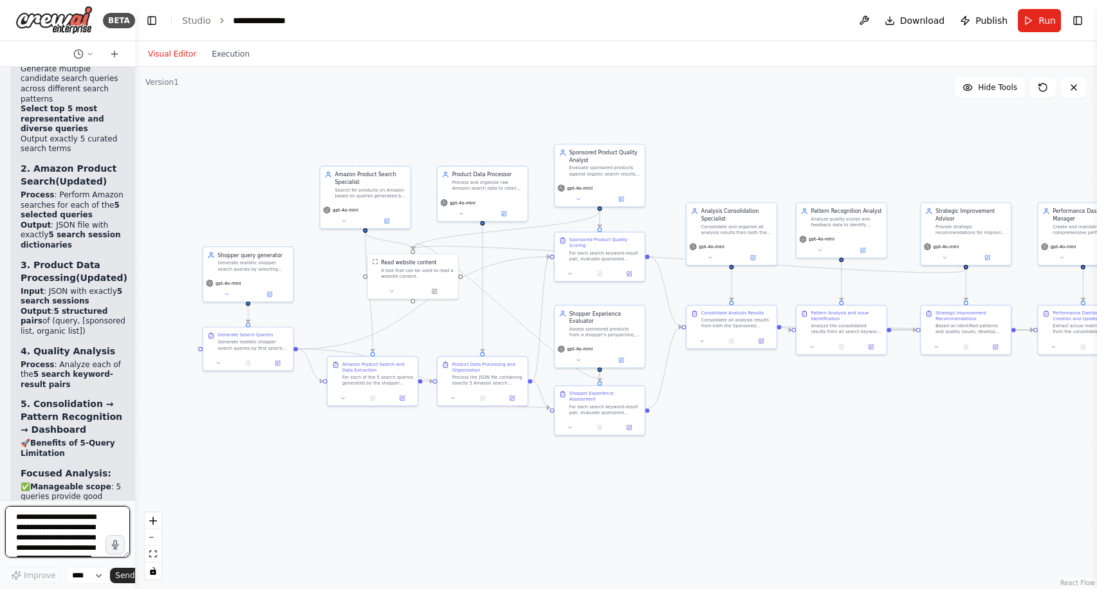
scroll to position [26323, 0]
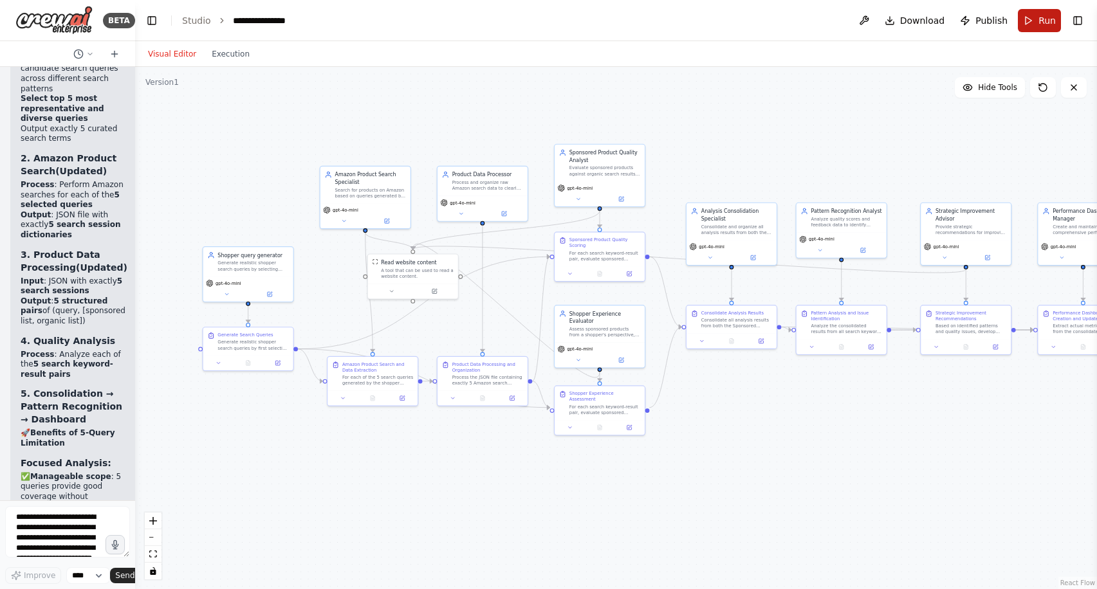
click at [1033, 17] on button "Run" at bounding box center [1039, 20] width 43 height 23
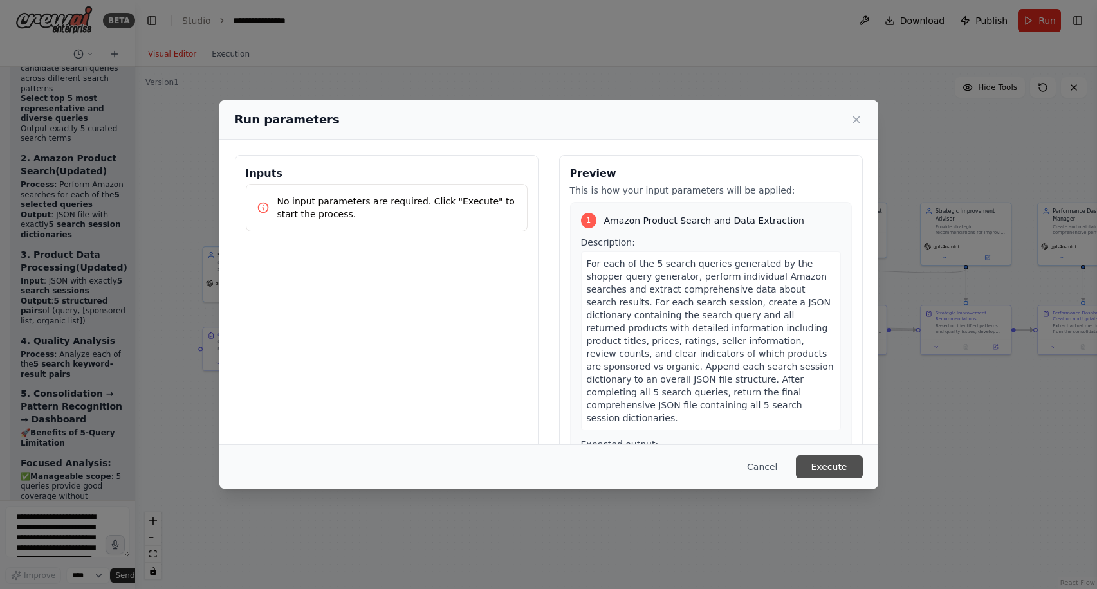
click at [827, 463] on button "Execute" at bounding box center [829, 466] width 67 height 23
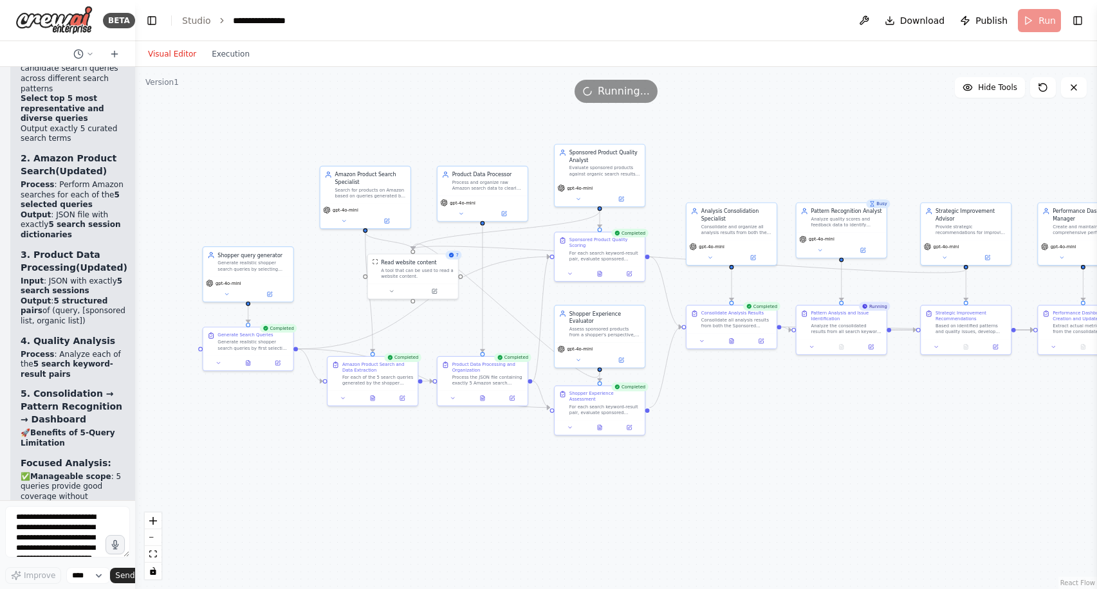
click at [226, 64] on div "Visual Editor Execution" at bounding box center [198, 54] width 117 height 26
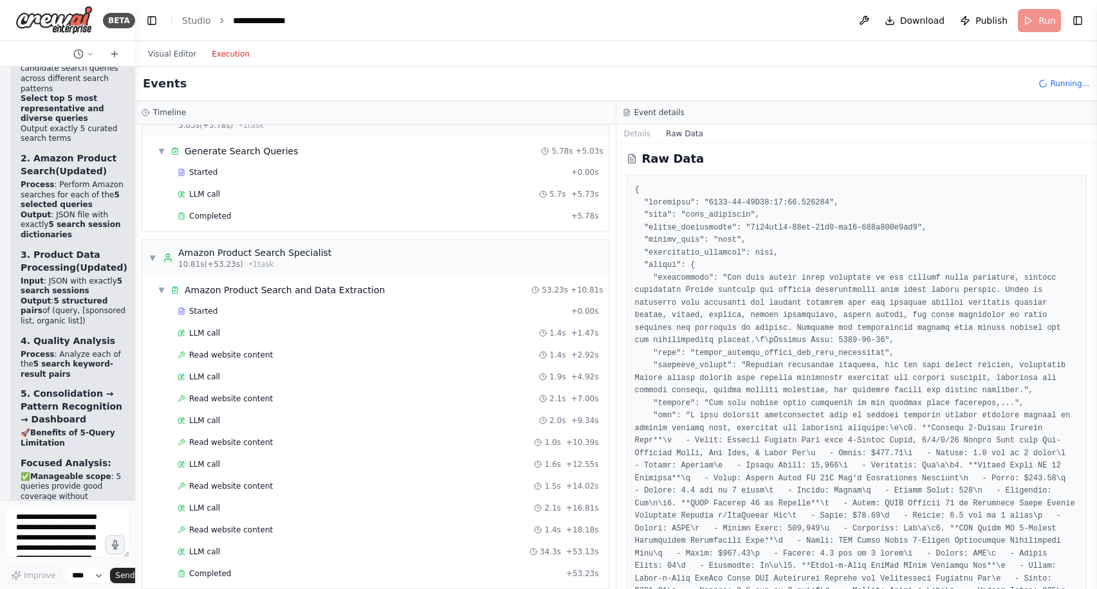
click at [226, 57] on button "Execution" at bounding box center [230, 53] width 53 height 15
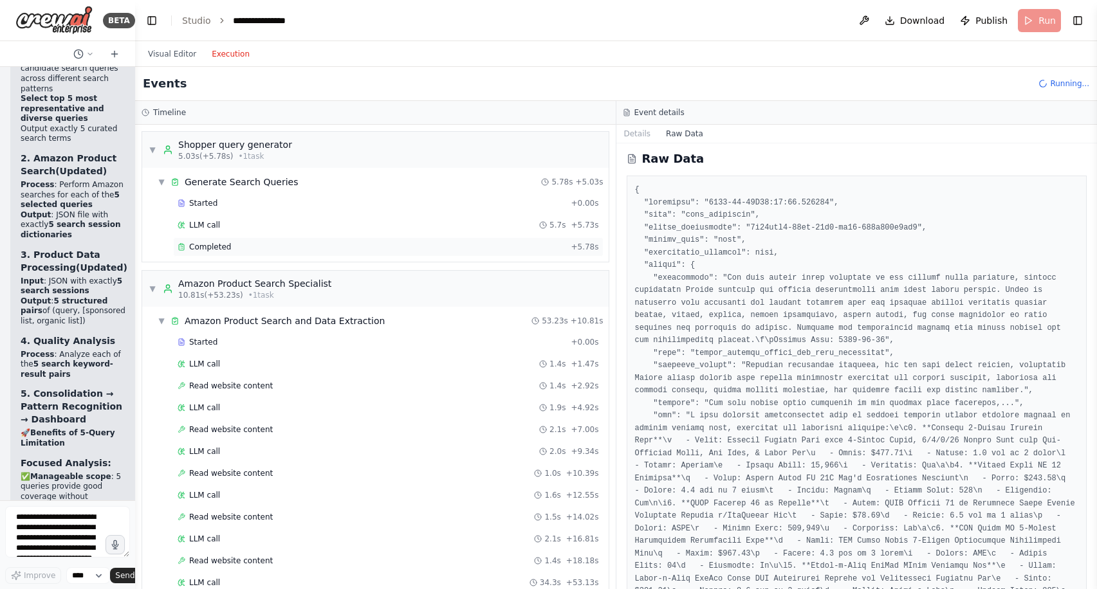
click at [397, 246] on div "Completed" at bounding box center [372, 247] width 388 height 10
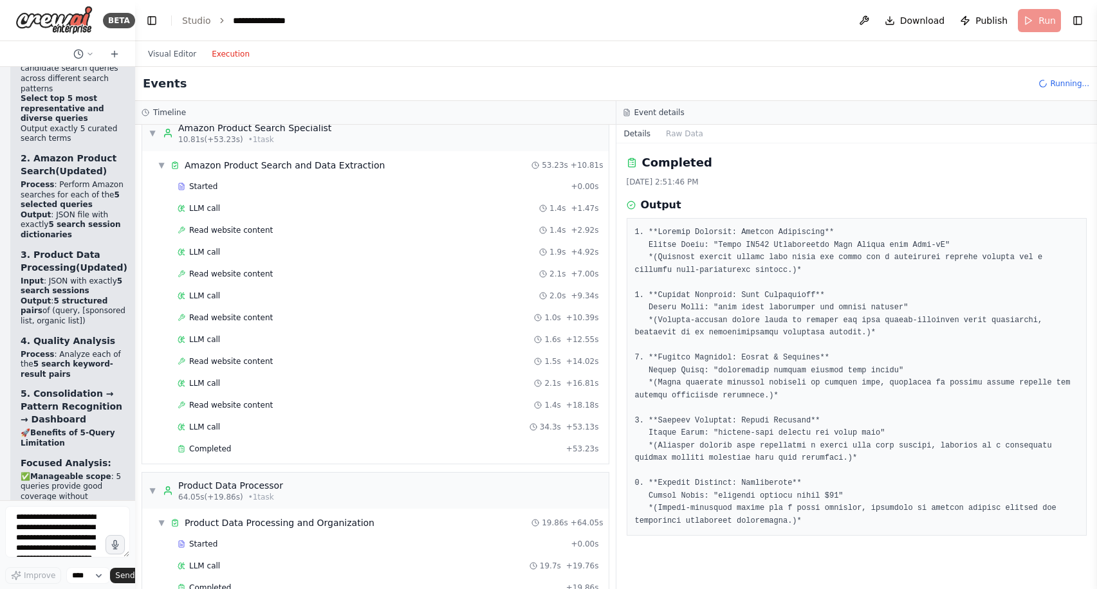
scroll to position [171, 0]
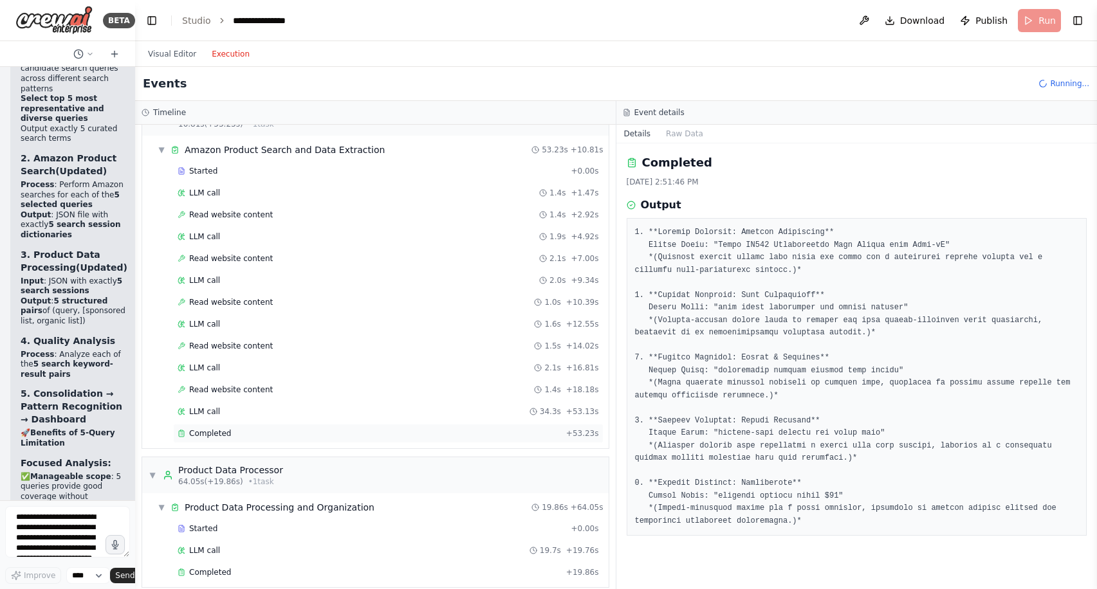
click at [389, 434] on div "Completed" at bounding box center [369, 433] width 383 height 10
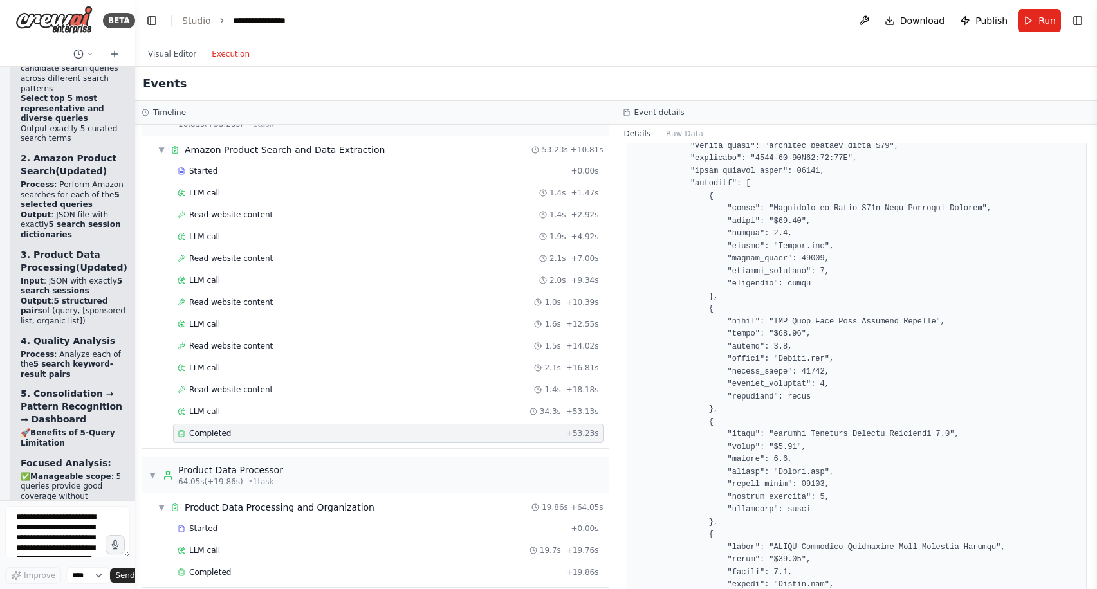
scroll to position [1929, 0]
